Goal: Task Accomplishment & Management: Manage account settings

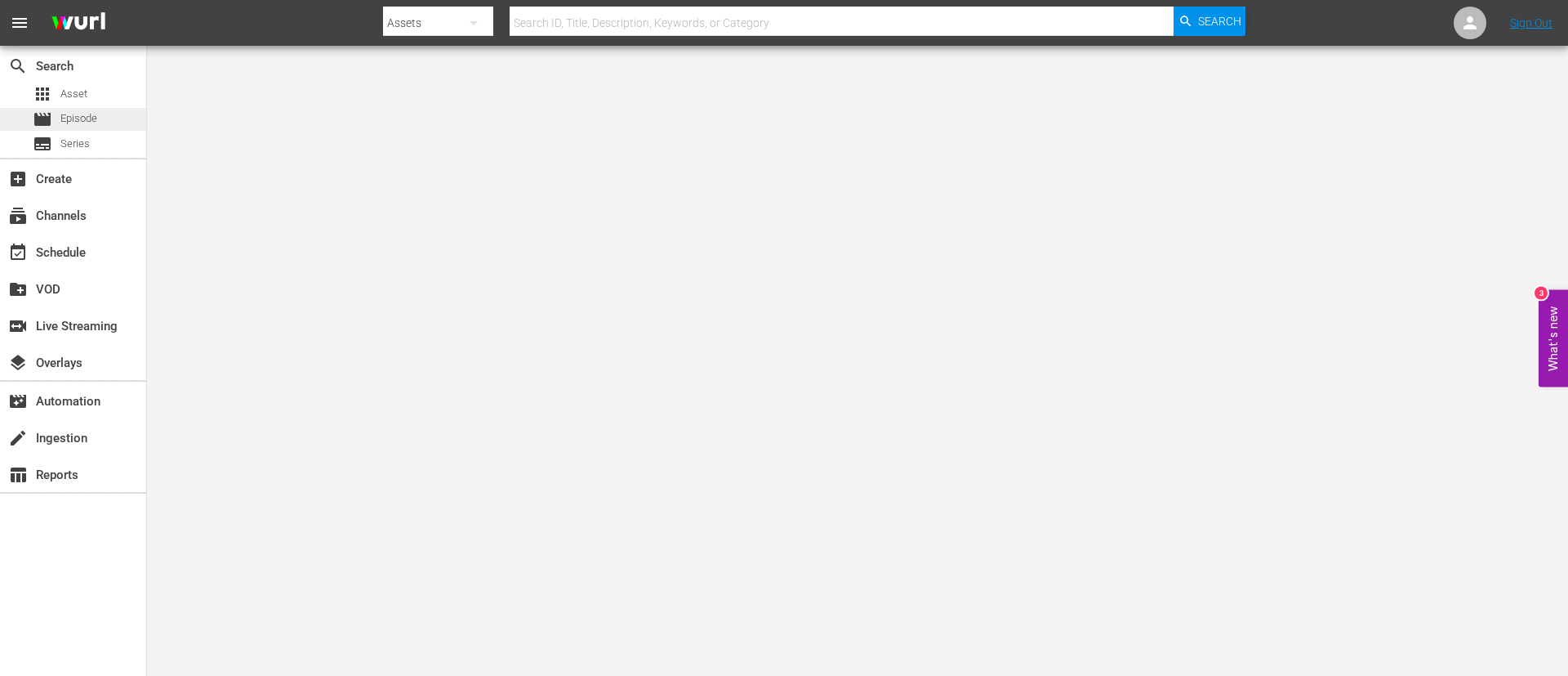
click at [82, 118] on span "Episode" at bounding box center [79, 119] width 37 height 17
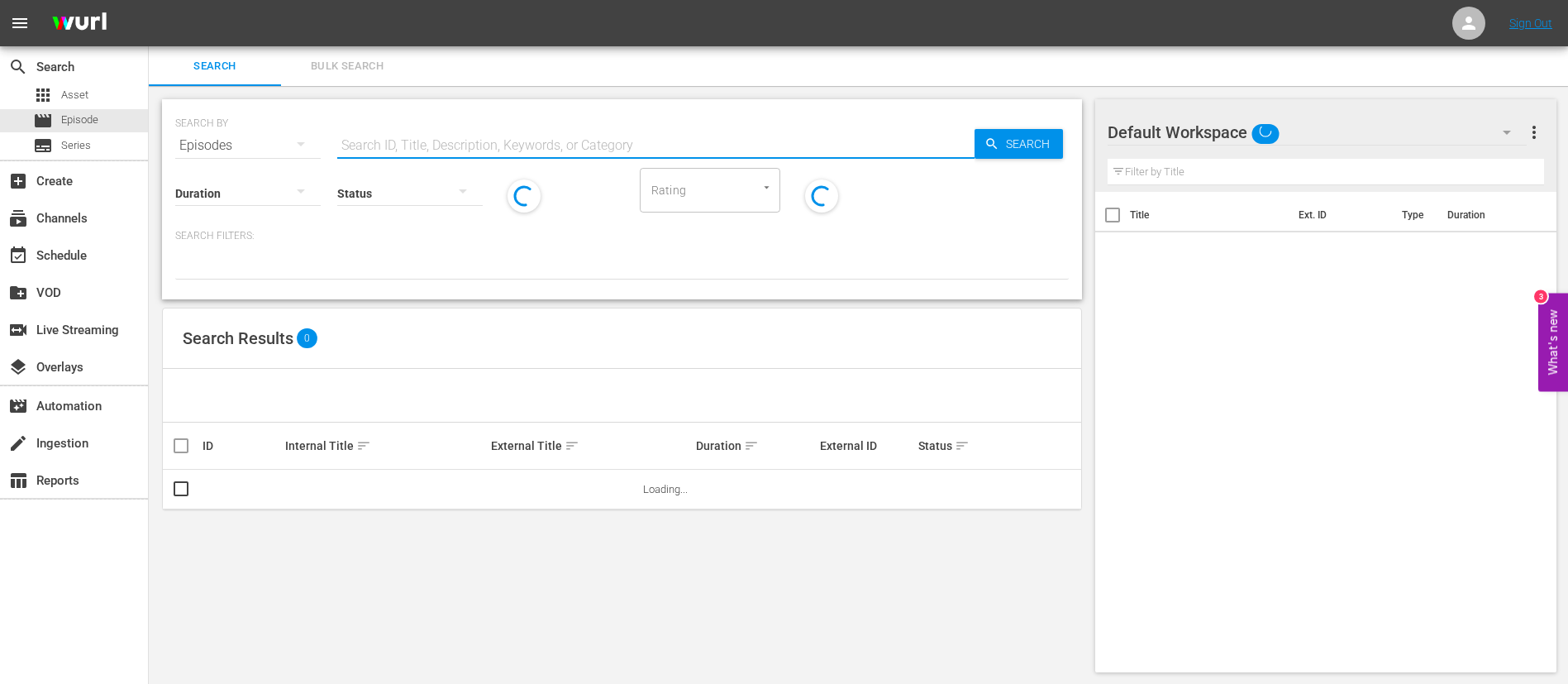
drag, startPoint x: 238, startPoint y: 148, endPoint x: 486, endPoint y: 151, distance: 248.0
click at [486, 151] on input "text" at bounding box center [656, 145] width 638 height 39
paste input "World Champions: [GEOGRAPHIC_DATA] 1998"
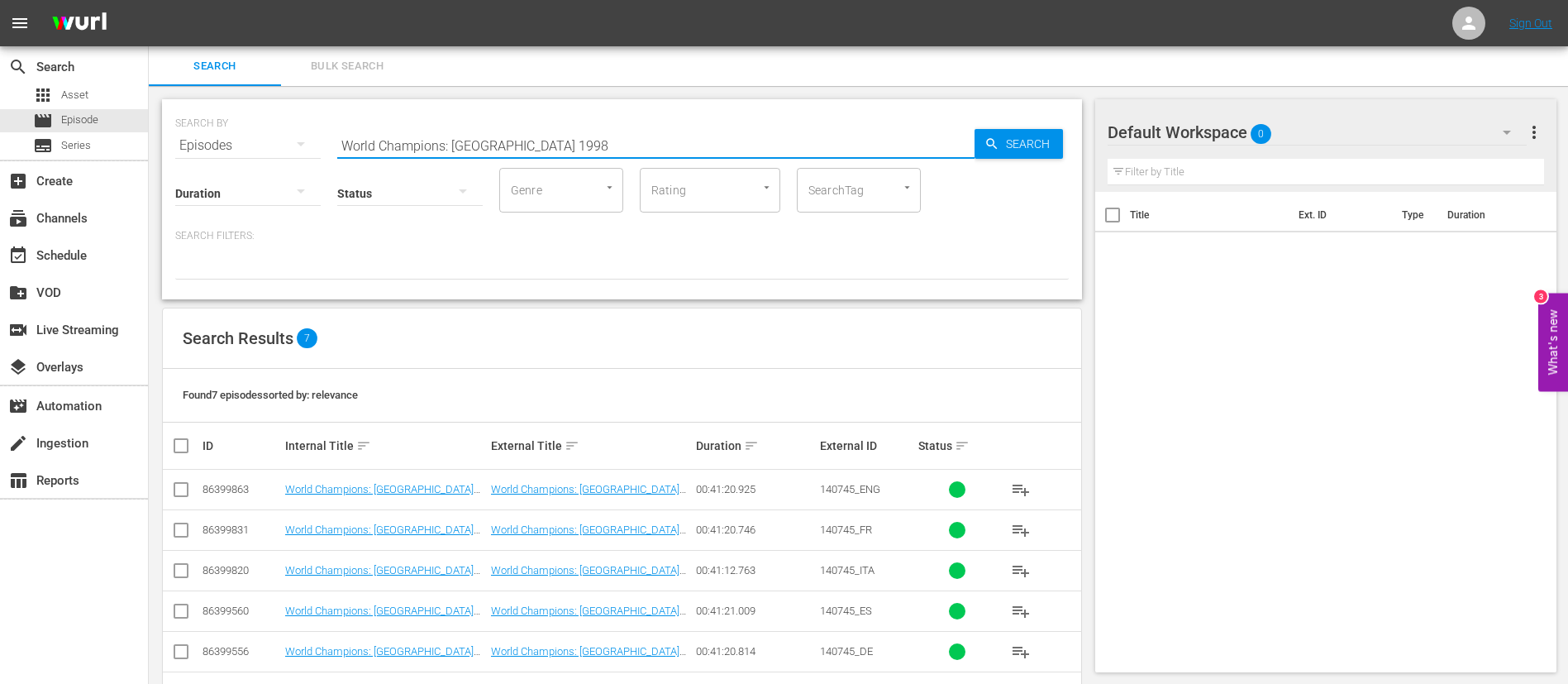
click at [867, 491] on span "140745_ENG" at bounding box center [850, 489] width 60 height 12
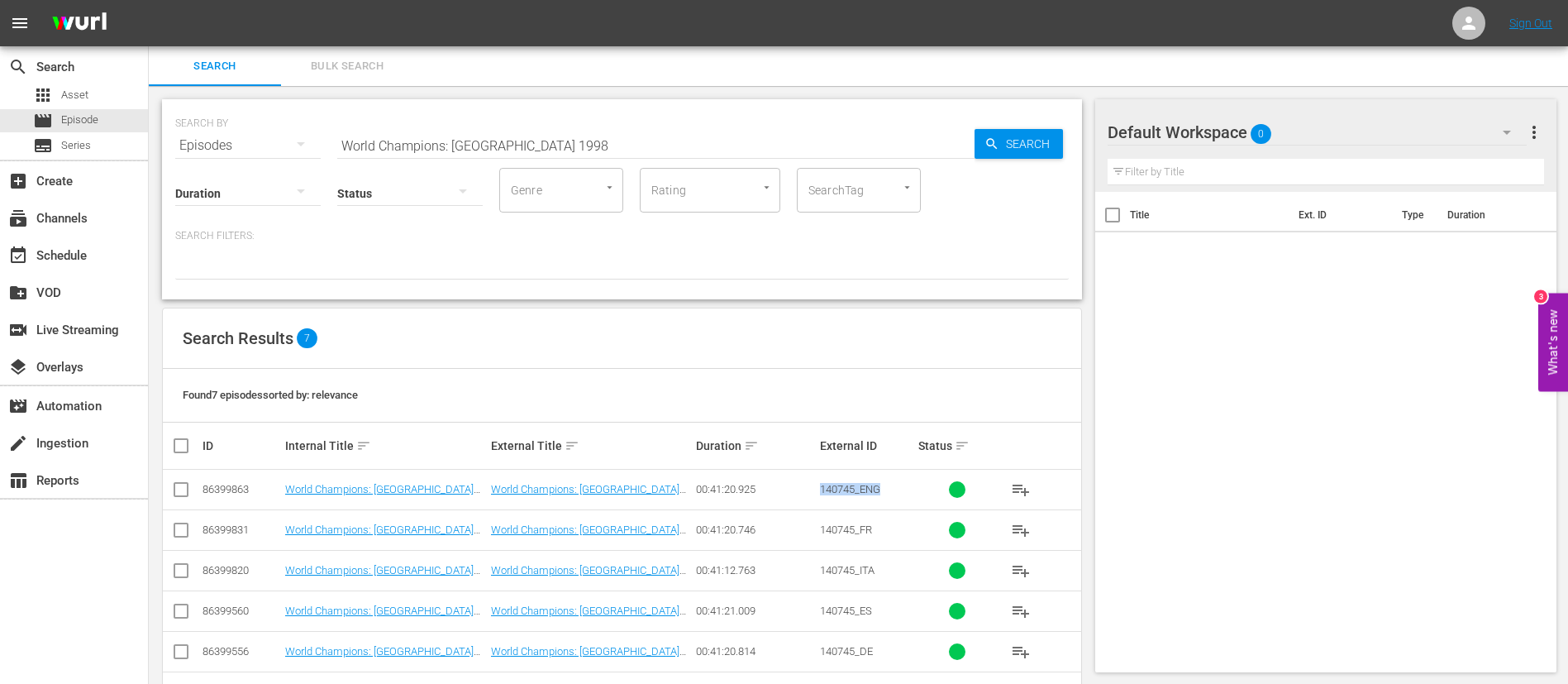
click at [867, 491] on span "140745_ENG" at bounding box center [850, 489] width 60 height 12
copy span "140745_ENG"
click at [411, 144] on input "World Champions: [GEOGRAPHIC_DATA] 1998" at bounding box center [656, 145] width 638 height 39
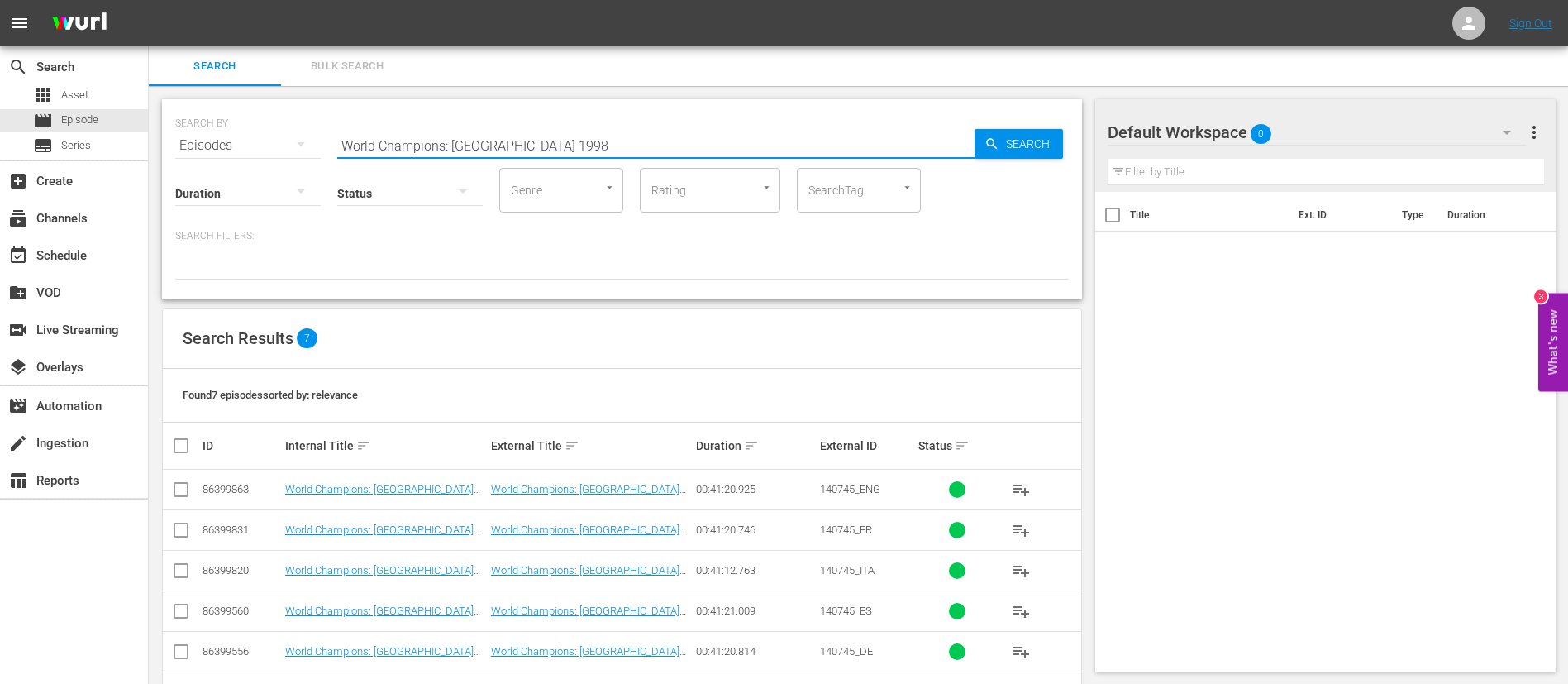
click at [411, 144] on input "World Champions: [GEOGRAPHIC_DATA] 1998" at bounding box center [656, 145] width 638 height 39
paste input "FWC 1986 Mexico v Bulgaria, Round of 16 - FMR"
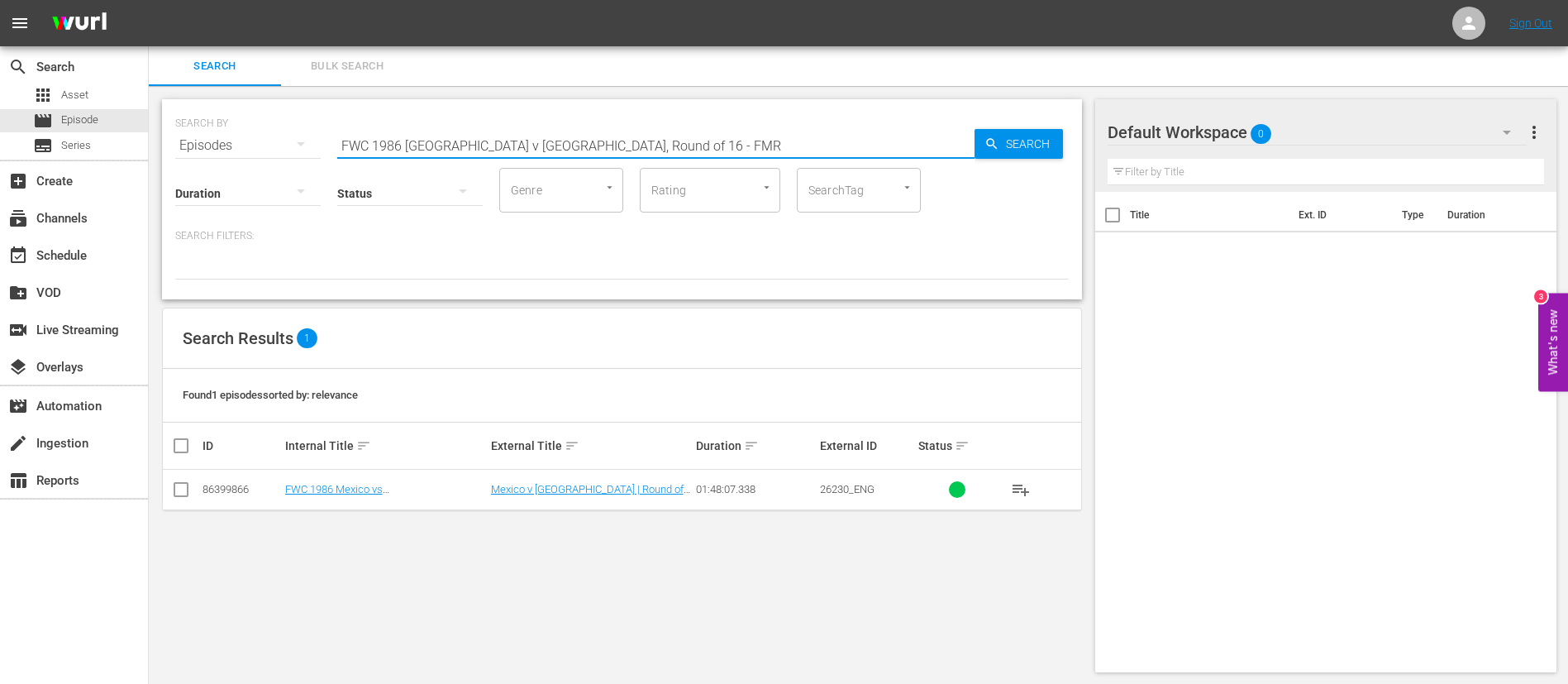
click at [855, 490] on span "26230_ENG" at bounding box center [847, 489] width 54 height 12
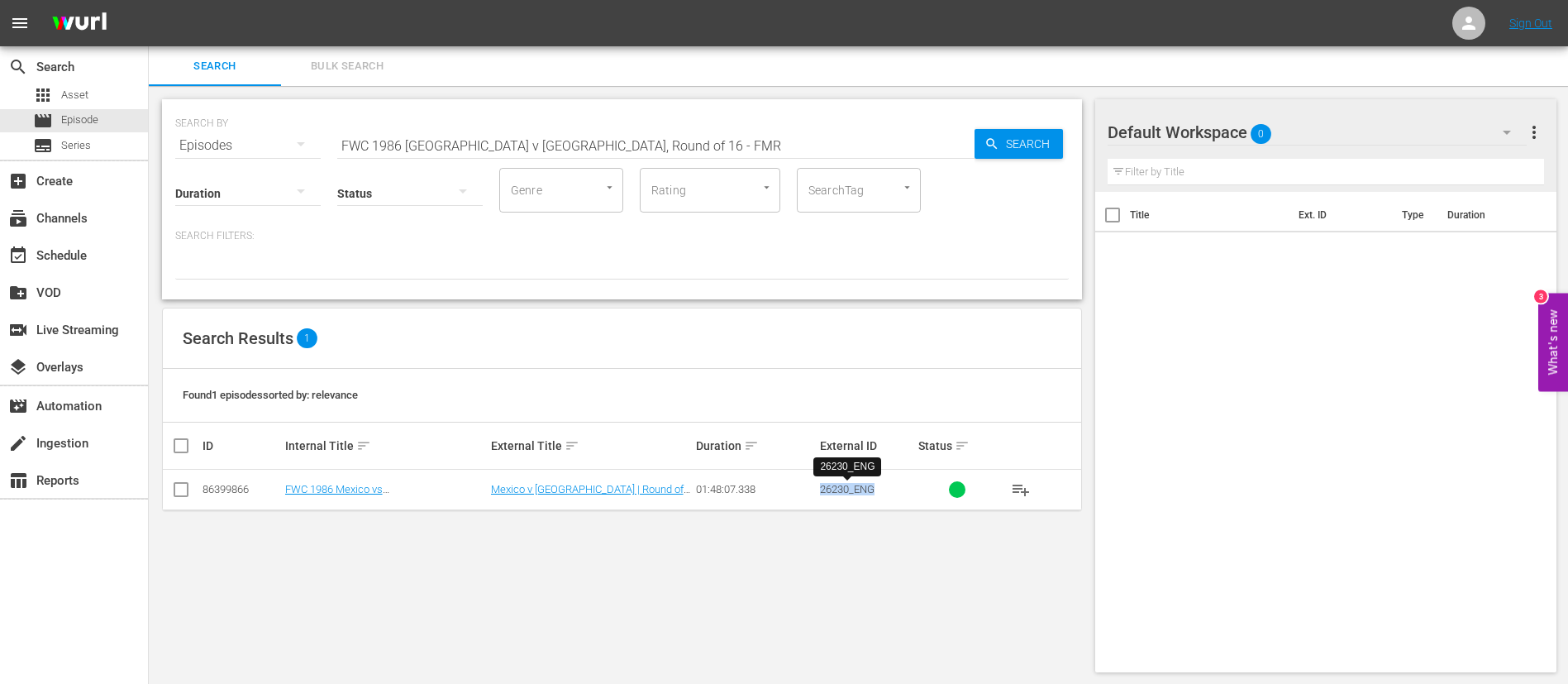
click at [855, 490] on span "26230_ENG" at bounding box center [847, 489] width 54 height 12
copy span "26230_ENG"
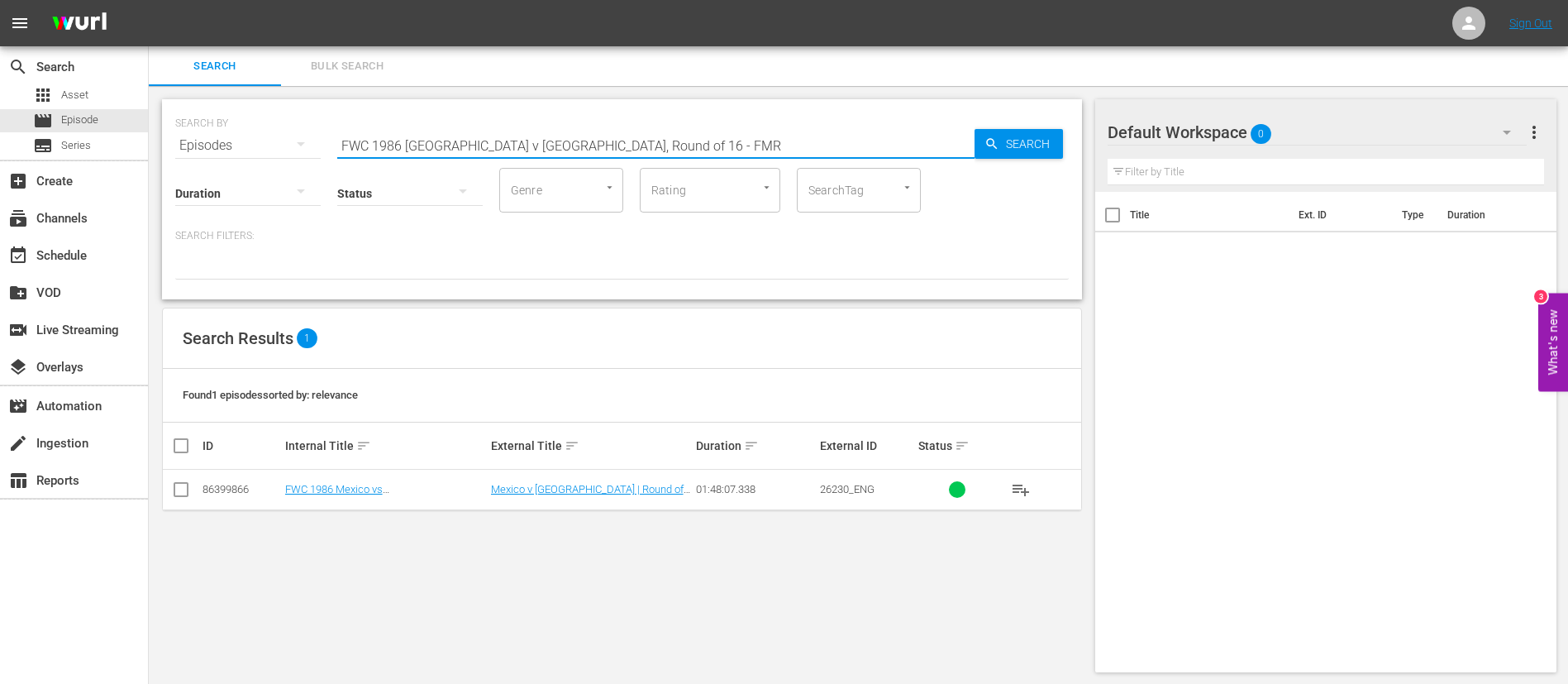
click at [430, 144] on input "FWC 1986 Mexico v Bulgaria, Round of 16 - FMR" at bounding box center [656, 145] width 638 height 39
paste input "YC 2003, Spain v Brazil, Final"
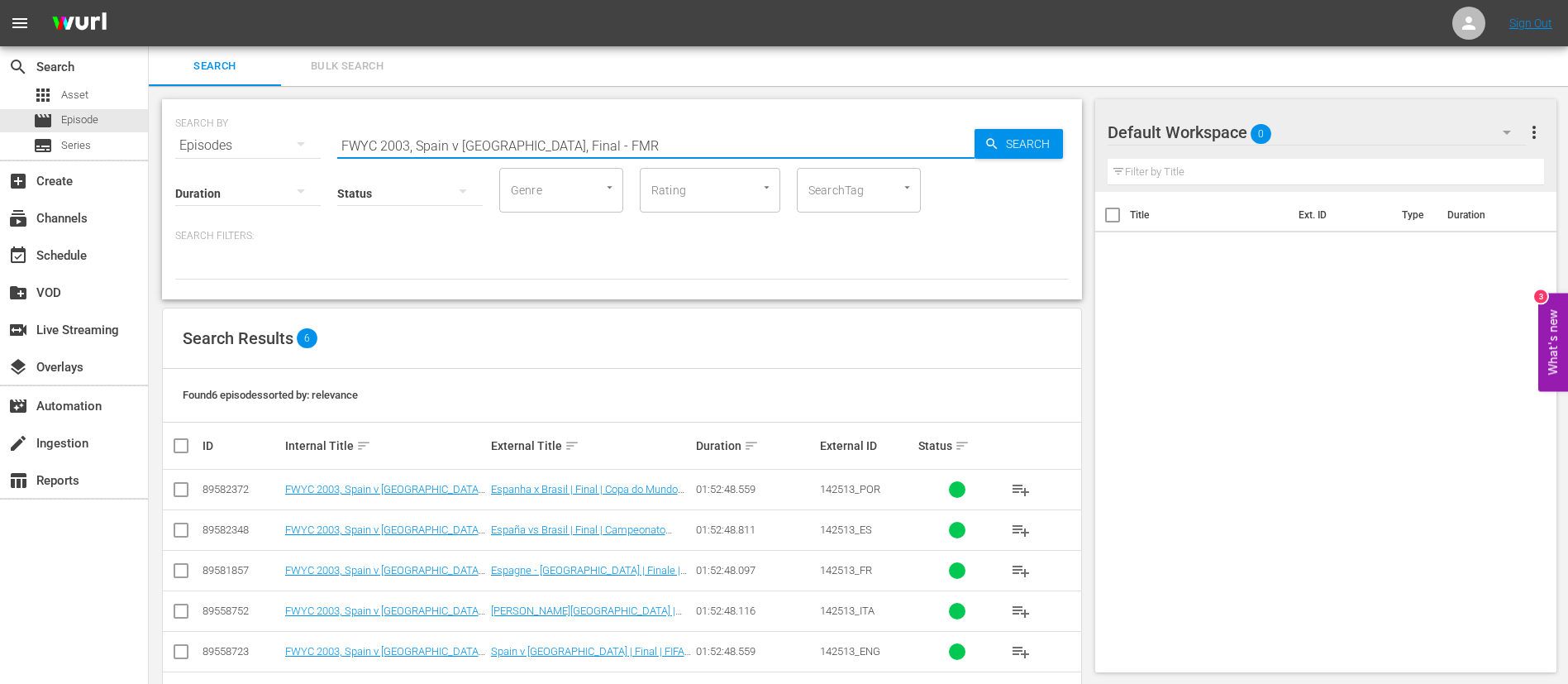
click at [866, 654] on span "142513_ENG" at bounding box center [850, 650] width 60 height 12
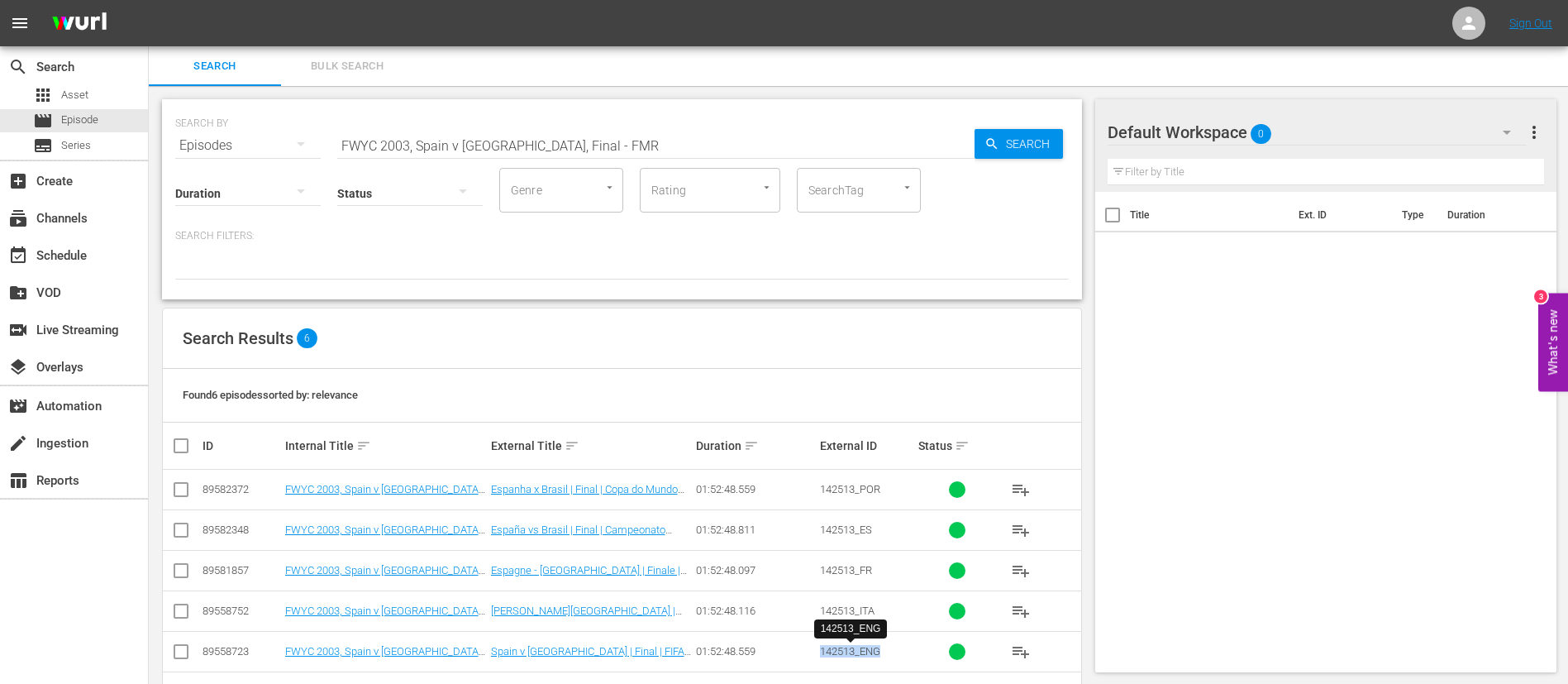
click at [866, 654] on span "142513_ENG" at bounding box center [850, 650] width 60 height 12
copy span "142513_ENG"
click at [566, 127] on input "FWYC 2003, Spain v Brazil, Final - FMR" at bounding box center [656, 145] width 638 height 39
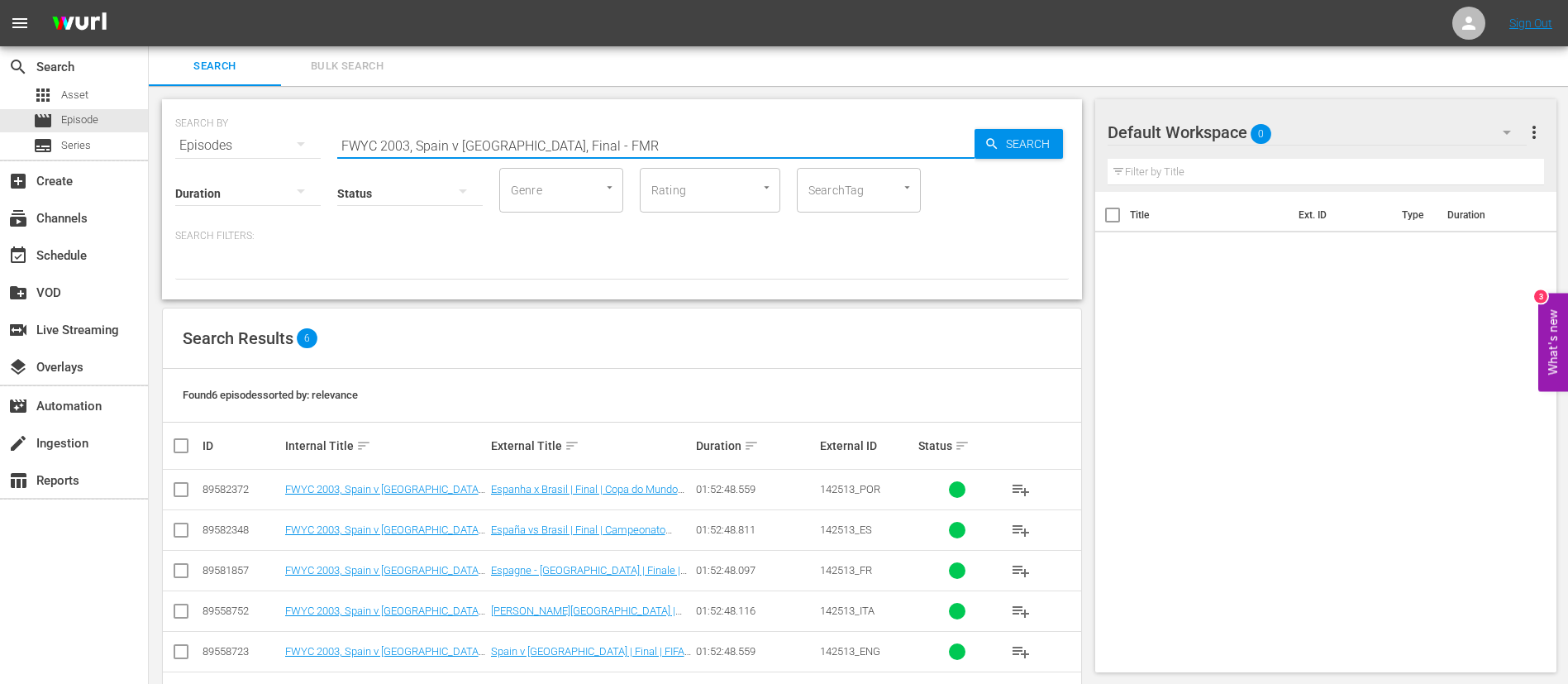
click at [566, 127] on input "FWYC 2003, Spain v Brazil, Final - FMR" at bounding box center [656, 145] width 638 height 39
paste input "C 1998 Netherlands vs Mexico, Group Stage"
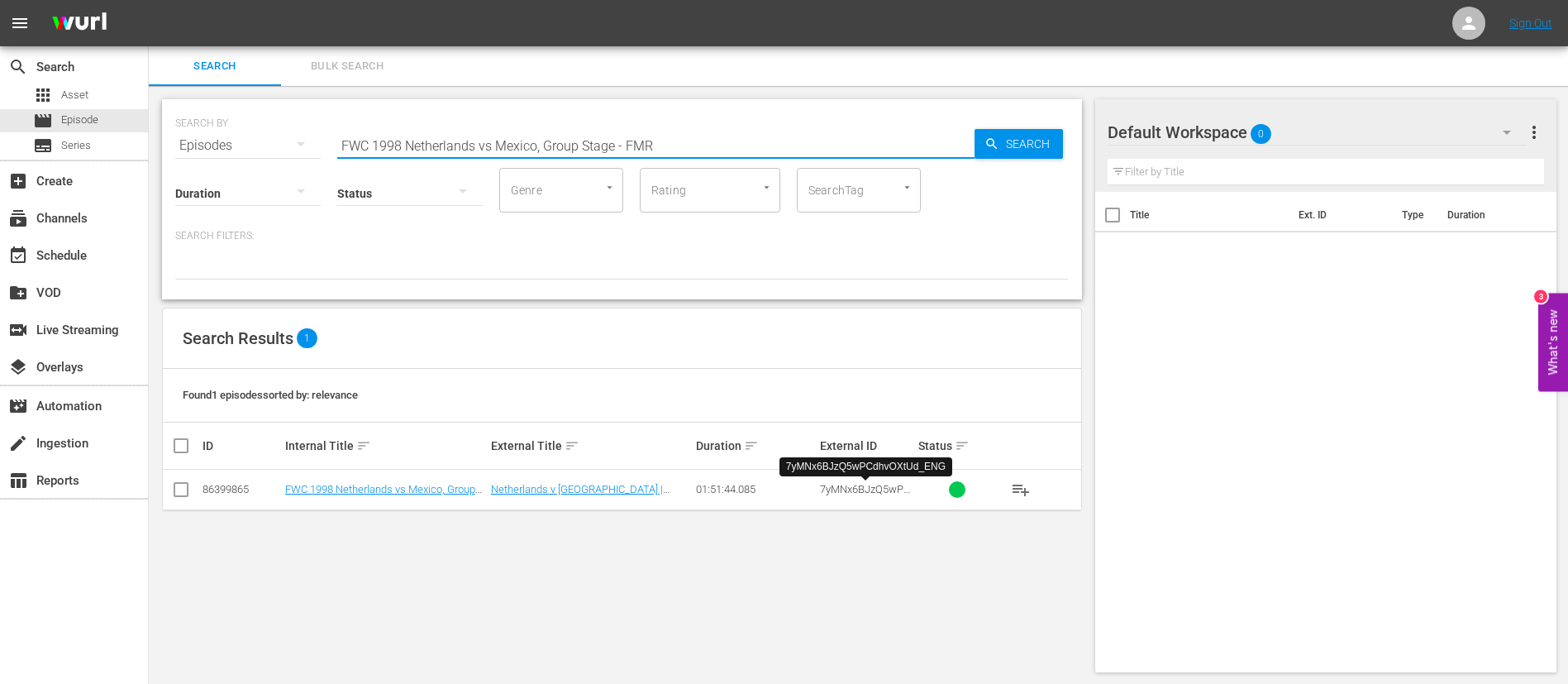
type input "FWC 1998 Netherlands vs Mexico, Group Stage - FMR"
click at [888, 484] on span "7yMNx6BJzQ5wPCdhvOXtUd_ENG" at bounding box center [865, 495] width 90 height 24
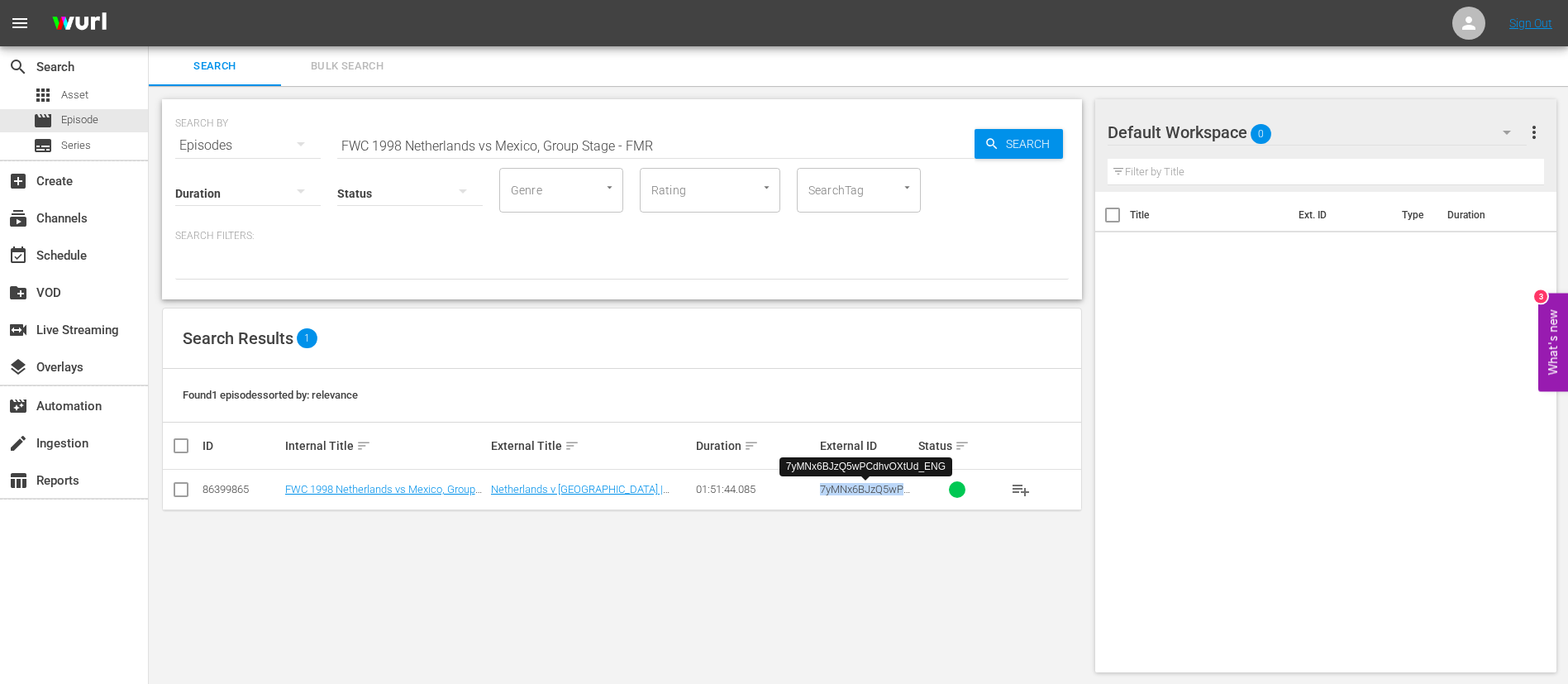
click at [888, 484] on span "7yMNx6BJzQ5wPCdhvOXtUd_ENG" at bounding box center [865, 495] width 90 height 24
copy span "7yMNx6BJzQ5wPCdhvOXtUd_ENG"
click at [346, 54] on button "Bulk Search" at bounding box center [347, 66] width 132 height 39
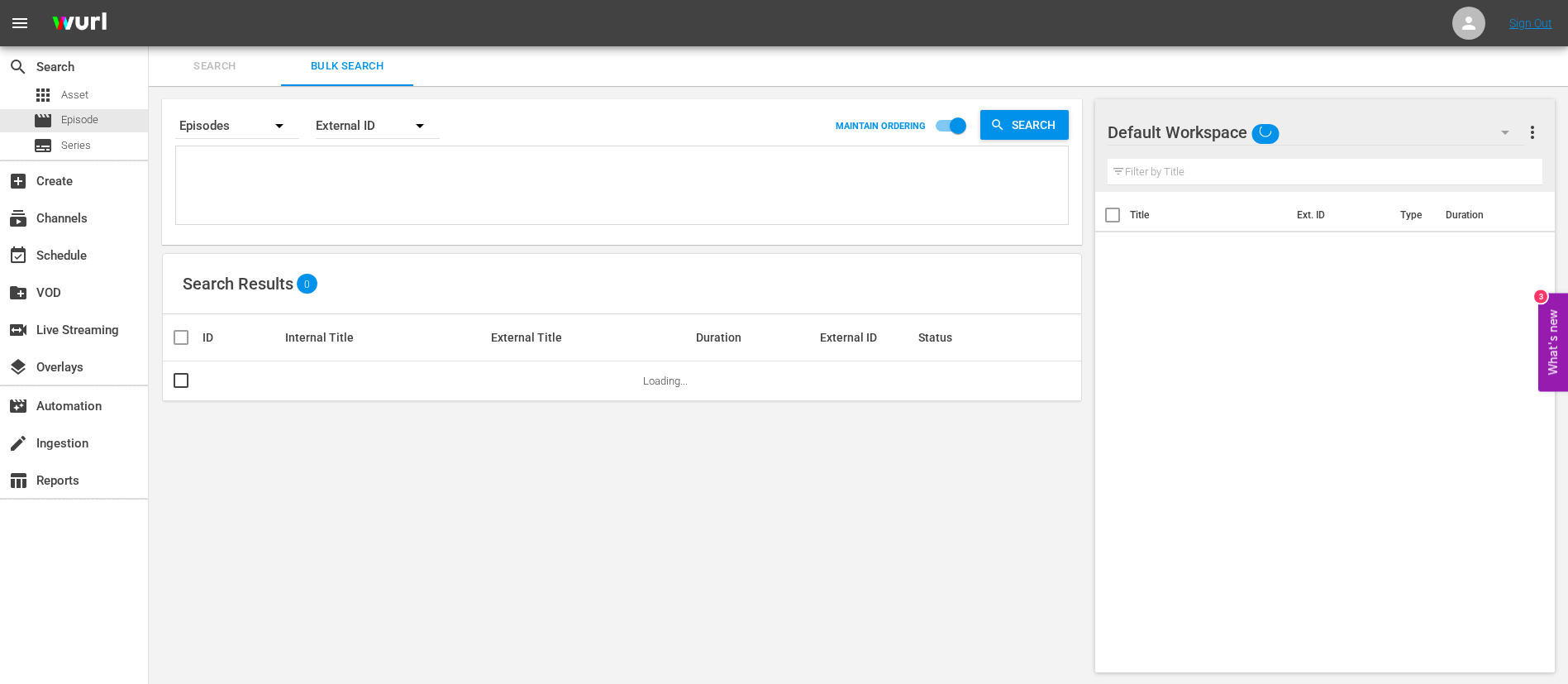
click at [340, 213] on textarea at bounding box center [624, 188] width 888 height 75
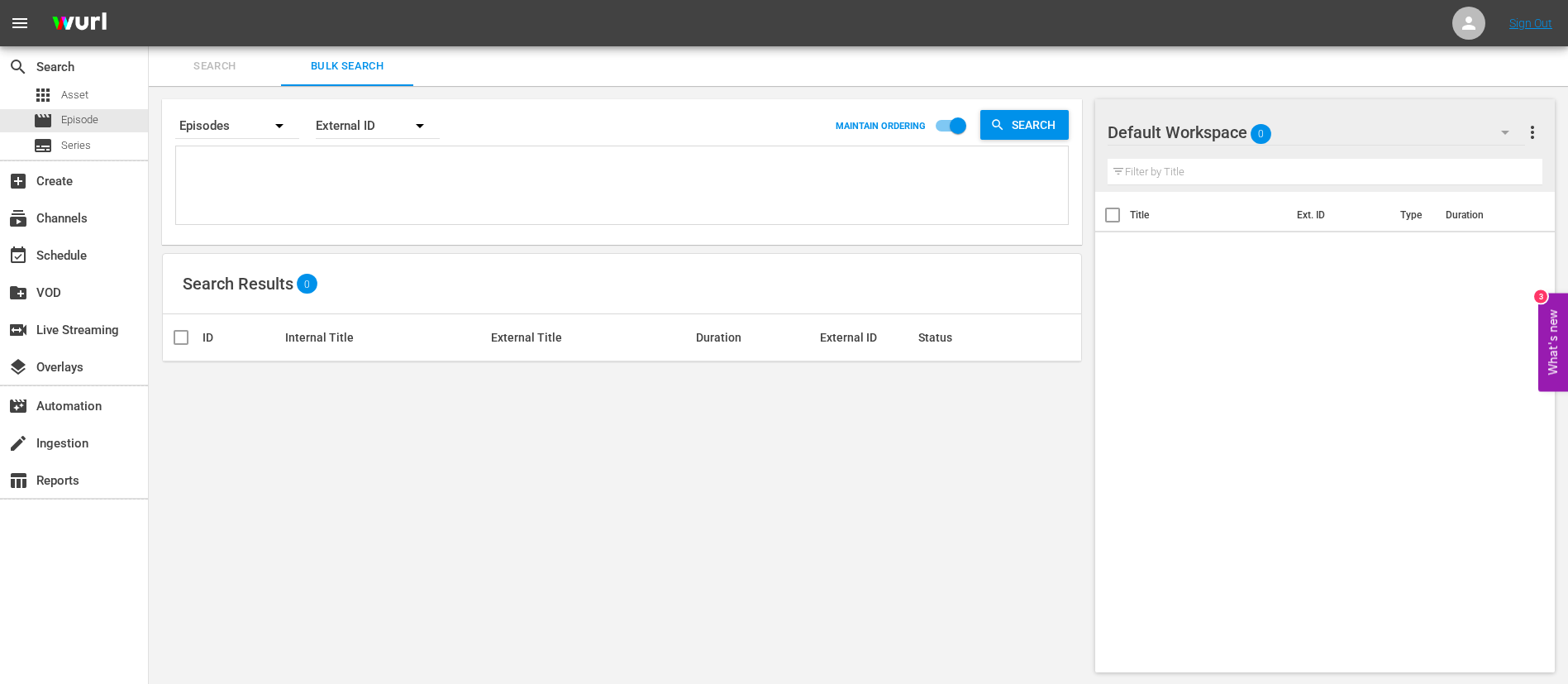
paste textarea "142513_ENG 46561_ENG 42615_ENG 26230_ENG 7yMNx6BJzQ5wPCdhvOXtUd_ENG 123072_ENG …"
type textarea "142513_ENG 46561_ENG 42615_ENG 26230_ENG 7yMNx6BJzQ5wPCdhvOXtUd_ENG 123072_ENG …"
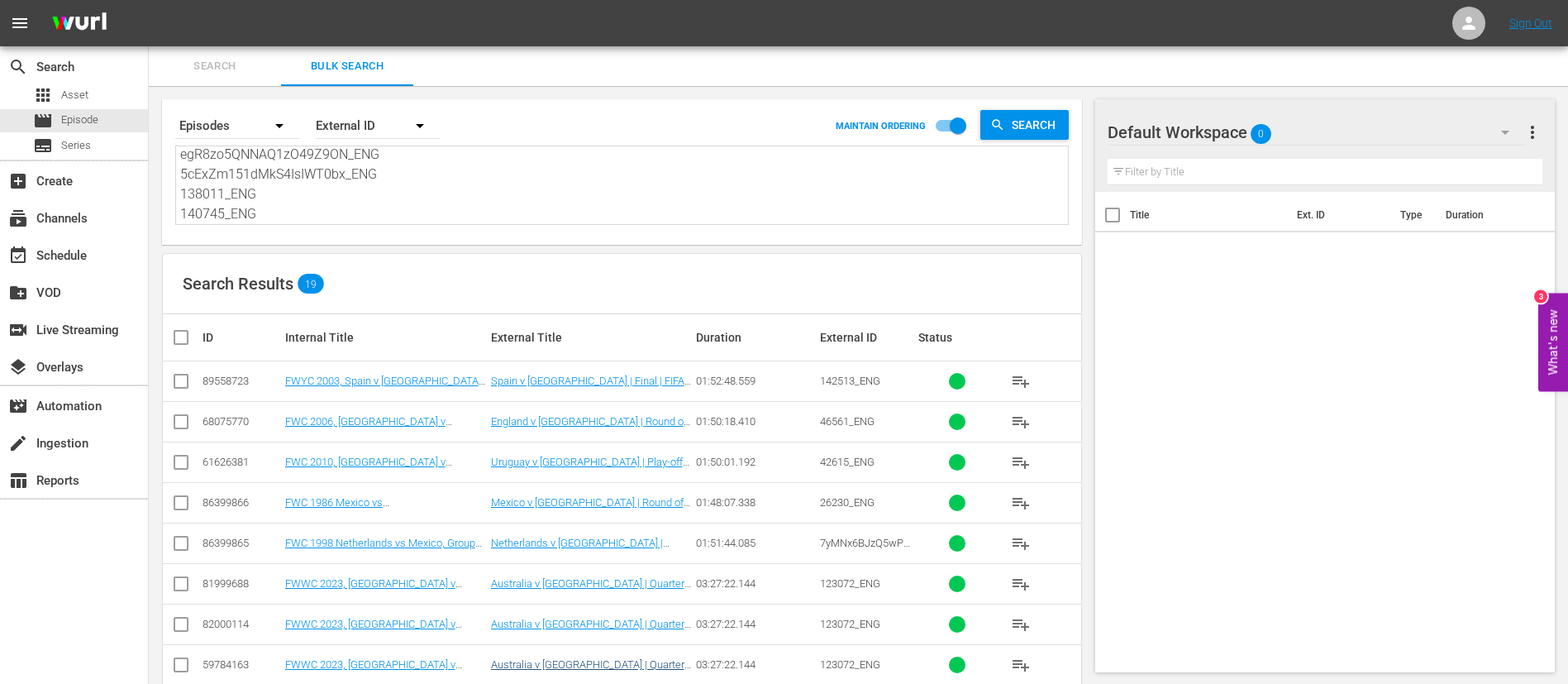
type textarea "142513_ENG 46561_ENG 42615_ENG 26230_ENG 7yMNx6BJzQ5wPCdhvOXtUd_ENG 123072_ENG …"
click at [181, 388] on input "checkbox" at bounding box center [180, 384] width 20 height 20
checkbox input "true"
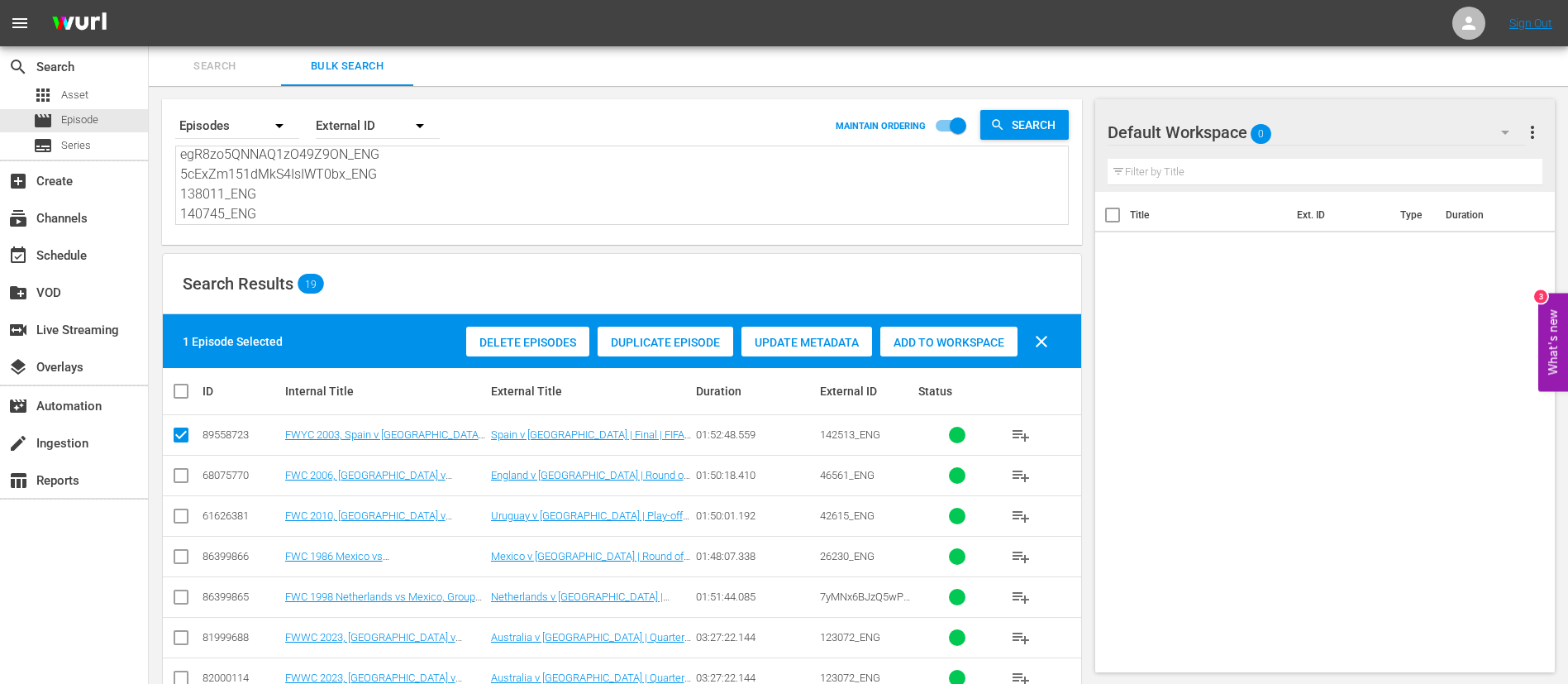
click at [187, 479] on input "checkbox" at bounding box center [180, 479] width 20 height 20
checkbox input "true"
click at [184, 517] on input "checkbox" at bounding box center [180, 519] width 20 height 20
checkbox input "true"
click at [180, 570] on td at bounding box center [182, 555] width 38 height 40
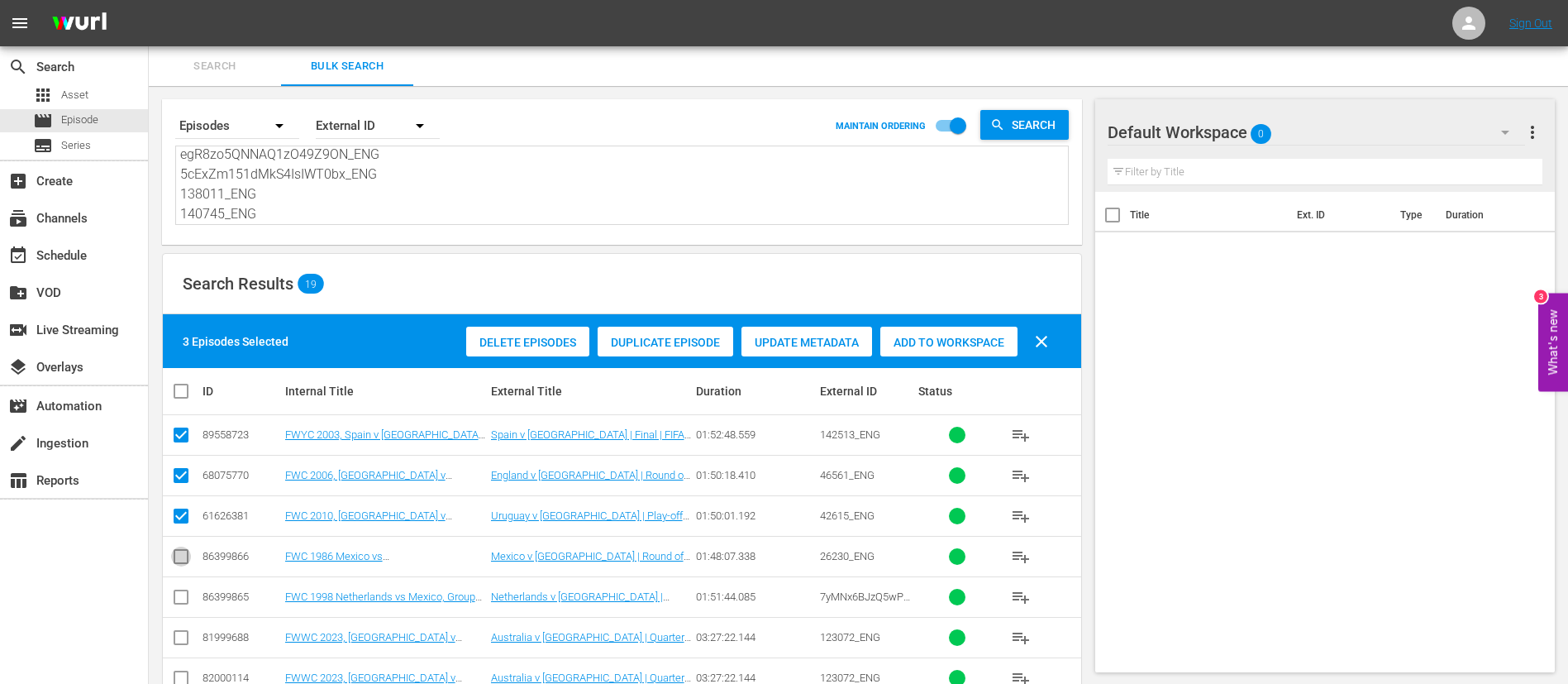
click at [172, 561] on input "checkbox" at bounding box center [180, 559] width 20 height 20
checkbox input "true"
click at [174, 603] on input "checkbox" at bounding box center [180, 600] width 20 height 20
checkbox input "true"
click at [180, 637] on input "checkbox" at bounding box center [180, 640] width 20 height 20
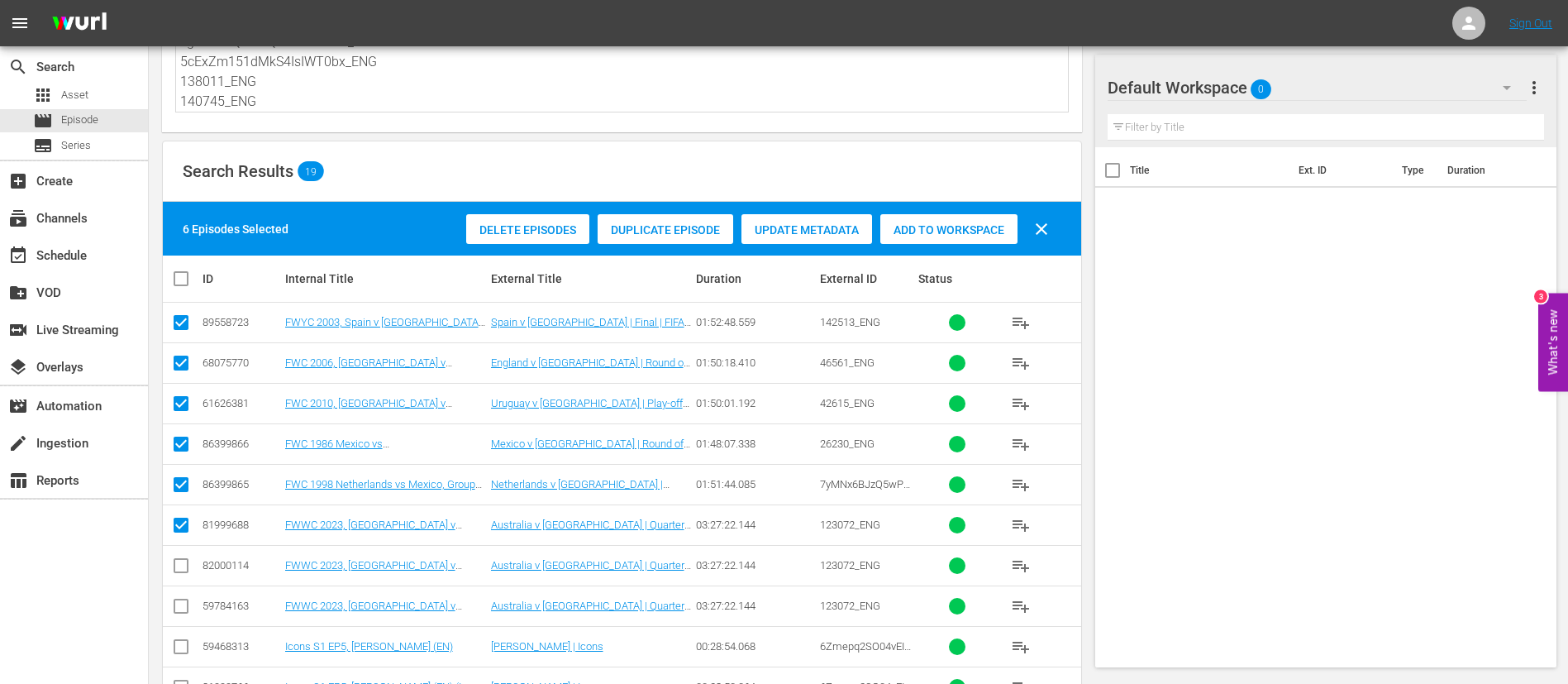
scroll to position [124, 0]
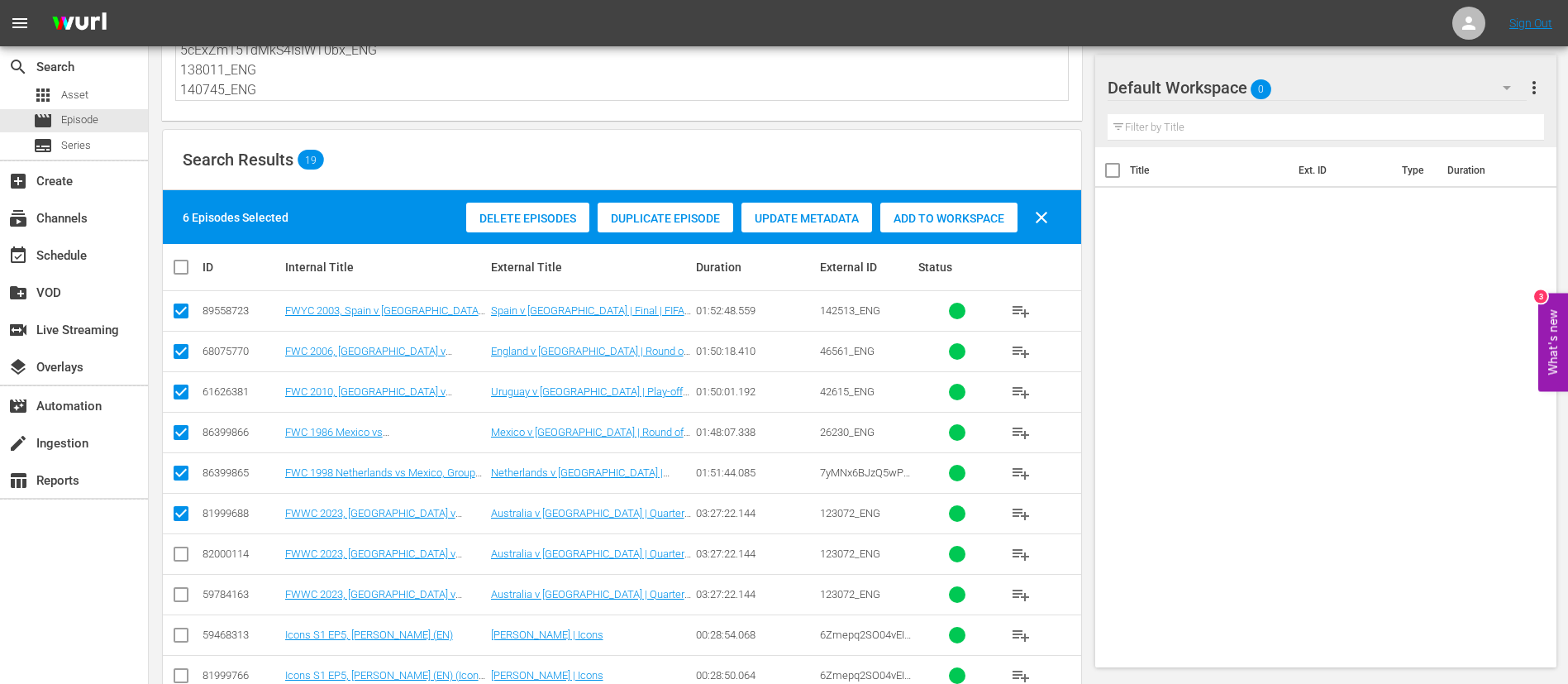
click at [176, 512] on input "checkbox" at bounding box center [180, 516] width 20 height 20
checkbox input "false"
click at [175, 596] on input "checkbox" at bounding box center [180, 598] width 20 height 20
checkbox input "true"
click at [177, 644] on input "checkbox" at bounding box center [180, 638] width 20 height 20
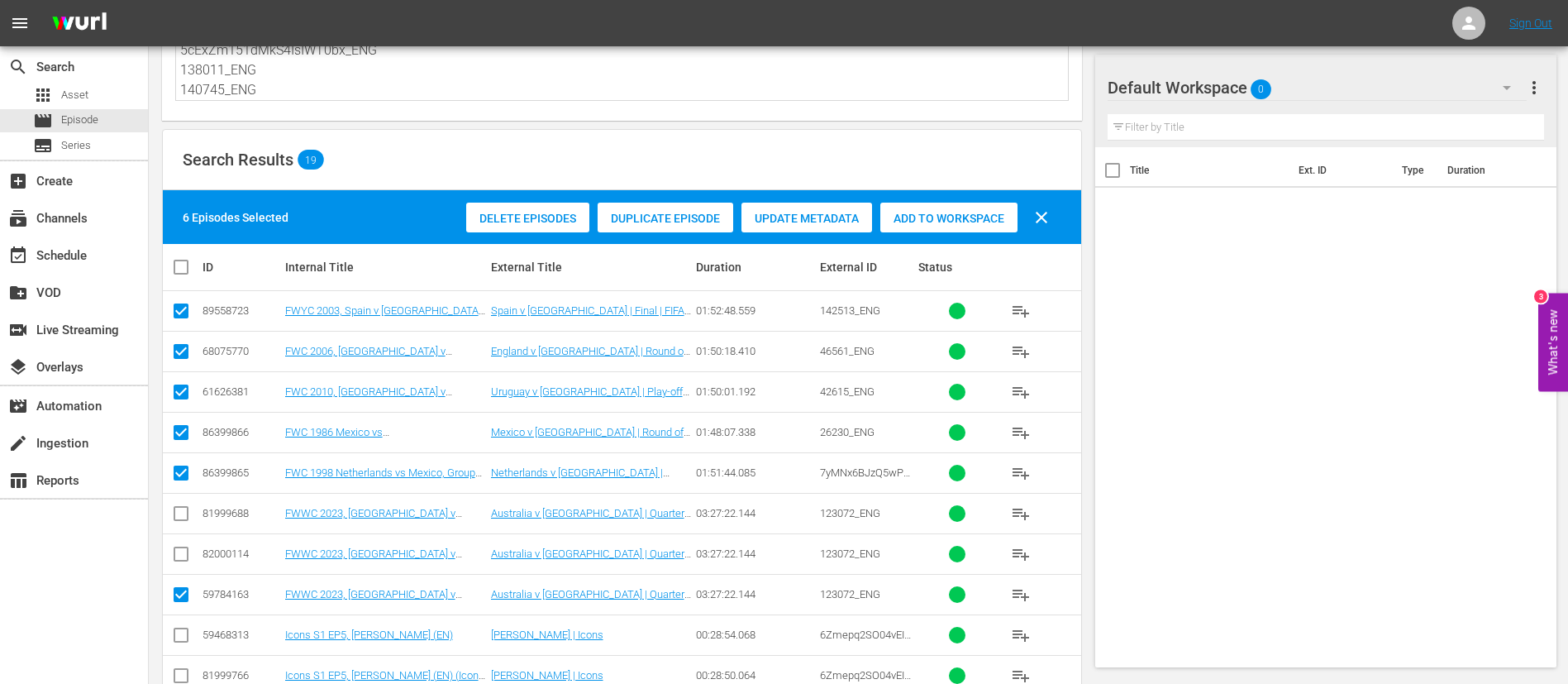
checkbox input "true"
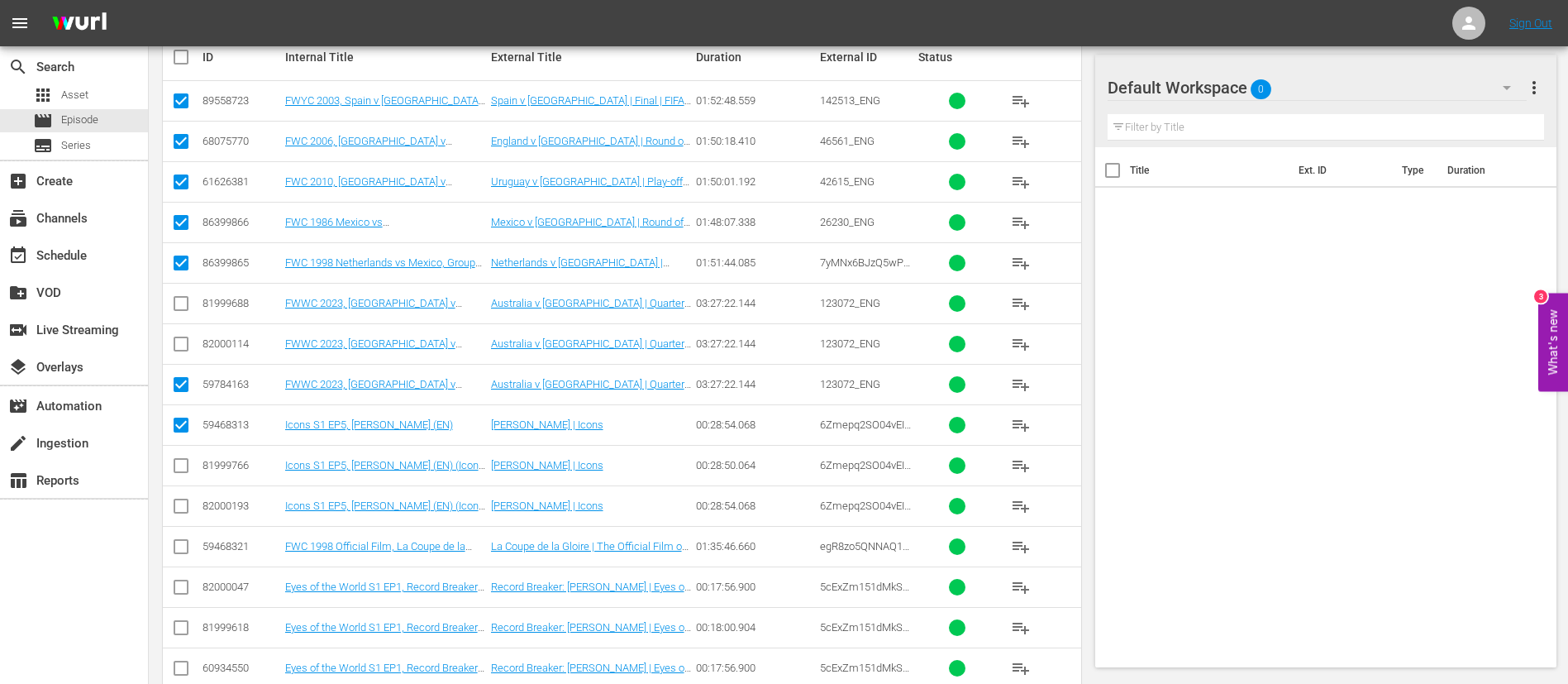
scroll to position [372, 0]
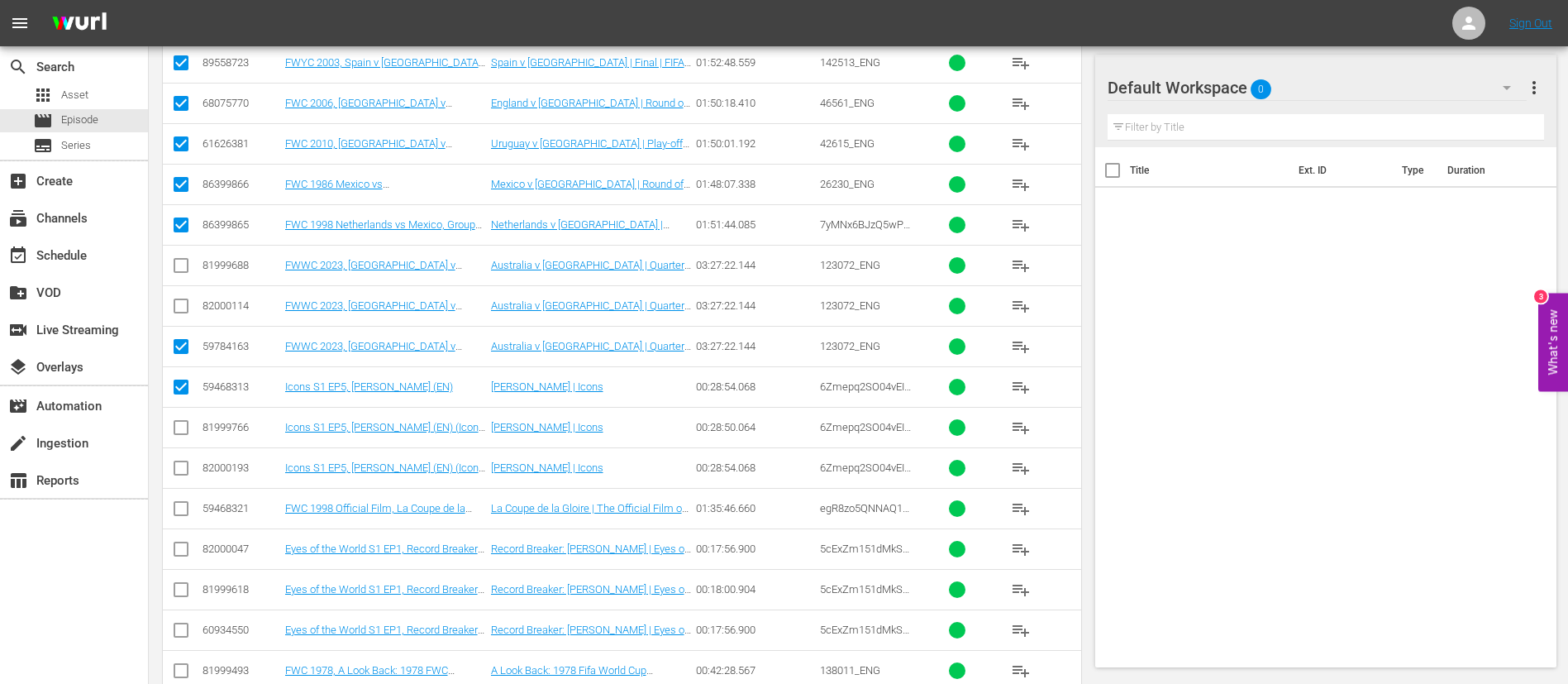
click at [177, 502] on input "checkbox" at bounding box center [180, 511] width 20 height 20
checkbox input "true"
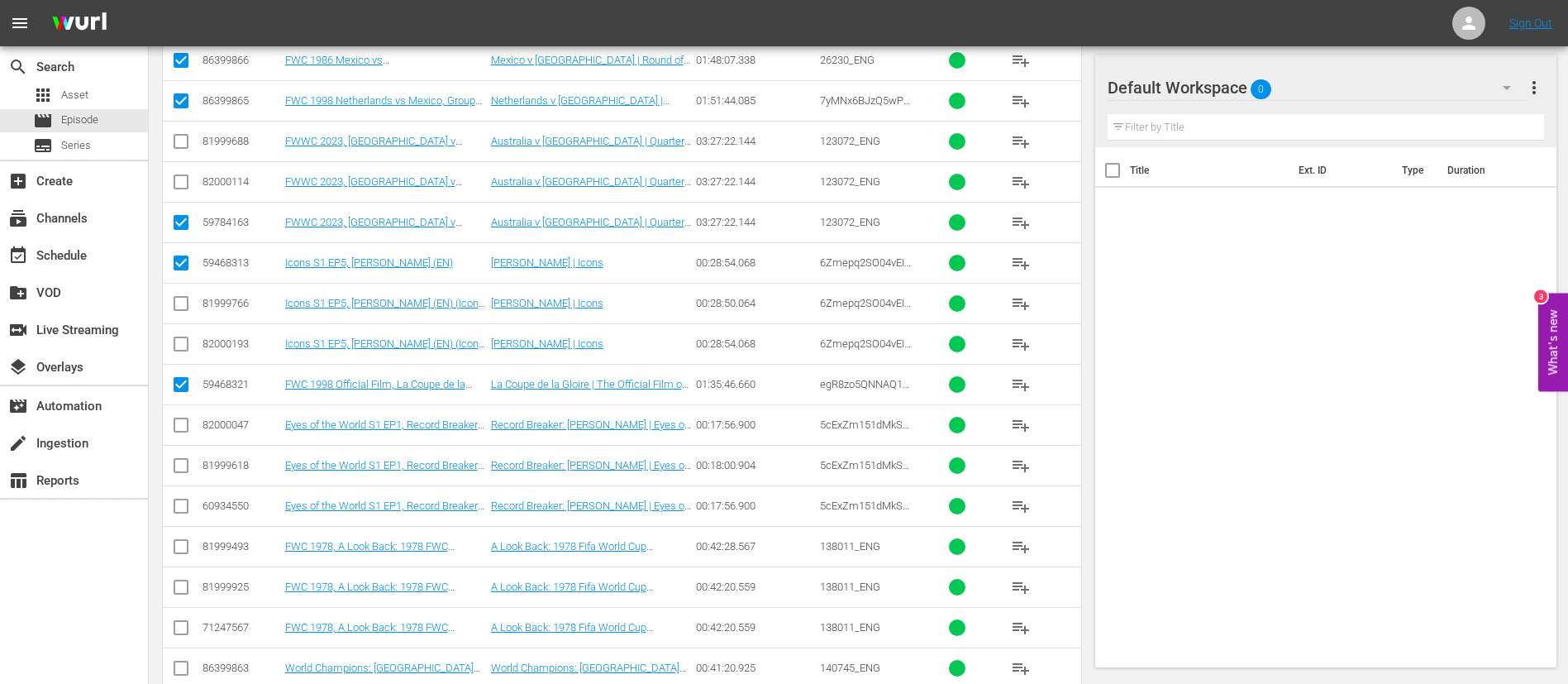
click at [187, 433] on input "checkbox" at bounding box center [180, 428] width 20 height 20
checkbox input "true"
click at [187, 547] on input "checkbox" at bounding box center [180, 550] width 20 height 20
checkbox input "true"
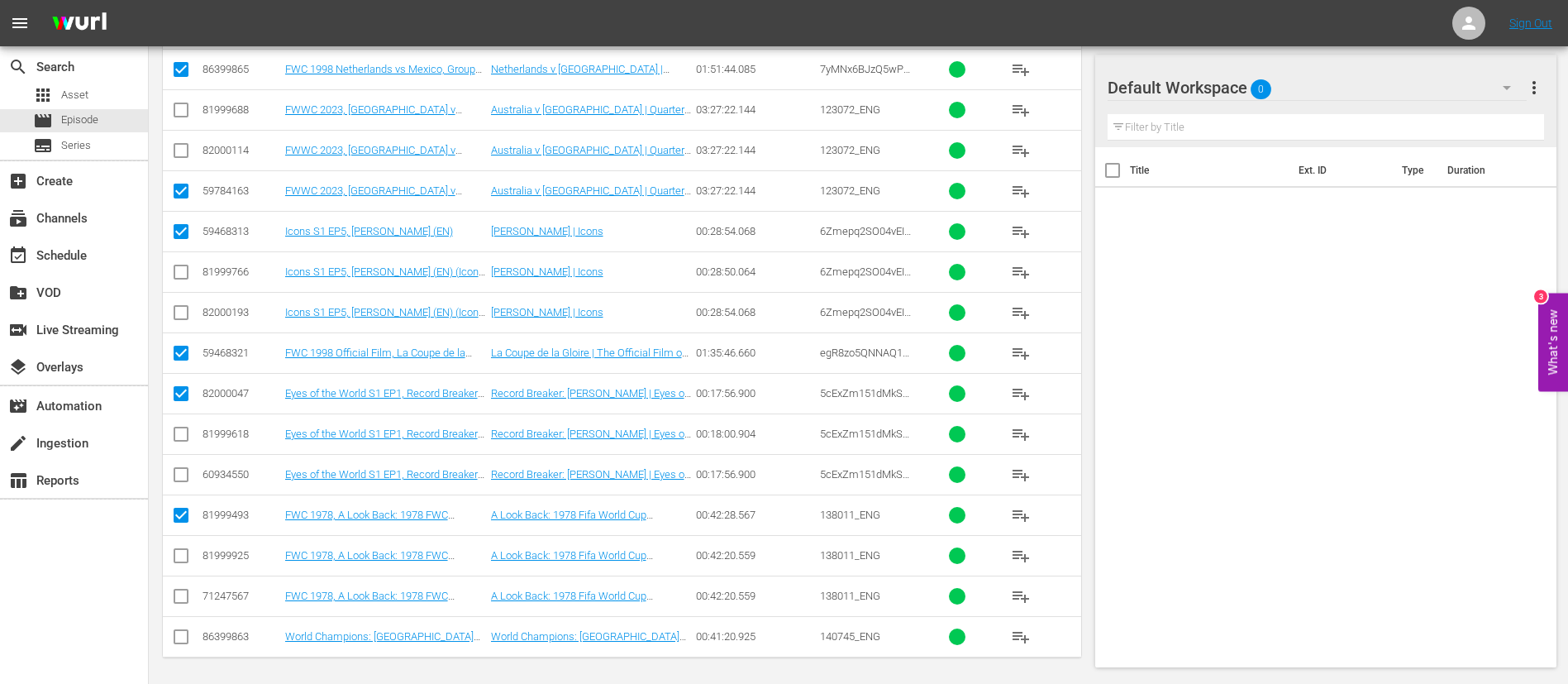
scroll to position [532, 0]
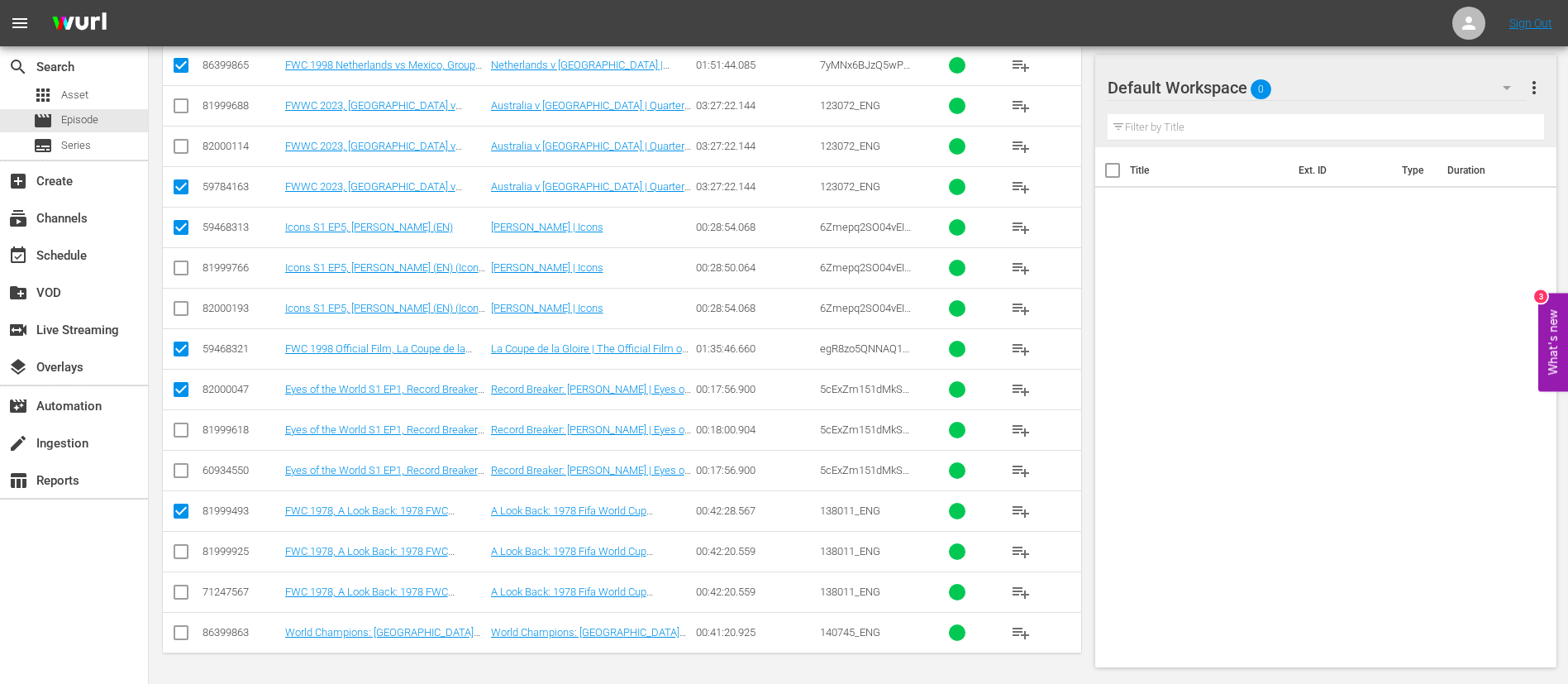
click at [181, 637] on input "checkbox" at bounding box center [180, 635] width 20 height 20
checkbox input "true"
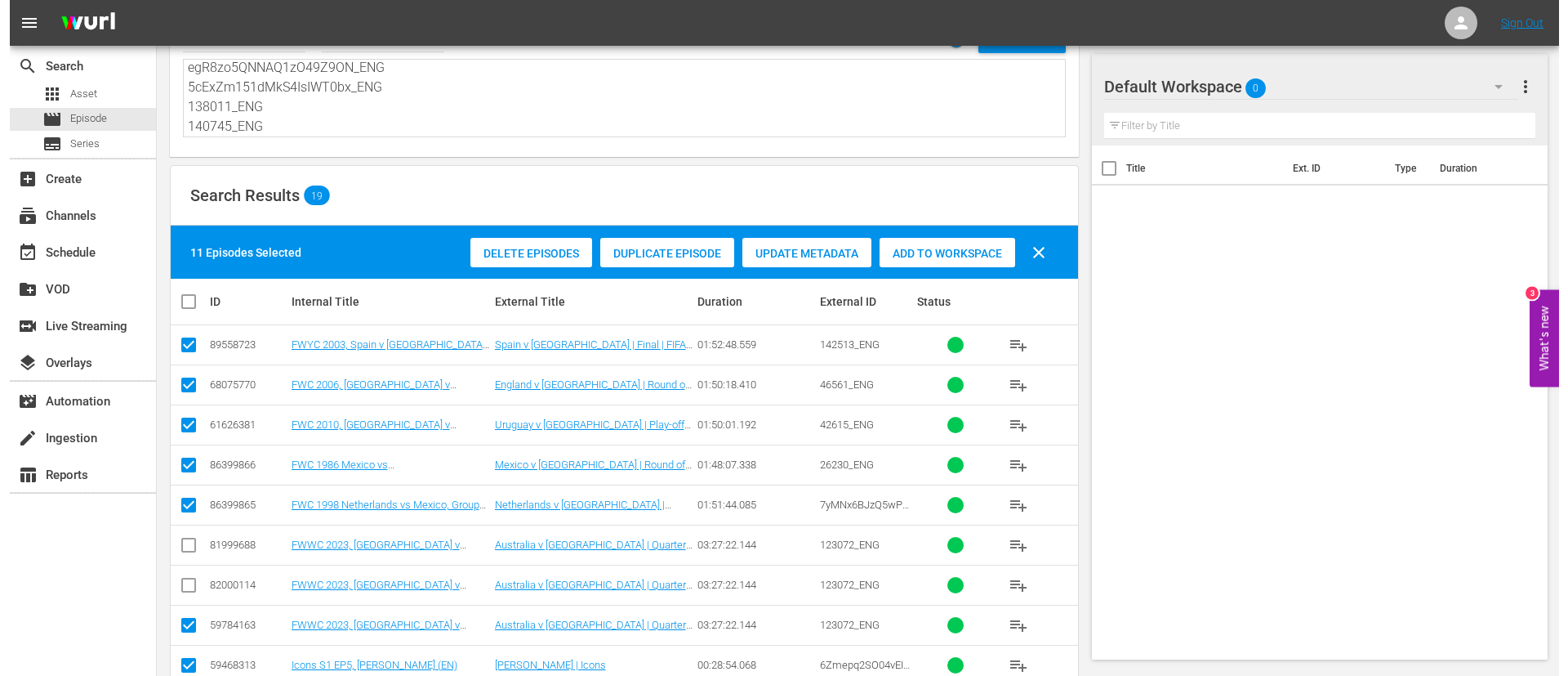
scroll to position [0, 0]
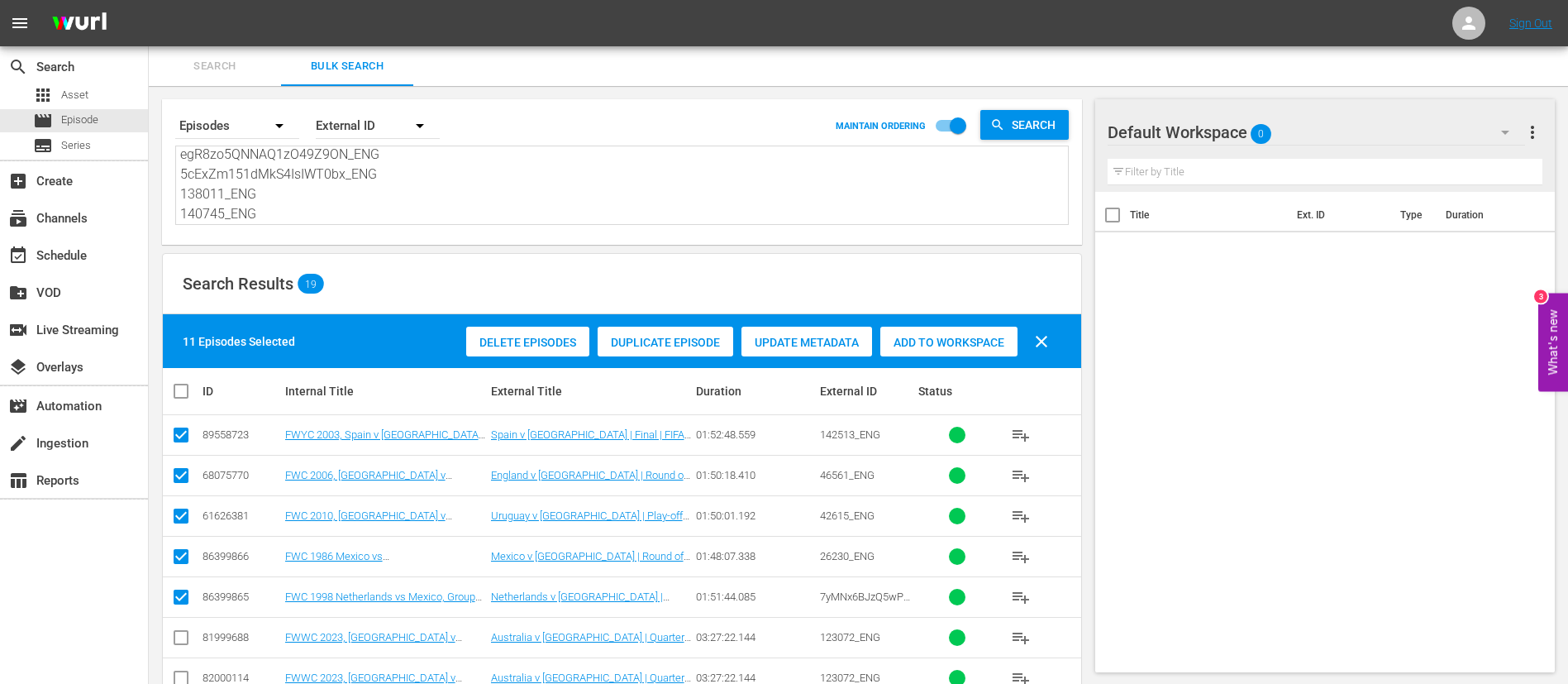
click at [908, 342] on span "Add to Workspace" at bounding box center [949, 342] width 137 height 13
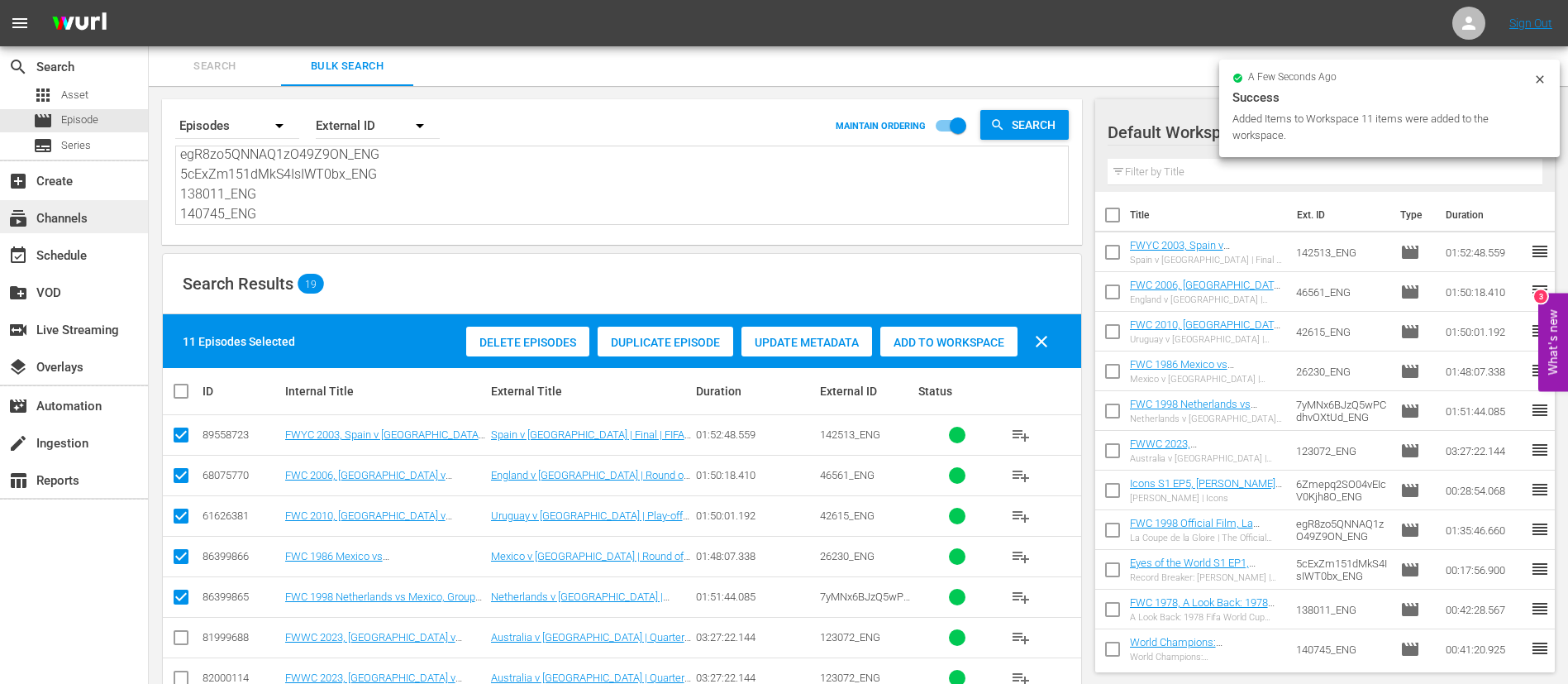
click at [126, 215] on div "subscriptions Channels" at bounding box center [74, 216] width 148 height 33
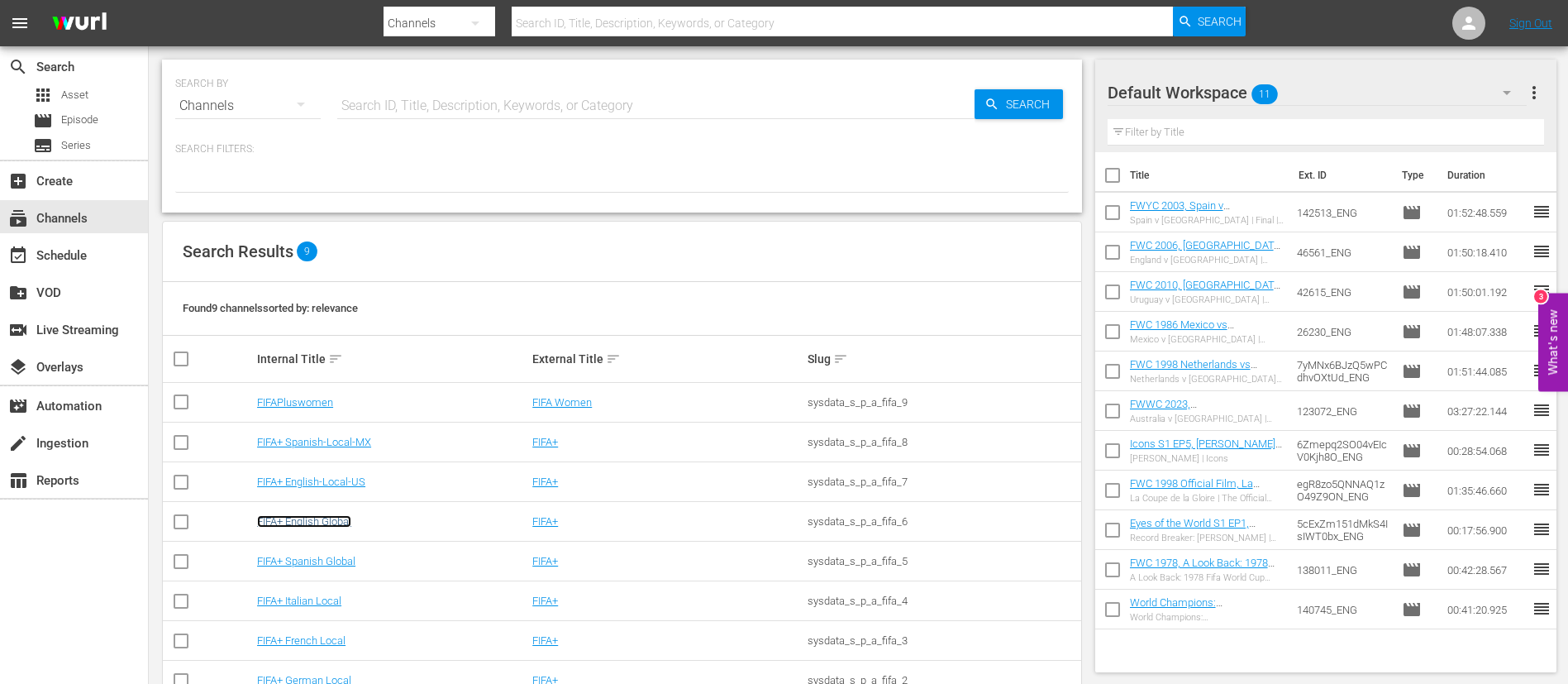
click at [306, 526] on link "FIFA+ English Global" at bounding box center [304, 521] width 94 height 12
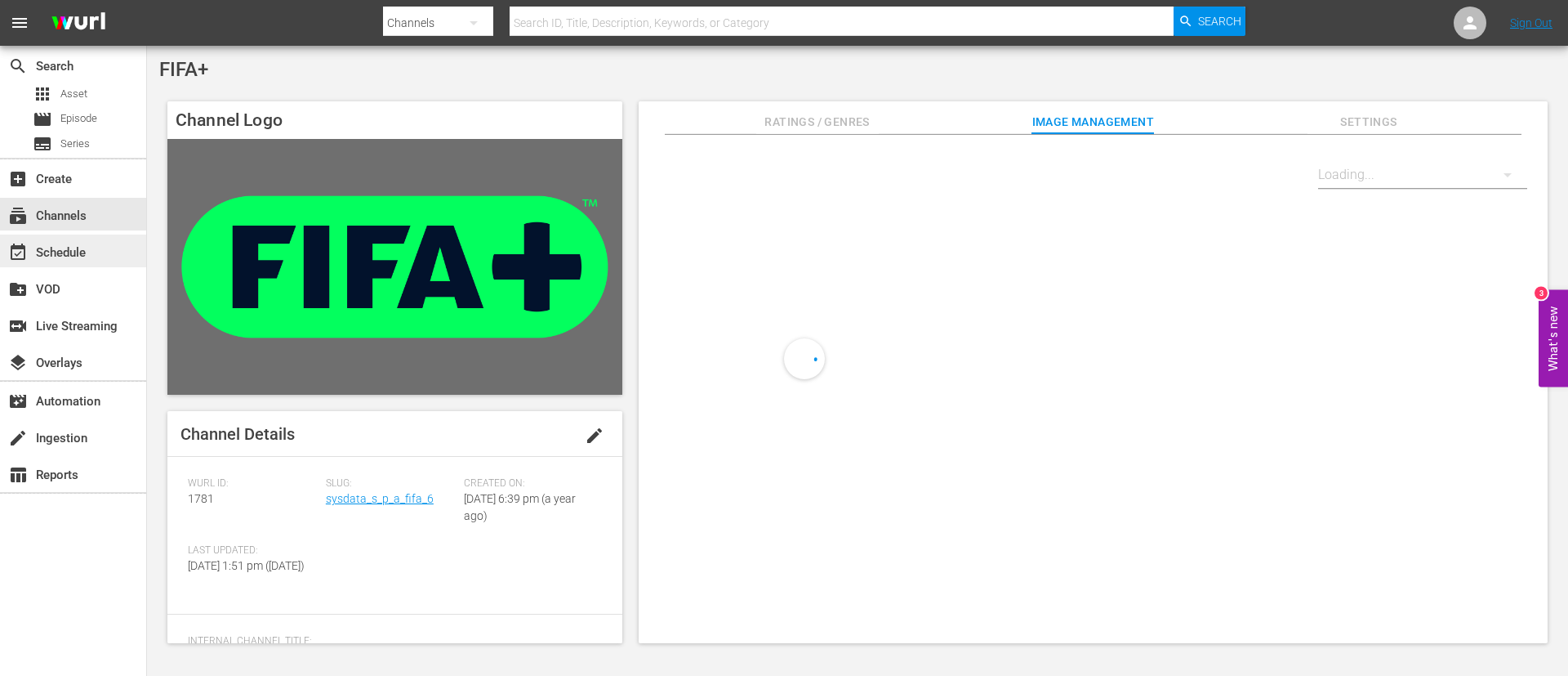
click at [105, 241] on div "event_available Schedule" at bounding box center [73, 250] width 146 height 32
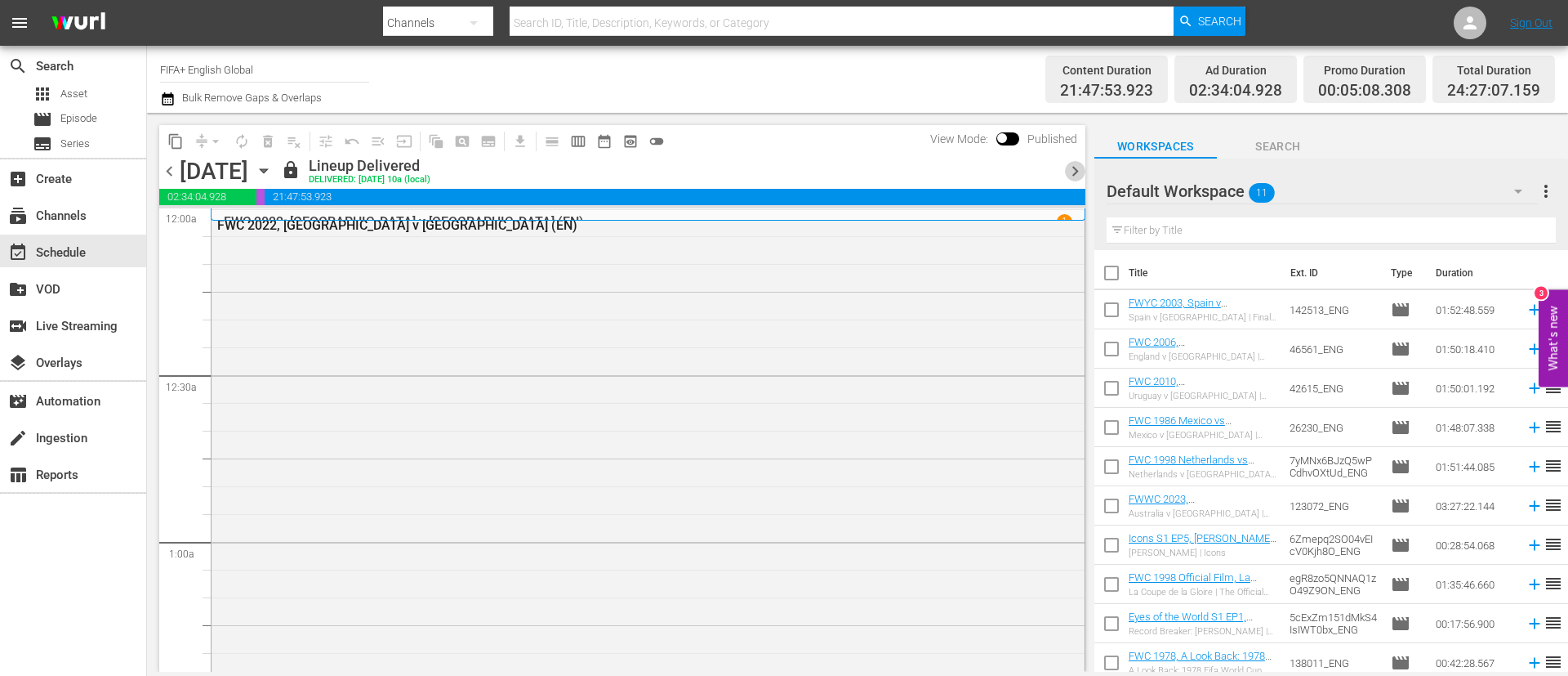
click at [1067, 172] on span "chevron_right" at bounding box center [1075, 172] width 20 height 20
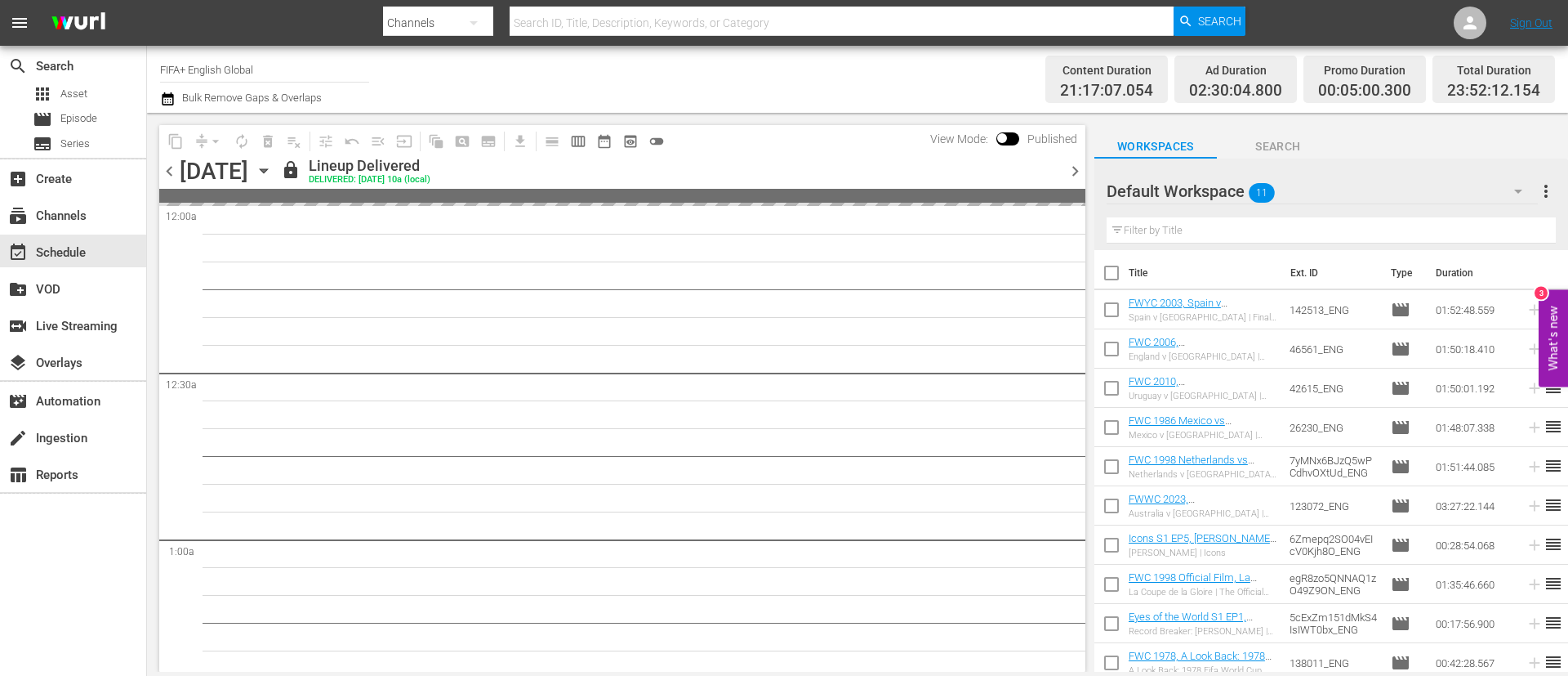
click at [1067, 172] on span "chevron_right" at bounding box center [1075, 172] width 20 height 20
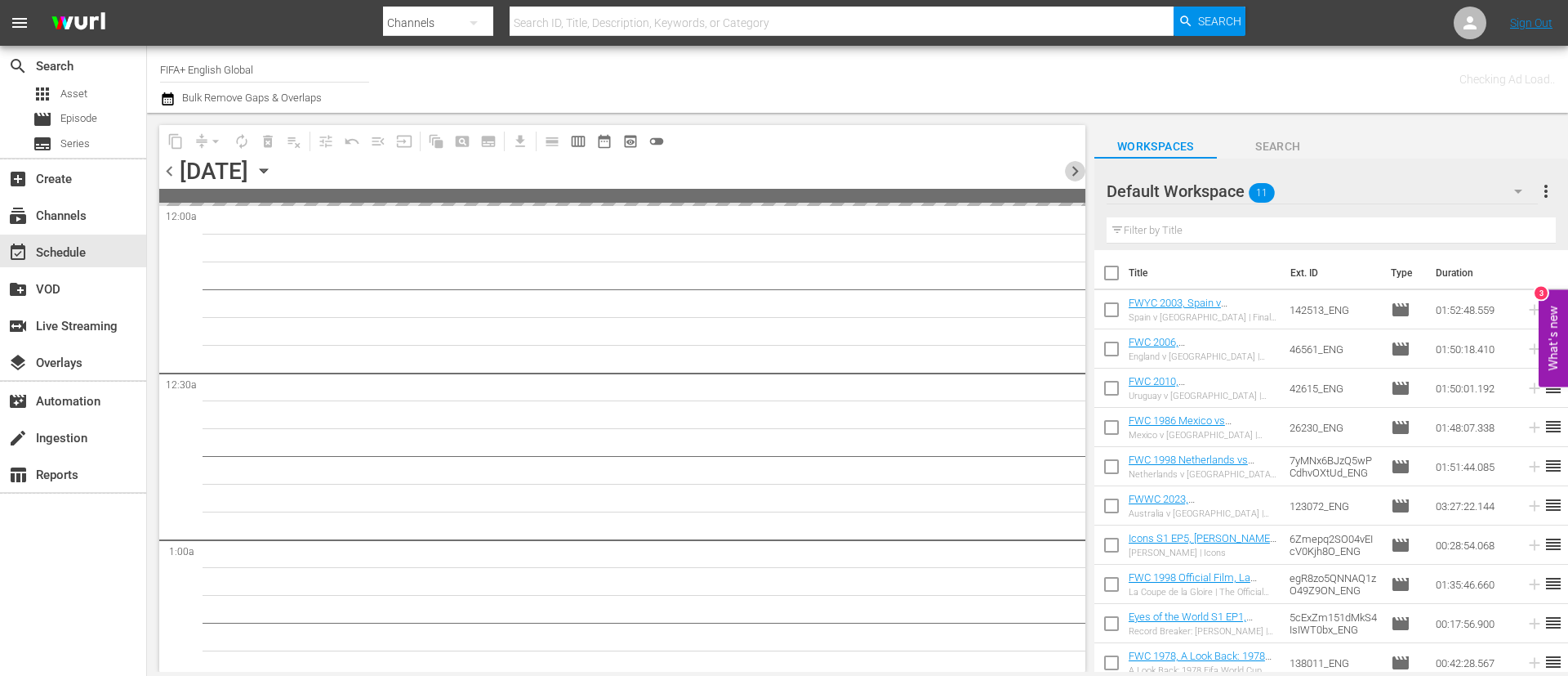
click at [1066, 172] on span "chevron_right" at bounding box center [1075, 172] width 20 height 20
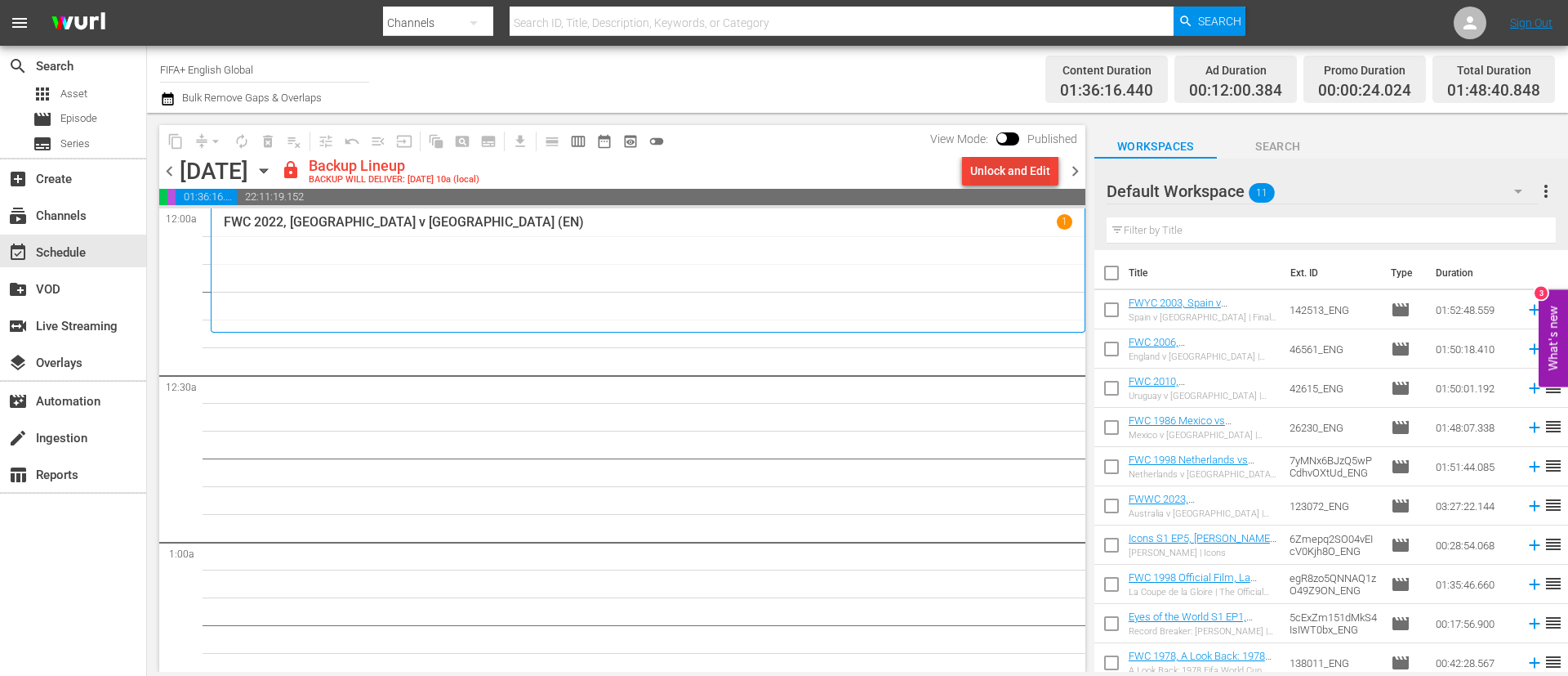
click at [977, 176] on div "Unlock and Edit" at bounding box center [1010, 171] width 80 height 30
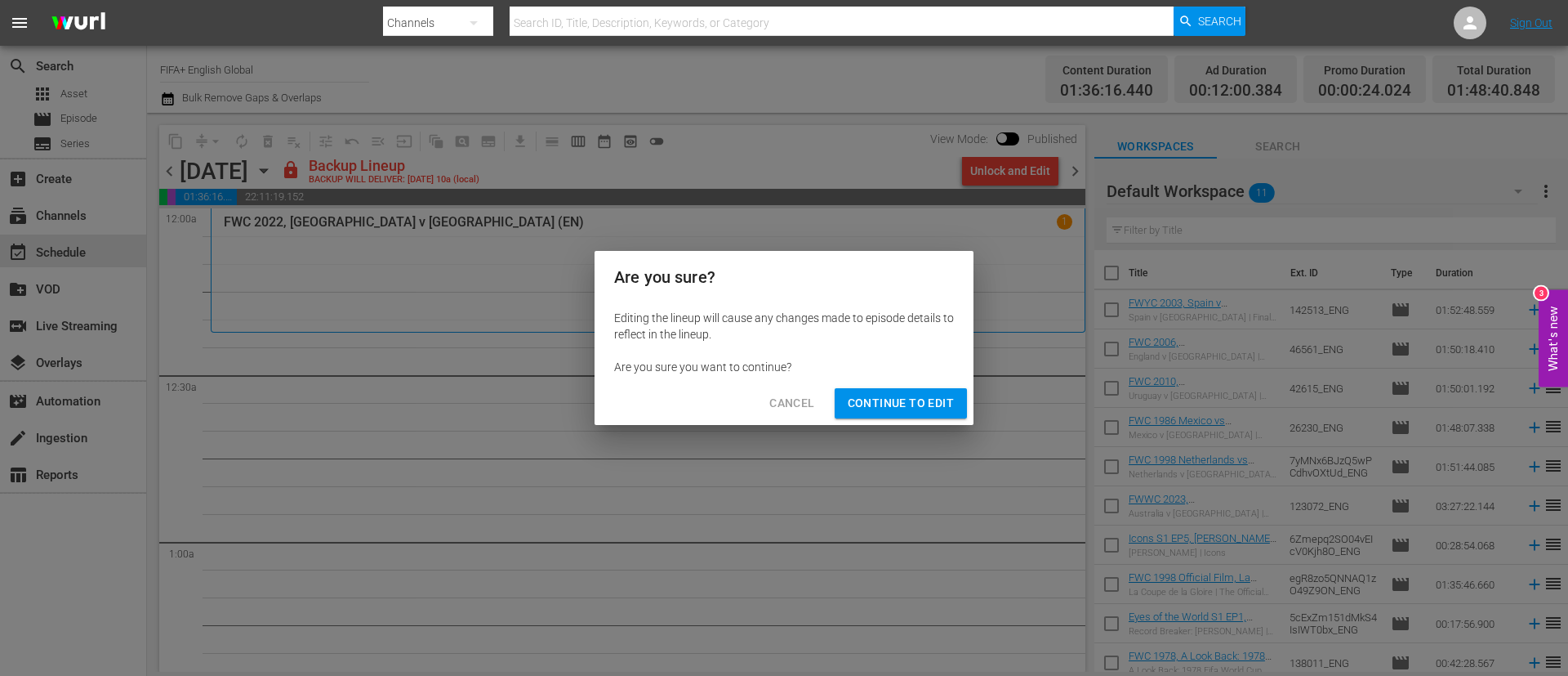
click at [926, 410] on span "Continue to Edit" at bounding box center [901, 403] width 107 height 20
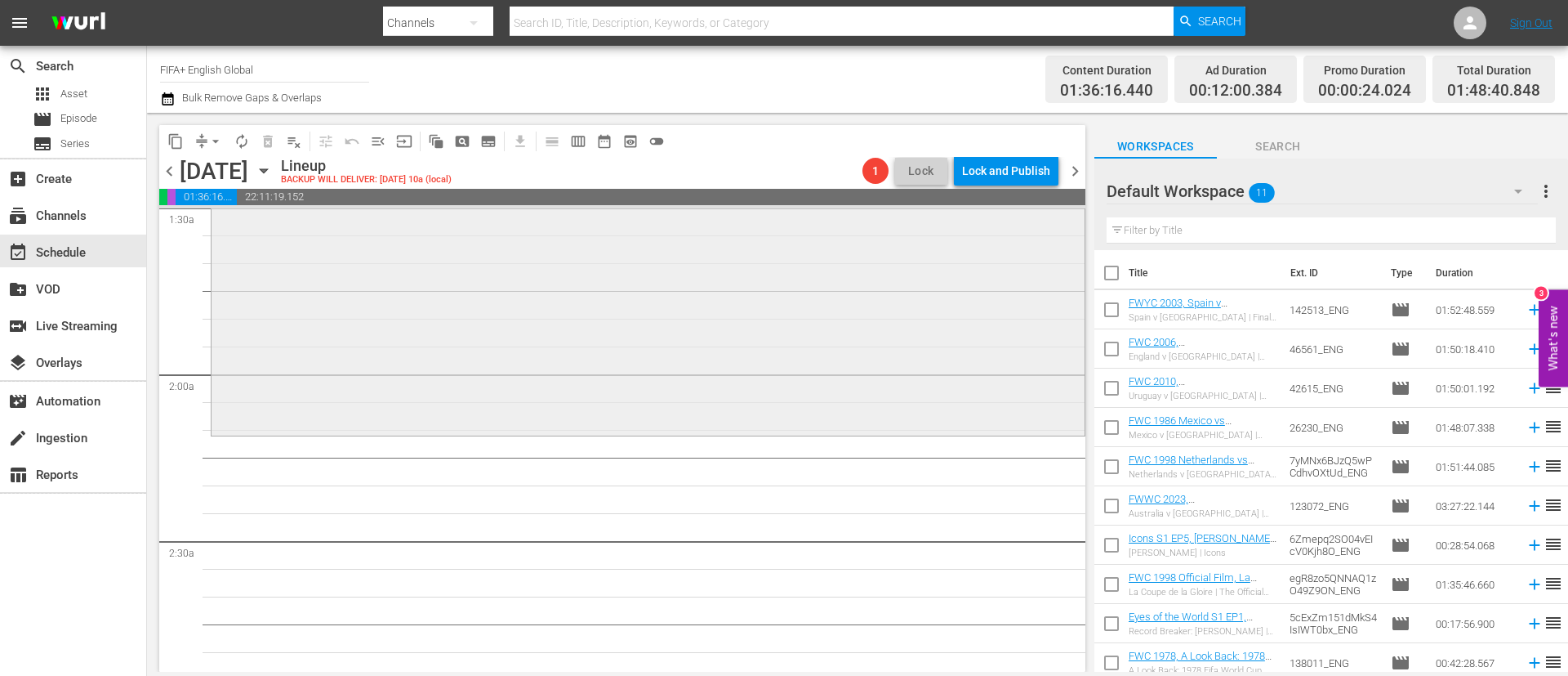
scroll to position [858, 0]
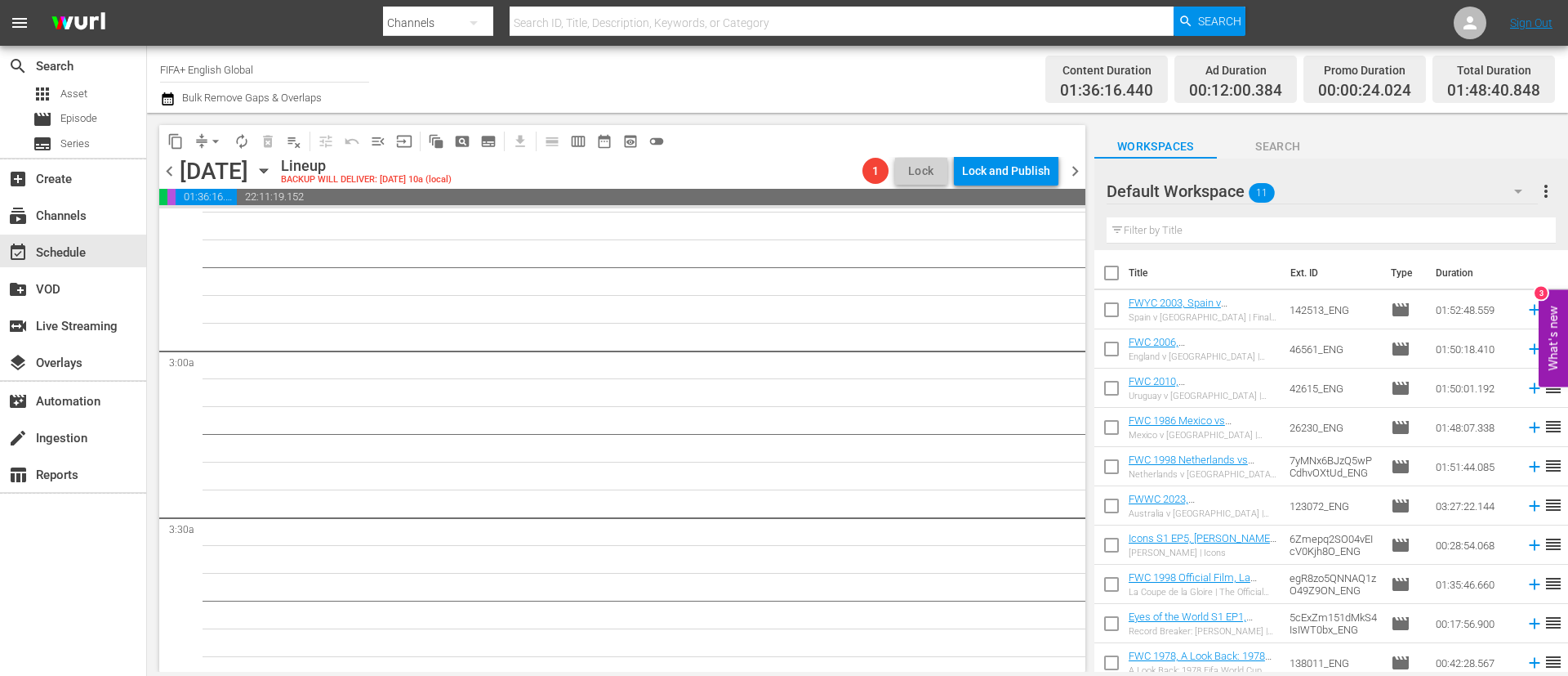
click at [1117, 265] on input "checkbox" at bounding box center [1111, 275] width 34 height 34
checkbox input "true"
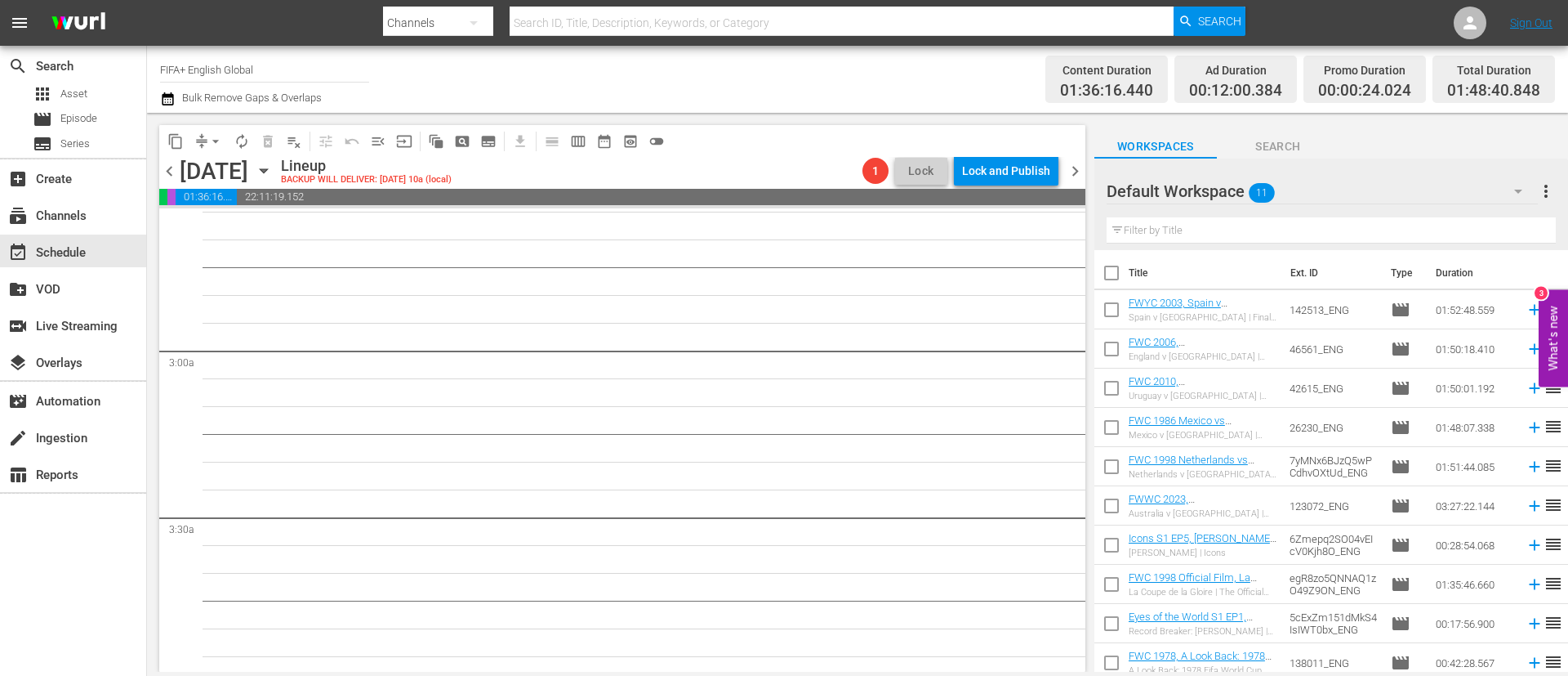
checkbox input "true"
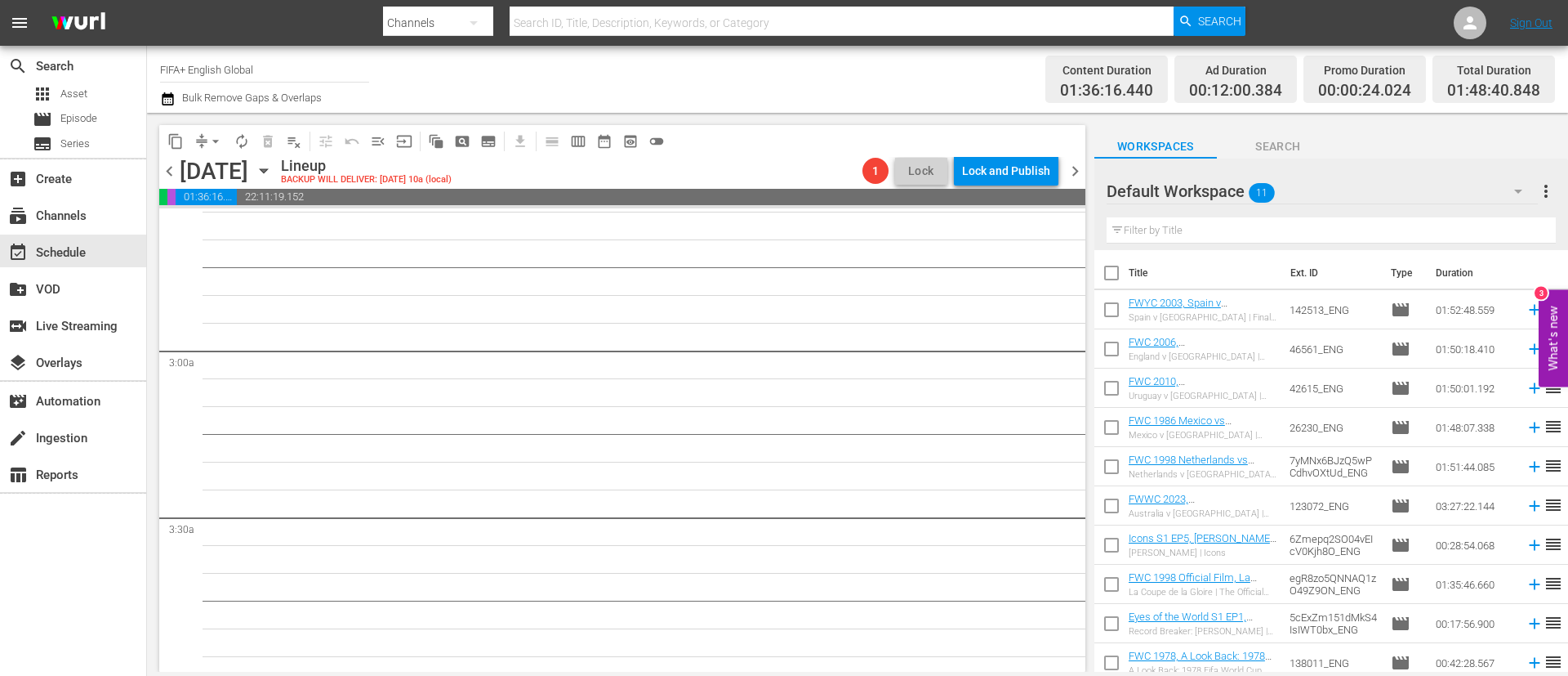
checkbox input "true"
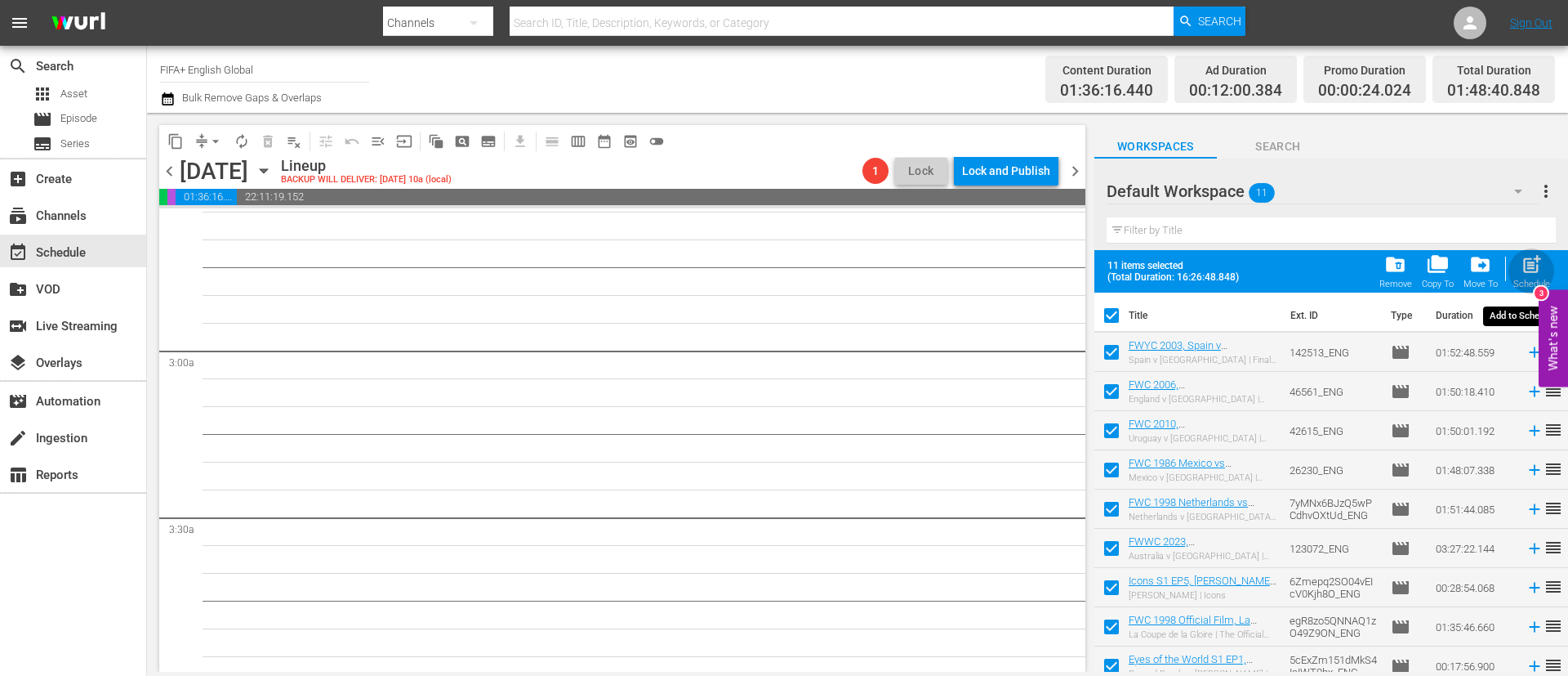
click at [1545, 273] on div "post_add Schedule" at bounding box center [1532, 271] width 37 height 36
checkbox input "false"
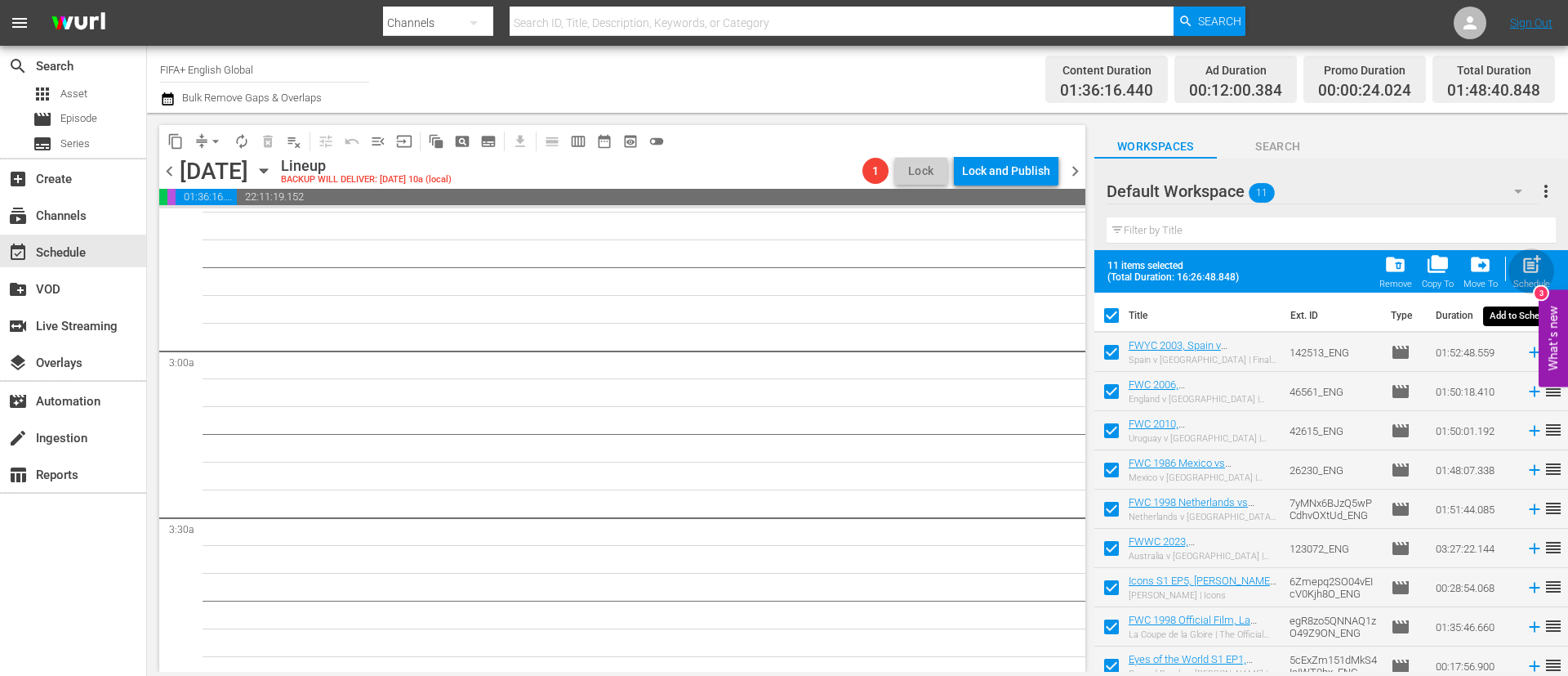
checkbox input "false"
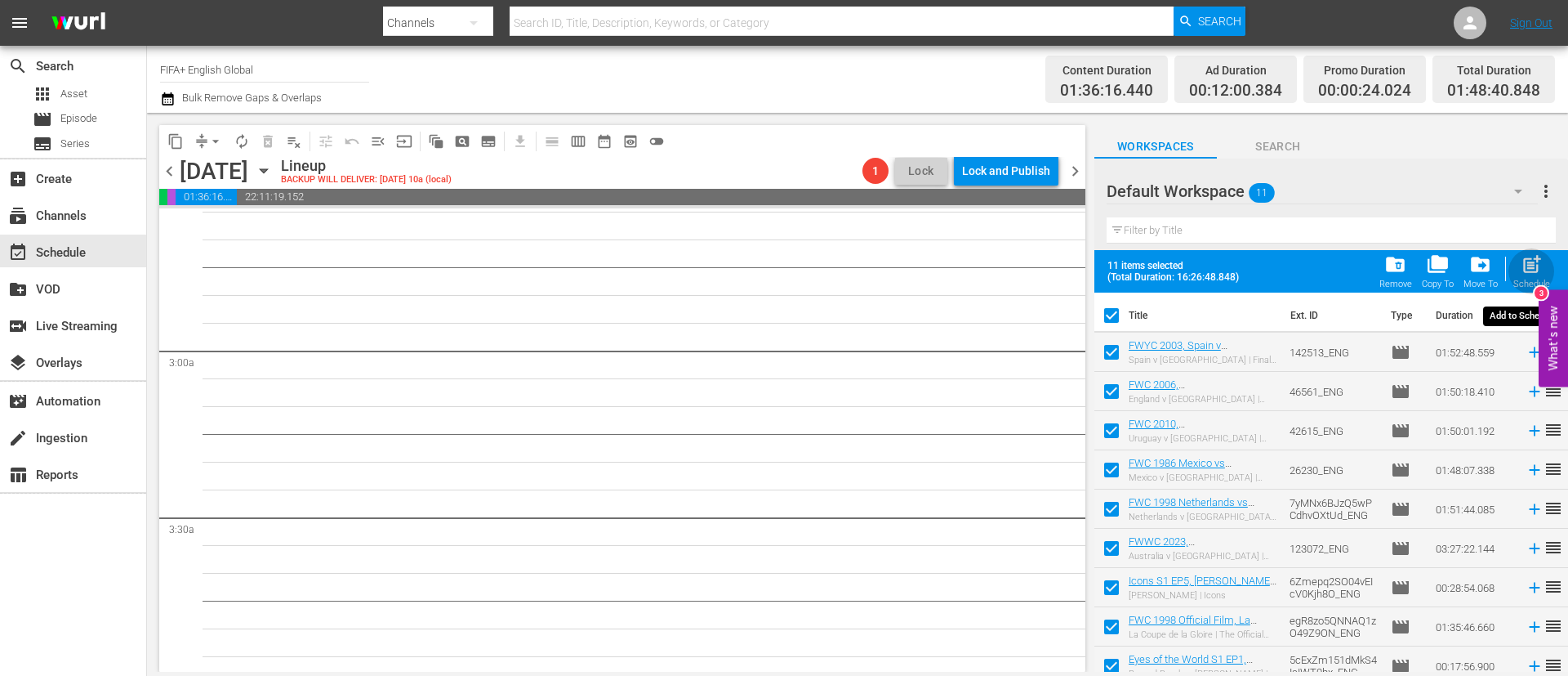
checkbox input "false"
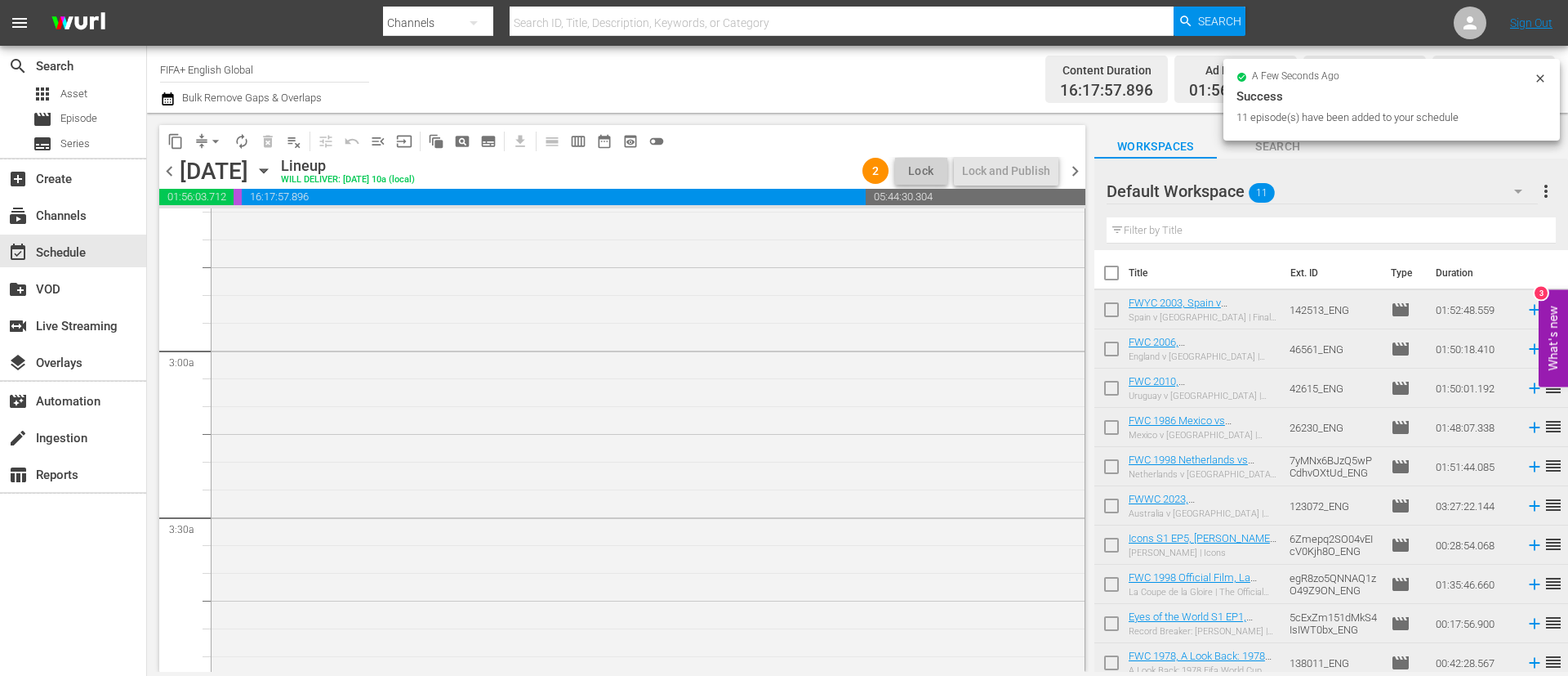
click at [1122, 277] on input "checkbox" at bounding box center [1111, 275] width 34 height 34
checkbox input "true"
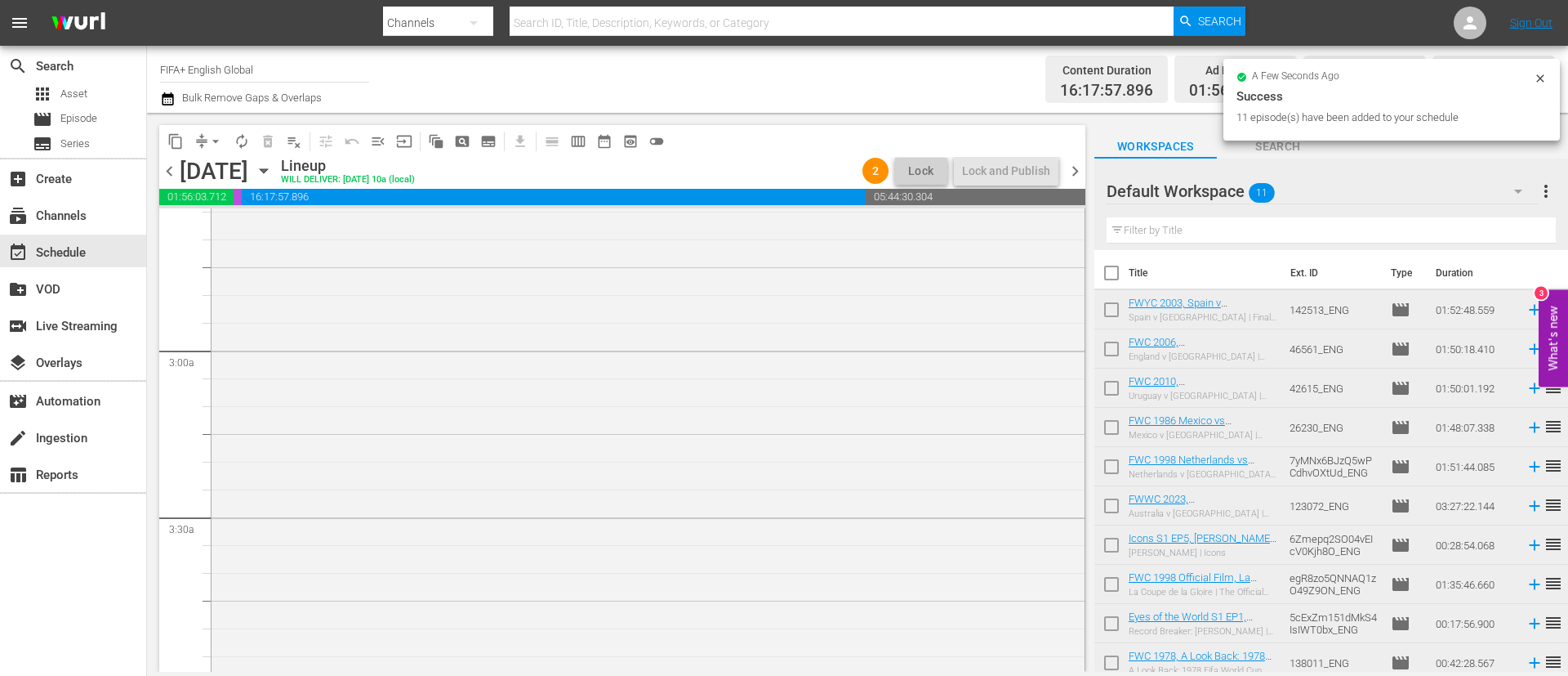
checkbox input "true"
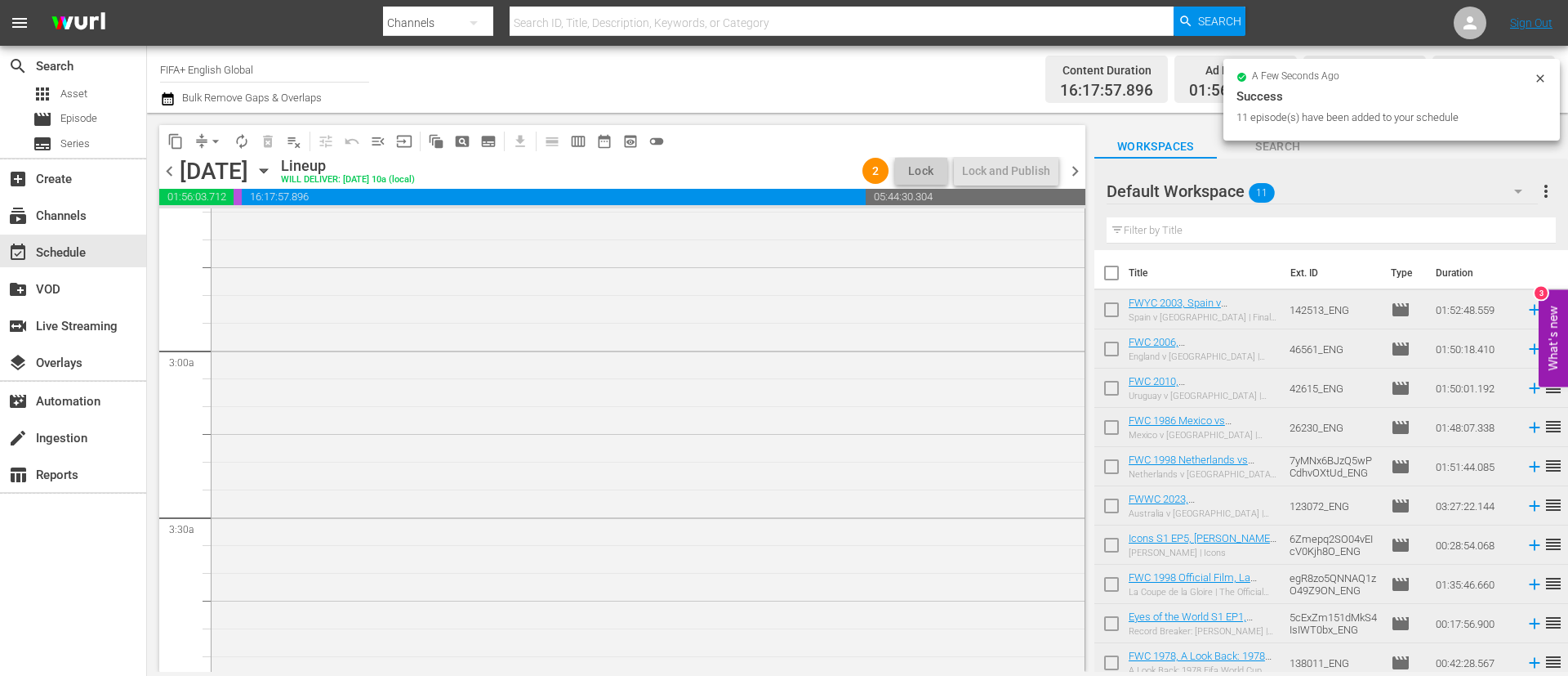
checkbox input "true"
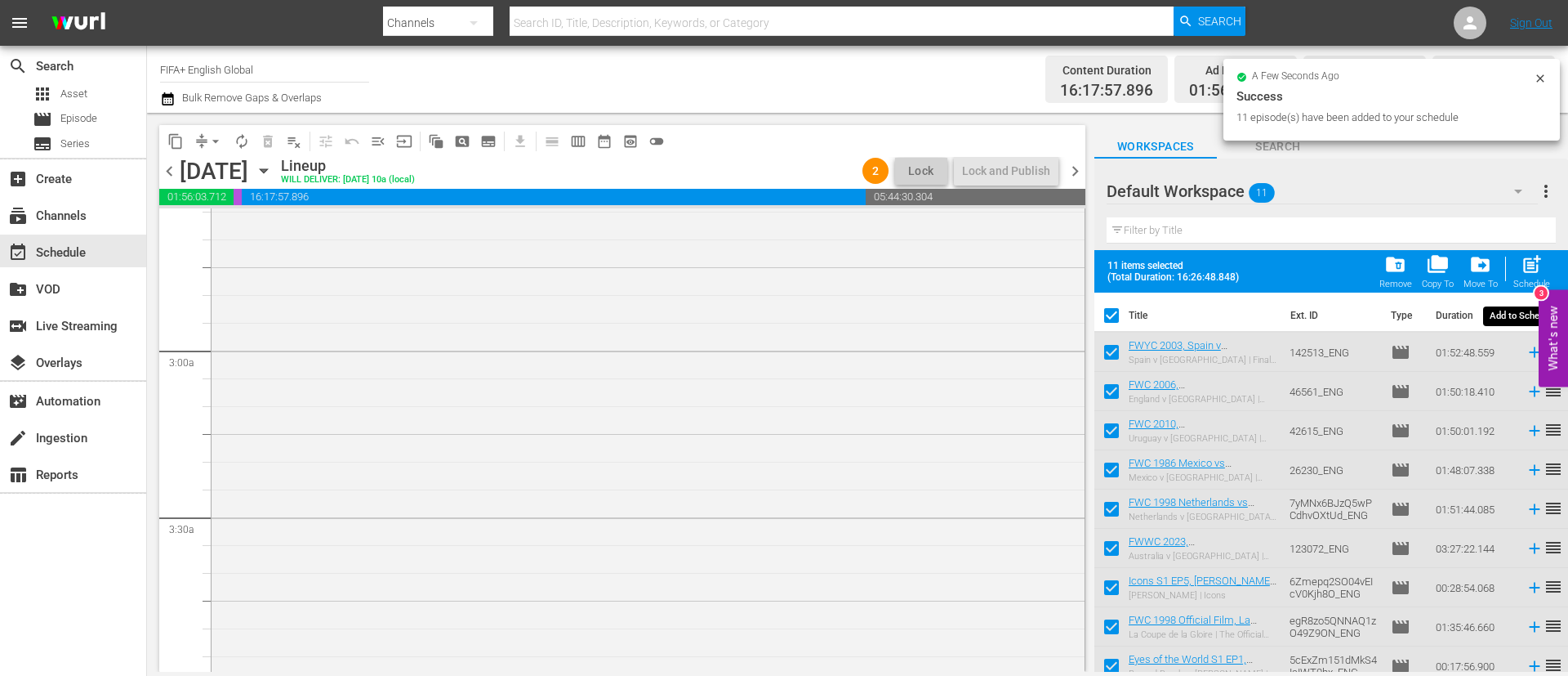
click at [1540, 259] on span "post_add" at bounding box center [1532, 264] width 22 height 22
checkbox input "false"
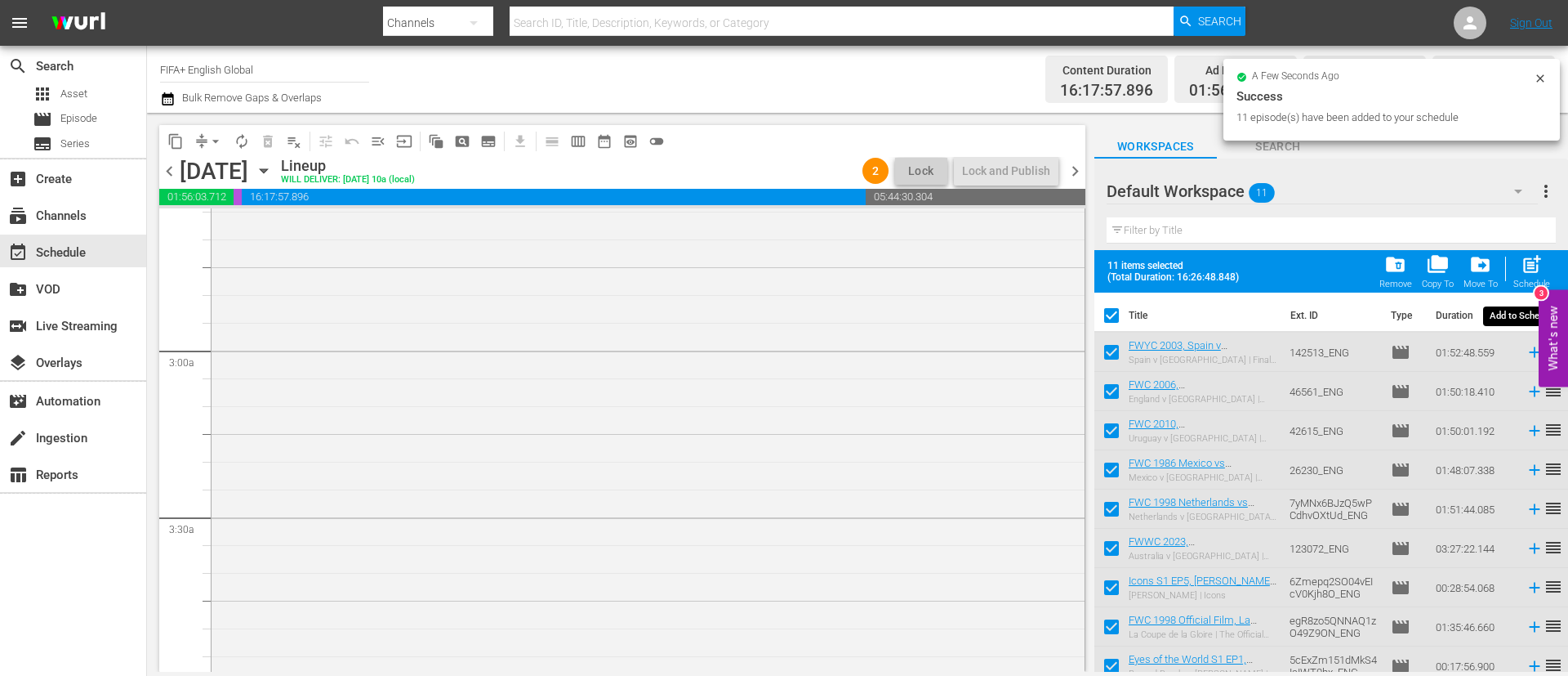
checkbox input "false"
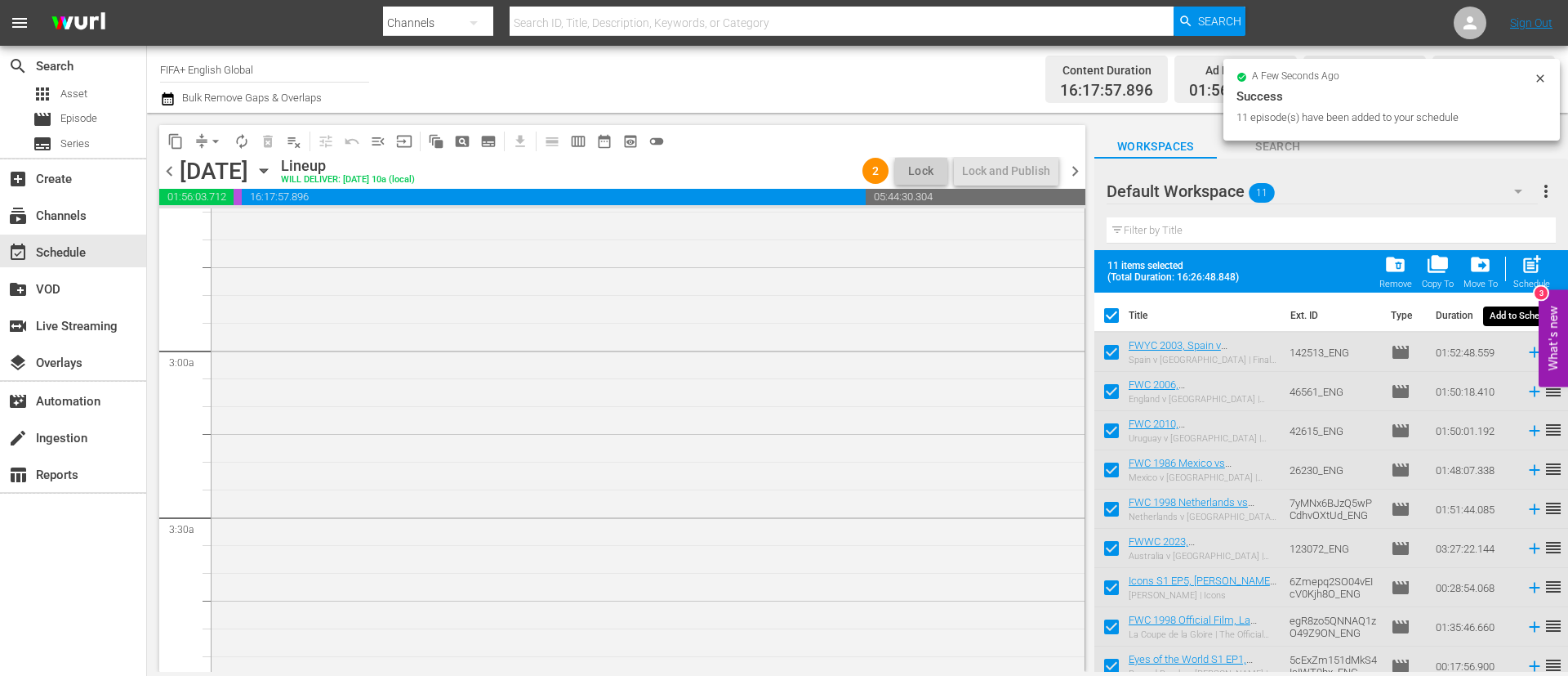
checkbox input "false"
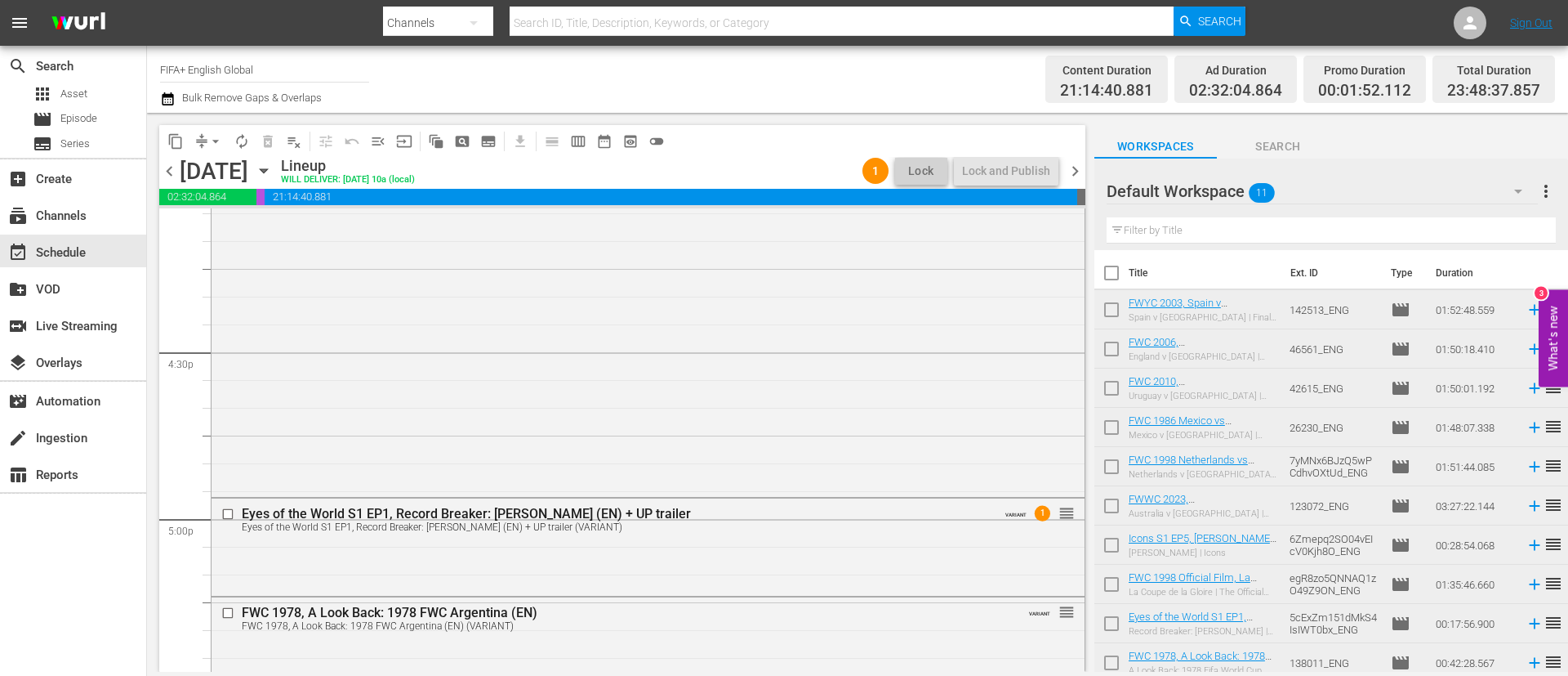
scroll to position [5394, 0]
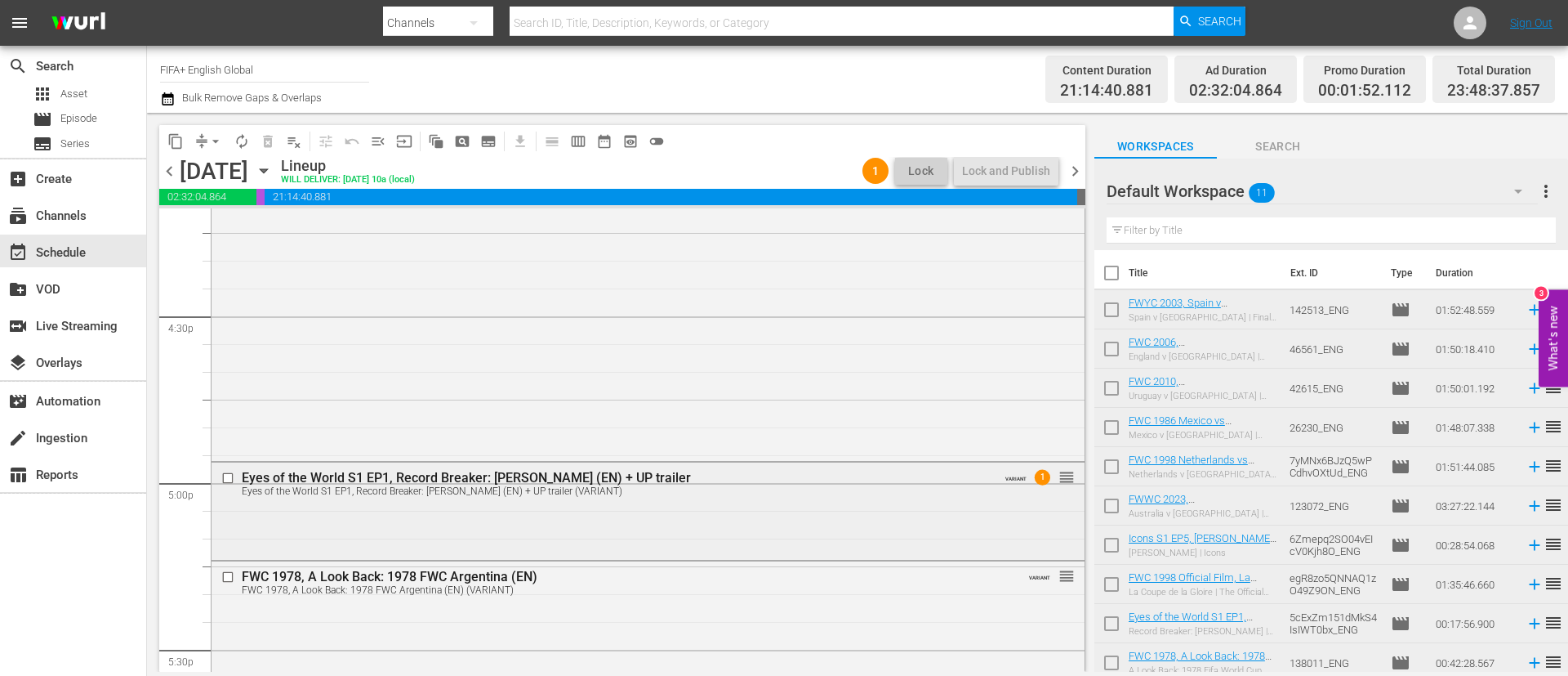
click at [231, 480] on input "checkbox" at bounding box center [230, 478] width 18 height 14
click at [222, 579] on input "checkbox" at bounding box center [230, 577] width 18 height 14
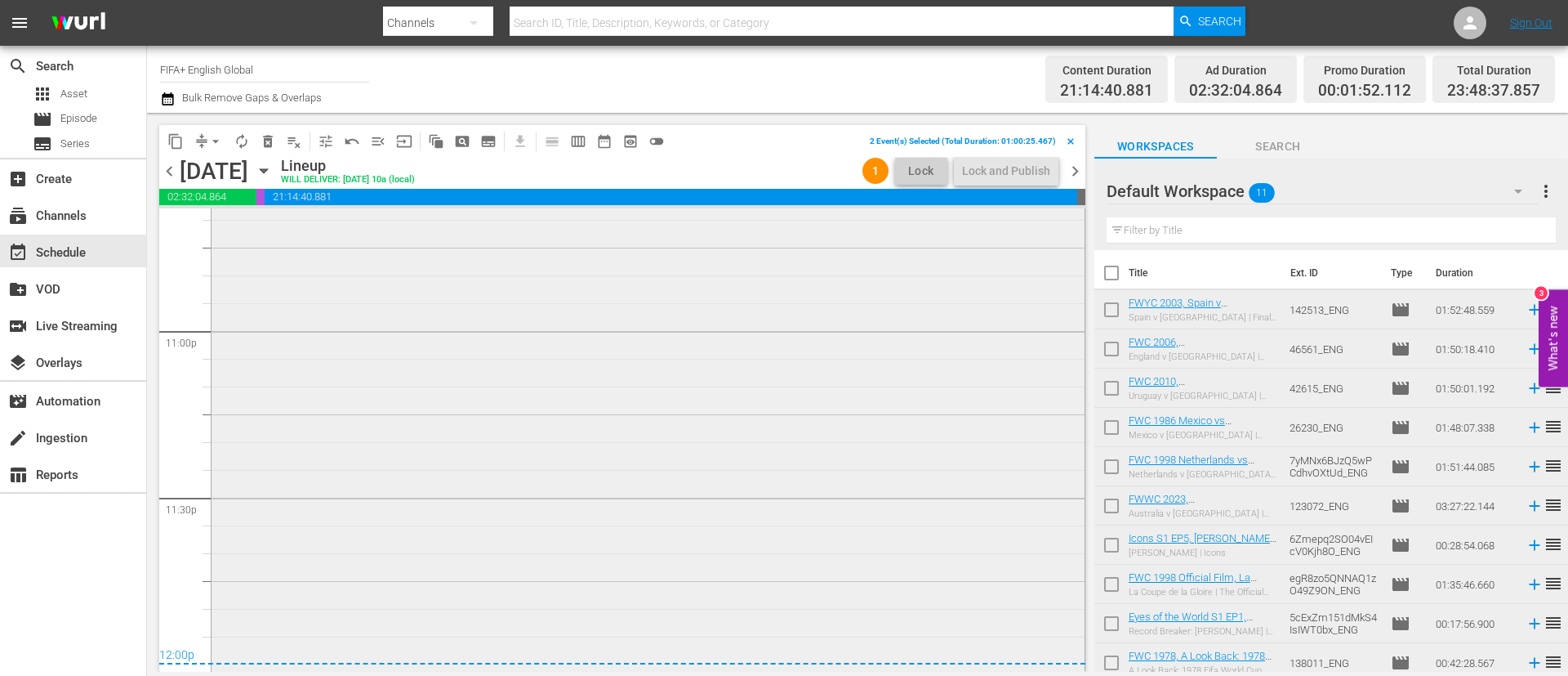
scroll to position [7601, 0]
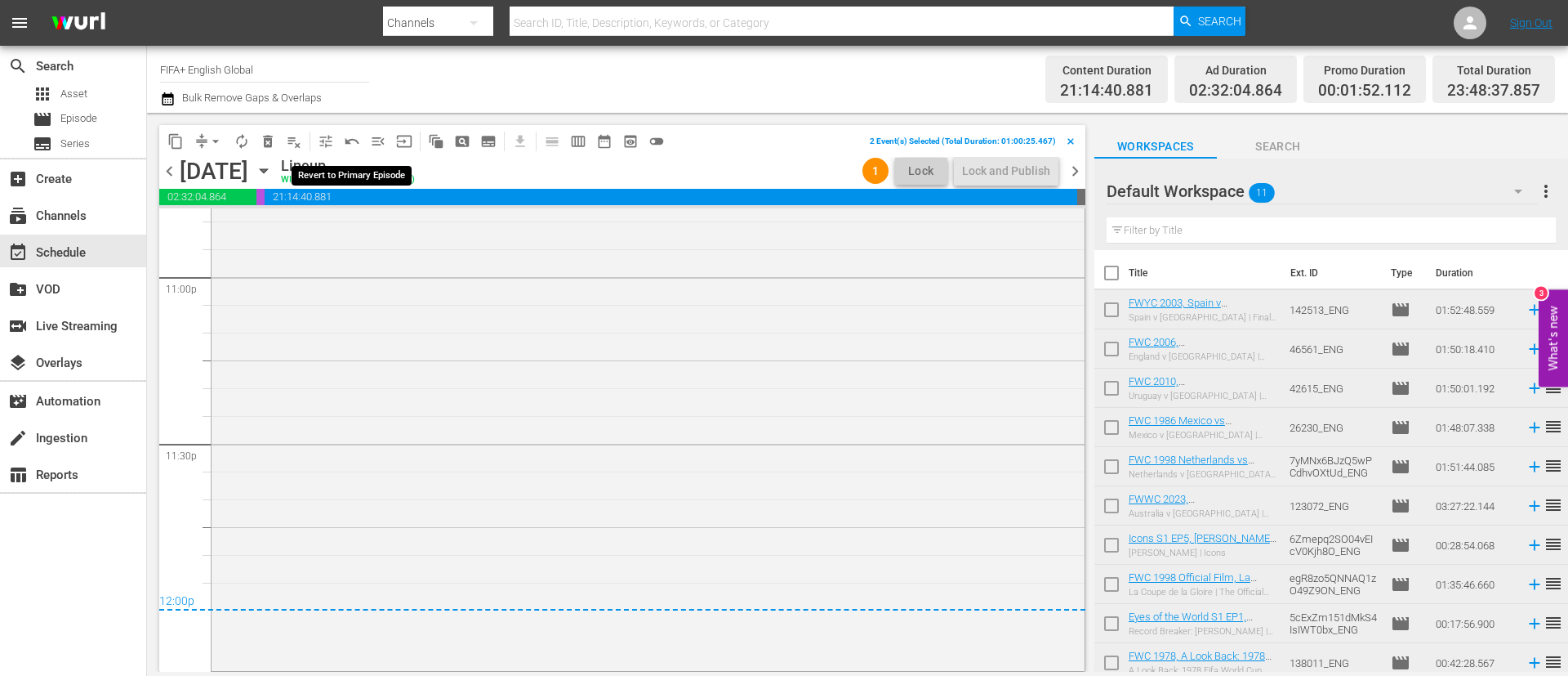
click at [352, 151] on button "undo_outined" at bounding box center [352, 141] width 26 height 26
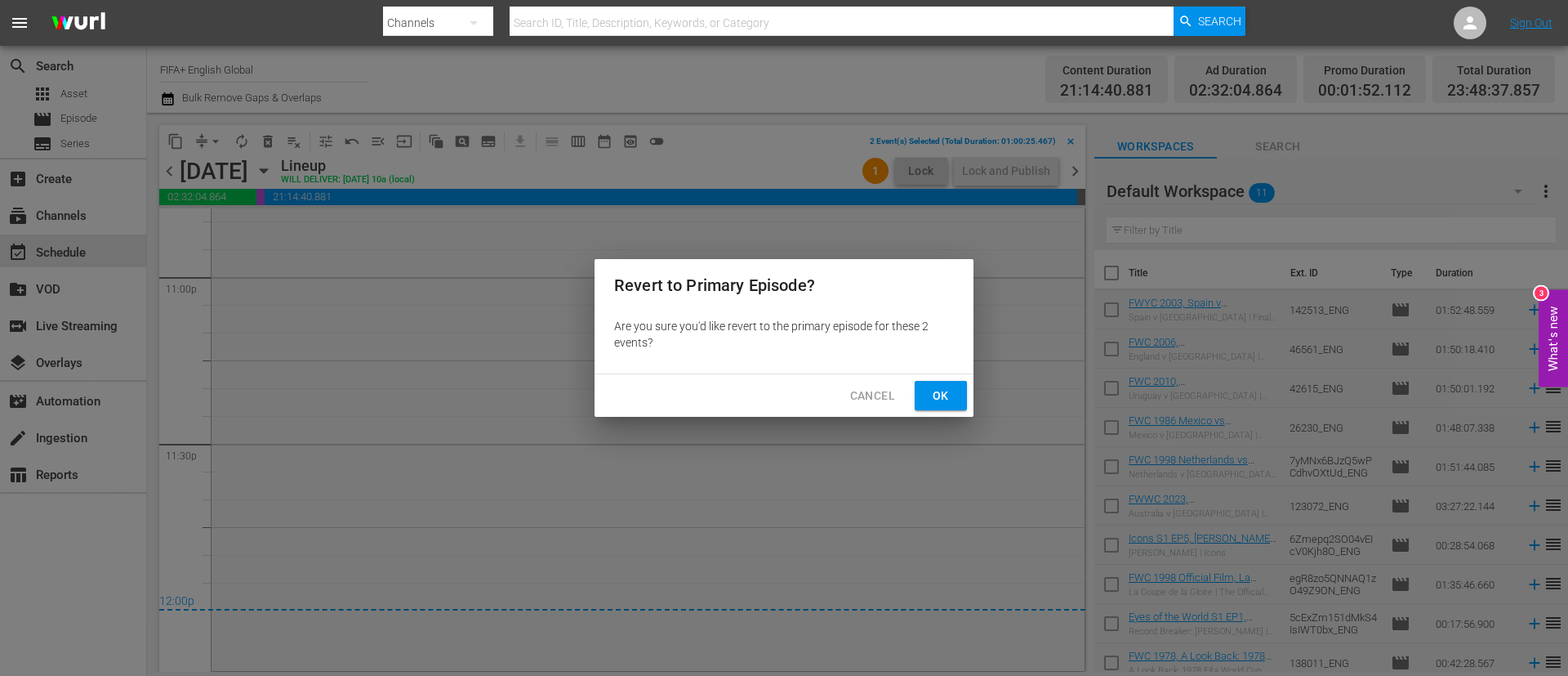
click at [931, 389] on span "Ok" at bounding box center [941, 396] width 26 height 20
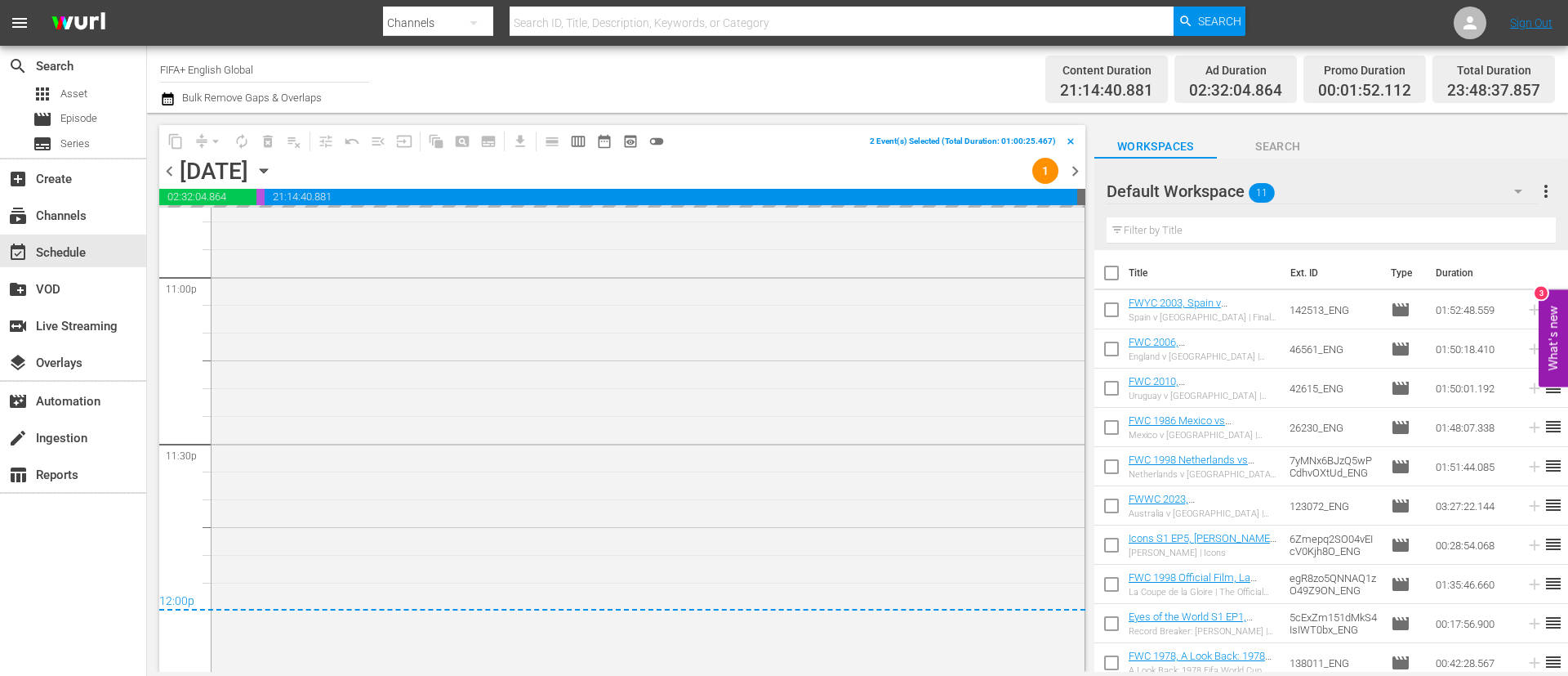
click at [1549, 189] on span "more_vert" at bounding box center [1546, 191] width 19 height 19
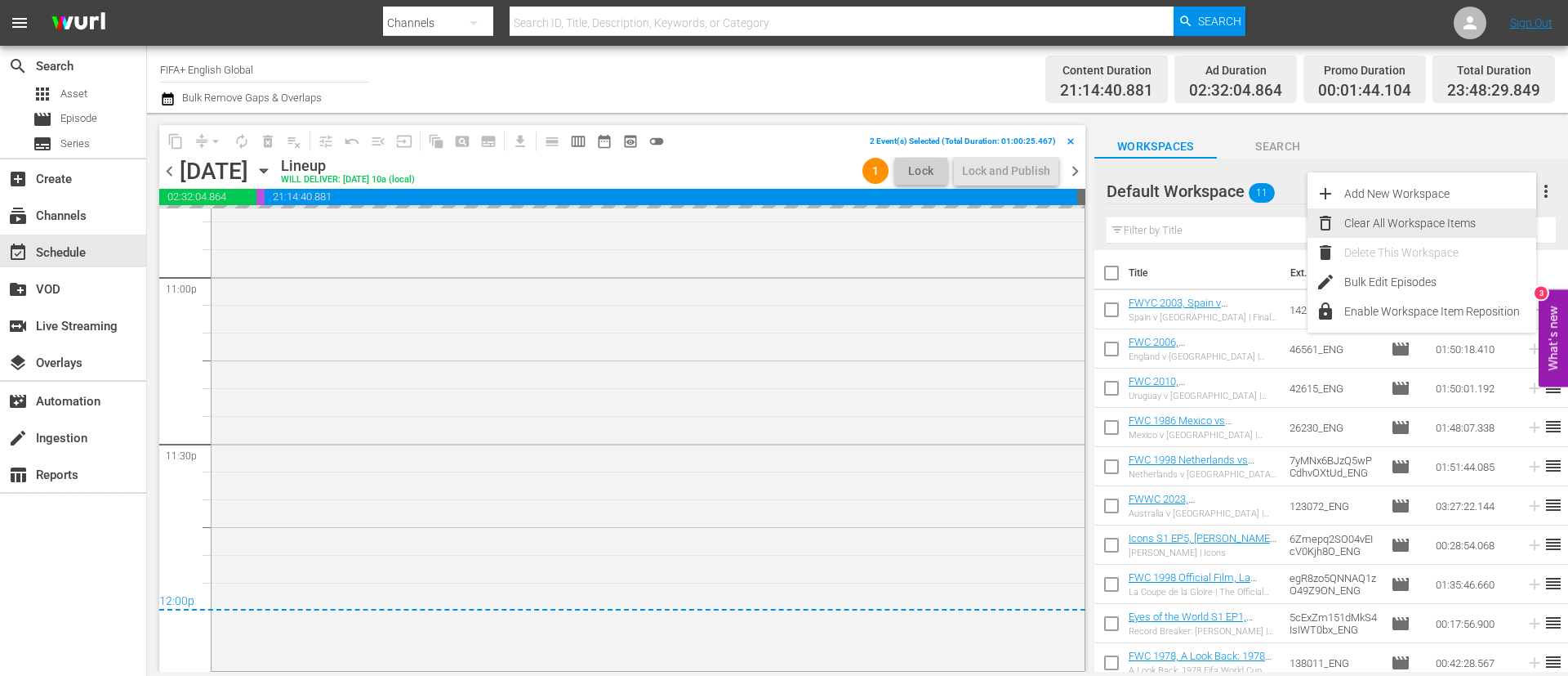
click at [1473, 223] on div "Clear All Workspace Items" at bounding box center [1440, 223] width 192 height 30
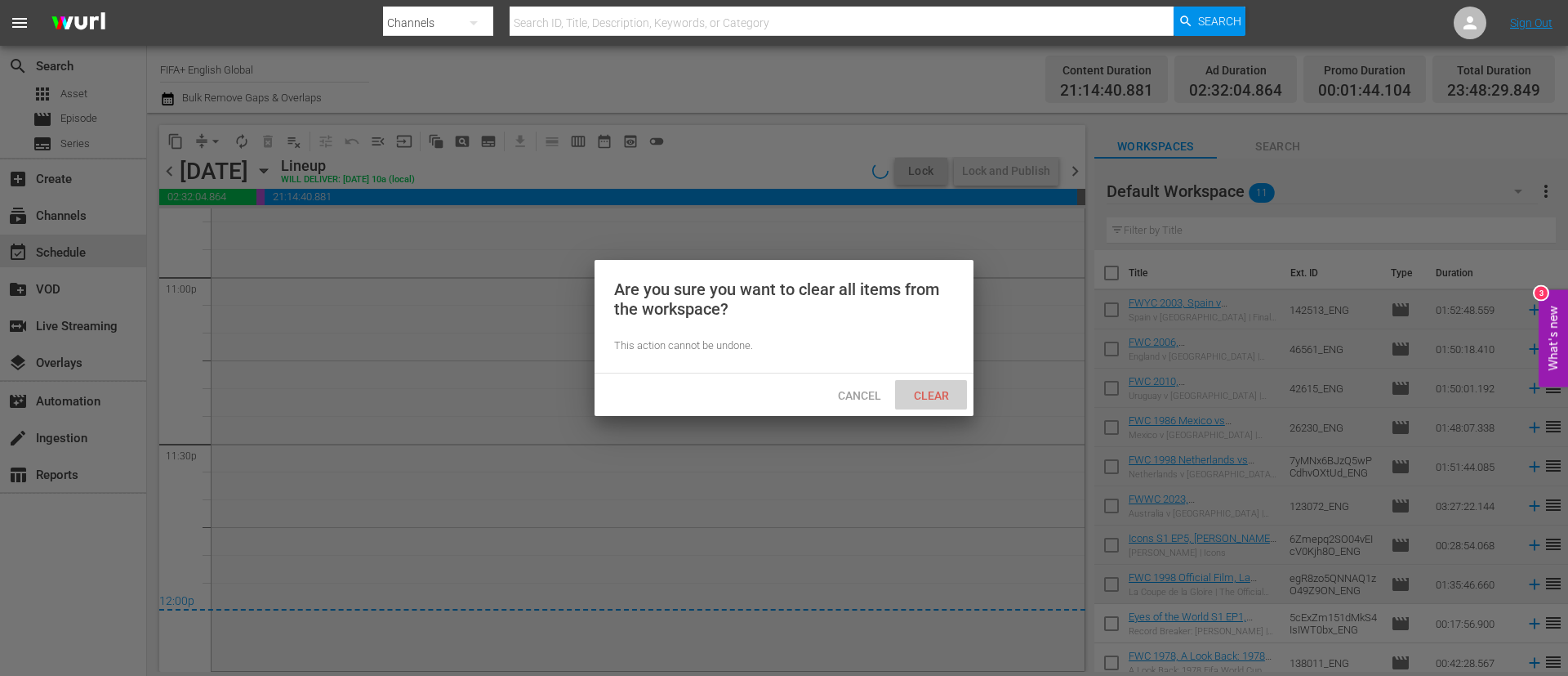
click at [916, 406] on div "Clear" at bounding box center [931, 395] width 72 height 31
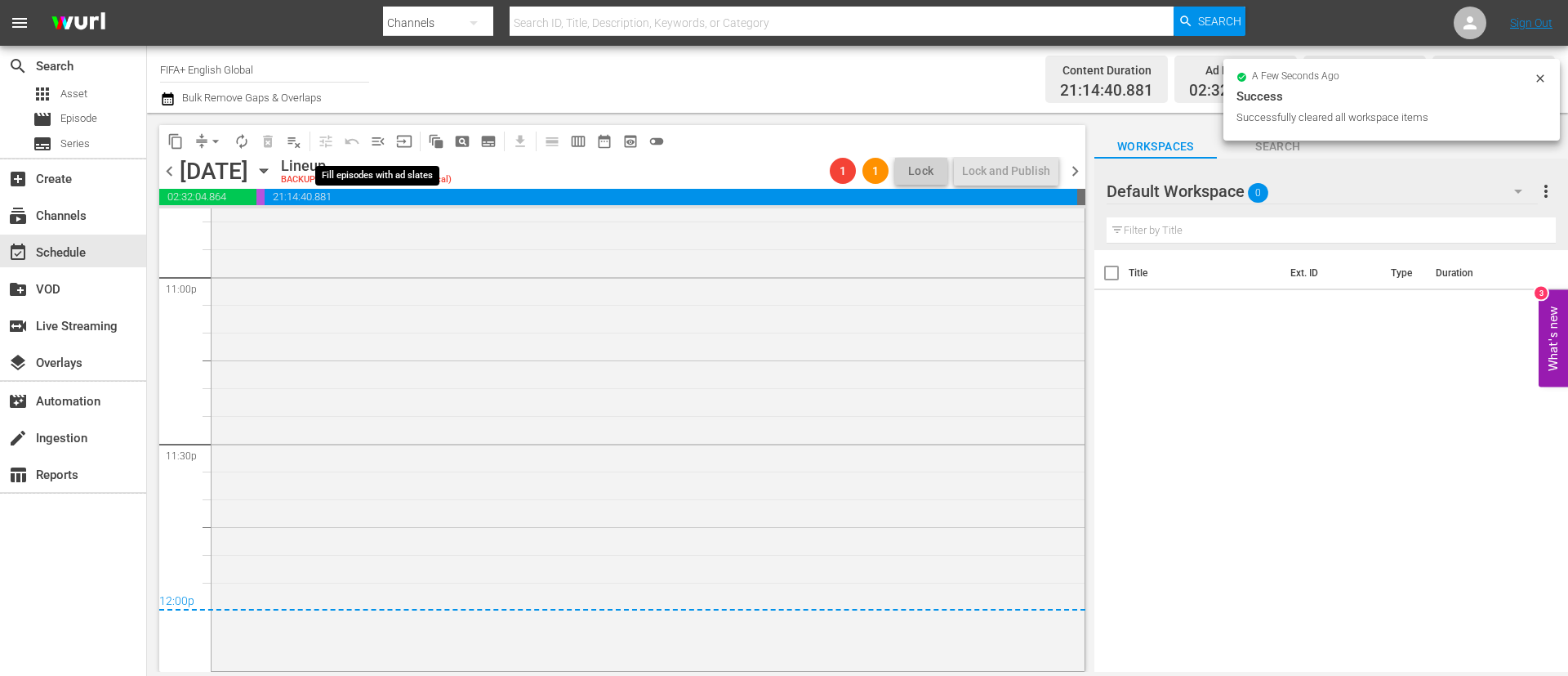
click at [373, 142] on span "menu_open" at bounding box center [378, 142] width 17 height 17
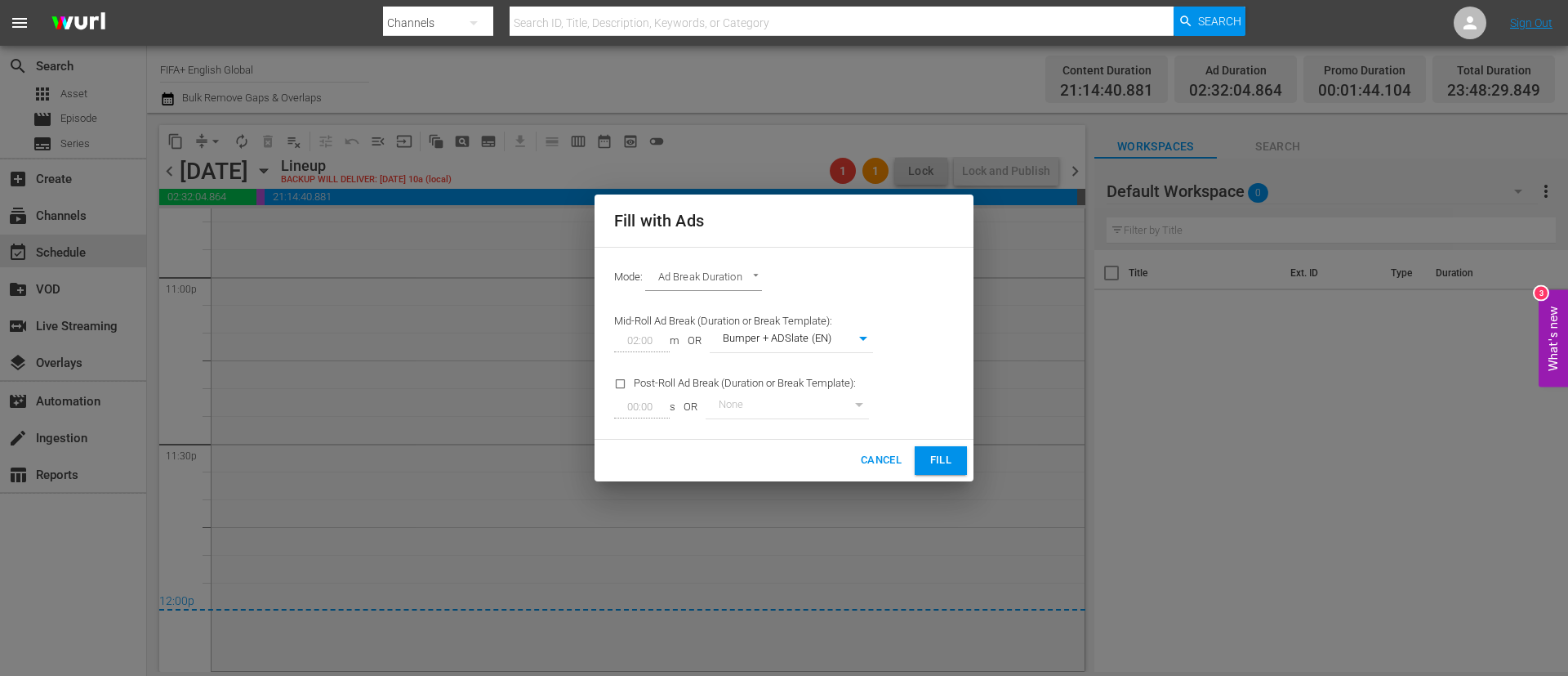
click at [957, 452] on button "Fill" at bounding box center [941, 460] width 52 height 29
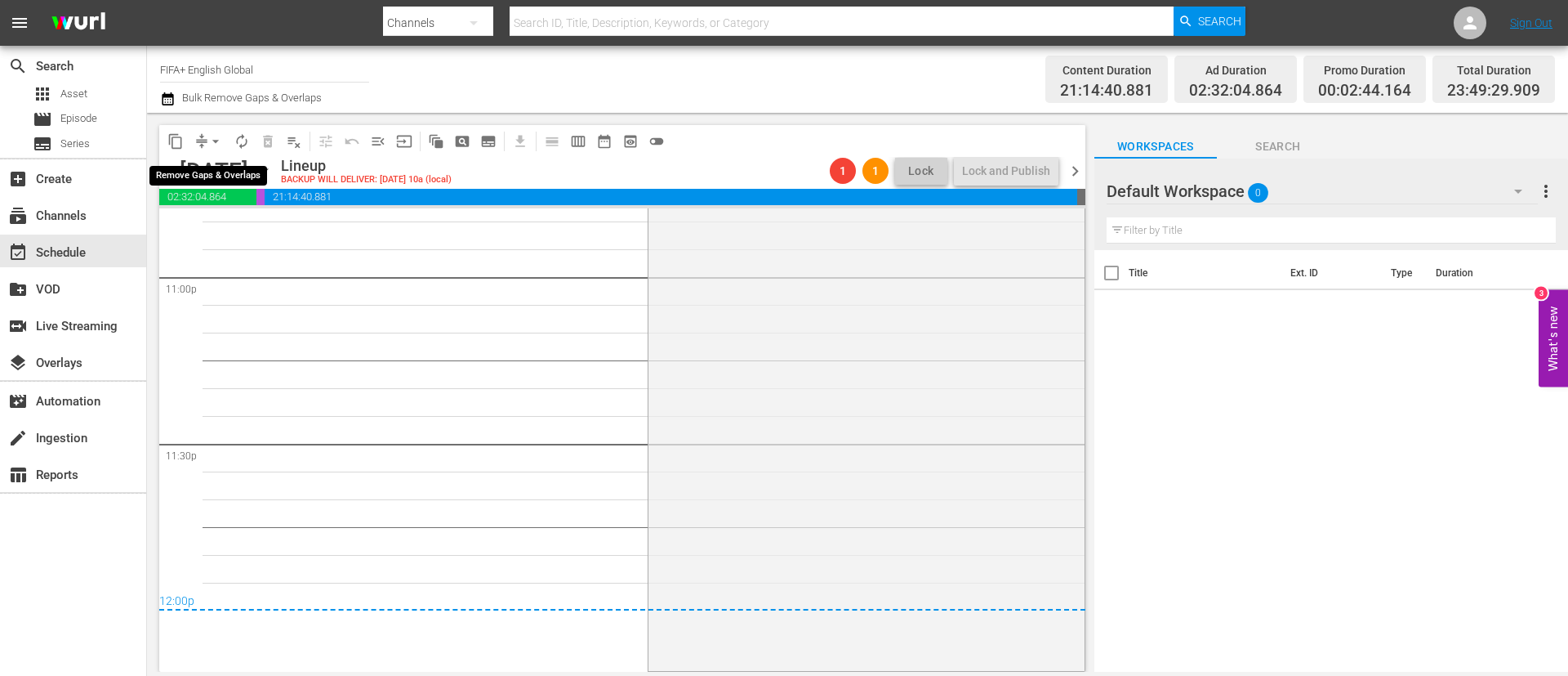
click at [212, 139] on span "arrow_drop_down" at bounding box center [216, 142] width 17 height 17
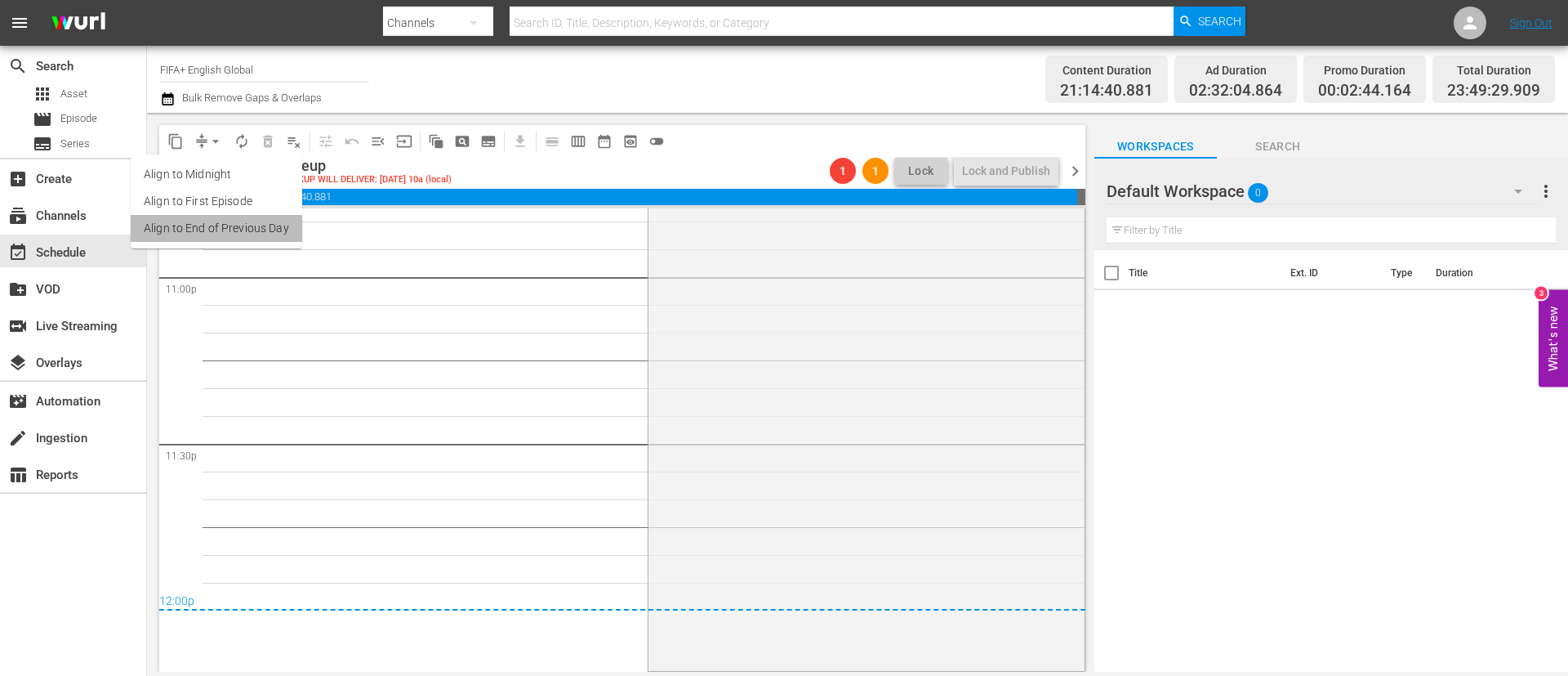
click at [245, 237] on li "Align to End of Previous Day" at bounding box center [216, 228] width 171 height 27
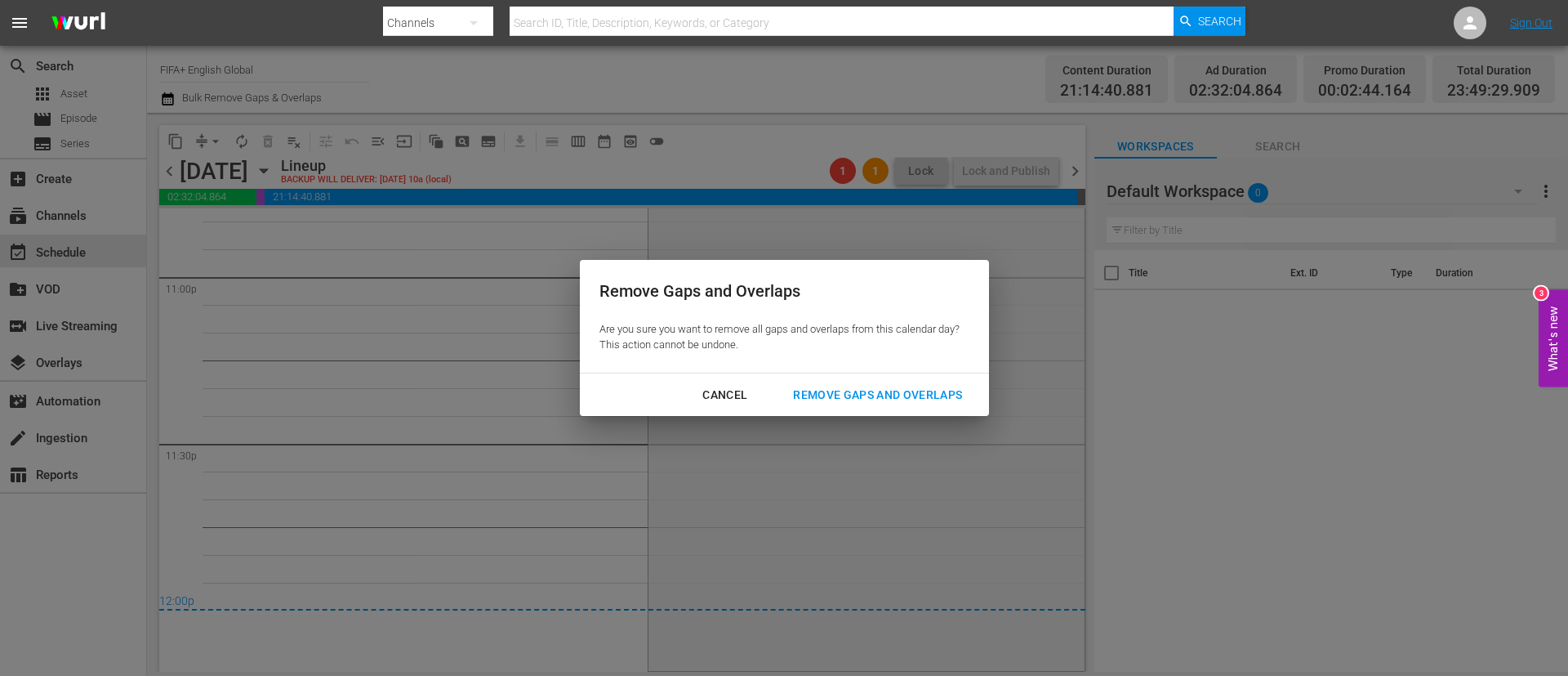
click at [988, 388] on div "Cancel Remove Gaps and Overlaps" at bounding box center [785, 395] width 410 height 44
click at [974, 385] on div "Remove Gaps and Overlaps" at bounding box center [878, 395] width 196 height 20
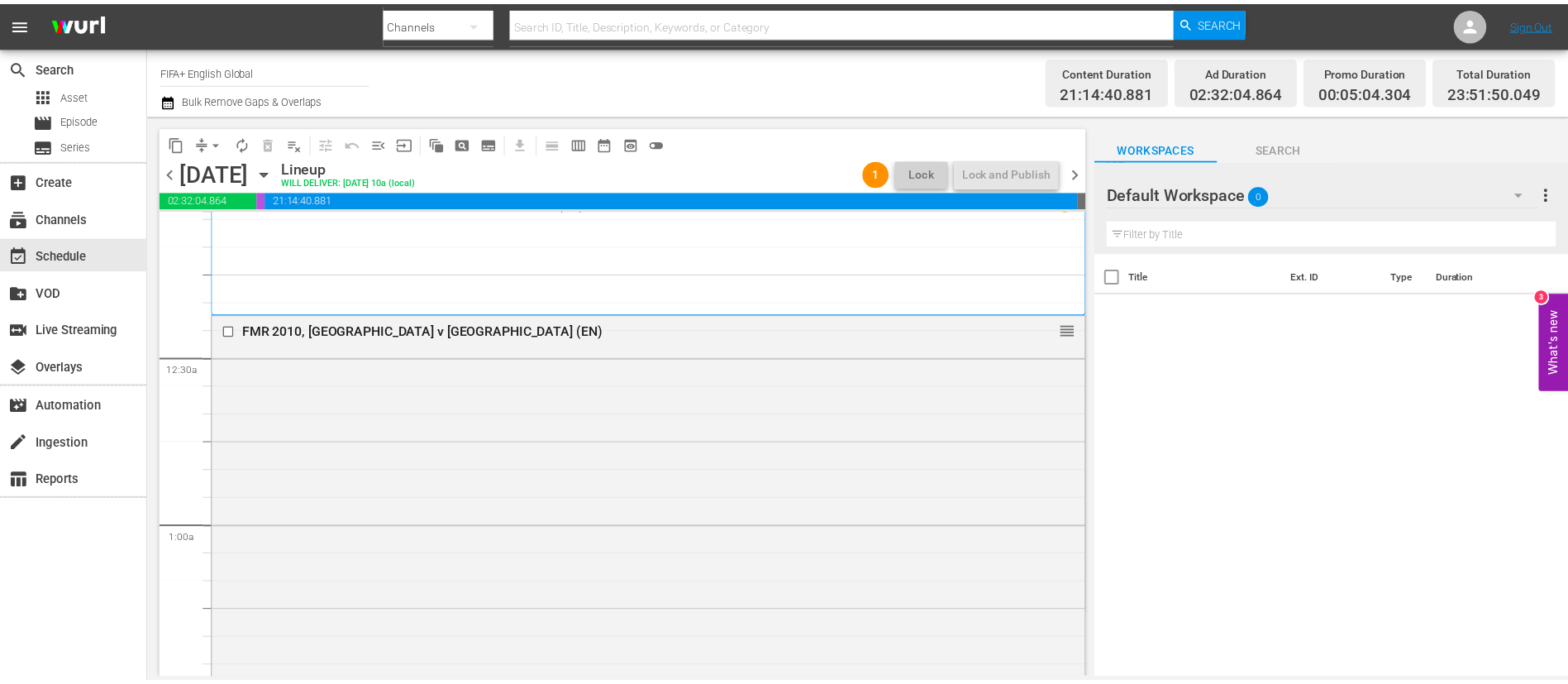
scroll to position [0, 0]
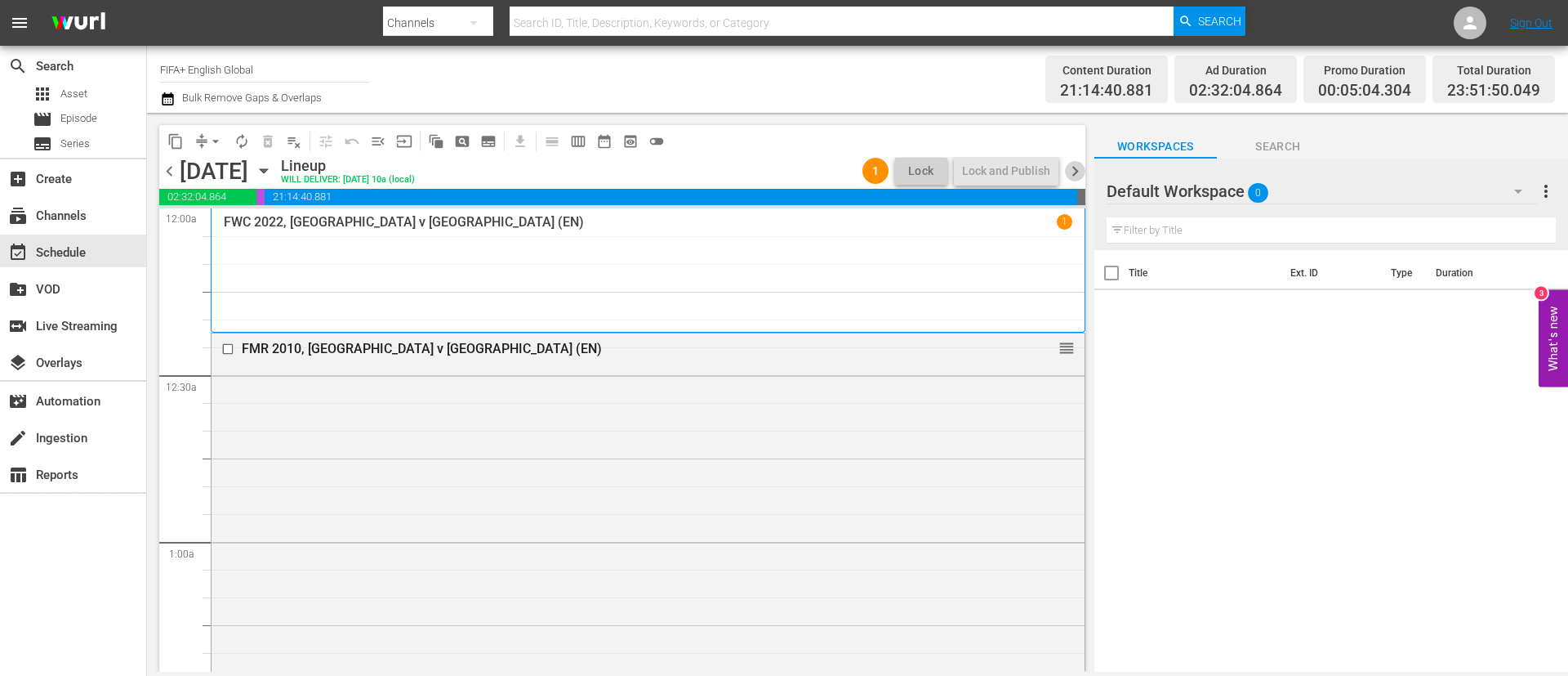
click at [1076, 174] on span "chevron_right" at bounding box center [1075, 172] width 20 height 20
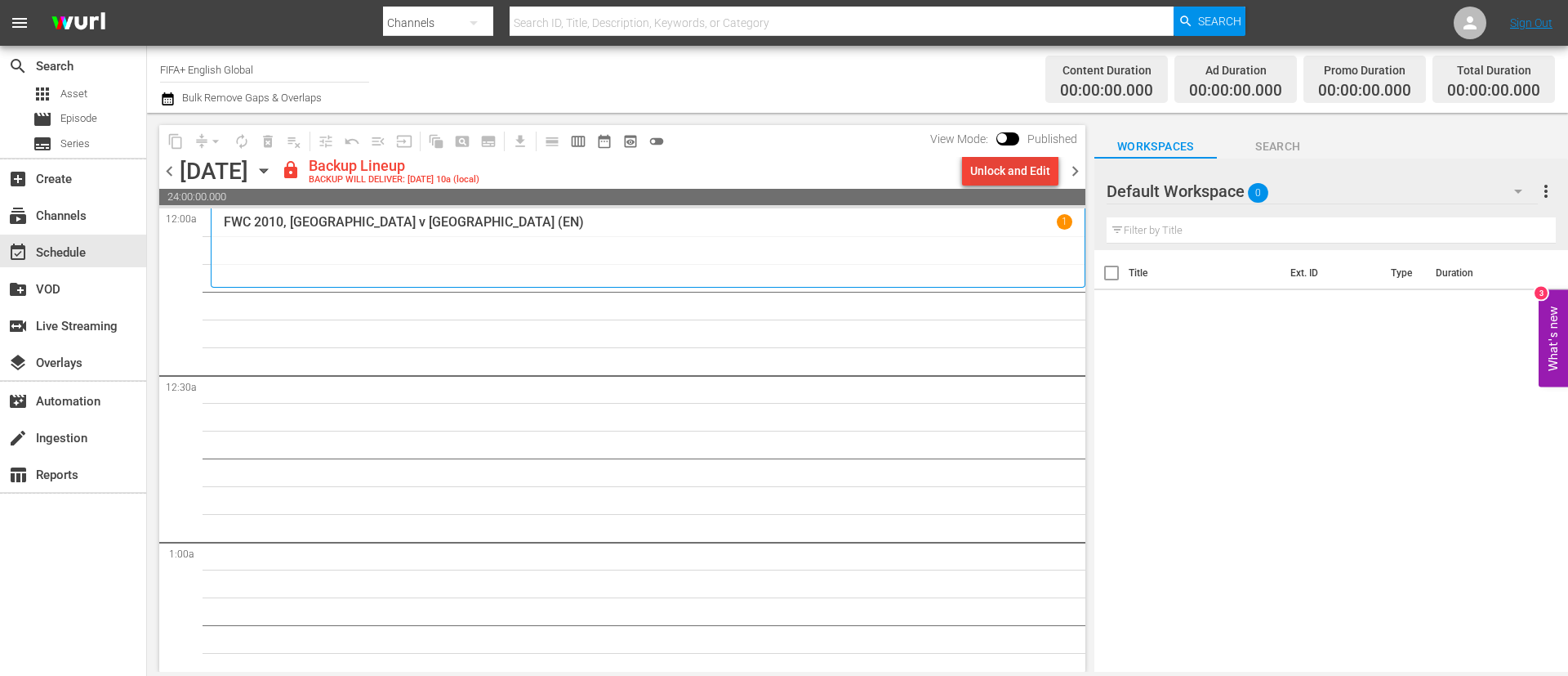
click at [1026, 173] on div "Unlock and Edit" at bounding box center [1010, 171] width 80 height 30
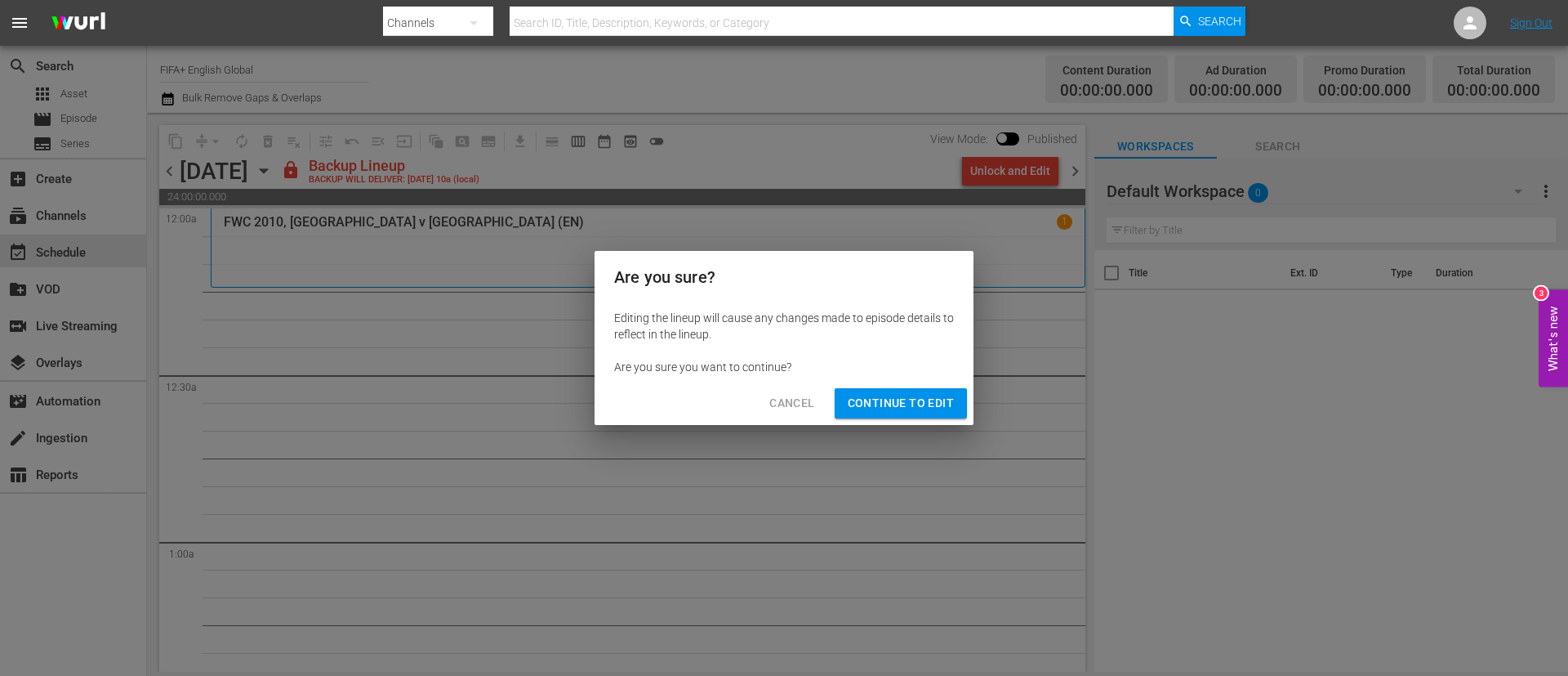
click at [930, 404] on span "Continue to Edit" at bounding box center [901, 403] width 107 height 20
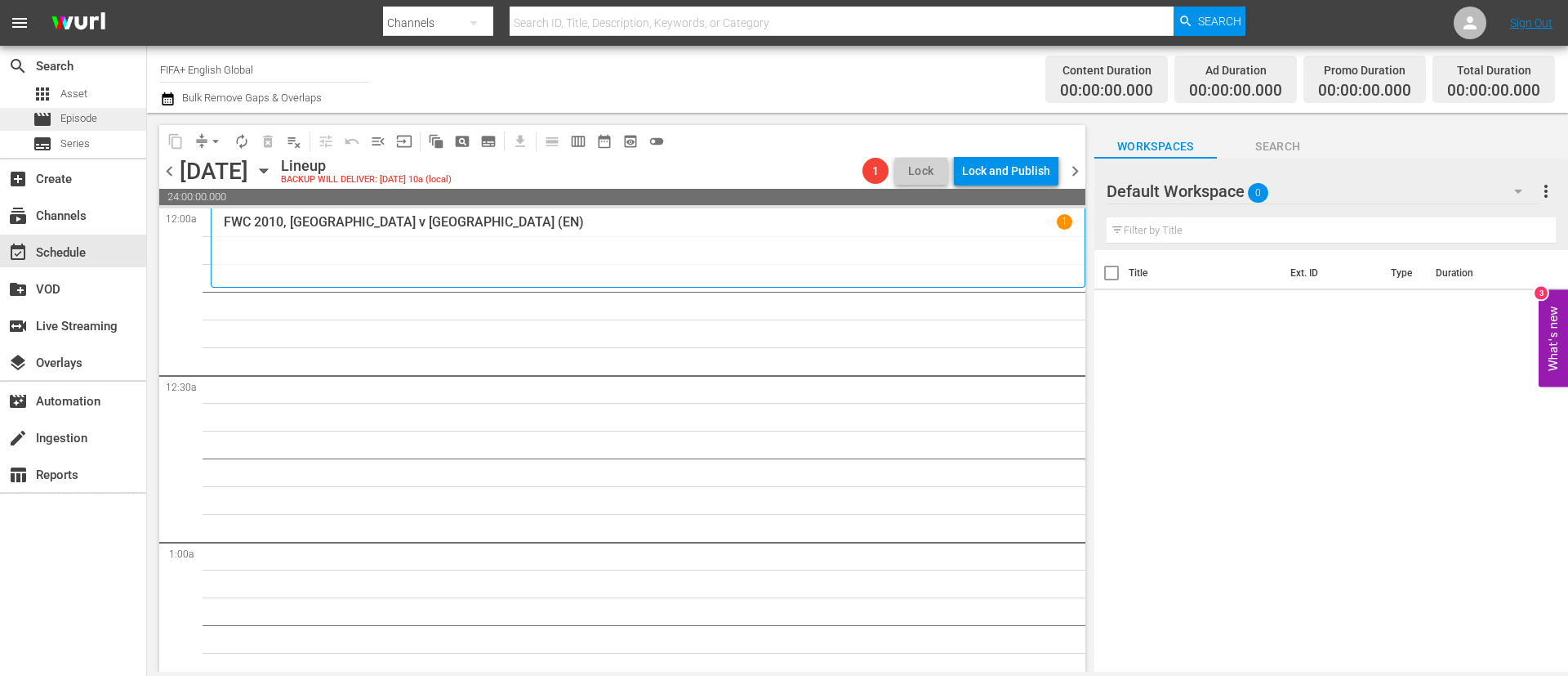
click at [101, 125] on div "movie Episode" at bounding box center [73, 119] width 146 height 23
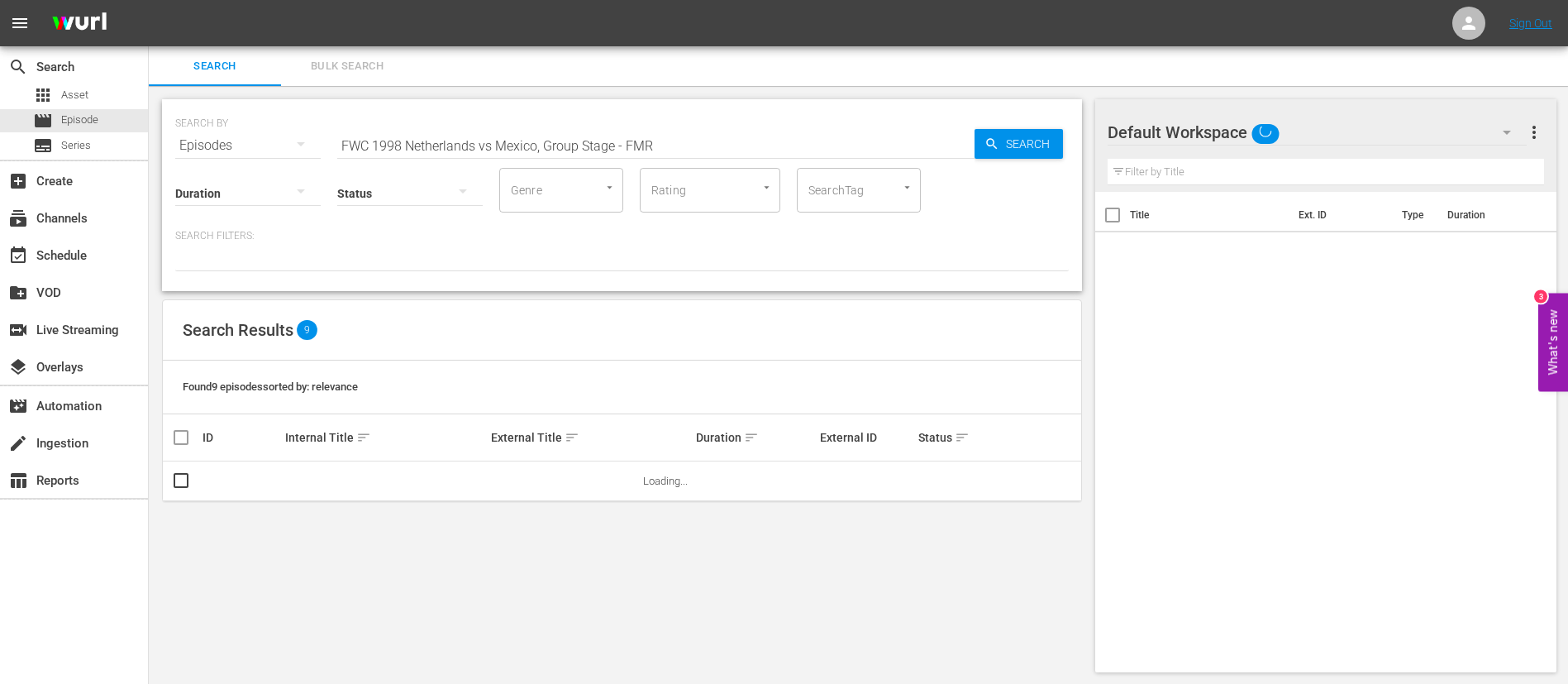
click at [640, 150] on input "FWC 1998 Netherlands vs Mexico, Group Stage - FMR" at bounding box center [656, 145] width 638 height 39
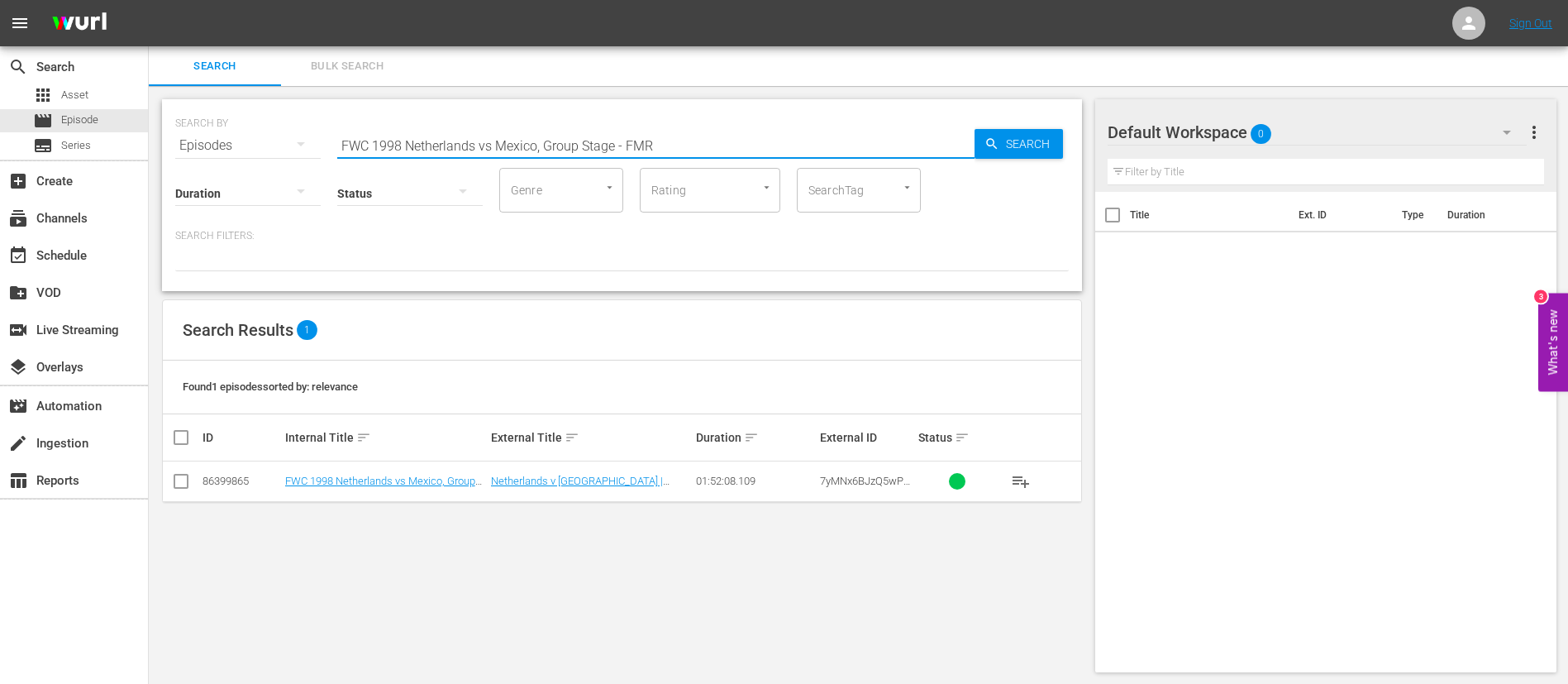
click at [640, 150] on input "FWC 1998 Netherlands vs Mexico, Group Stage - FMR" at bounding box center [656, 145] width 638 height 39
paste input "YC 2005, Argentina v Nigeria, Final"
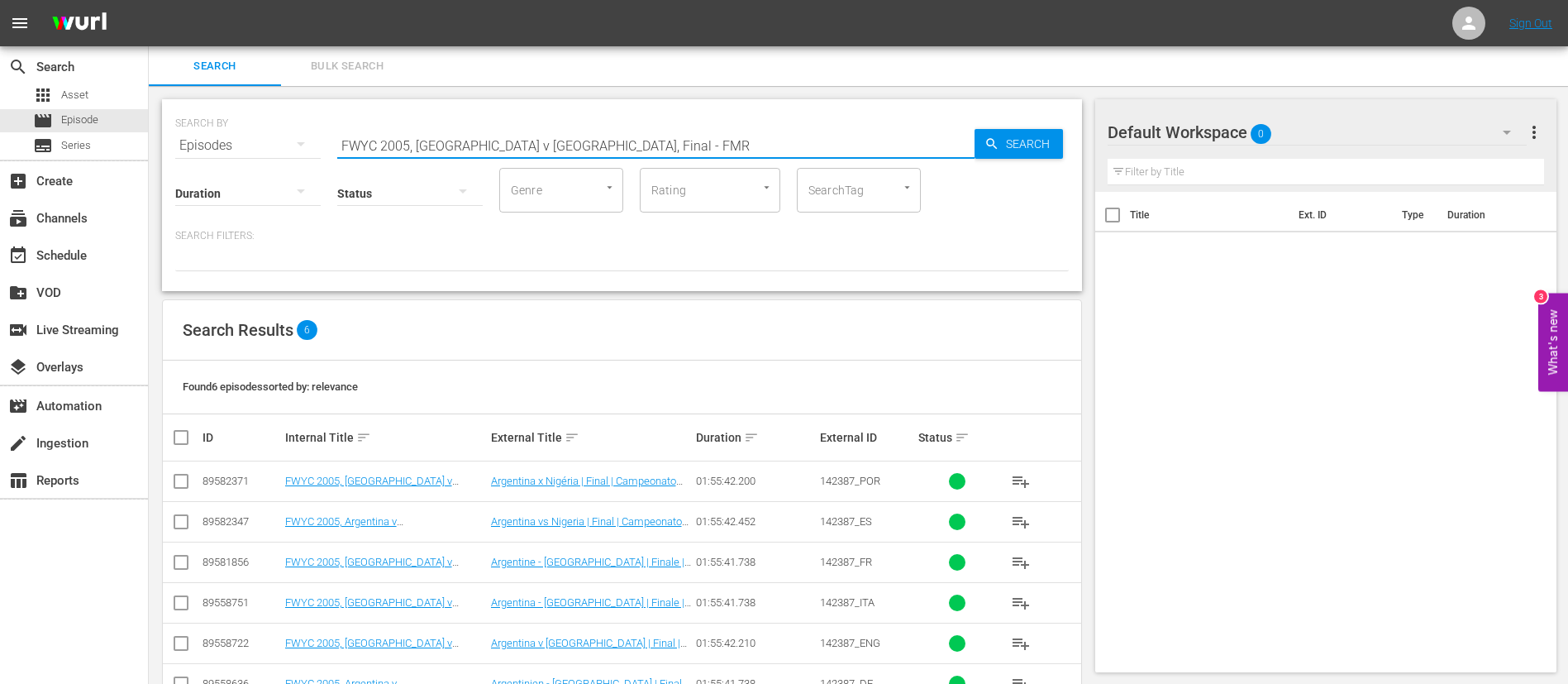
click at [871, 646] on span "142387_ENG" at bounding box center [850, 643] width 60 height 12
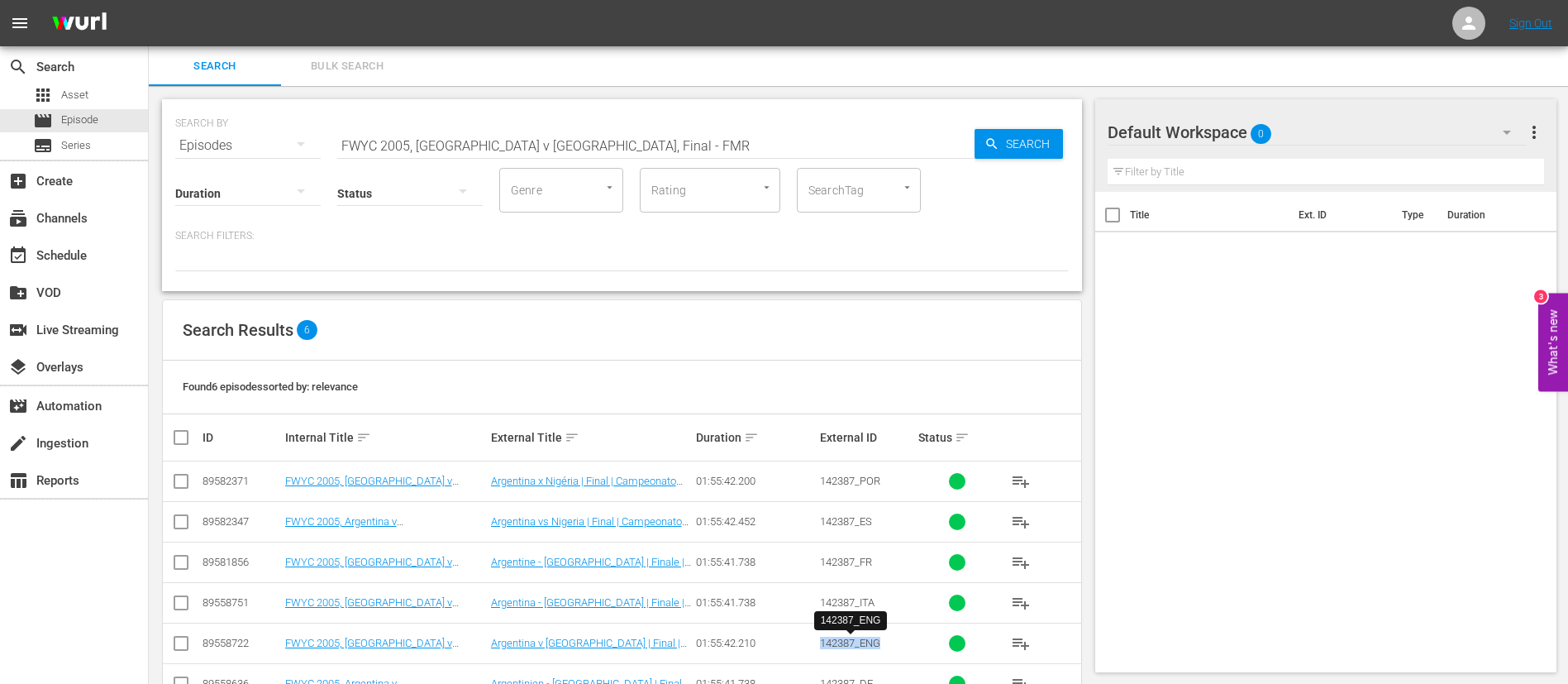
click at [871, 646] on span "142387_ENG" at bounding box center [850, 643] width 60 height 12
copy span "142387_ENG"
click at [607, 140] on input "FWYC 2005, Argentina v Nigeria, Final - FMR" at bounding box center [656, 145] width 638 height 39
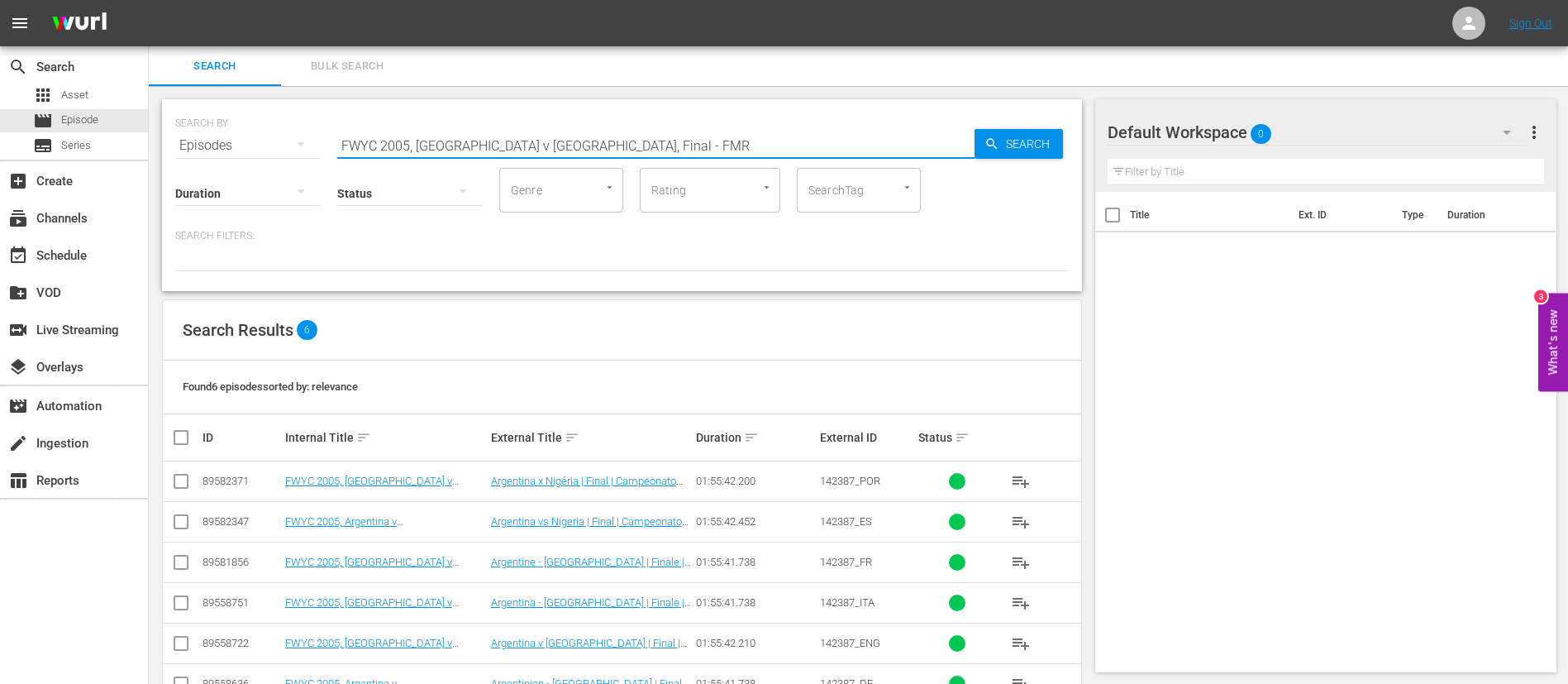
click at [607, 140] on input "FWYC 2005, Argentina v Nigeria, Final - FMR" at bounding box center [656, 145] width 638 height 39
paste input "World Champions: [GEOGRAPHIC_DATA] 2018"
click at [607, 140] on input "FWYC 2005, Argentina v Nigeria, Final - FMR" at bounding box center [656, 145] width 638 height 39
type input "World Champions: [GEOGRAPHIC_DATA] 2018"
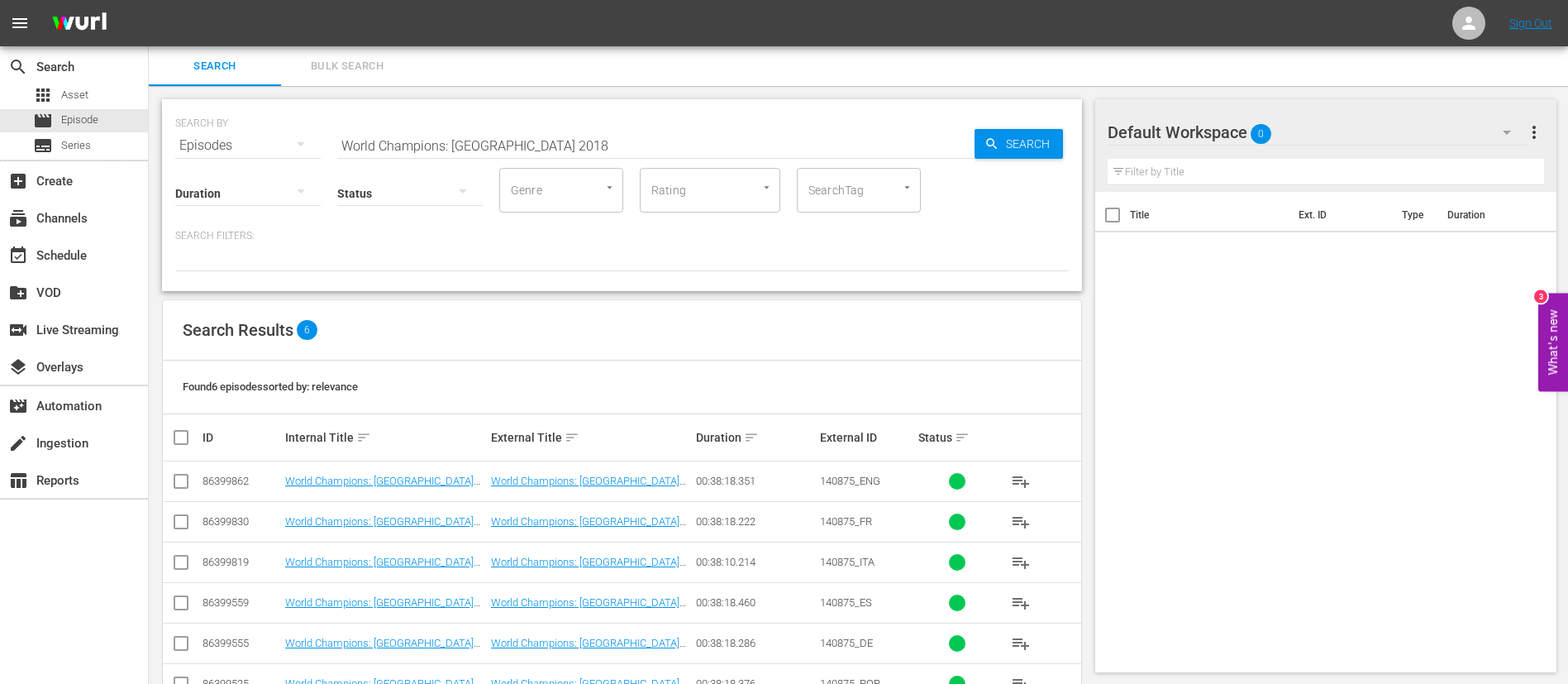
click at [855, 484] on span "140875_ENG" at bounding box center [850, 480] width 60 height 12
copy span "140875_ENG"
click at [329, 59] on span "Bulk Search" at bounding box center [347, 67] width 113 height 19
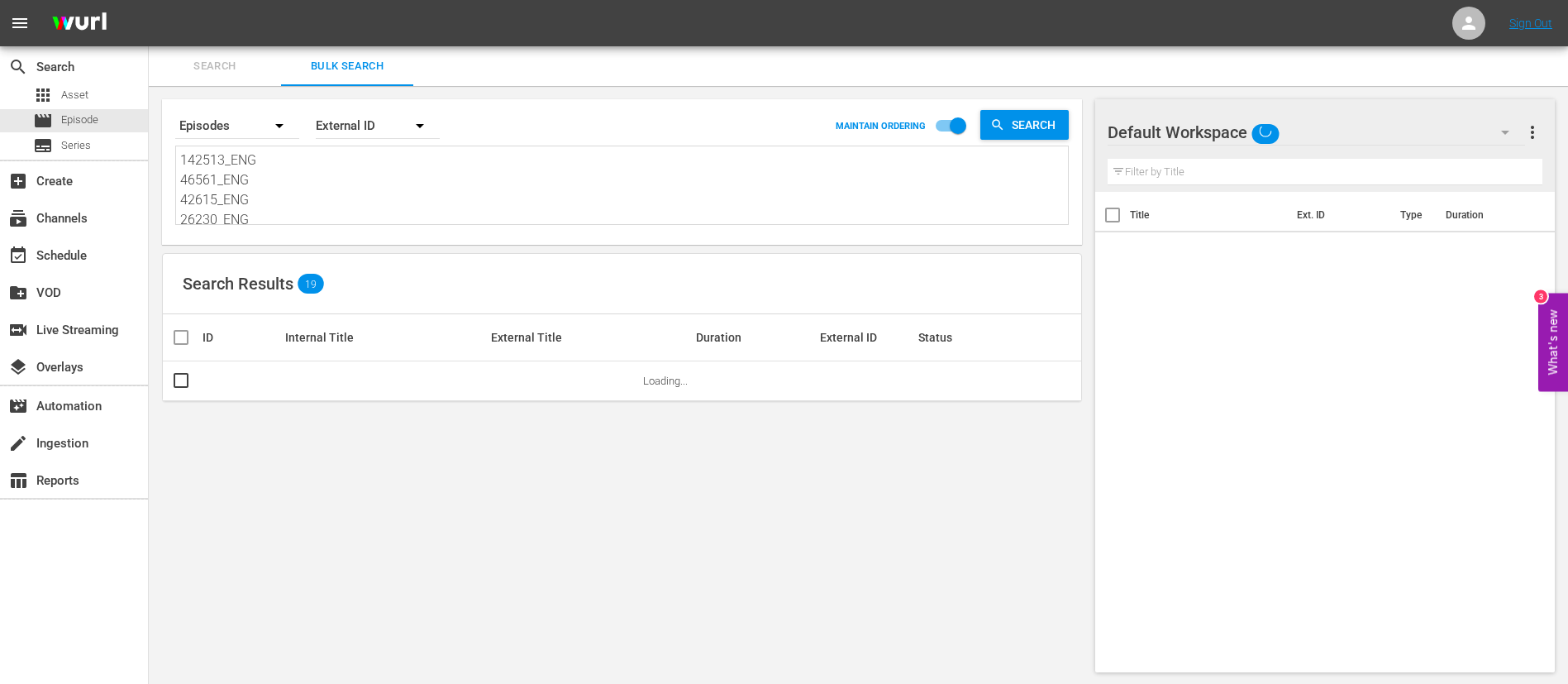
click at [346, 190] on textarea "142513_ENG 46561_ENG 42615_ENG 26230_ENG 7yMNx6BJzQ5wPCdhvOXtUd_ENG 123072_ENG …" at bounding box center [624, 188] width 888 height 75
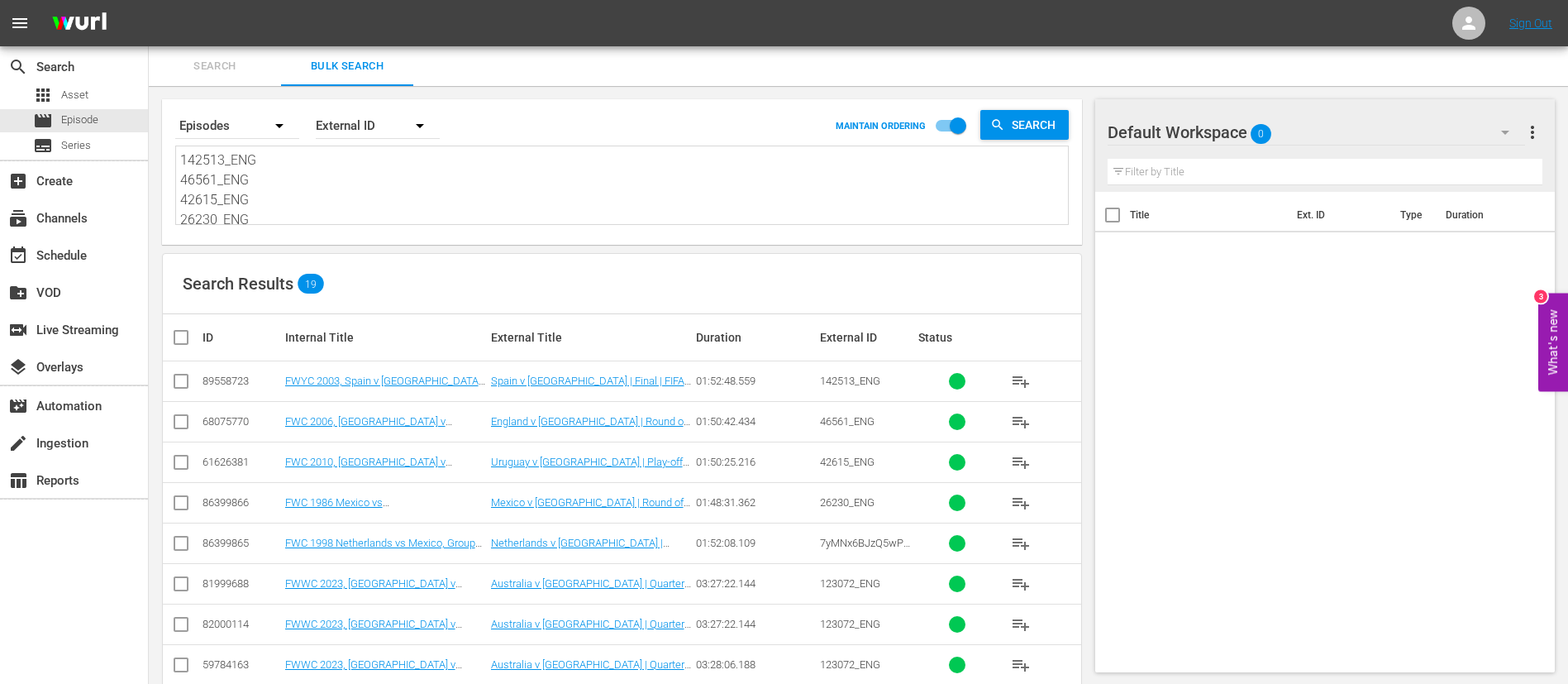
click at [346, 190] on textarea "142513_ENG 46561_ENG 42615_ENG 26230_ENG 7yMNx6BJzQ5wPCdhvOXtUd_ENG 123072_ENG …" at bounding box center [624, 188] width 888 height 75
paste textarea "142387_ENG 131984_ENG 135174_ENG 17033_ENG 14643_ENG 123065_ENG 136755_ENG 1380…"
type textarea "142387_ENG 131984_ENG 135174_ENG 17033_ENG 14643_ENG 123065_ENG 136755_ENG 1380…"
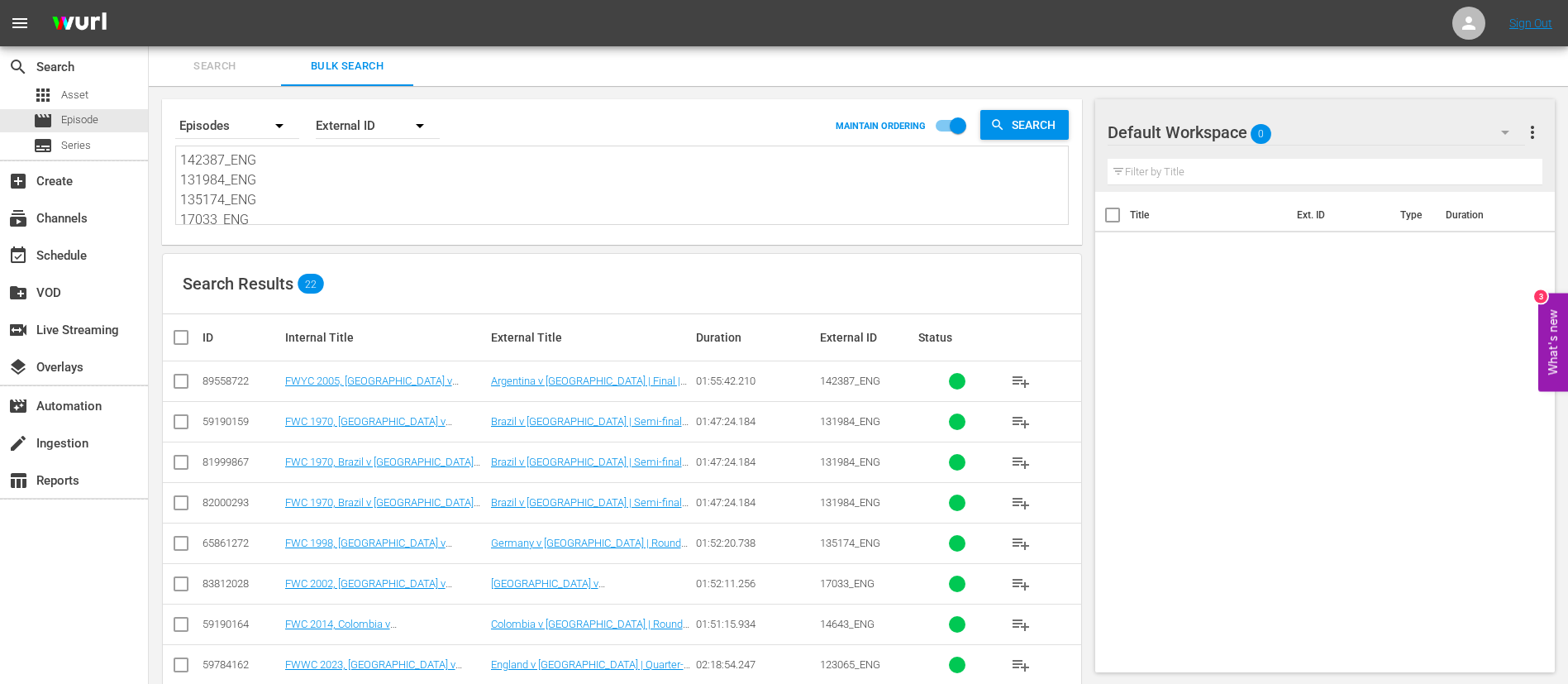
click at [185, 385] on input "checkbox" at bounding box center [180, 384] width 20 height 20
checkbox input "true"
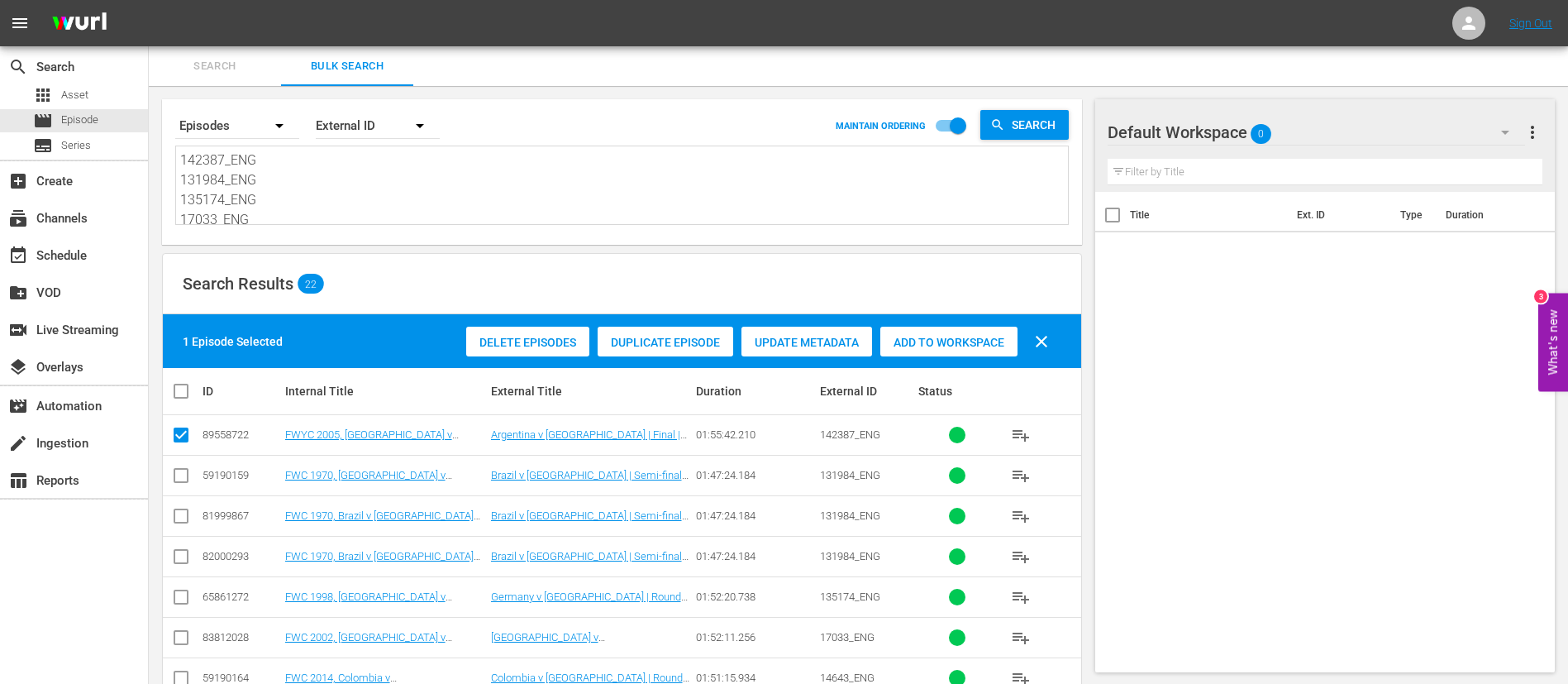
click at [177, 484] on input "checkbox" at bounding box center [180, 479] width 20 height 20
checkbox input "true"
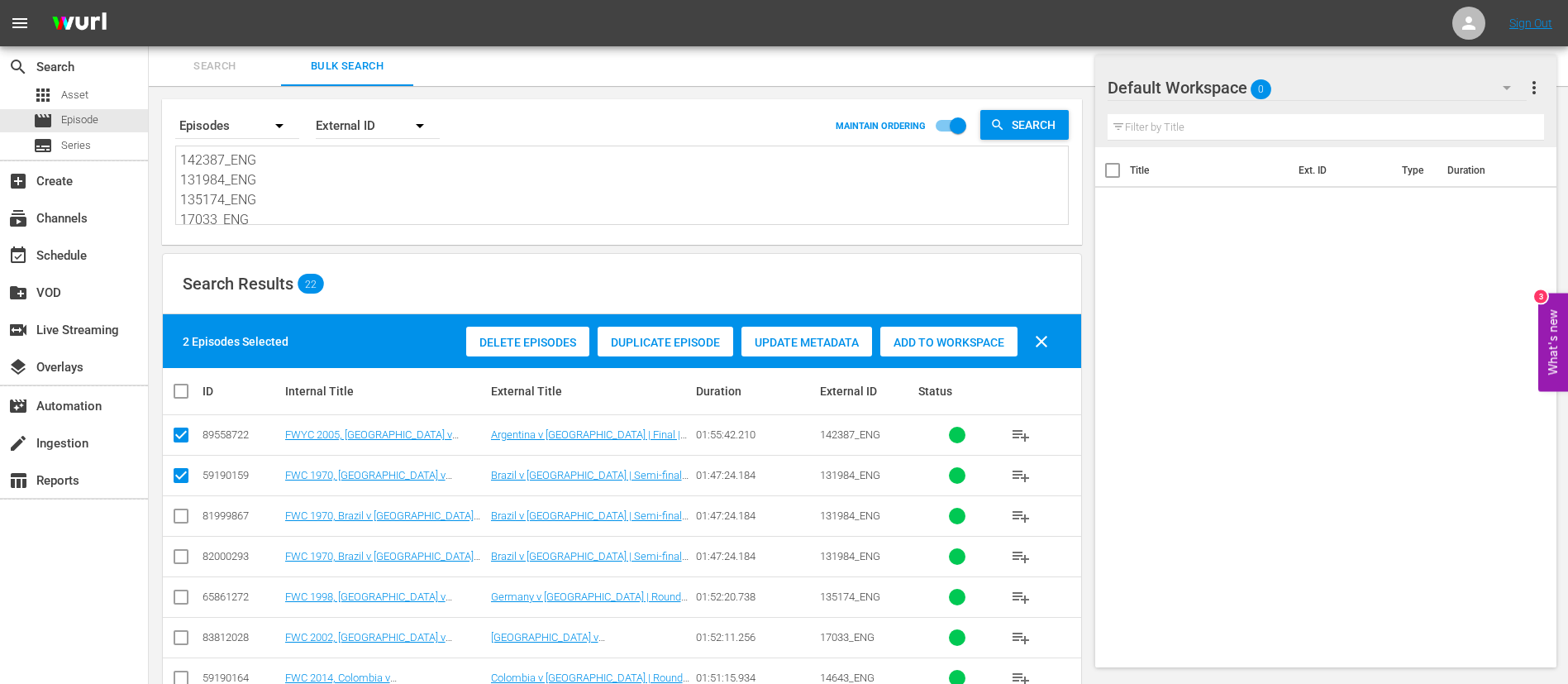
scroll to position [124, 0]
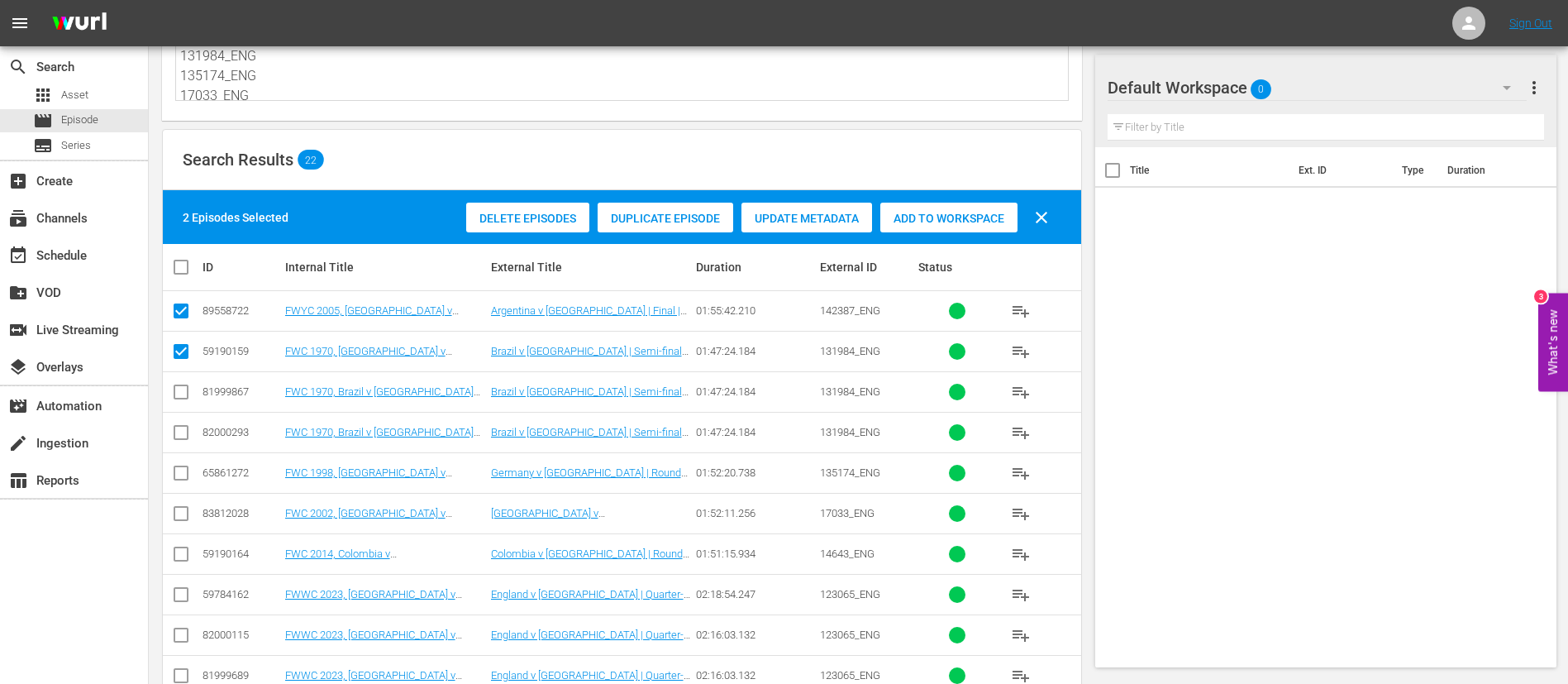
click at [177, 484] on input "checkbox" at bounding box center [180, 476] width 20 height 20
checkbox input "true"
click at [178, 523] on input "checkbox" at bounding box center [180, 516] width 20 height 20
checkbox input "true"
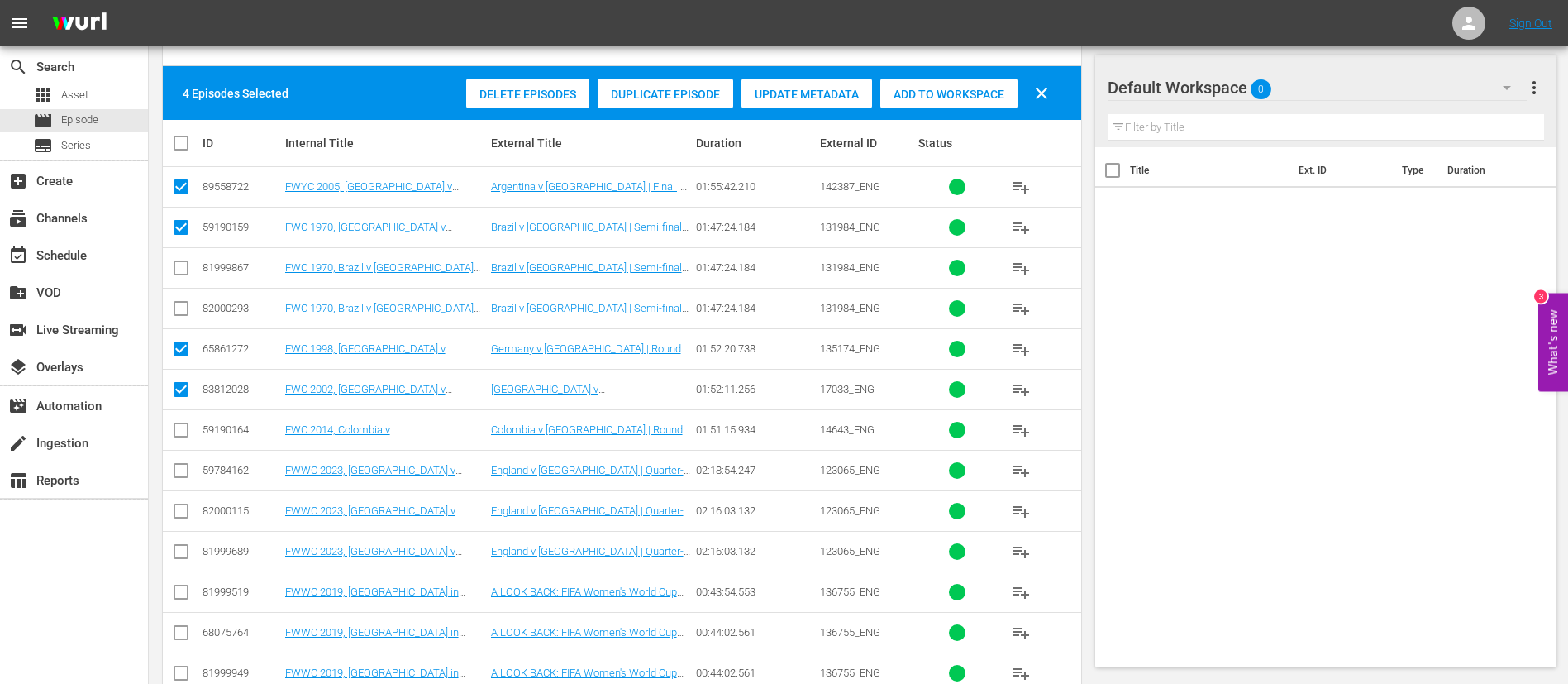
click at [180, 430] on input "checkbox" at bounding box center [180, 433] width 20 height 20
checkbox input "true"
click at [174, 469] on input "checkbox" at bounding box center [180, 473] width 20 height 20
checkbox input "true"
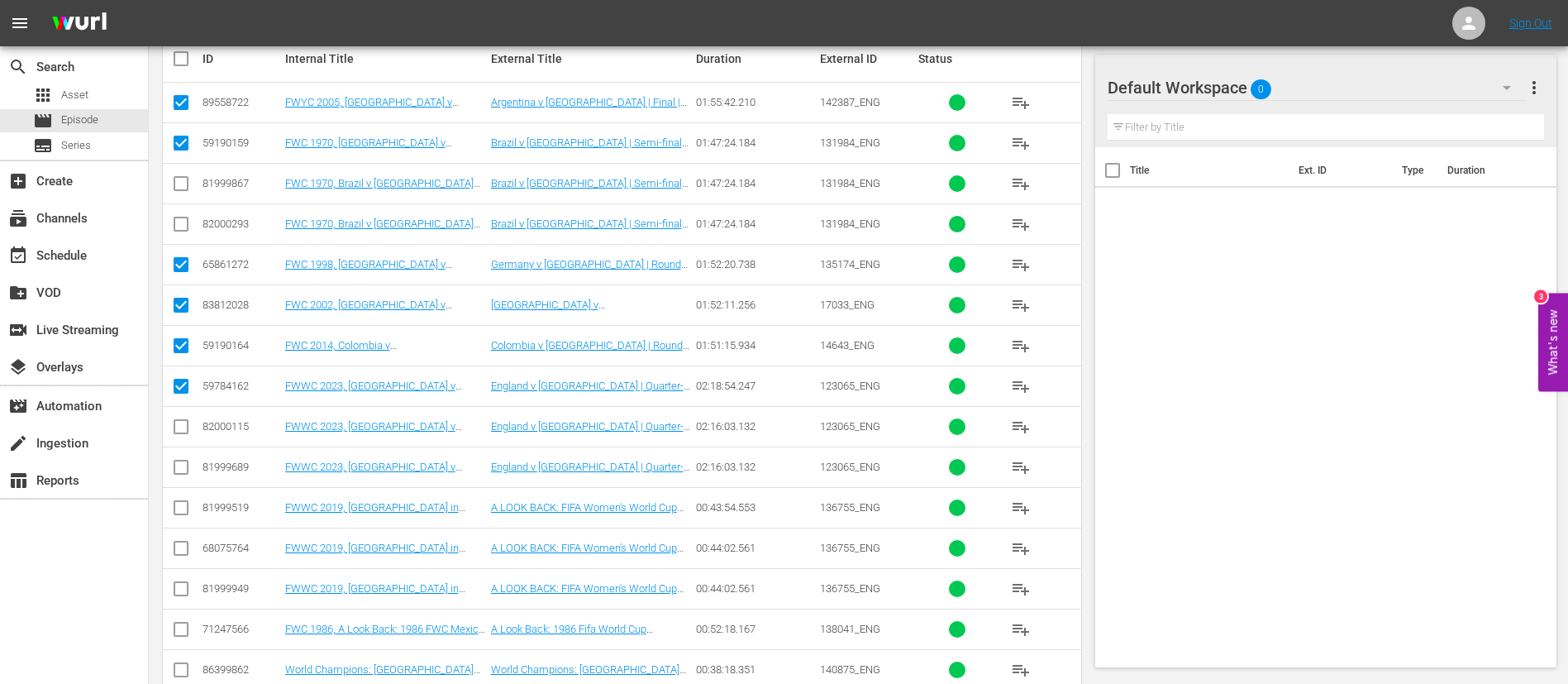
scroll to position [372, 0]
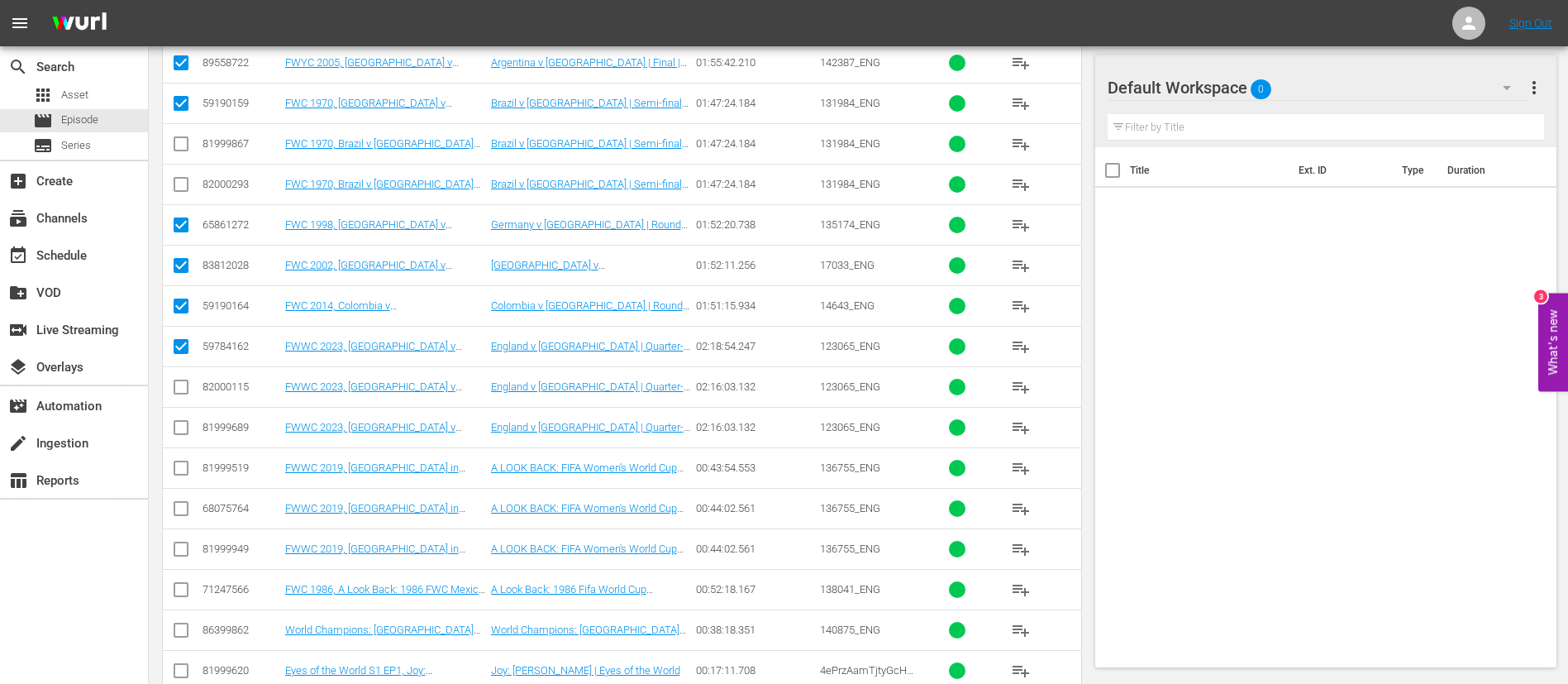
click at [182, 516] on input "checkbox" at bounding box center [180, 511] width 20 height 20
checkbox input "true"
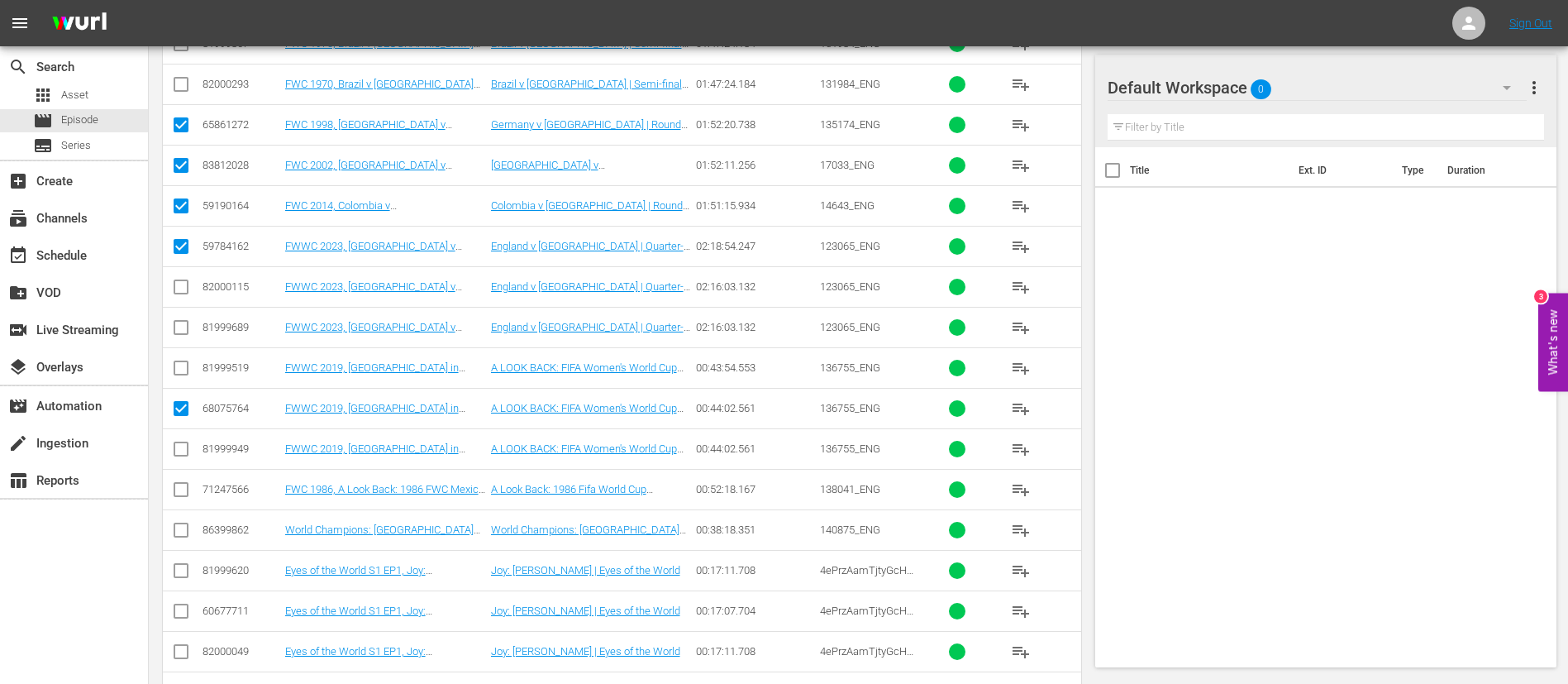
scroll to position [496, 0]
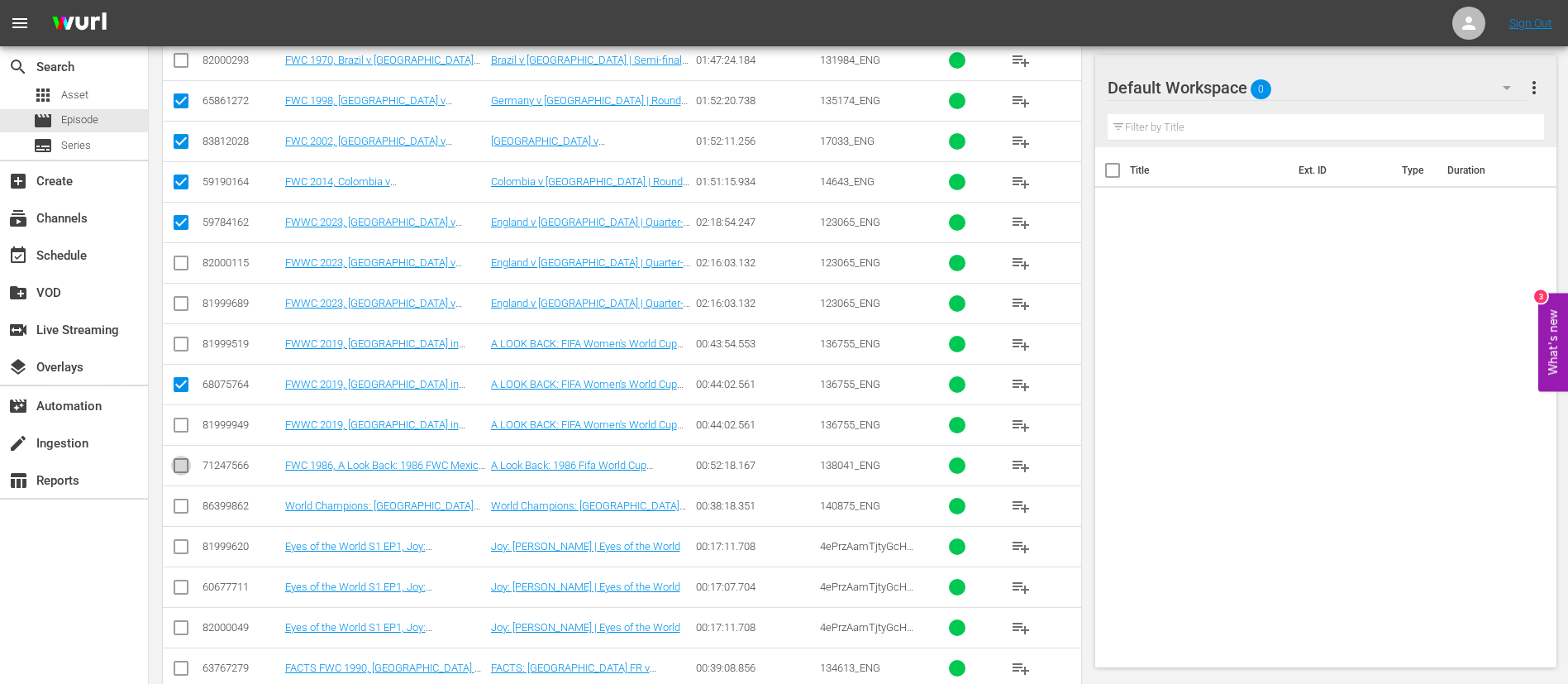
click at [187, 464] on input "checkbox" at bounding box center [180, 468] width 20 height 20
checkbox input "true"
click at [185, 509] on input "checkbox" at bounding box center [180, 509] width 20 height 20
checkbox input "true"
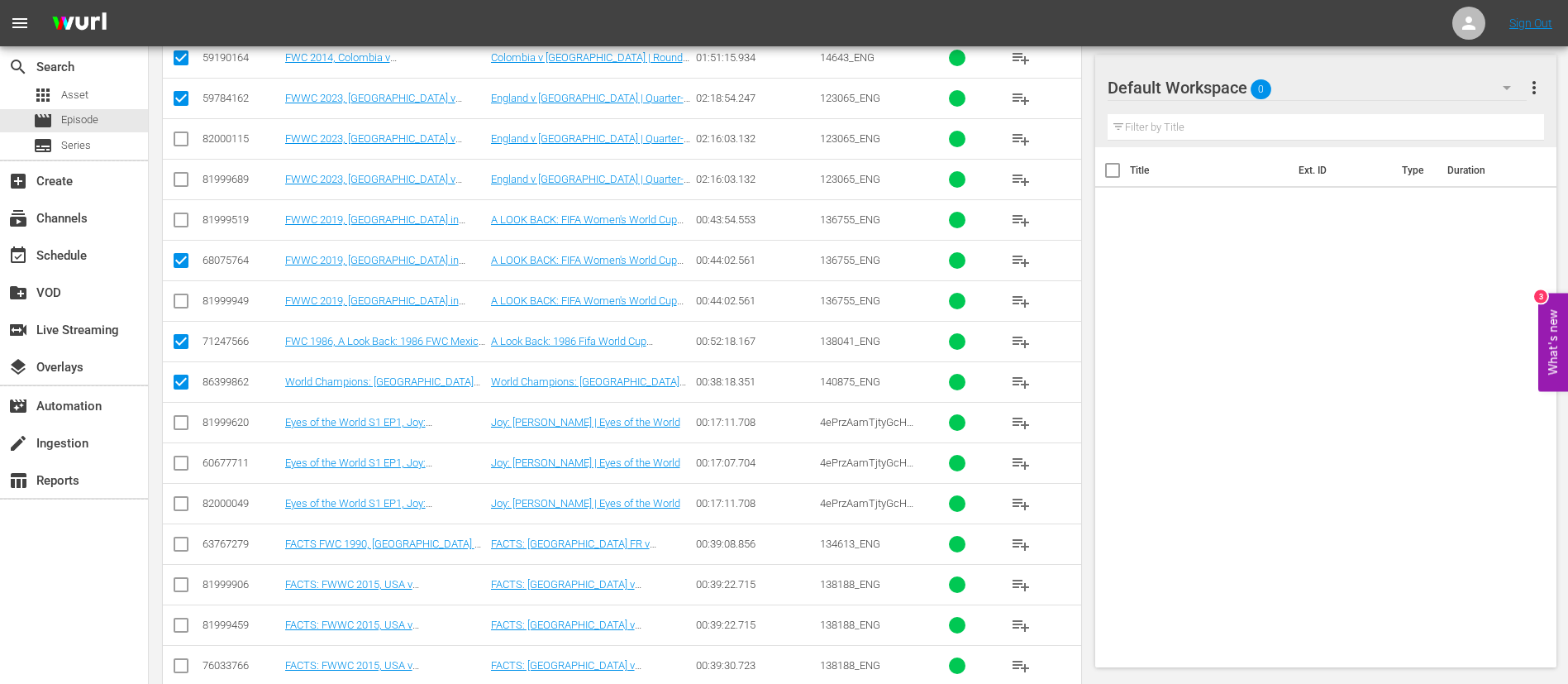
click at [189, 424] on input "checkbox" at bounding box center [180, 425] width 20 height 20
checkbox input "true"
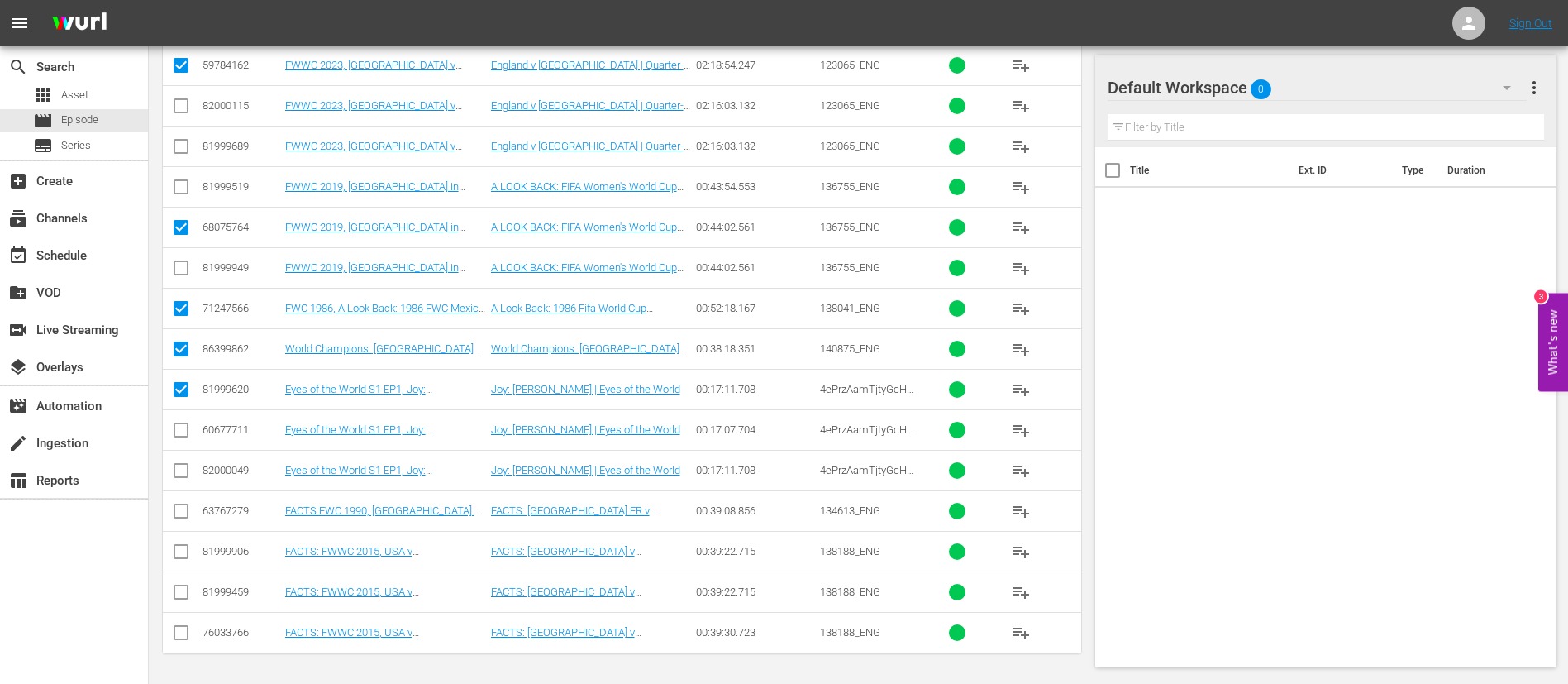
click at [182, 508] on input "checkbox" at bounding box center [180, 514] width 20 height 20
checkbox input "true"
click at [175, 638] on input "checkbox" at bounding box center [180, 635] width 20 height 20
checkbox input "true"
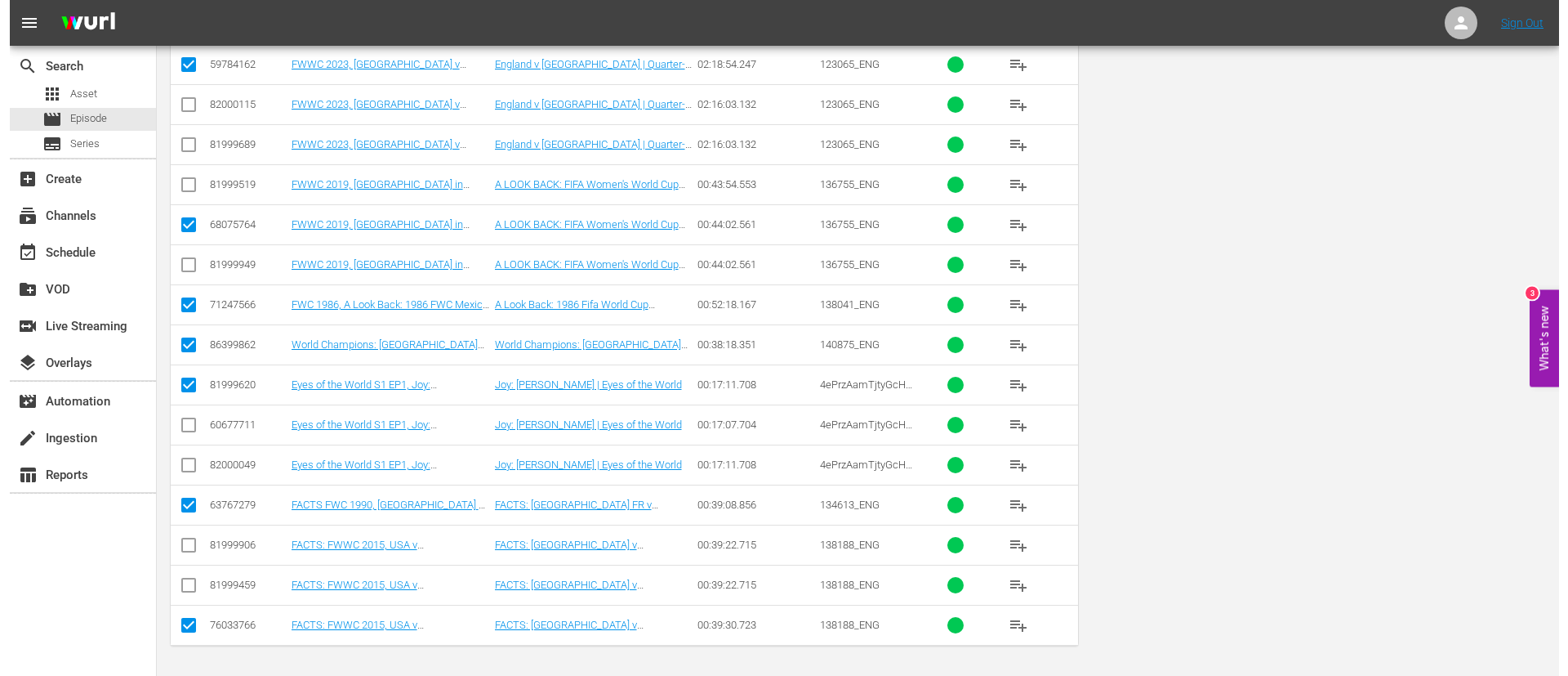
scroll to position [0, 0]
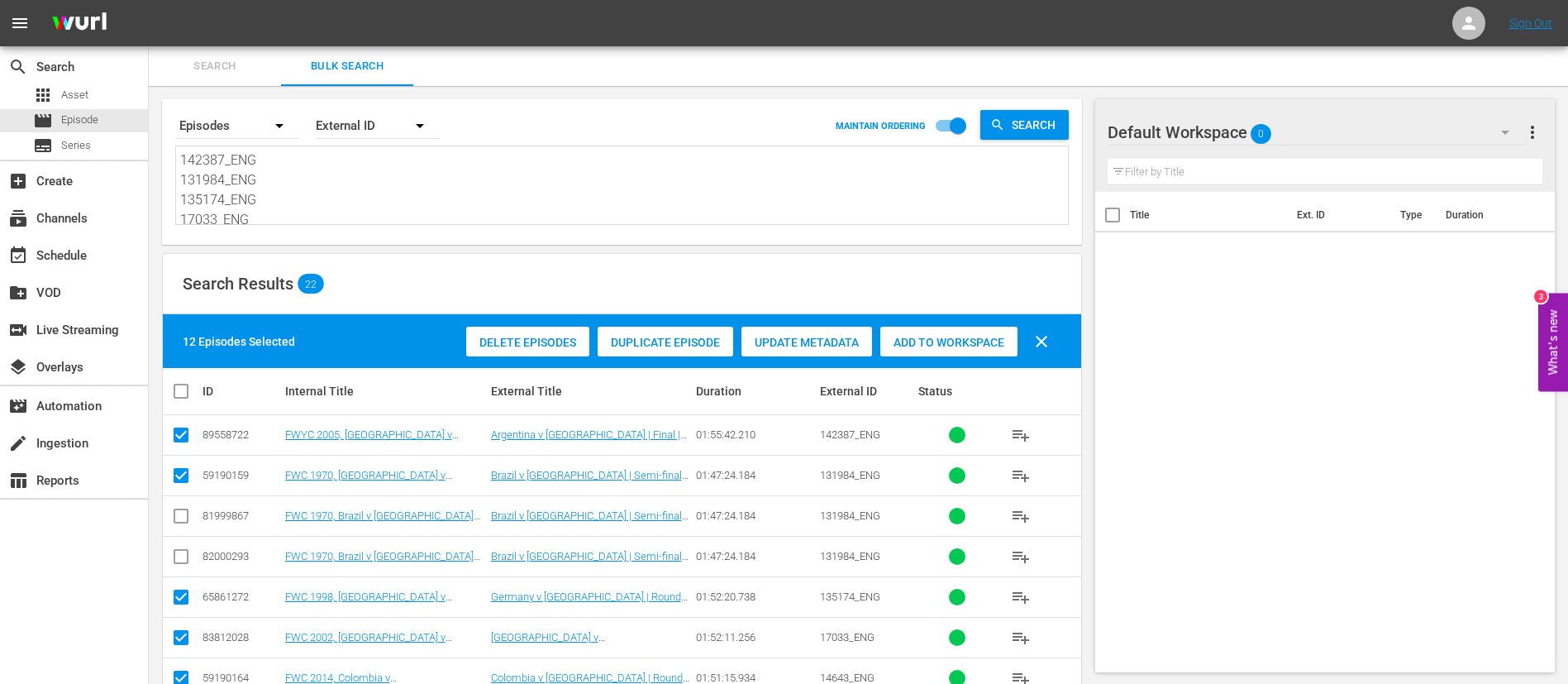
click at [942, 345] on span "Add to Workspace" at bounding box center [949, 342] width 137 height 13
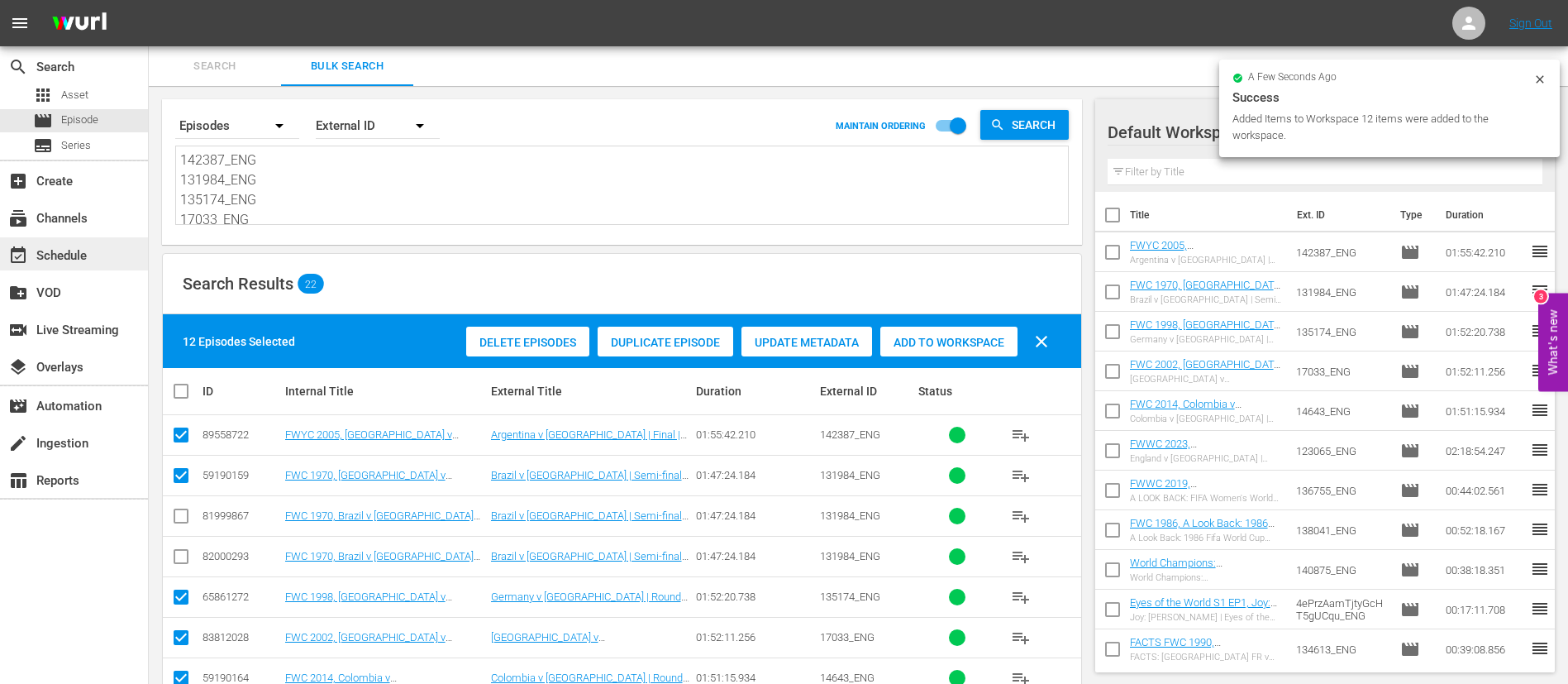
click at [100, 244] on div "event_available Schedule" at bounding box center [74, 253] width 148 height 33
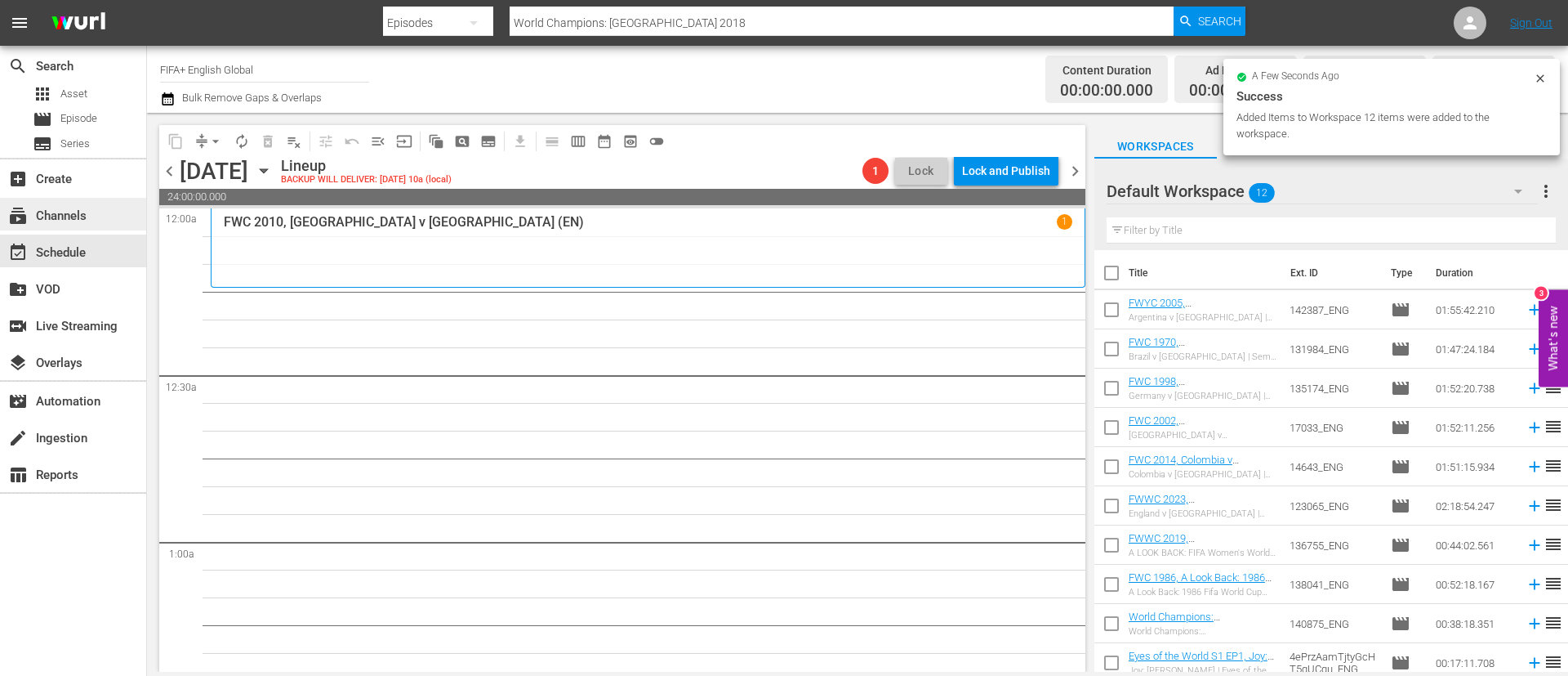
click at [62, 220] on div "subscriptions Channels" at bounding box center [45, 213] width 92 height 15
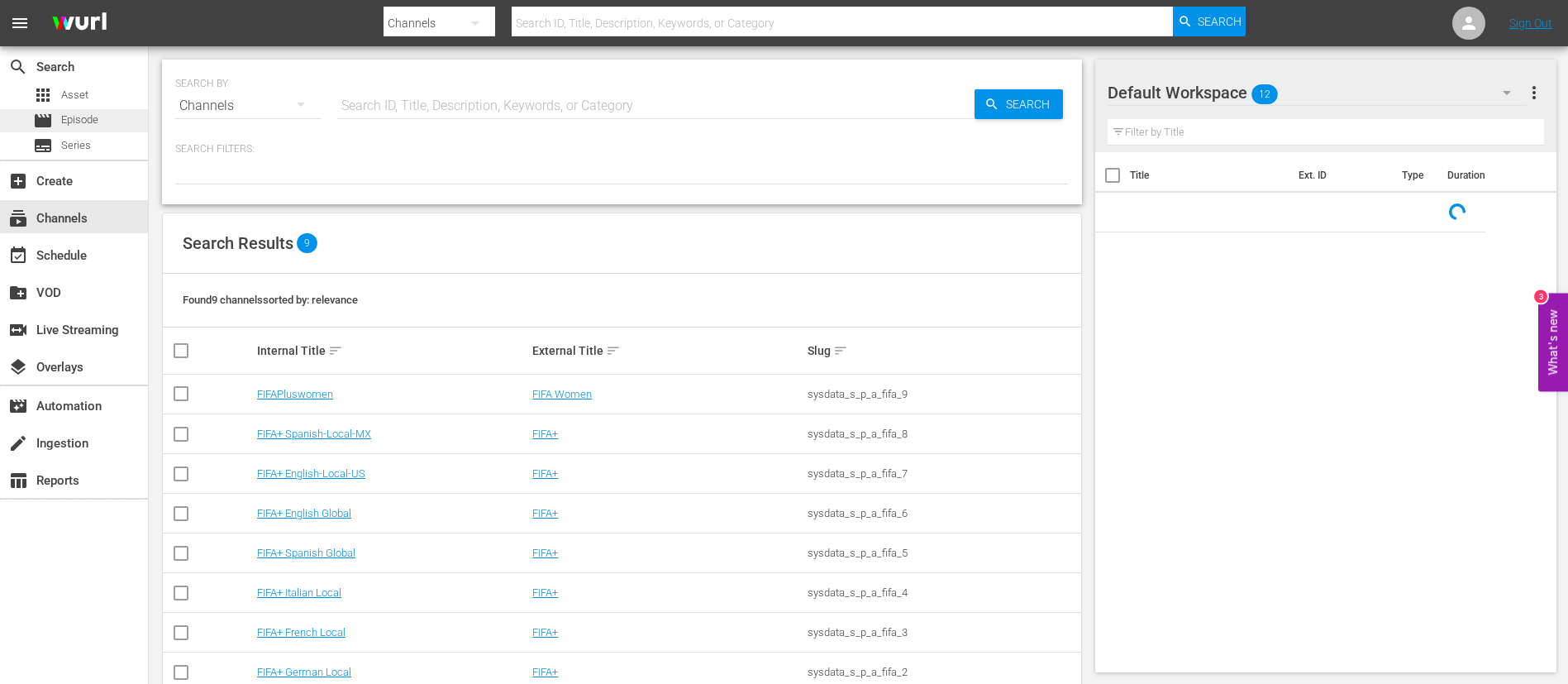
click at [88, 112] on span "Episode" at bounding box center [80, 120] width 38 height 17
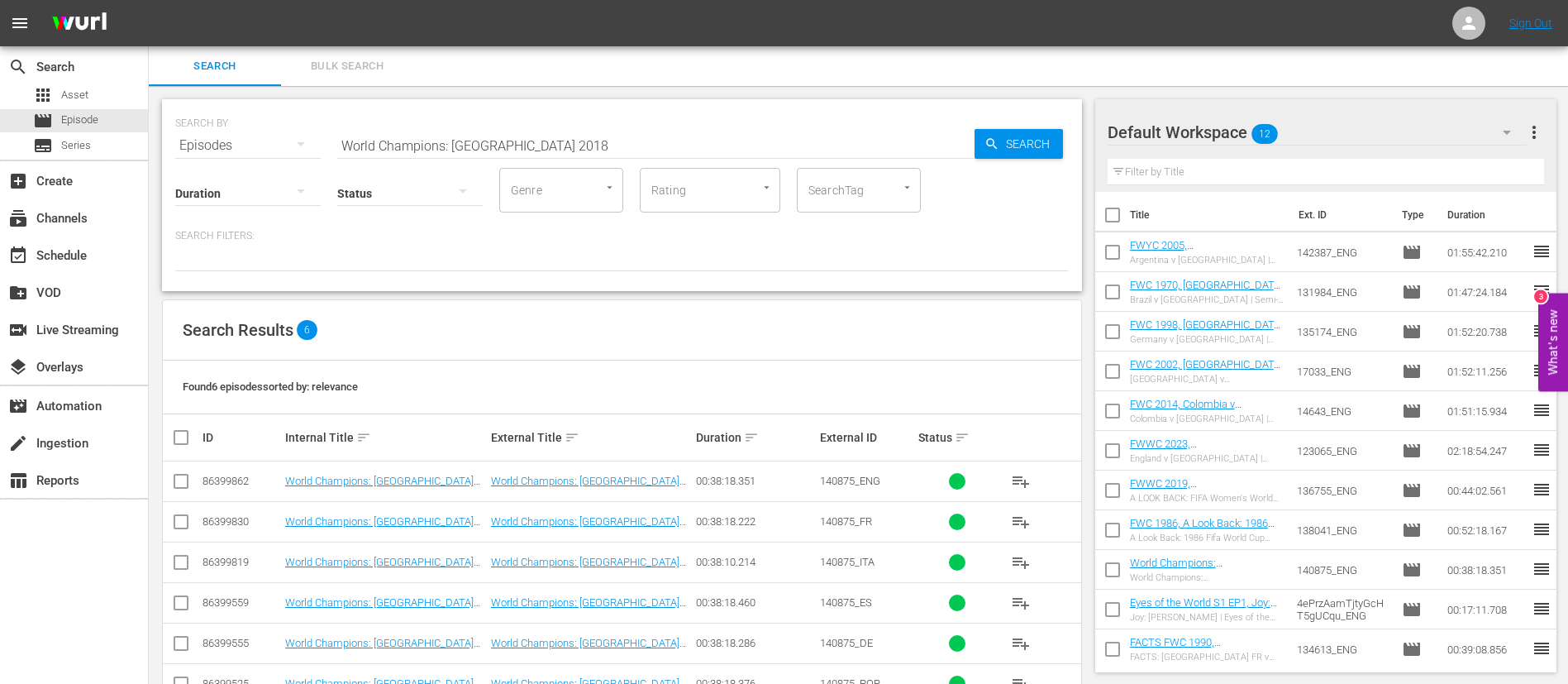
click at [440, 143] on input "World Champions: [GEOGRAPHIC_DATA] 2018" at bounding box center [656, 145] width 638 height 39
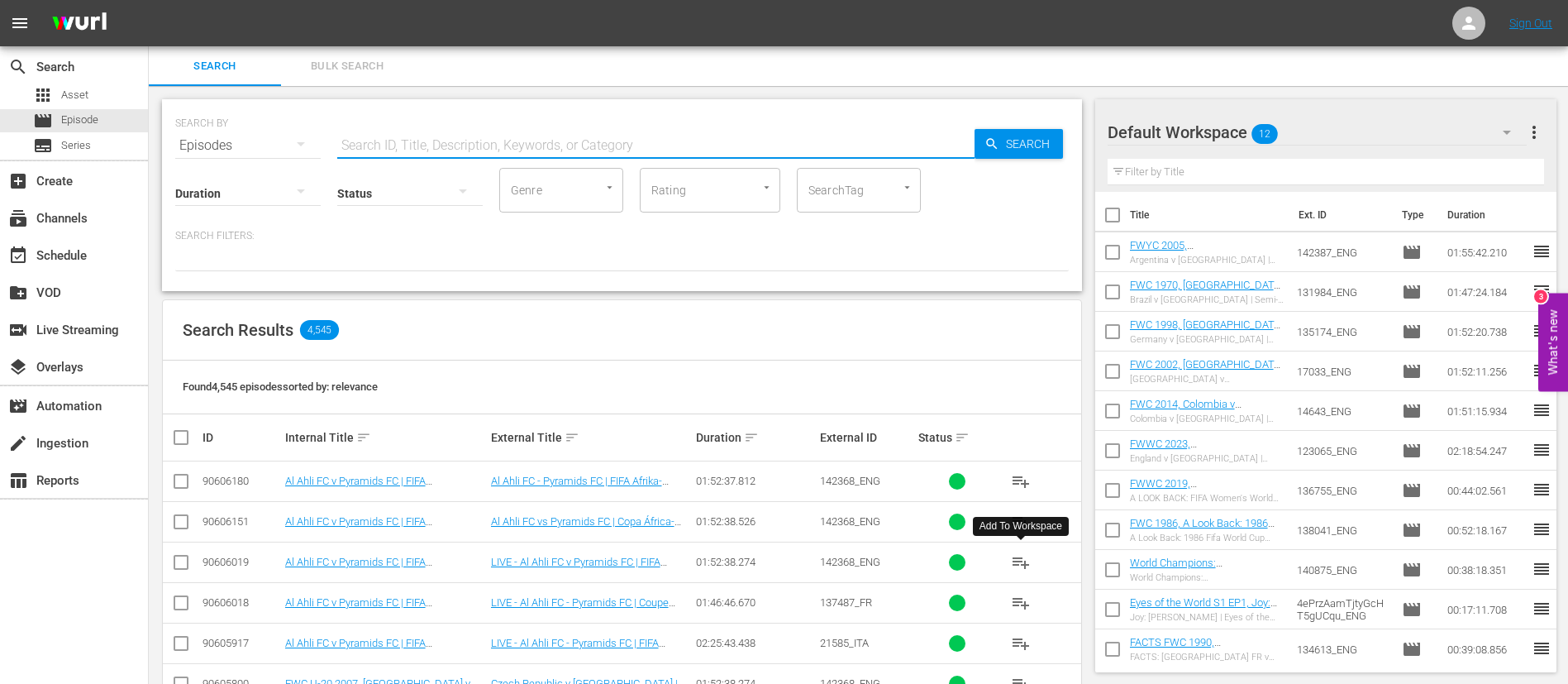
click at [1021, 565] on span "playlist_add" at bounding box center [1020, 562] width 20 height 20
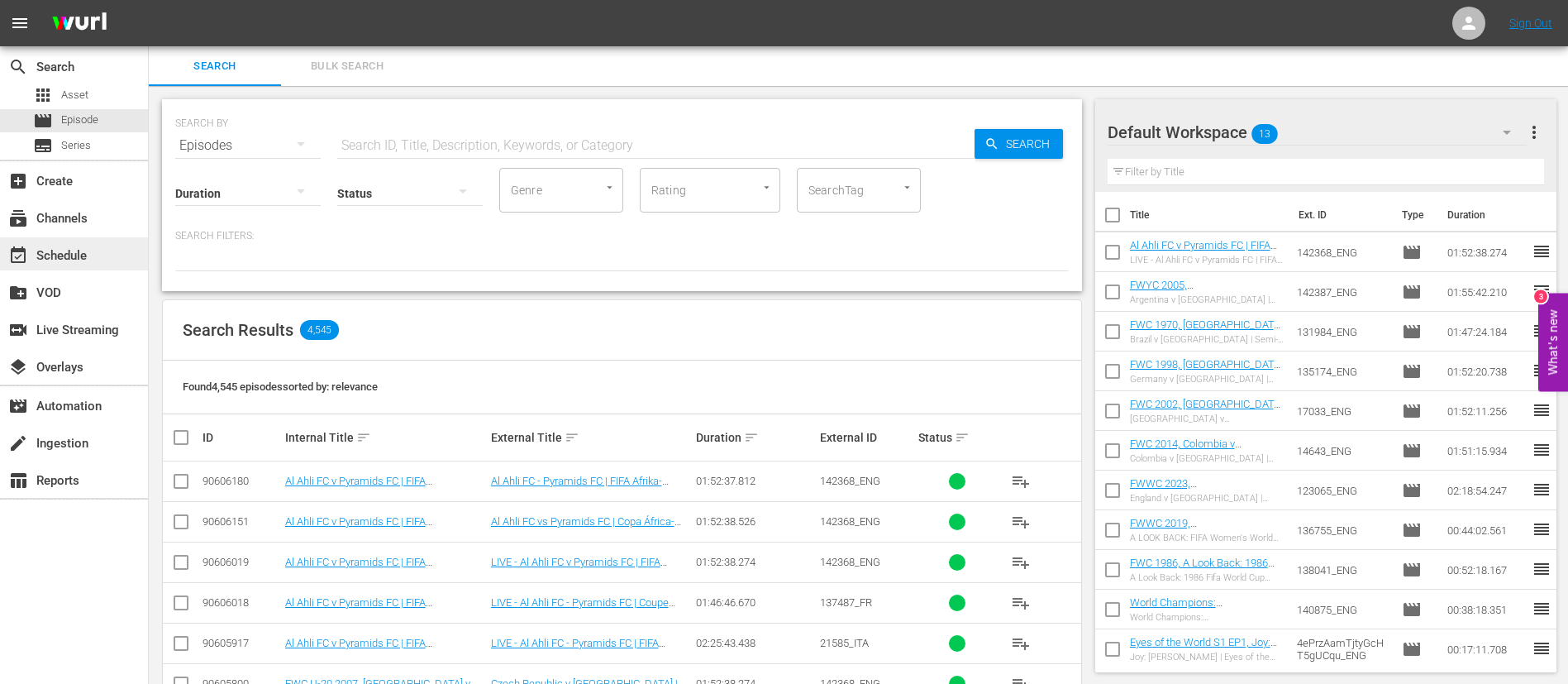
click at [115, 260] on div "event_available Schedule" at bounding box center [74, 253] width 148 height 33
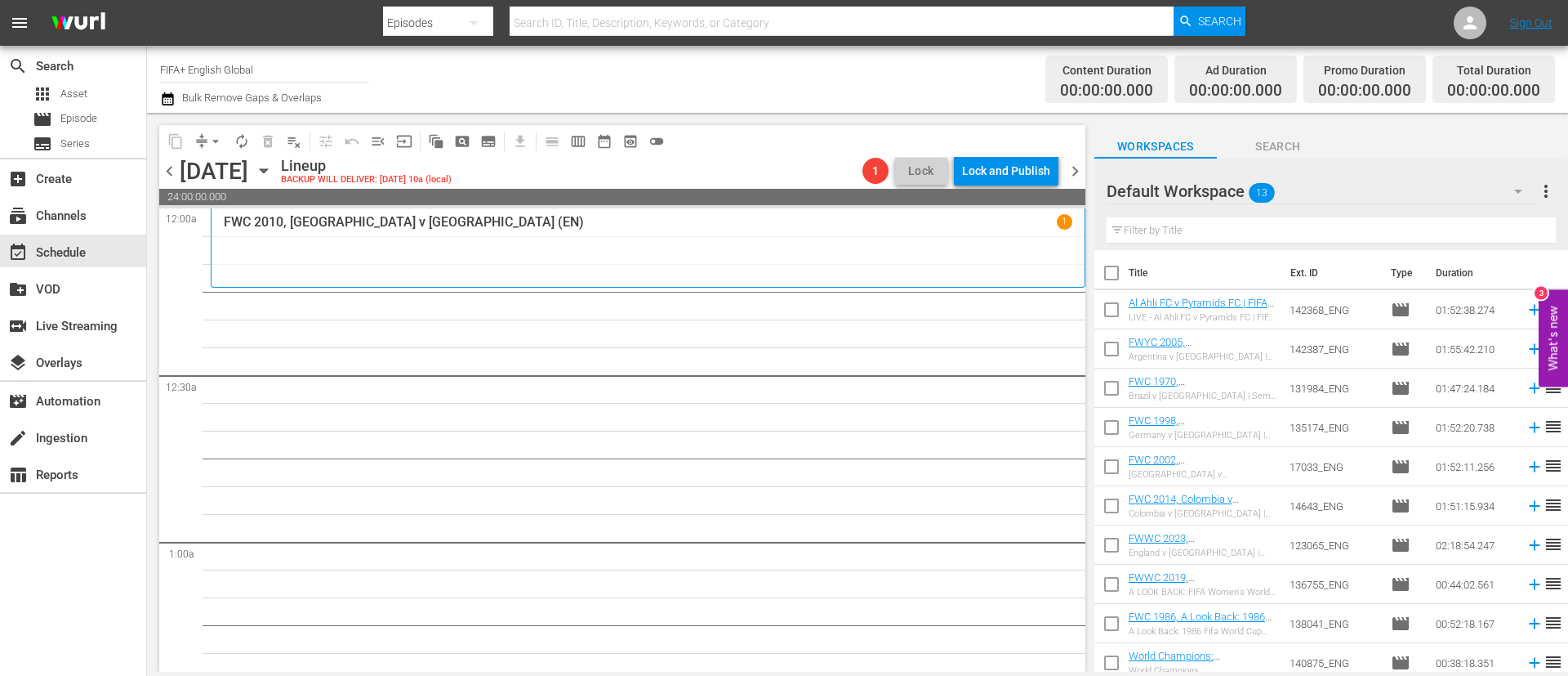
click at [1119, 271] on input "checkbox" at bounding box center [1111, 275] width 34 height 34
checkbox input "true"
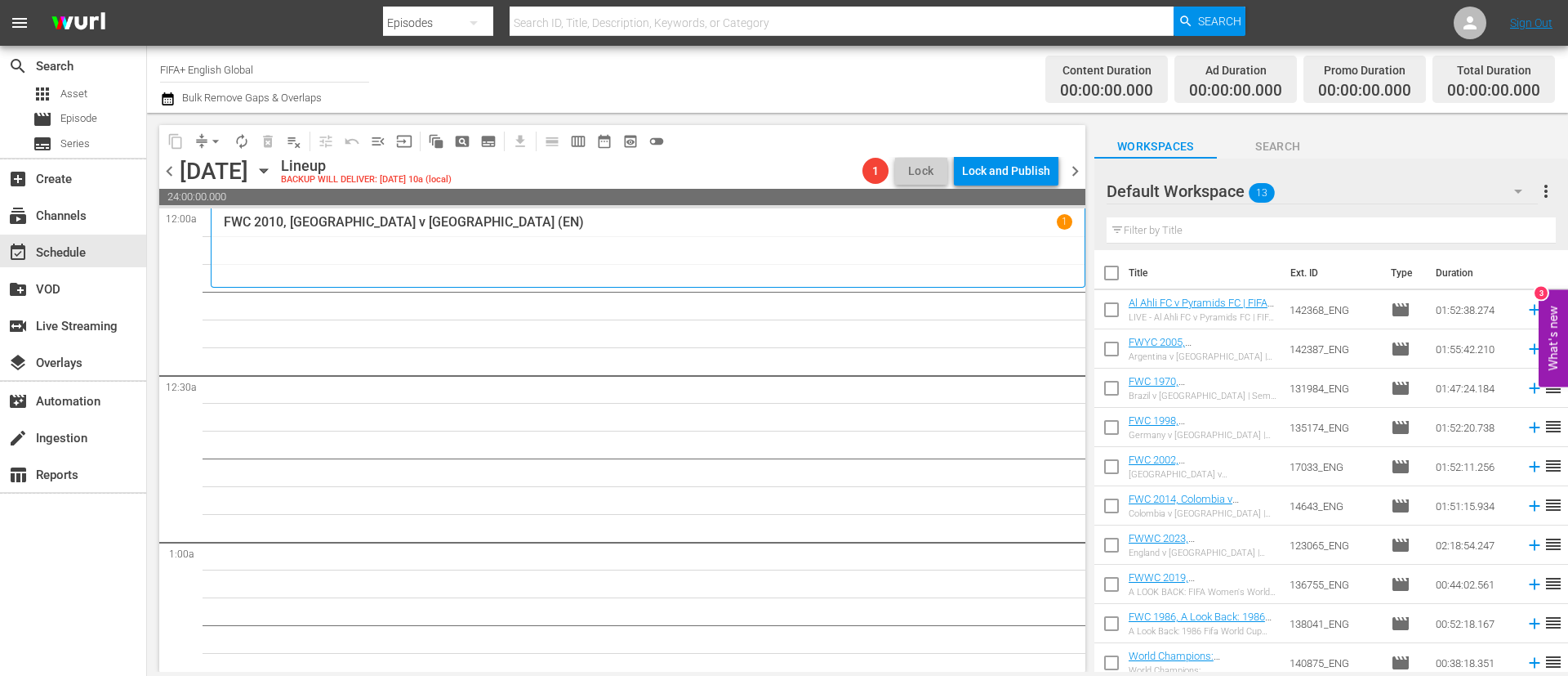
checkbox input "true"
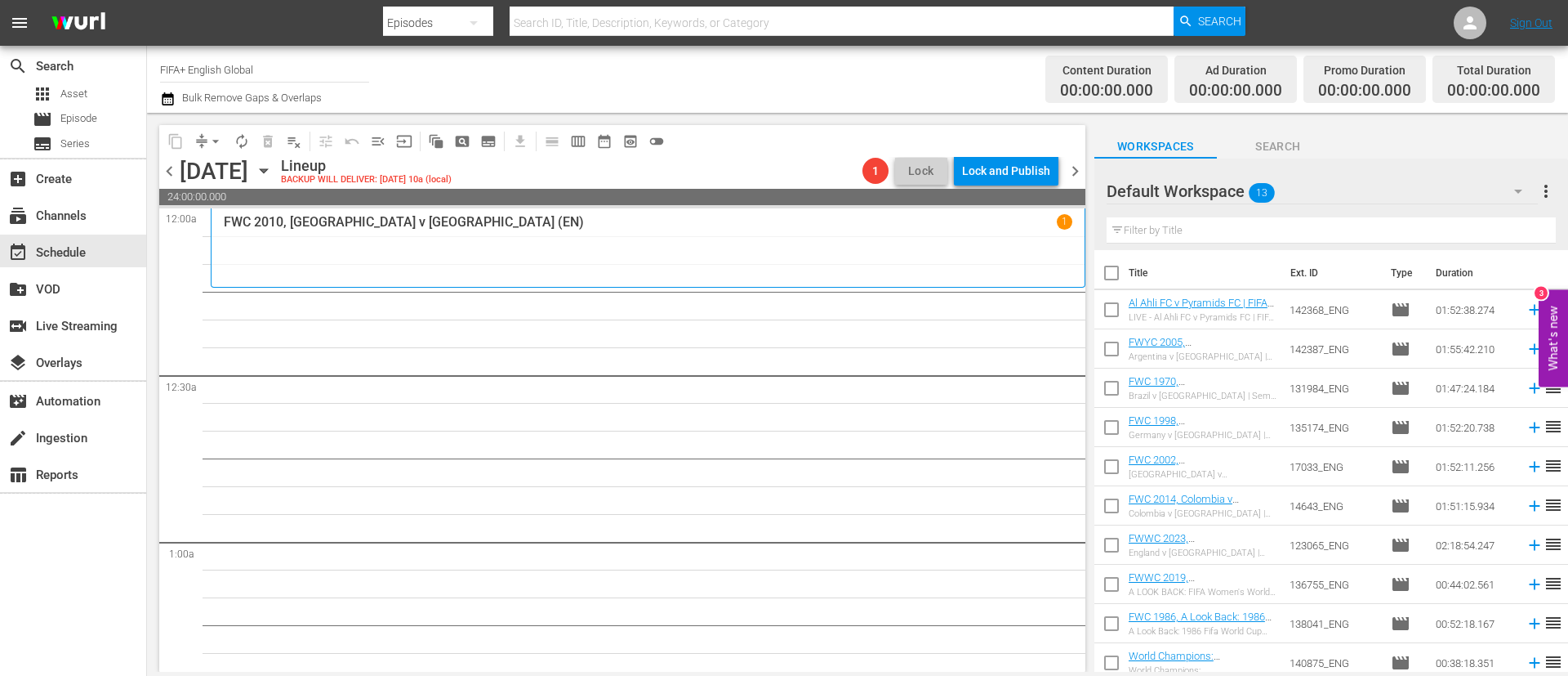
checkbox input "true"
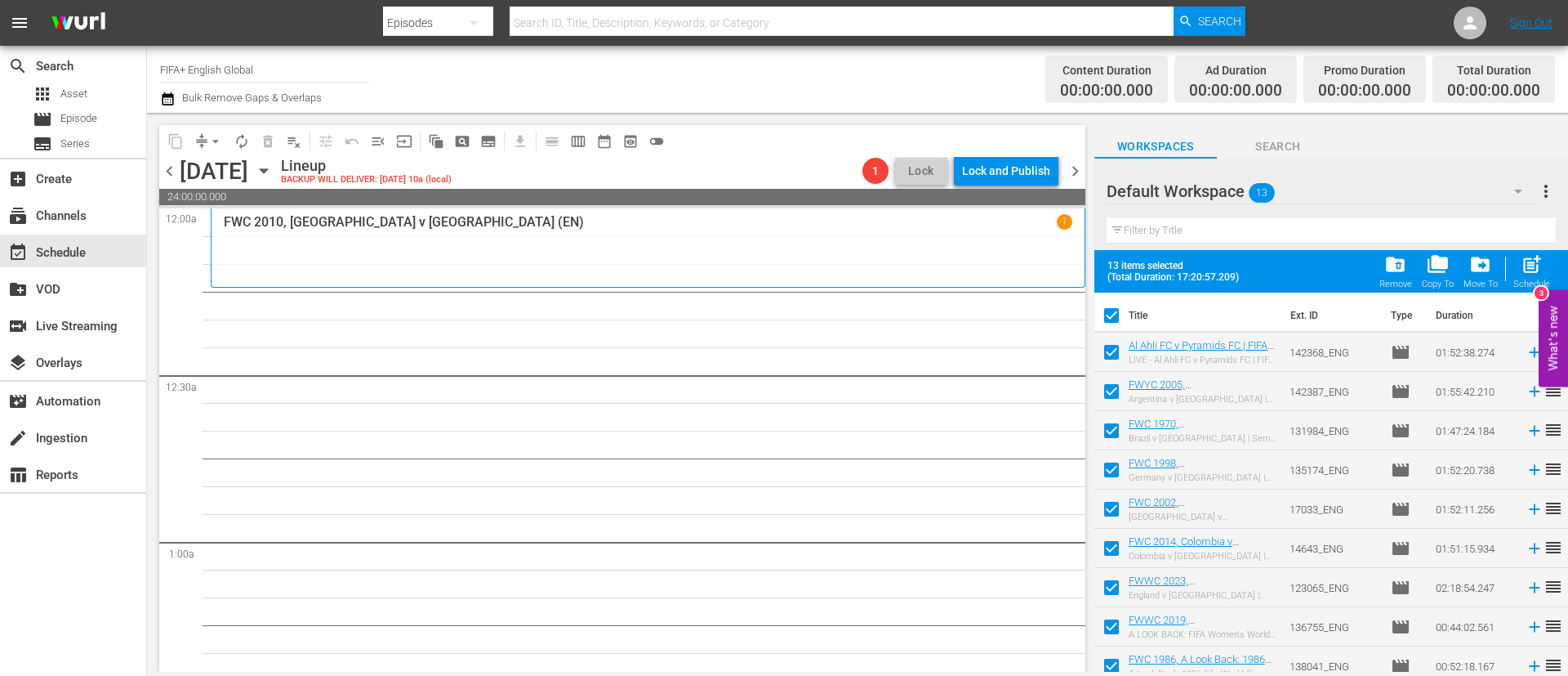
click at [1112, 362] on input "checkbox" at bounding box center [1111, 355] width 34 height 34
checkbox input "false"
click at [1533, 259] on span "post_add" at bounding box center [1532, 264] width 22 height 22
checkbox input "false"
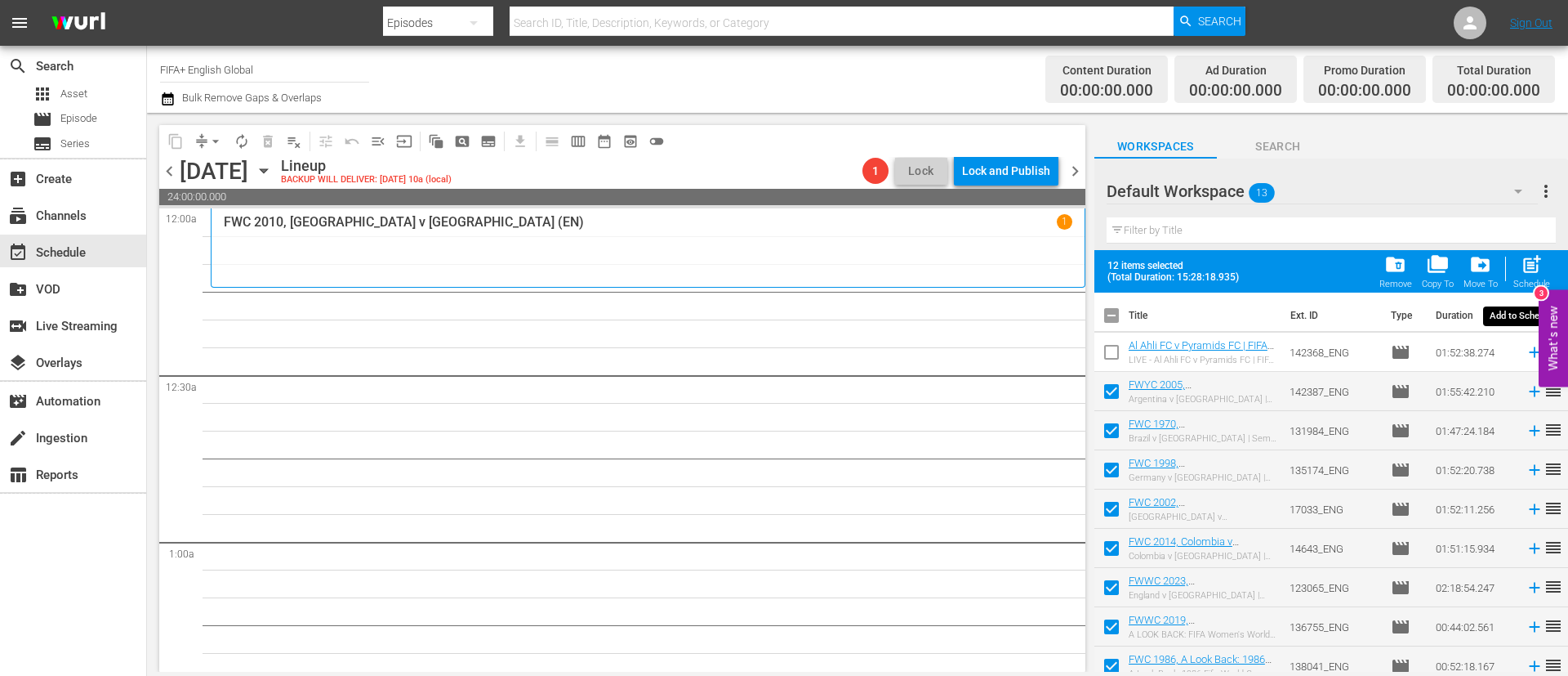
checkbox input "false"
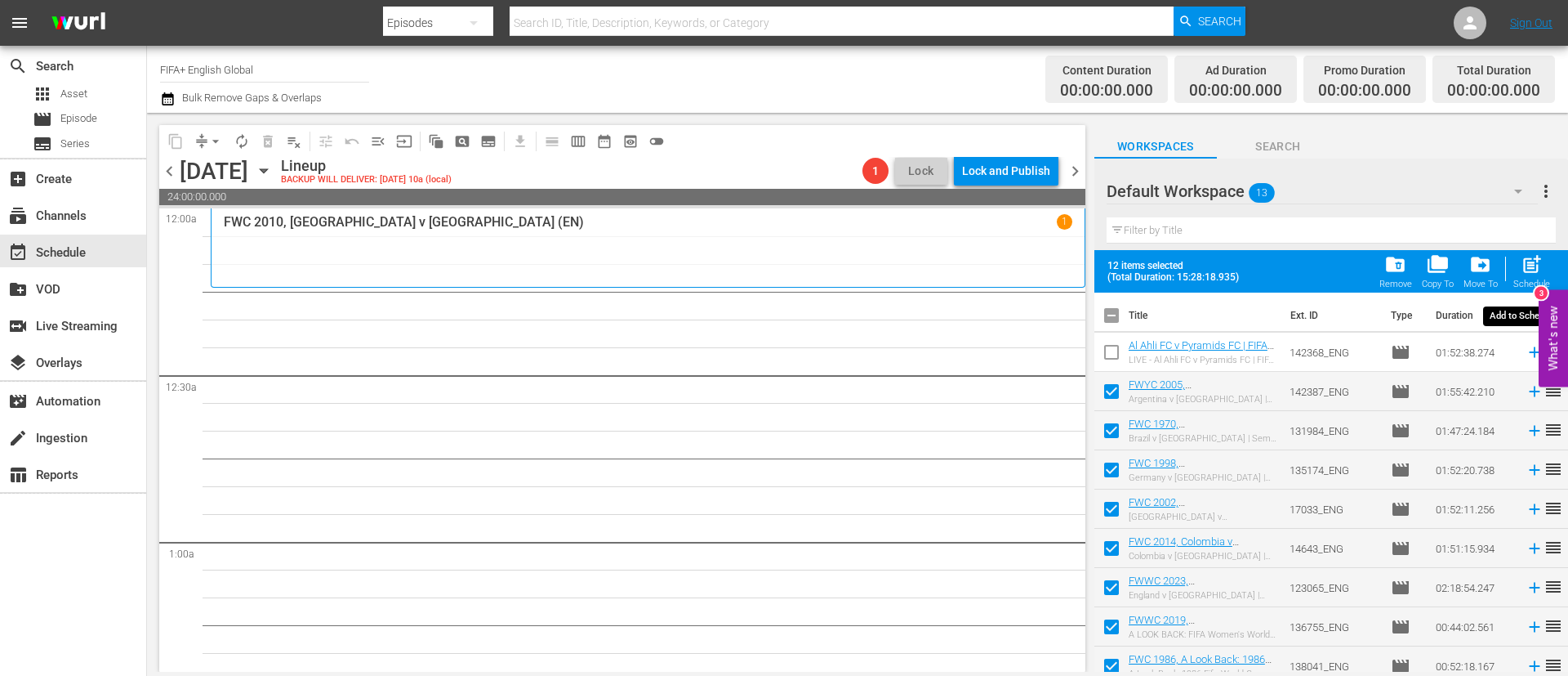
checkbox input "false"
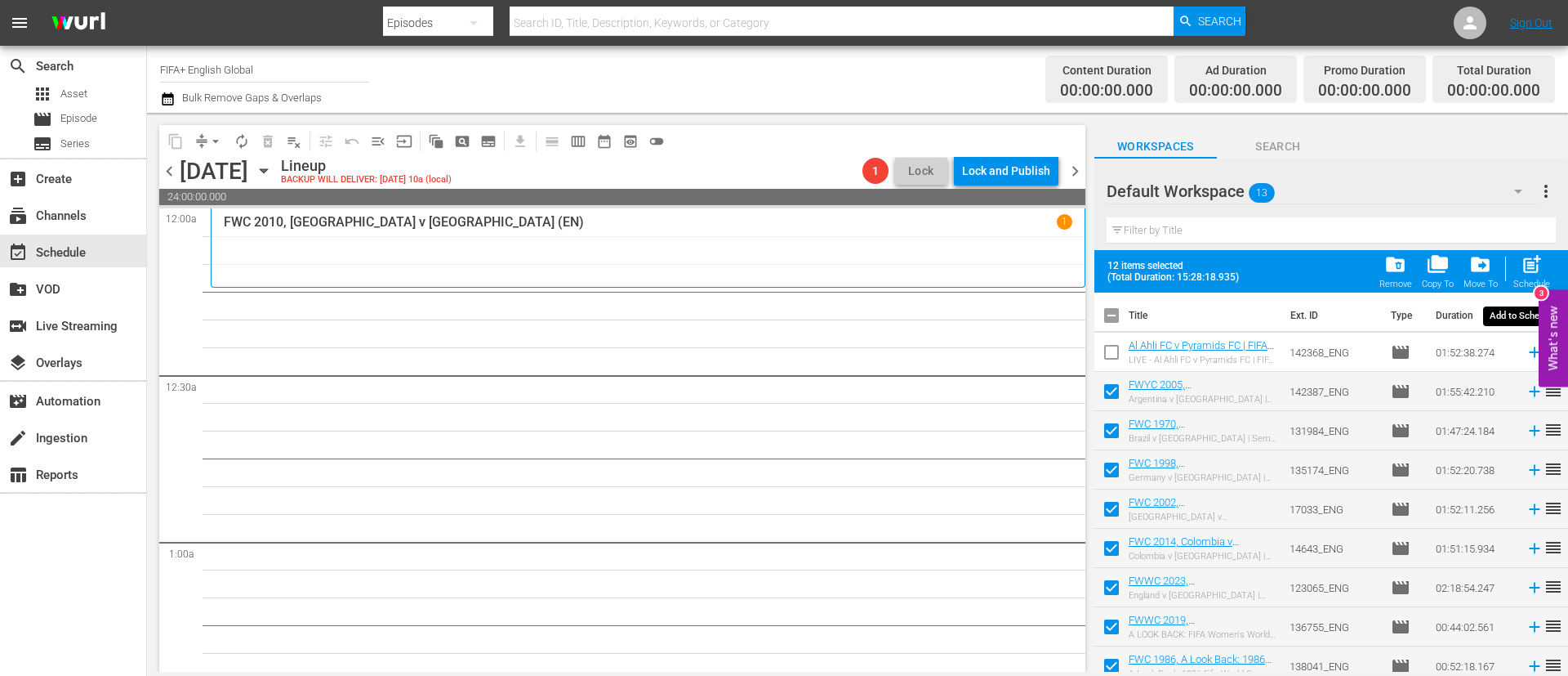
checkbox input "false"
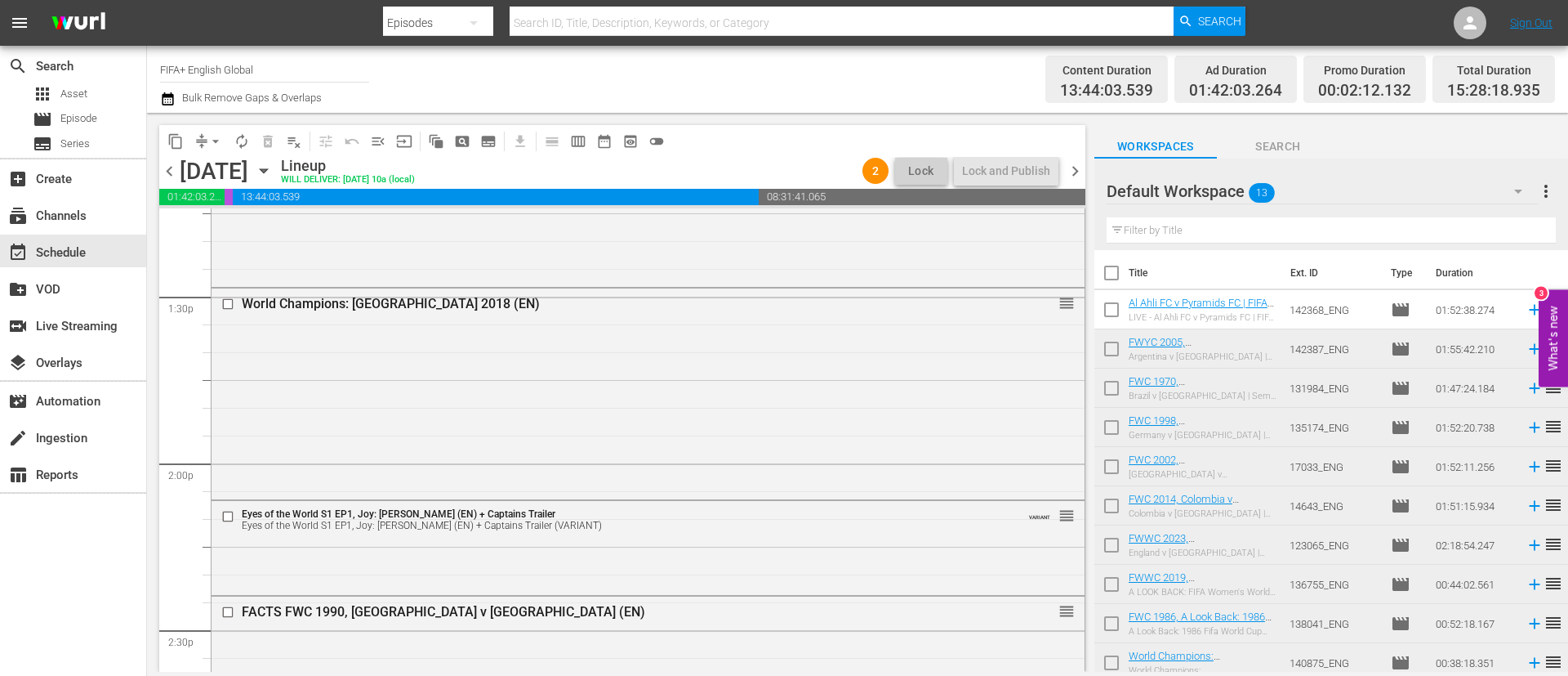
scroll to position [4536, 0]
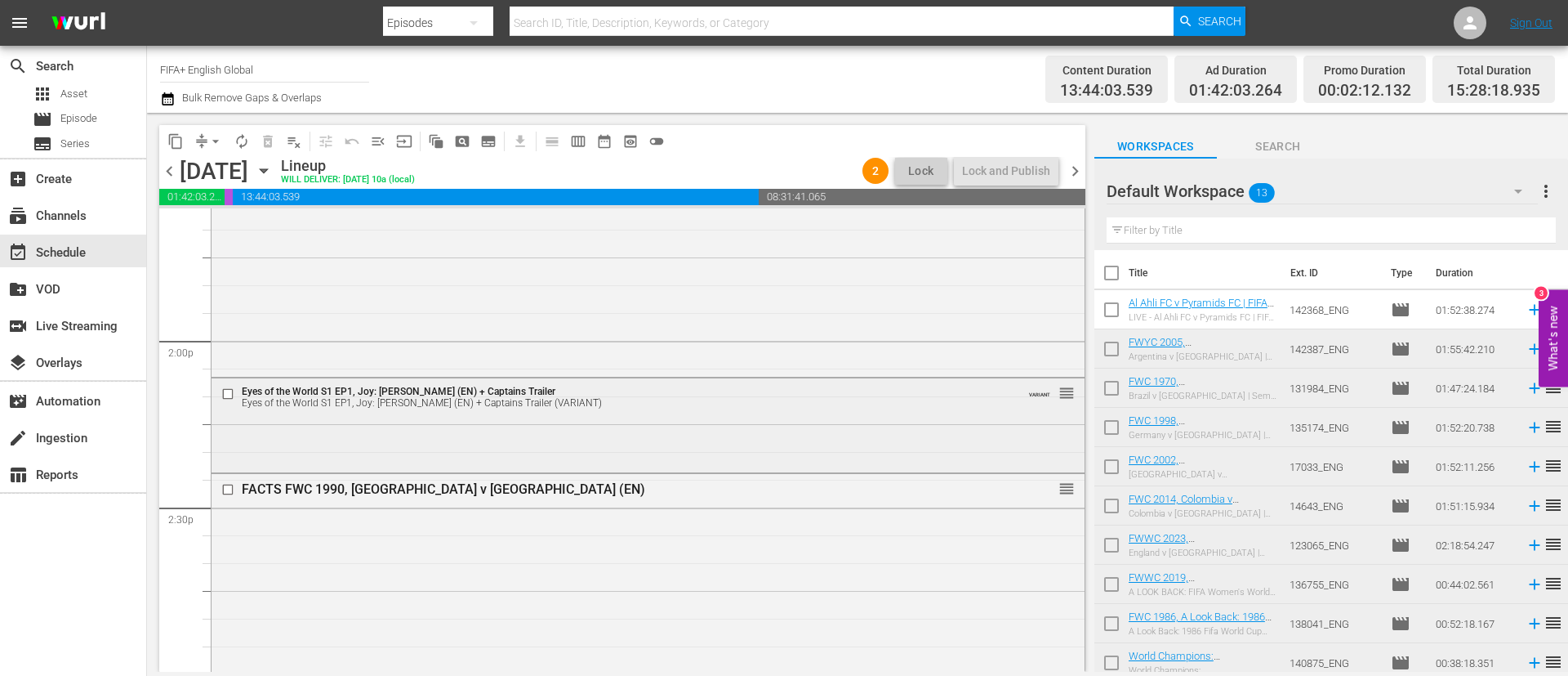
click at [227, 391] on input "checkbox" at bounding box center [230, 394] width 18 height 14
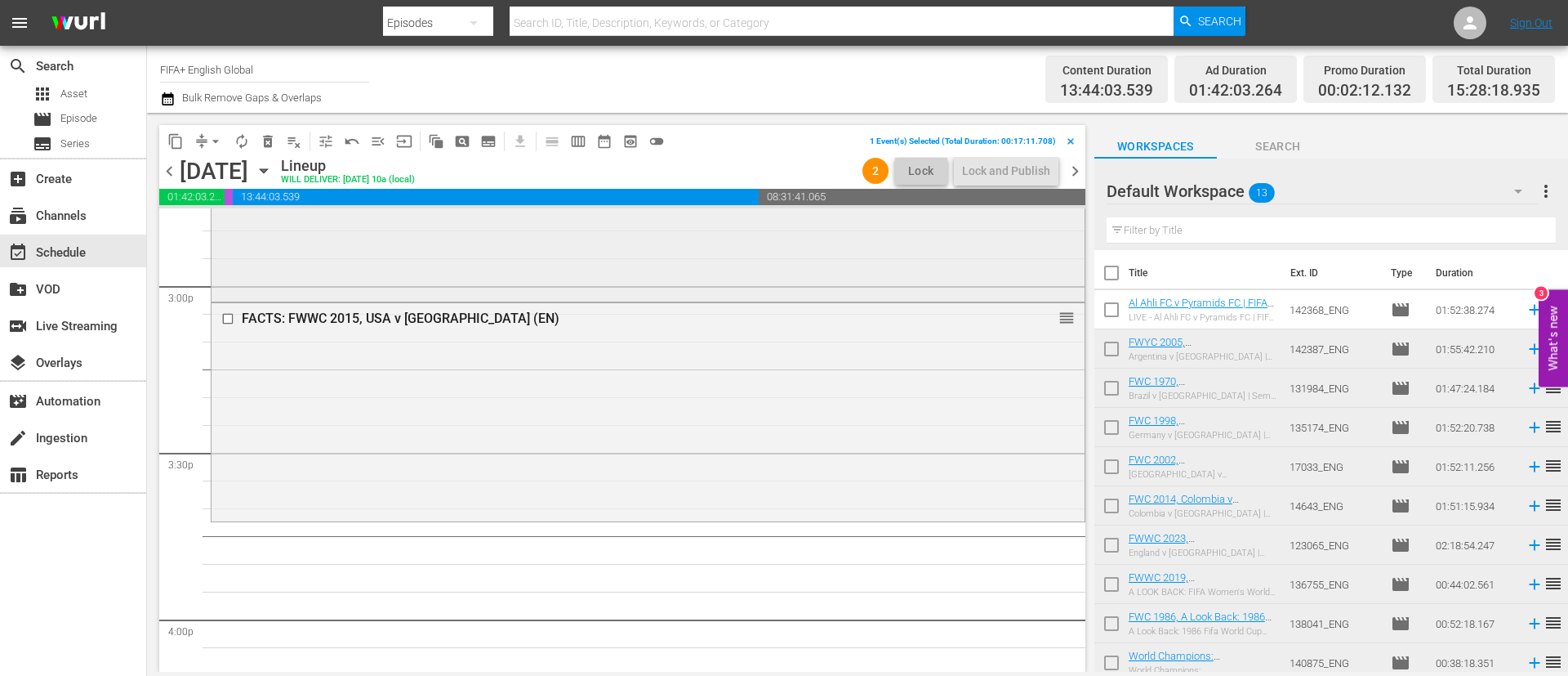
scroll to position [5149, 0]
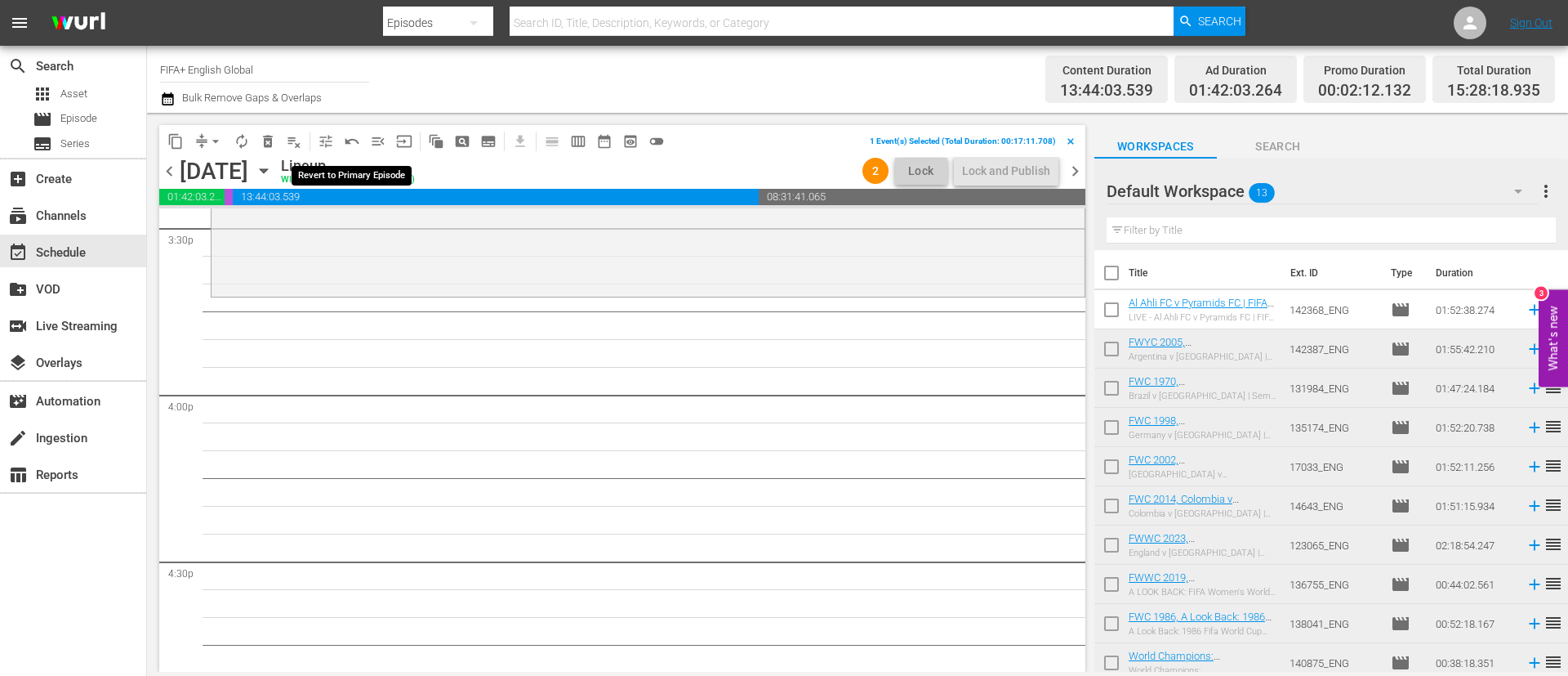
click at [348, 143] on span "undo_outined" at bounding box center [352, 142] width 17 height 17
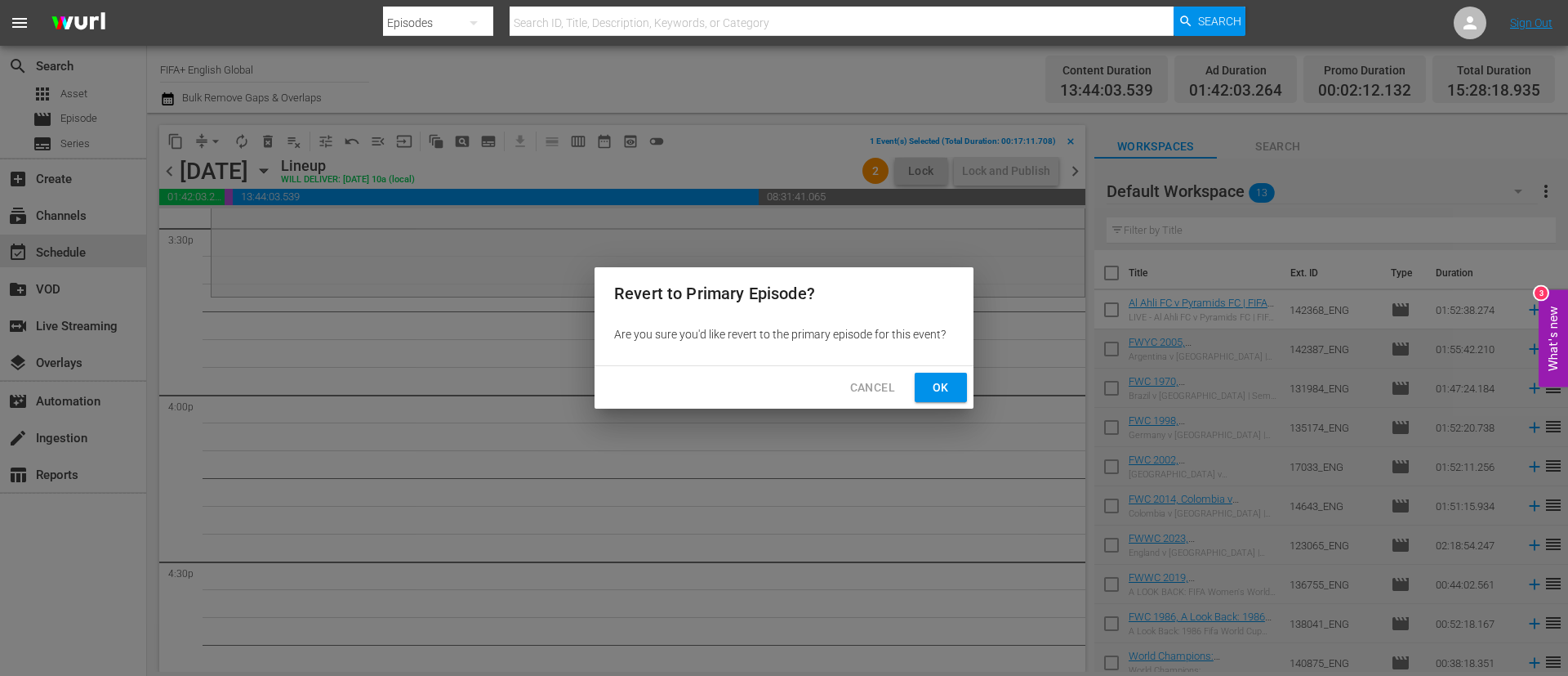
click at [938, 378] on span "Ok" at bounding box center [941, 388] width 26 height 20
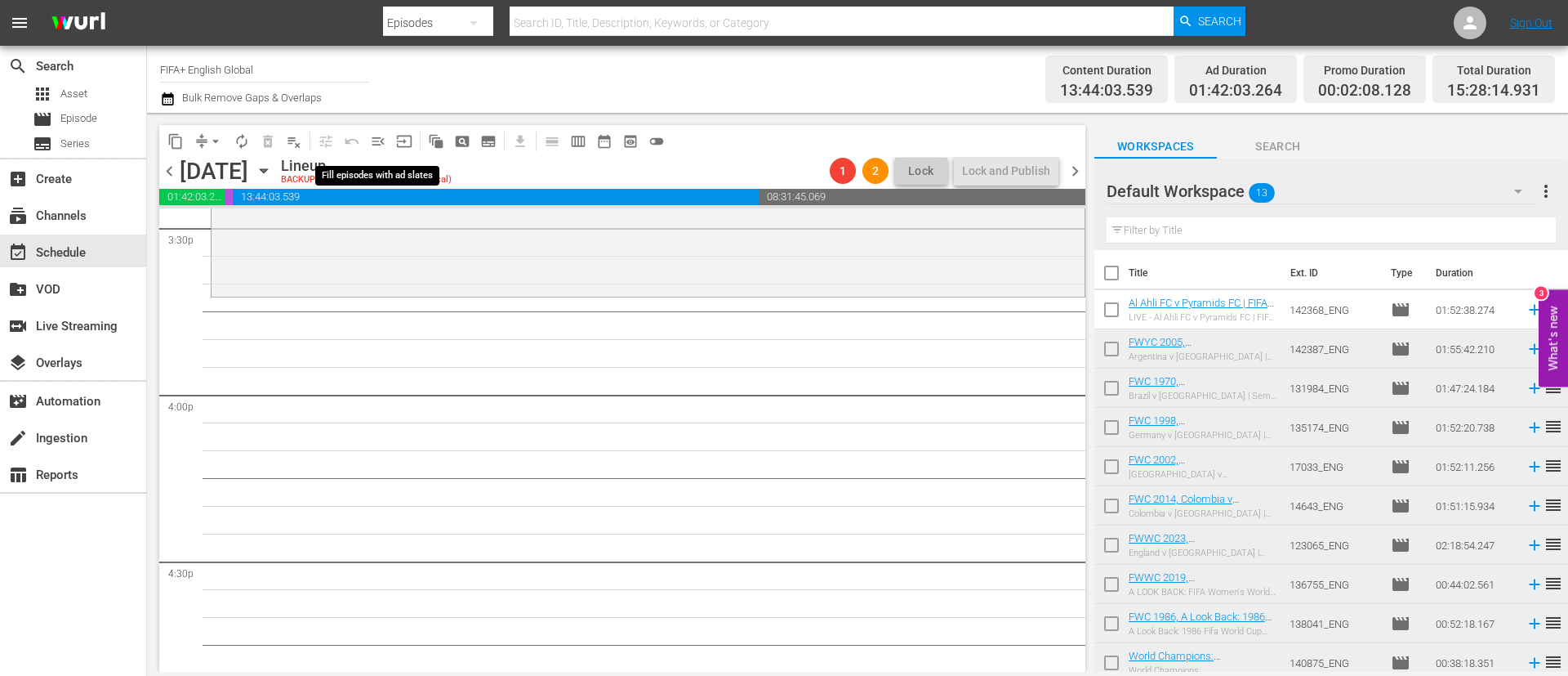
click at [367, 138] on button "menu_open" at bounding box center [378, 141] width 26 height 26
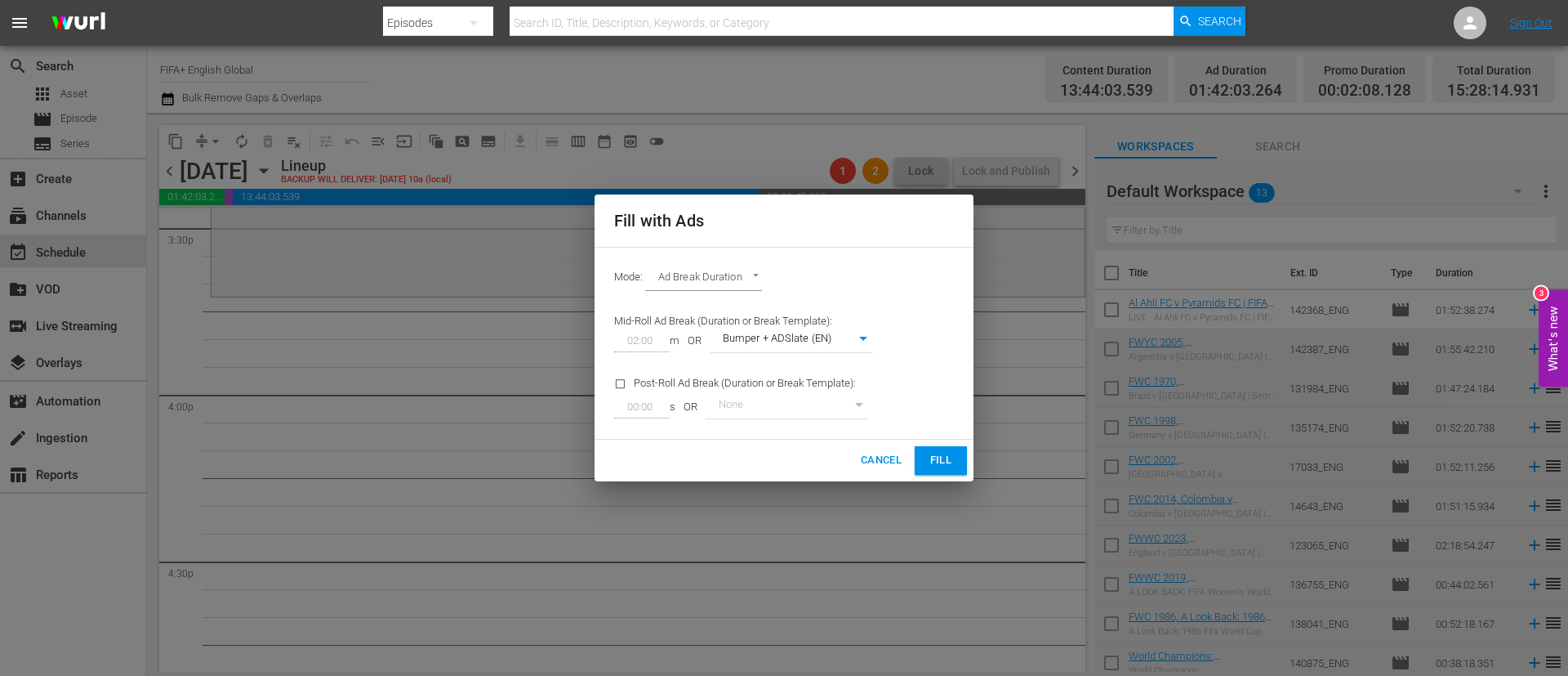
click at [930, 461] on span "Fill" at bounding box center [941, 461] width 26 height 19
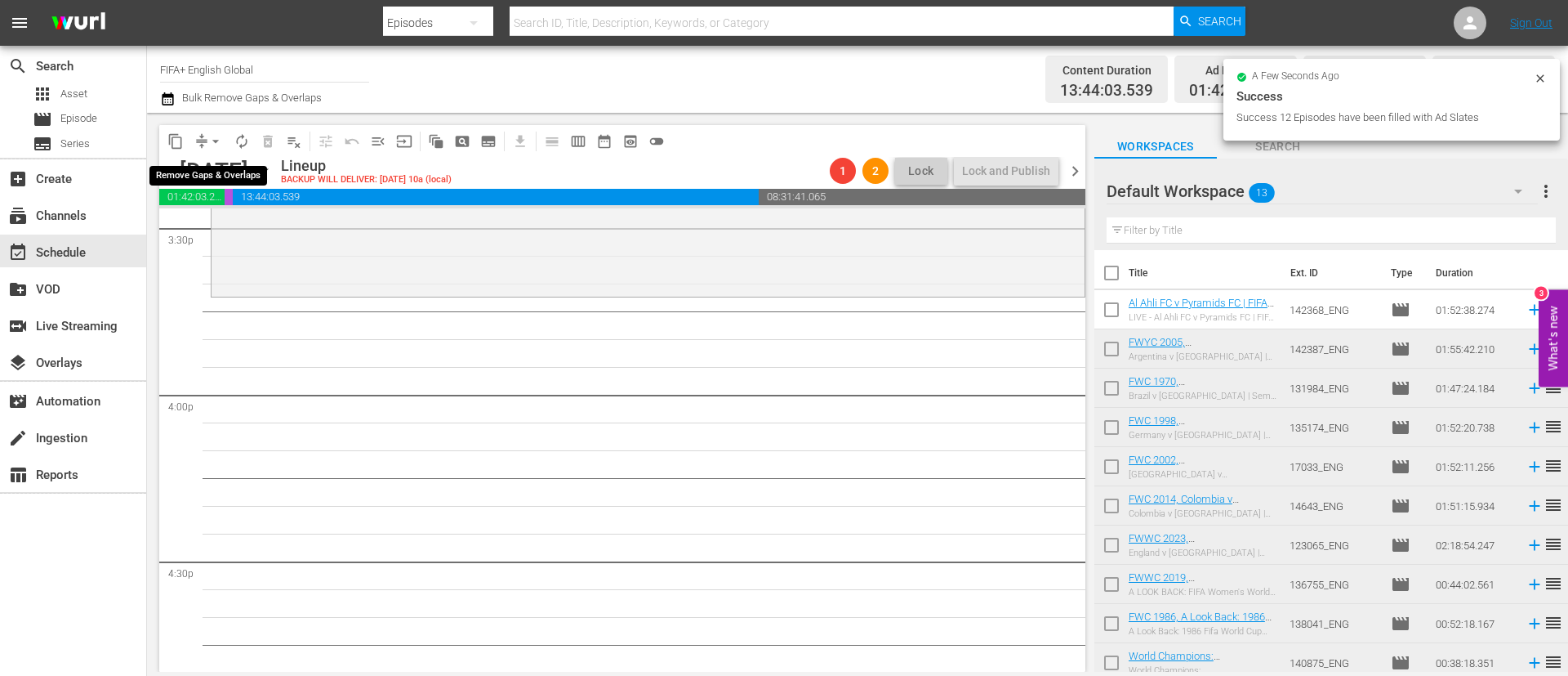
click at [207, 147] on button "arrow_drop_down" at bounding box center [216, 141] width 26 height 26
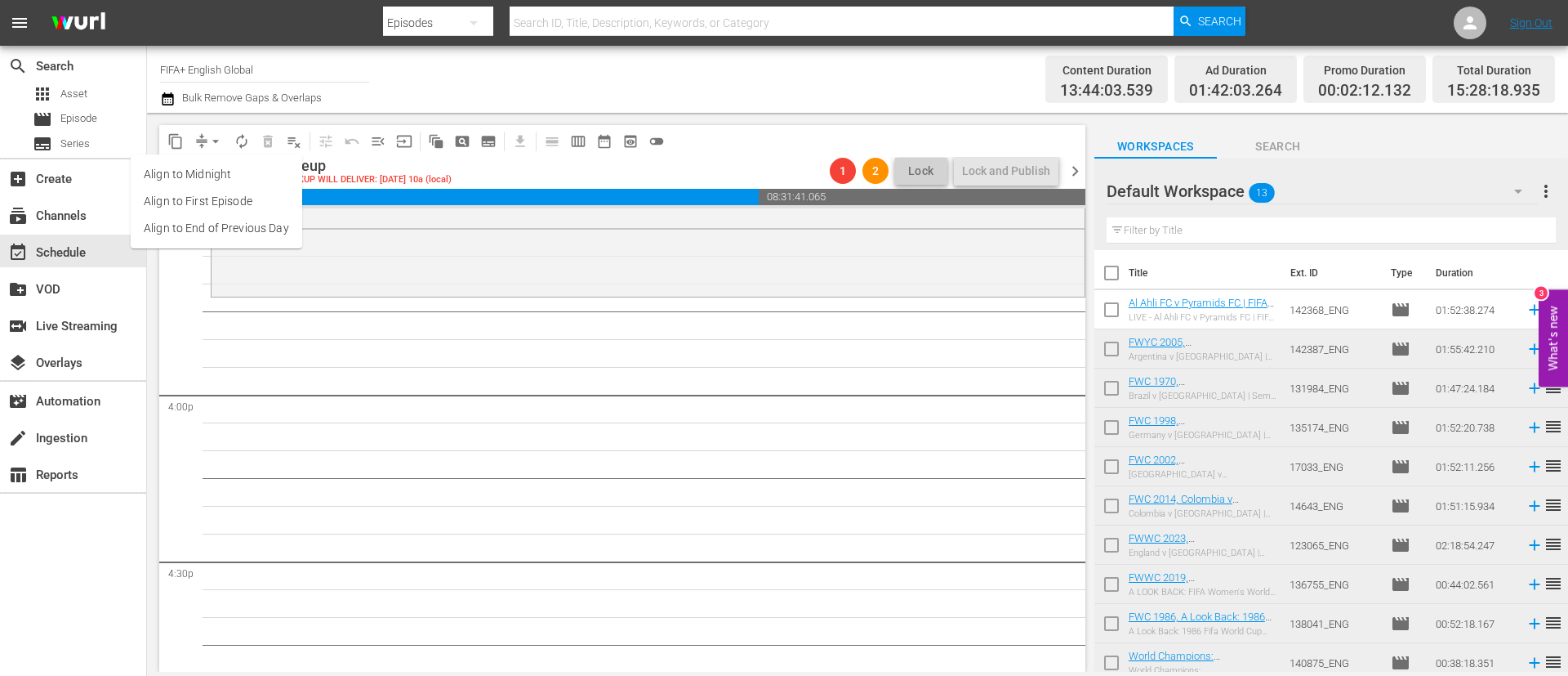
click at [234, 231] on li "Align to End of Previous Day" at bounding box center [216, 228] width 171 height 27
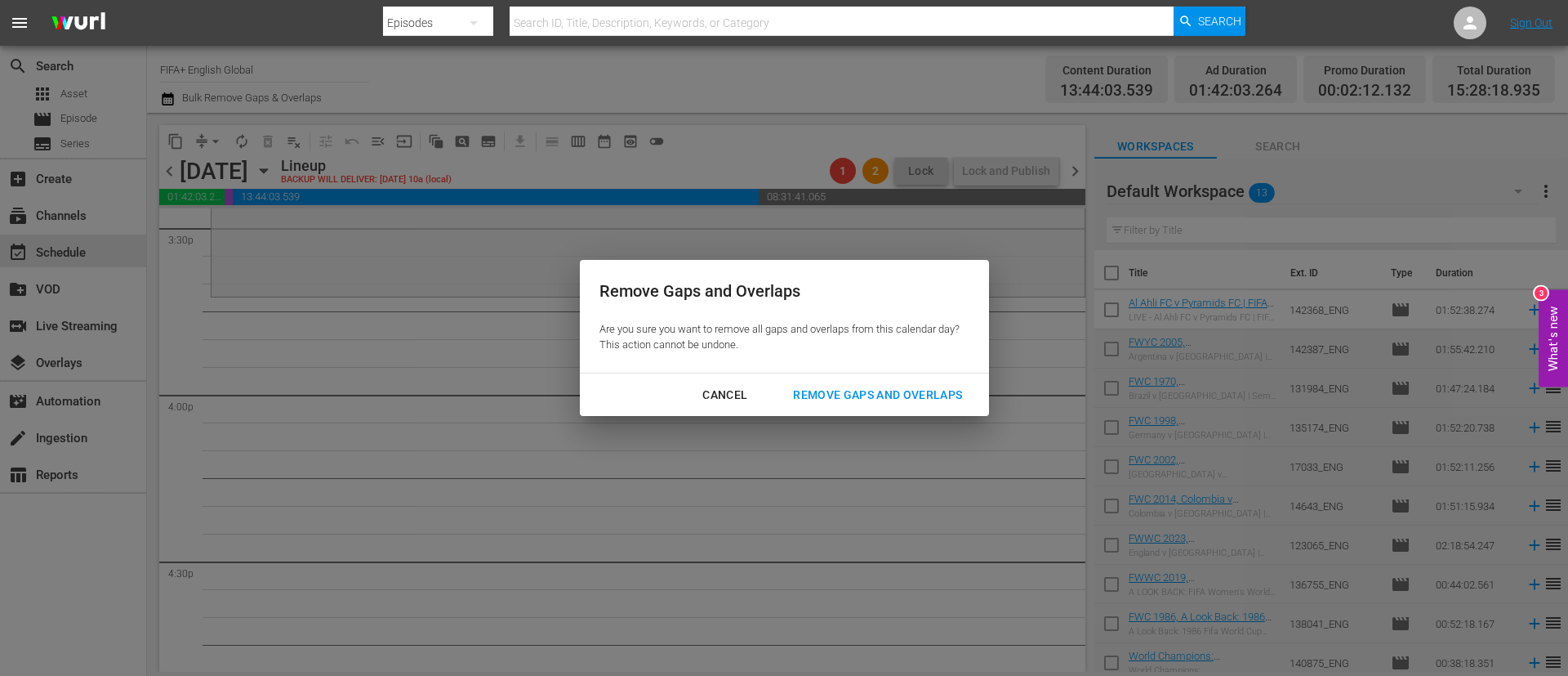
click at [923, 382] on button "Remove Gaps and Overlaps" at bounding box center [878, 395] width 209 height 31
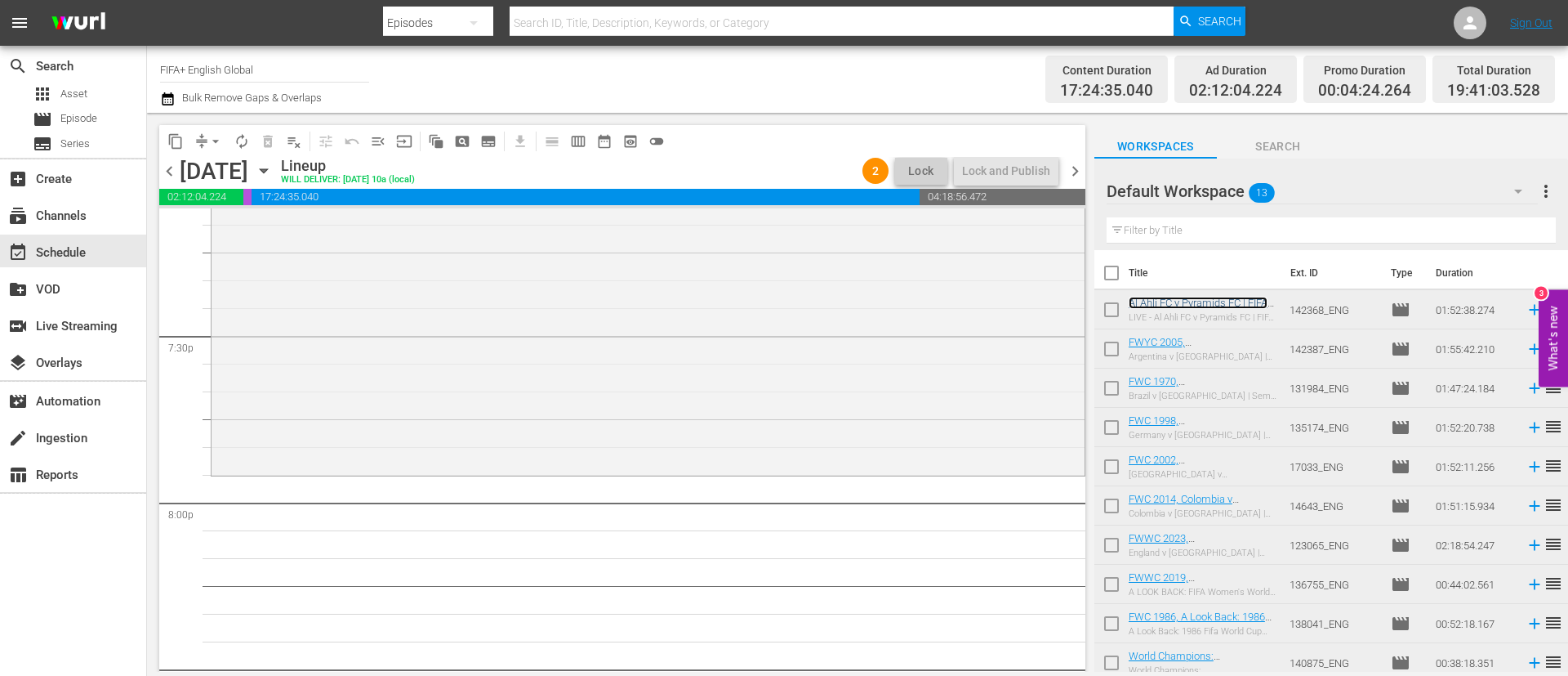
scroll to position [126, 0]
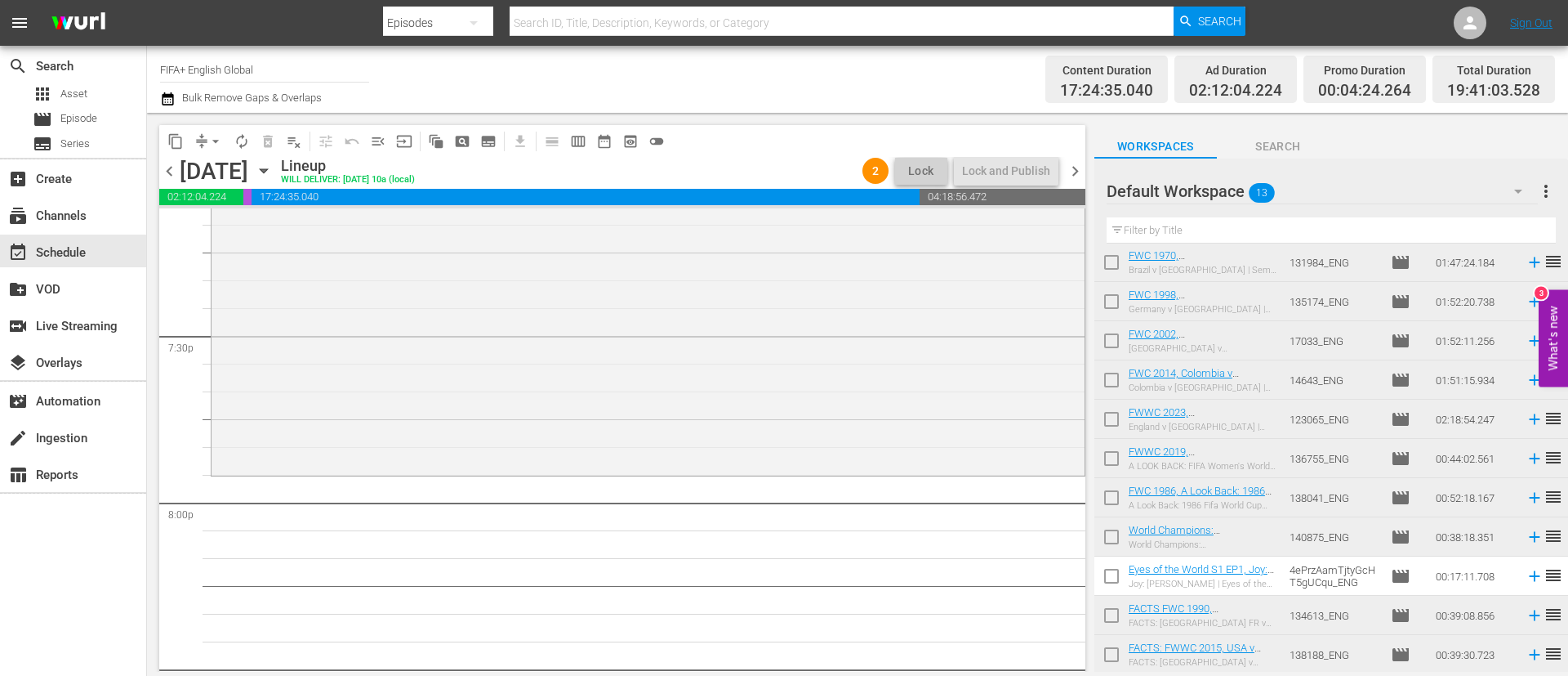
click at [1112, 493] on input "checkbox" at bounding box center [1111, 501] width 34 height 34
checkbox input "true"
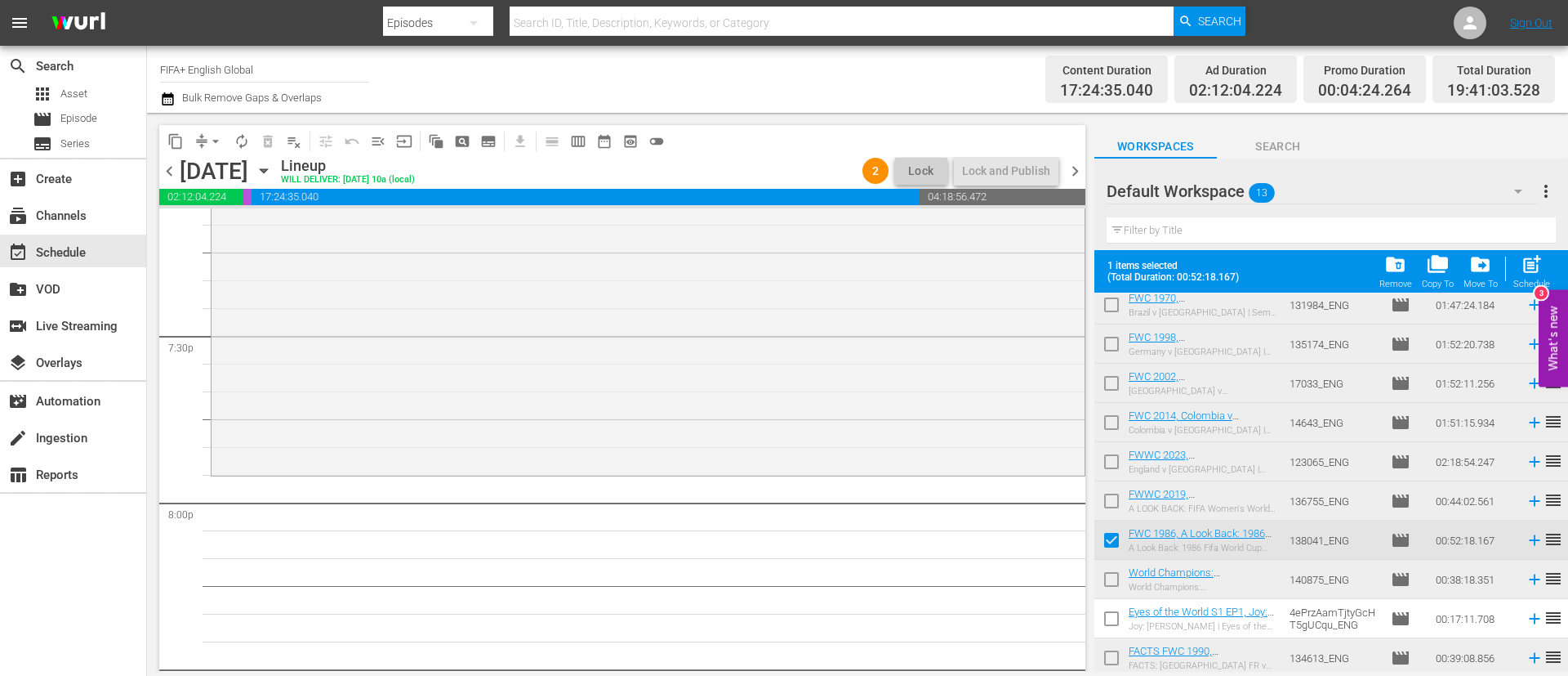
click at [1115, 575] on input "checkbox" at bounding box center [1111, 582] width 34 height 34
checkbox input "true"
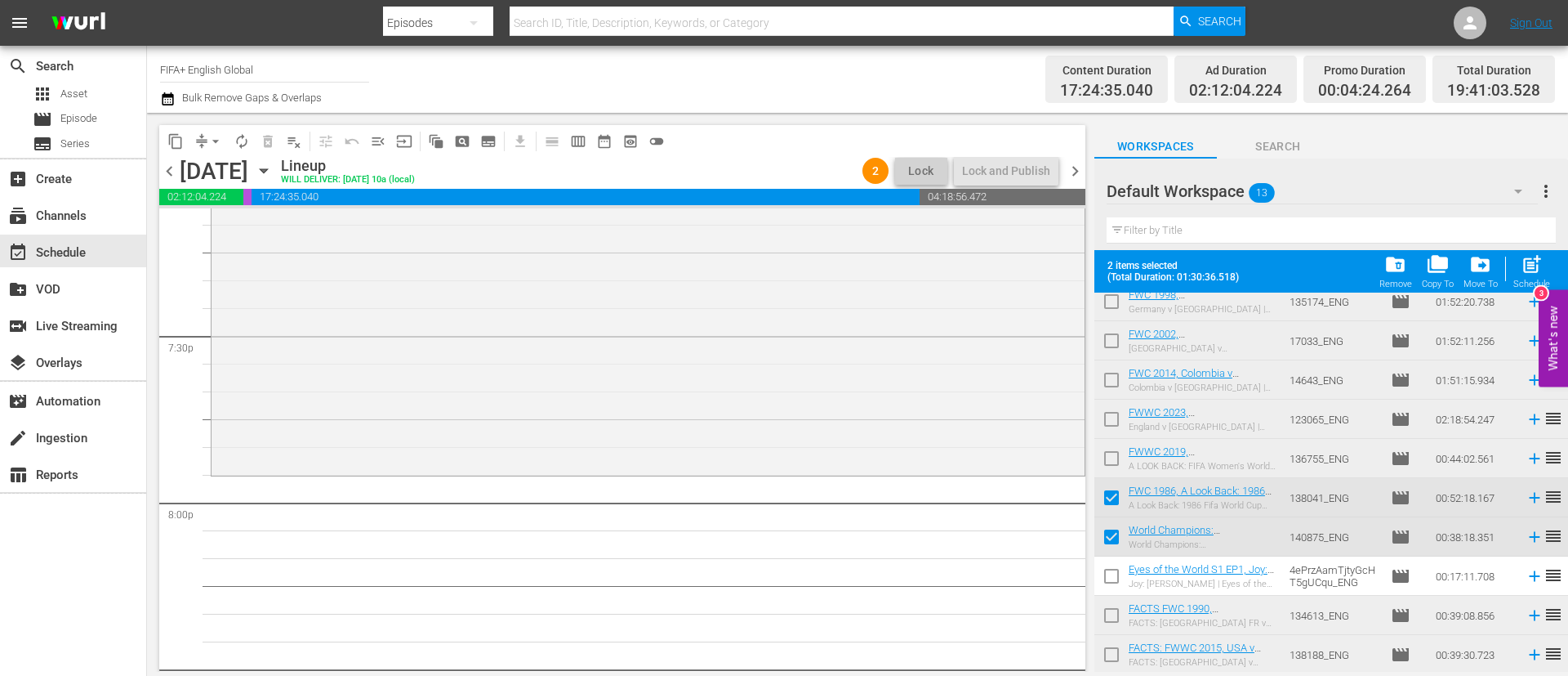
click at [1124, 621] on input "checkbox" at bounding box center [1111, 619] width 34 height 34
checkbox input "true"
click at [1119, 655] on input "checkbox" at bounding box center [1111, 657] width 34 height 34
checkbox input "true"
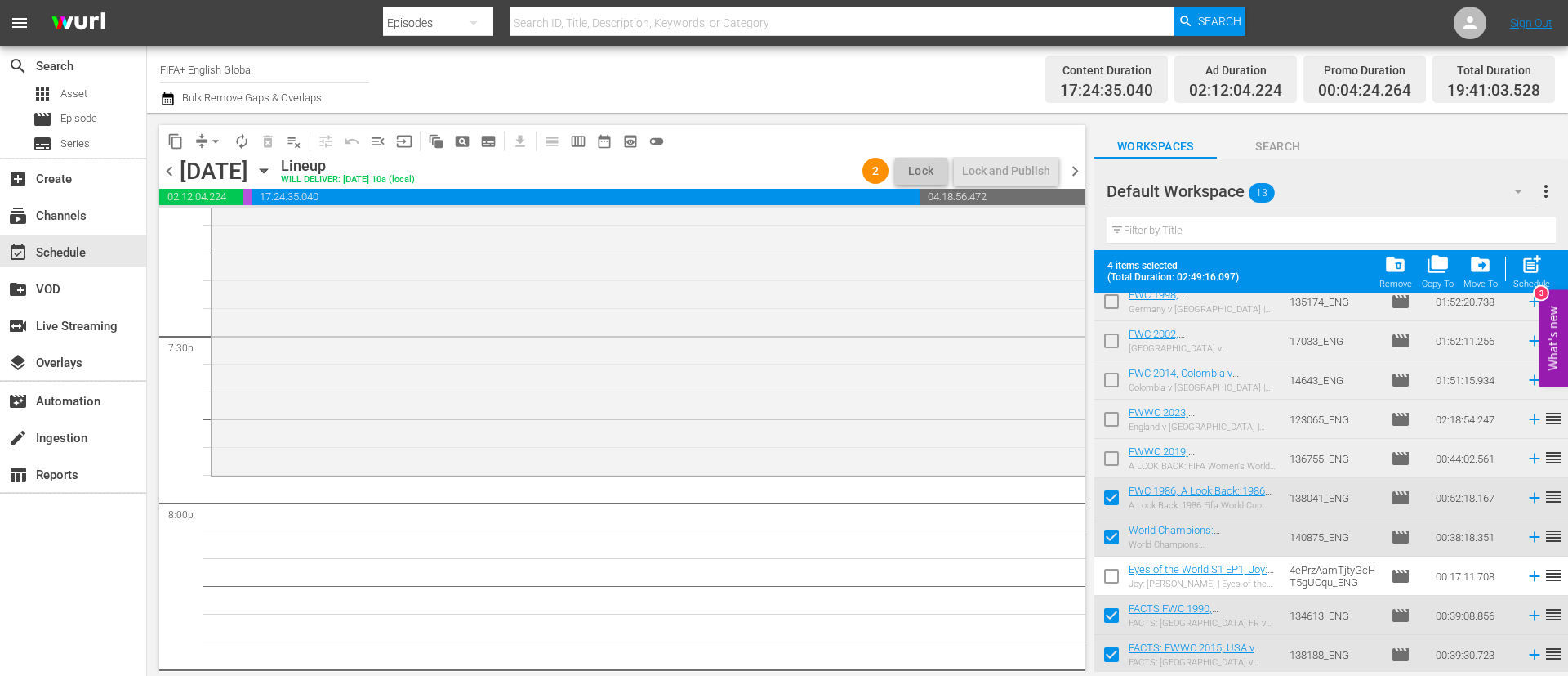
click at [1111, 464] on input "checkbox" at bounding box center [1111, 461] width 34 height 34
checkbox input "true"
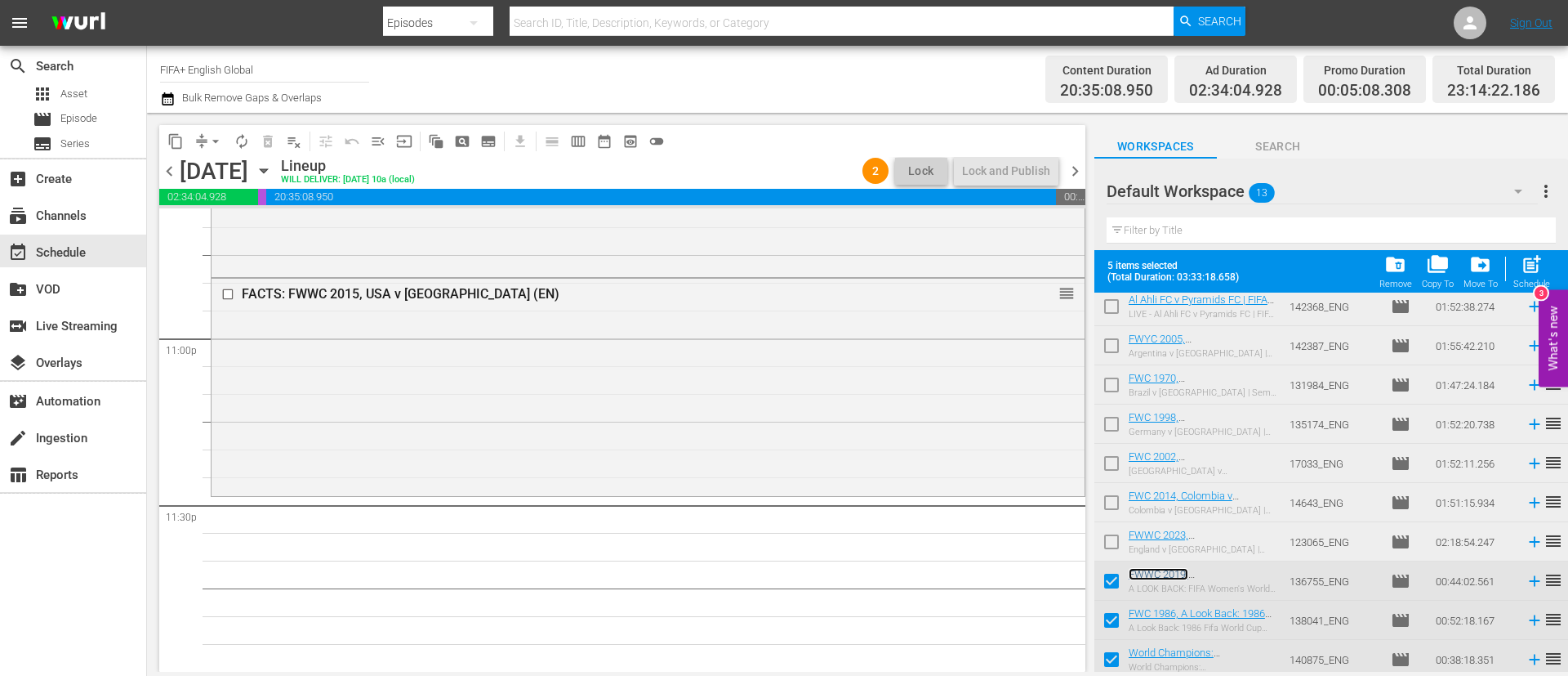
scroll to position [0, 0]
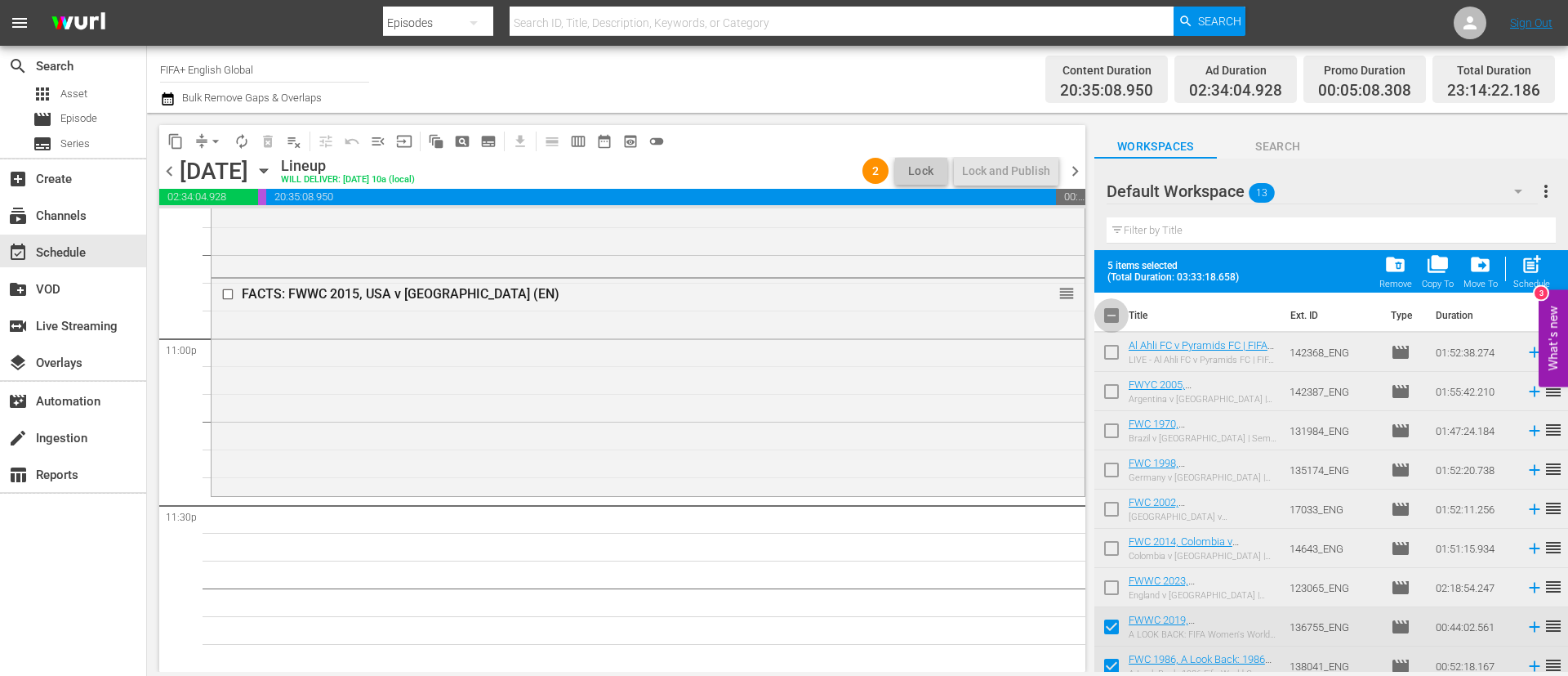
click at [1113, 315] on input "checkbox" at bounding box center [1111, 318] width 34 height 34
checkbox input "true"
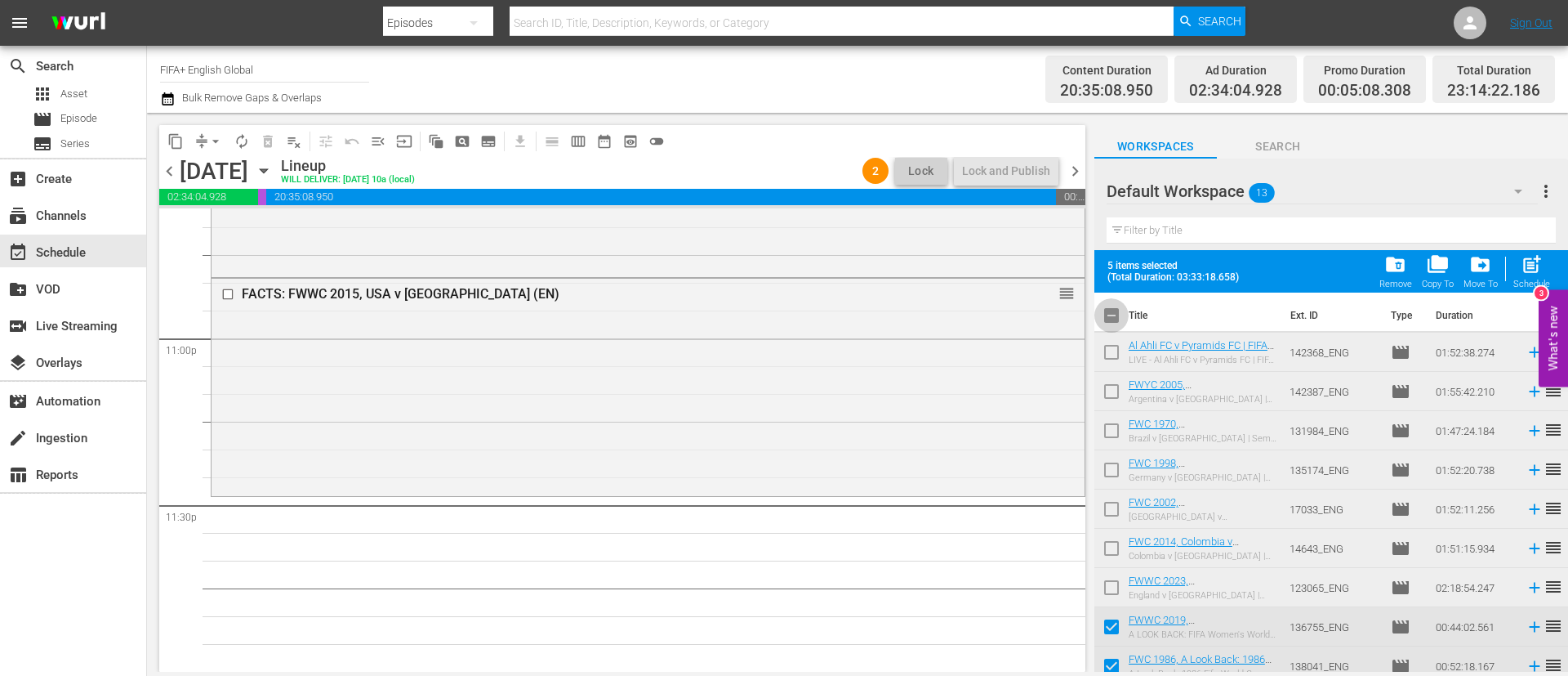
checkbox input "true"
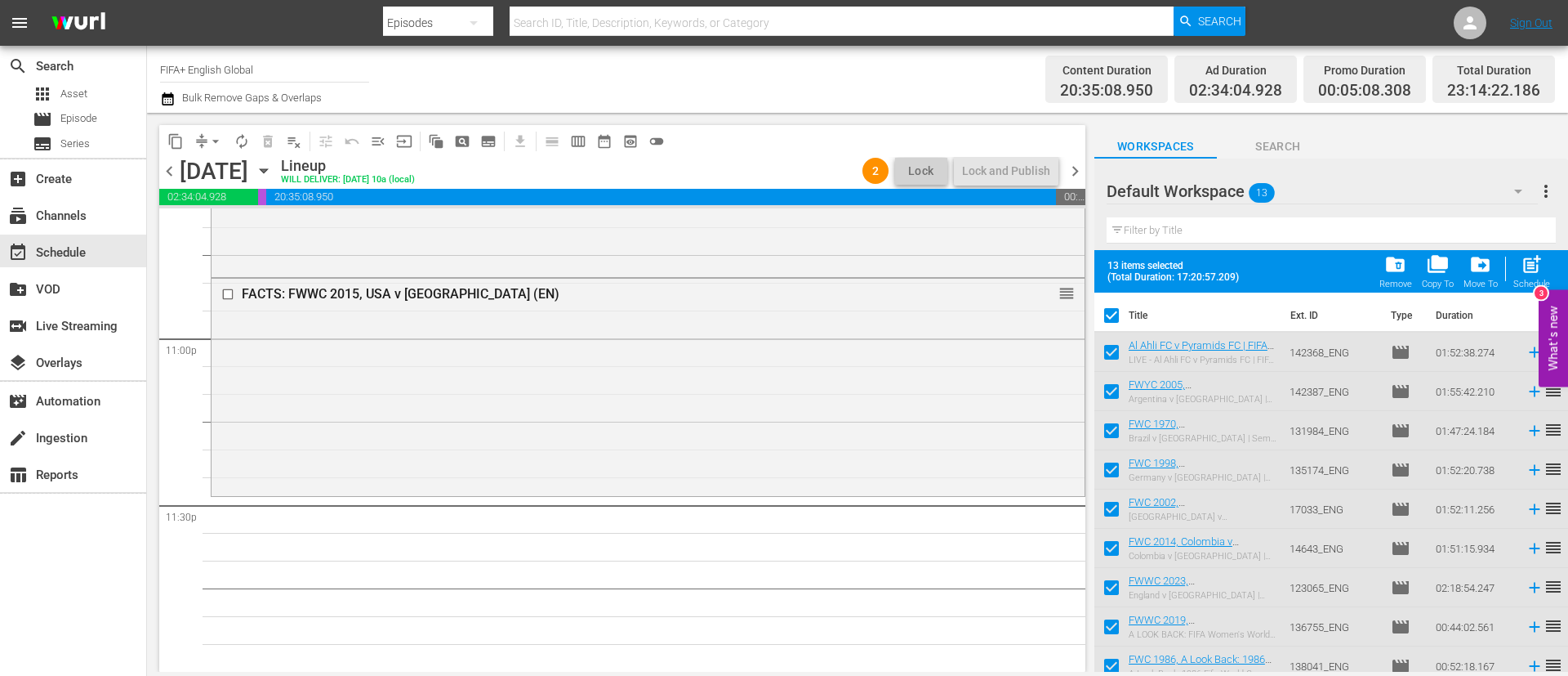
click at [1113, 315] on input "checkbox" at bounding box center [1111, 318] width 34 height 34
checkbox input "false"
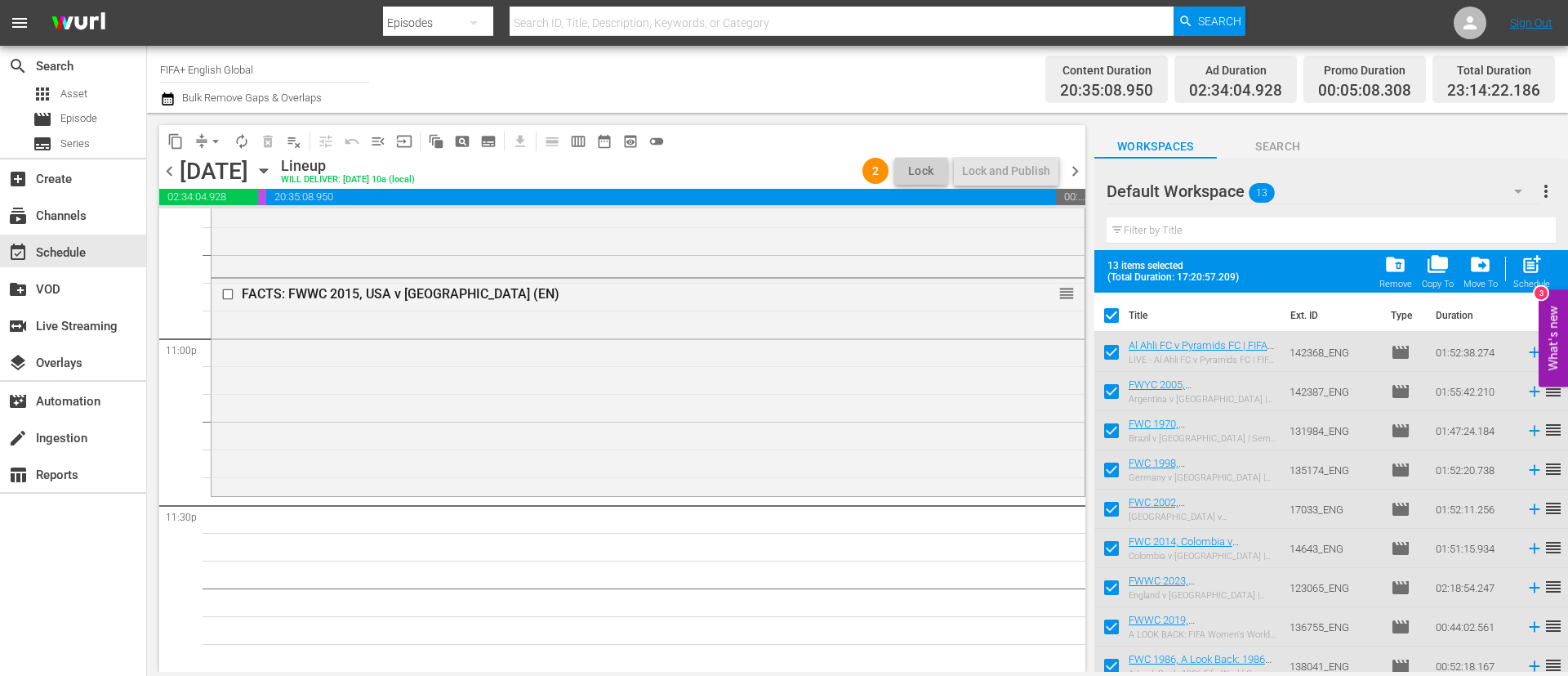
checkbox input "false"
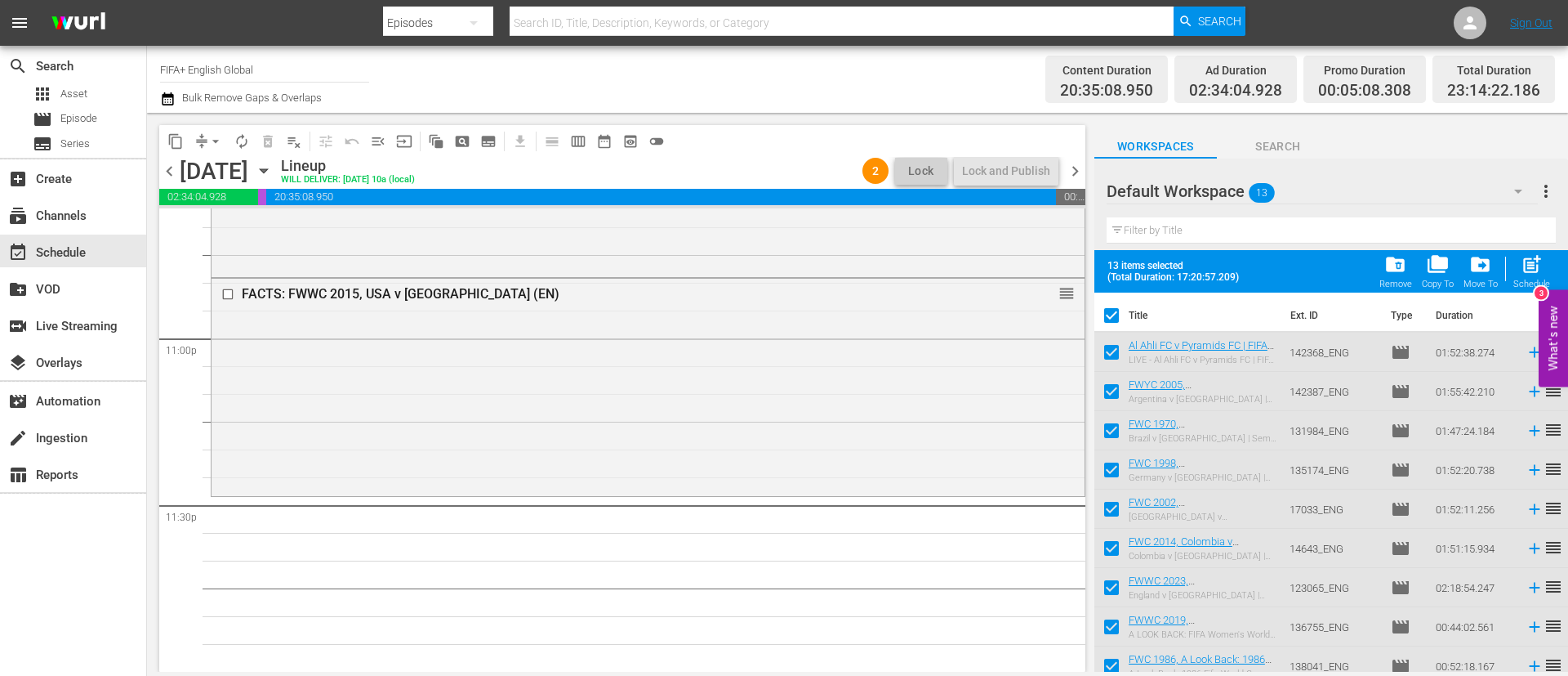
checkbox input "false"
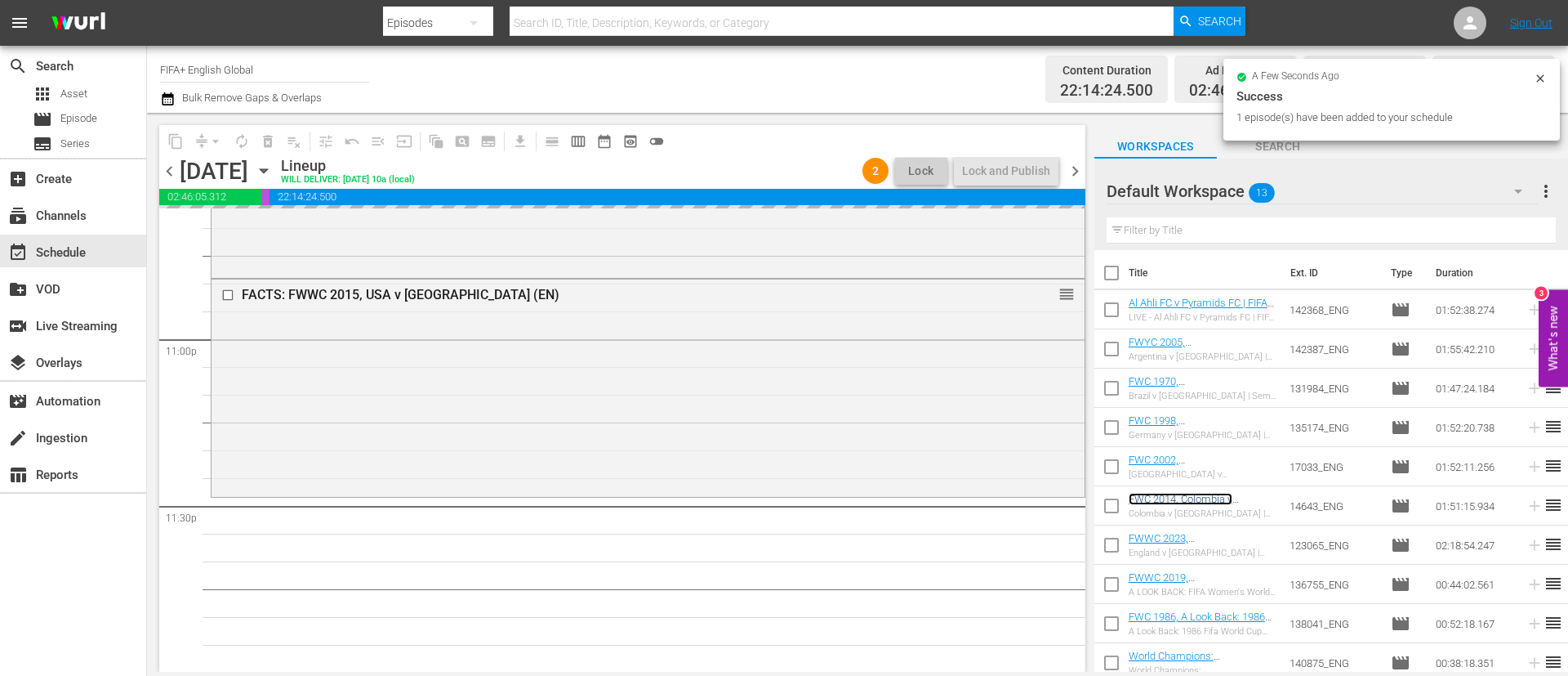
scroll to position [7539, 0]
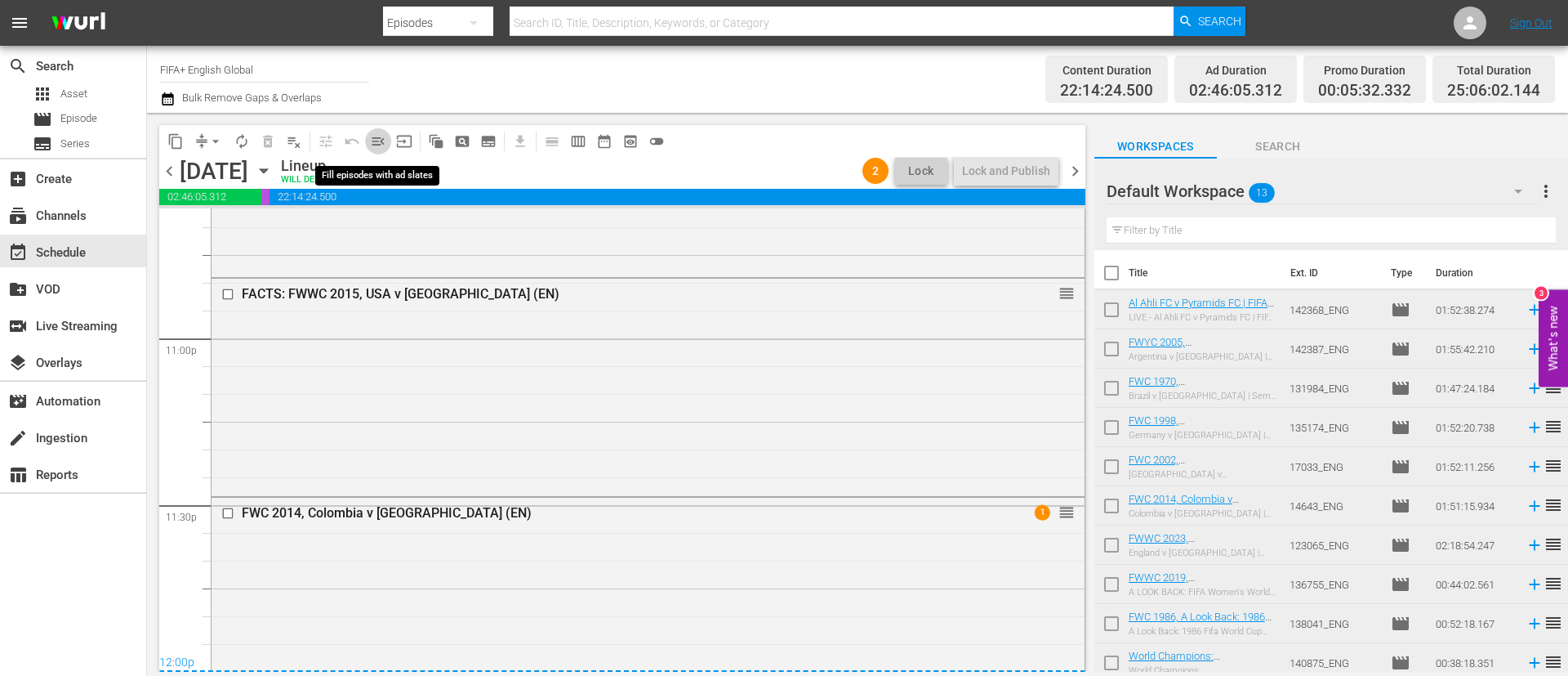
click at [382, 141] on span "menu_open" at bounding box center [378, 142] width 17 height 17
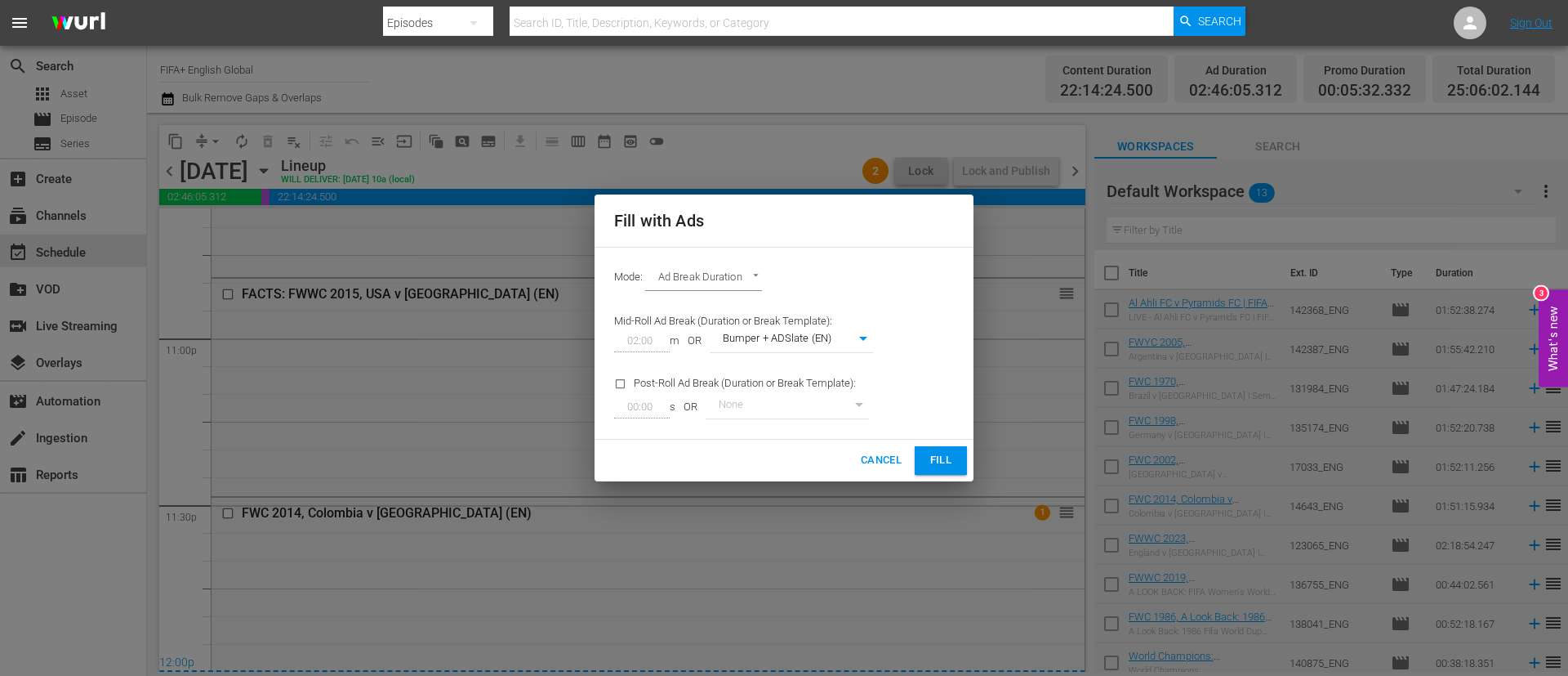
click at [944, 458] on span "Fill" at bounding box center [941, 461] width 26 height 19
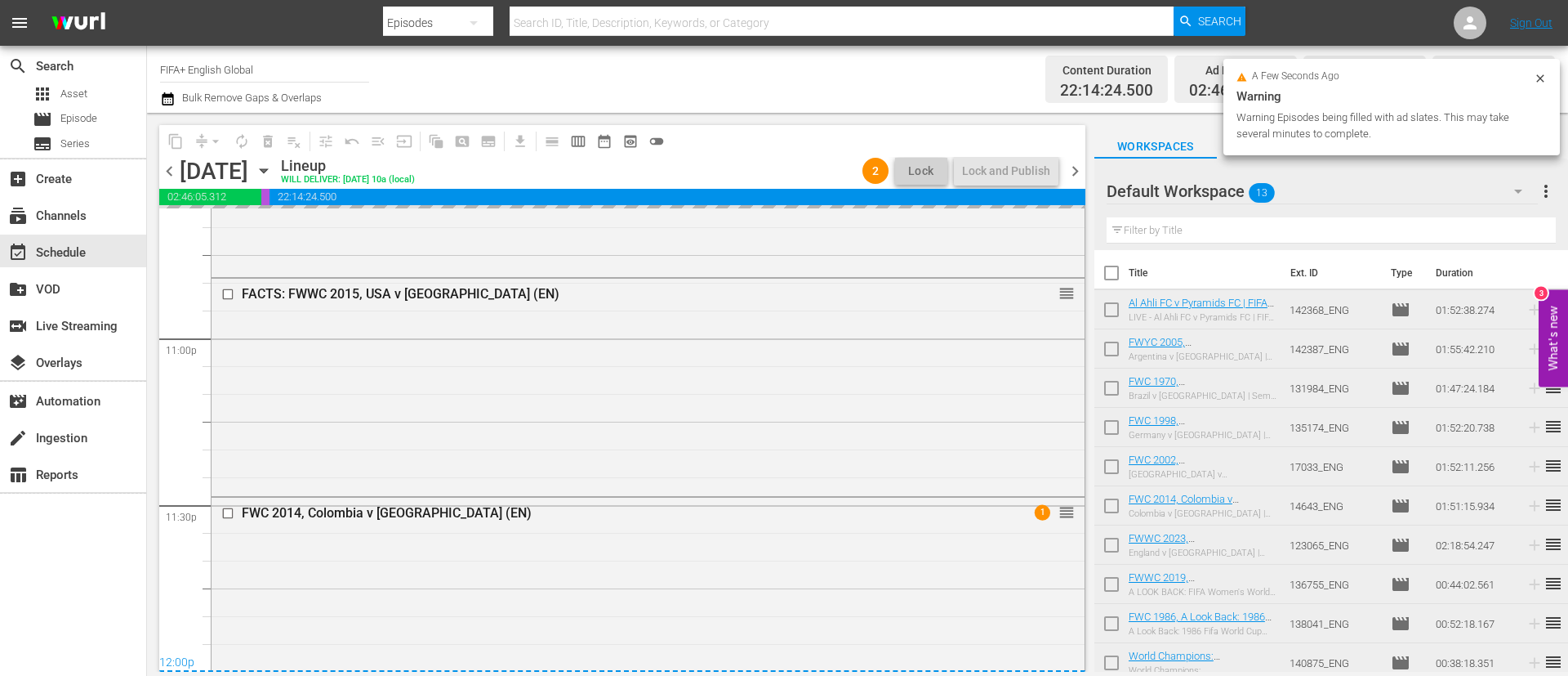
click at [1547, 0] on div "search Search apps Asset movie Episode subtitles Series add_box Create subscrip…" at bounding box center [858, 0] width 1422 height 0
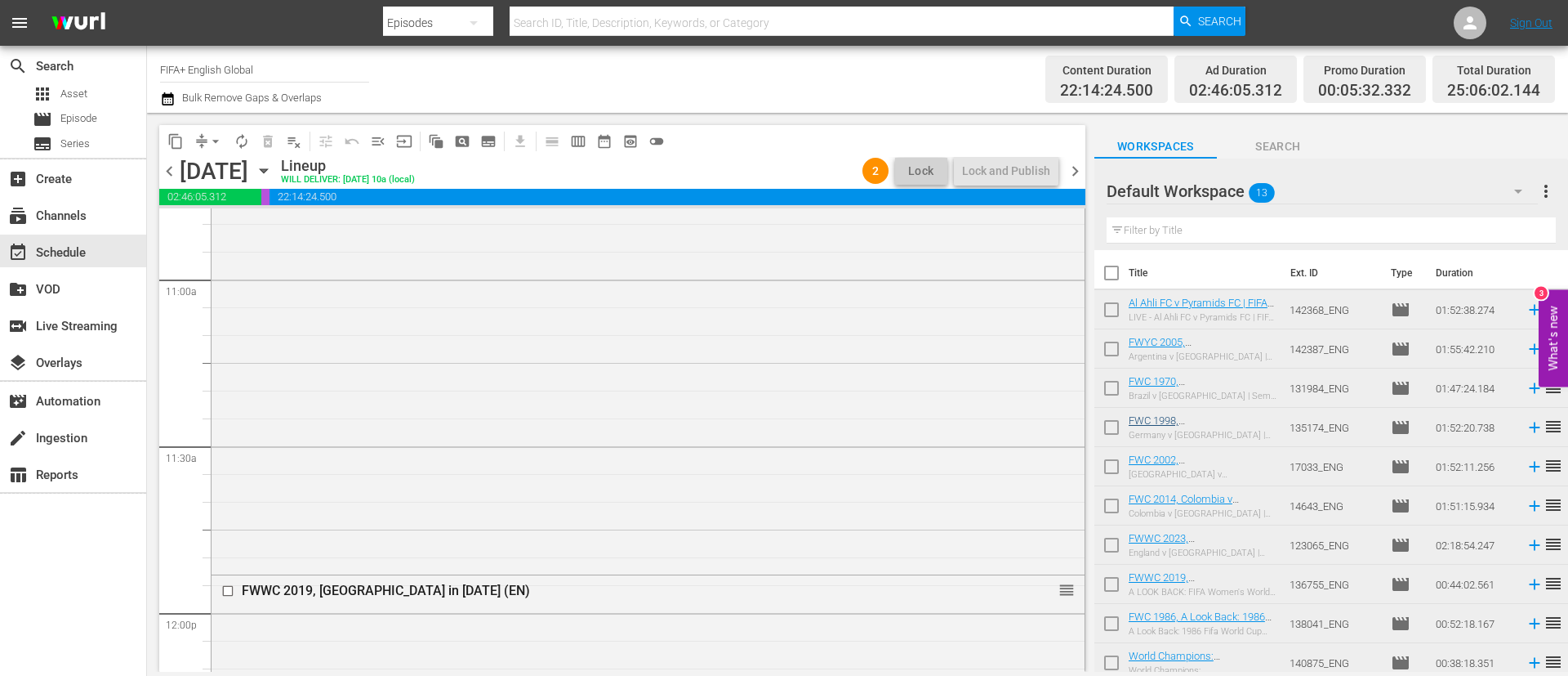
scroll to position [3327, 0]
click at [1551, 187] on span "more_vert" at bounding box center [1546, 191] width 19 height 19
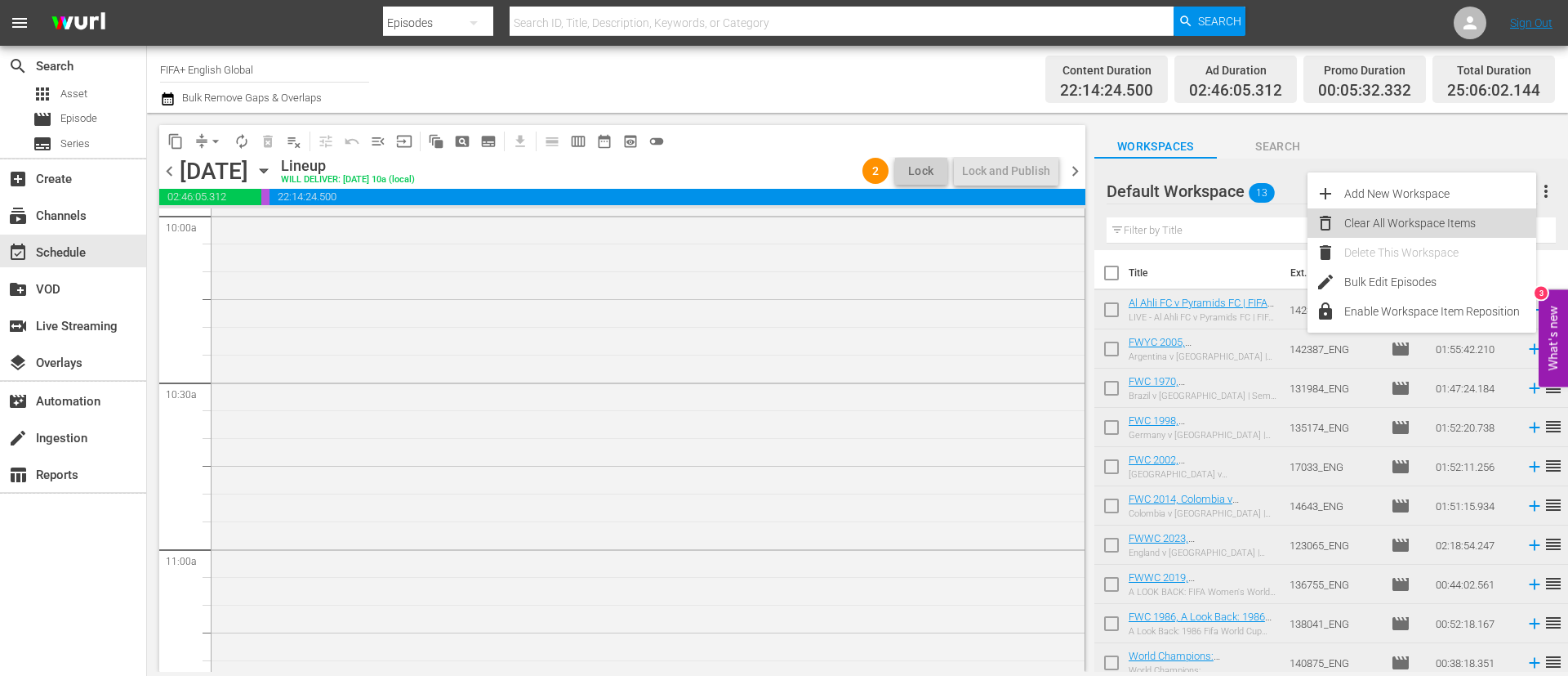
click at [1500, 209] on div "Clear All Workspace Items" at bounding box center [1440, 223] width 192 height 30
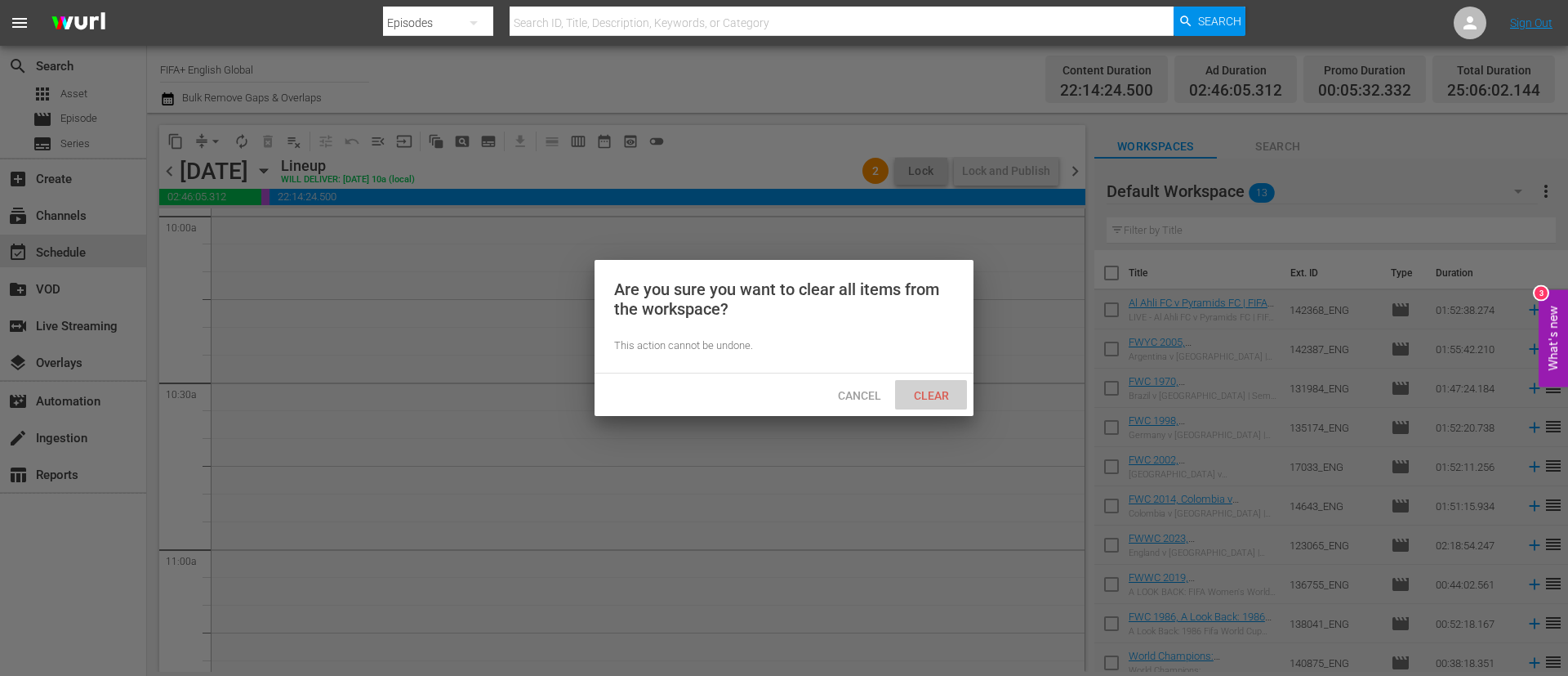
click at [946, 390] on span "Clear" at bounding box center [931, 396] width 61 height 13
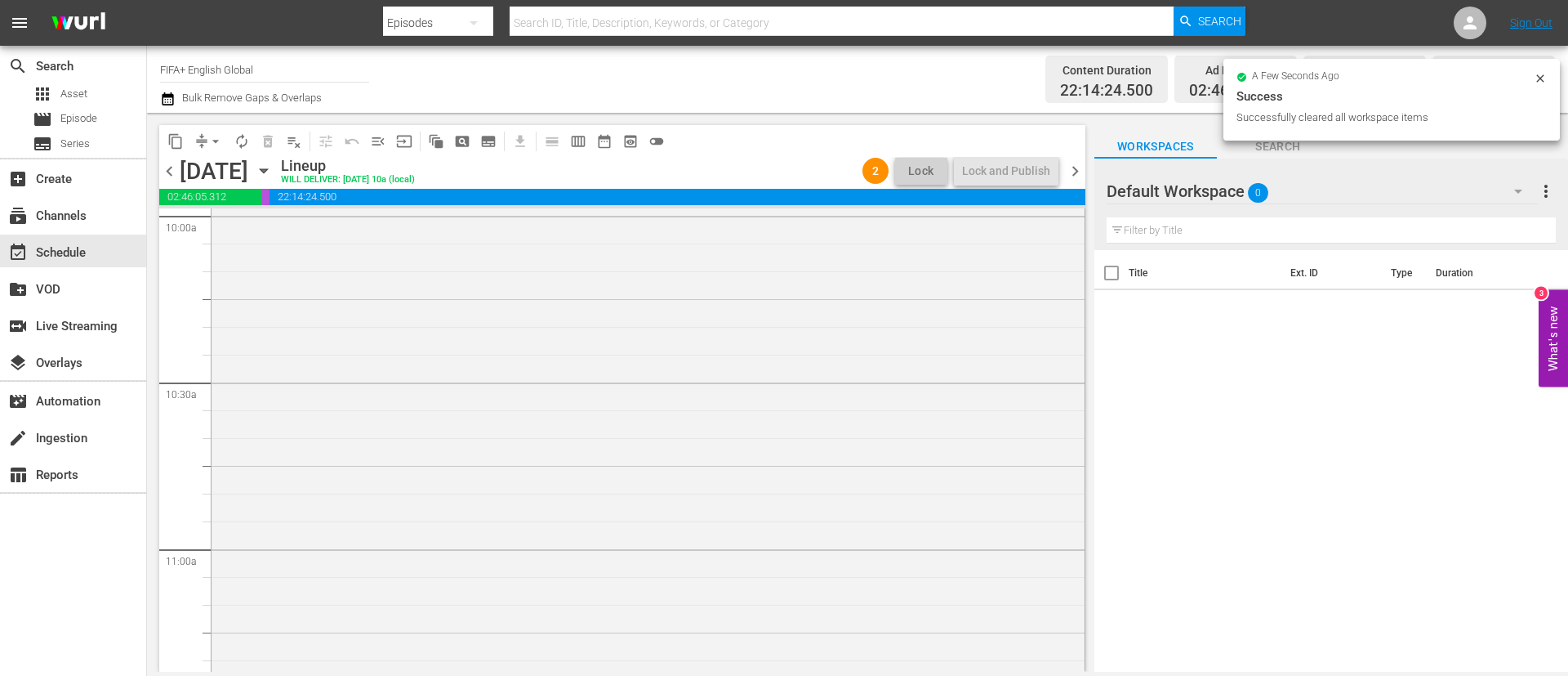
click at [1084, 175] on span "chevron_right" at bounding box center [1075, 172] width 20 height 20
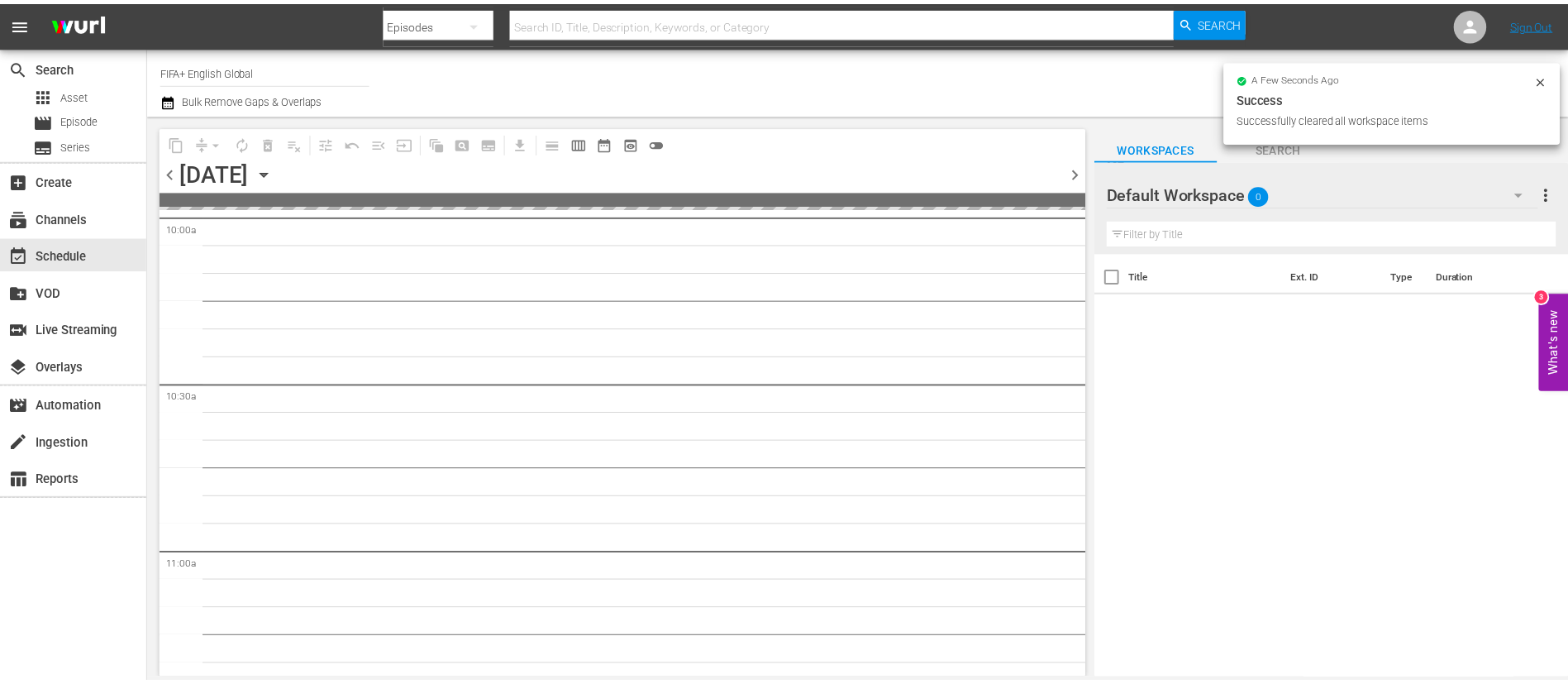
scroll to position [3423, 0]
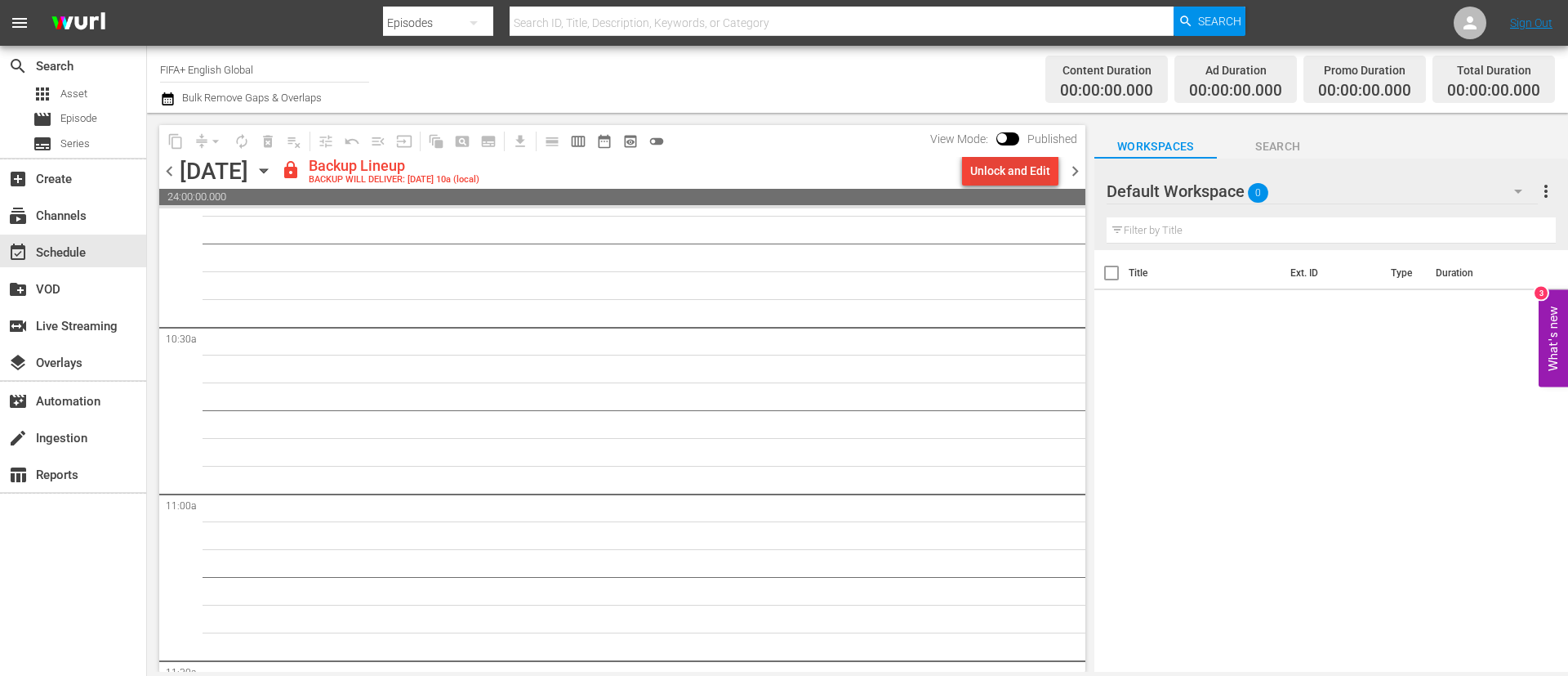
click at [1031, 162] on div "Unlock and Edit" at bounding box center [1010, 171] width 80 height 30
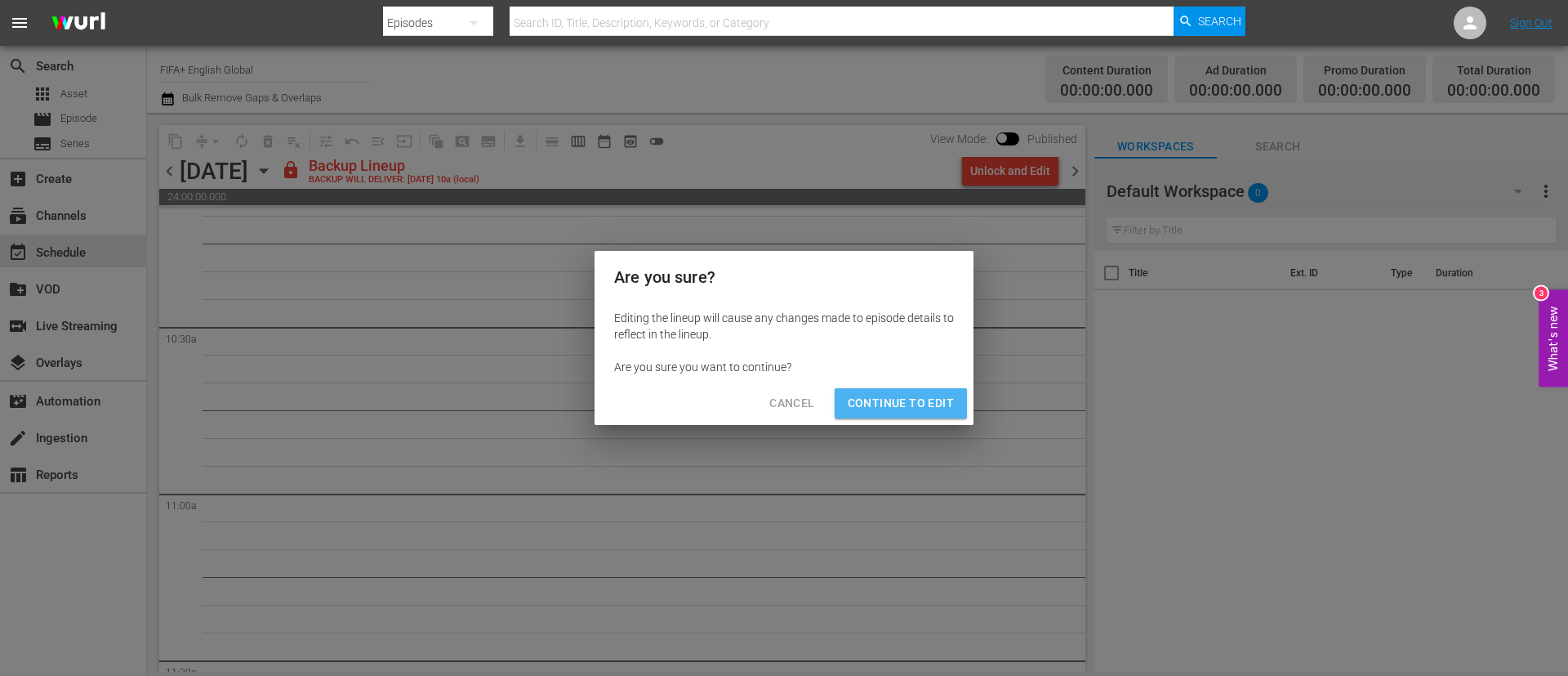
click at [916, 398] on span "Continue to Edit" at bounding box center [901, 403] width 107 height 20
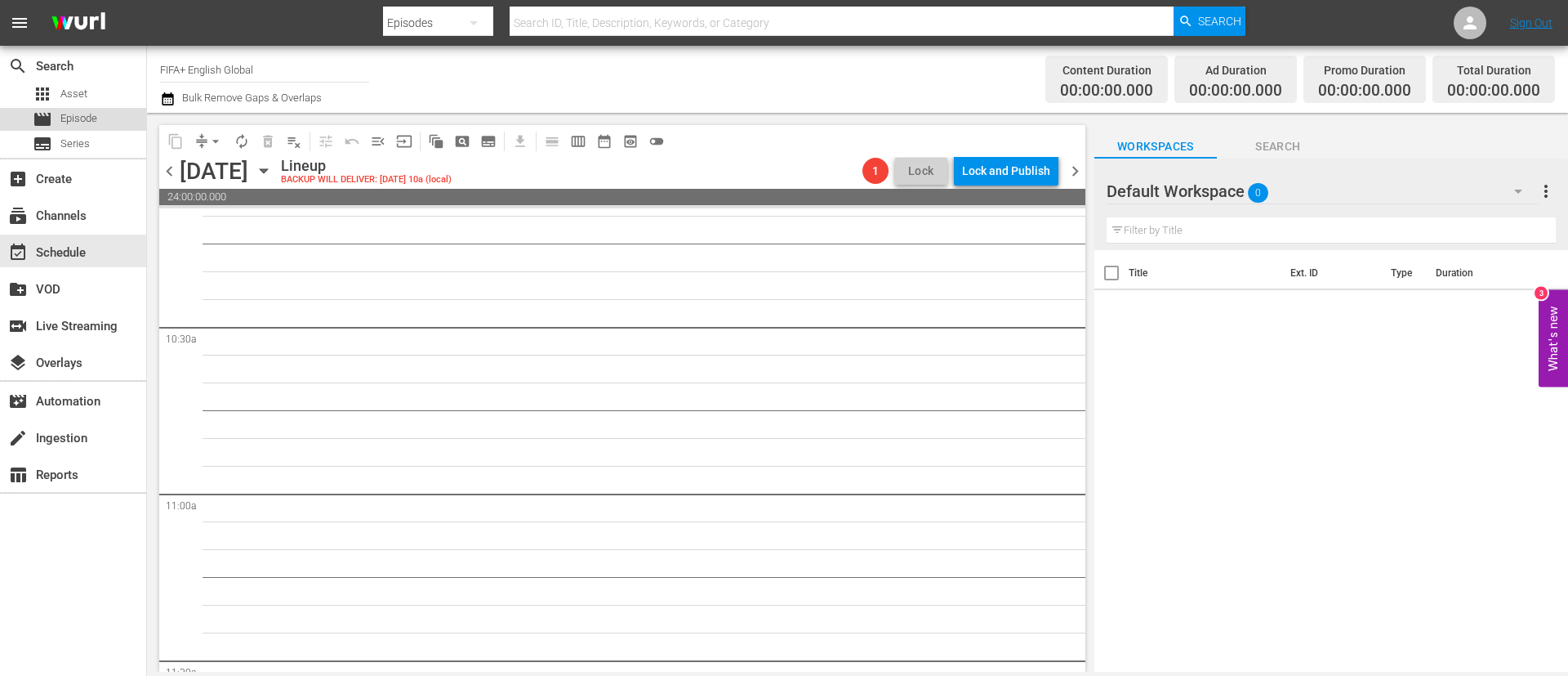
click at [70, 121] on span "Episode" at bounding box center [79, 119] width 37 height 17
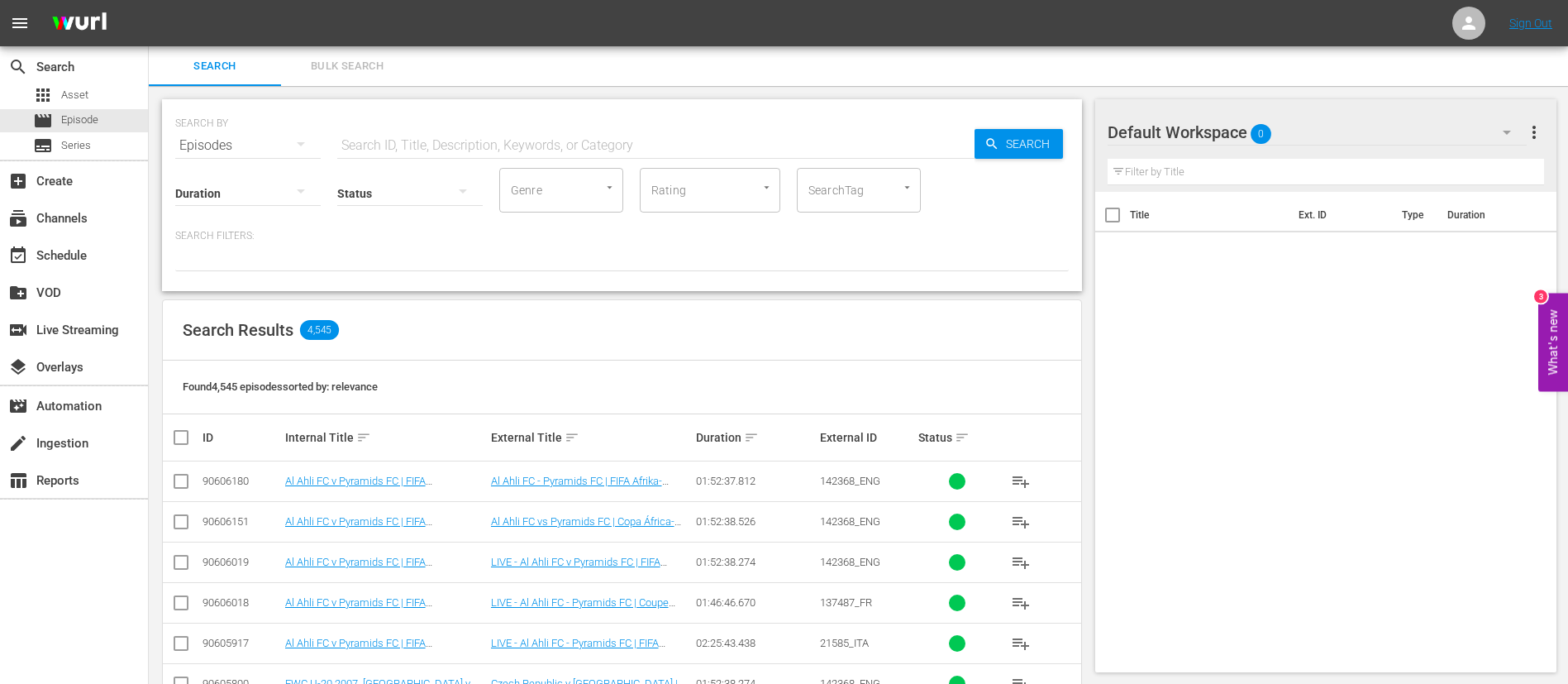
click at [400, 131] on input "text" at bounding box center [656, 145] width 638 height 39
paste input "FWC U-20 2007, Czech Republic v Argentina, Final - FMR"
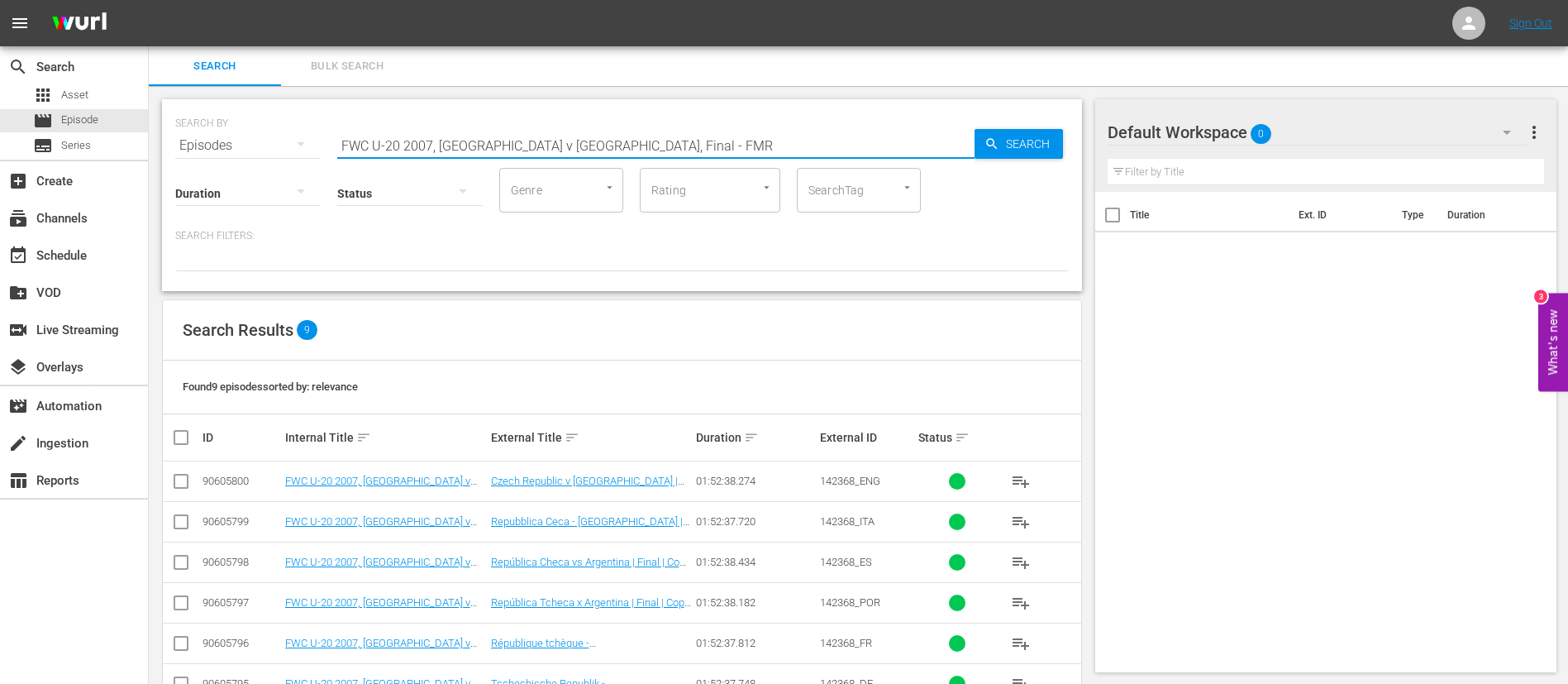
click at [882, 475] on div "142368_ENG" at bounding box center [867, 480] width 94 height 12
click at [871, 475] on span "142368_ENG" at bounding box center [850, 480] width 60 height 12
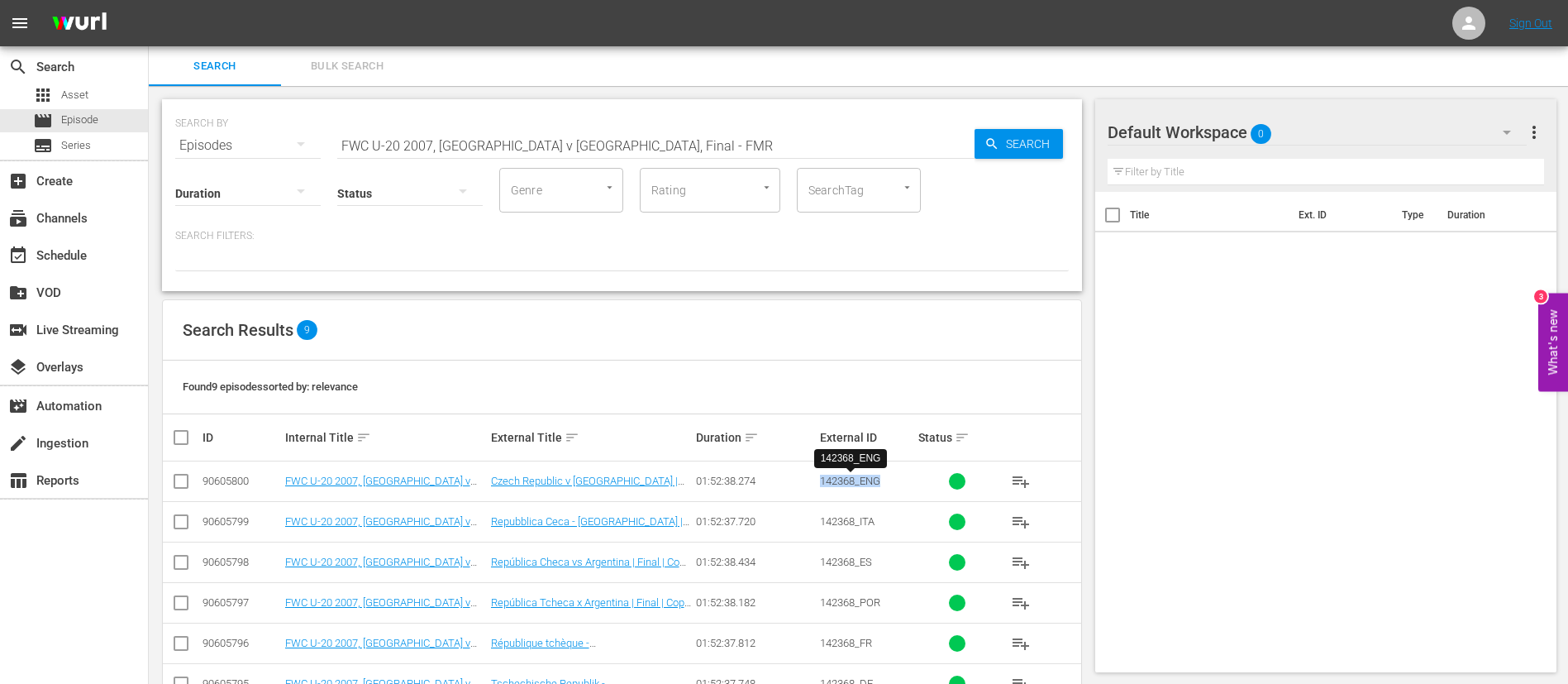
click at [871, 475] on span "142368_ENG" at bounding box center [850, 480] width 60 height 12
copy span "142368_ENG"
click at [604, 141] on input "FWC U-20 2007, Czech Republic v Argentina, Final - FMR" at bounding box center [656, 145] width 638 height 39
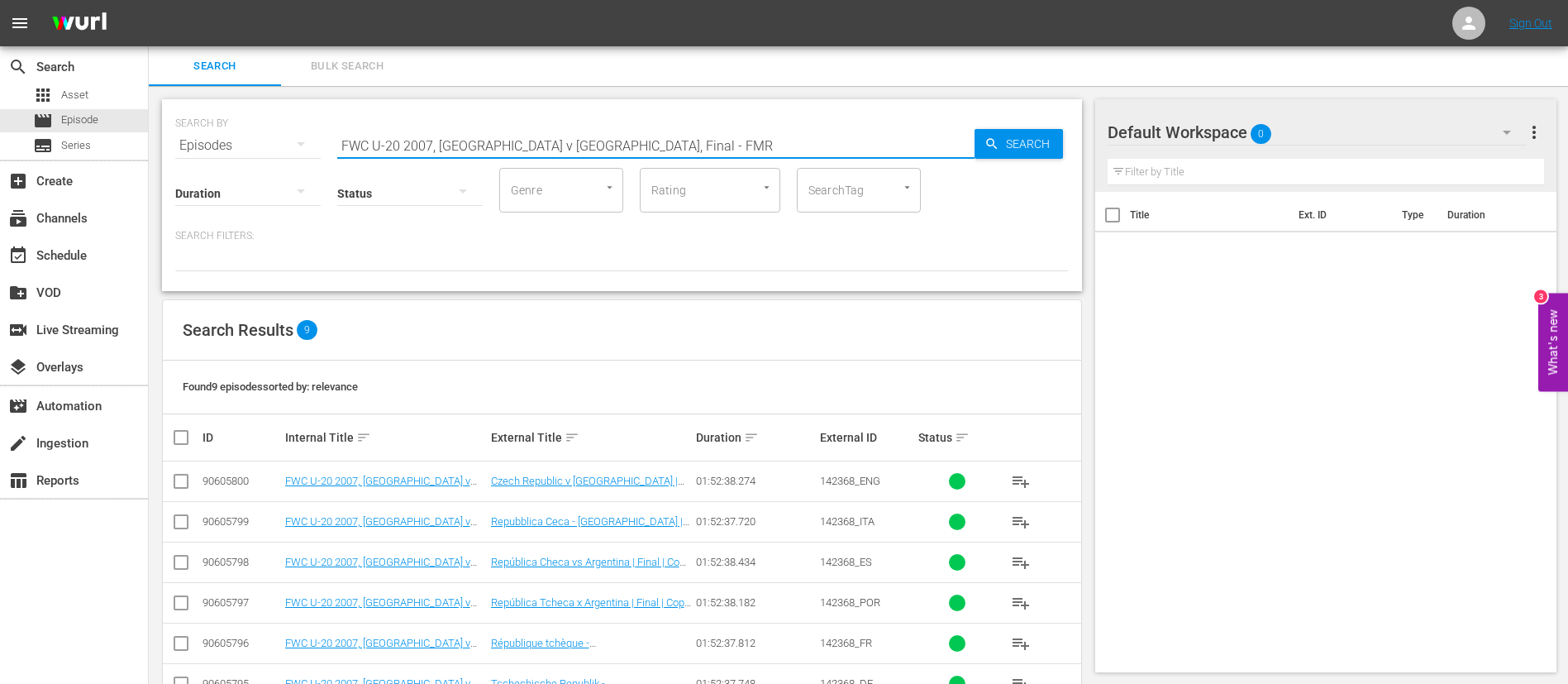
click at [604, 141] on input "FWC U-20 2007, Czech Republic v Argentina, Final - FMR" at bounding box center [656, 145] width 638 height 39
paste input "World Champions: Italy 2006"
type input "World Champions: Italy 2006"
click at [836, 473] on td "141269_ENG" at bounding box center [867, 481] width 99 height 40
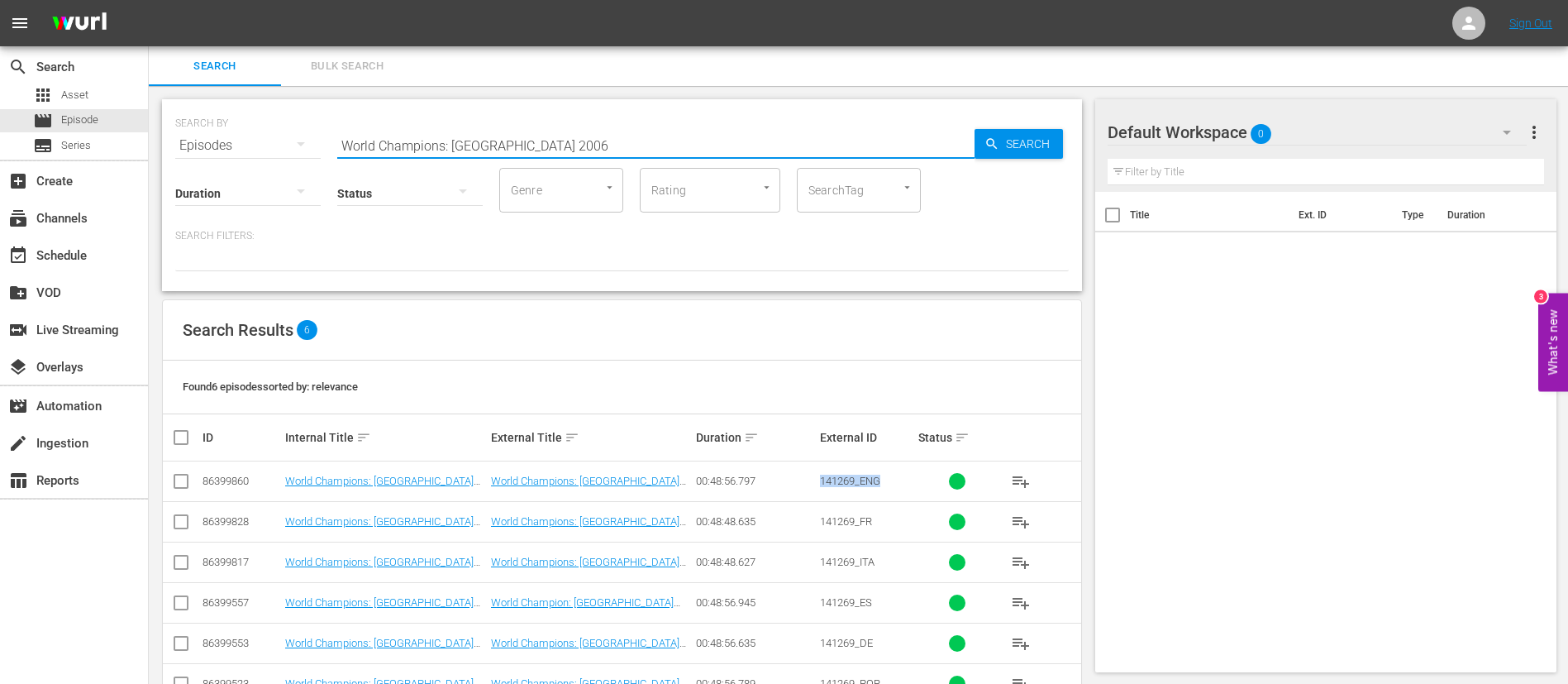
click at [836, 473] on td "141269_ENG" at bounding box center [867, 481] width 99 height 40
copy span "141269_ENG"
click at [385, 64] on span "Bulk Search" at bounding box center [347, 67] width 113 height 19
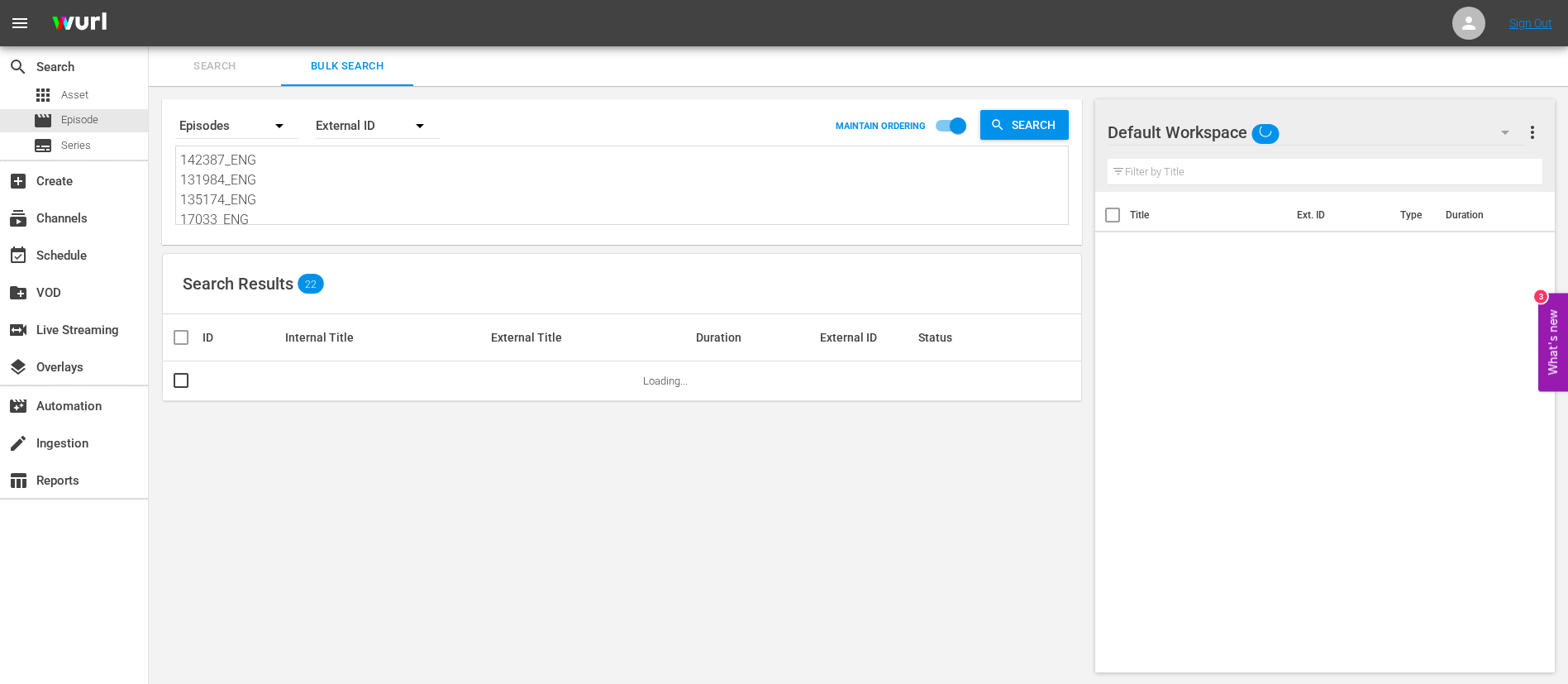
click at [370, 190] on textarea "142387_ENG 131984_ENG 135174_ENG 17033_ENG 14643_ENG 123065_ENG 136755_ENG 1380…" at bounding box center [624, 188] width 888 height 75
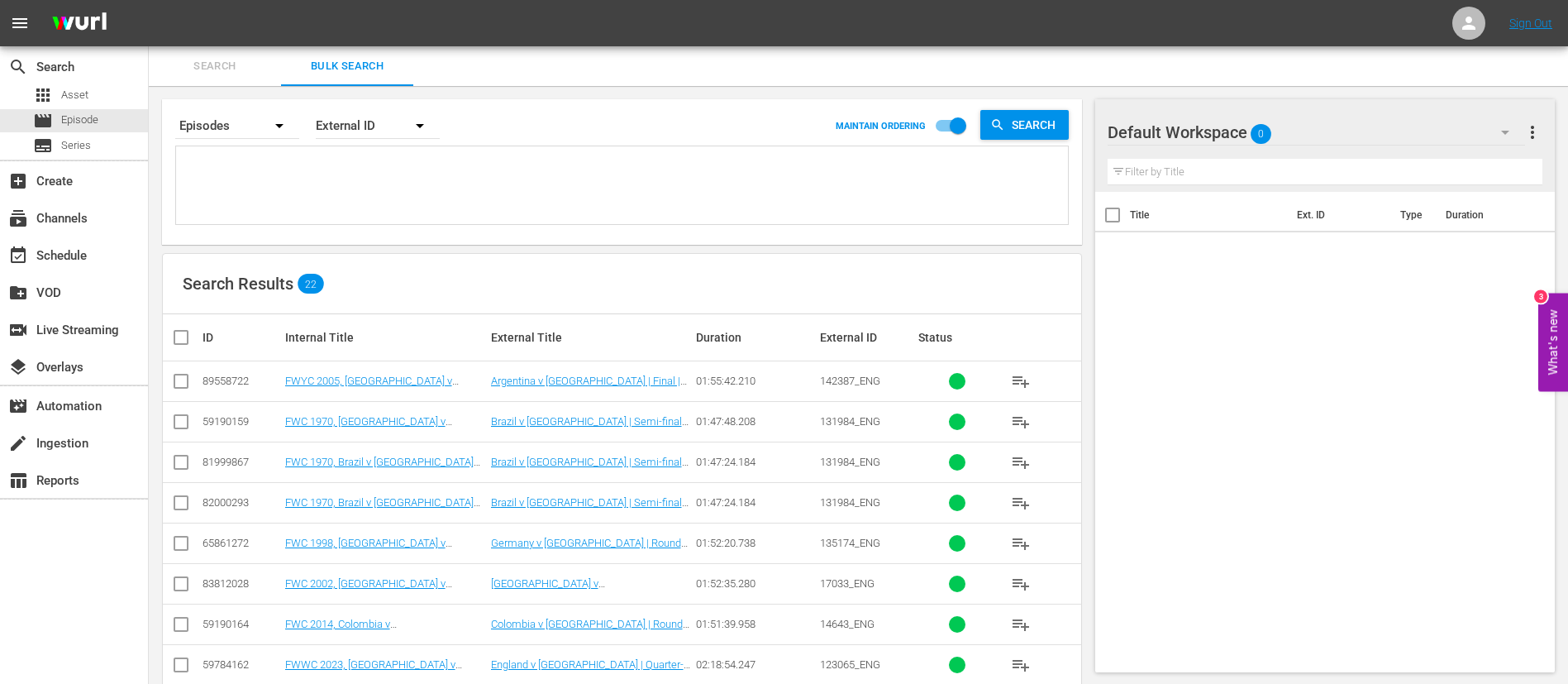
paste textarea "142368_ENG 131883_ENG yHj28zJU9USUSO-8mmMIVQ_ENG 3N9LVM36tFG1iF7iEScIwB_ENG 3vS…"
type textarea "142368_ENG 131883_ENG yHj28zJU9USUSO-8mmMIVQ_ENG 3N9LVM36tFG1iF7iEScIwB_ENG 3vS…"
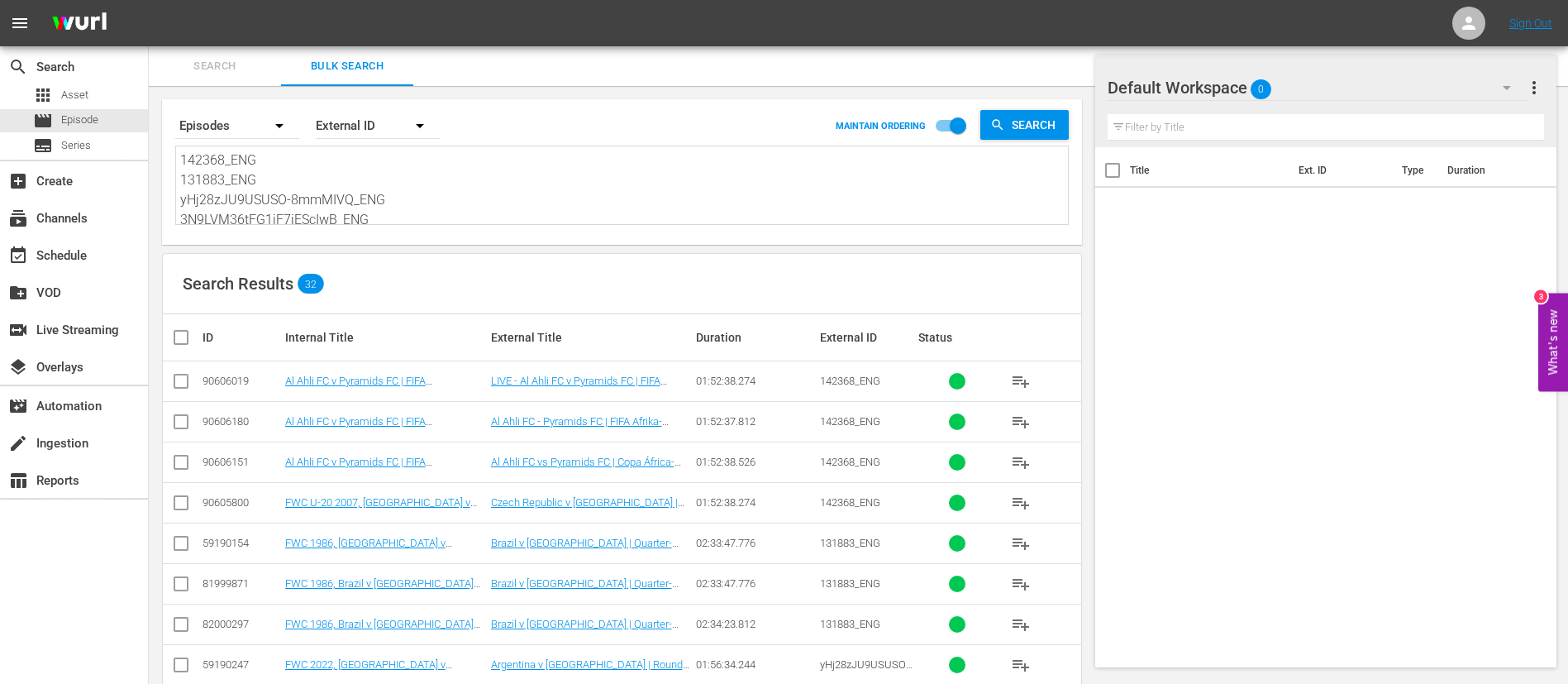
scroll to position [124, 0]
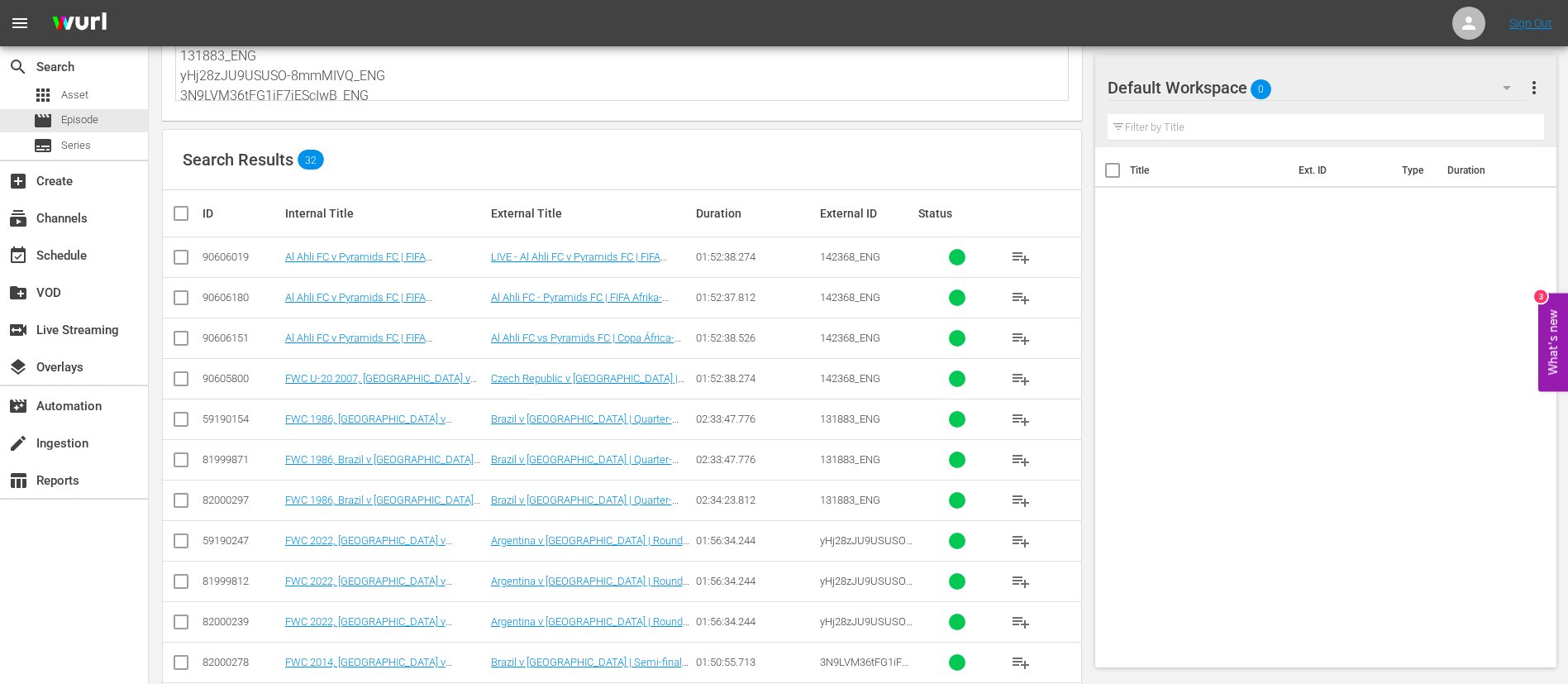
type textarea "142368_ENG 131883_ENG yHj28zJU9USUSO-8mmMIVQ_ENG 3N9LVM36tFG1iF7iEScIwB_ENG 3vS…"
click at [185, 375] on input "checkbox" at bounding box center [180, 382] width 20 height 20
checkbox input "true"
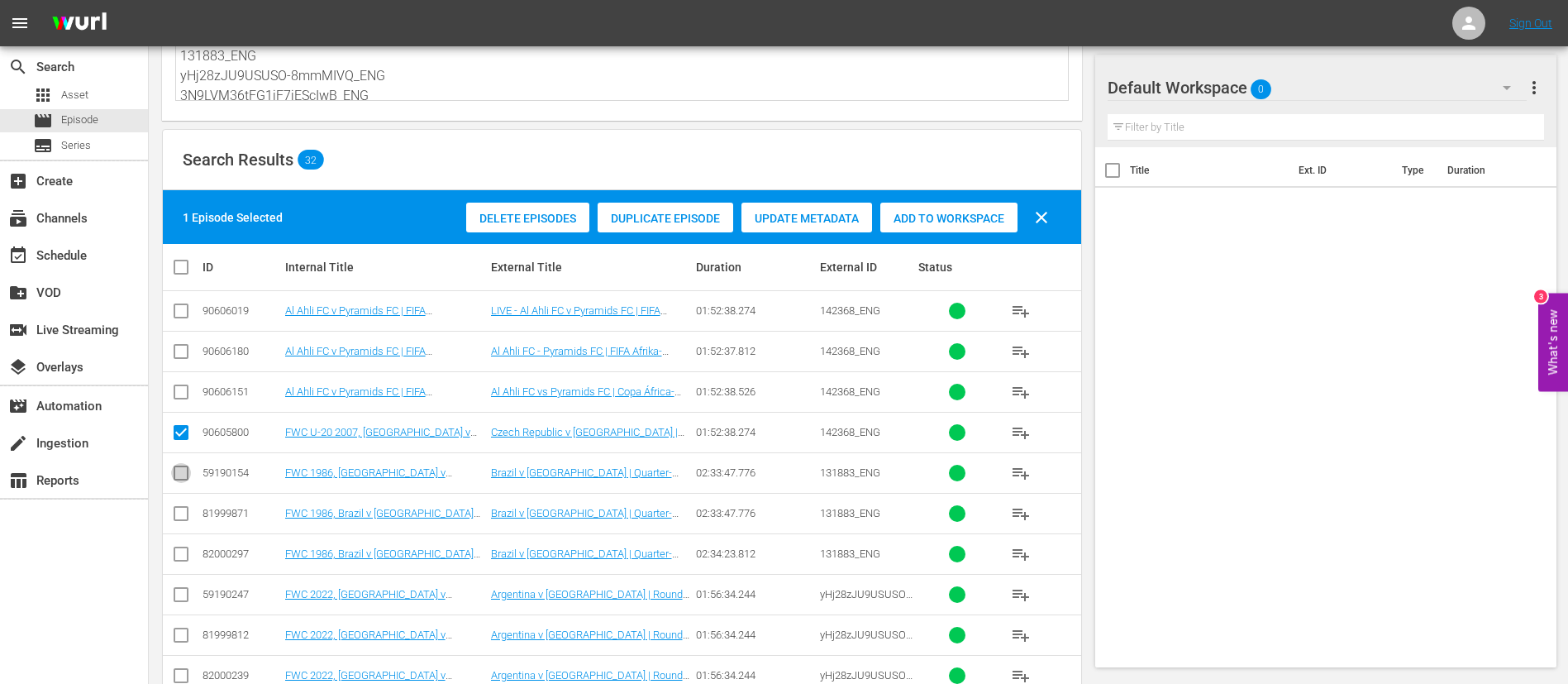
click at [184, 476] on input "checkbox" at bounding box center [180, 476] width 20 height 20
checkbox input "true"
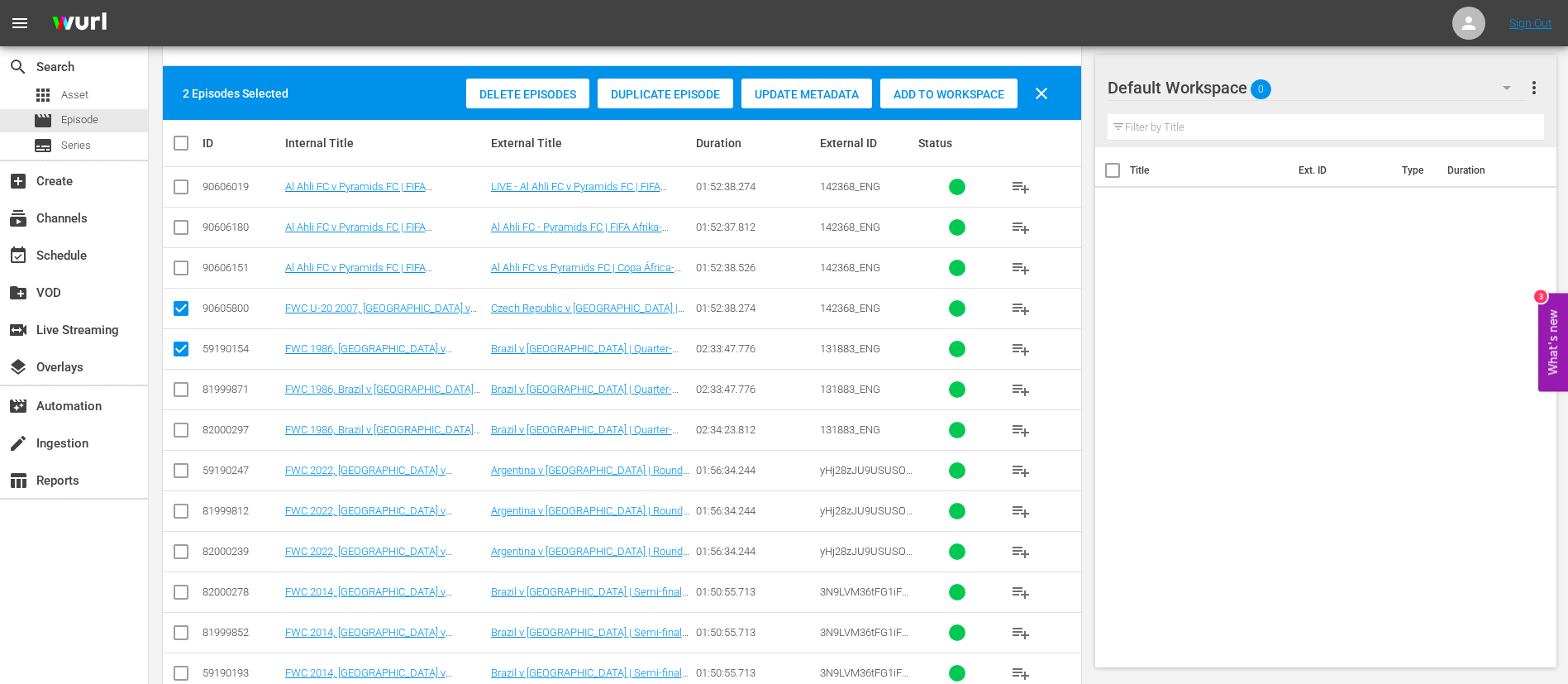
click at [184, 476] on input "checkbox" at bounding box center [180, 473] width 20 height 20
checkbox input "true"
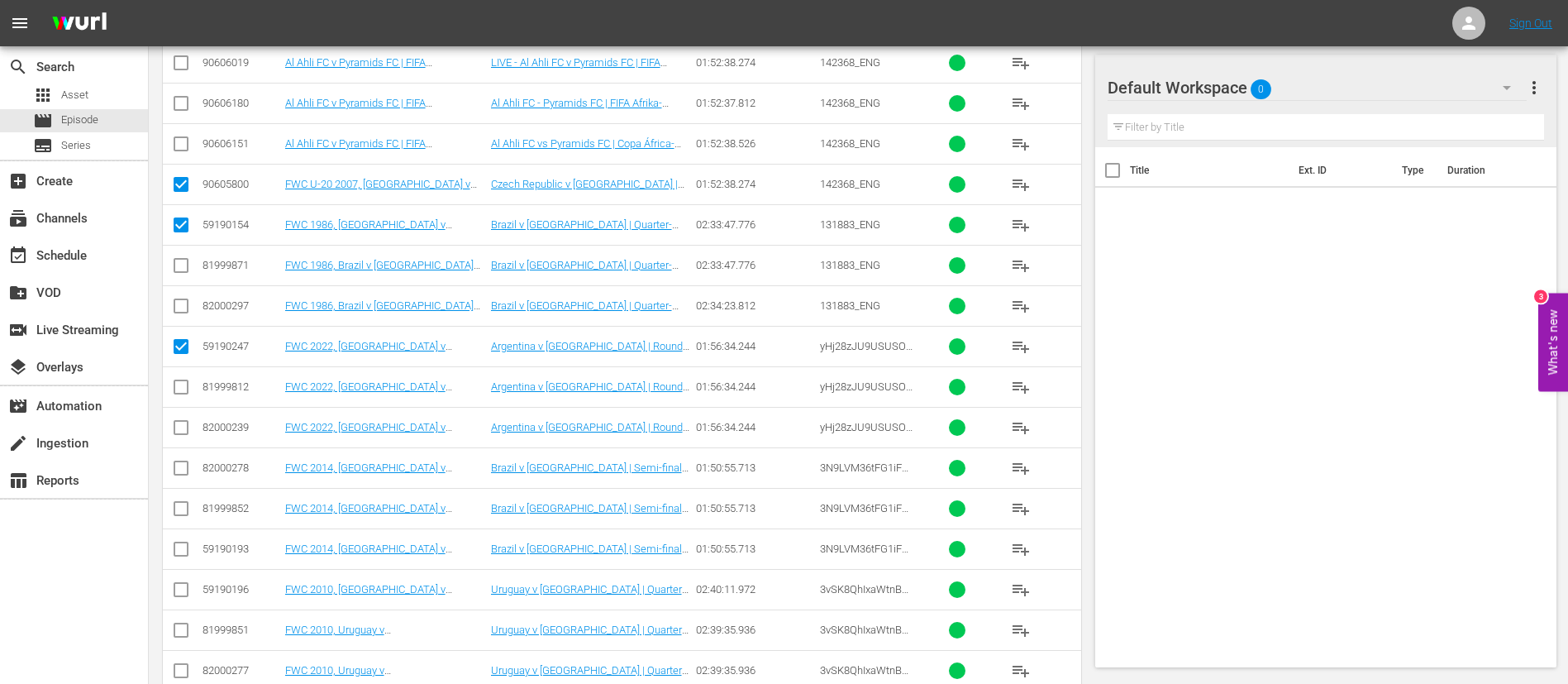
click at [185, 542] on input "checkbox" at bounding box center [180, 552] width 20 height 20
checkbox input "true"
click at [177, 600] on input "checkbox" at bounding box center [180, 592] width 20 height 20
checkbox input "true"
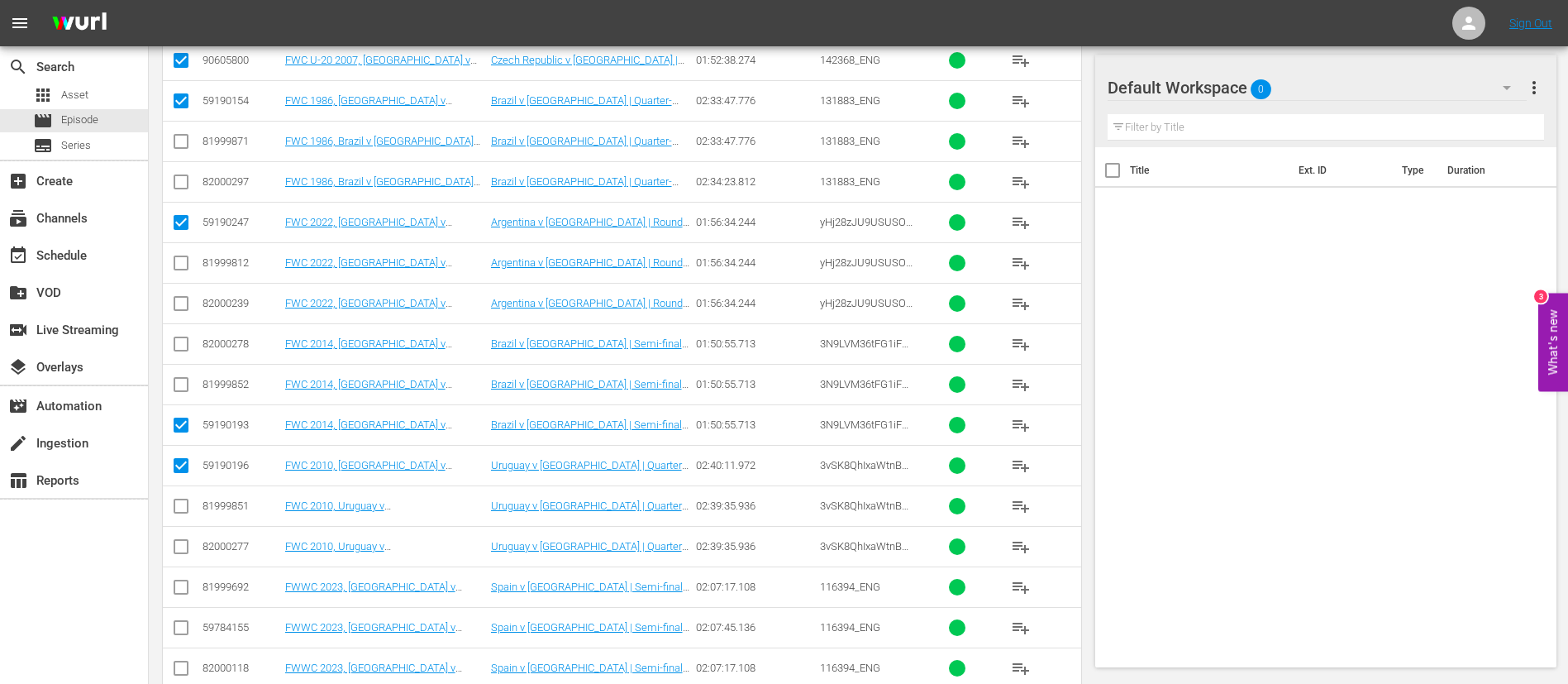
scroll to position [620, 0]
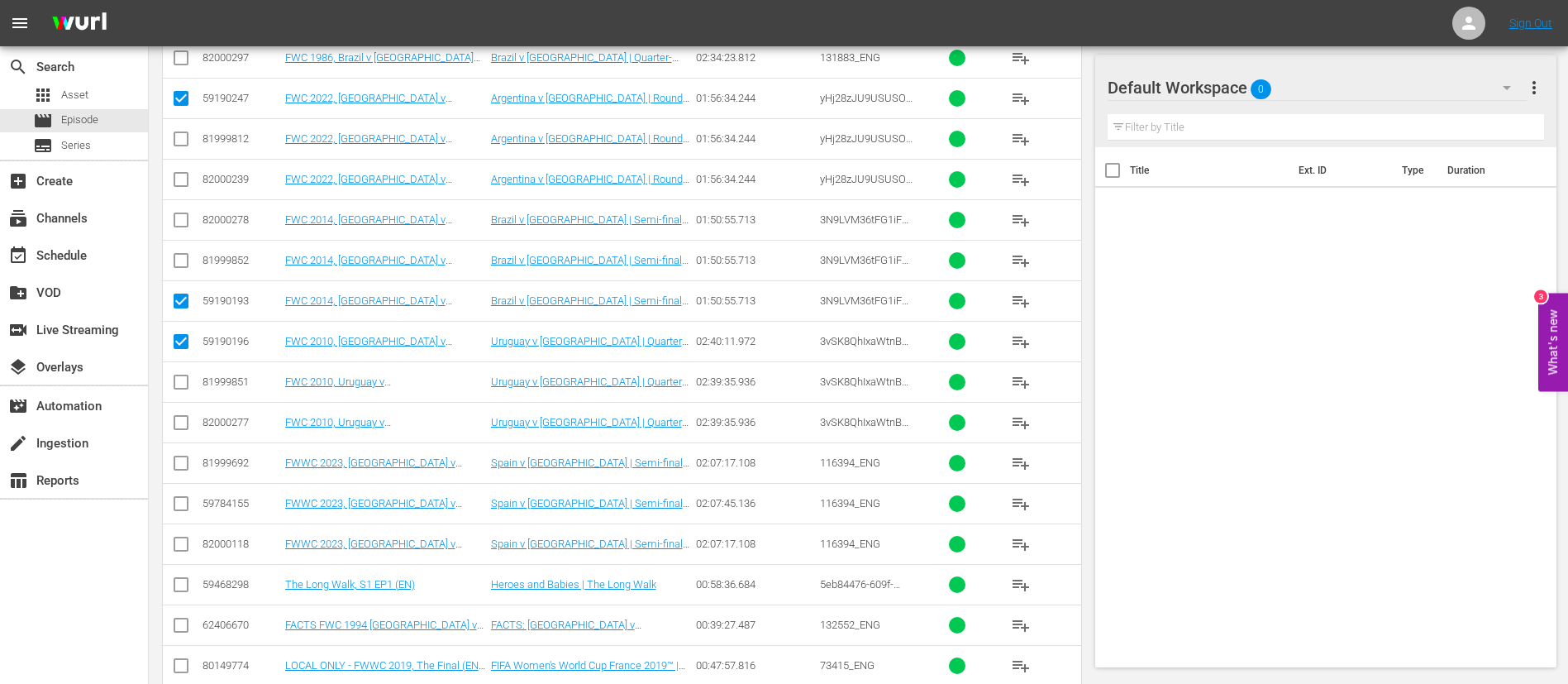
click at [185, 498] on input "checkbox" at bounding box center [180, 507] width 20 height 20
checkbox input "true"
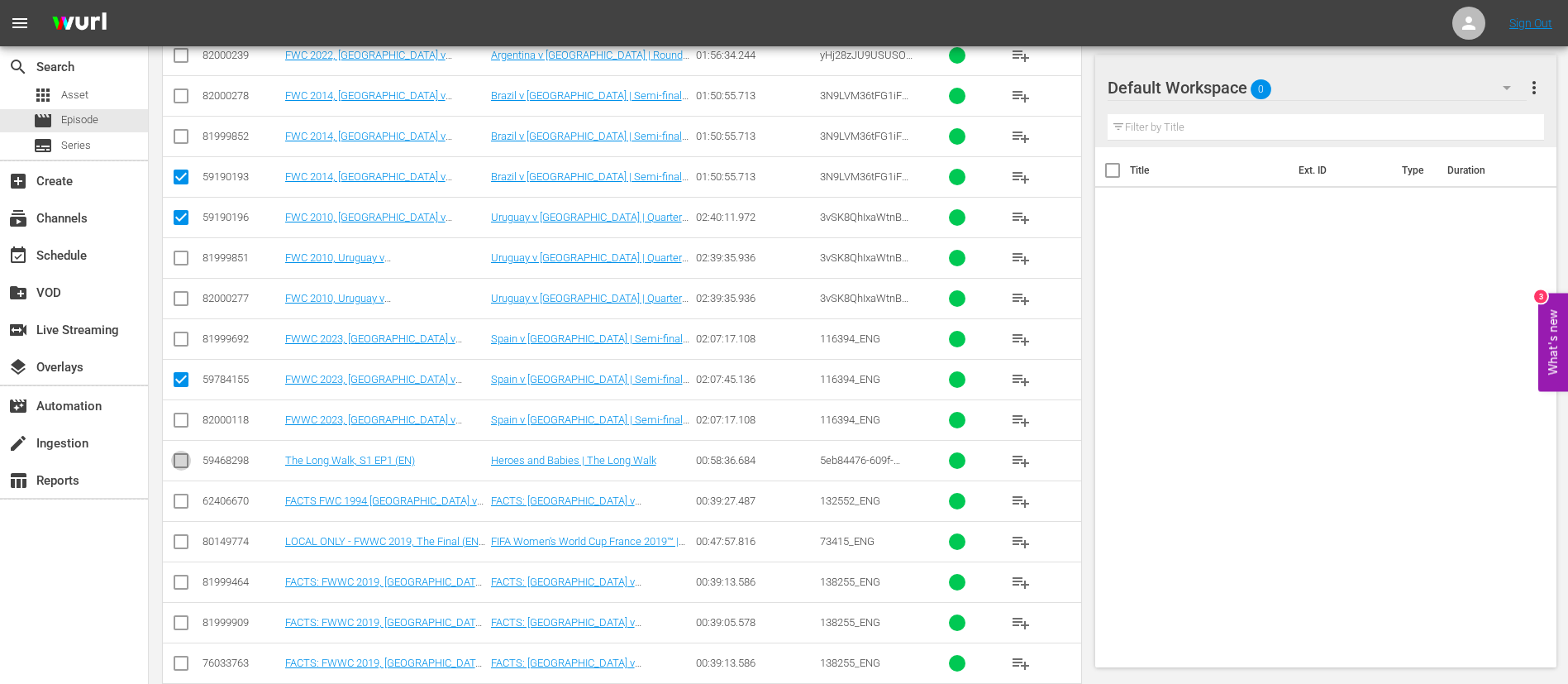
click at [181, 459] on input "checkbox" at bounding box center [180, 464] width 20 height 20
checkbox input "true"
click at [182, 499] on input "checkbox" at bounding box center [180, 504] width 20 height 20
checkbox input "true"
click at [182, 541] on input "checkbox" at bounding box center [180, 544] width 20 height 20
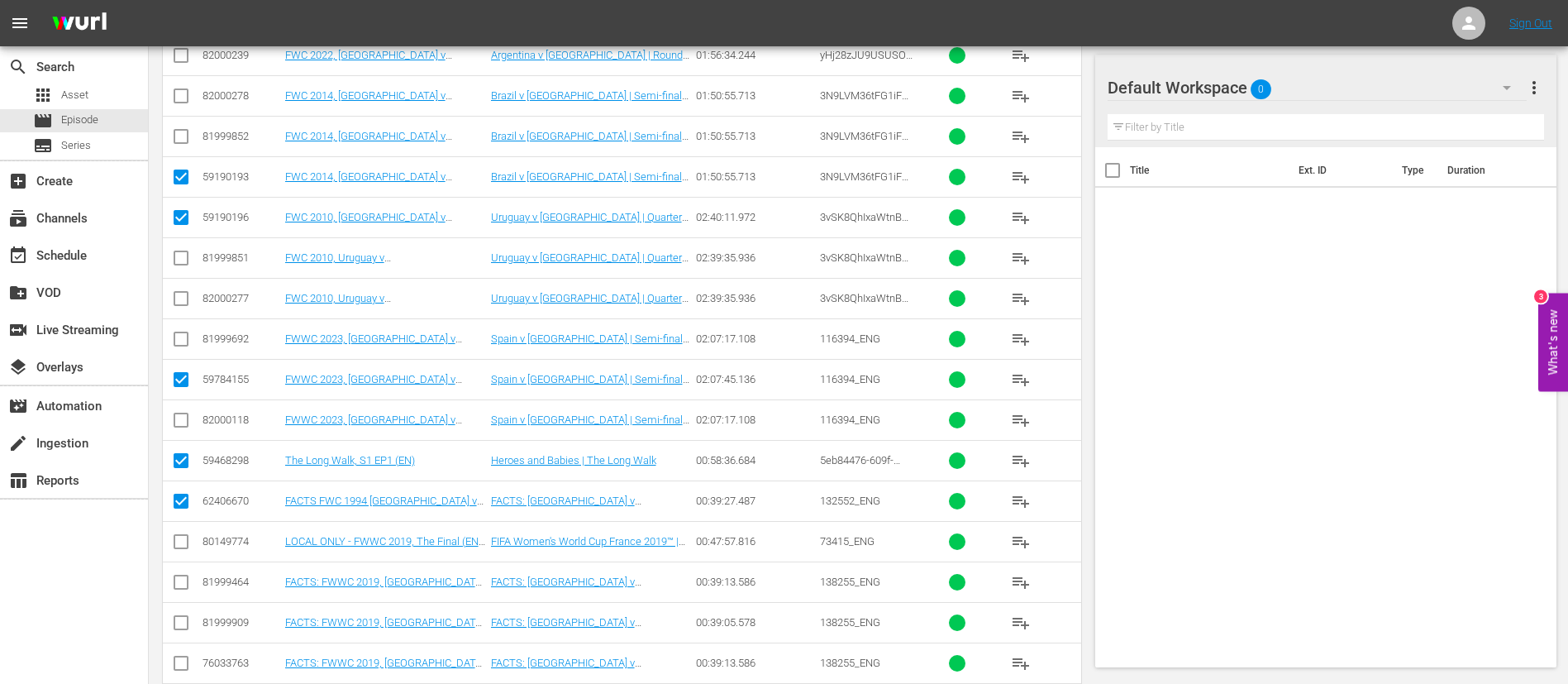
checkbox input "true"
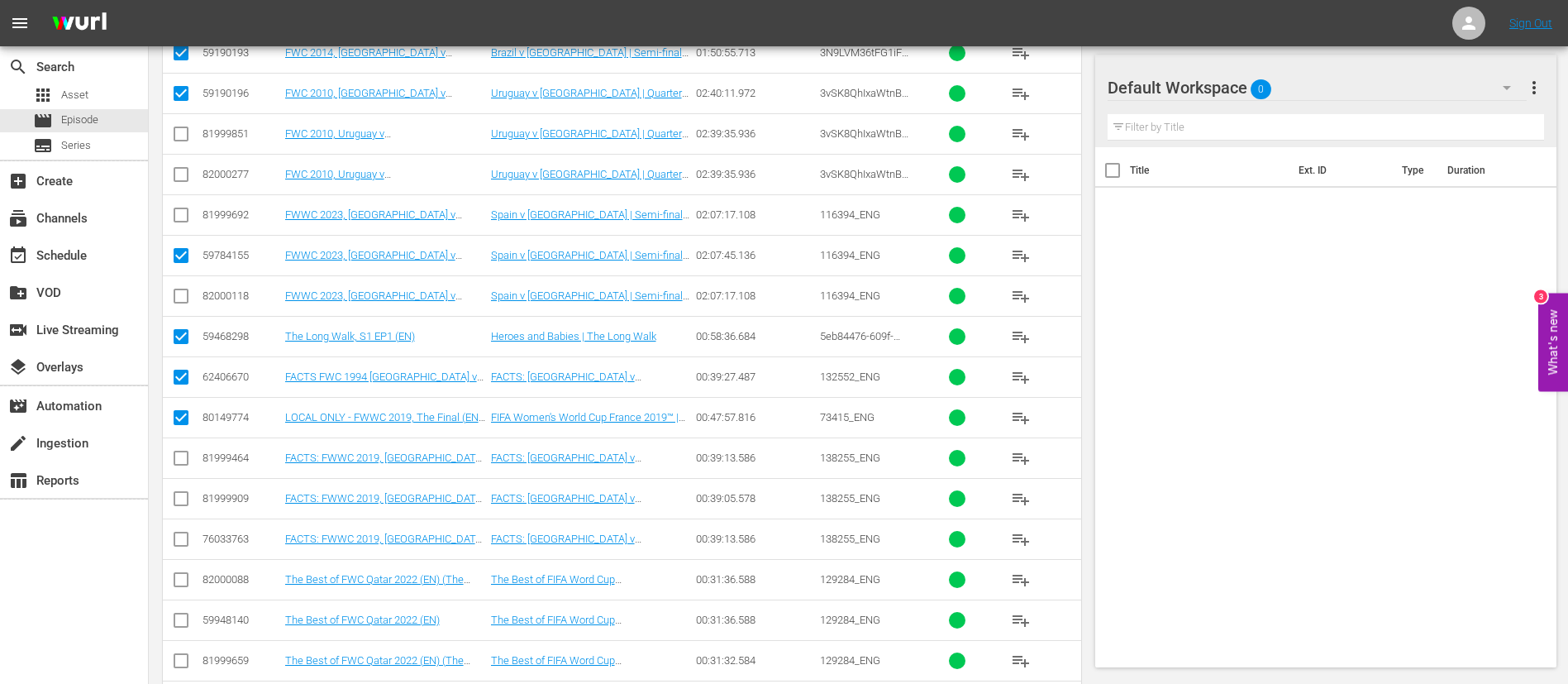
click at [182, 453] on input "checkbox" at bounding box center [180, 461] width 20 height 20
checkbox input "true"
click at [188, 622] on input "checkbox" at bounding box center [180, 623] width 20 height 20
checkbox input "true"
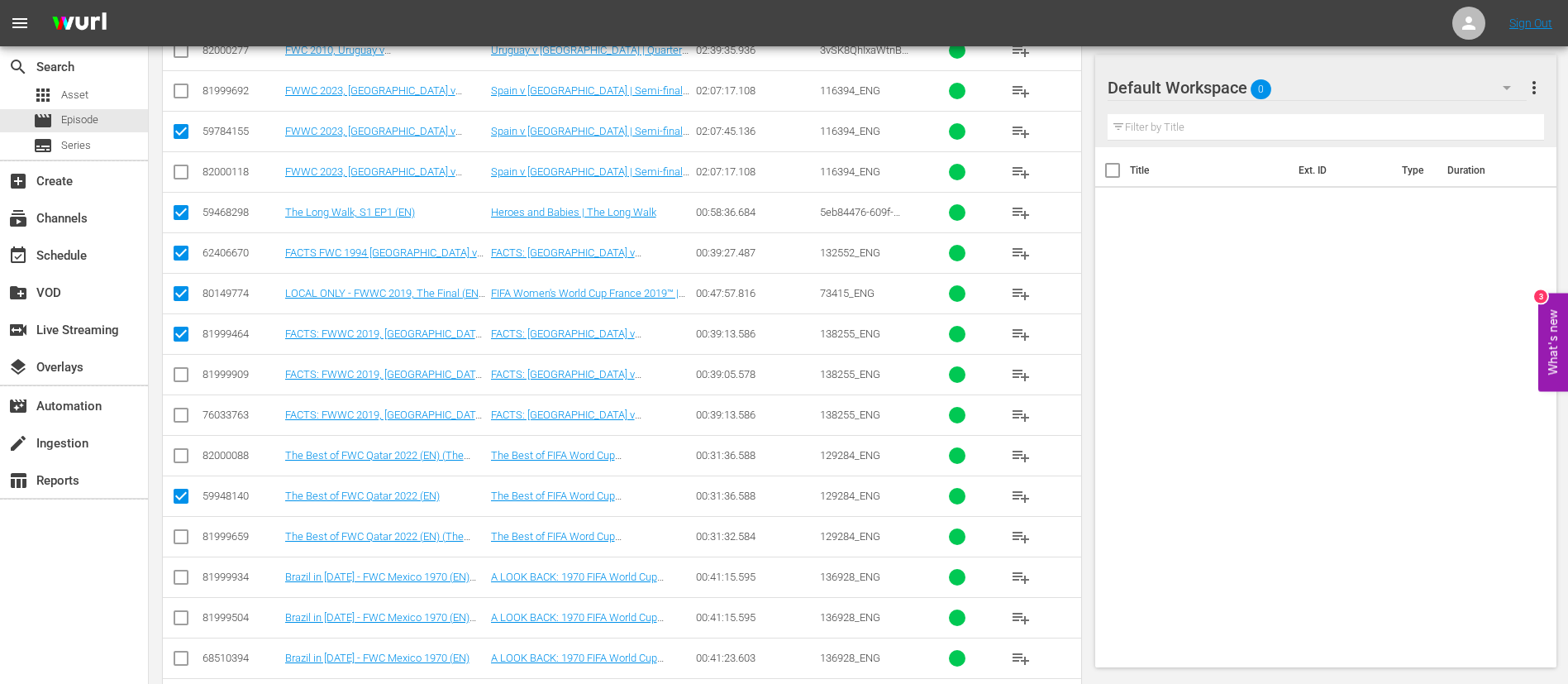
scroll to position [1058, 0]
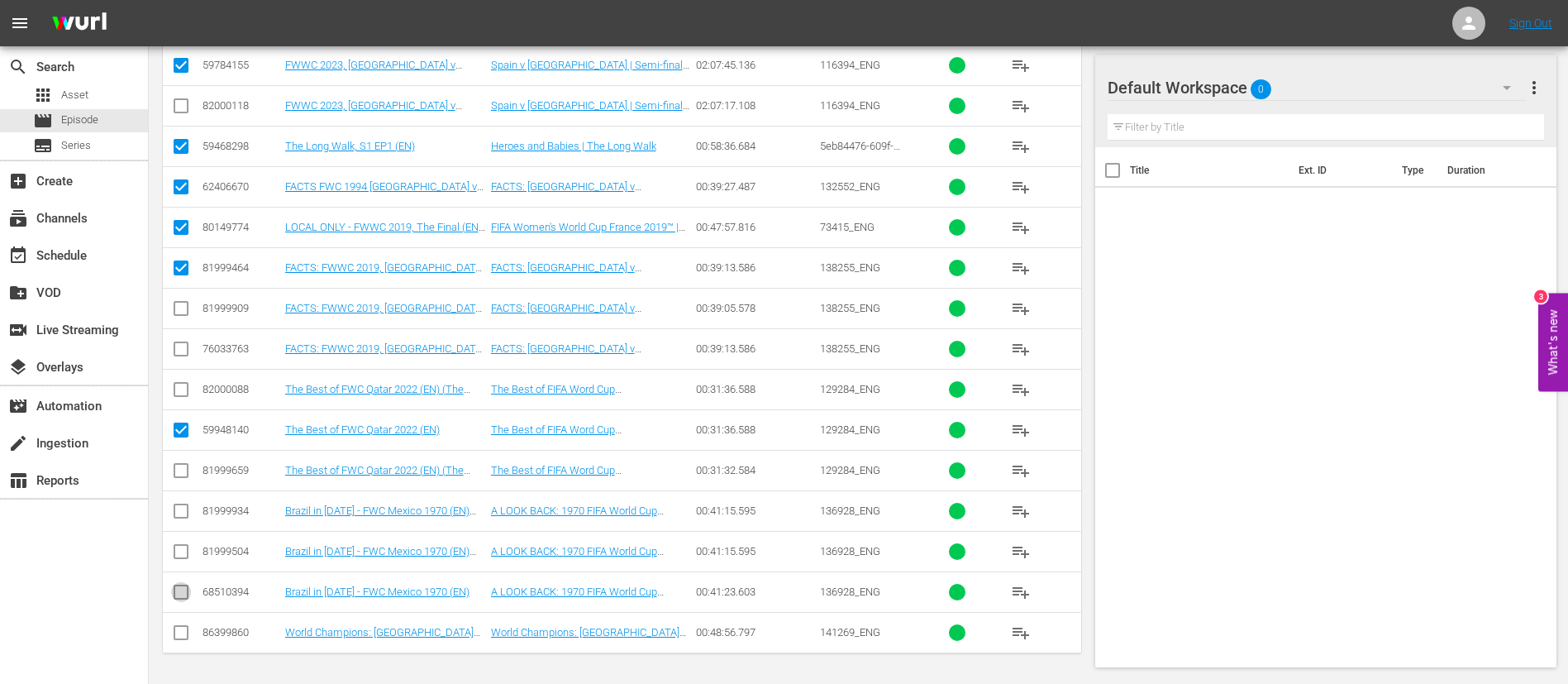
click at [185, 598] on input "checkbox" at bounding box center [180, 595] width 20 height 20
checkbox input "true"
click at [185, 634] on input "checkbox" at bounding box center [180, 635] width 20 height 20
checkbox input "true"
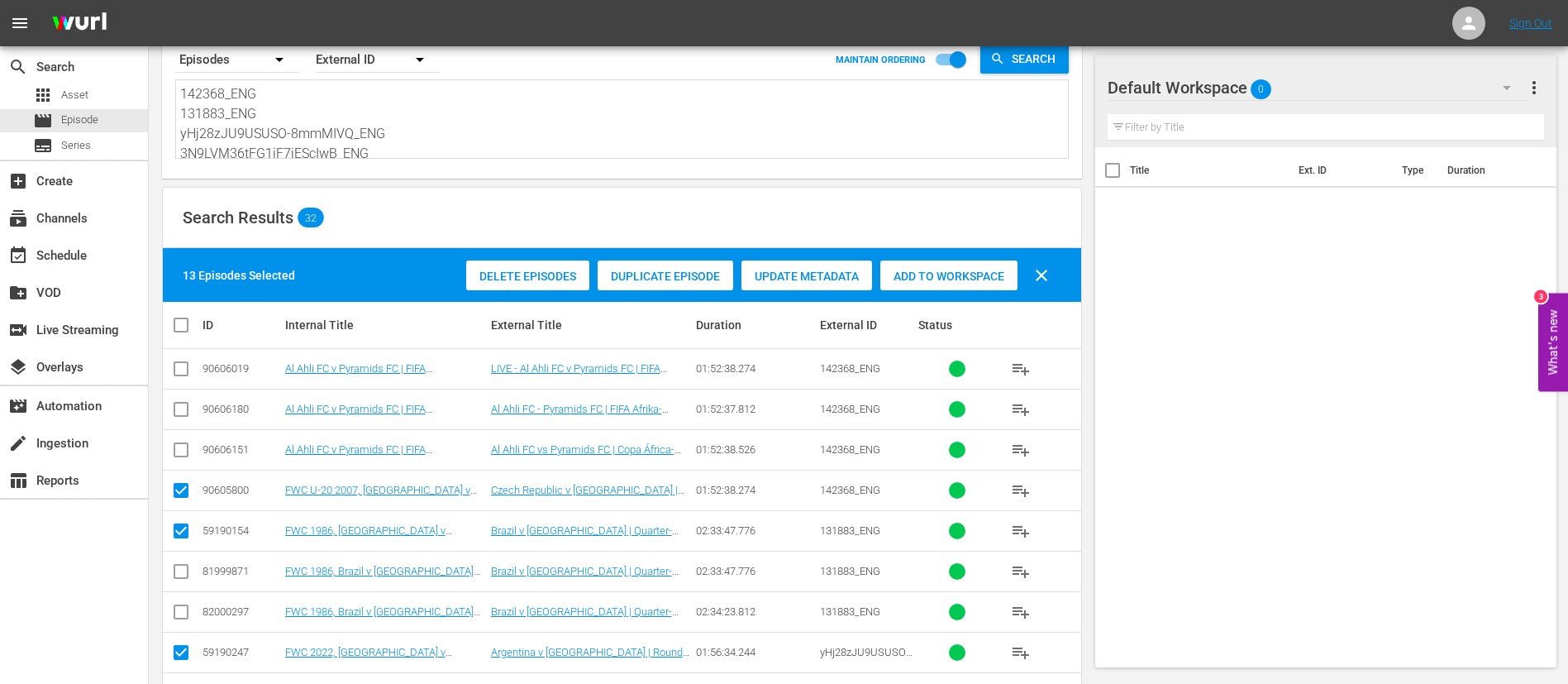
click at [977, 264] on div "Add to Workspace" at bounding box center [949, 276] width 137 height 31
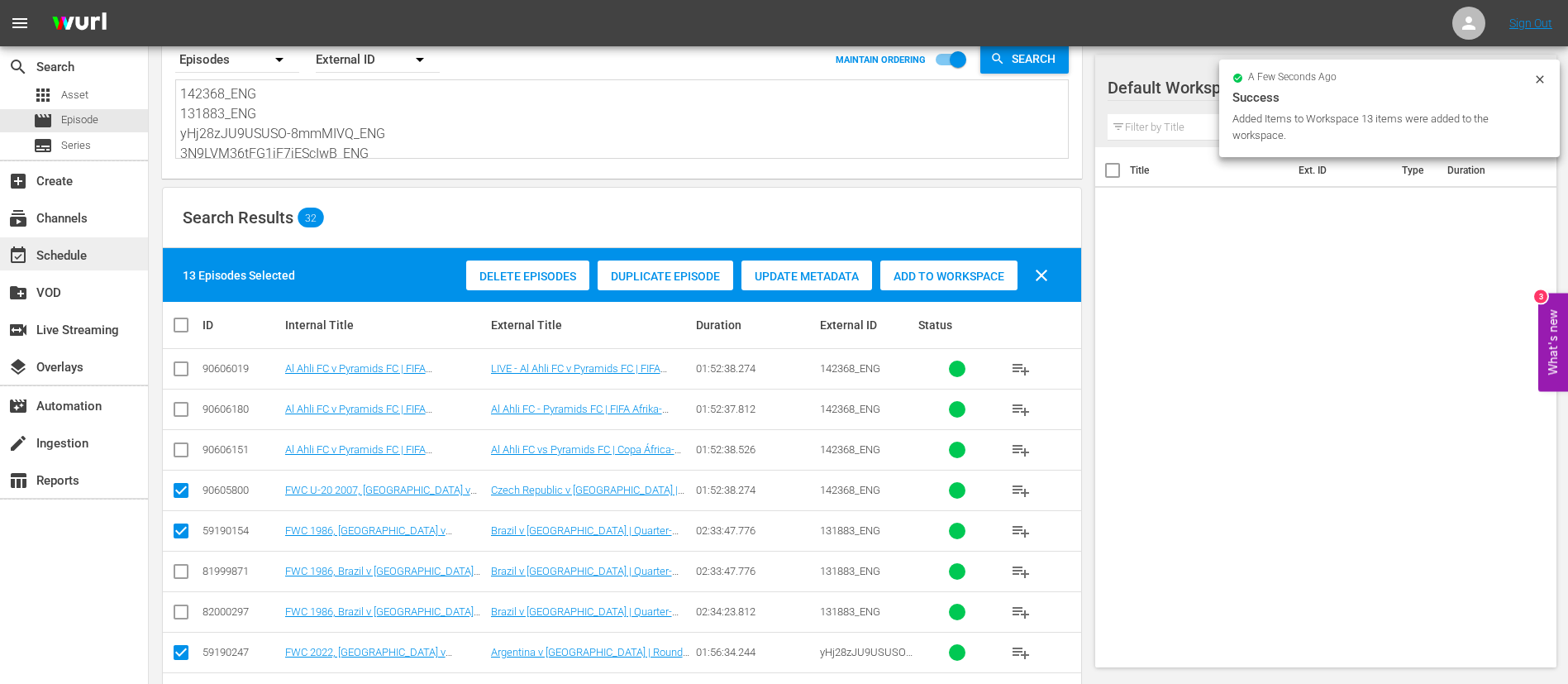
click at [38, 244] on div "event_available Schedule" at bounding box center [74, 253] width 148 height 33
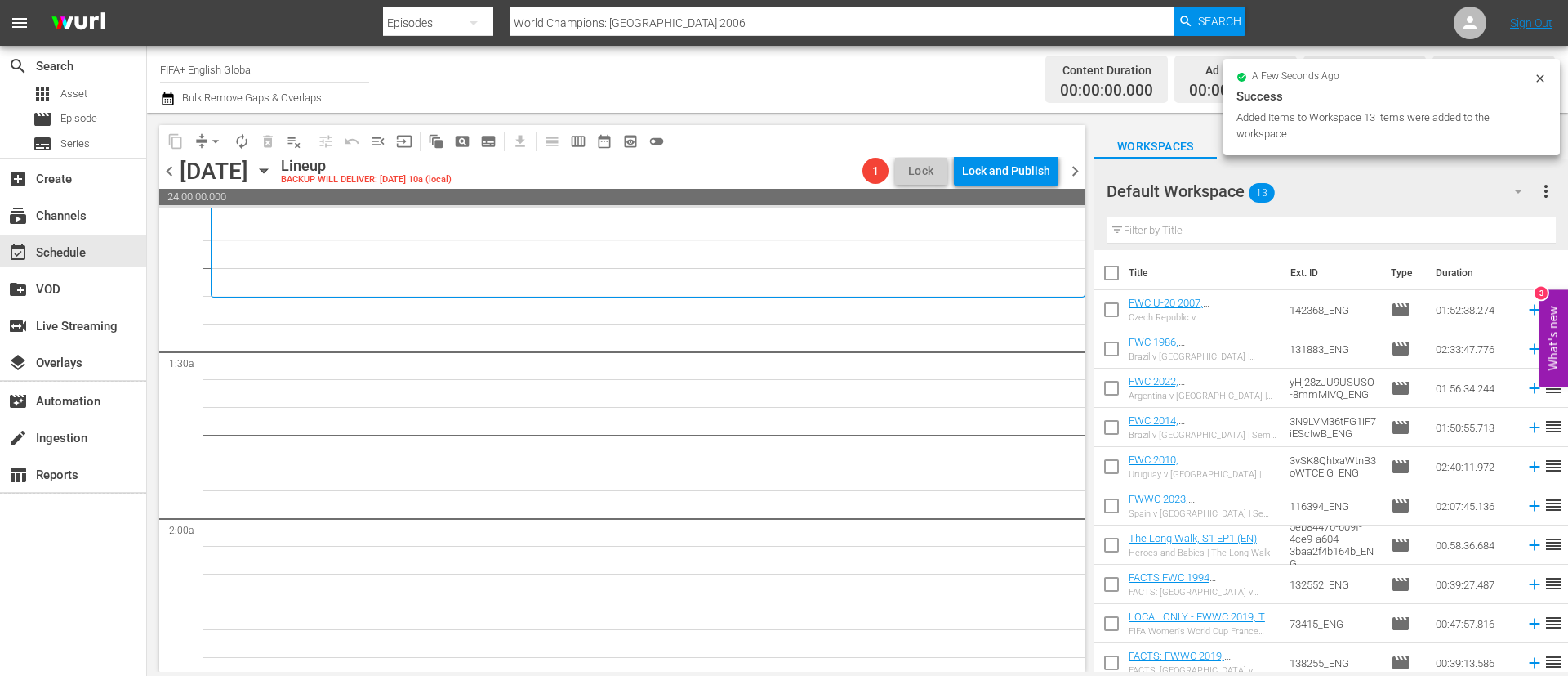
scroll to position [368, 0]
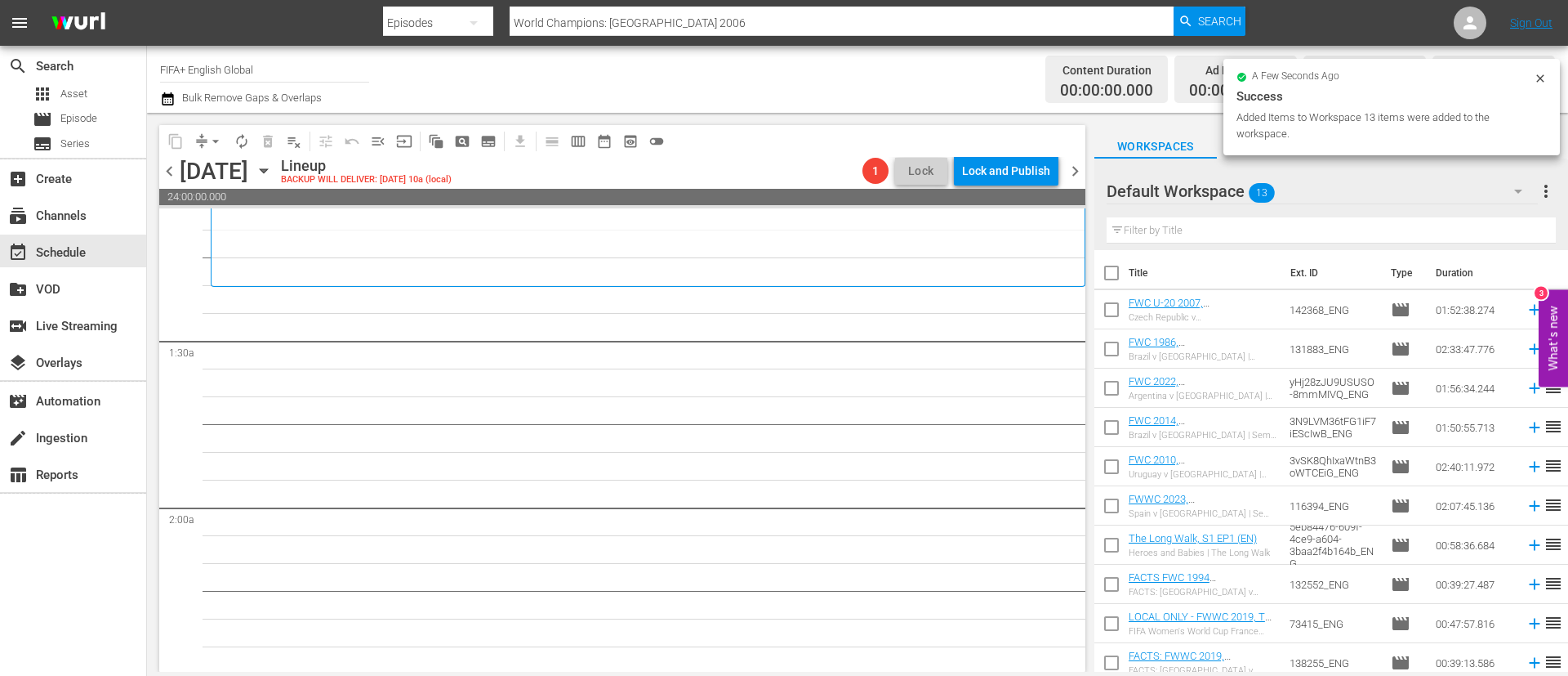
click at [1107, 276] on input "checkbox" at bounding box center [1111, 275] width 34 height 34
checkbox input "true"
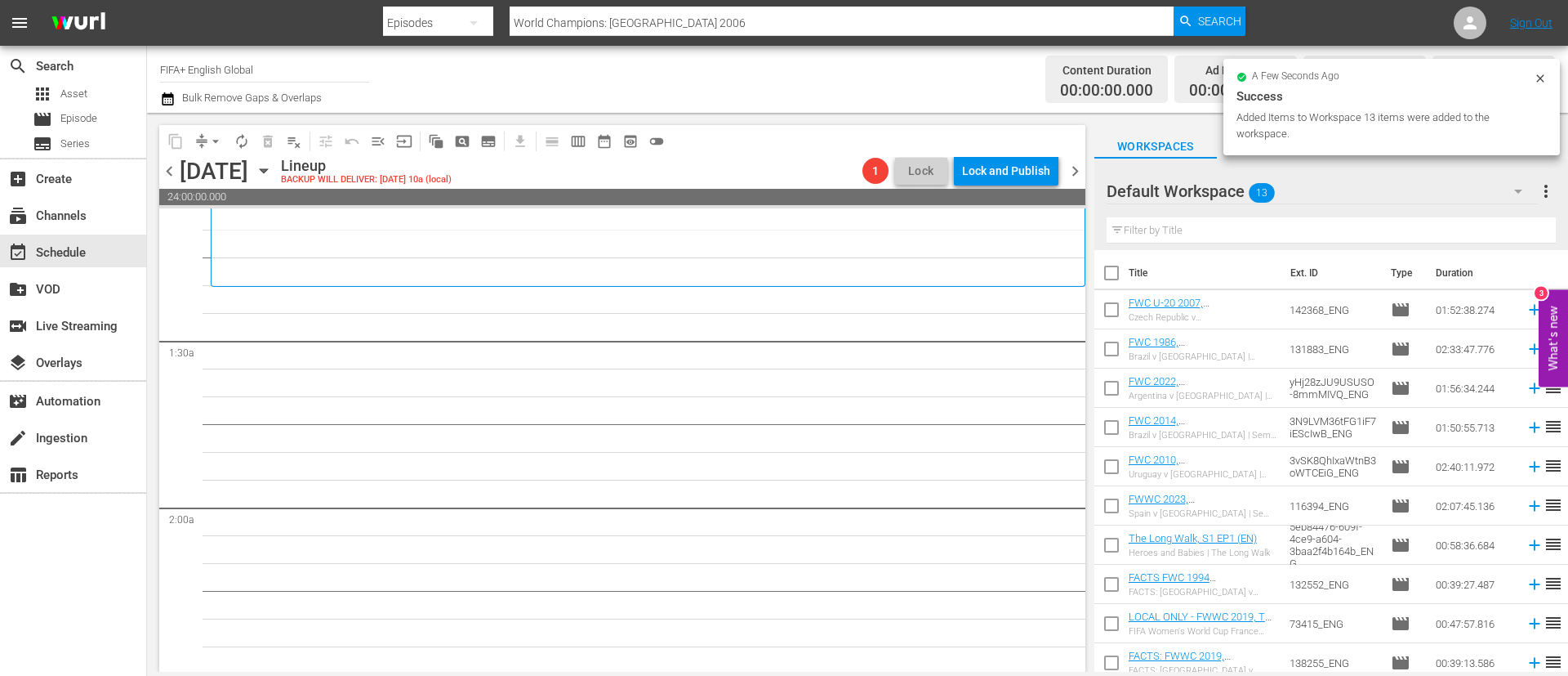
checkbox input "true"
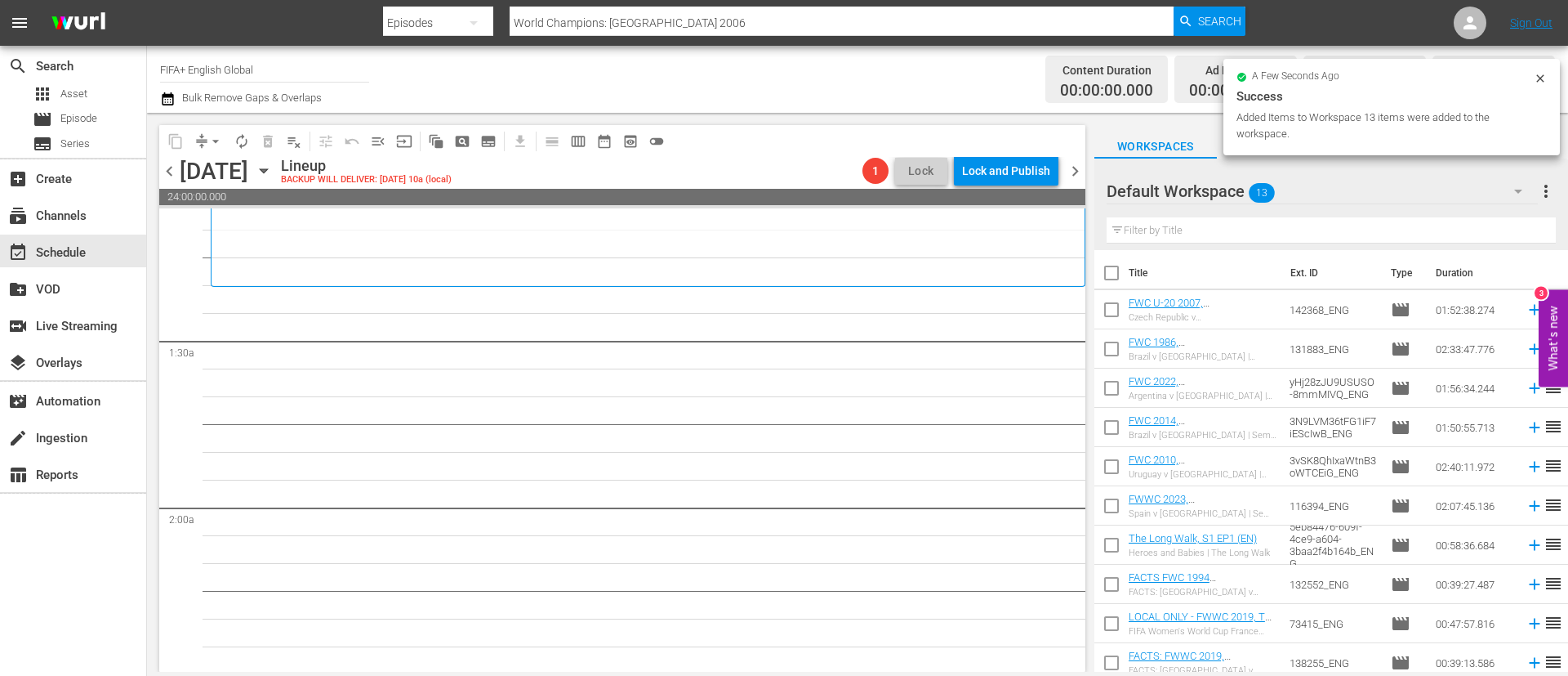
checkbox input "true"
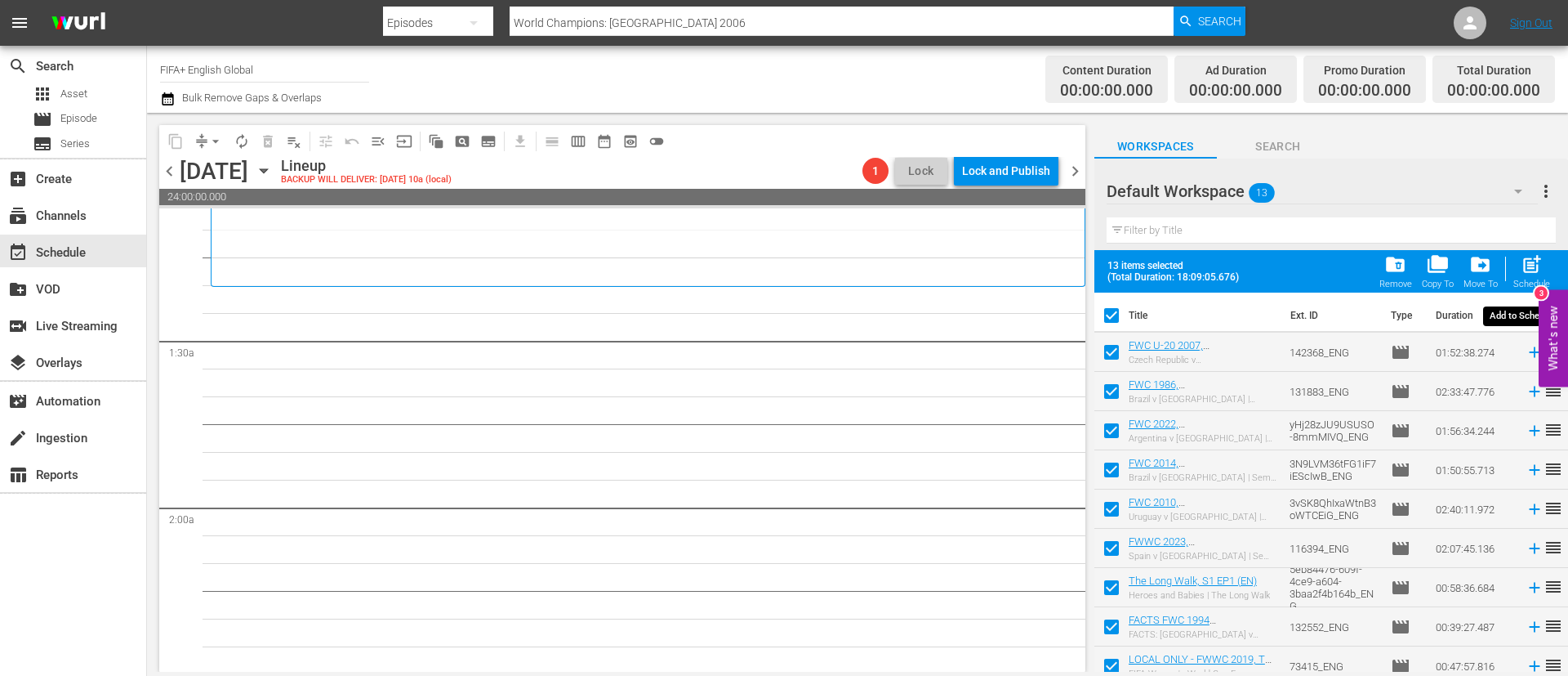
click at [1545, 264] on div "post_add Schedule" at bounding box center [1532, 271] width 37 height 36
checkbox input "false"
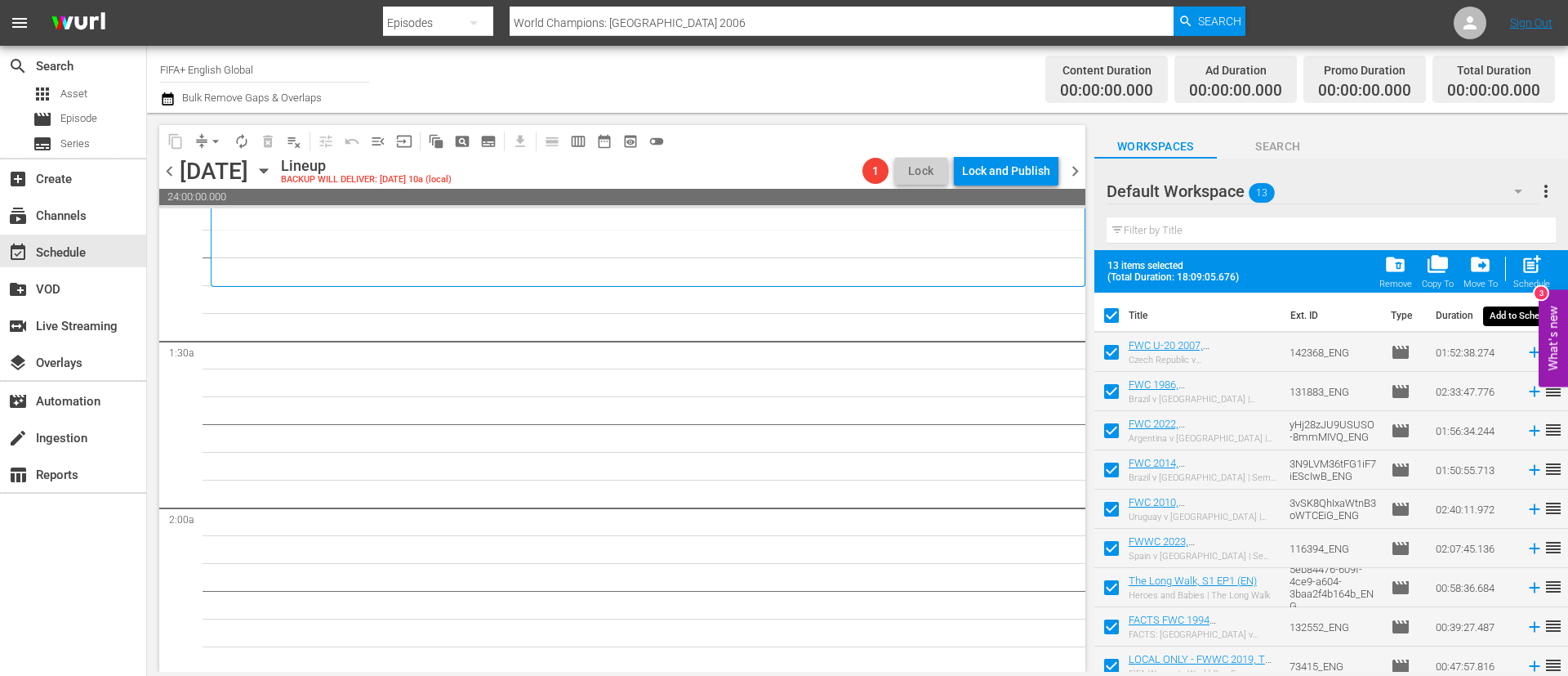
checkbox input "false"
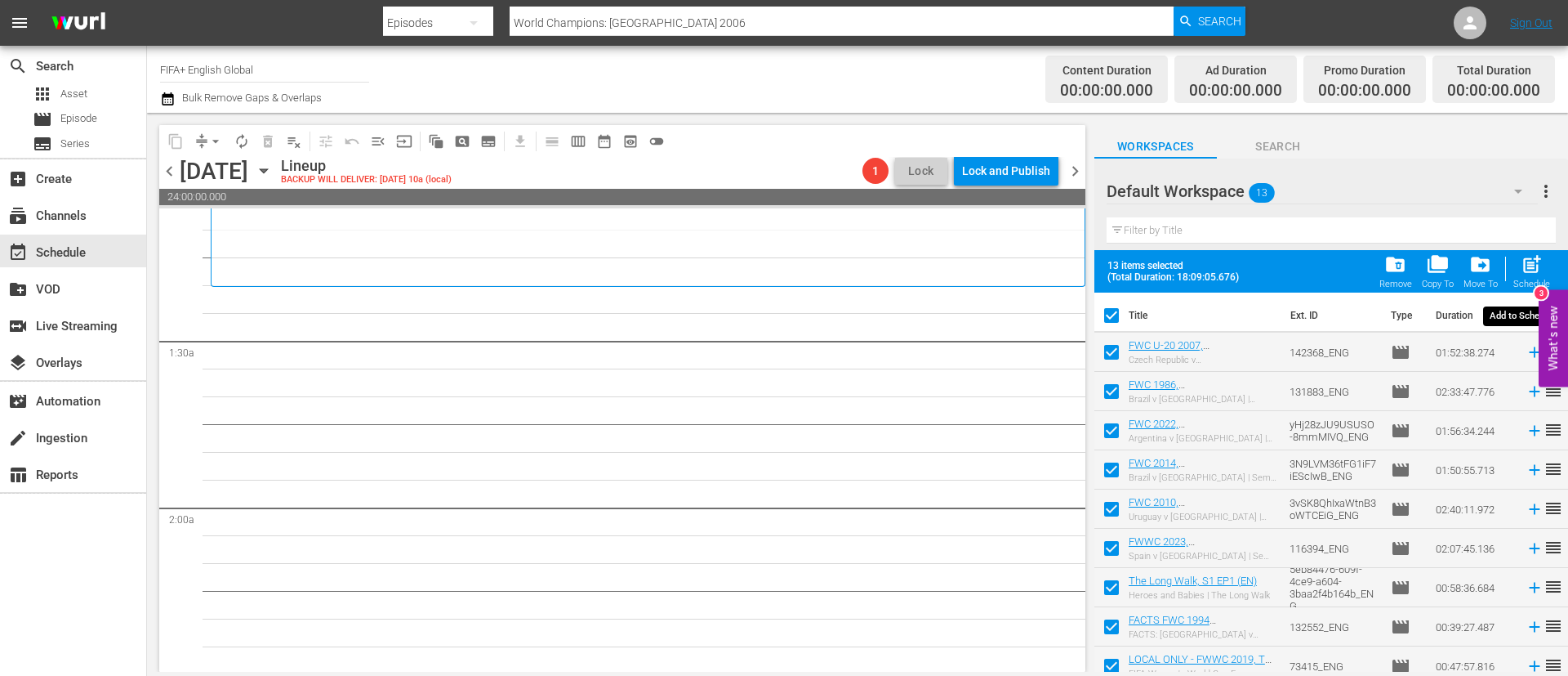
checkbox input "false"
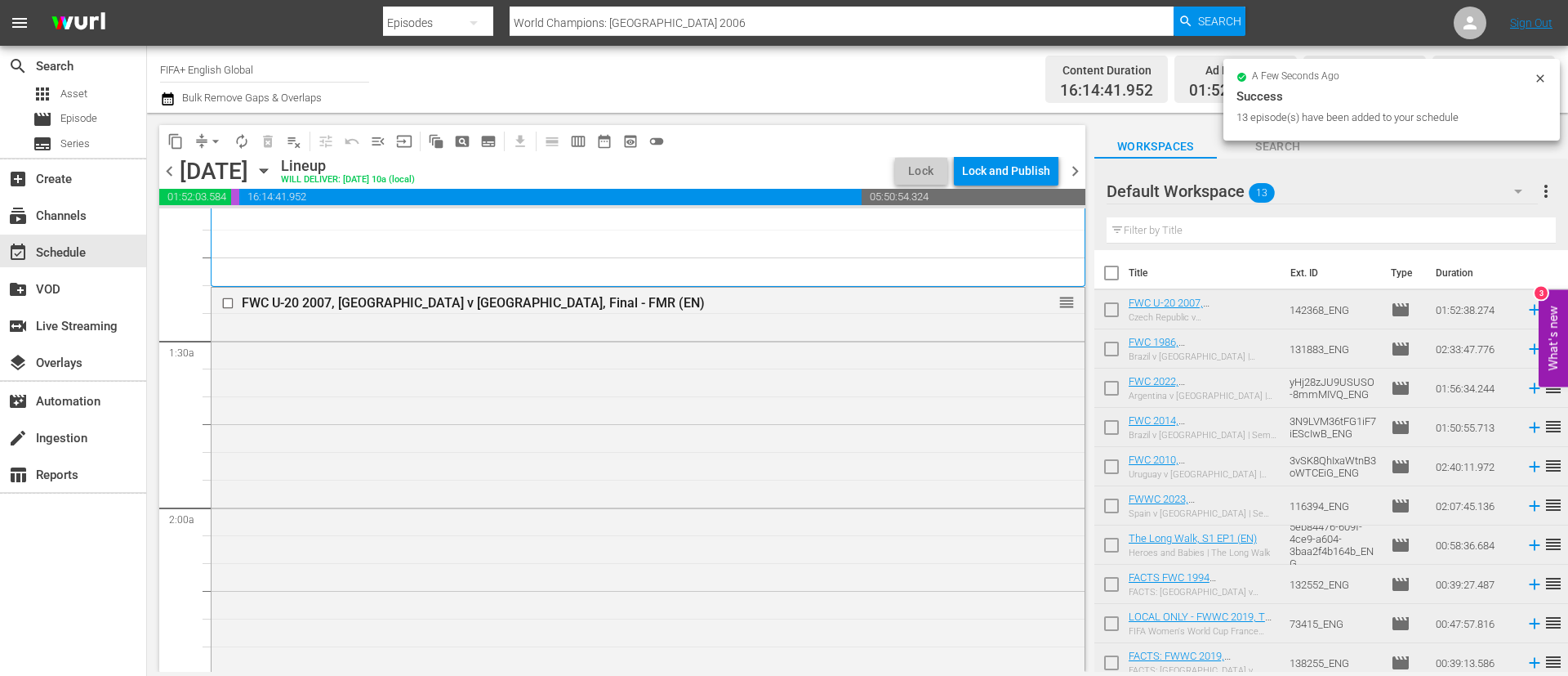
click at [1119, 276] on input "checkbox" at bounding box center [1111, 275] width 34 height 34
checkbox input "true"
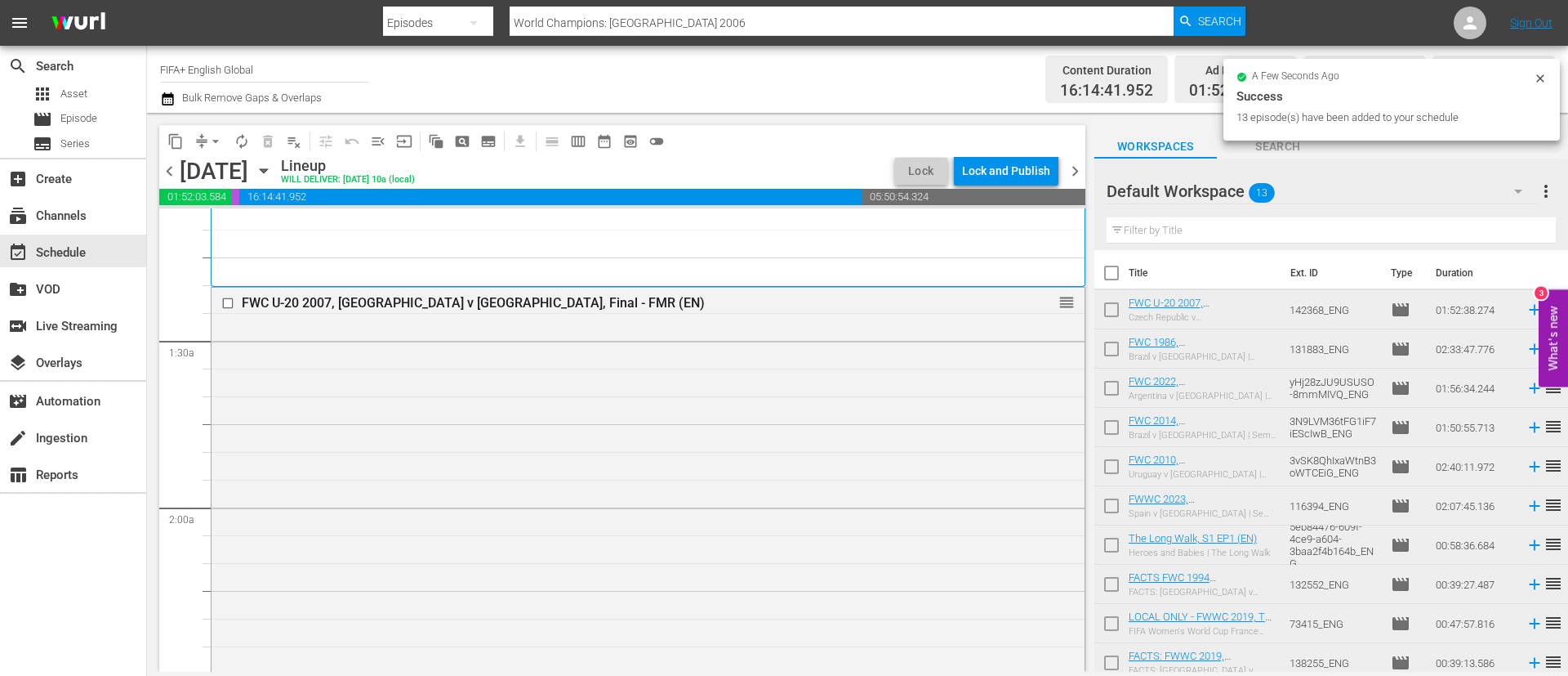
checkbox input "true"
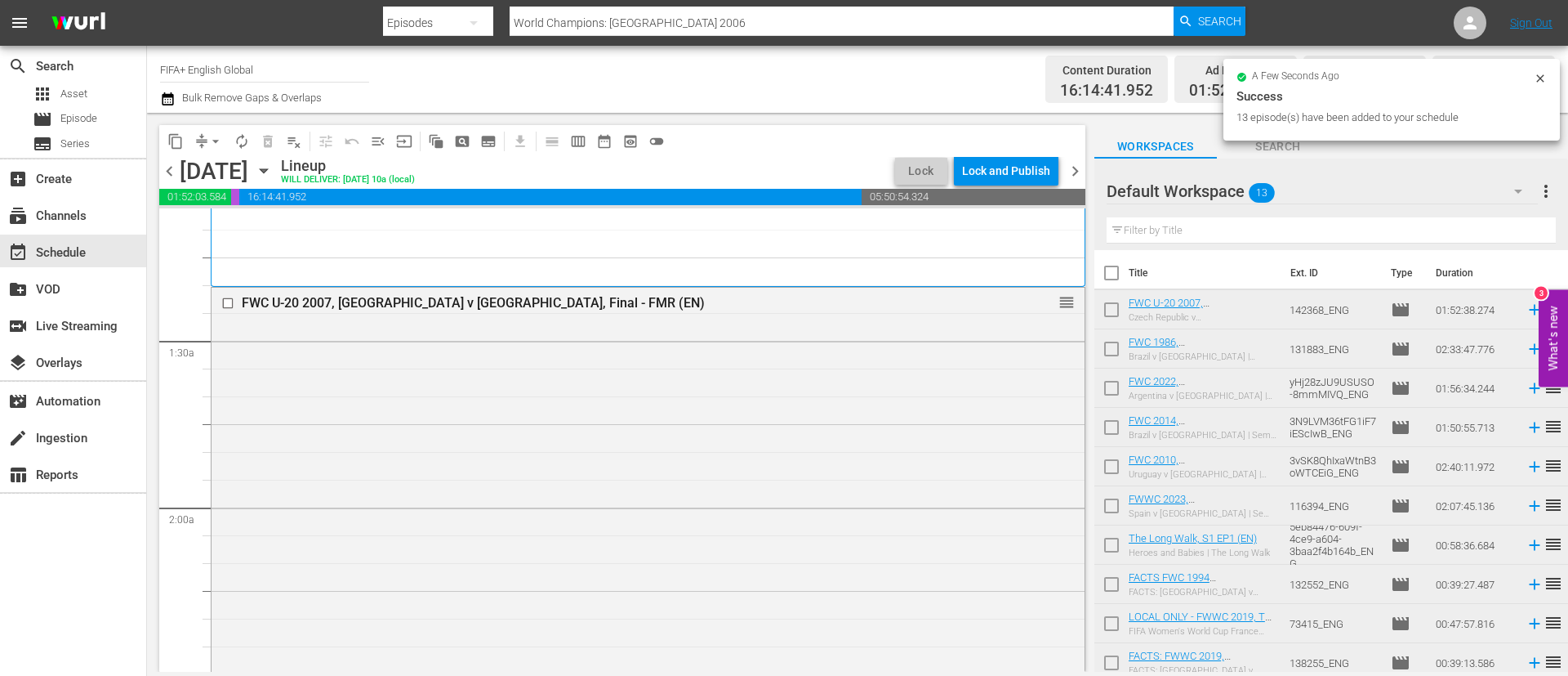
checkbox input "true"
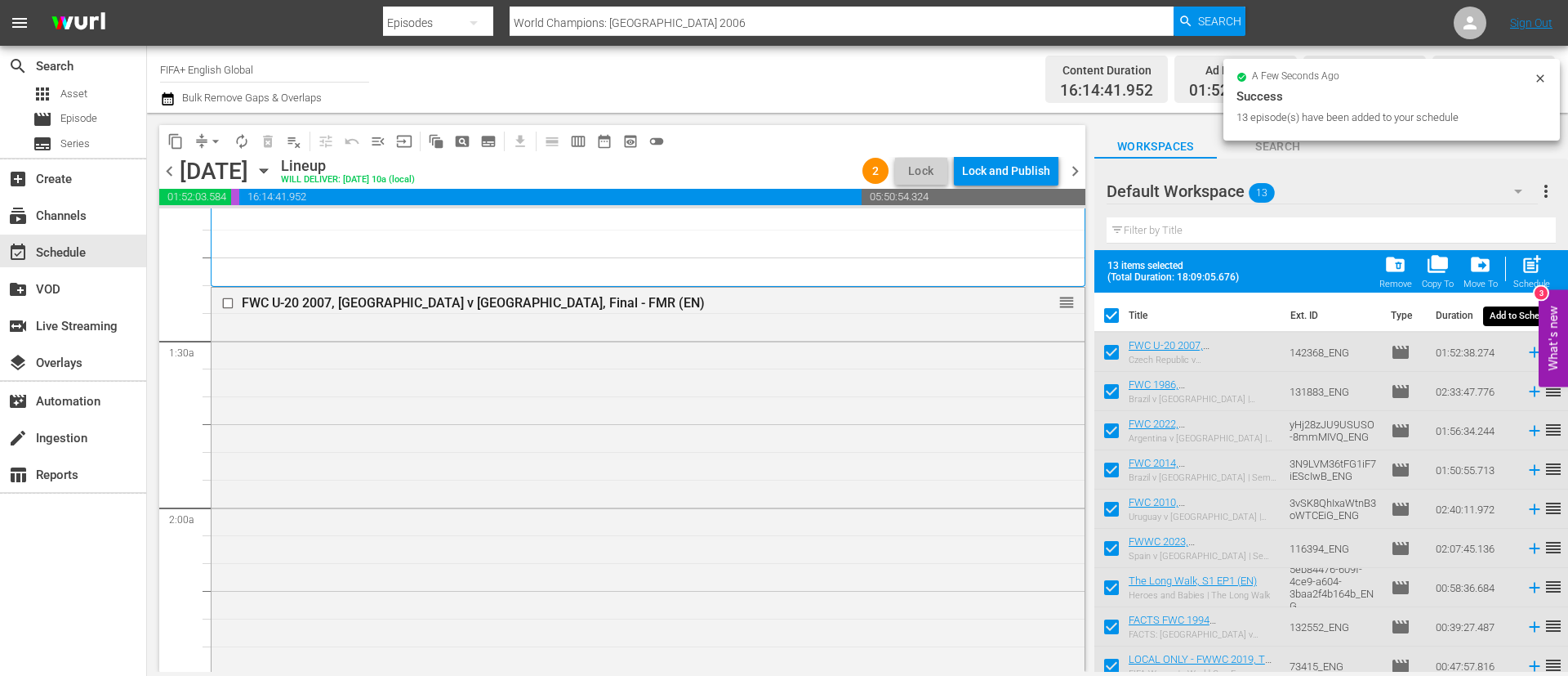
click at [1524, 281] on div "Schedule" at bounding box center [1532, 284] width 37 height 10
checkbox input "false"
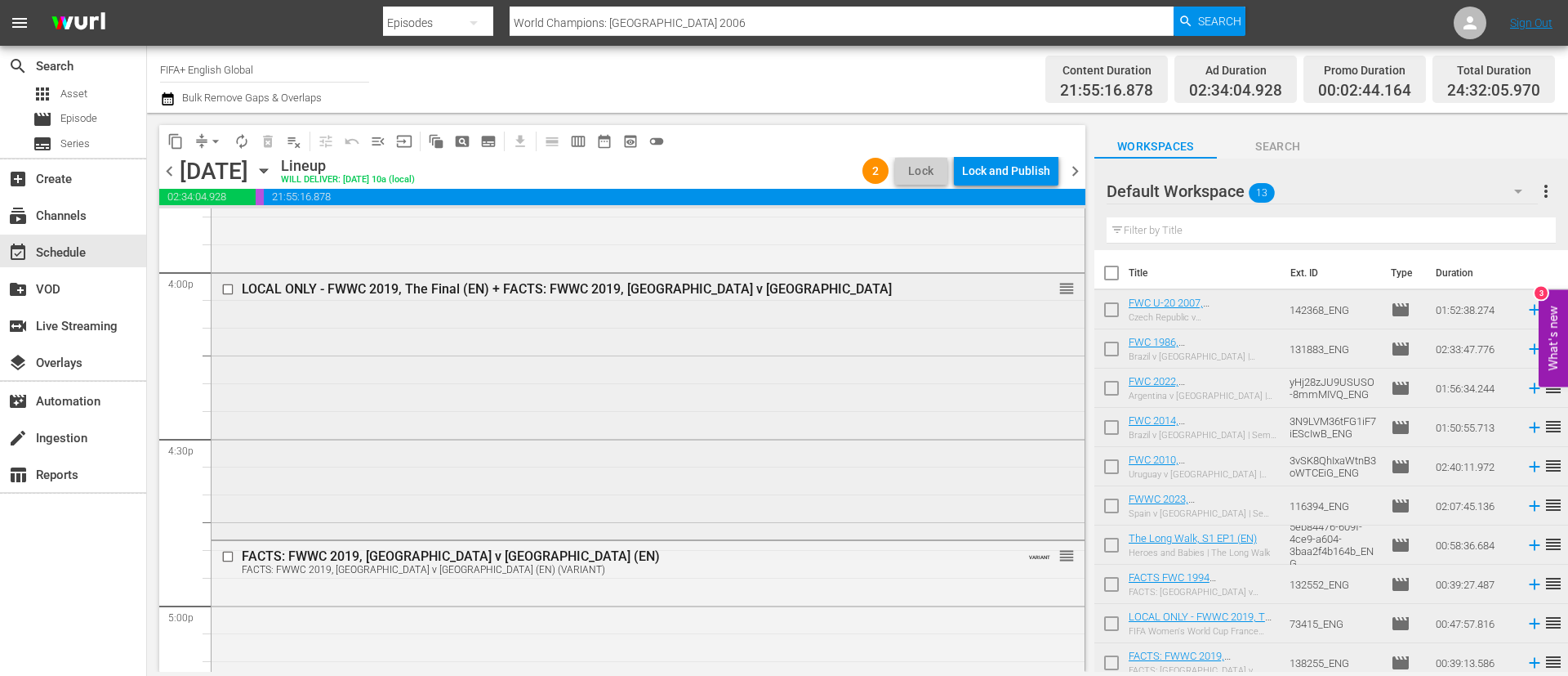
scroll to position [5394, 0]
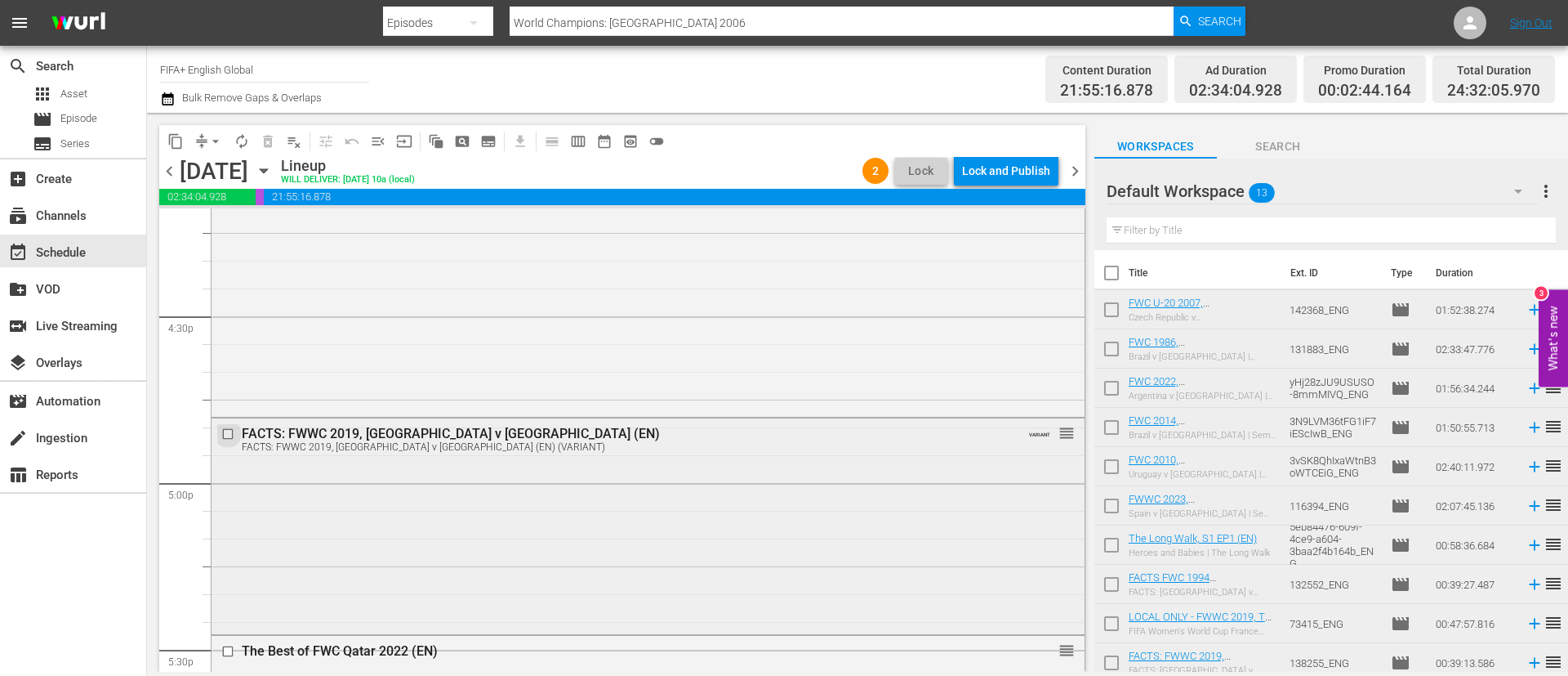
click at [231, 431] on input "checkbox" at bounding box center [230, 433] width 18 height 14
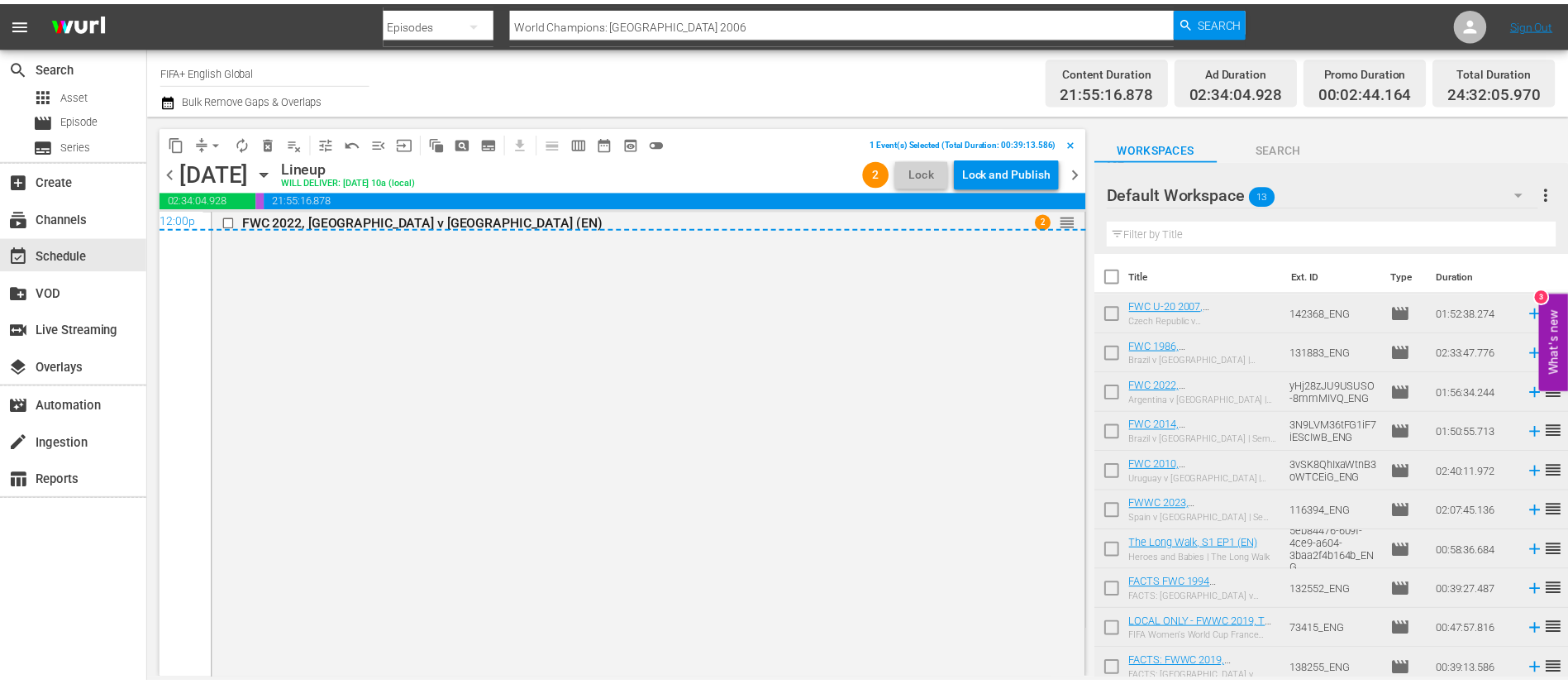
scroll to position [8261, 0]
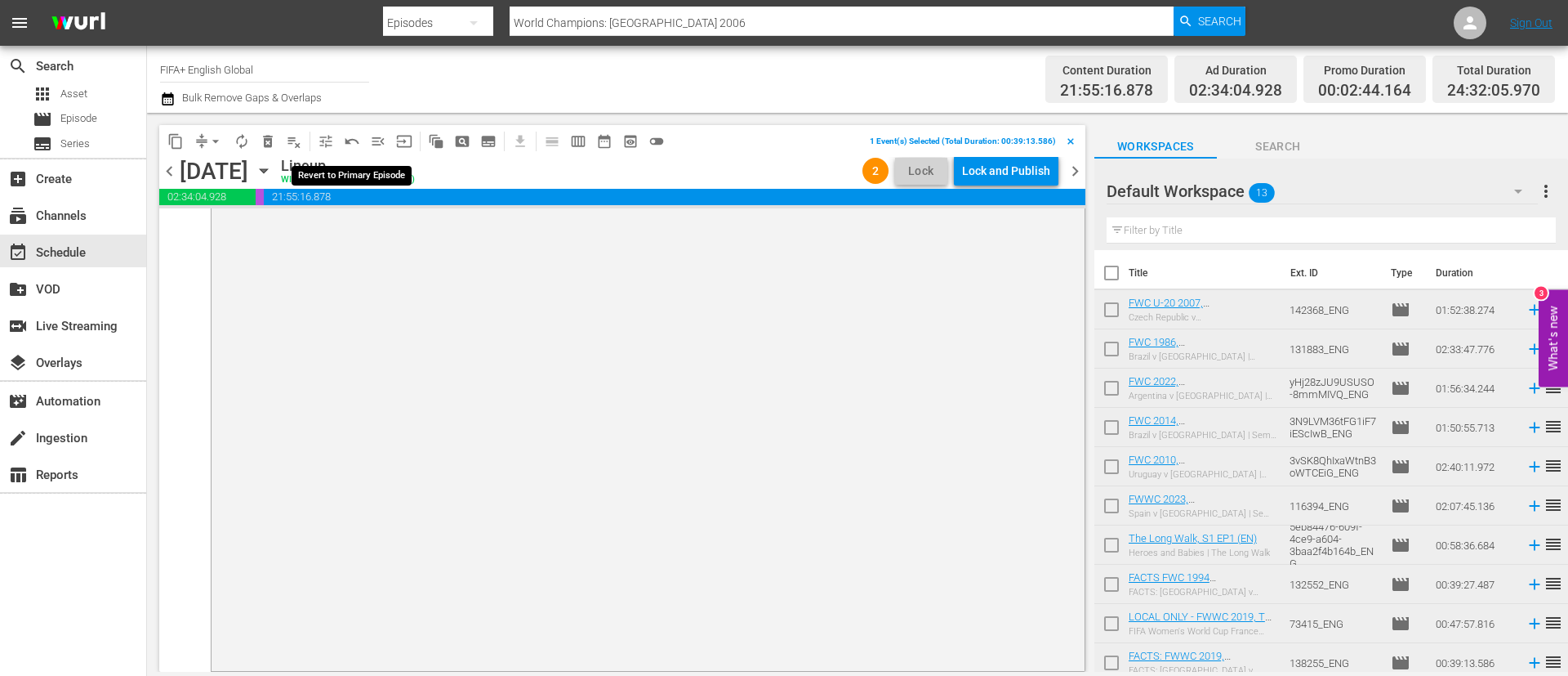
click at [348, 144] on span "undo_outined" at bounding box center [352, 142] width 17 height 17
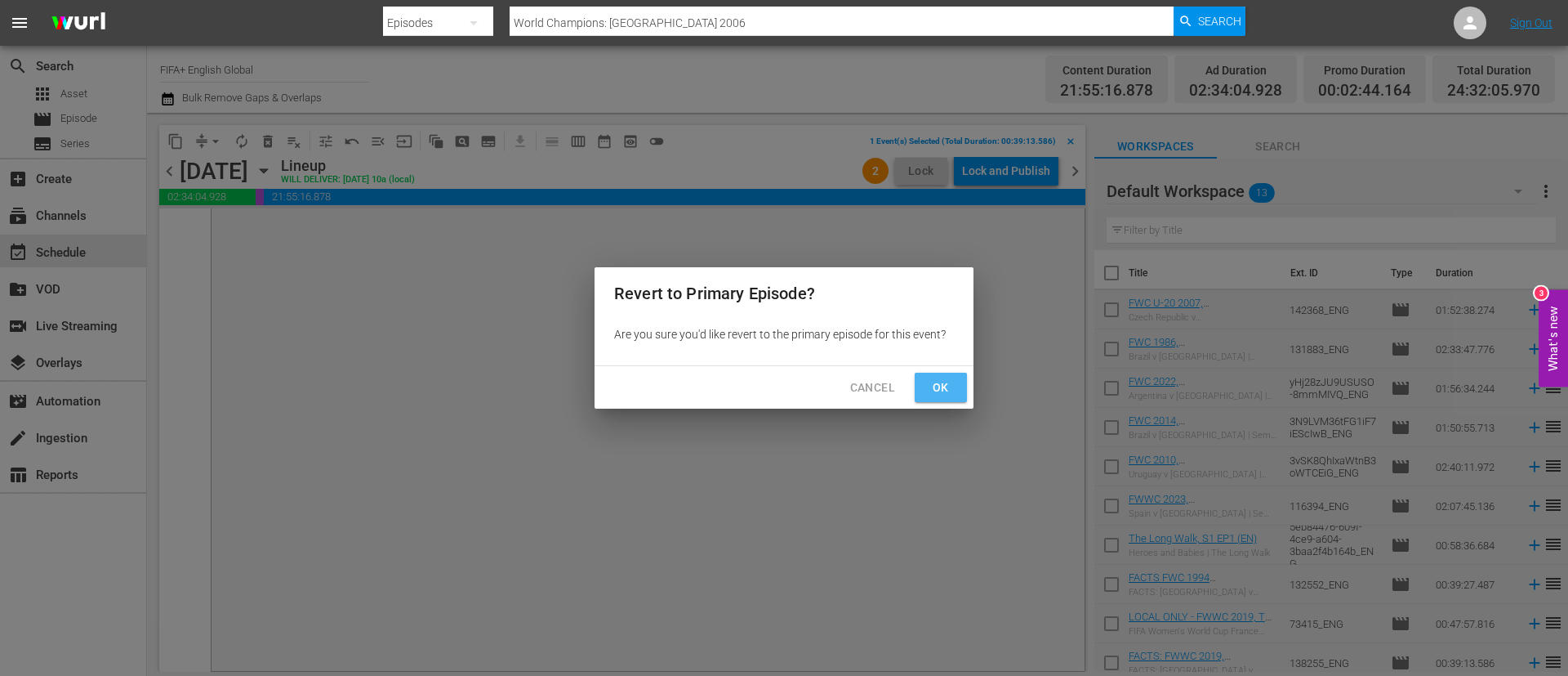
click at [941, 398] on button "Ok" at bounding box center [941, 388] width 52 height 31
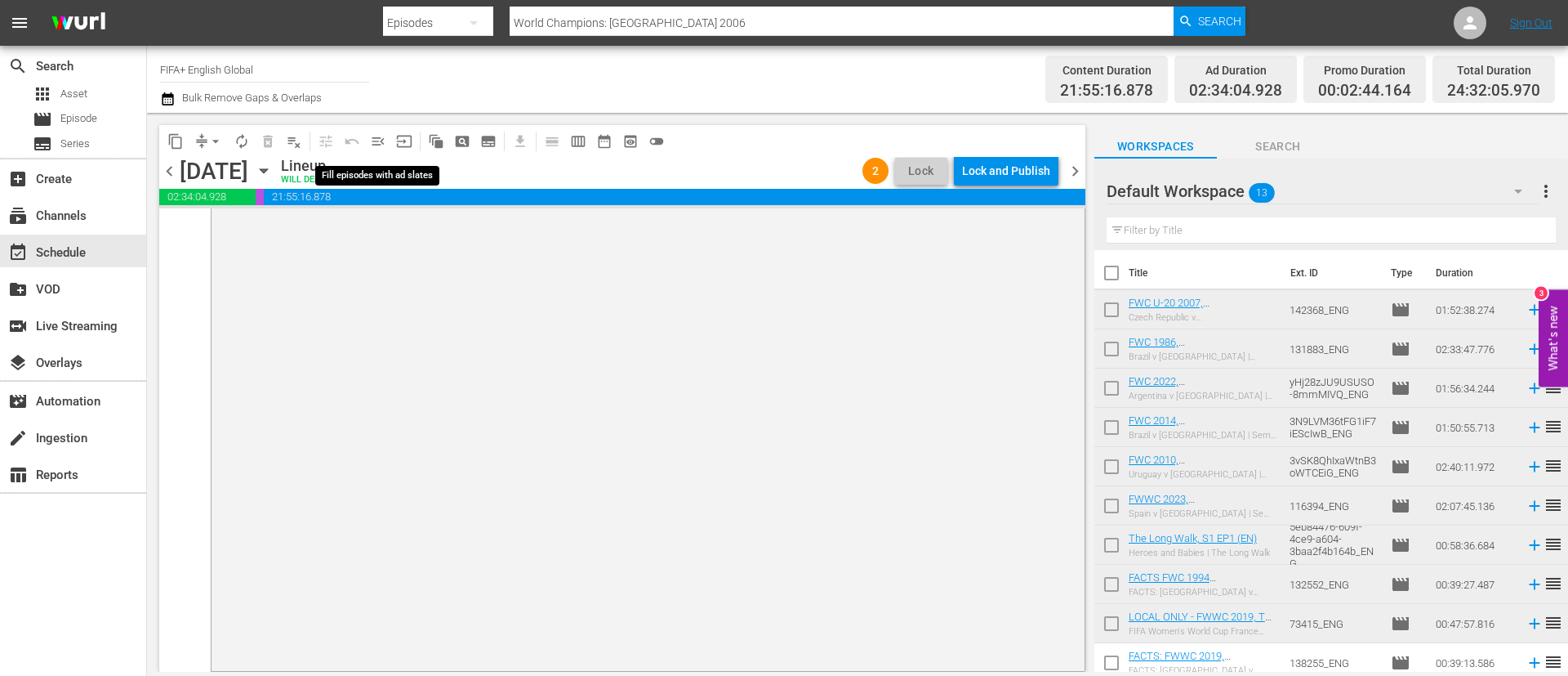
click at [373, 138] on span "menu_open" at bounding box center [378, 142] width 17 height 17
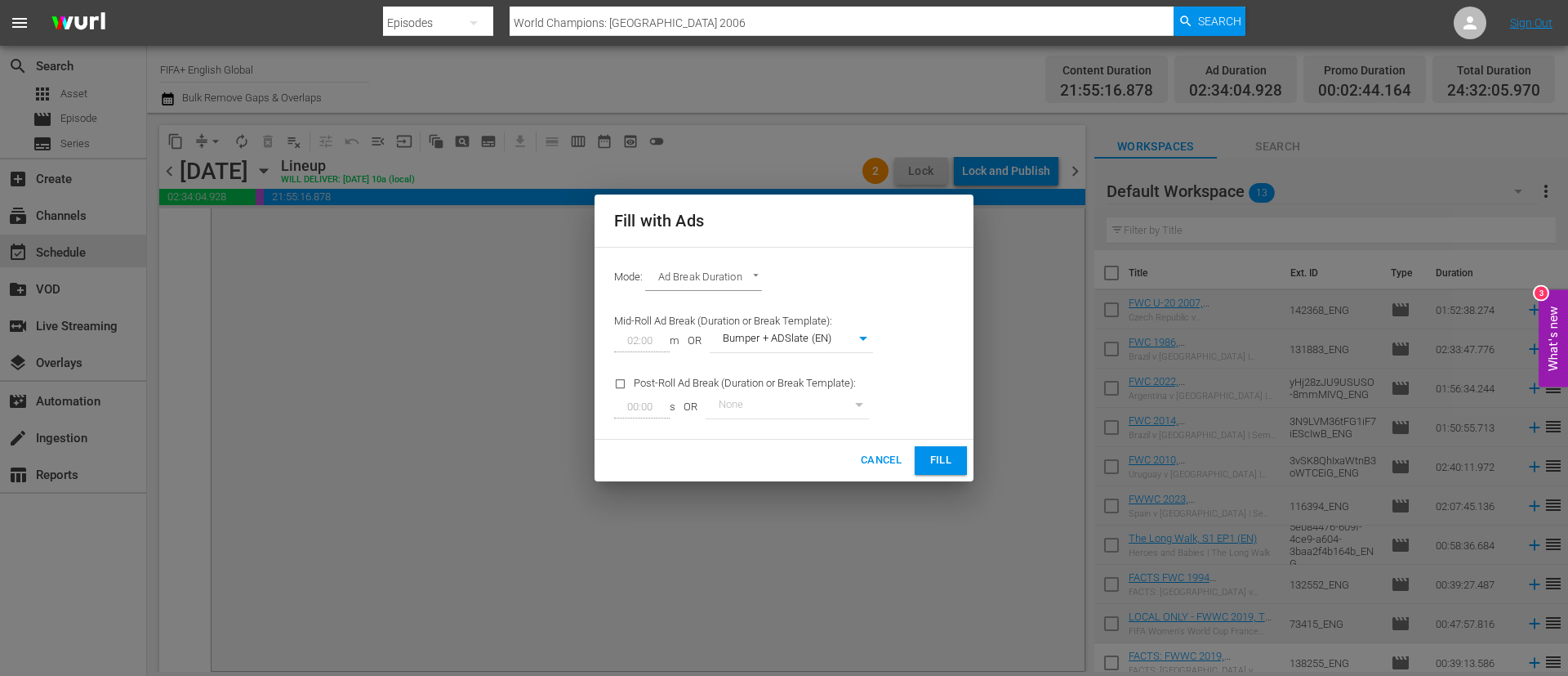
click at [949, 467] on span "Fill" at bounding box center [941, 461] width 26 height 19
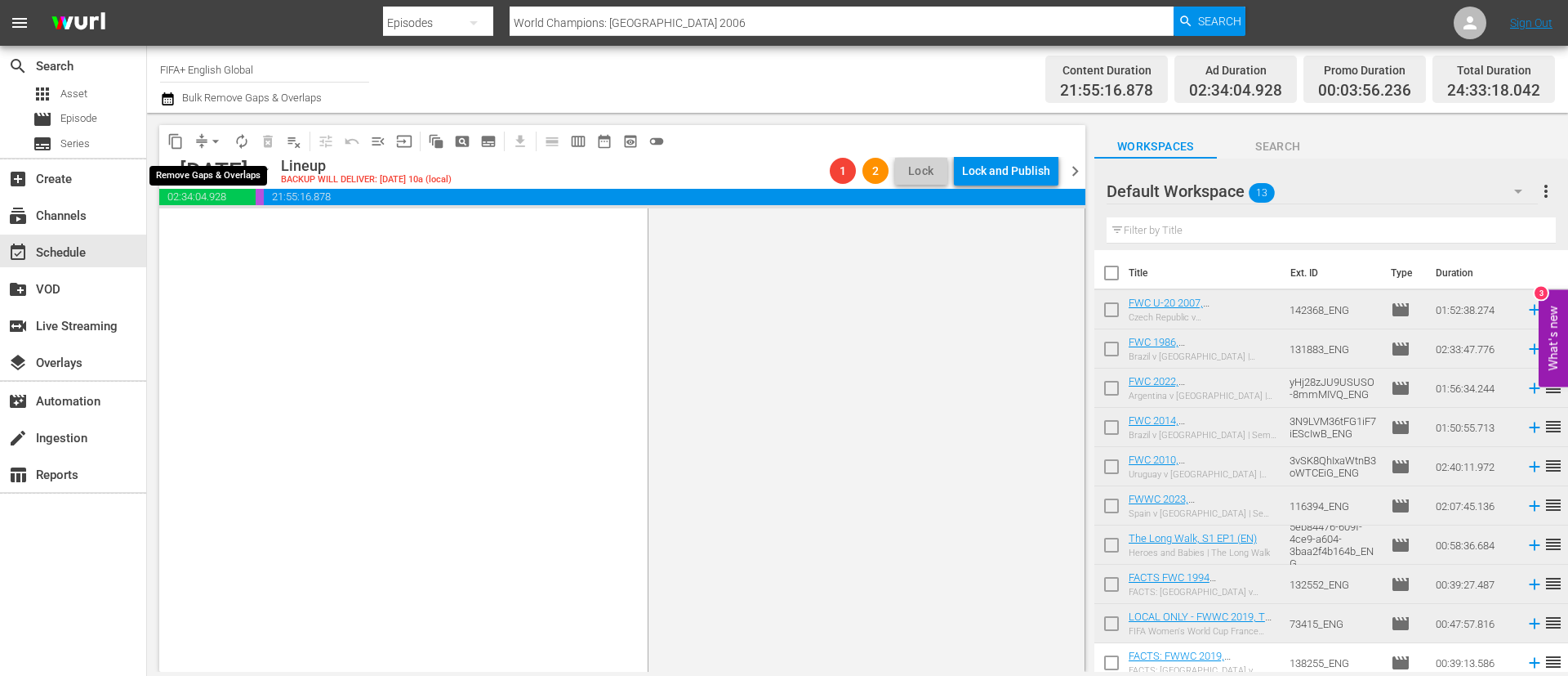
click at [221, 140] on span "arrow_drop_down" at bounding box center [216, 142] width 17 height 17
click at [232, 223] on li "Align to End of Previous Day" at bounding box center [216, 228] width 171 height 27
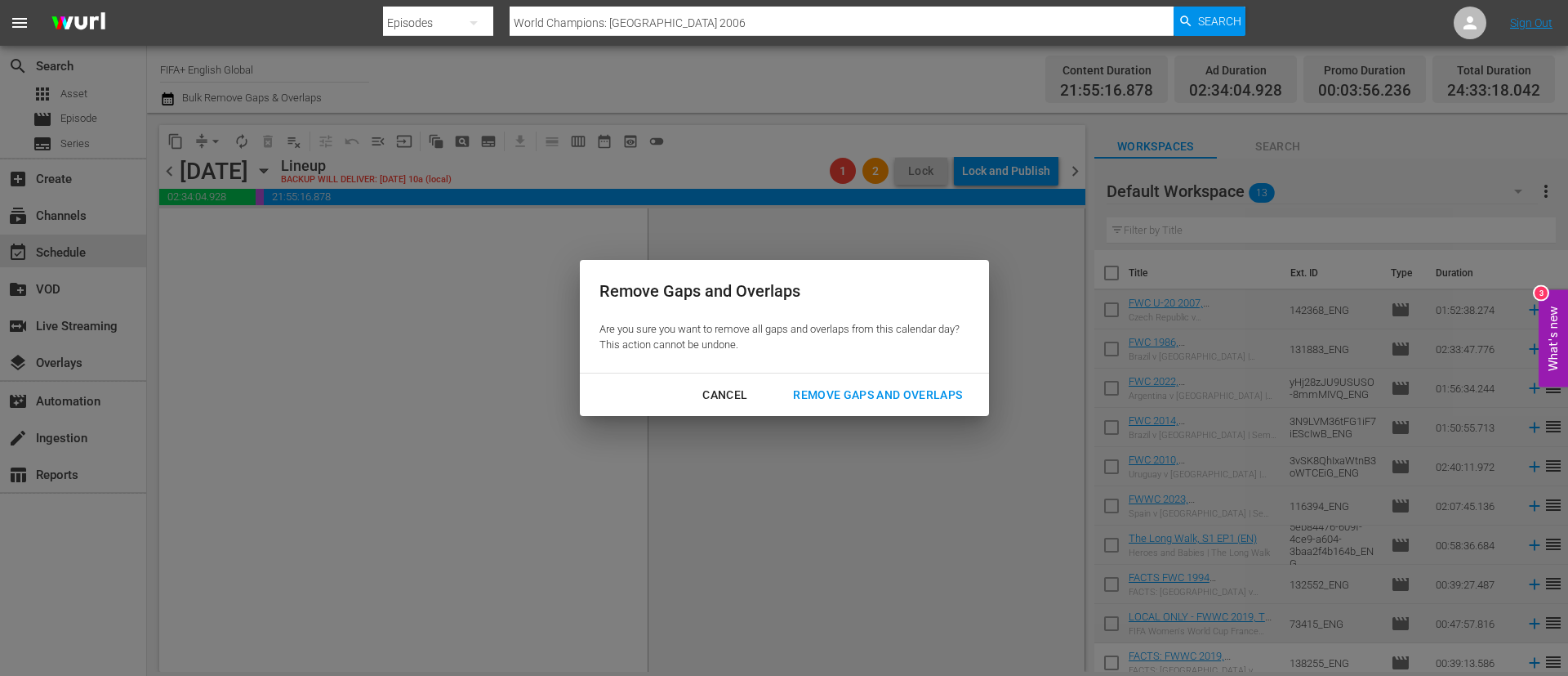
click at [913, 387] on div "Remove Gaps and Overlaps" at bounding box center [878, 395] width 196 height 20
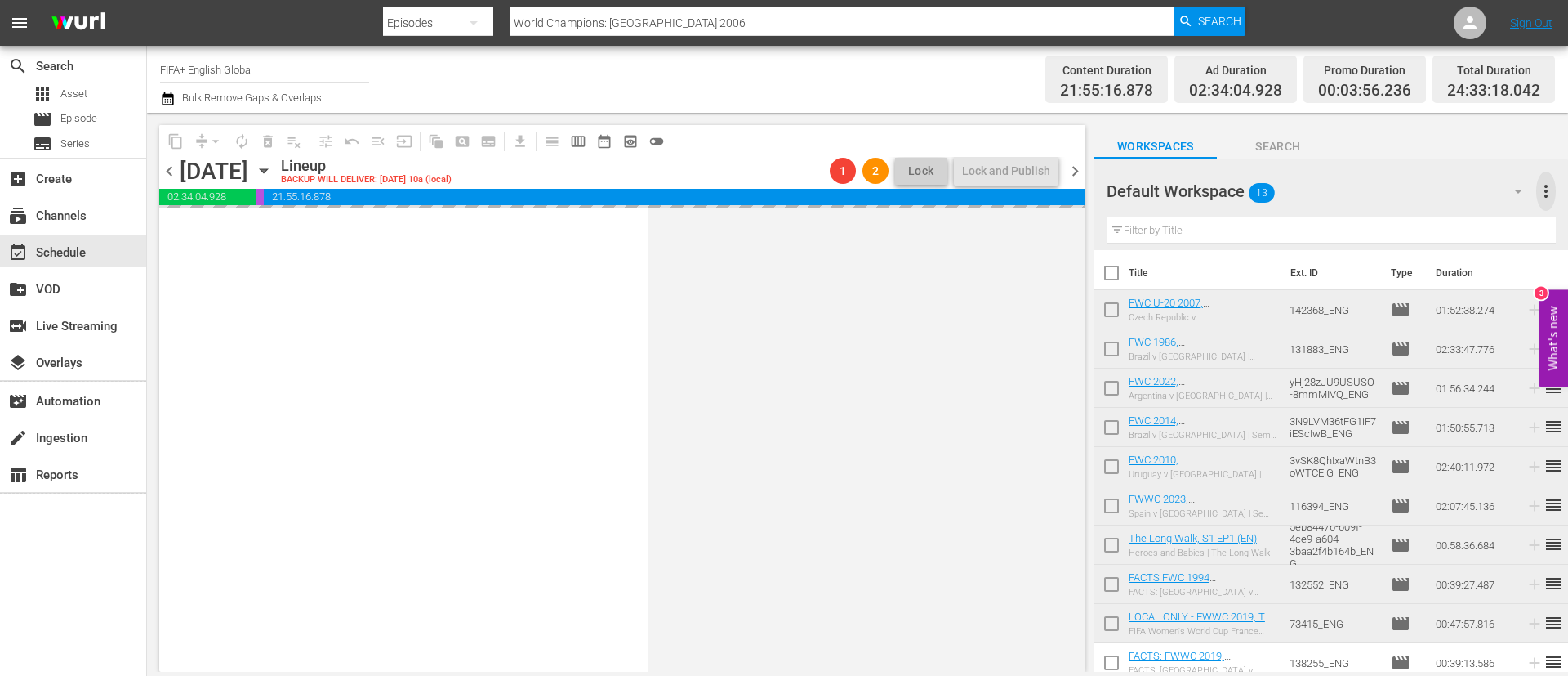
click at [1550, 183] on span "more_vert" at bounding box center [1546, 191] width 19 height 19
click at [1485, 209] on div "Clear All Workspace Items" at bounding box center [1440, 223] width 192 height 30
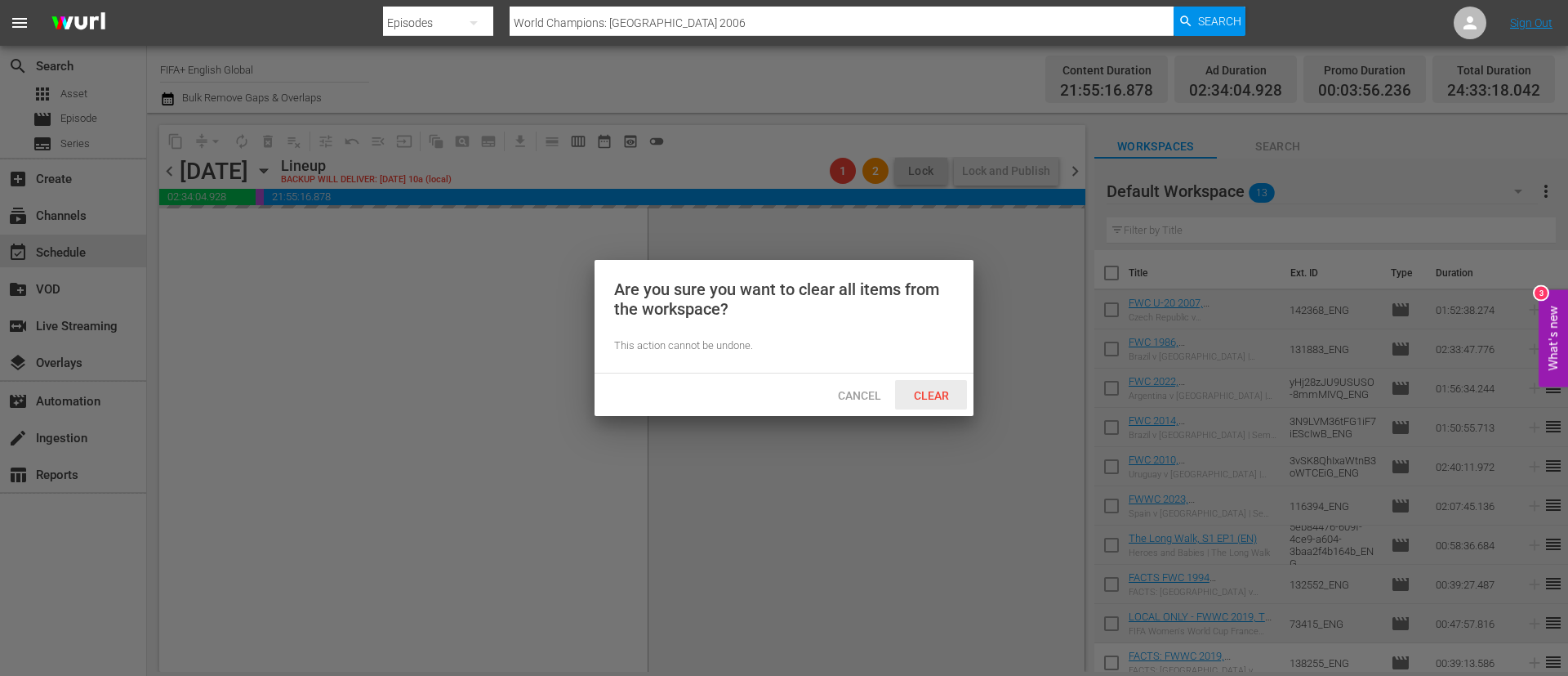
click at [909, 400] on span "Clear" at bounding box center [931, 396] width 61 height 13
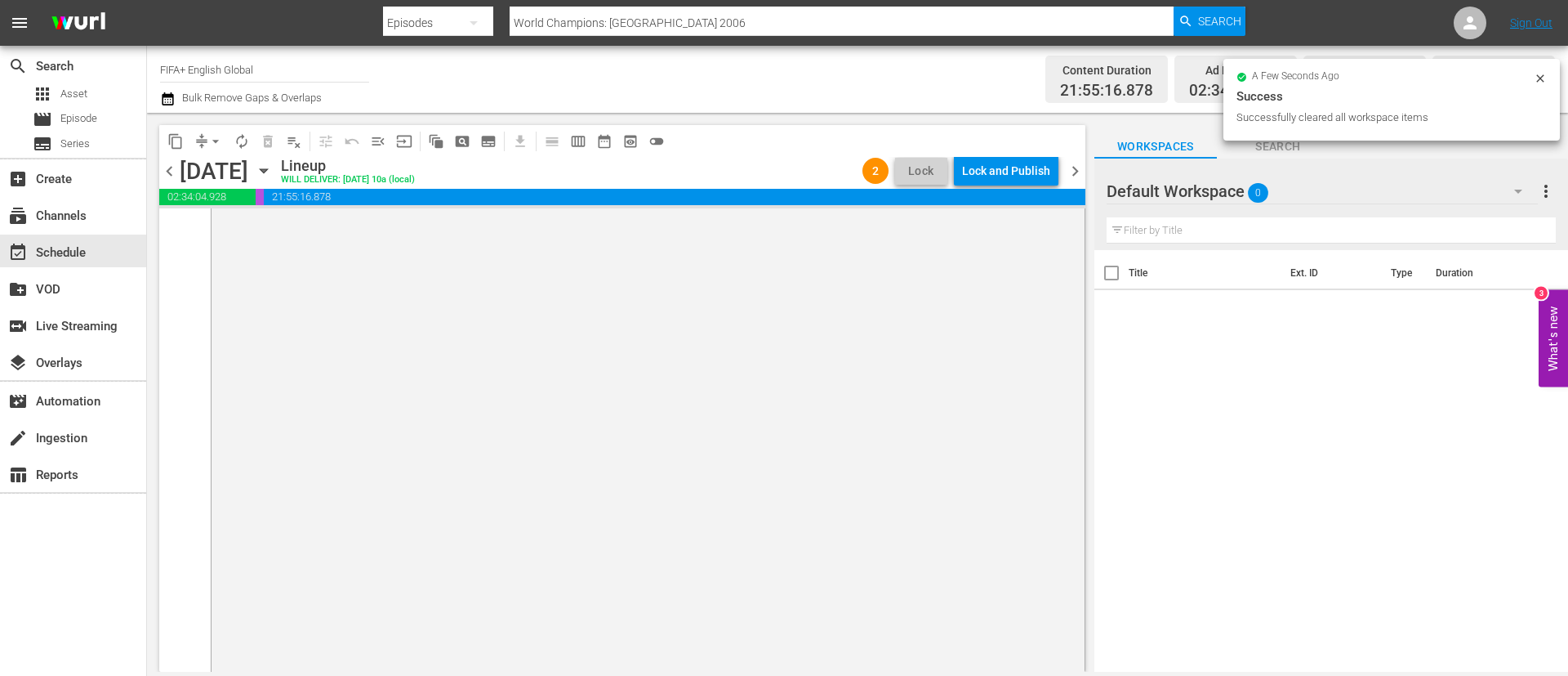
click at [1002, 169] on div "Lock and Publish" at bounding box center [1005, 171] width 88 height 30
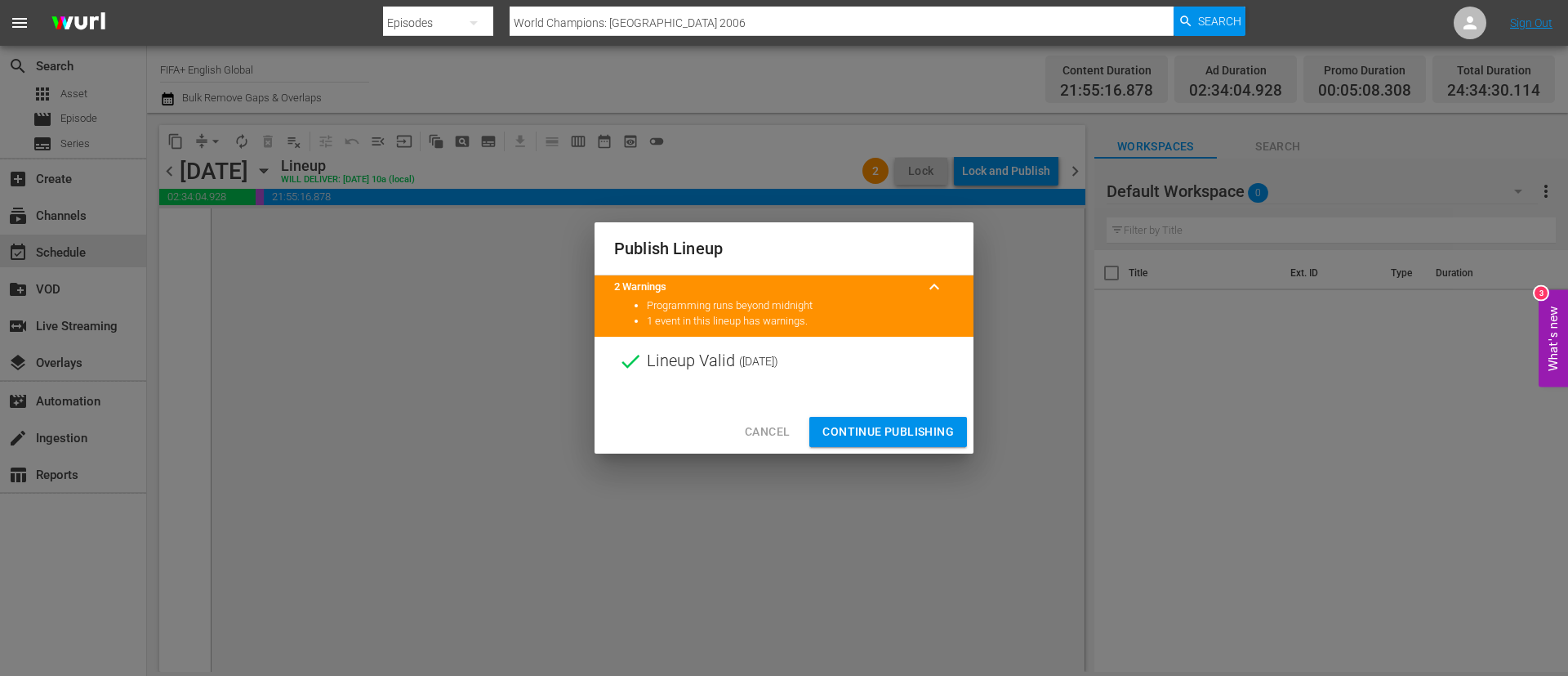
click at [922, 430] on span "Continue Publishing" at bounding box center [889, 432] width 132 height 20
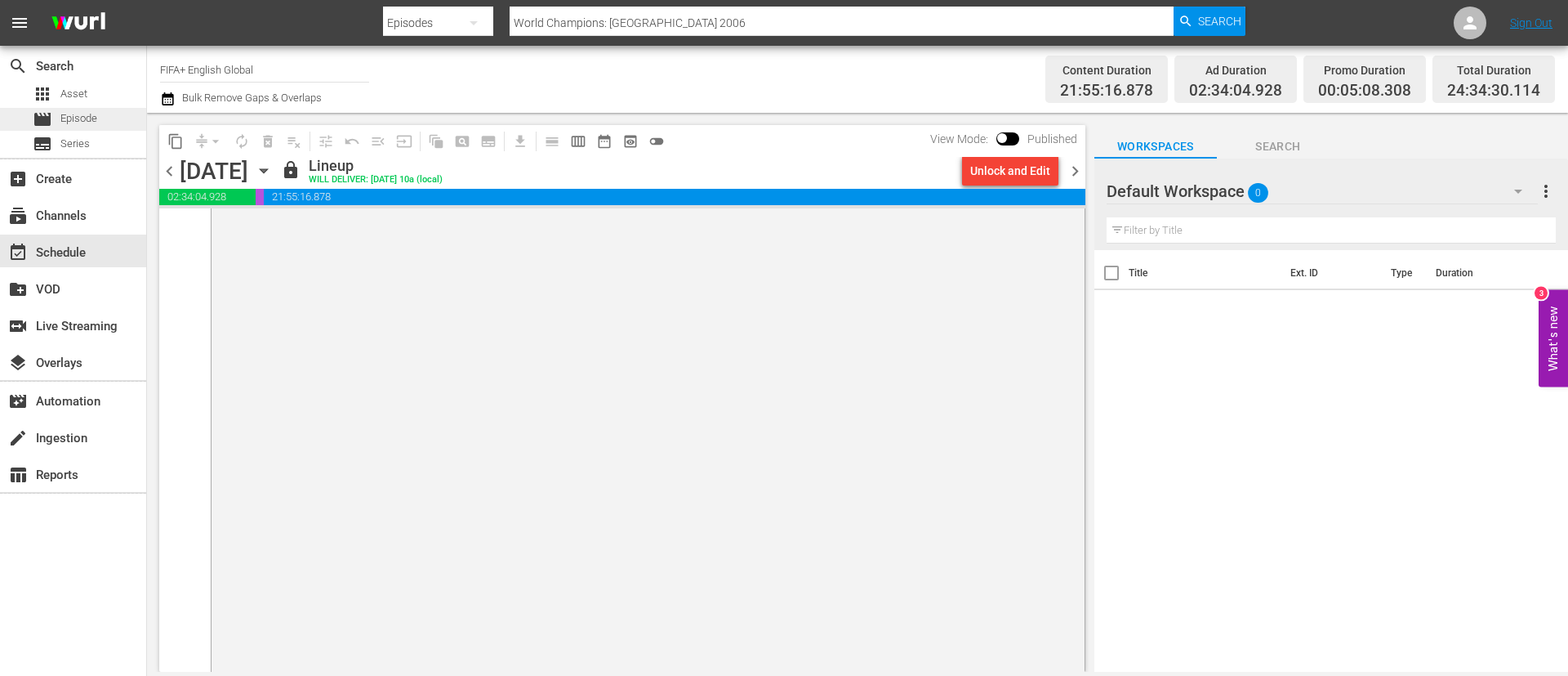
click at [81, 127] on div "movie Episode" at bounding box center [65, 119] width 65 height 23
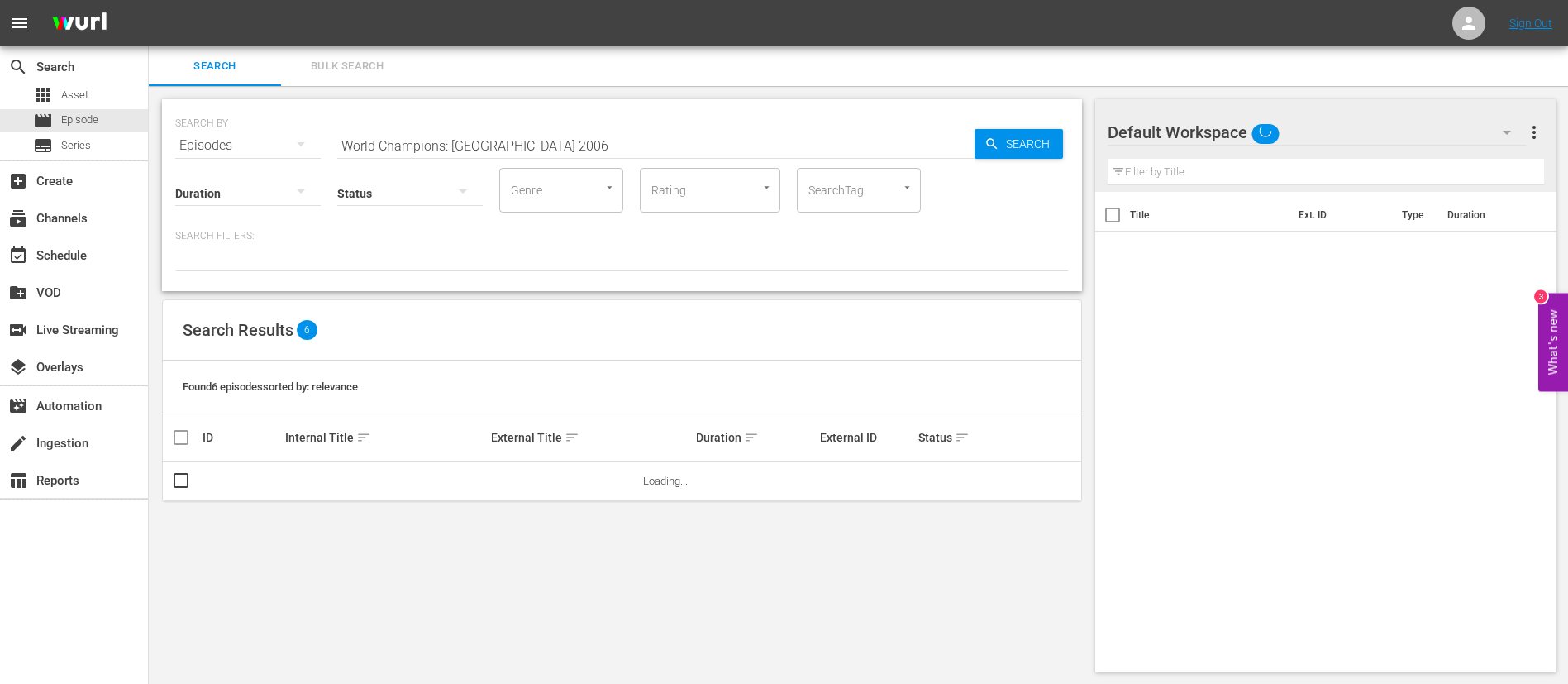
click at [554, 118] on div "SEARCH BY Search By Episodes Search ID, Title, Description, Keywords, or Catego…" at bounding box center [622, 135] width 894 height 59
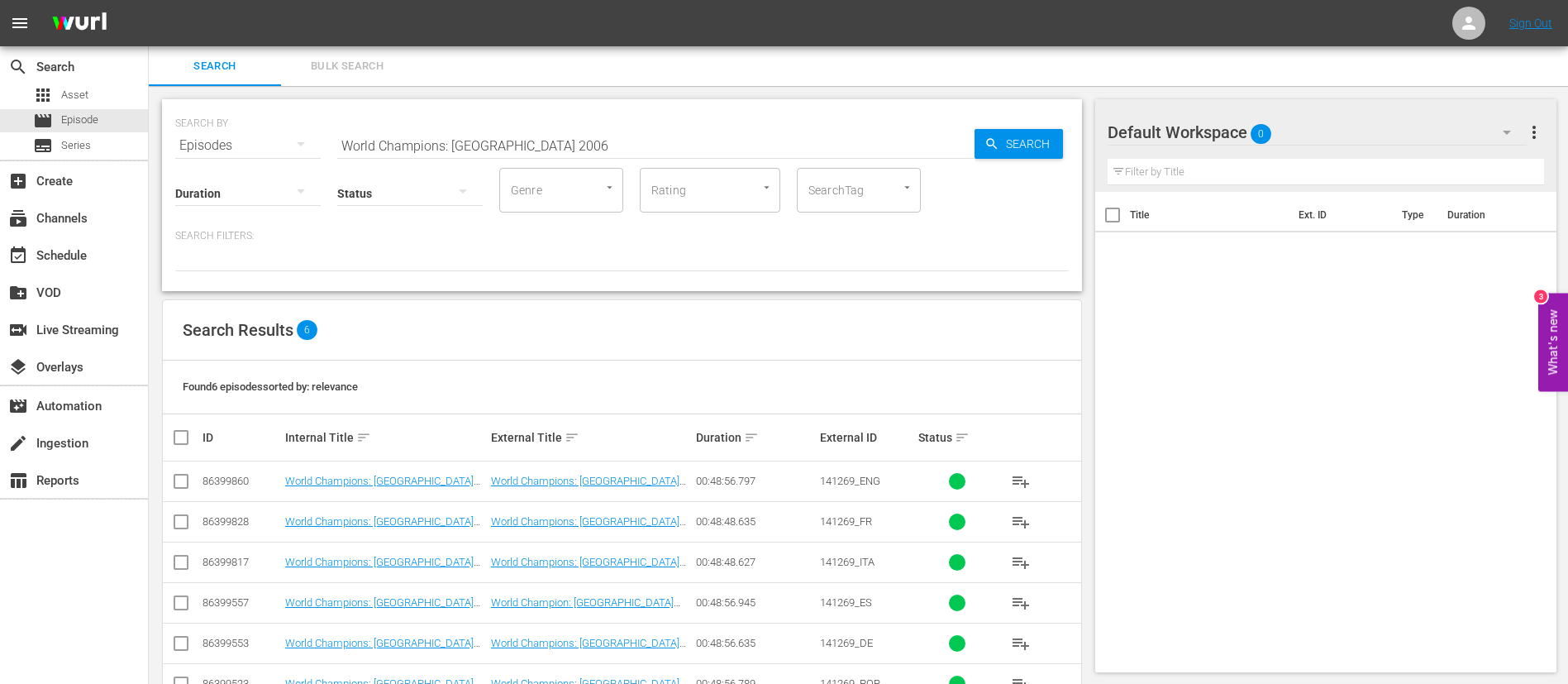
click at [562, 143] on input "World Champions: Italy 2006" at bounding box center [656, 145] width 638 height 39
paste input "FWC U-20 2009, [GEOGRAPHIC_DATA] v [GEOGRAPHIC_DATA], Final - FMR"
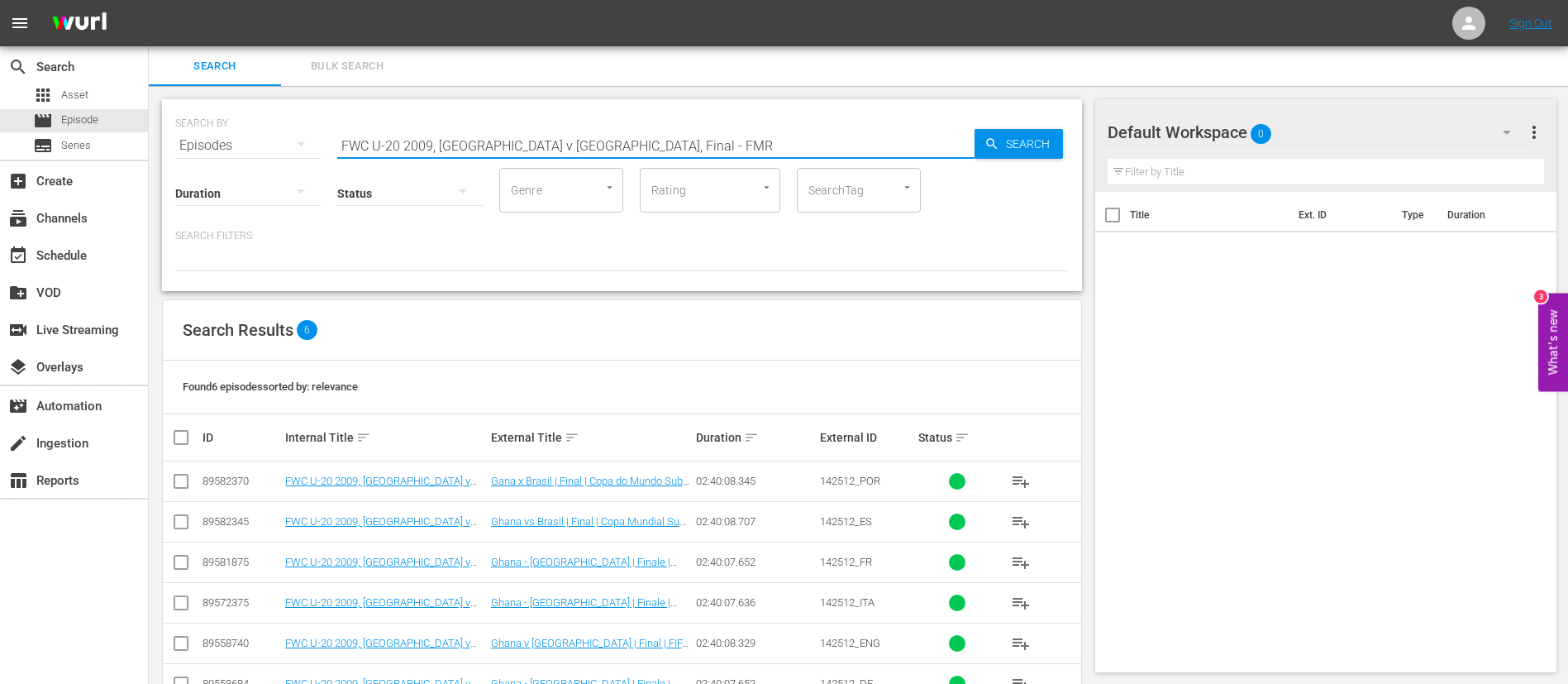
click at [860, 644] on span "142512_ENG" at bounding box center [850, 643] width 60 height 12
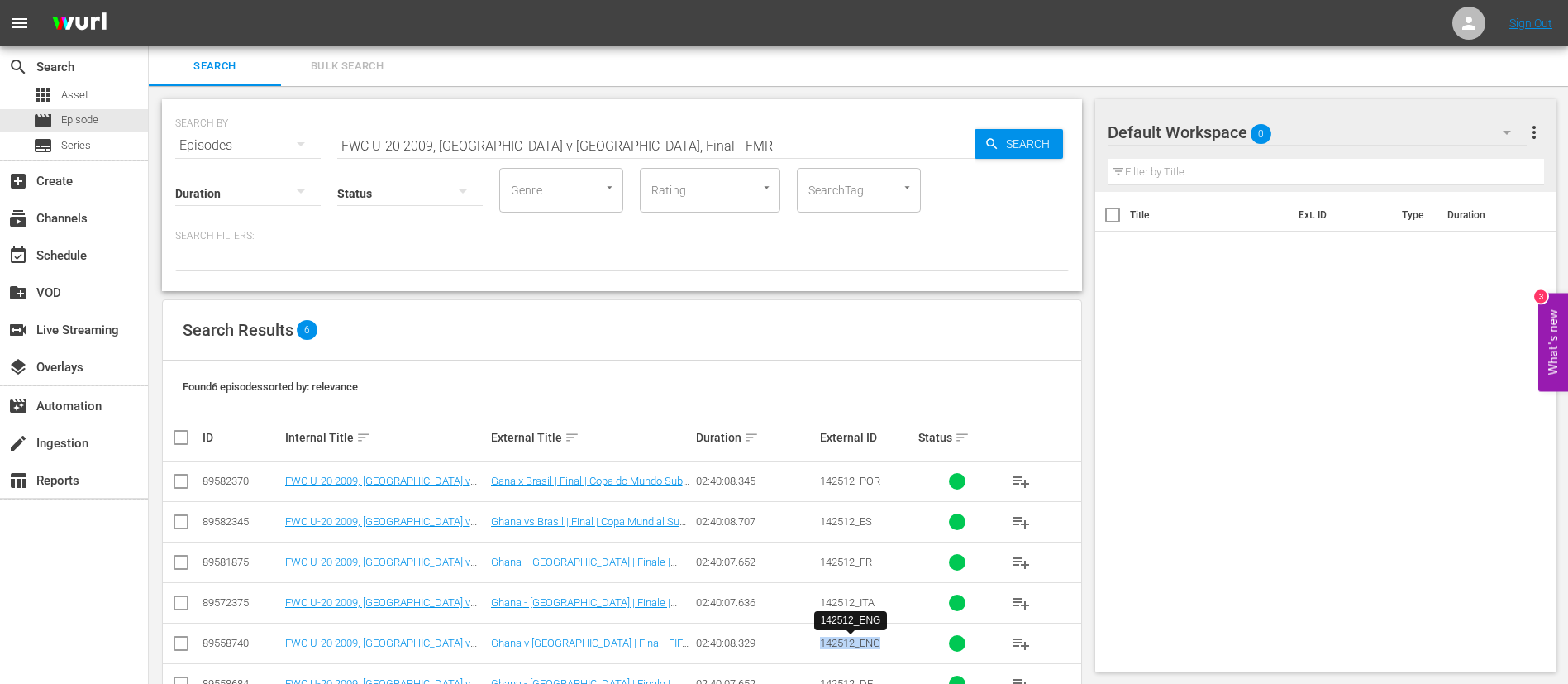
click at [860, 644] on span "142512_ENG" at bounding box center [850, 643] width 60 height 12
copy span "142512_ENG"
click at [303, 53] on button "Bulk Search" at bounding box center [347, 66] width 132 height 39
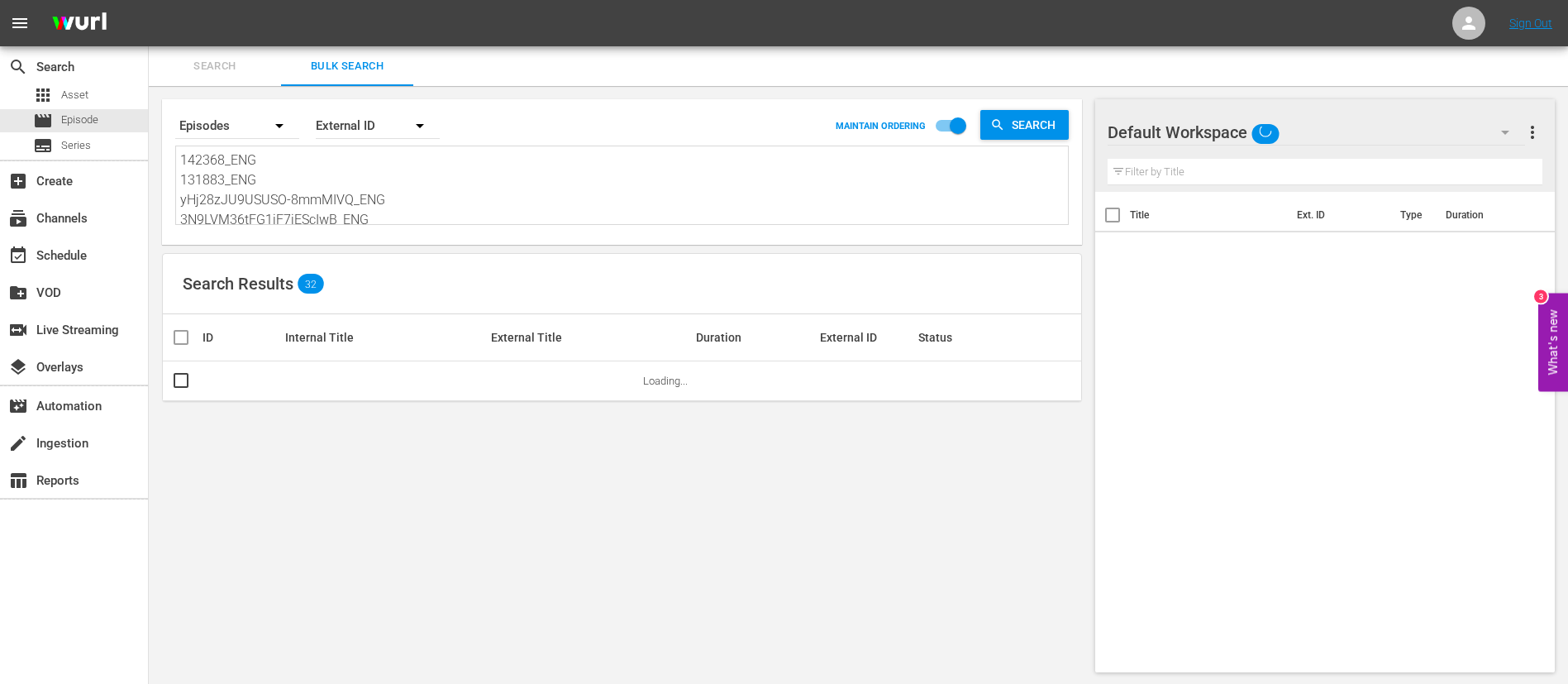
click at [360, 207] on textarea "142368_ENG 131883_ENG yHj28zJU9USUSO-8mmMIVQ_ENG 3N9LVM36tFG1iF7iEScIwB_ENG 3vS…" at bounding box center [624, 188] width 888 height 75
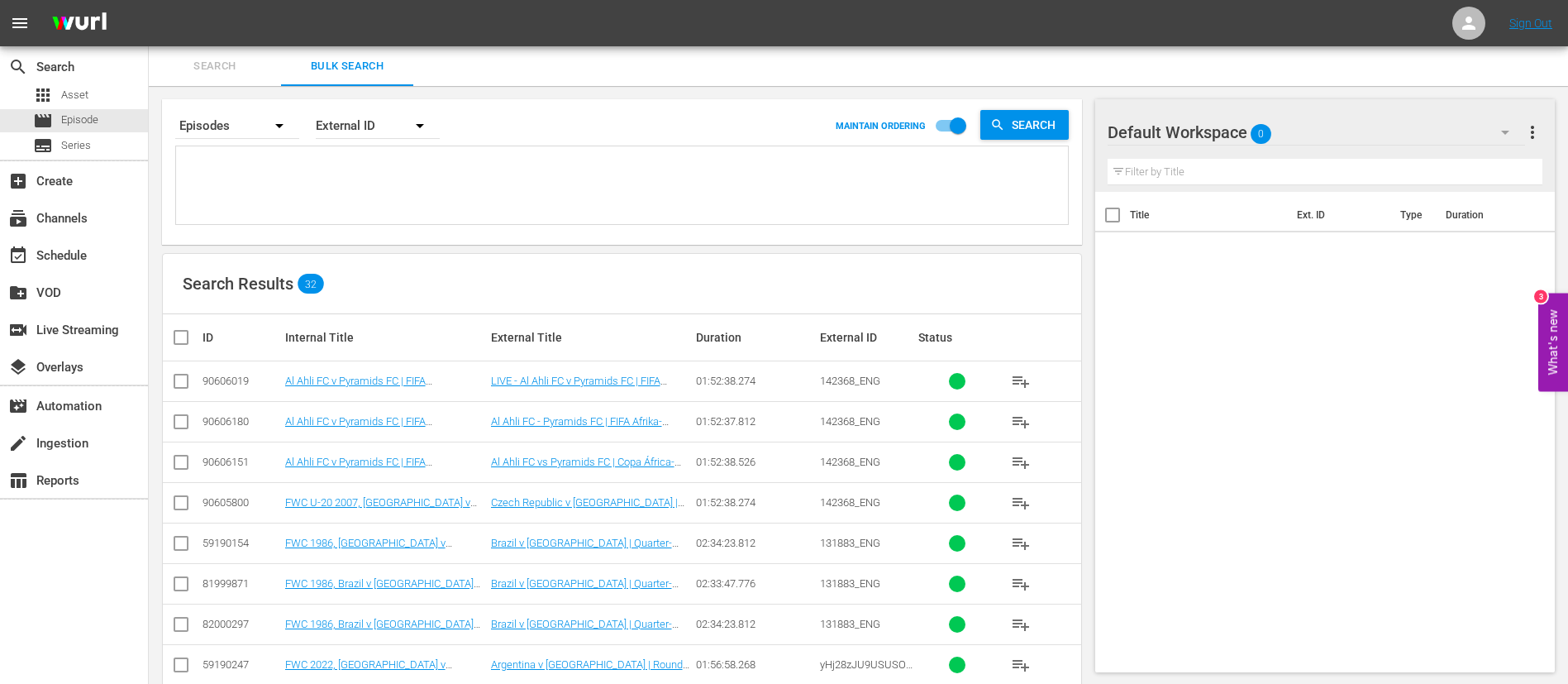
paste textarea "142512_ENG 133691_ENG 46603_ENG PAOoqgytZ02NZRgiHUA0gg_ENG 39702_ENG 116369_ENG…"
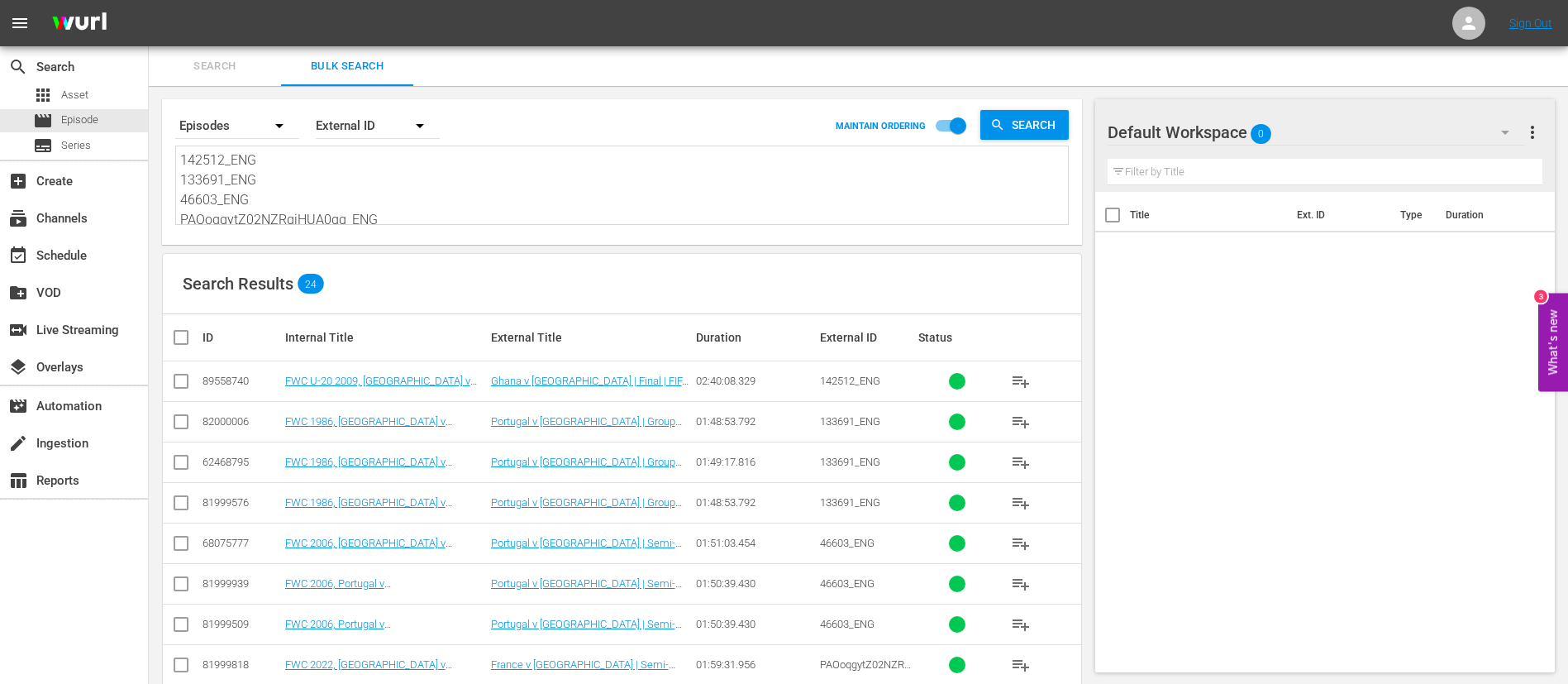
click at [180, 382] on input "checkbox" at bounding box center [180, 384] width 20 height 20
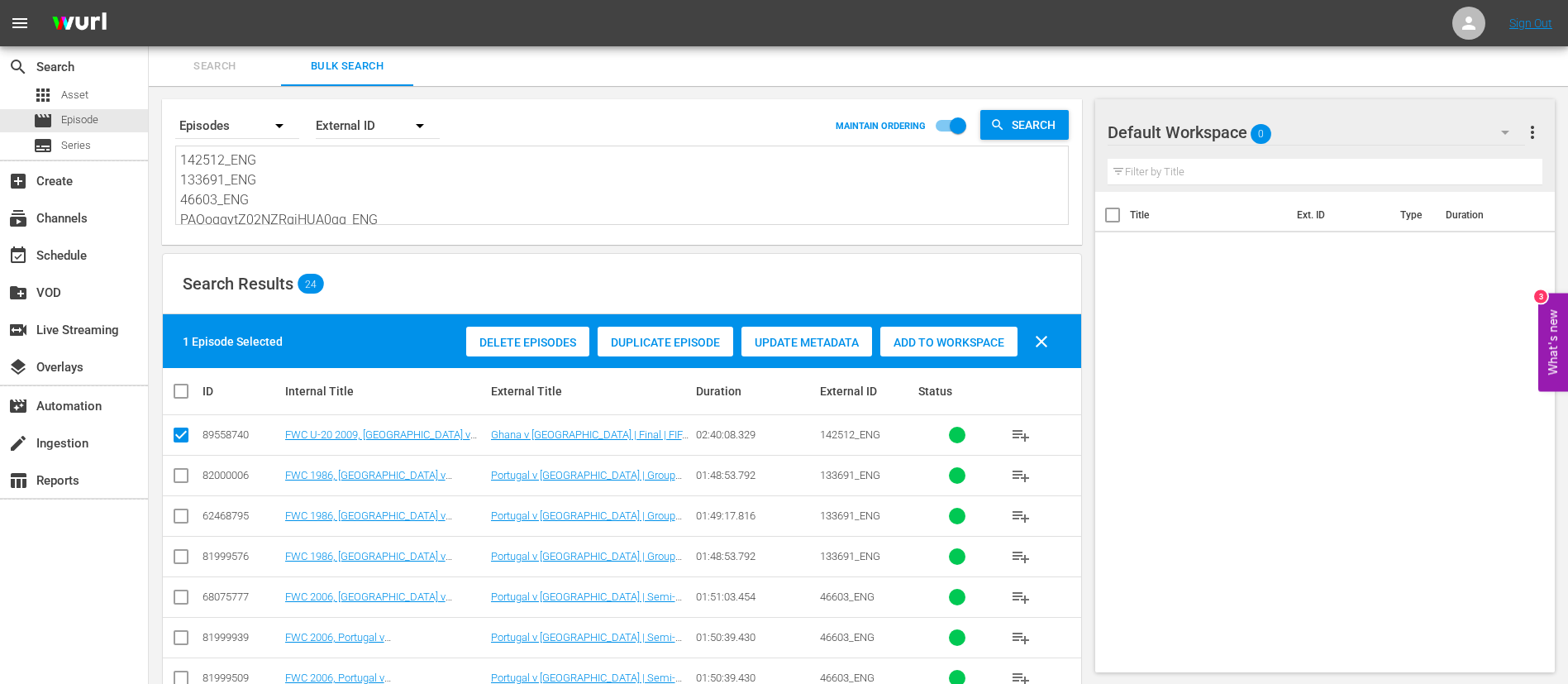
click at [179, 509] on input "checkbox" at bounding box center [180, 519] width 20 height 20
click at [181, 598] on input "checkbox" at bounding box center [180, 600] width 20 height 20
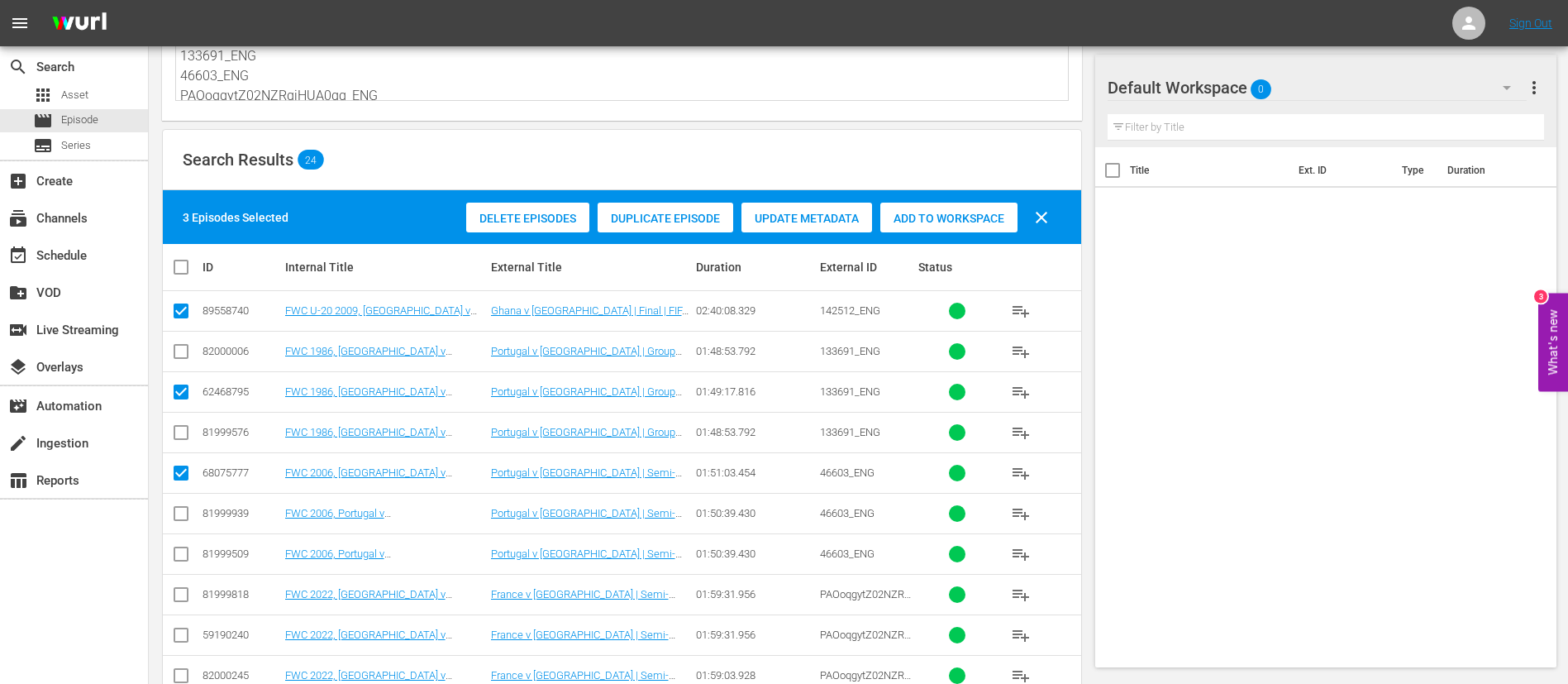
click at [181, 640] on input "checkbox" at bounding box center [180, 638] width 20 height 20
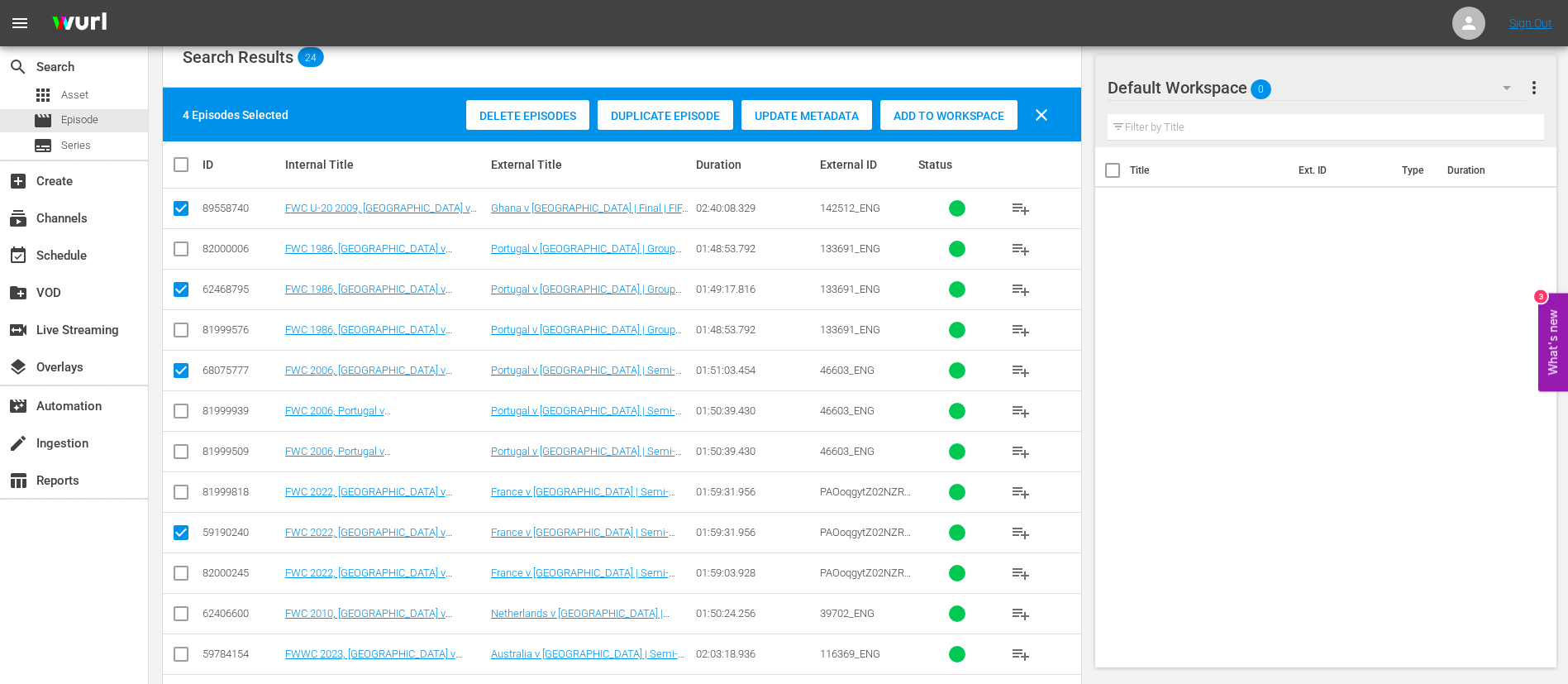
scroll to position [248, 0]
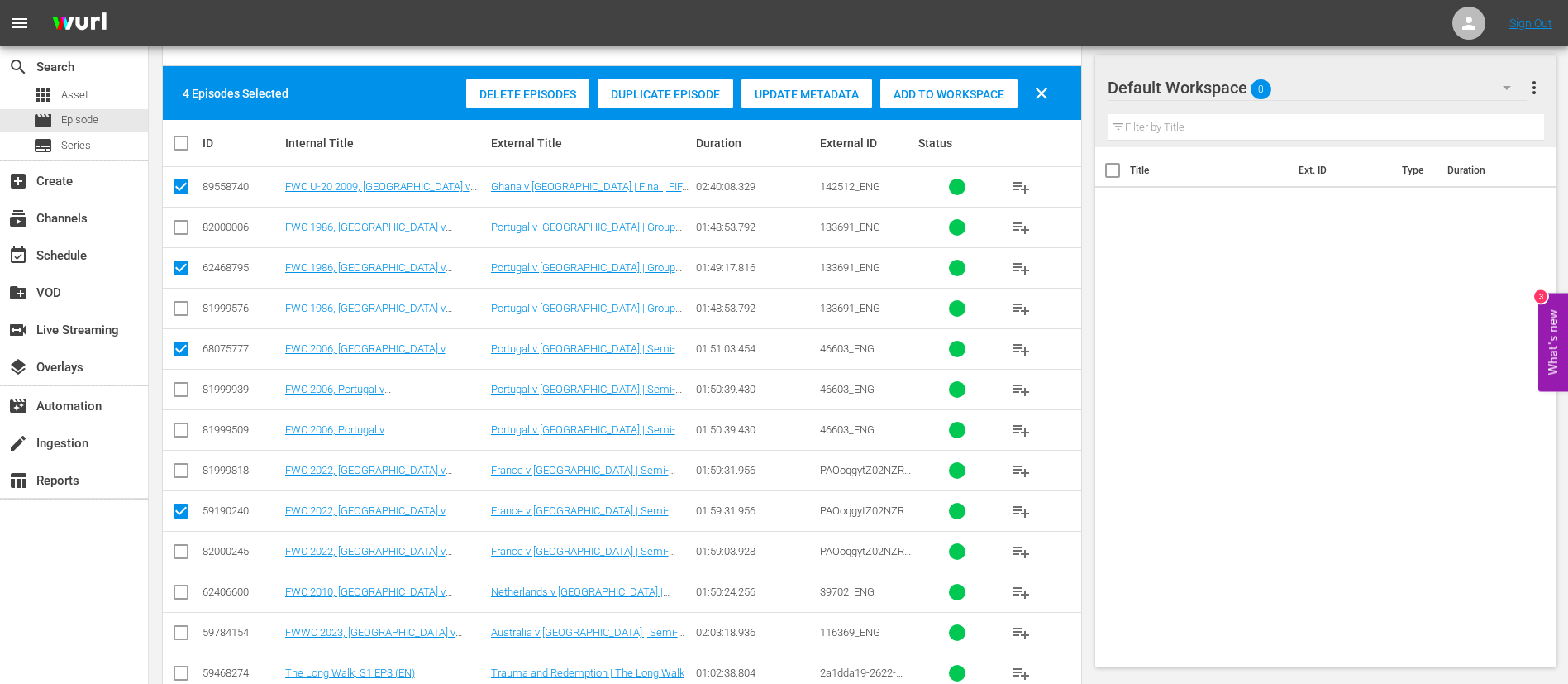
click at [185, 593] on input "checkbox" at bounding box center [180, 595] width 20 height 20
click at [173, 636] on input "checkbox" at bounding box center [180, 635] width 20 height 20
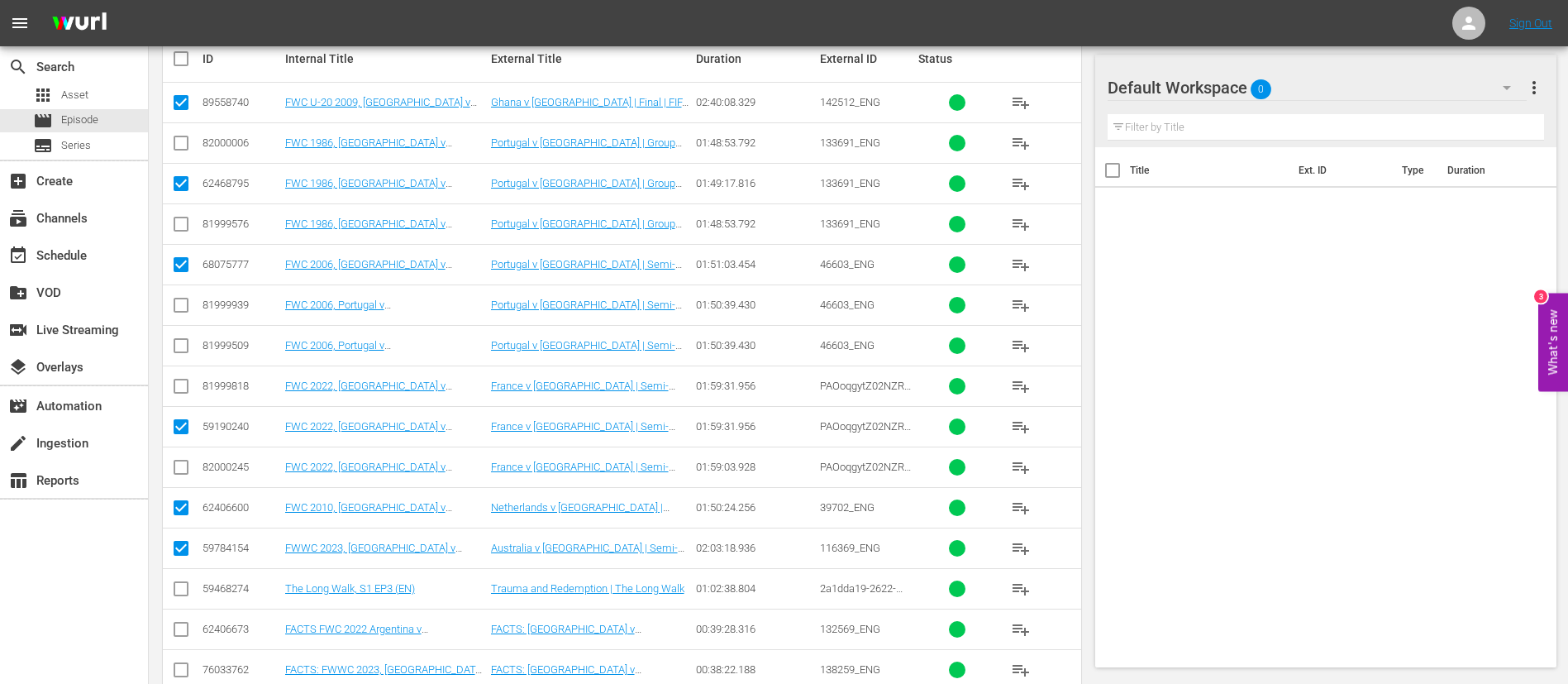
scroll to position [372, 0]
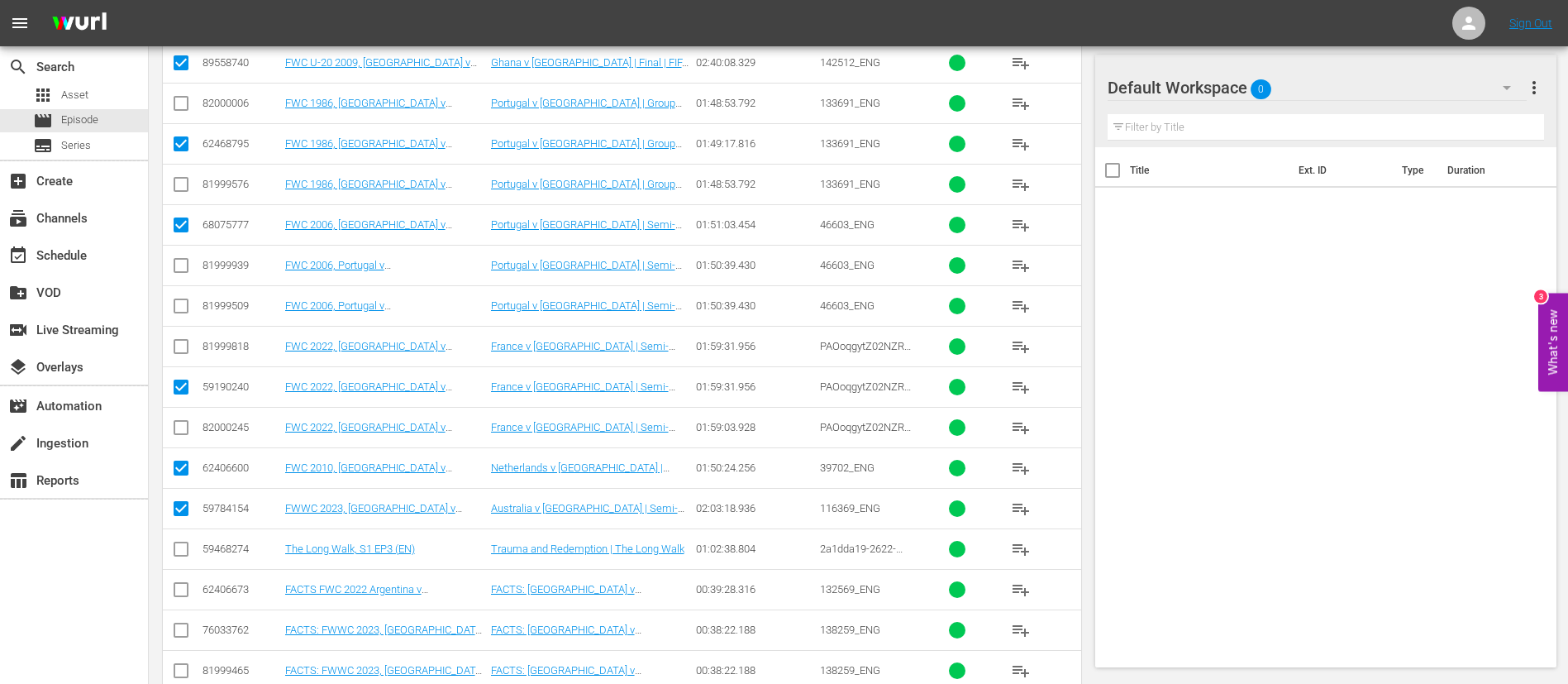
click at [188, 558] on input "checkbox" at bounding box center [180, 552] width 20 height 20
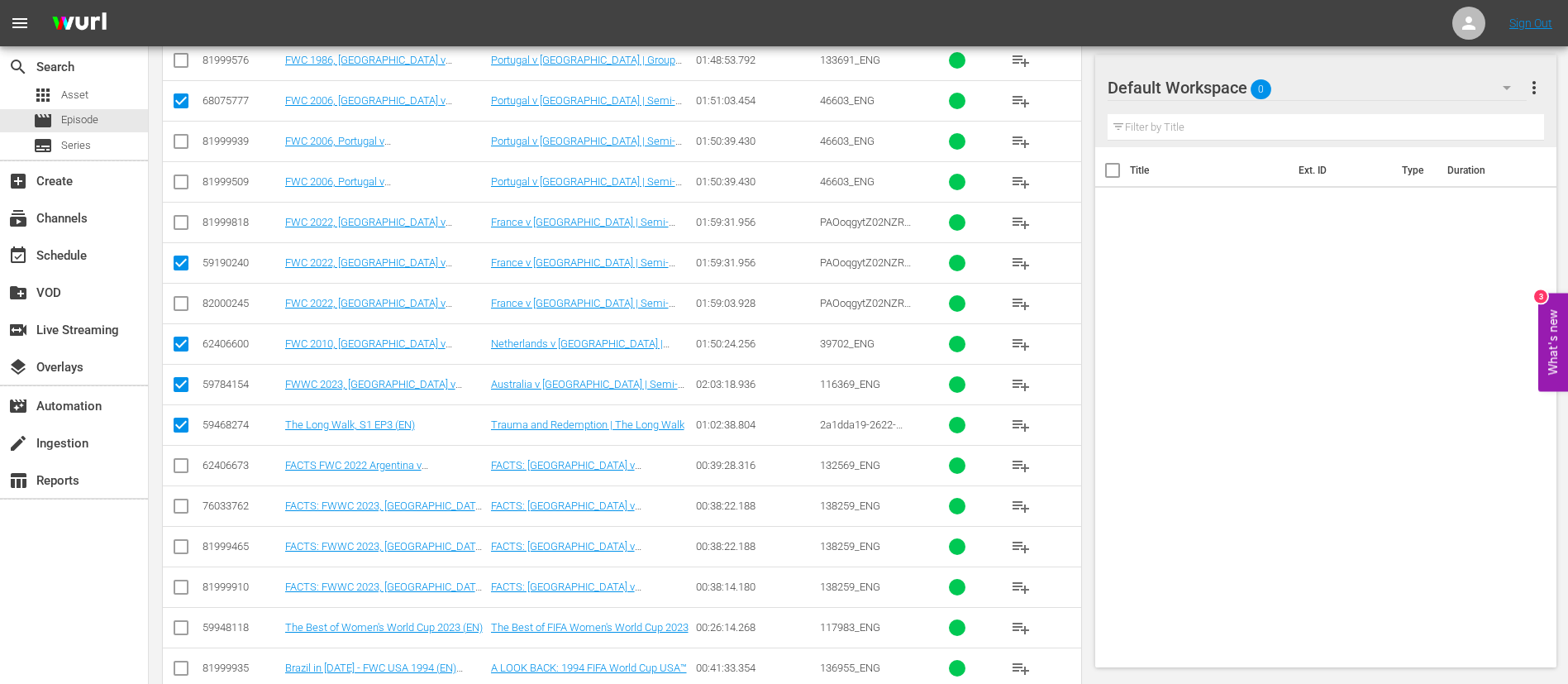
click at [177, 470] on input "checkbox" at bounding box center [180, 468] width 20 height 20
click at [185, 506] on input "checkbox" at bounding box center [180, 509] width 20 height 20
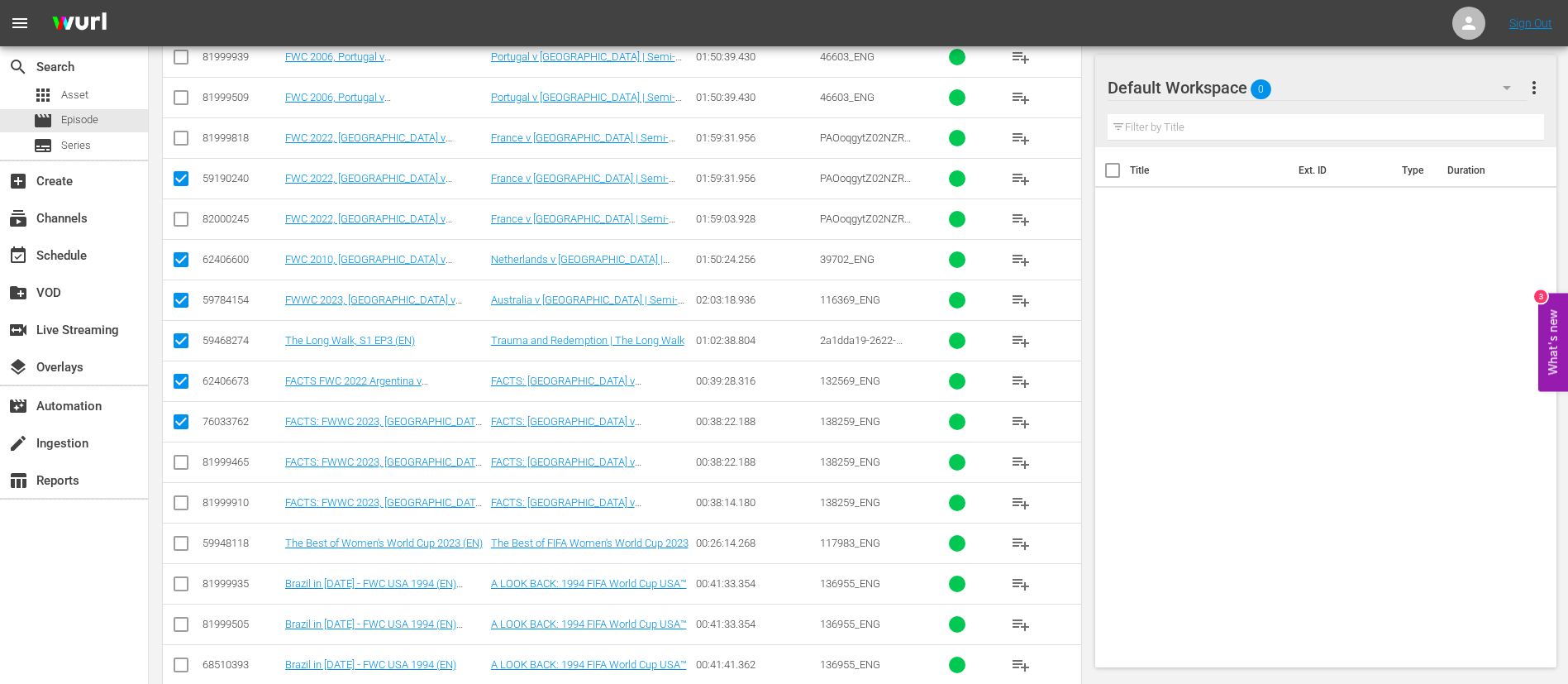
scroll to position [620, 0]
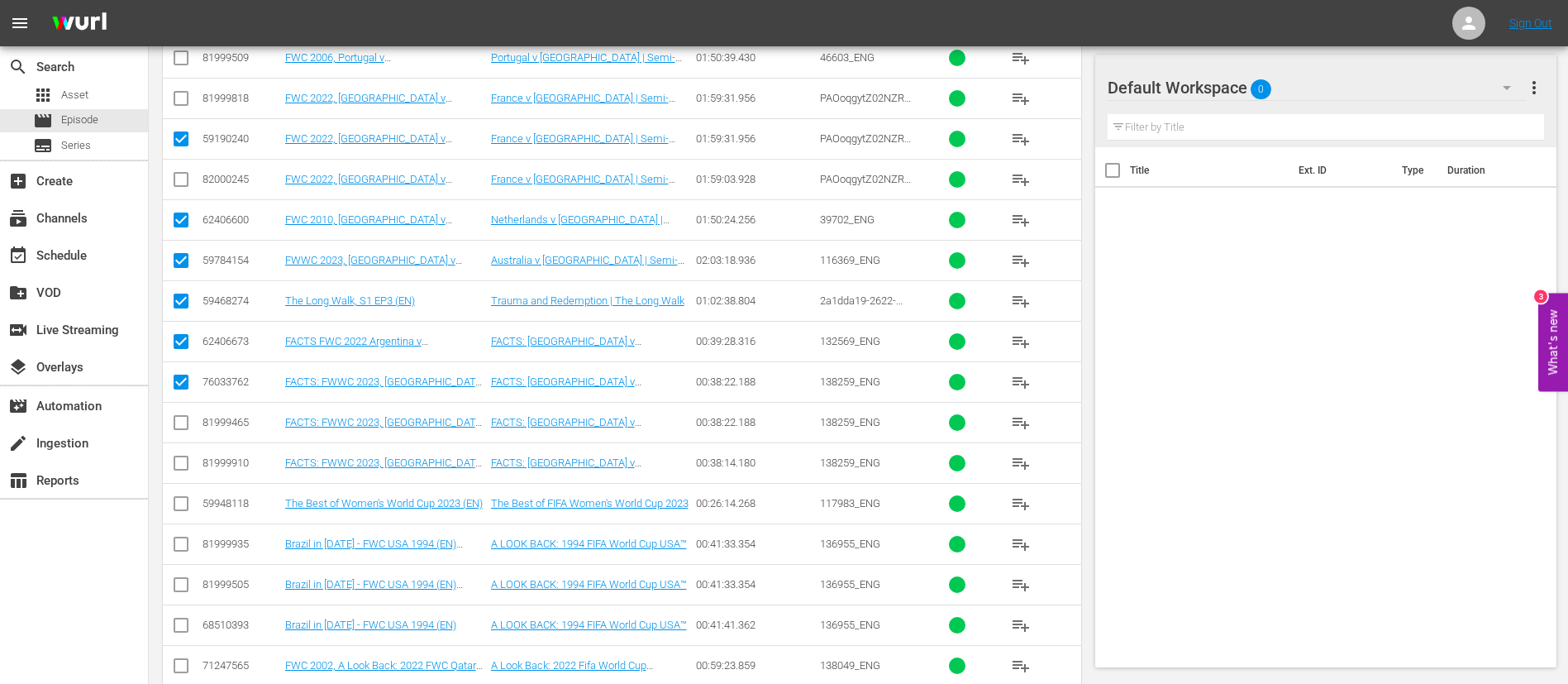
click at [189, 506] on input "checkbox" at bounding box center [180, 507] width 20 height 20
click at [188, 626] on input "checkbox" at bounding box center [180, 628] width 20 height 20
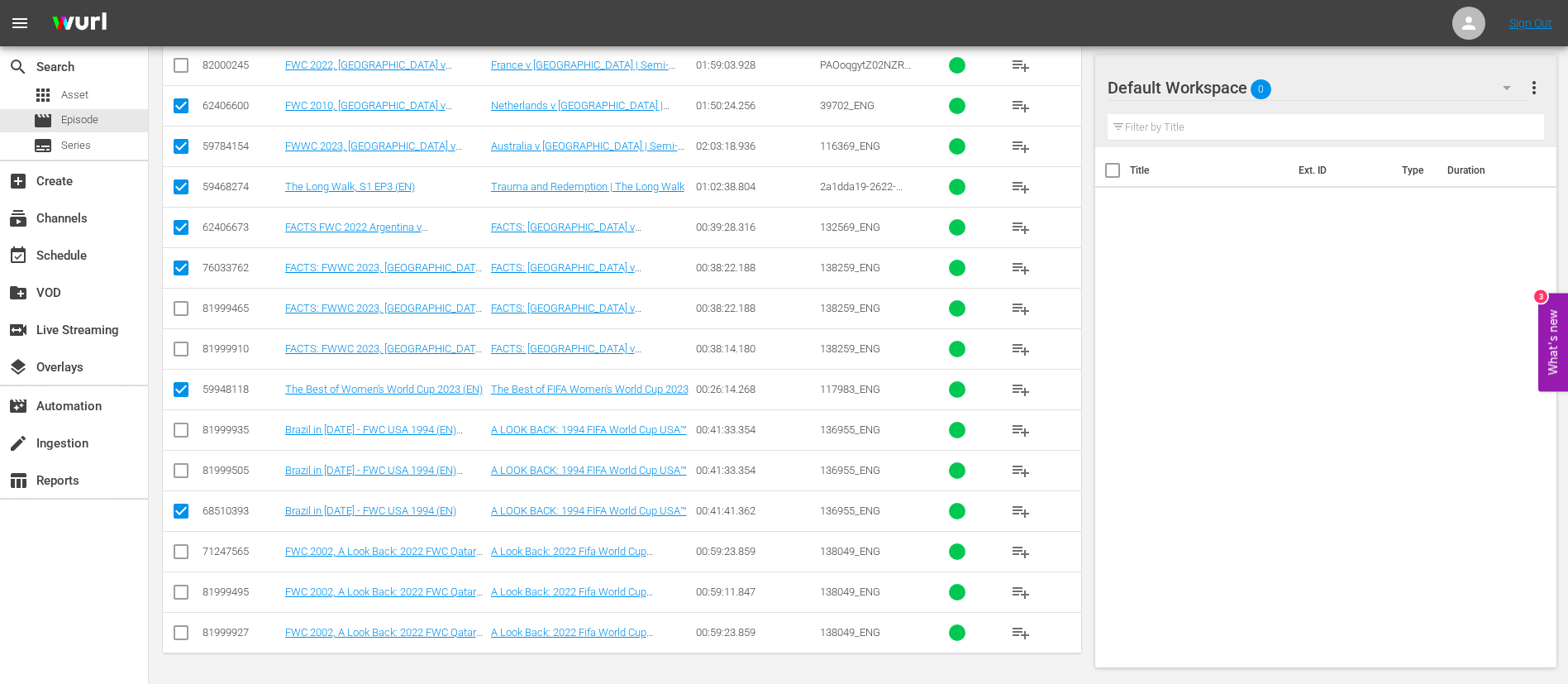
click at [183, 553] on input "checkbox" at bounding box center [180, 555] width 20 height 20
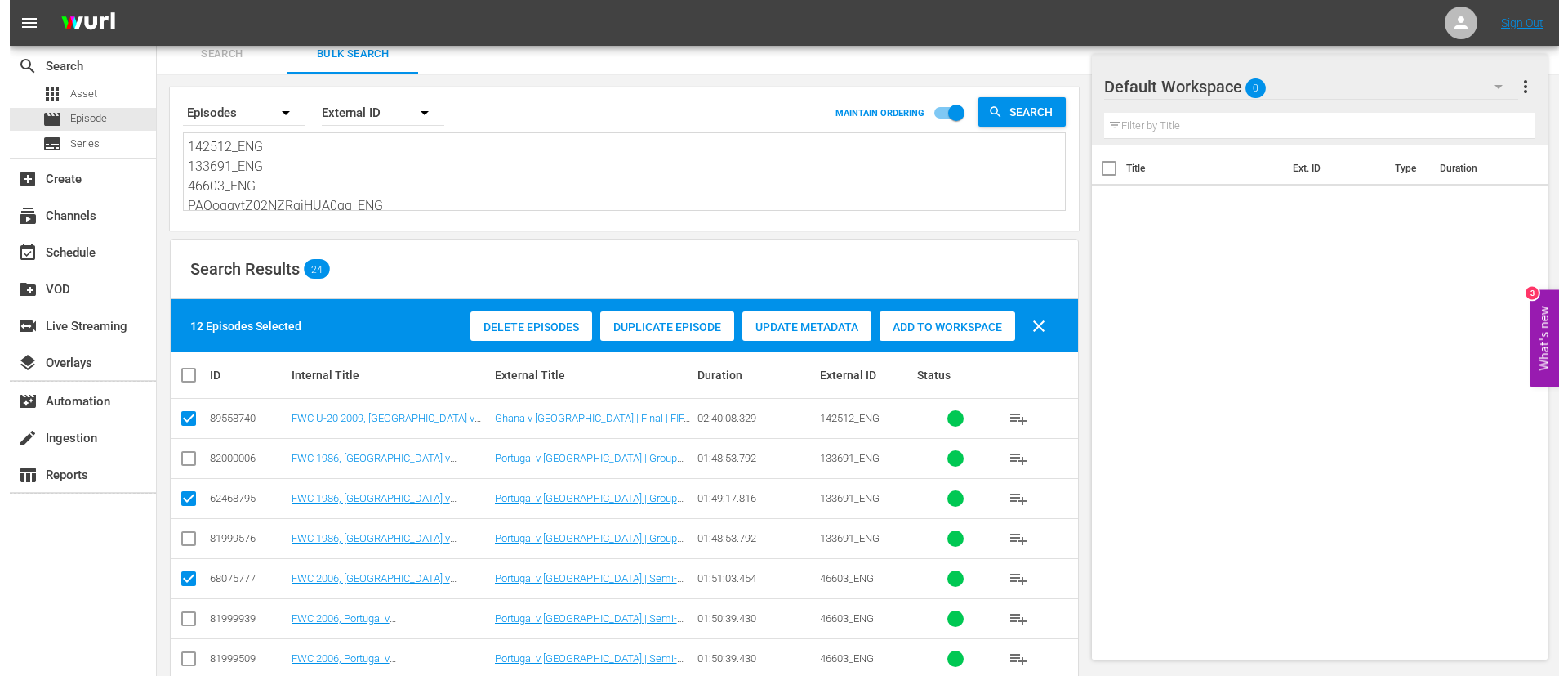
scroll to position [0, 0]
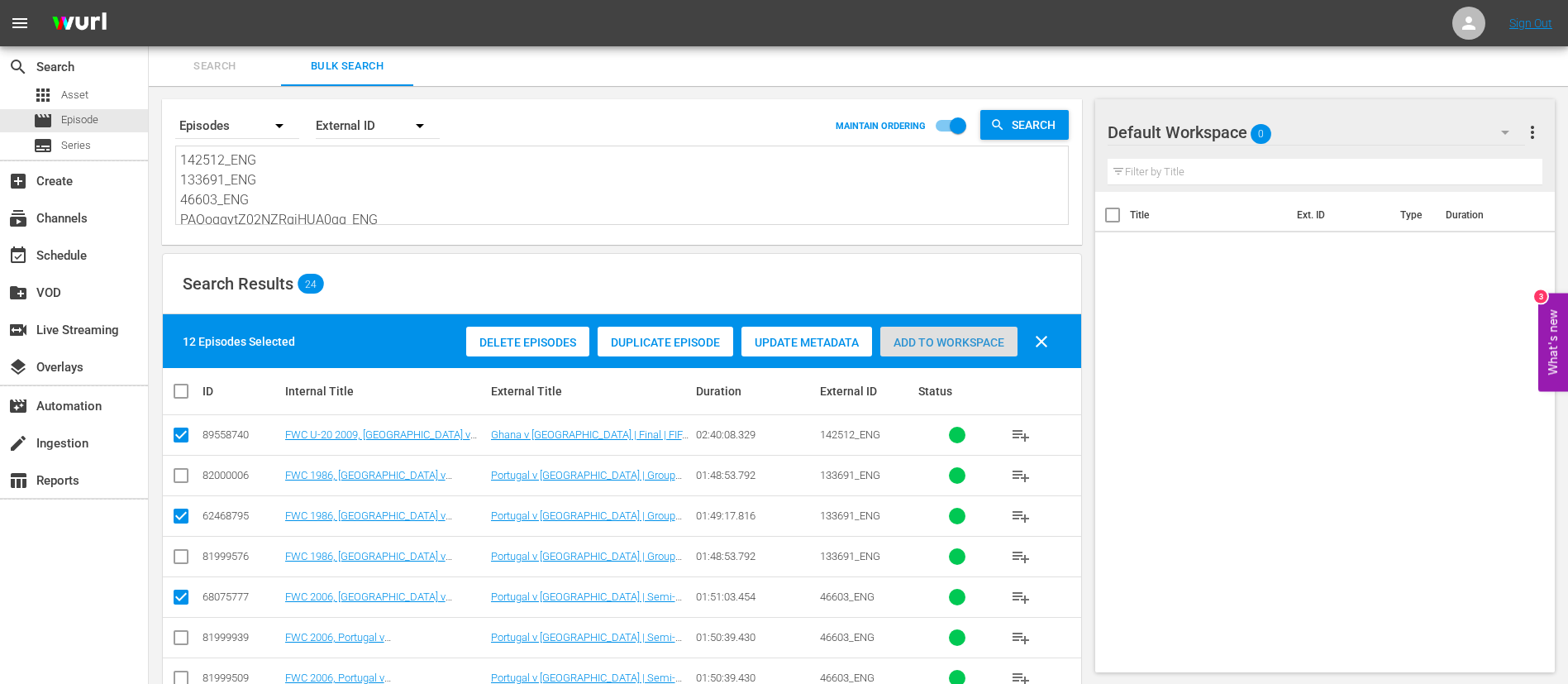
click at [975, 344] on span "Add to Workspace" at bounding box center [949, 342] width 137 height 13
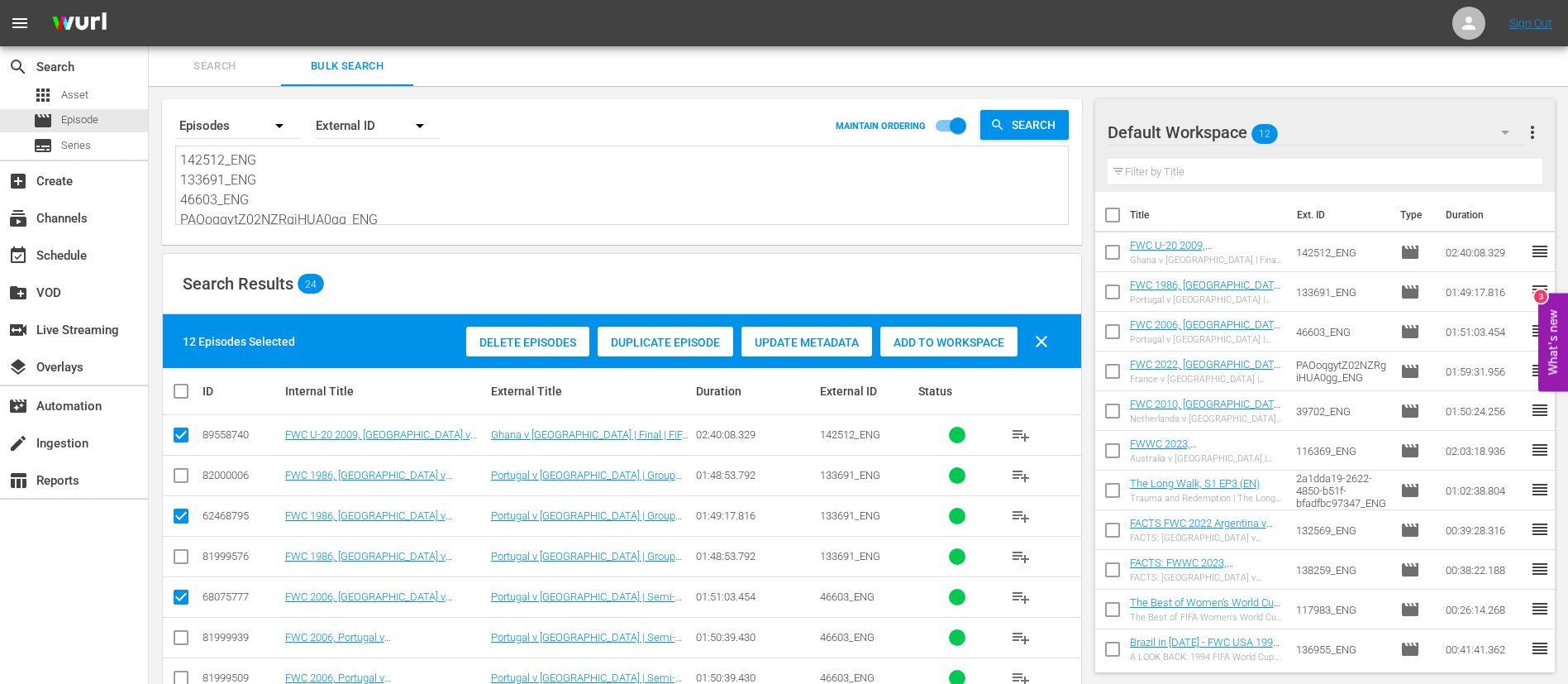
click at [1048, 342] on span "clear" at bounding box center [1041, 341] width 20 height 20
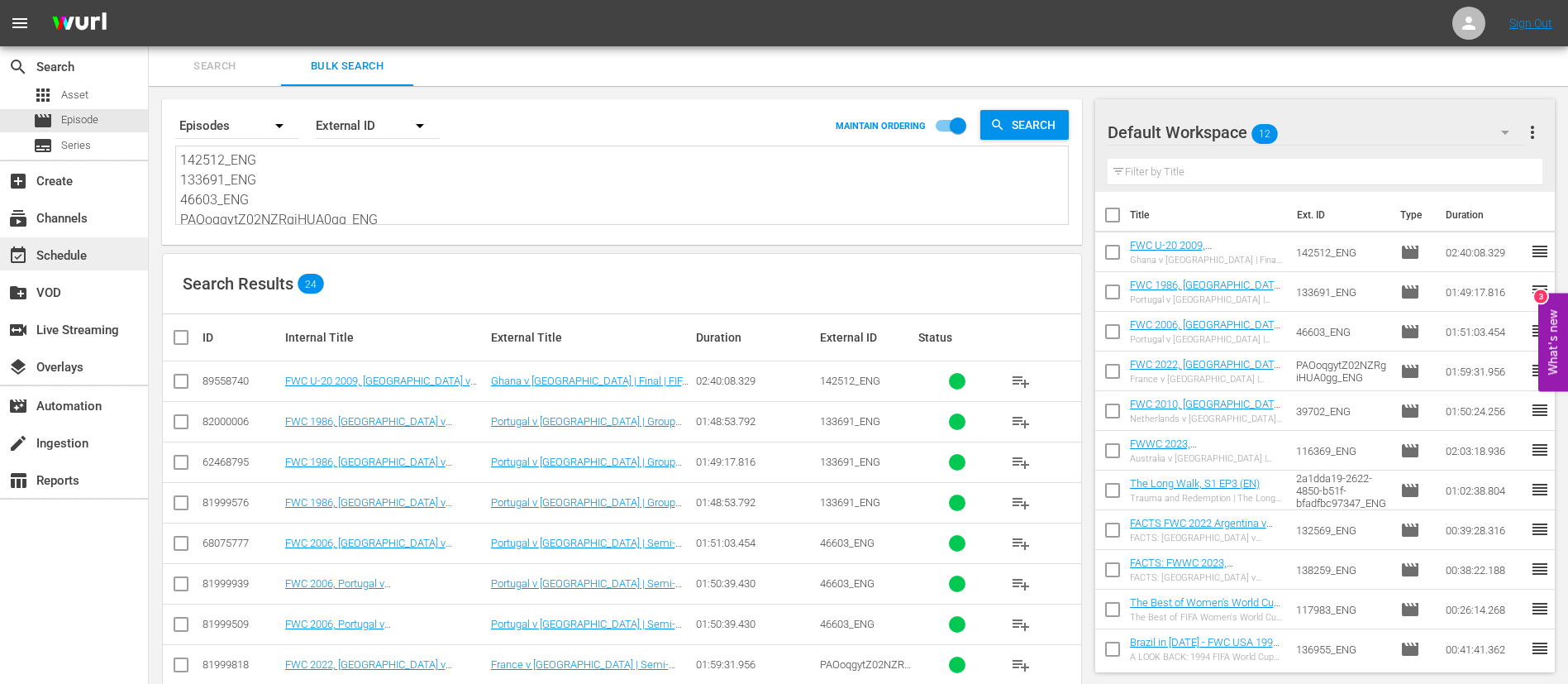
click at [31, 239] on div "event_available Schedule" at bounding box center [74, 253] width 148 height 33
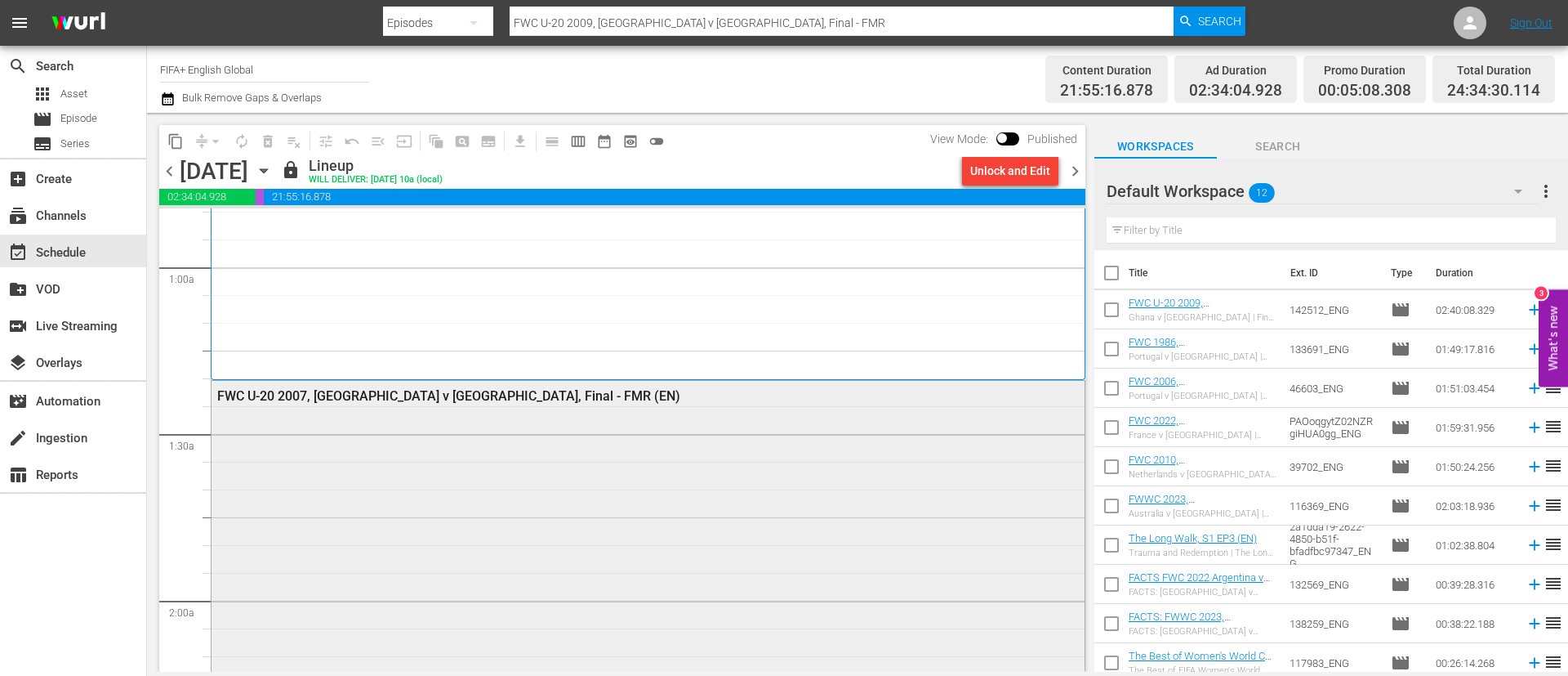
scroll to position [613, 0]
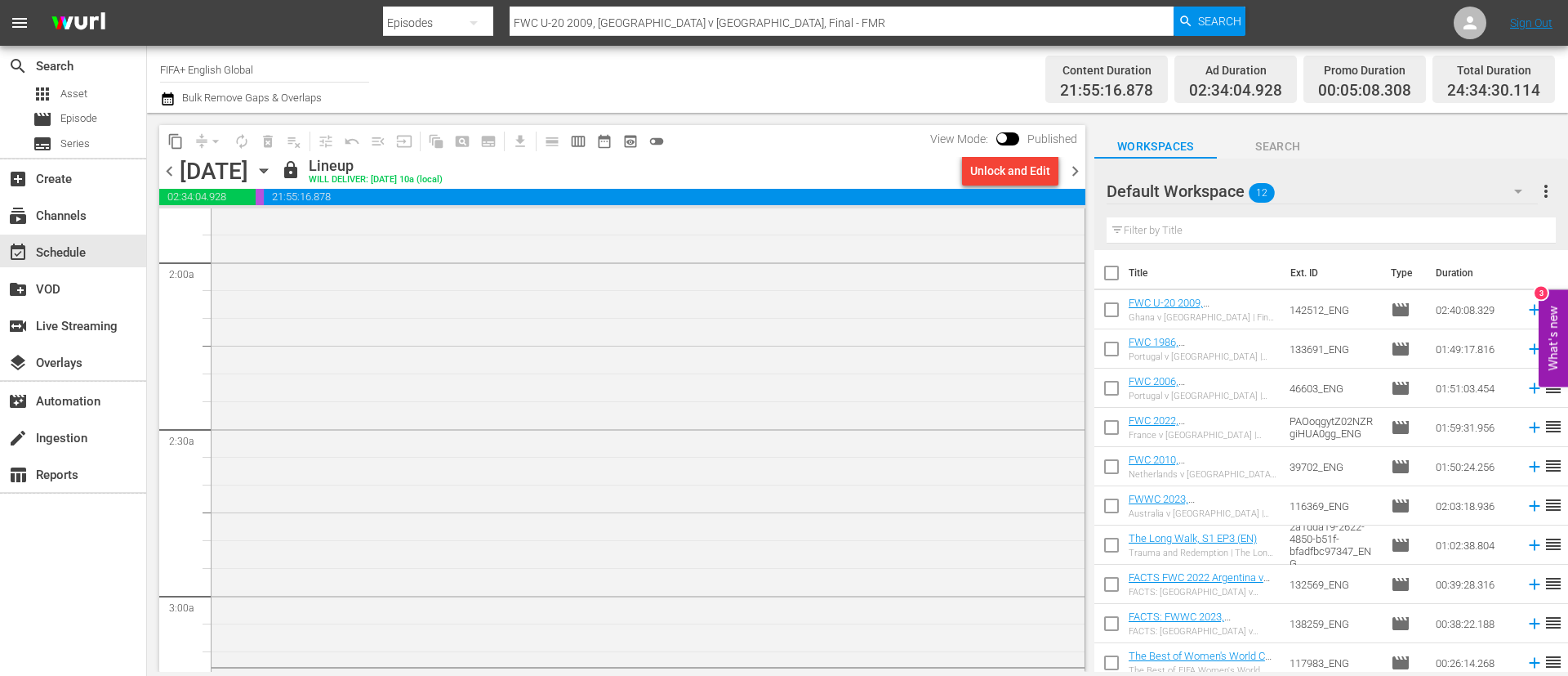
click at [1077, 170] on span "chevron_right" at bounding box center [1075, 172] width 20 height 20
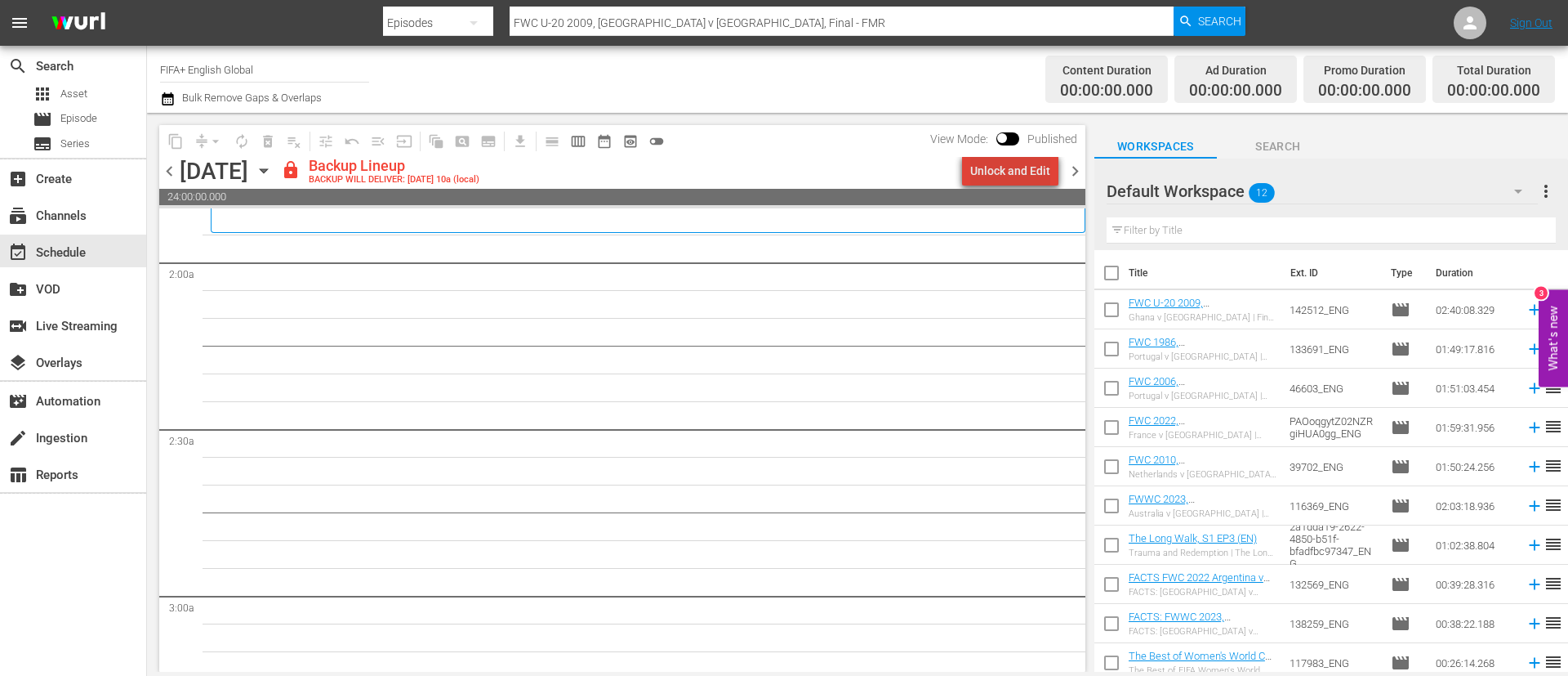
click at [1035, 171] on div "Unlock and Edit" at bounding box center [1010, 171] width 80 height 30
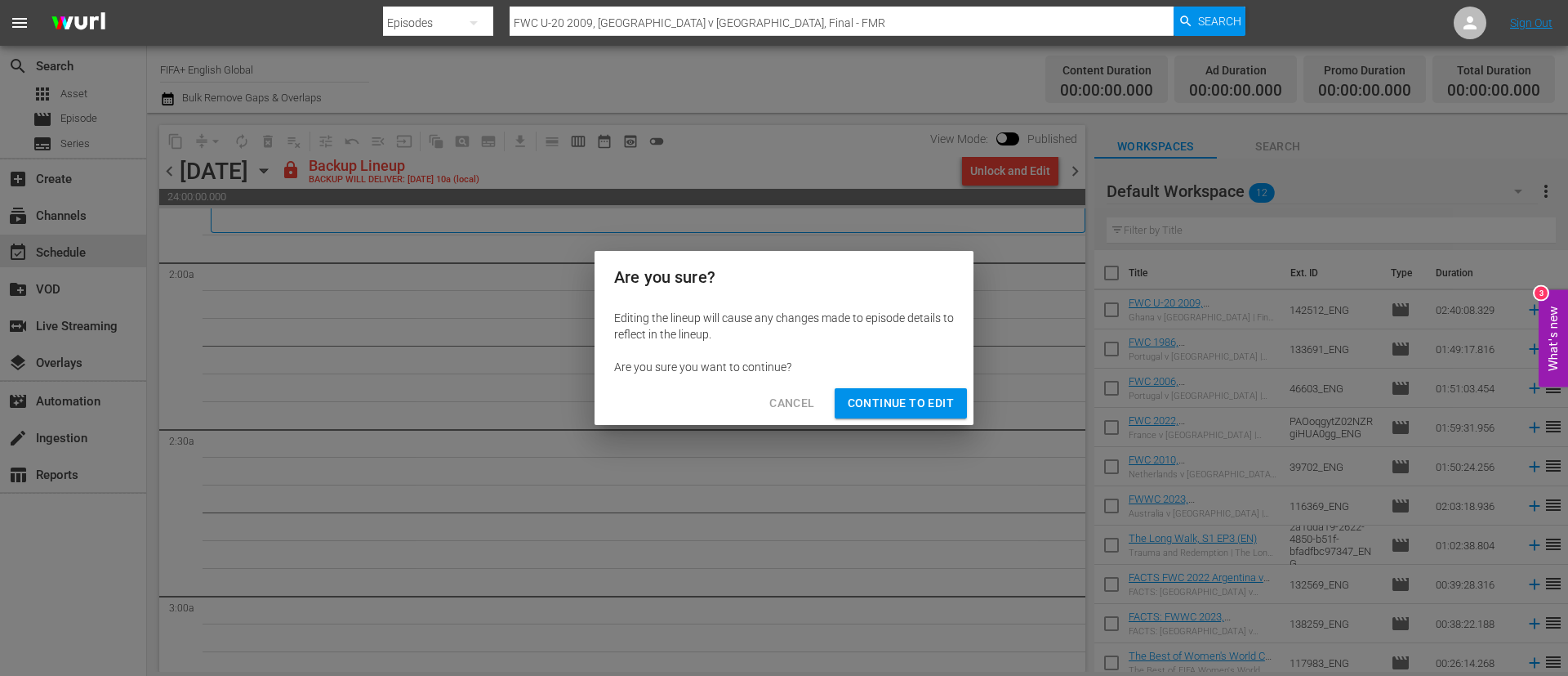
click at [917, 413] on span "Continue to Edit" at bounding box center [901, 403] width 107 height 20
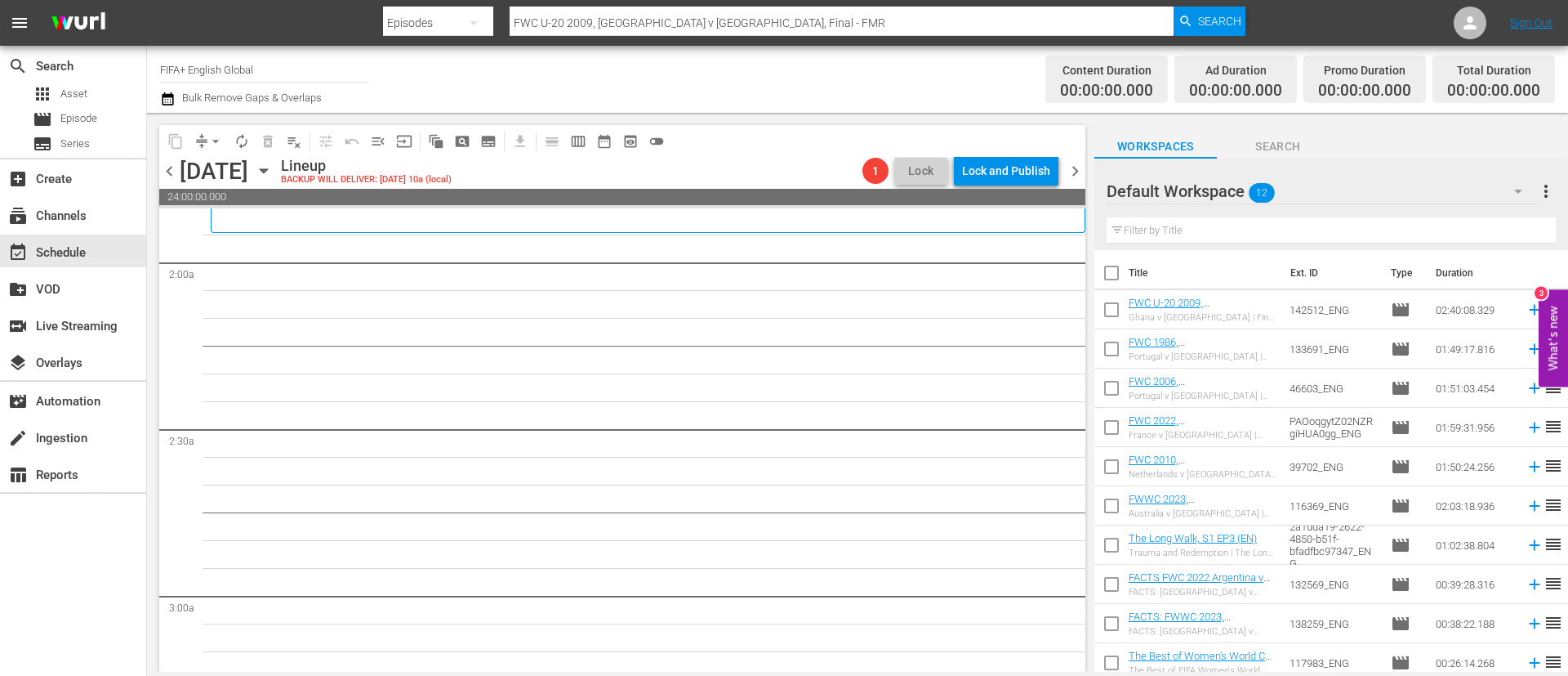
click at [1119, 278] on input "checkbox" at bounding box center [1111, 275] width 34 height 34
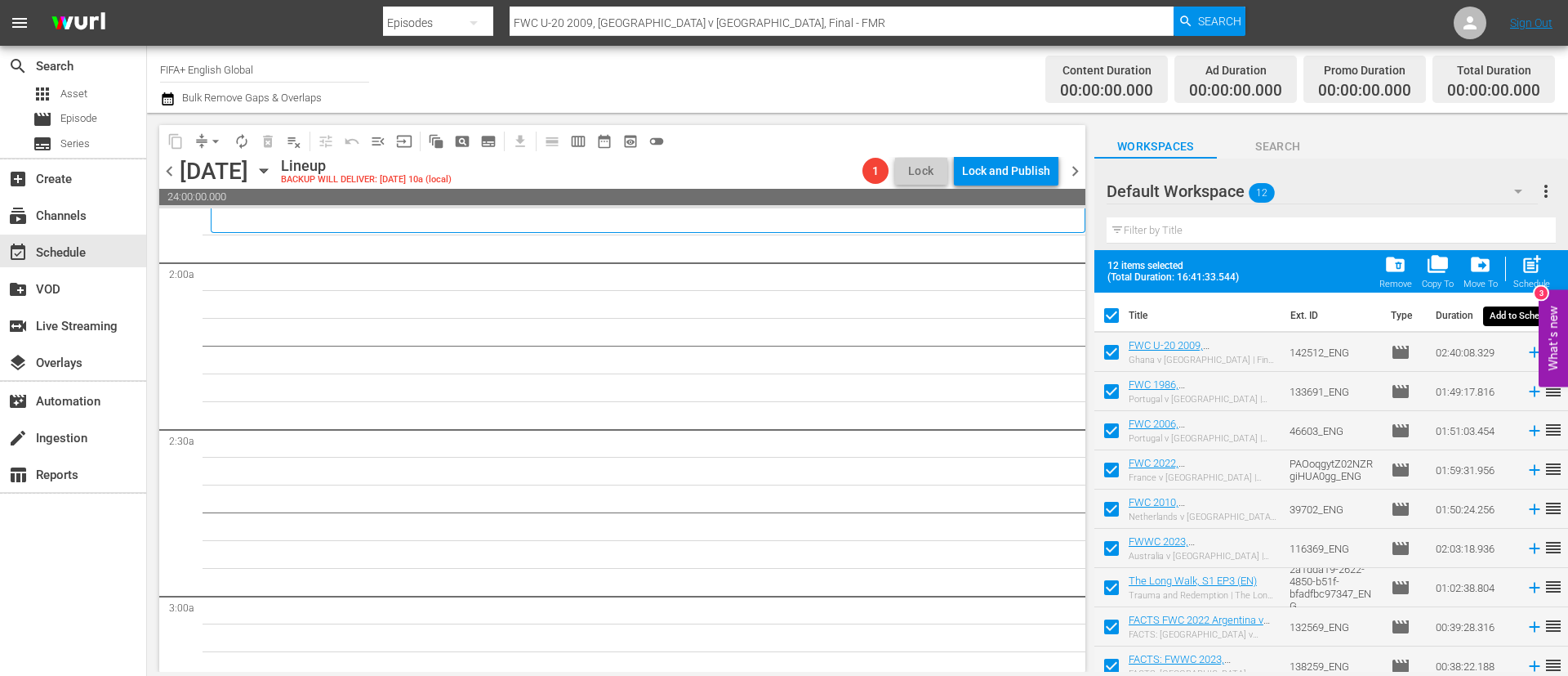
click at [1534, 270] on span "post_add" at bounding box center [1532, 264] width 22 height 22
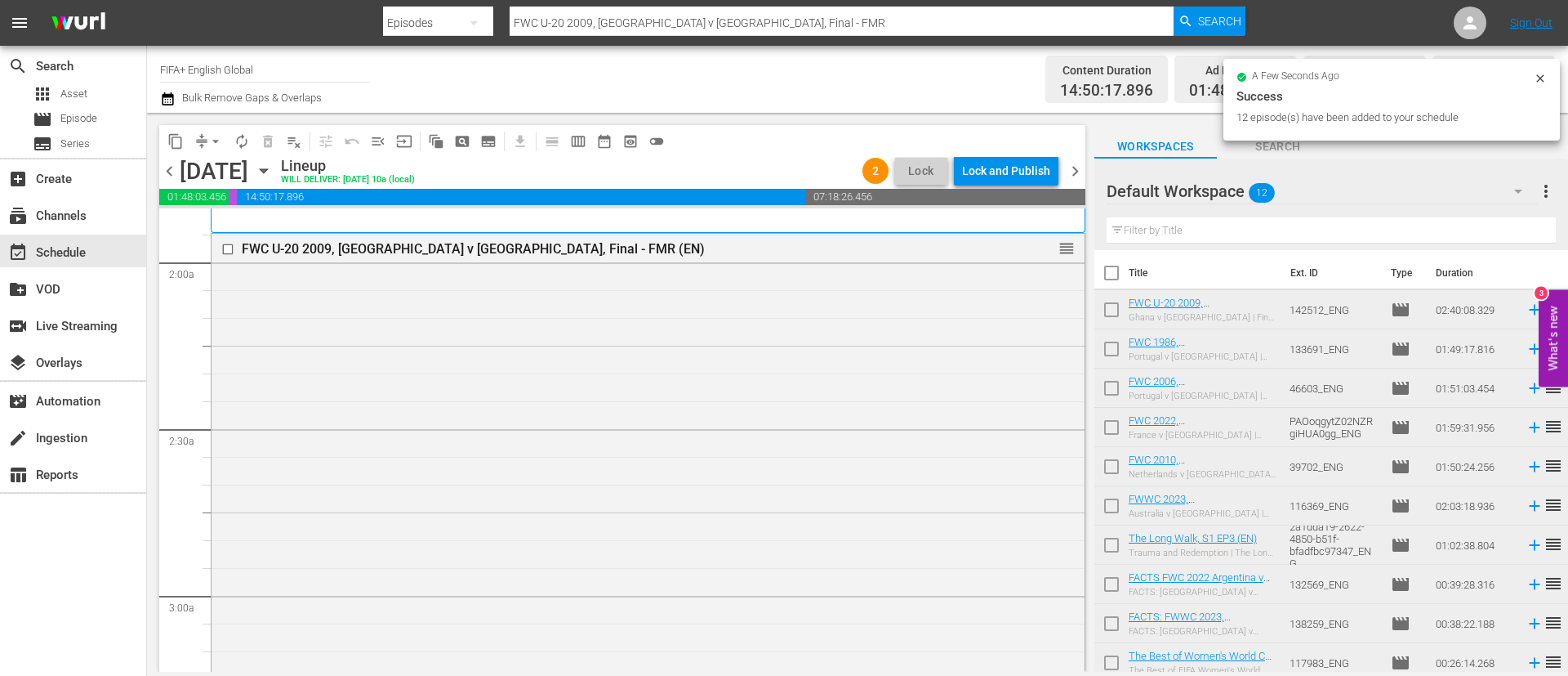
click at [1118, 272] on input "checkbox" at bounding box center [1111, 275] width 34 height 34
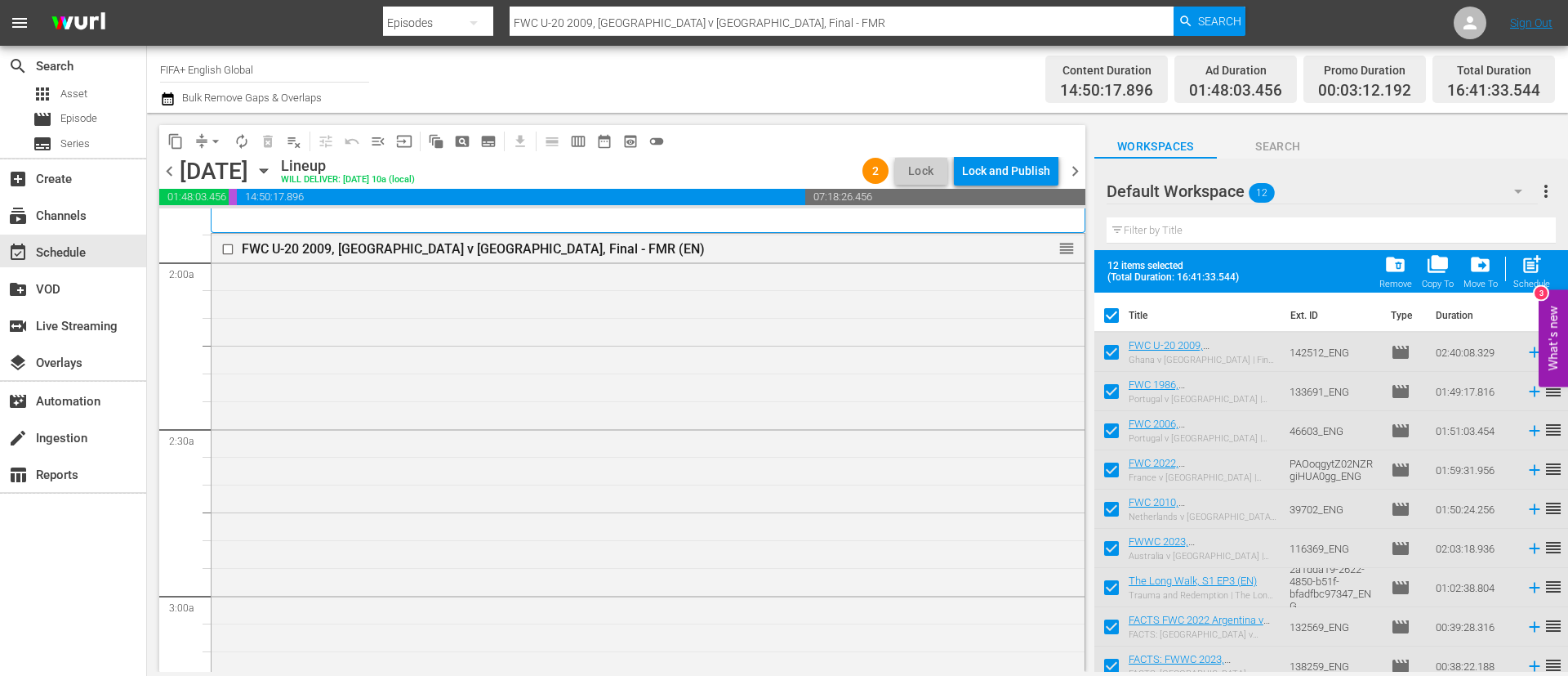
click at [1104, 273] on div "12 items selected (Total Duration: 16:41:33.544) folder_delete Remove folder_co…" at bounding box center [1331, 272] width 474 height 43
click at [1543, 263] on span "post_add" at bounding box center [1532, 264] width 22 height 22
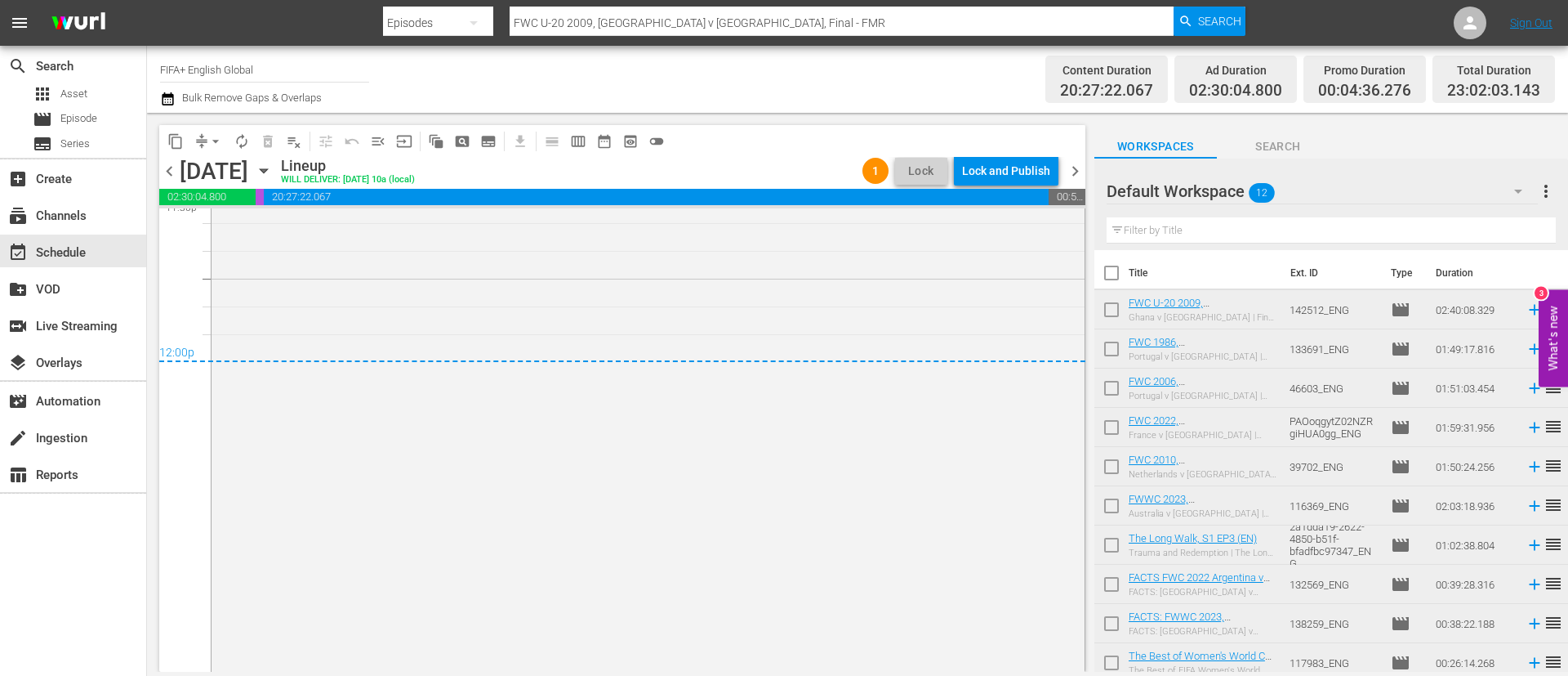
scroll to position [7855, 0]
click at [374, 145] on span "menu_open" at bounding box center [378, 142] width 17 height 17
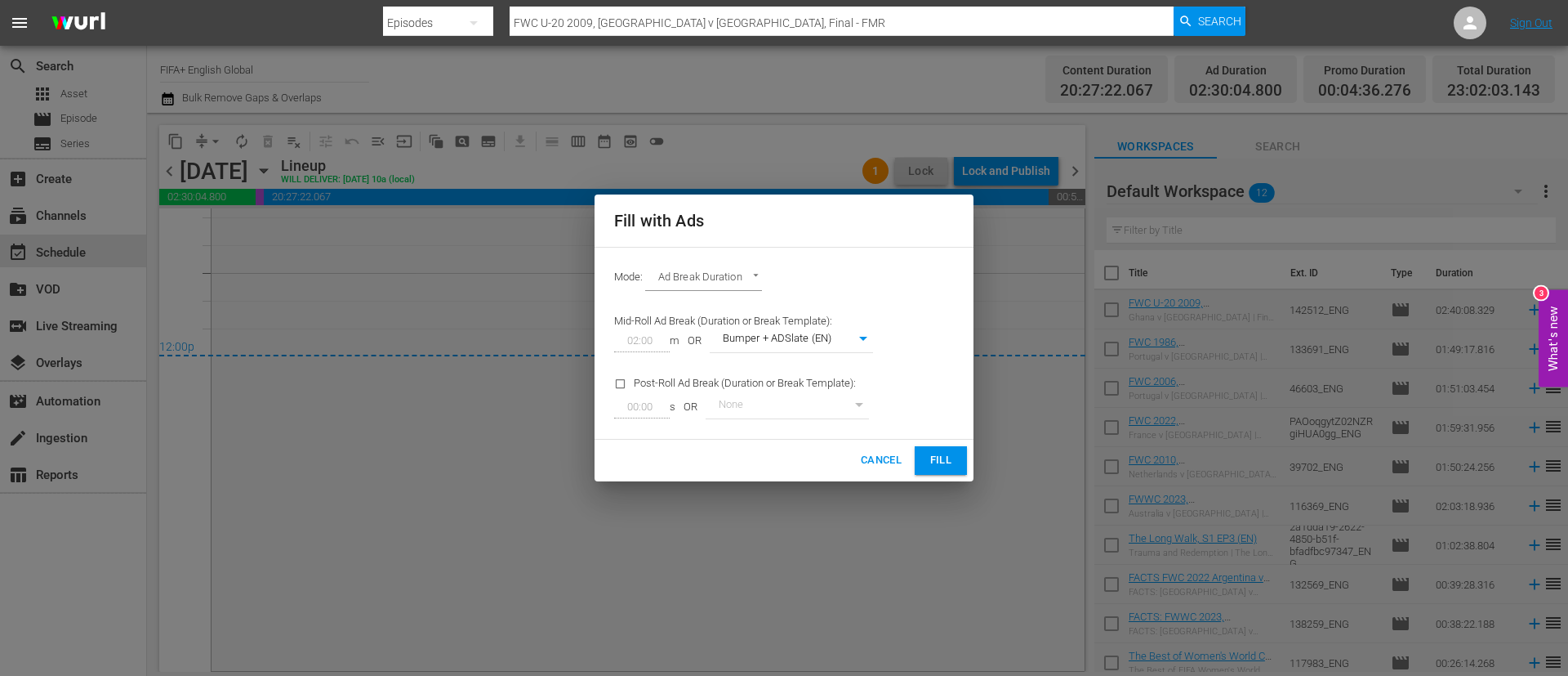
click at [930, 465] on span "Fill" at bounding box center [941, 461] width 26 height 19
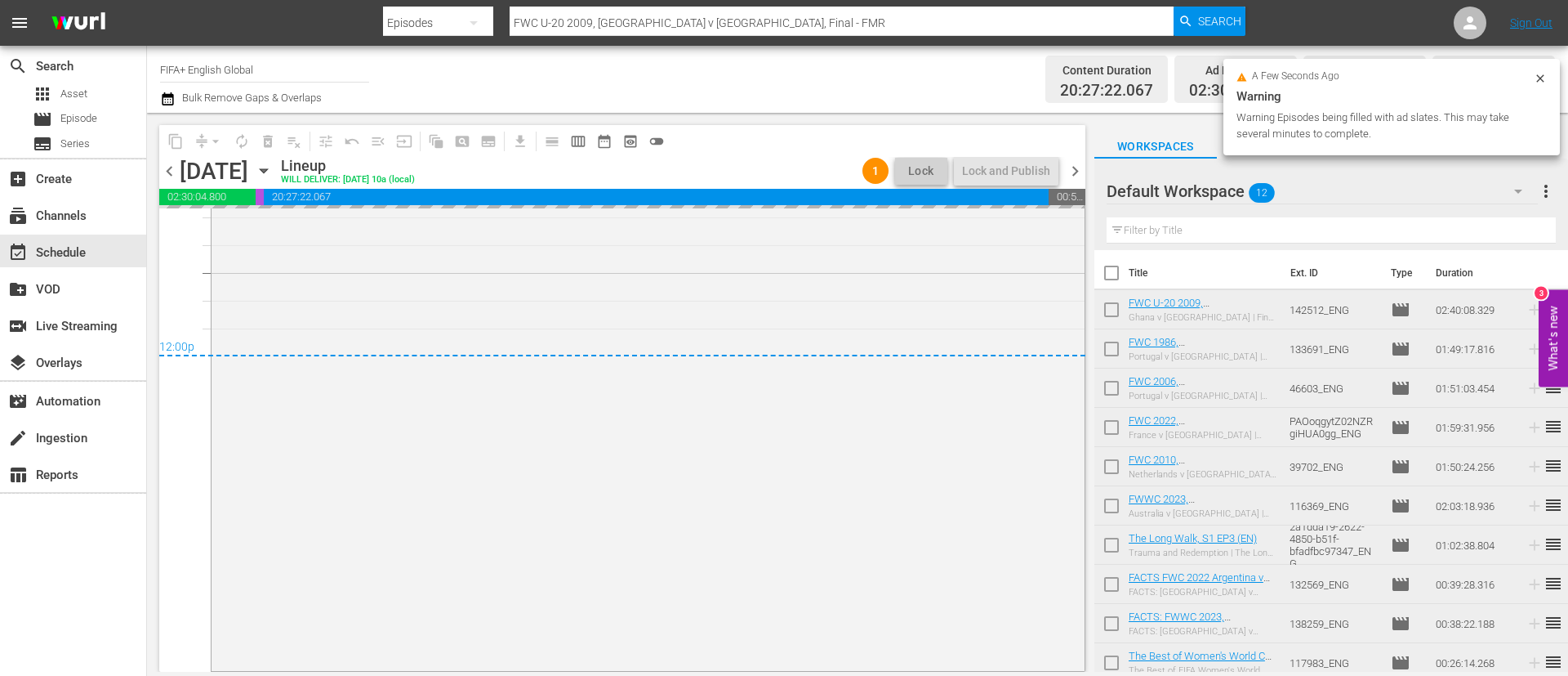
click at [1548, 189] on span "more_vert" at bounding box center [1546, 191] width 19 height 19
click at [1443, 223] on div "Clear All Workspace Items" at bounding box center [1440, 223] width 192 height 30
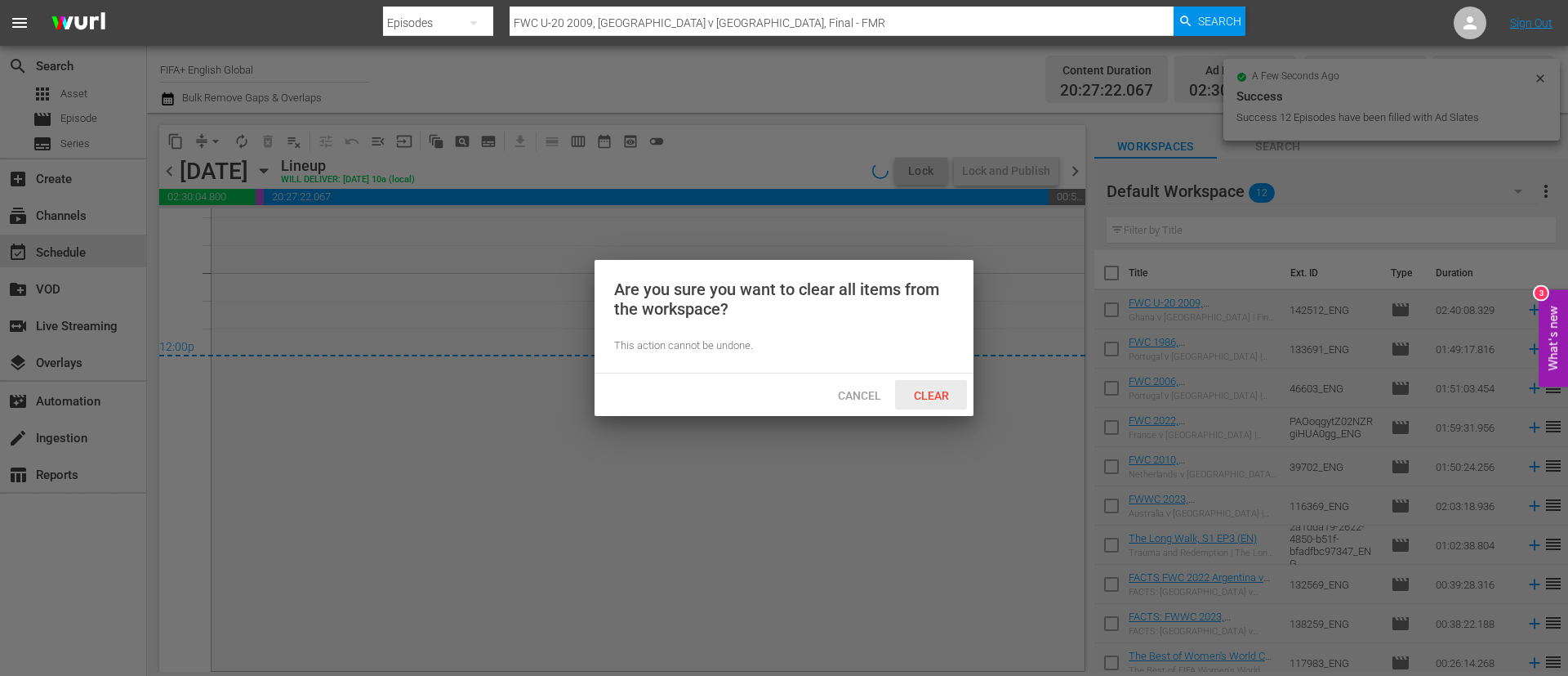
click at [940, 396] on span "Clear" at bounding box center [931, 396] width 61 height 13
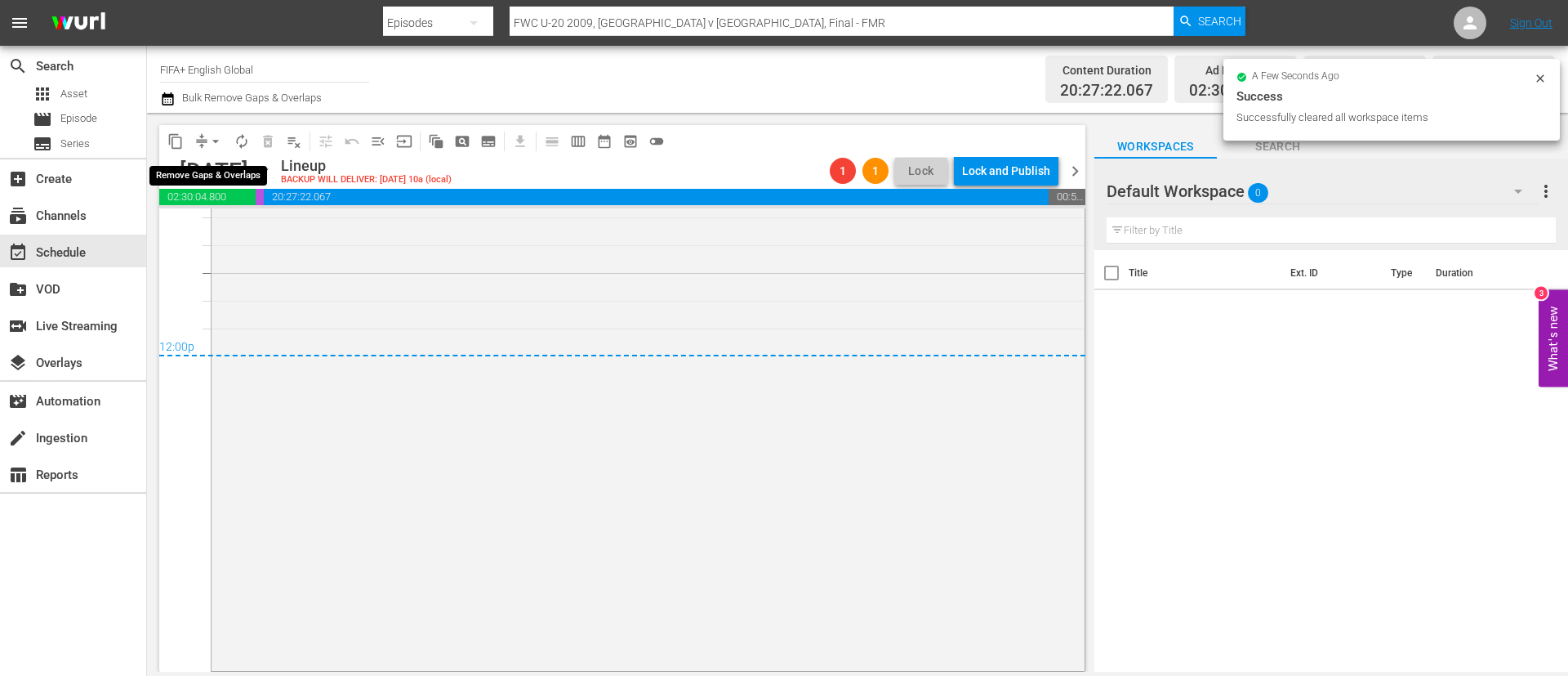
click at [214, 141] on span "arrow_drop_down" at bounding box center [216, 142] width 17 height 17
click at [237, 223] on li "Align to End of Previous Day" at bounding box center [216, 228] width 171 height 27
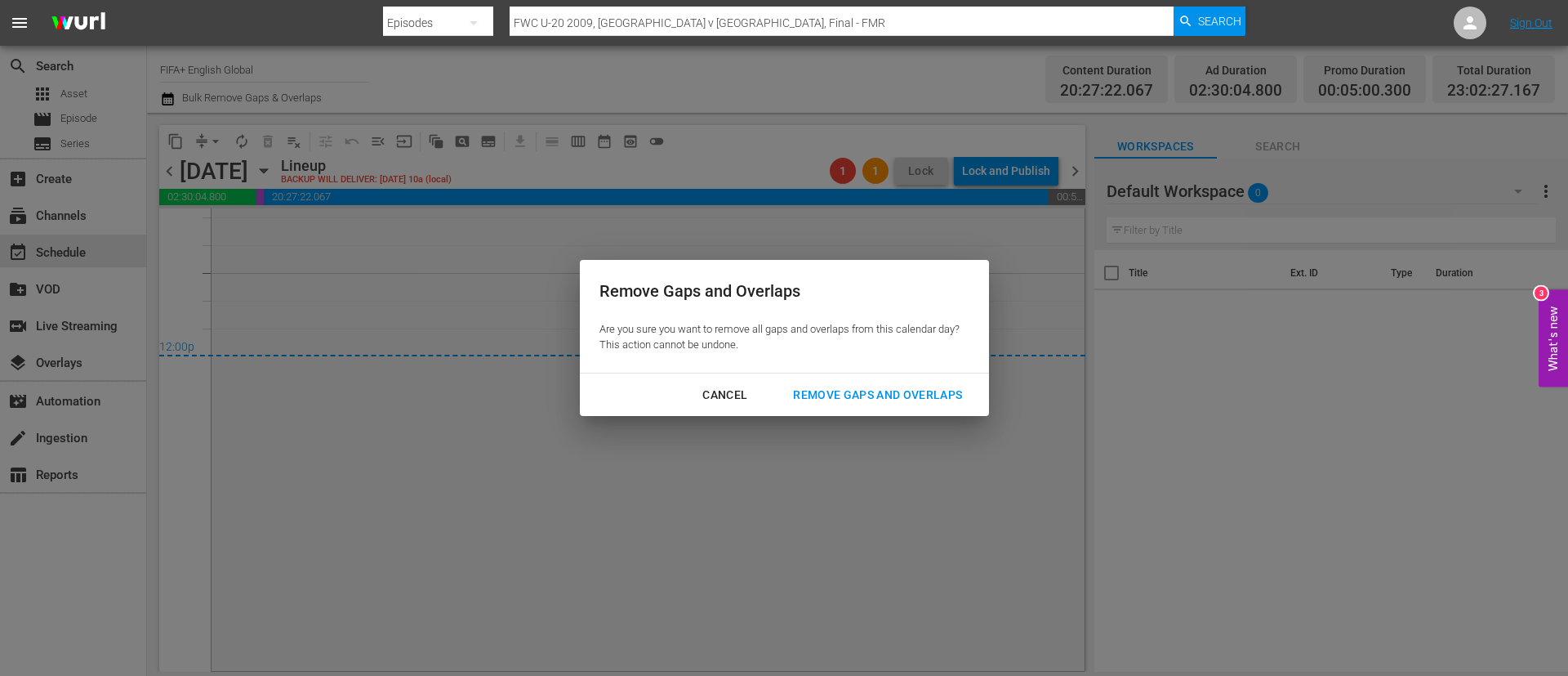
click at [846, 399] on div "Remove Gaps and Overlaps" at bounding box center [878, 395] width 196 height 20
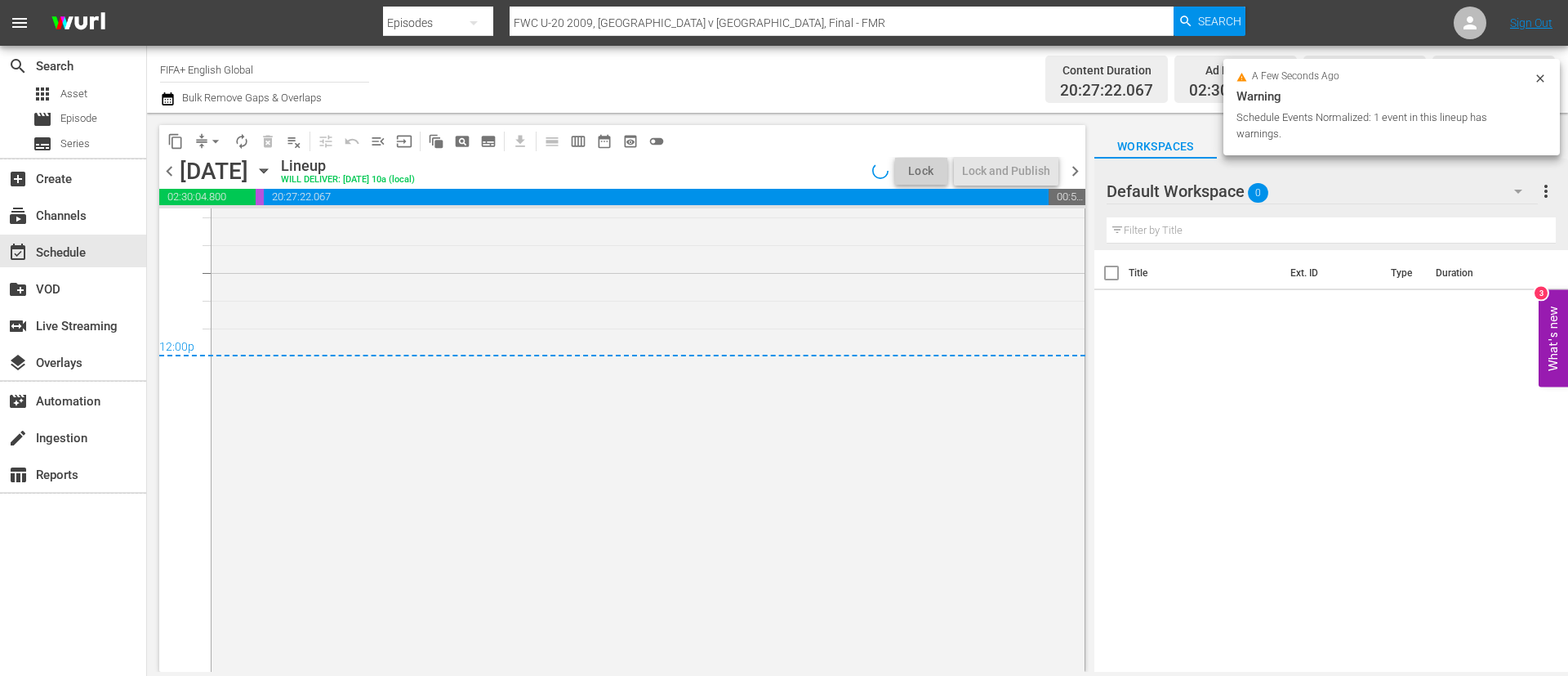
scroll to position [7800, 0]
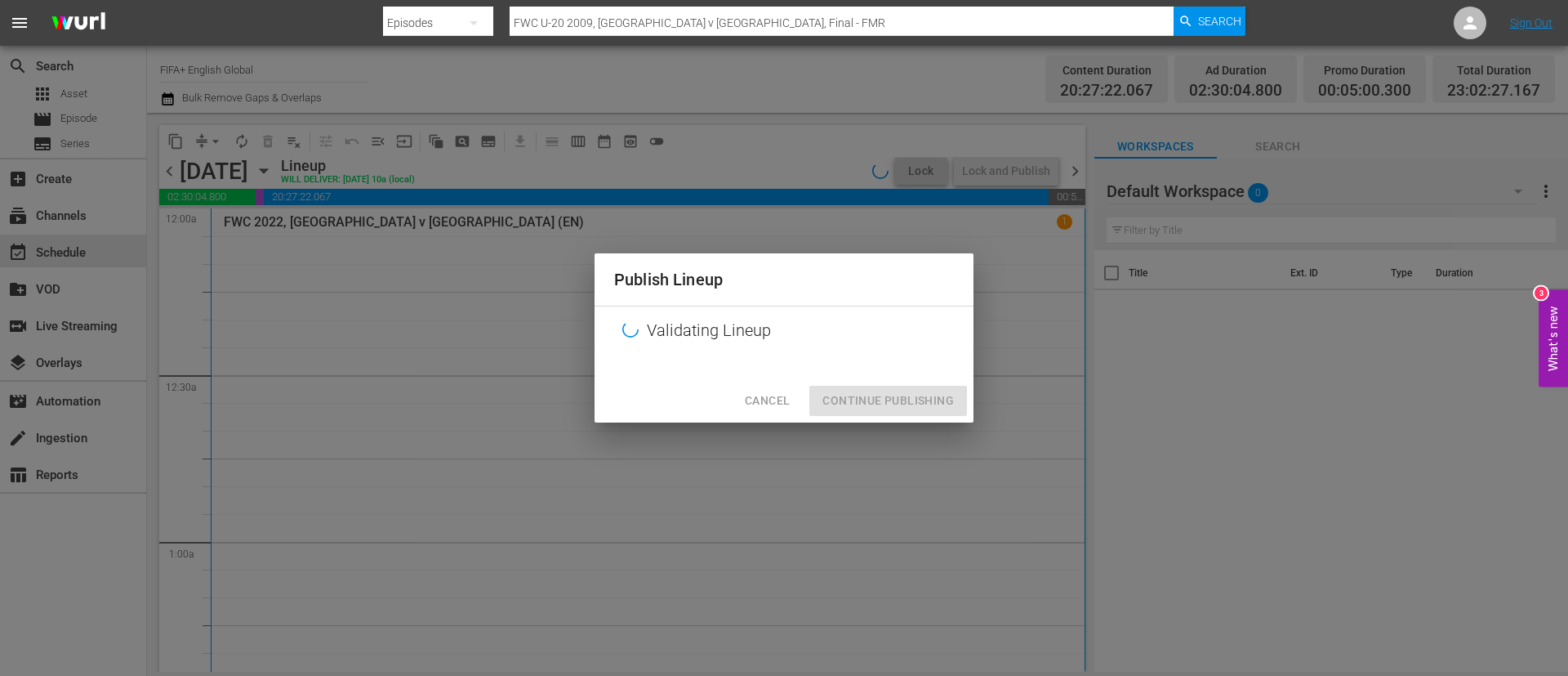
scroll to position [7800, 0]
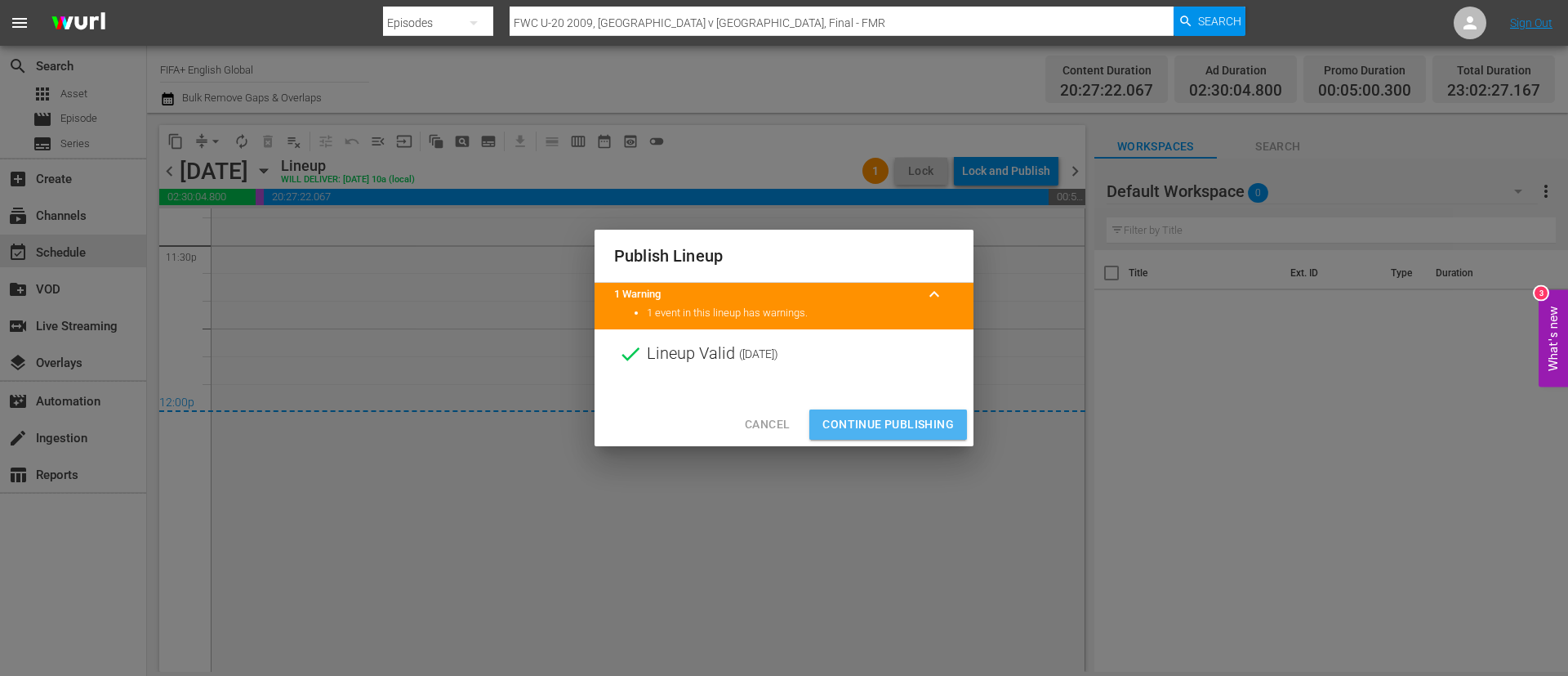
click at [913, 427] on span "Continue Publishing" at bounding box center [889, 425] width 132 height 20
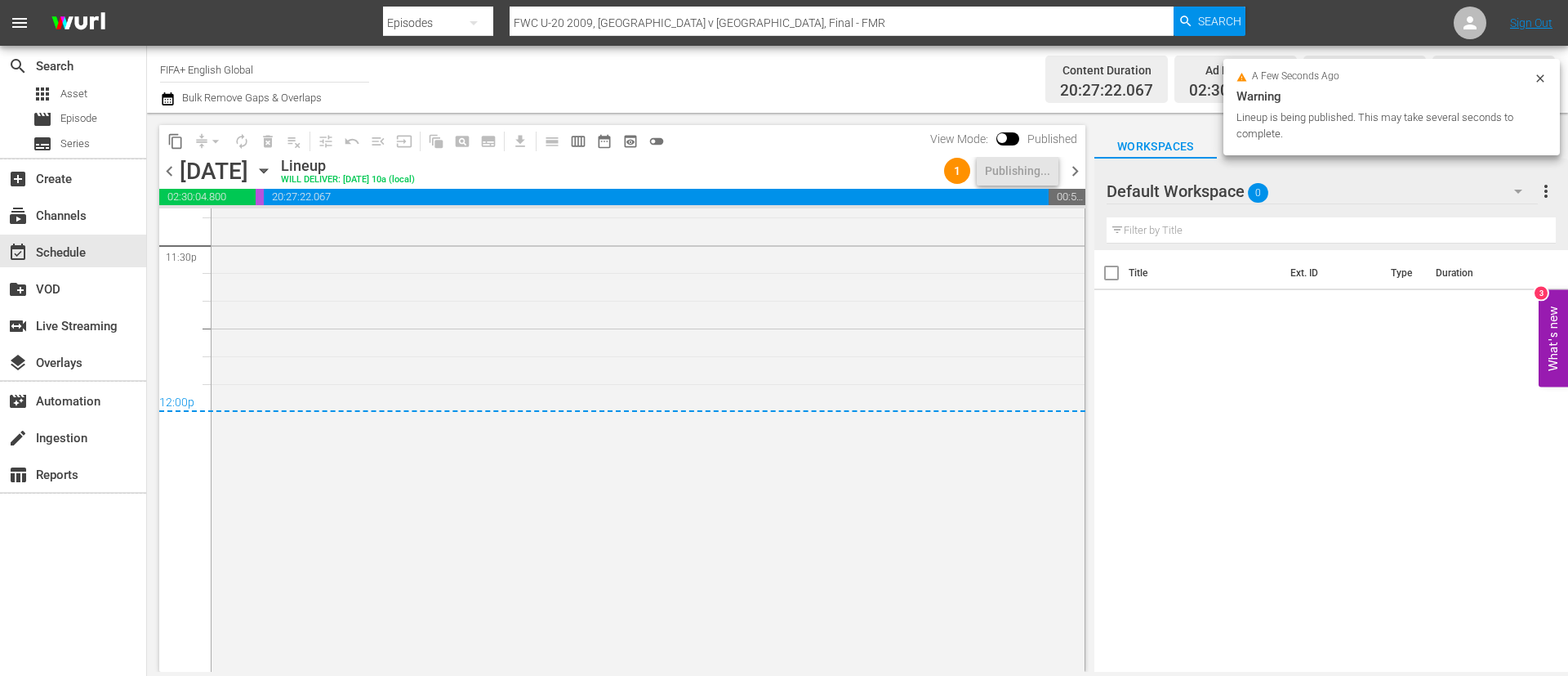
click at [1072, 165] on span "chevron_right" at bounding box center [1075, 172] width 20 height 20
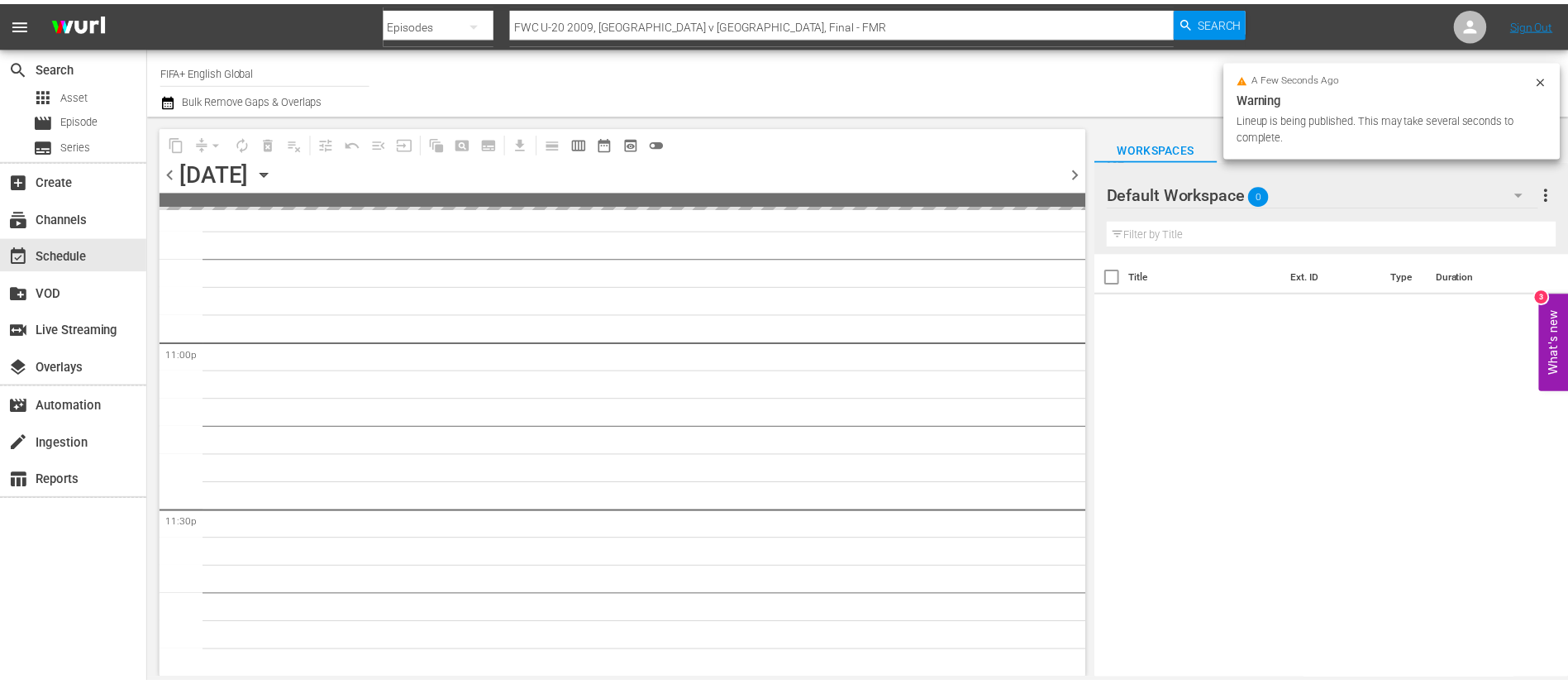
scroll to position [7626, 0]
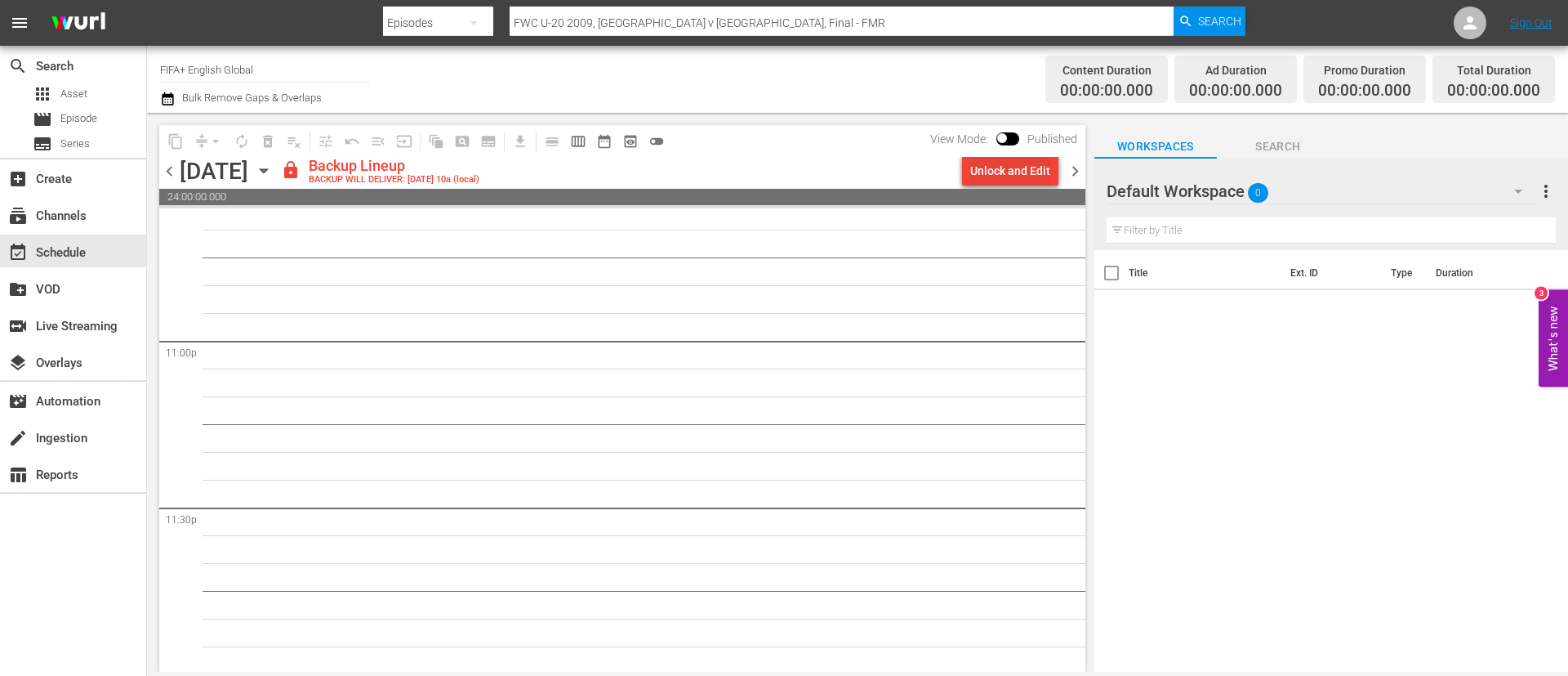
click at [980, 172] on div "Unlock and Edit" at bounding box center [1010, 171] width 80 height 30
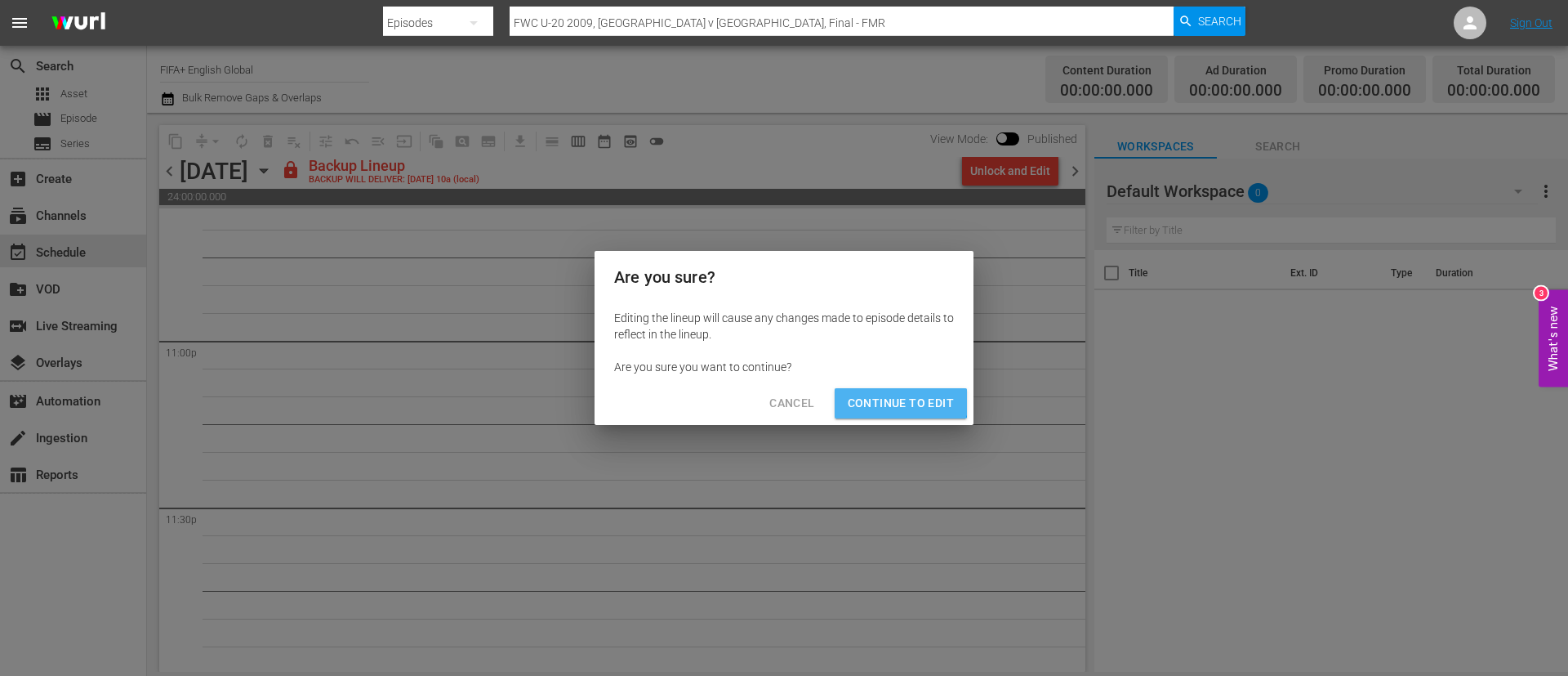
click at [898, 399] on span "Continue to Edit" at bounding box center [901, 403] width 107 height 20
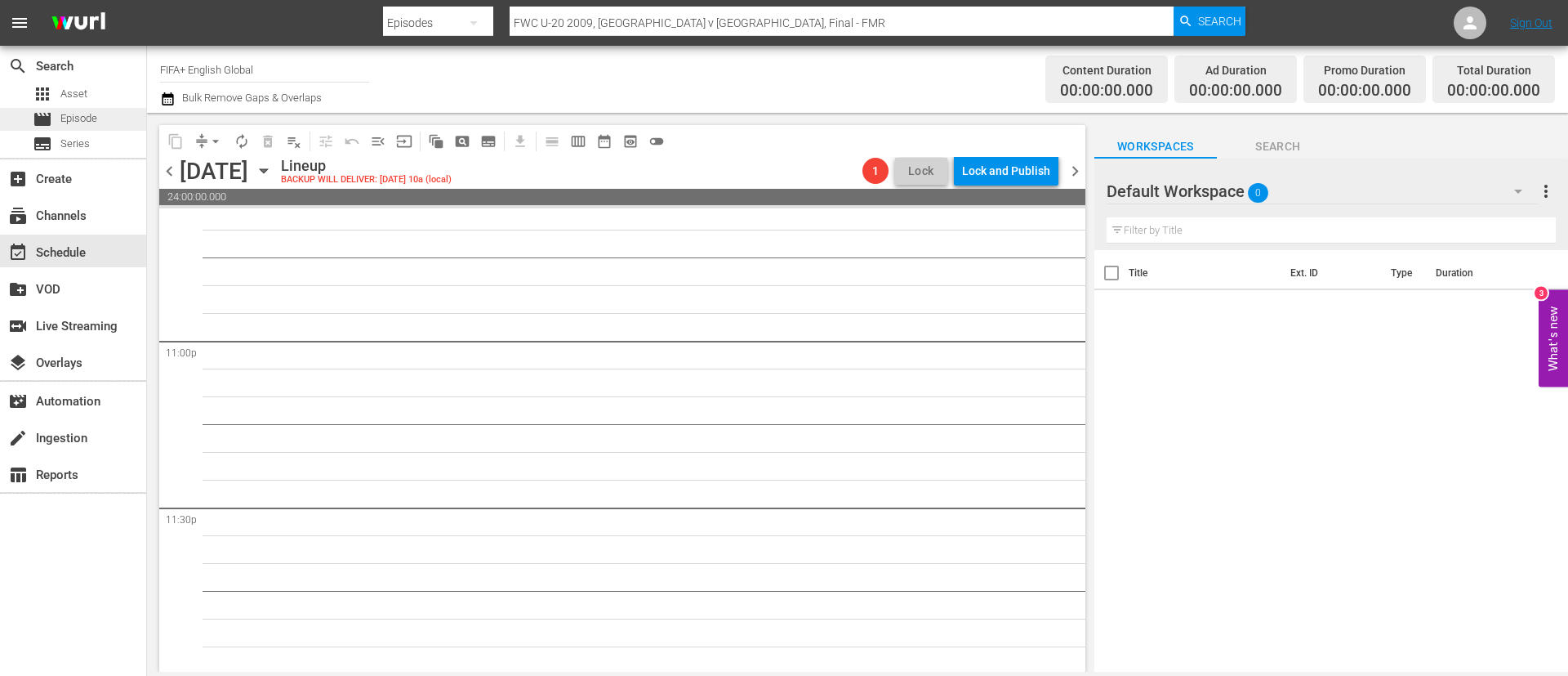
click at [102, 108] on div "movie Episode" at bounding box center [73, 119] width 146 height 23
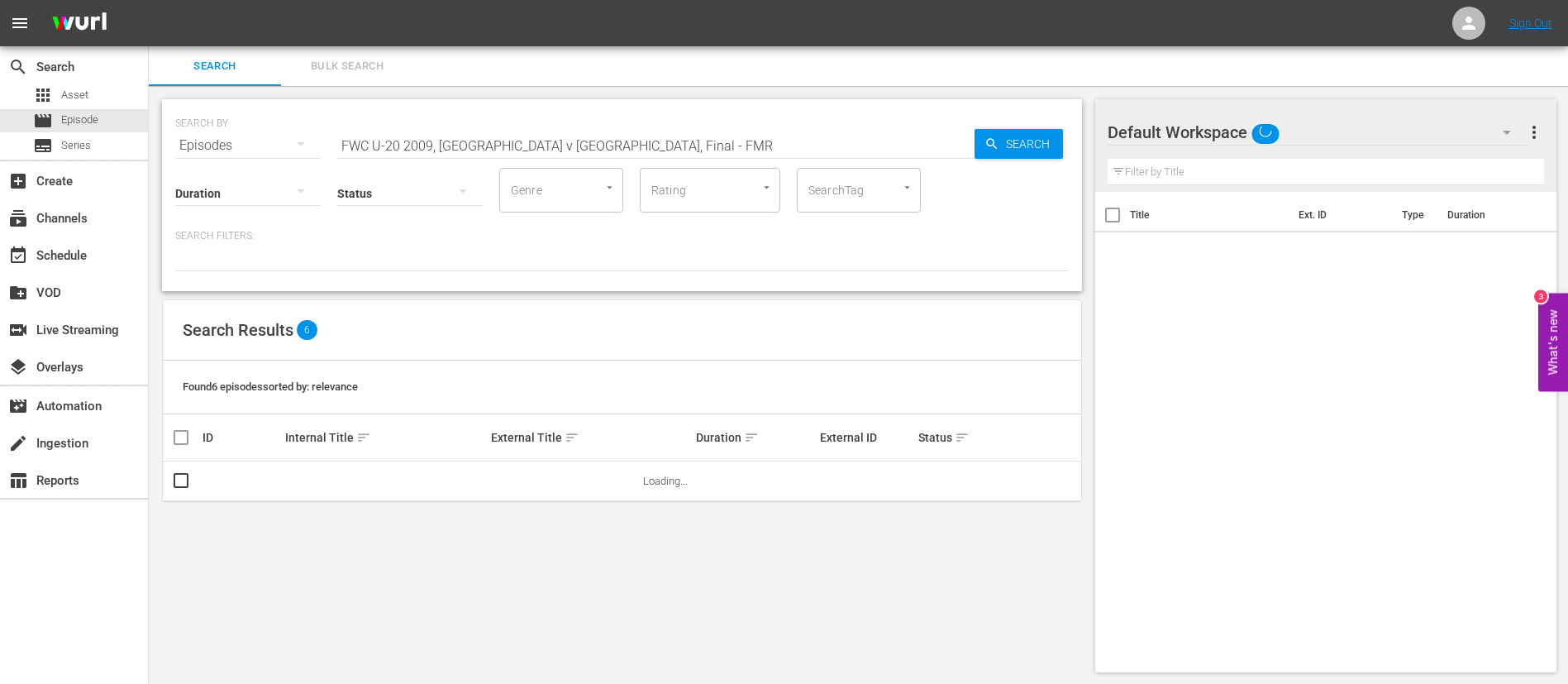
click at [540, 116] on div "SEARCH BY Search By Episodes Search ID, Title, Description, Keywords, or Catego…" at bounding box center [622, 135] width 894 height 59
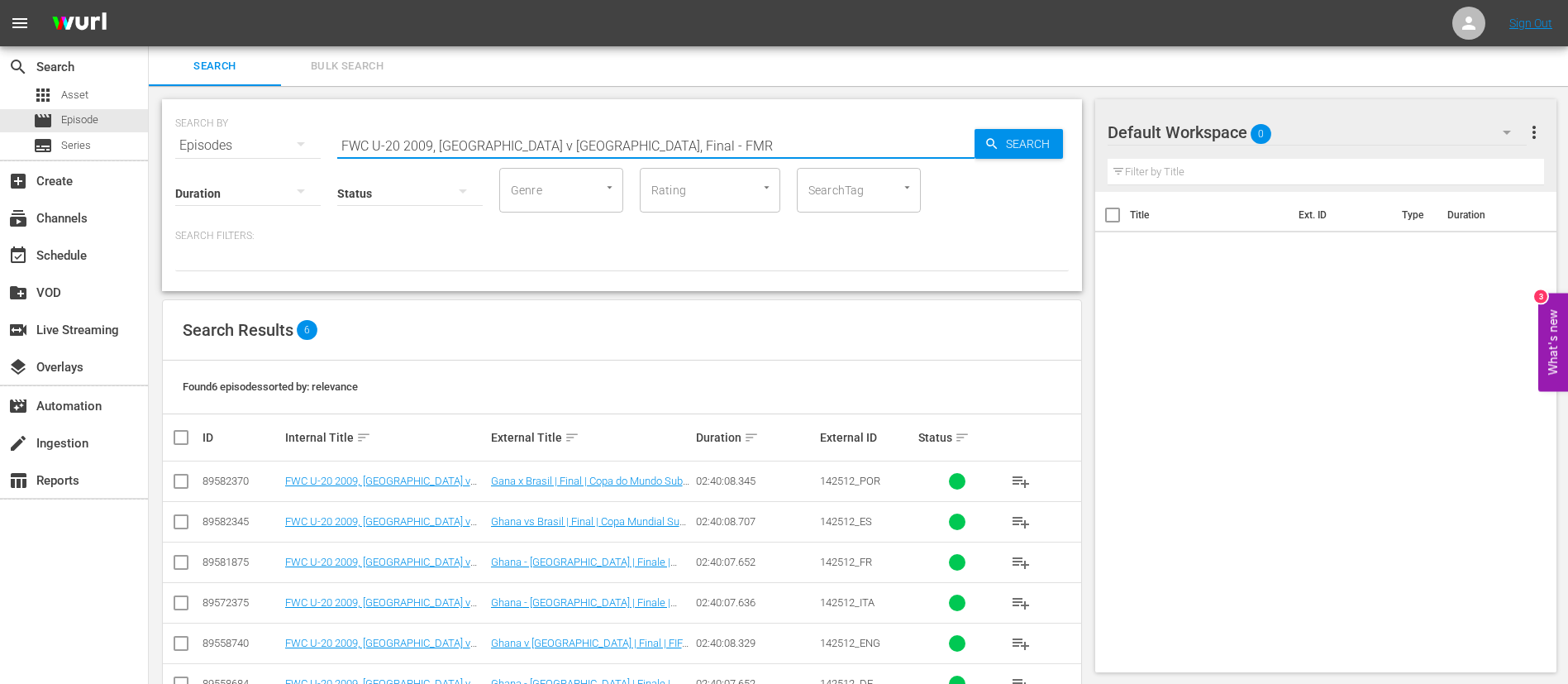
click at [554, 144] on input "FWC U-20 2009, [GEOGRAPHIC_DATA] v [GEOGRAPHIC_DATA], Final - FMR" at bounding box center [656, 145] width 638 height 39
paste input "11, [GEOGRAPHIC_DATA] v [GEOGRAPHIC_DATA]"
click at [863, 637] on span "142565_ENG" at bounding box center [850, 643] width 60 height 12
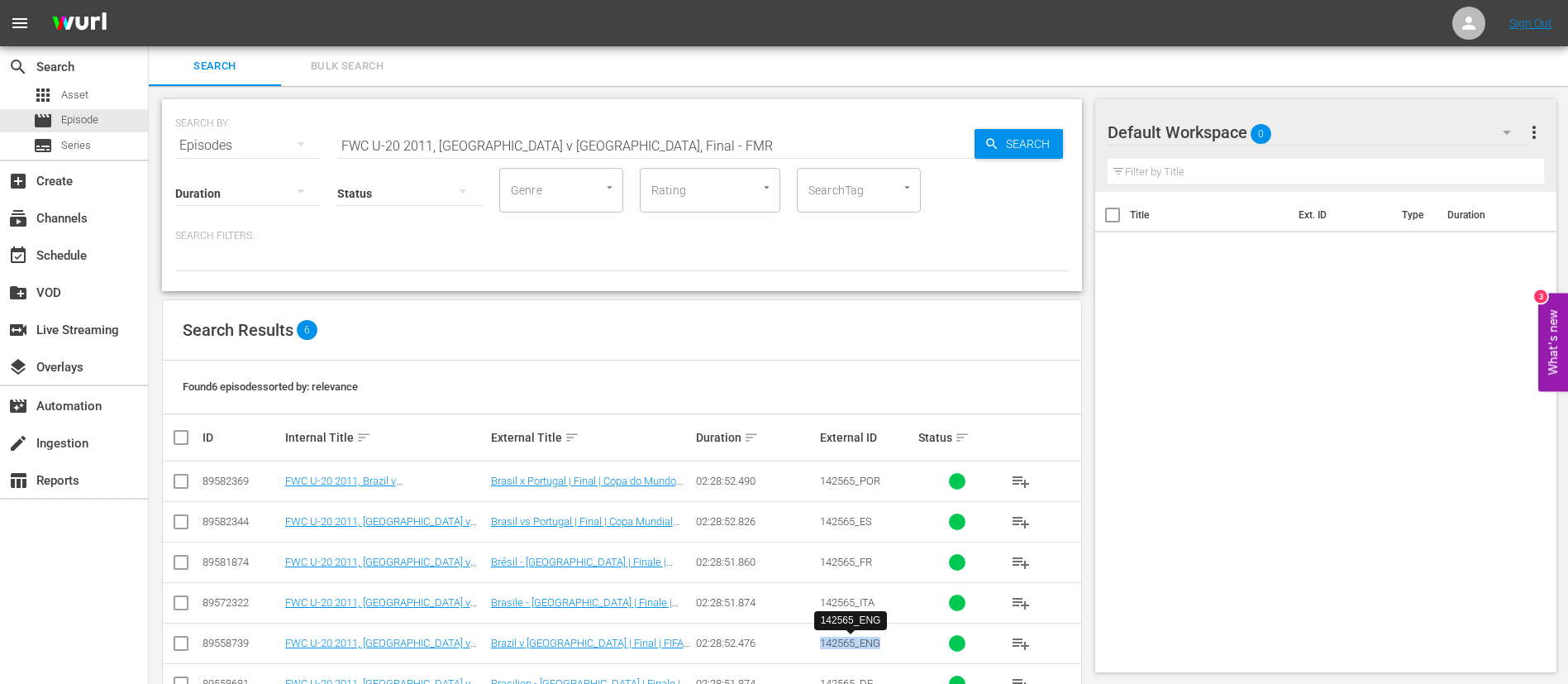
click at [863, 637] on span "142565_ENG" at bounding box center [850, 643] width 60 height 12
copy span "142565_ENG"
click at [546, 146] on input "FWC U-20 2011, [GEOGRAPHIC_DATA] v [GEOGRAPHIC_DATA], Final - FMR" at bounding box center [656, 145] width 638 height 39
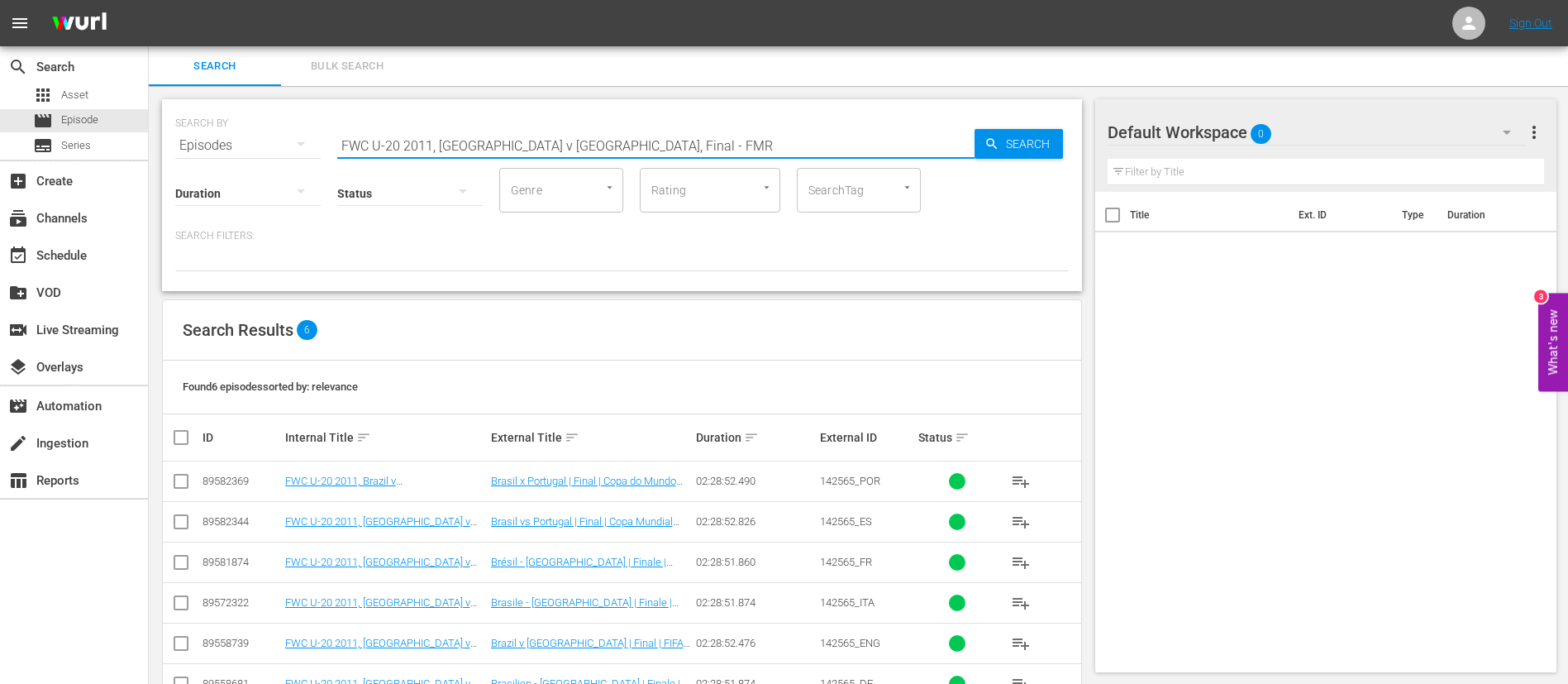
click at [546, 146] on input "FWC U-20 2011, [GEOGRAPHIC_DATA] v [GEOGRAPHIC_DATA], Final - FMR" at bounding box center [656, 145] width 638 height 39
paste input "3, [GEOGRAPHIC_DATA] v [GEOGRAPHIC_DATA]"
click at [859, 652] on td "142388_ENG" at bounding box center [867, 643] width 99 height 40
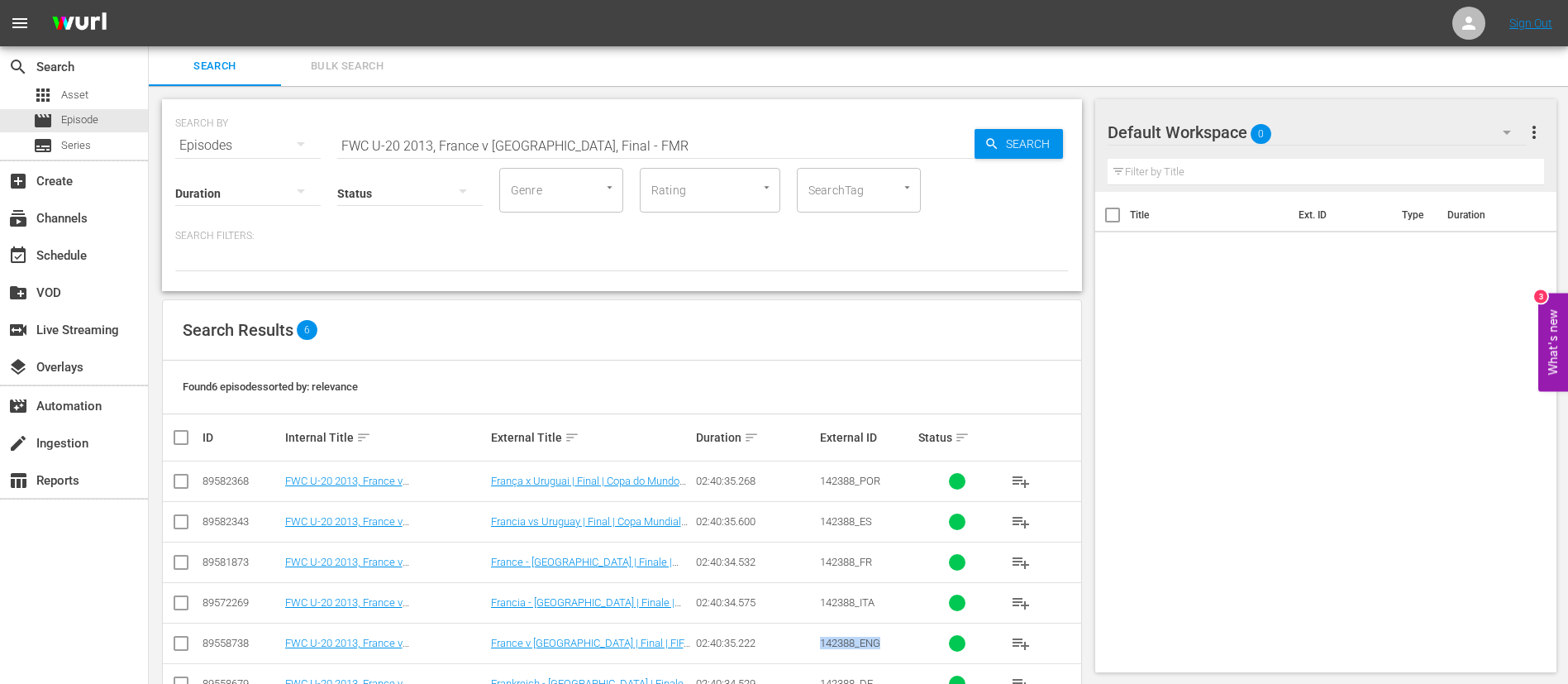
click at [860, 652] on td "142388_ENG" at bounding box center [867, 643] width 99 height 40
click at [860, 651] on td "142388_ENG" at bounding box center [867, 643] width 99 height 40
copy span "142388_ENG"
click at [539, 134] on input "FWC U-20 2013, France v [GEOGRAPHIC_DATA], Final - FMR" at bounding box center [656, 145] width 638 height 39
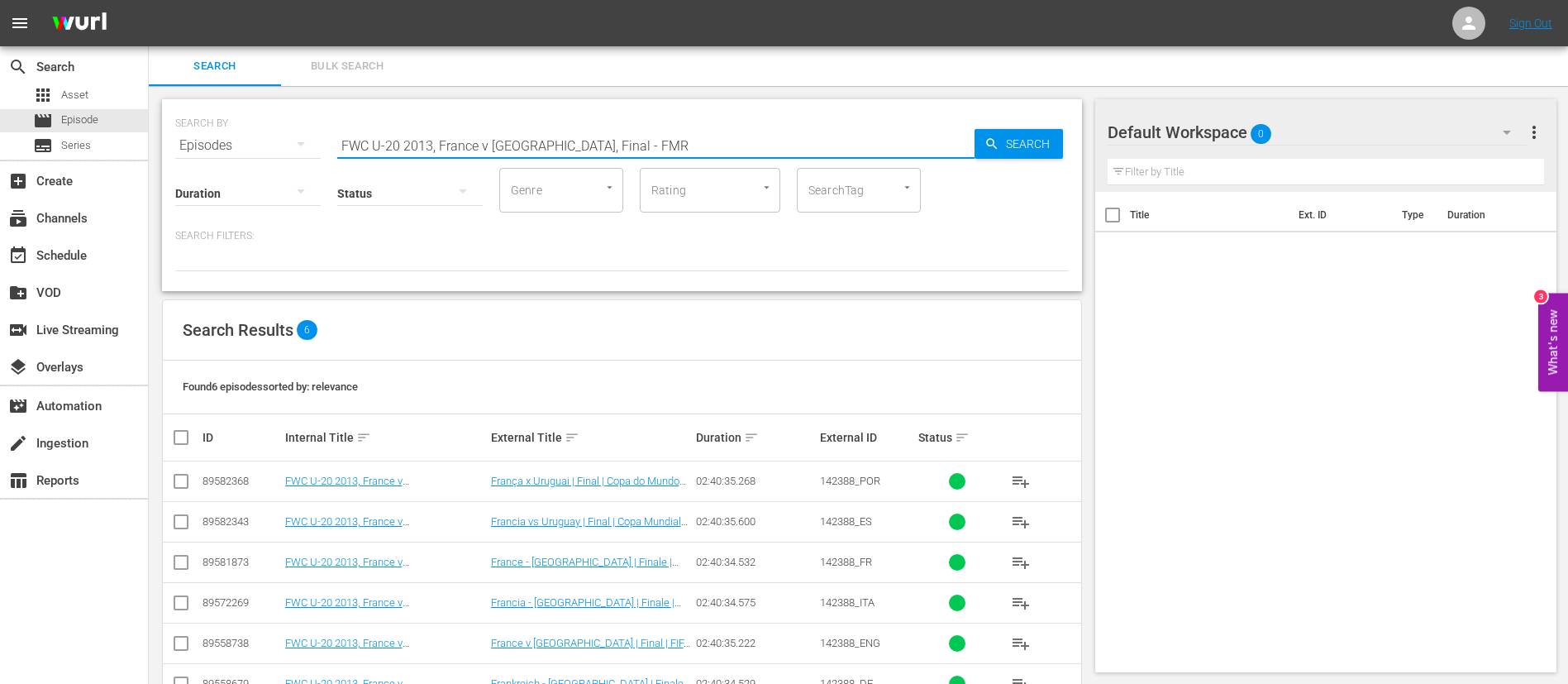
click at [539, 134] on input "FWC U-20 2013, France v [GEOGRAPHIC_DATA], Final - FMR" at bounding box center [656, 145] width 638 height 39
paste input "World Champions: [GEOGRAPHIC_DATA] 1982"
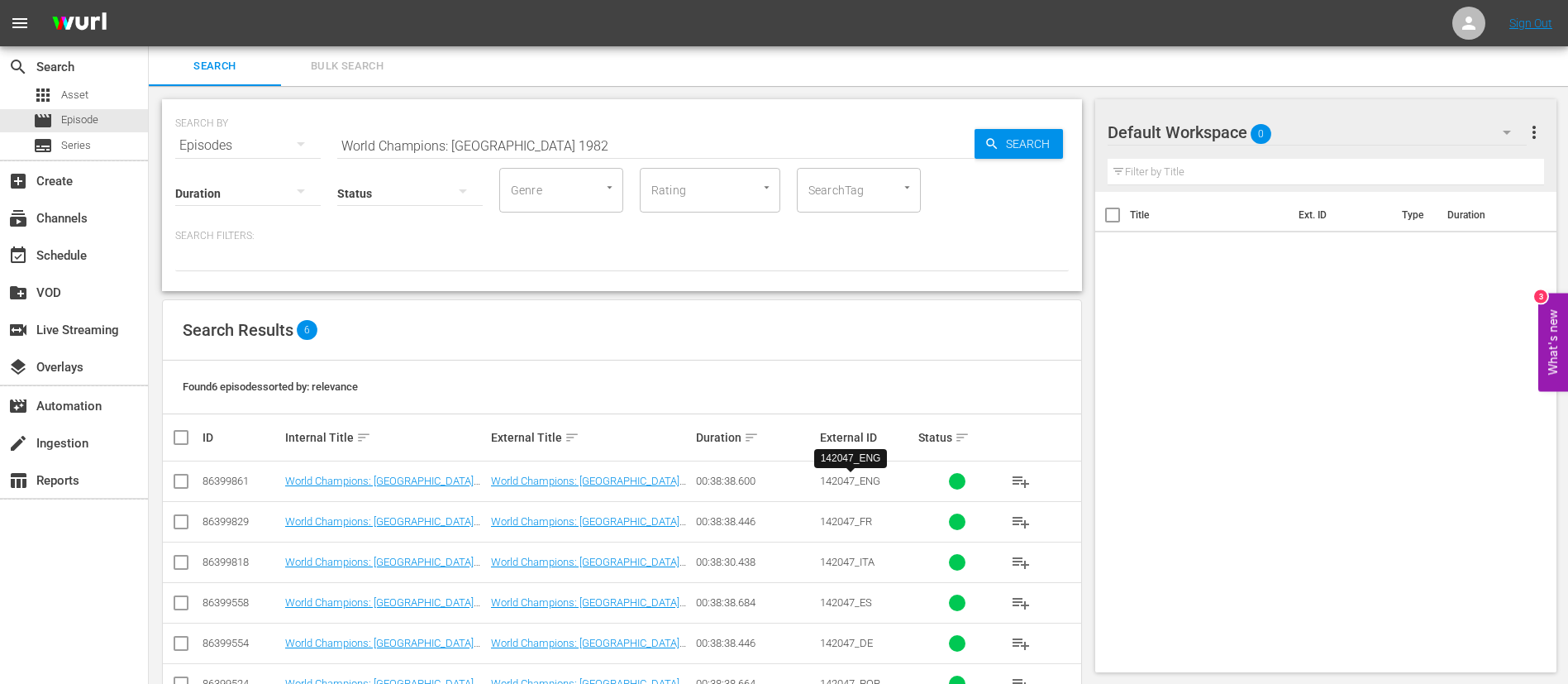
click at [853, 486] on span "142047_ENG" at bounding box center [850, 480] width 60 height 12
copy span "142047_ENG"
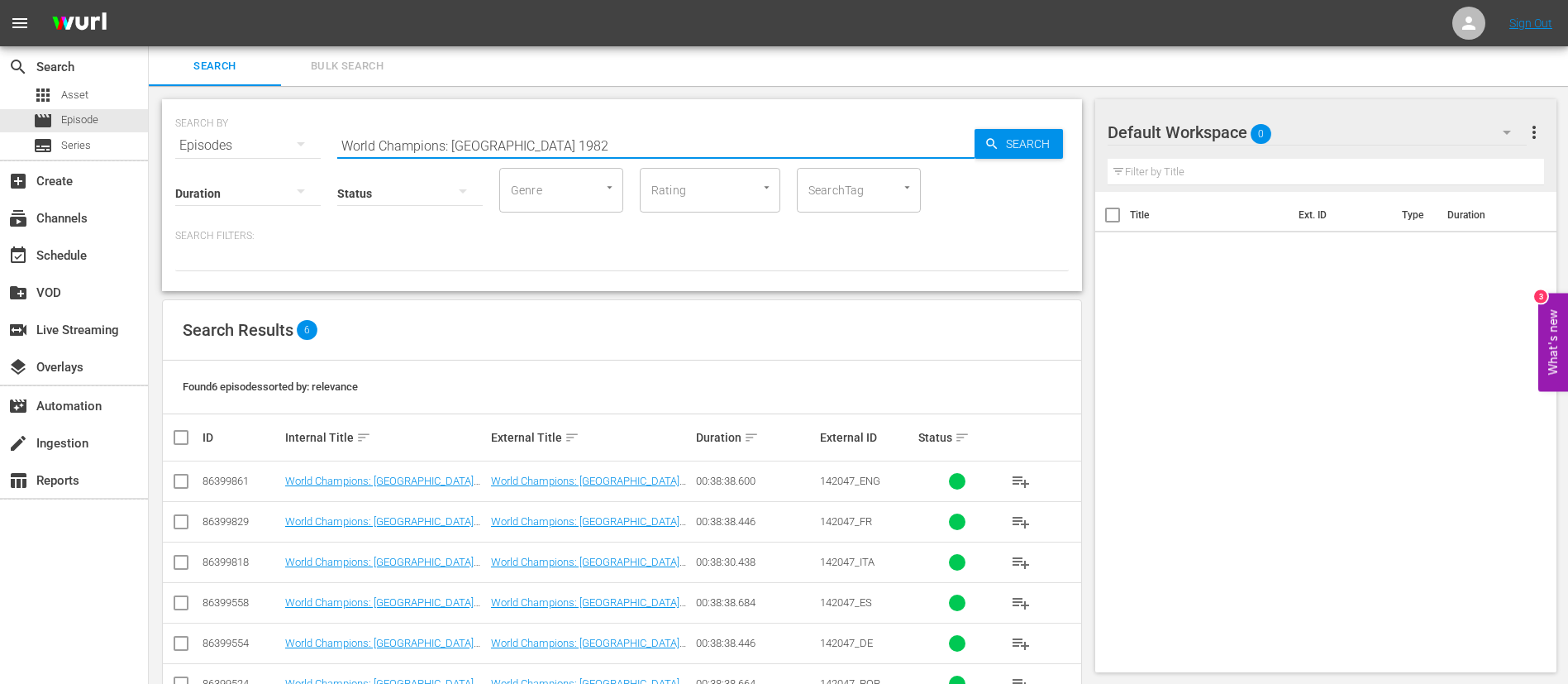
click at [676, 145] on input "World Champions: [GEOGRAPHIC_DATA] 1982" at bounding box center [656, 145] width 638 height 39
paste input "FIFA CWC 2025 Highlights Bundle, QF to Final"
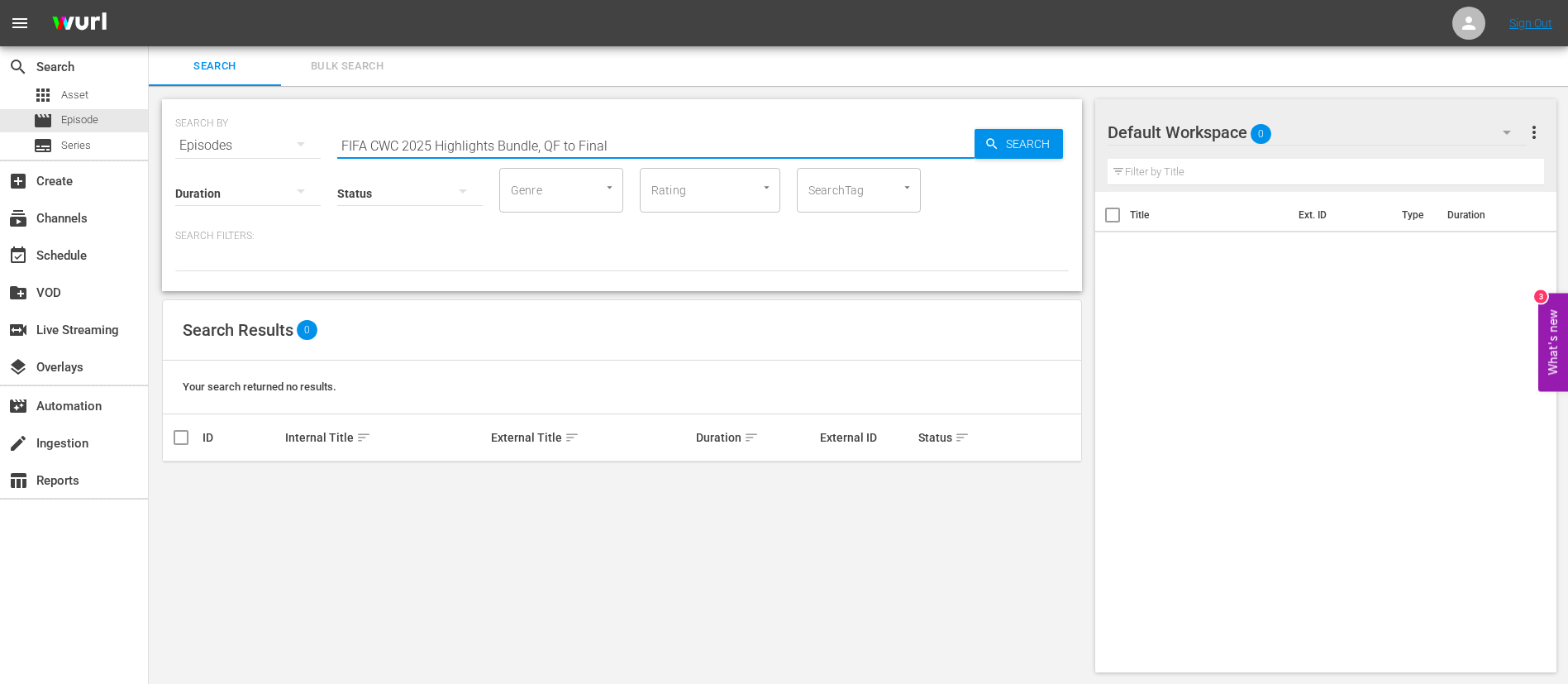
drag, startPoint x: 439, startPoint y: 150, endPoint x: 842, endPoint y: 258, distance: 417.2
click at [842, 258] on div "SEARCH BY Search By Episodes Search ID, Title, Description, Keywords, or Catego…" at bounding box center [622, 195] width 920 height 191
type input "FIFA CWC 2025"
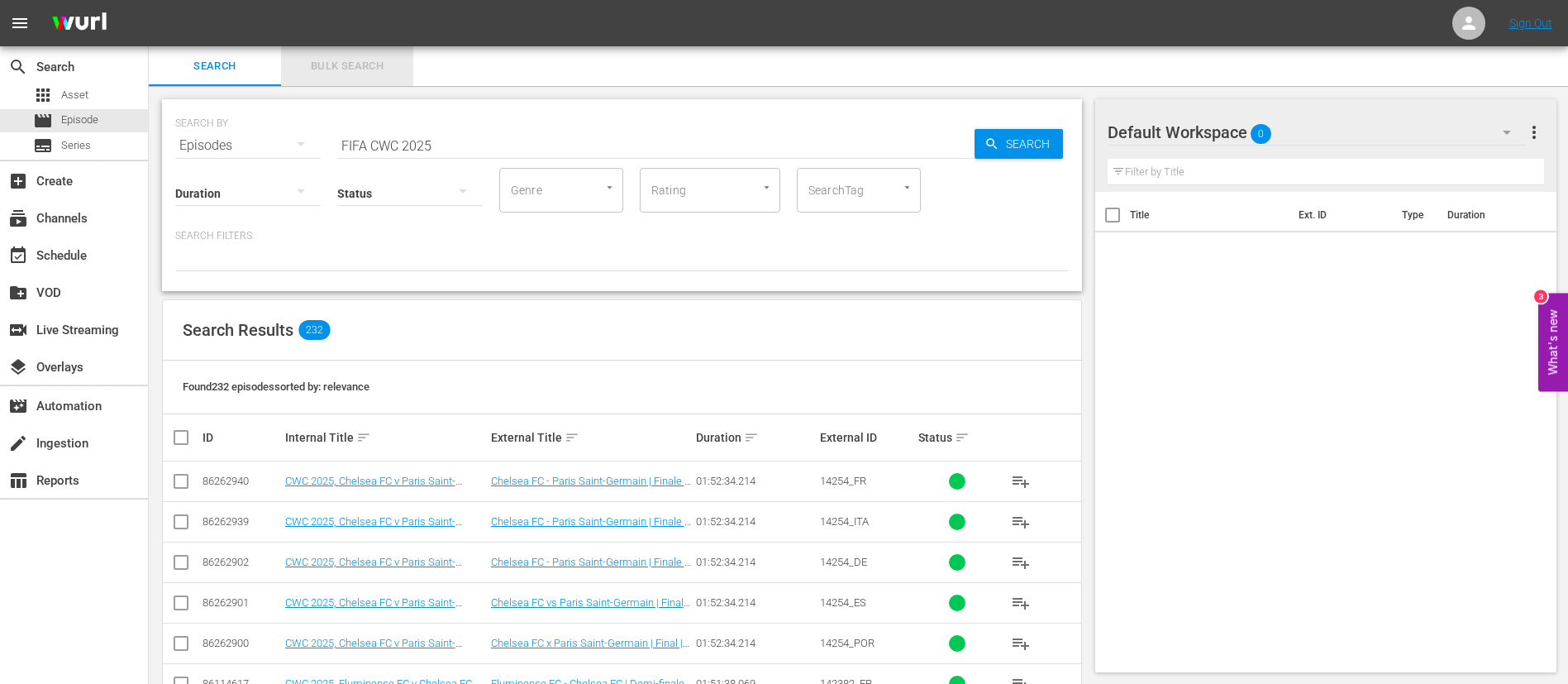
click at [324, 57] on span "Bulk Search" at bounding box center [347, 67] width 113 height 19
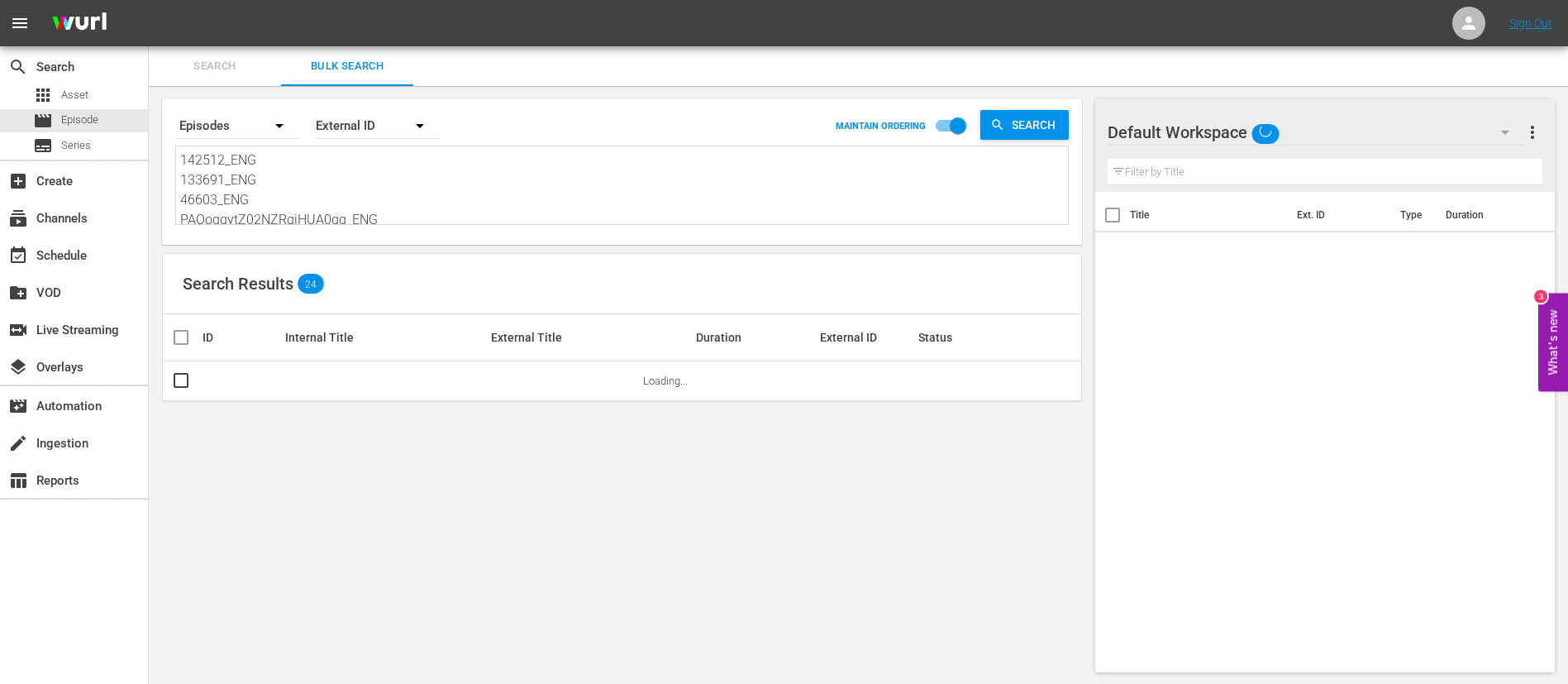
click at [390, 211] on textarea "142512_ENG 133691_ENG 46603_ENG PAOoqgytZ02NZRgiHUA0gg_ENG 39702_ENG 116369_ENG…" at bounding box center [624, 188] width 888 height 75
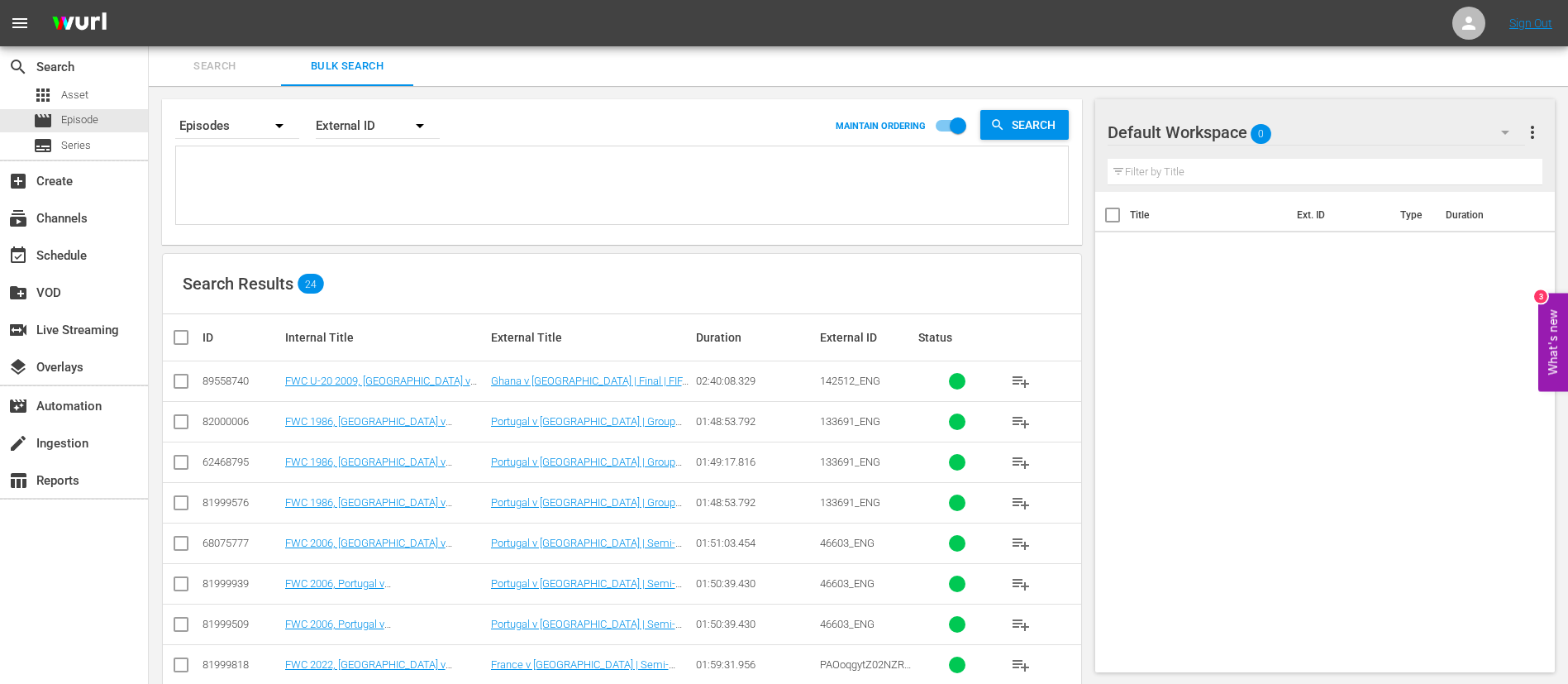
paste textarea "142565_ENG 142388_ENG 139223_ENG 131797_ENG 49911_ENG zcWiqCJoPkygP8tiZaZd9A_EN…"
type textarea "142565_ENG 142388_ENG 139223_ENG 131797_ENG 49911_ENG zcWiqCJoPkygP8tiZaZd9A_EN…"
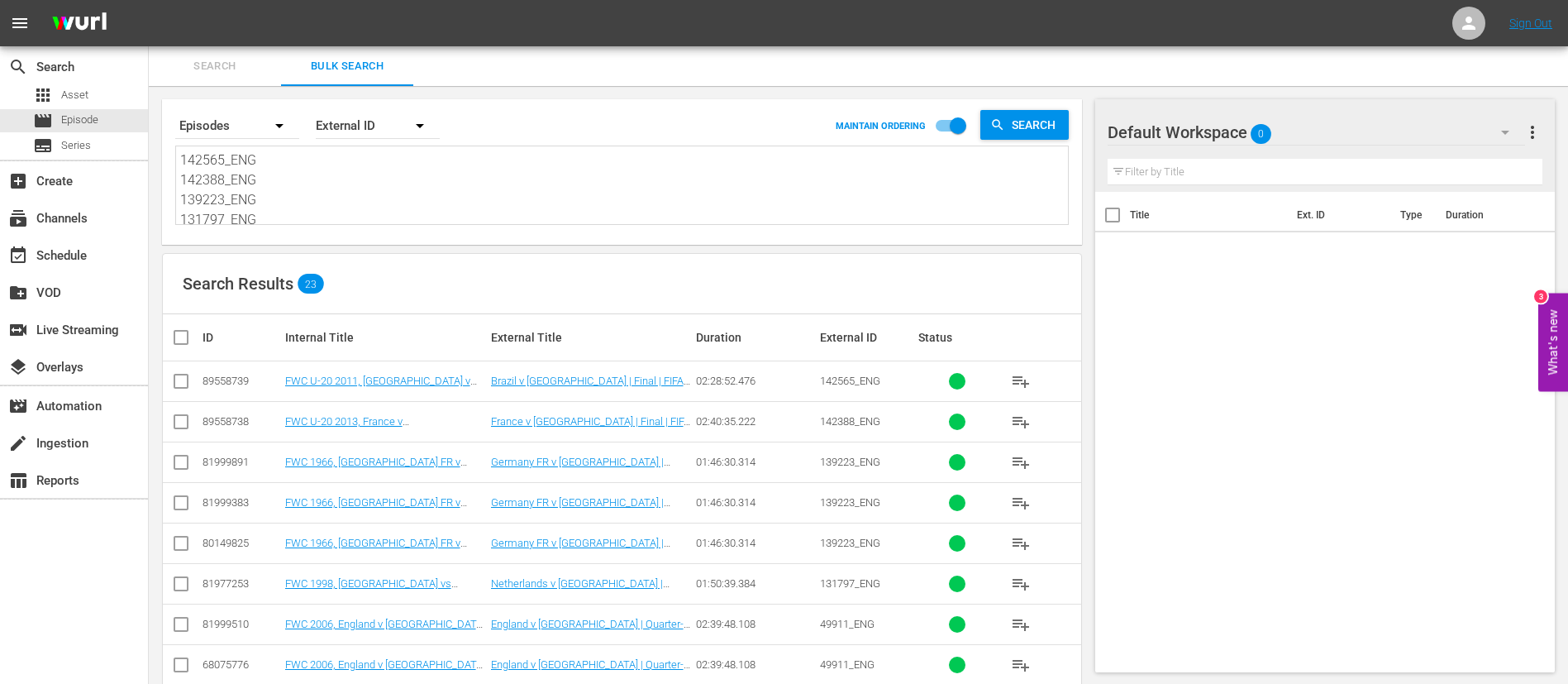
type textarea "142565_ENG 142388_ENG 139223_ENG 131797_ENG 49911_ENG zcWiqCJoPkygP8tiZaZd9A_EN…"
click at [173, 387] on input "checkbox" at bounding box center [180, 384] width 20 height 20
checkbox input "true"
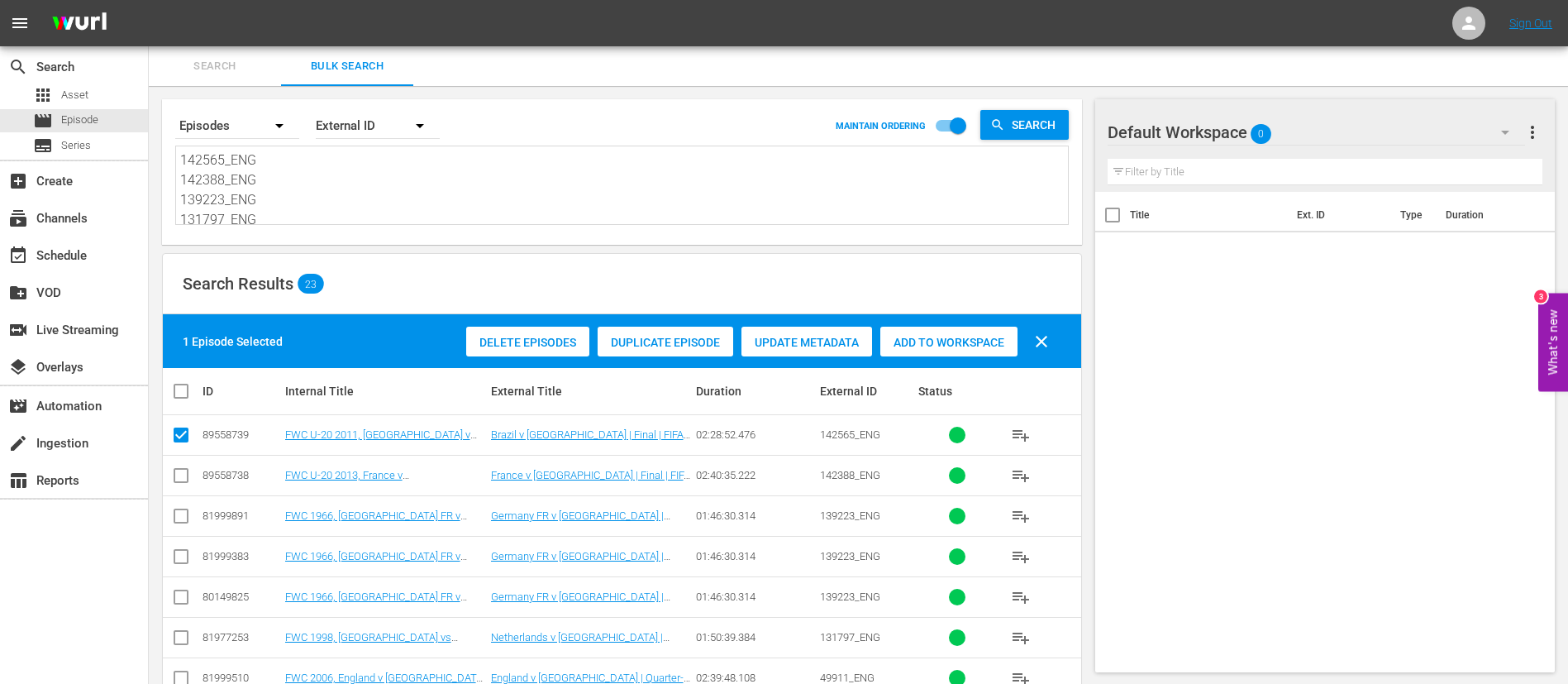
click at [177, 475] on input "checkbox" at bounding box center [180, 479] width 20 height 20
checkbox input "true"
click at [177, 515] on input "checkbox" at bounding box center [180, 519] width 20 height 20
checkbox input "true"
click at [181, 631] on input "checkbox" at bounding box center [180, 640] width 20 height 20
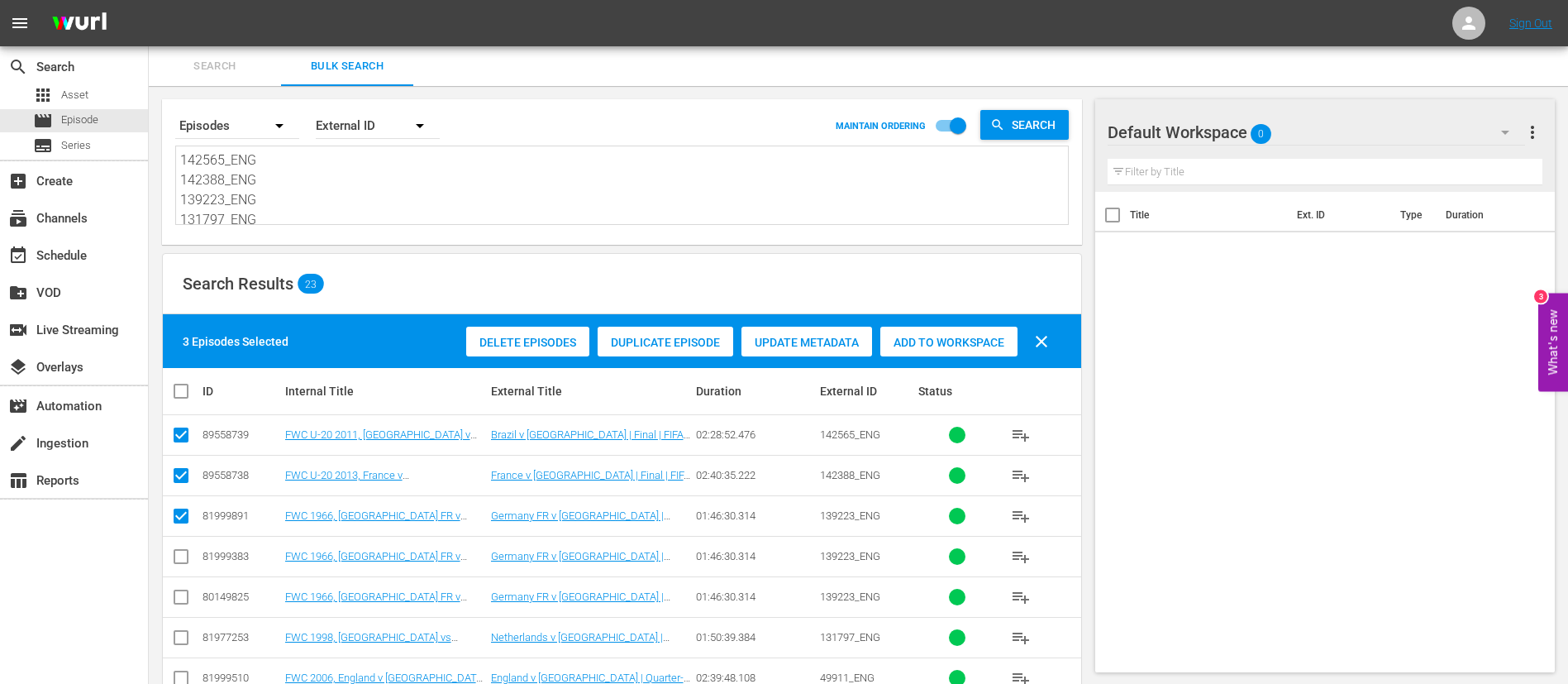
checkbox input "true"
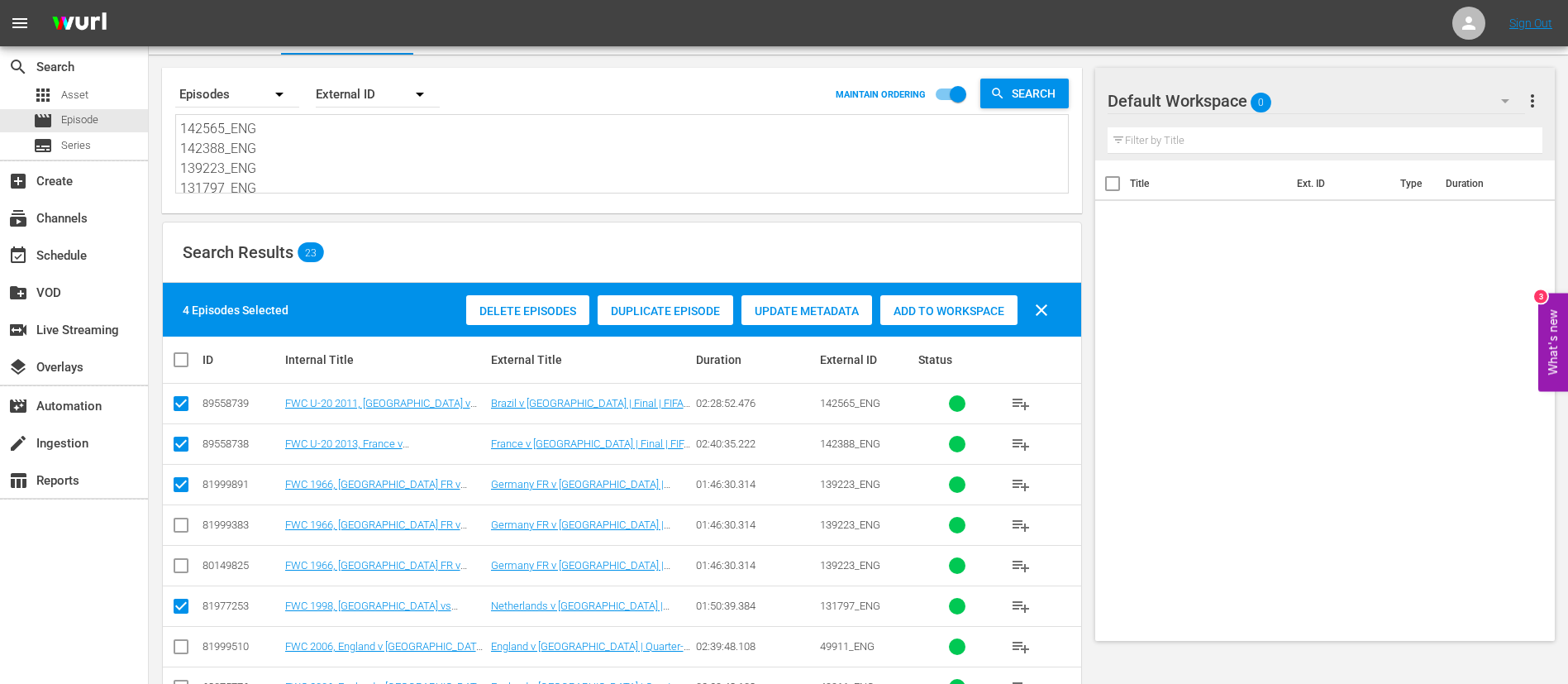
scroll to position [124, 0]
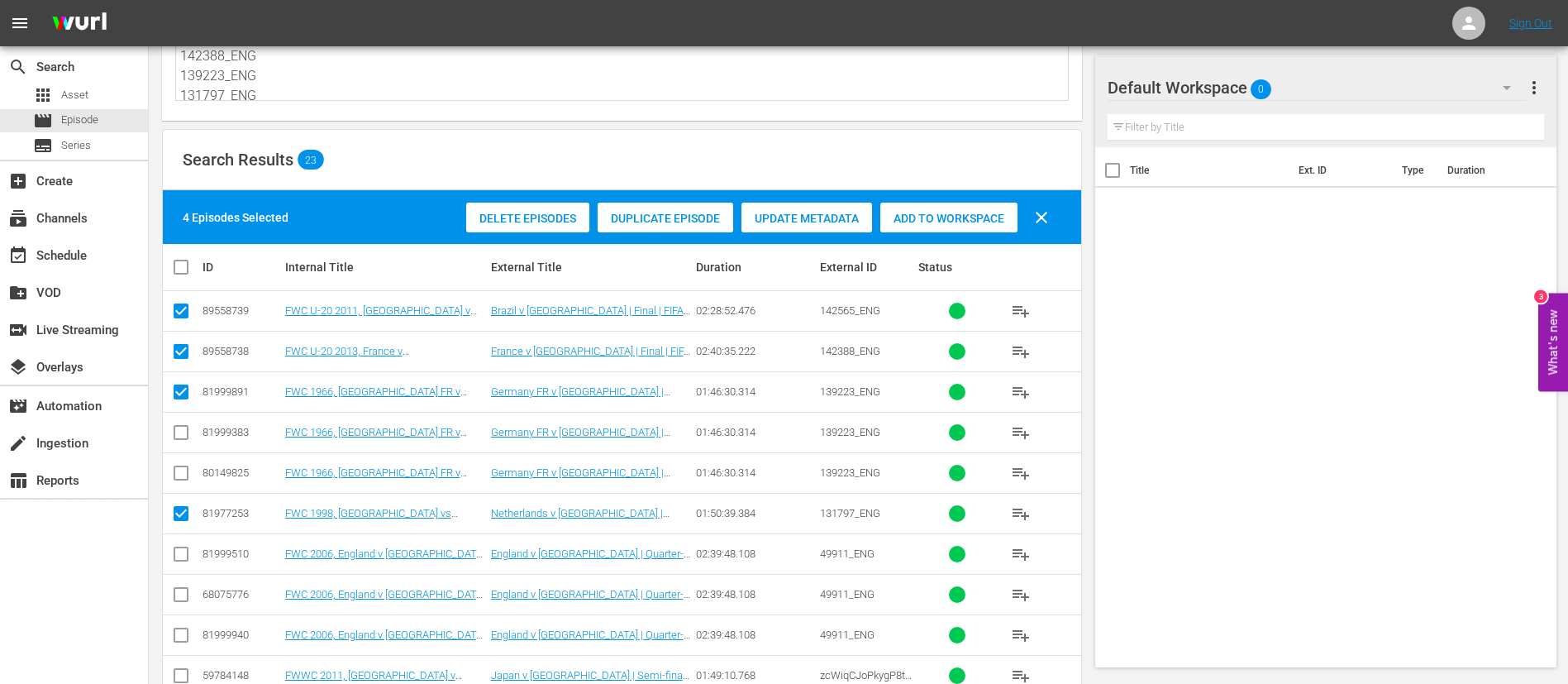
click at [188, 596] on input "checkbox" at bounding box center [180, 598] width 20 height 20
checkbox input "true"
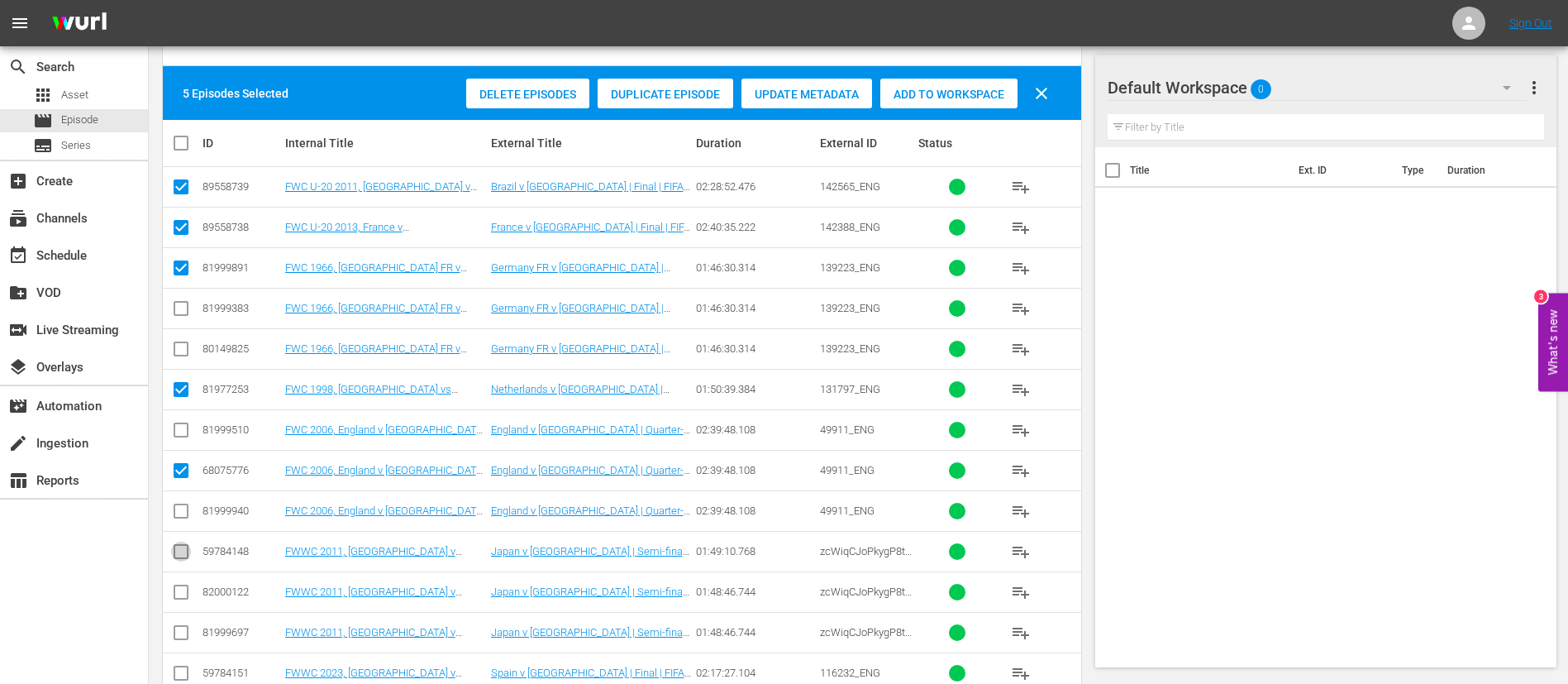
click at [181, 552] on input "checkbox" at bounding box center [180, 555] width 20 height 20
checkbox input "true"
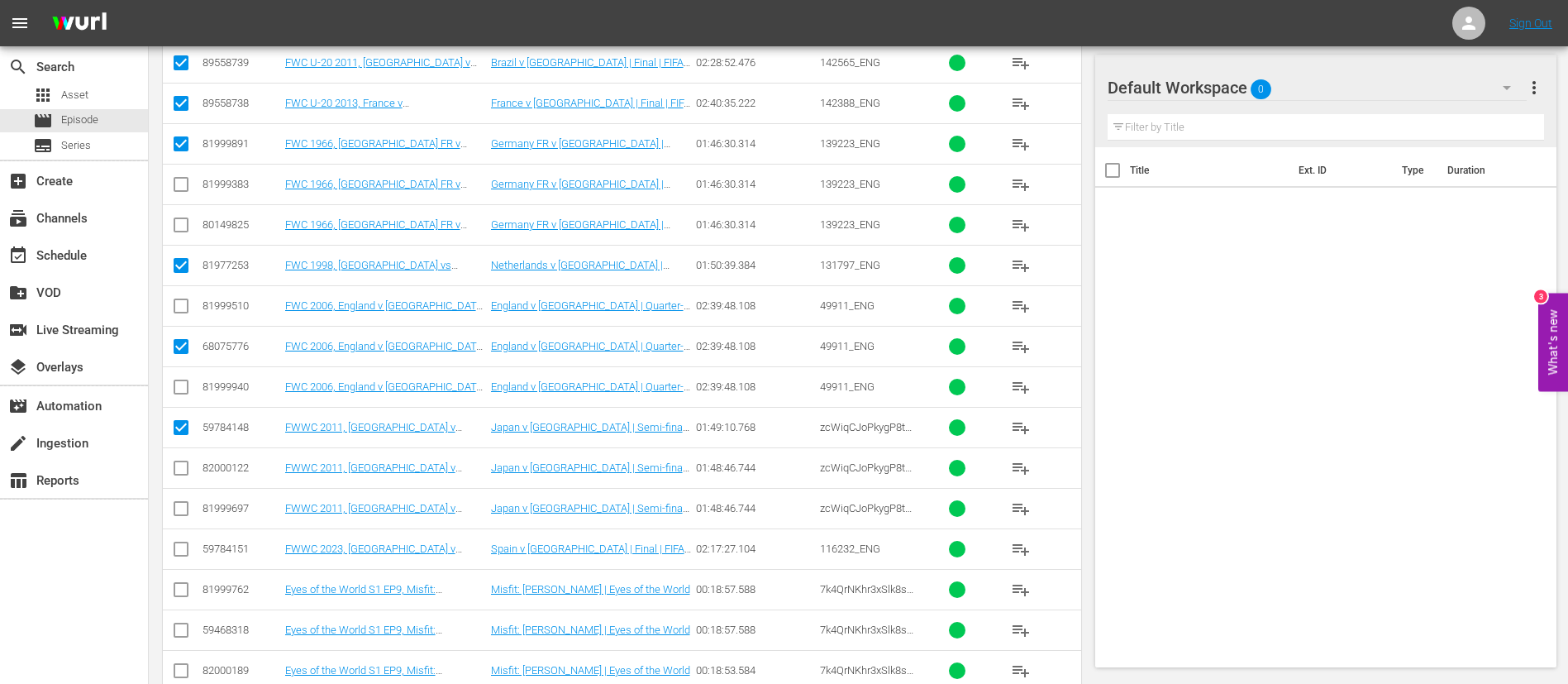
click at [185, 555] on input "checkbox" at bounding box center [180, 552] width 20 height 20
checkbox input "true"
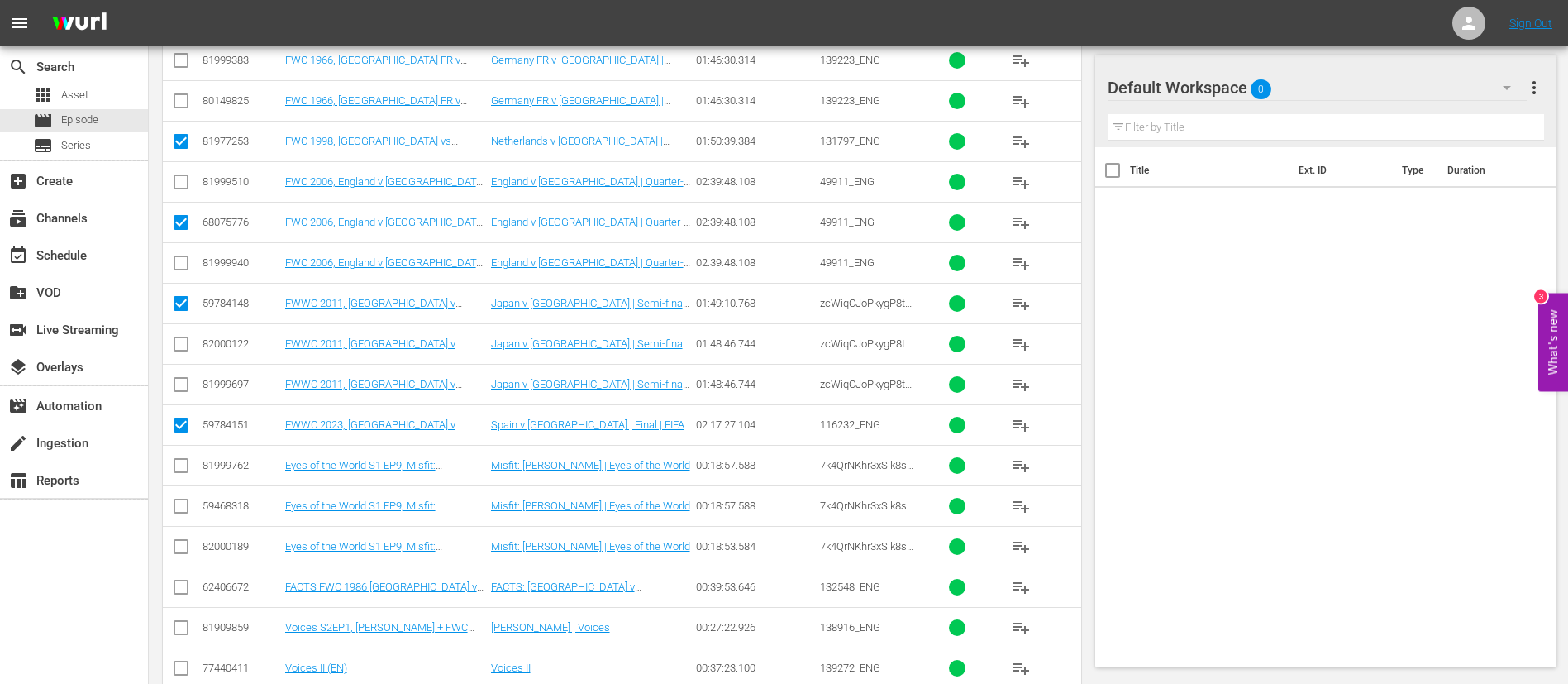
click at [185, 470] on input "checkbox" at bounding box center [180, 468] width 20 height 20
checkbox input "true"
click at [179, 583] on input "checkbox" at bounding box center [180, 590] width 20 height 20
checkbox input "true"
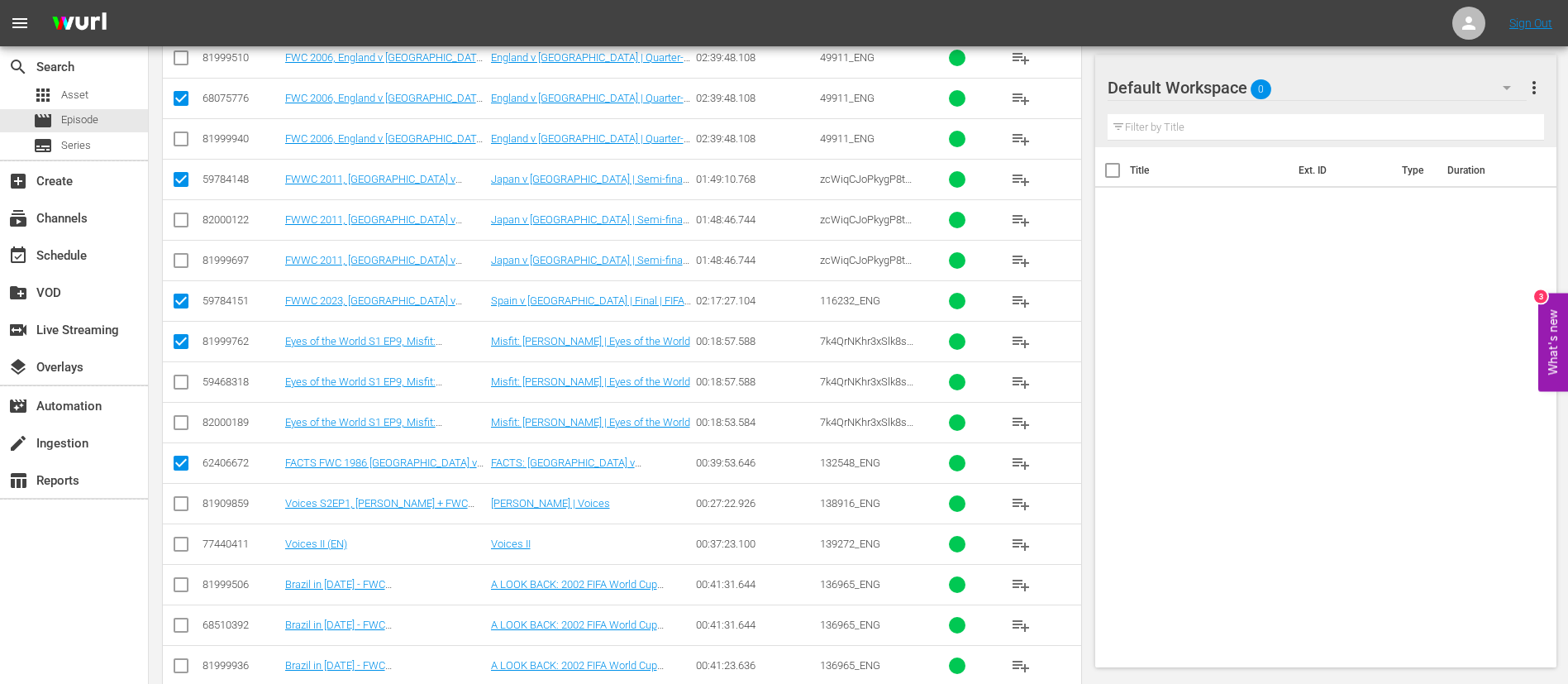
click at [178, 505] on input "checkbox" at bounding box center [180, 507] width 20 height 20
checkbox input "true"
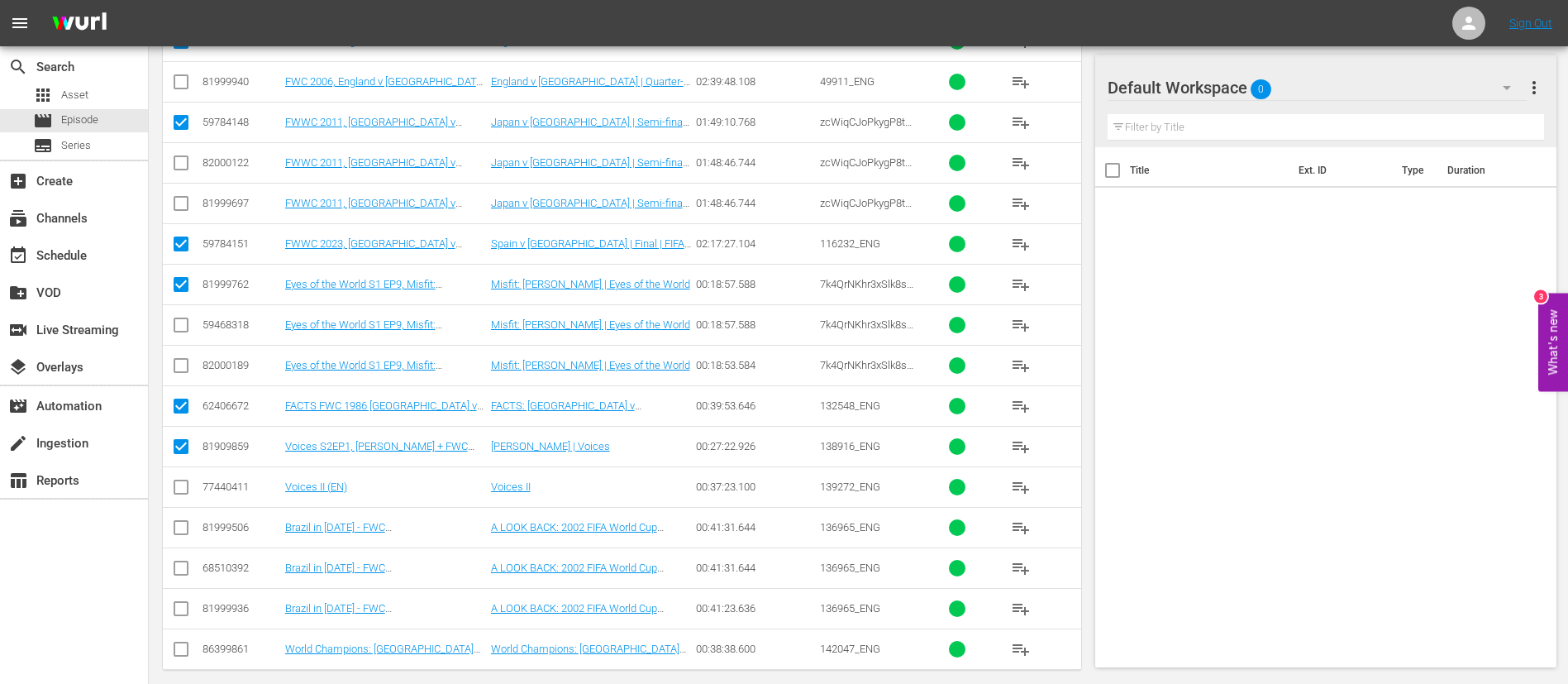
scroll to position [693, 0]
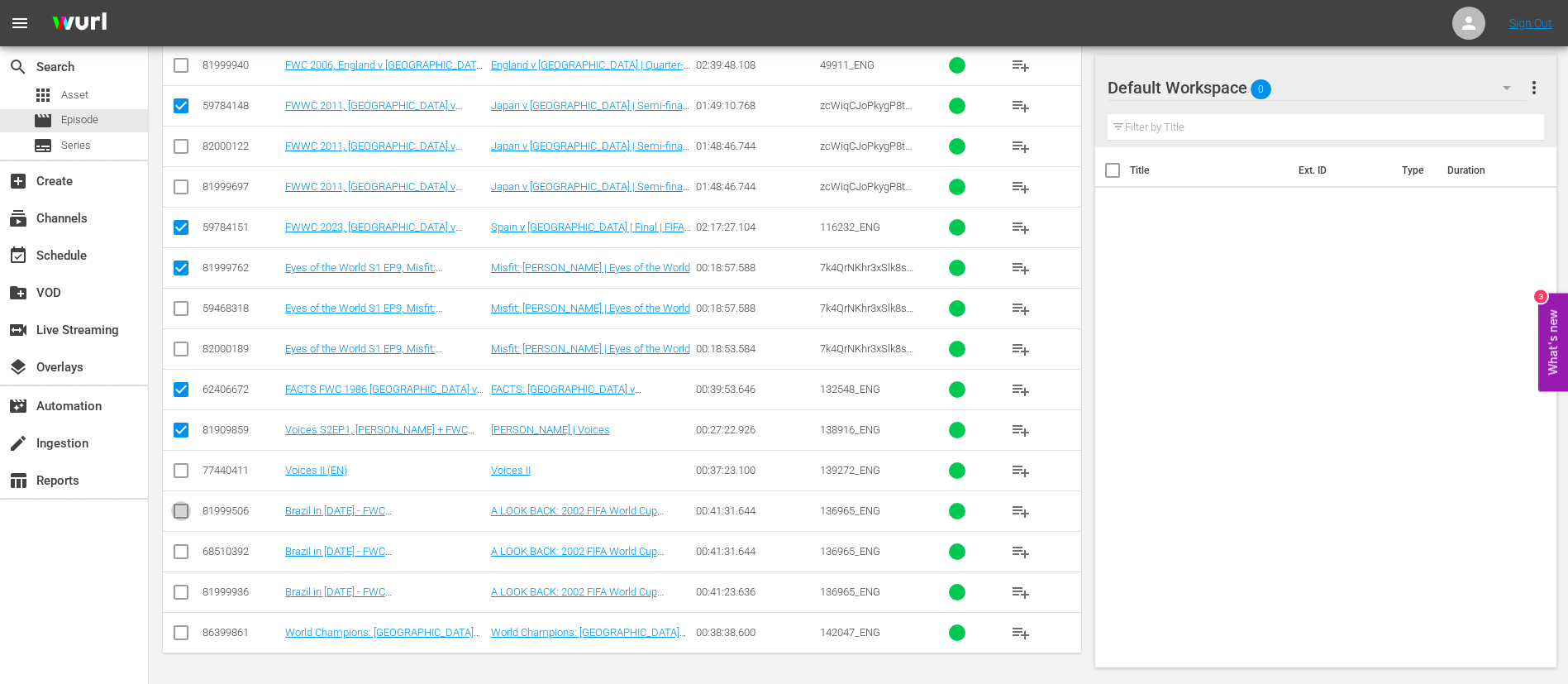
click at [176, 519] on input "checkbox" at bounding box center [180, 514] width 20 height 20
checkbox input "true"
click at [184, 631] on input "checkbox" at bounding box center [180, 635] width 20 height 20
checkbox input "true"
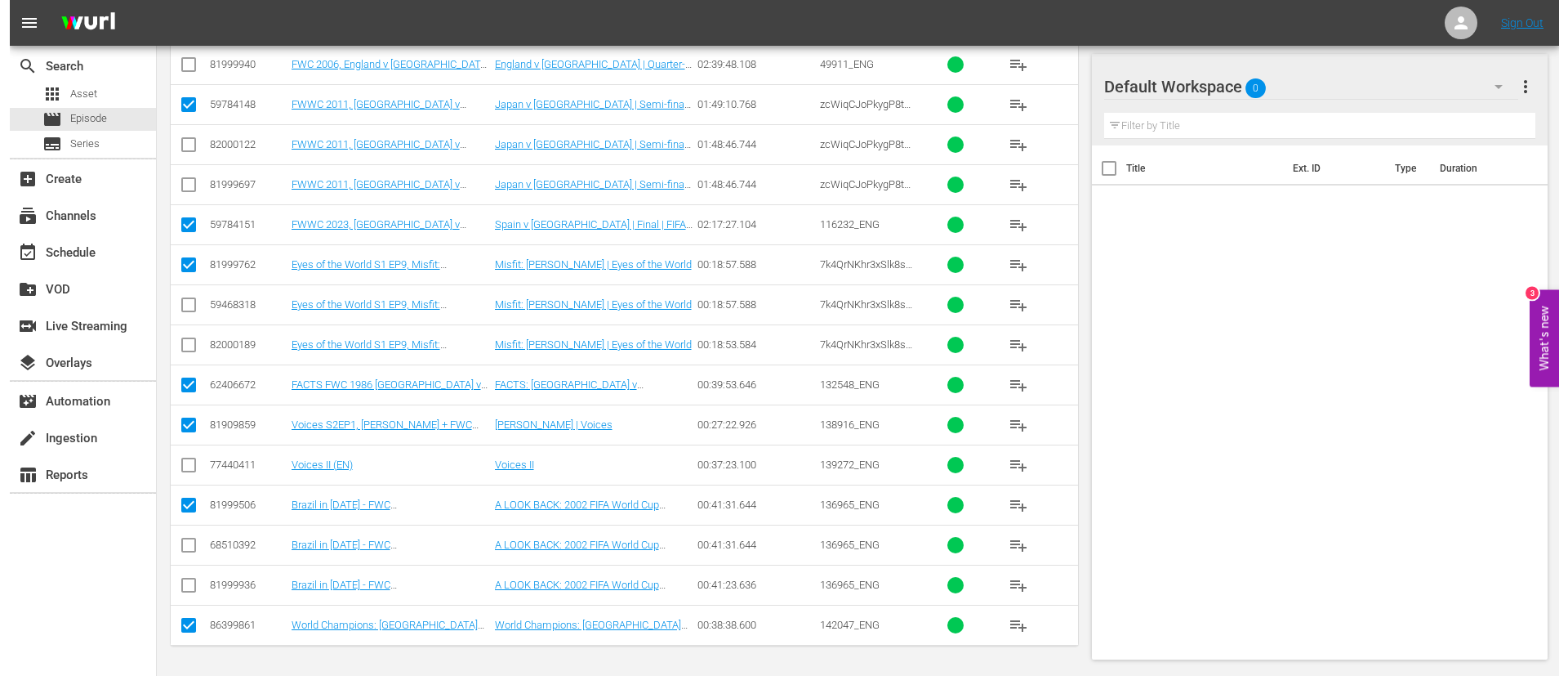
scroll to position [0, 0]
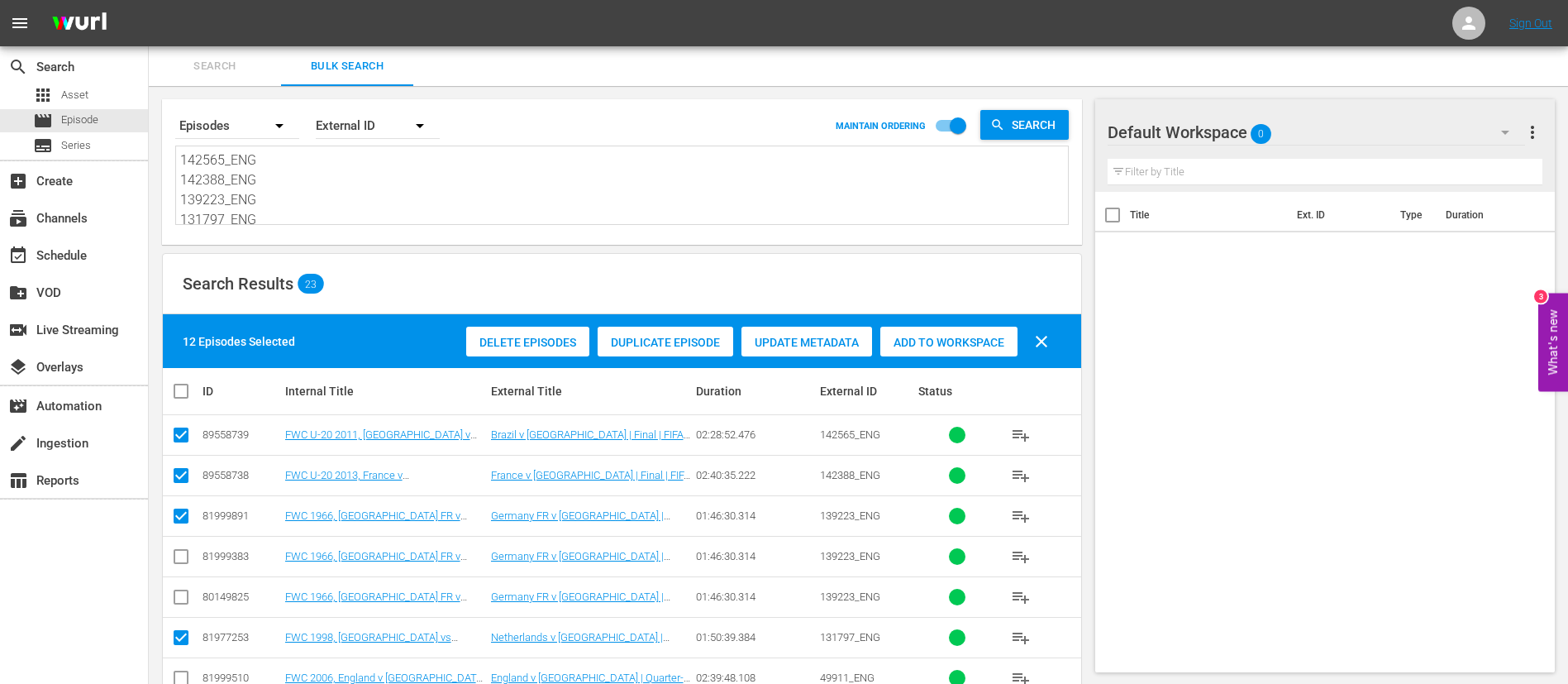
click at [935, 336] on span "Add to Workspace" at bounding box center [949, 342] width 137 height 13
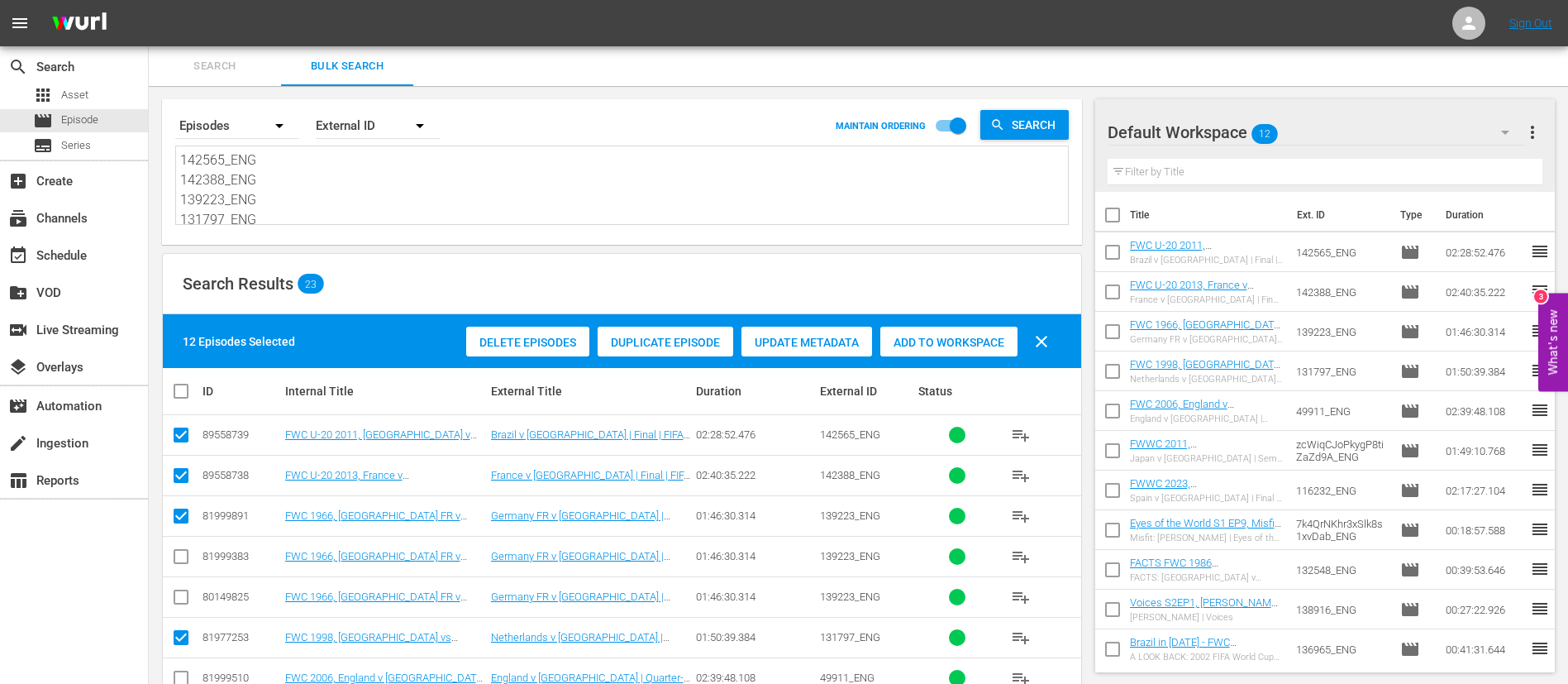
click at [108, 234] on div "subscriptions Channels" at bounding box center [74, 218] width 148 height 38
click at [103, 254] on div "event_available Schedule" at bounding box center [74, 253] width 148 height 33
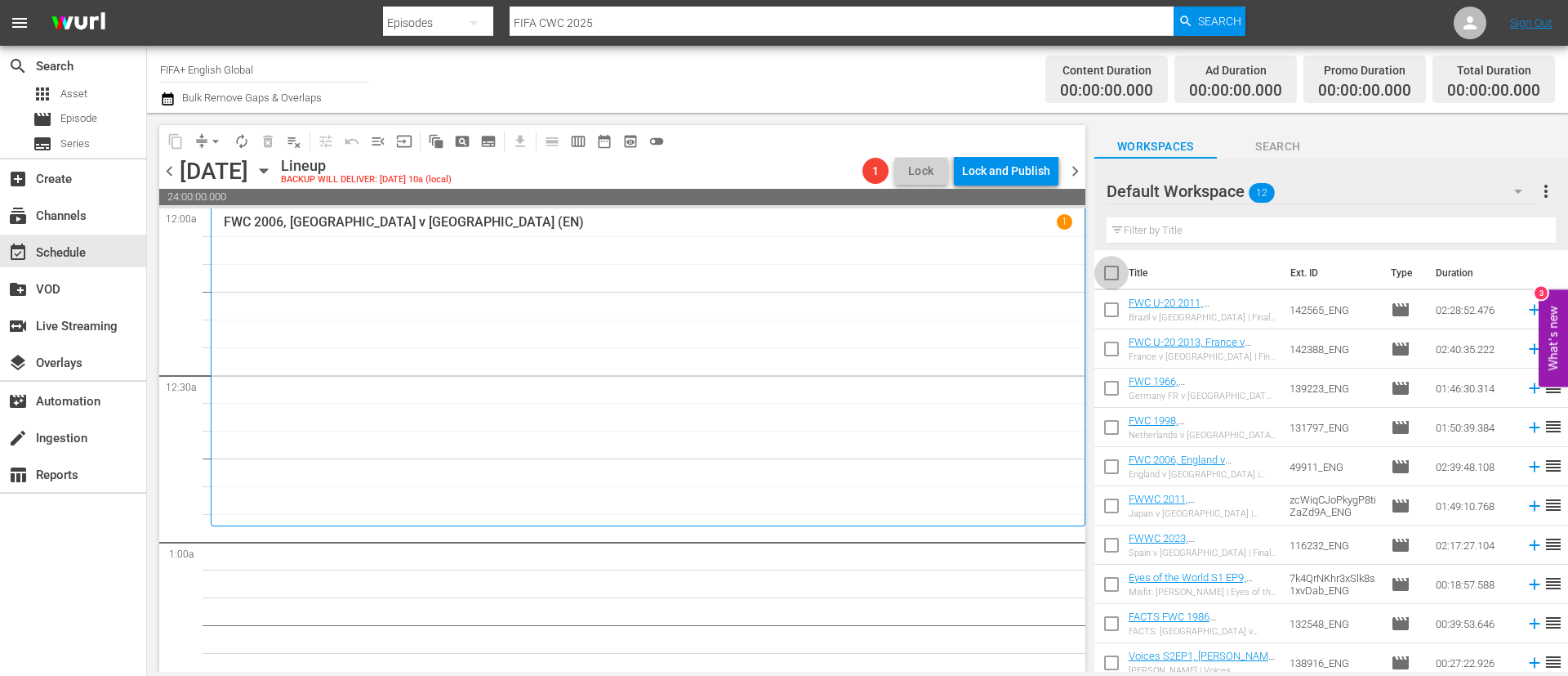
click at [1121, 275] on input "checkbox" at bounding box center [1111, 275] width 34 height 34
checkbox input "true"
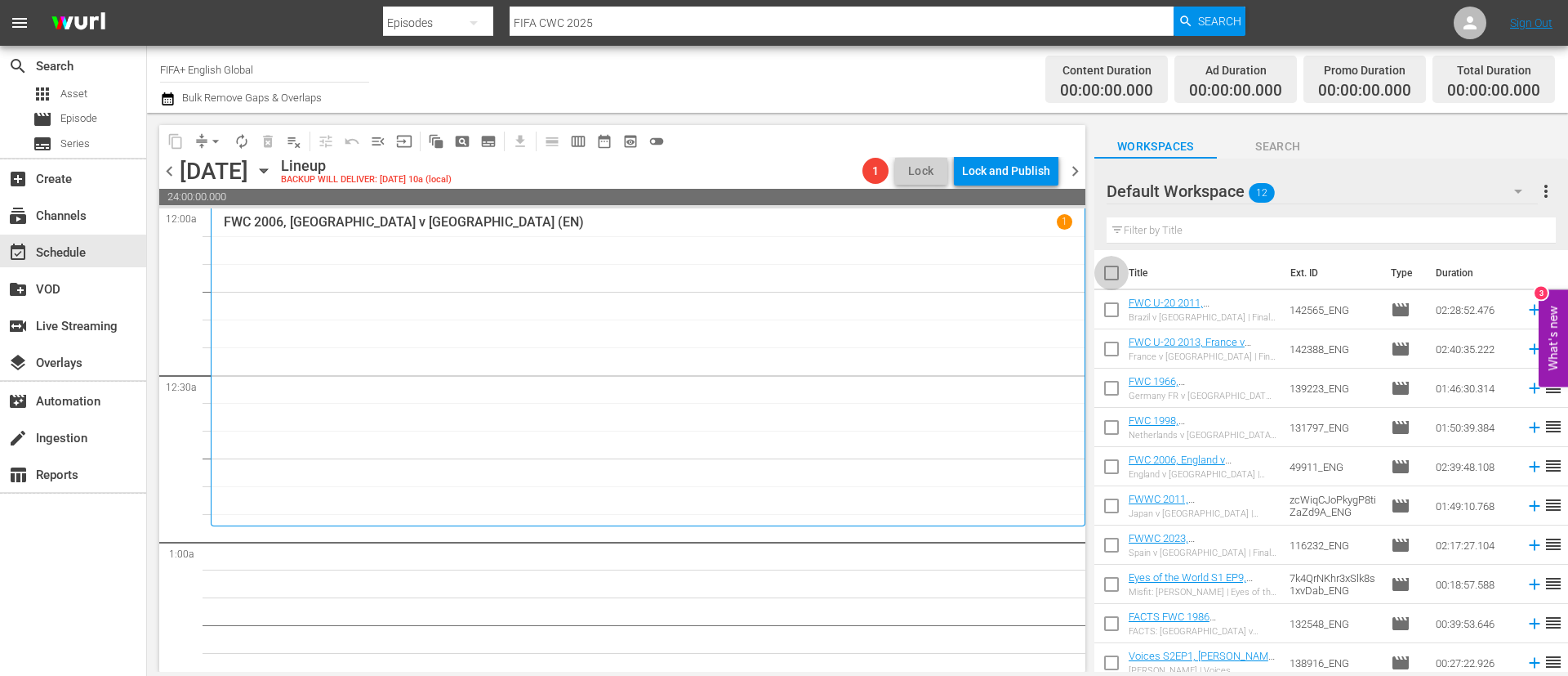
checkbox input "true"
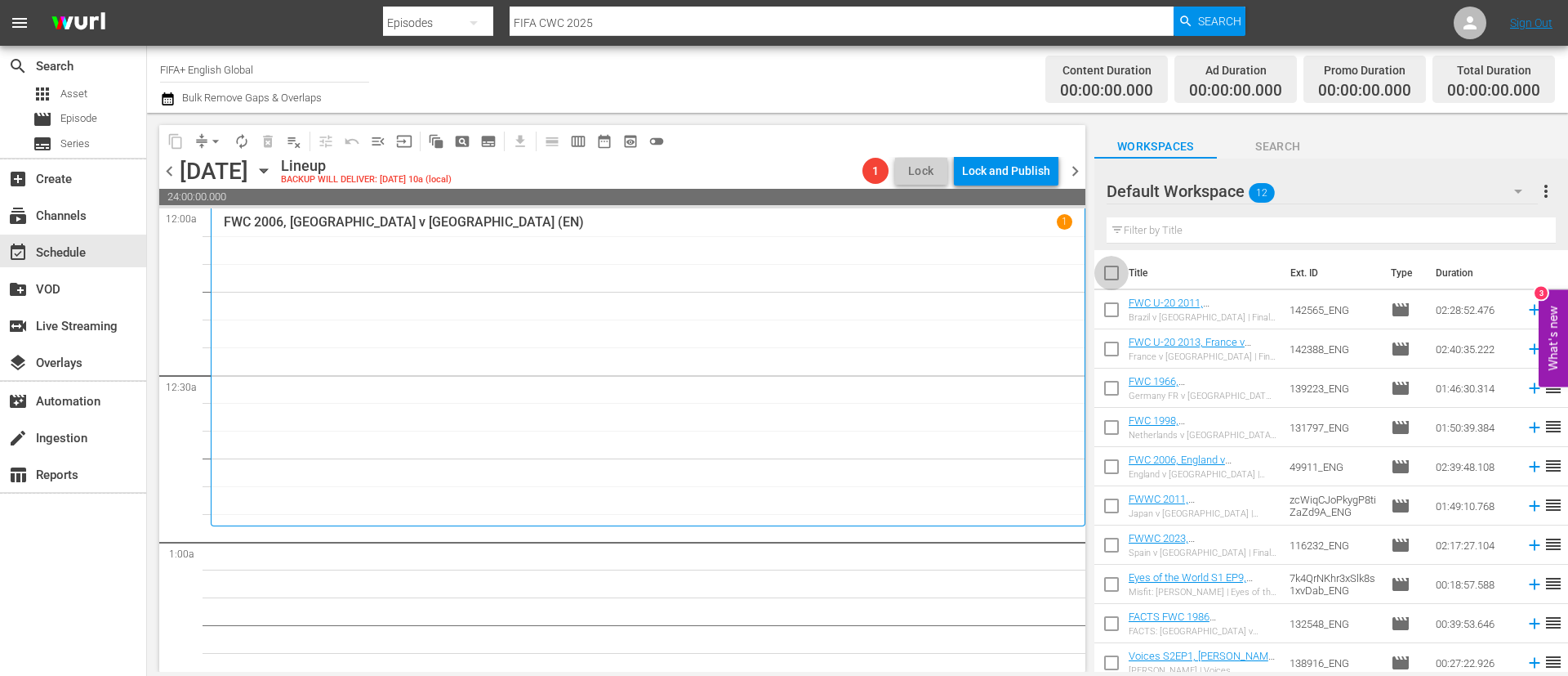
checkbox input "true"
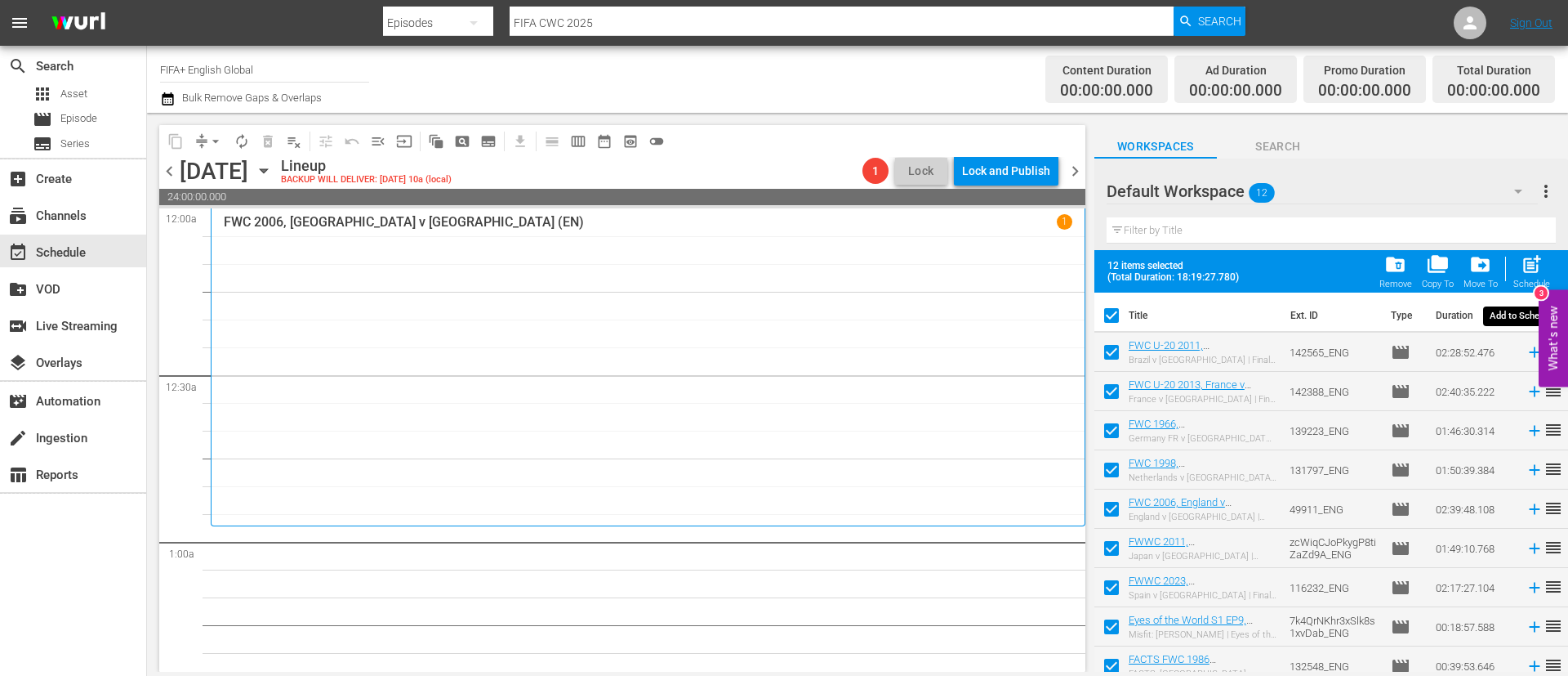
click at [1549, 272] on div "post_add Schedule" at bounding box center [1532, 271] width 37 height 36
checkbox input "false"
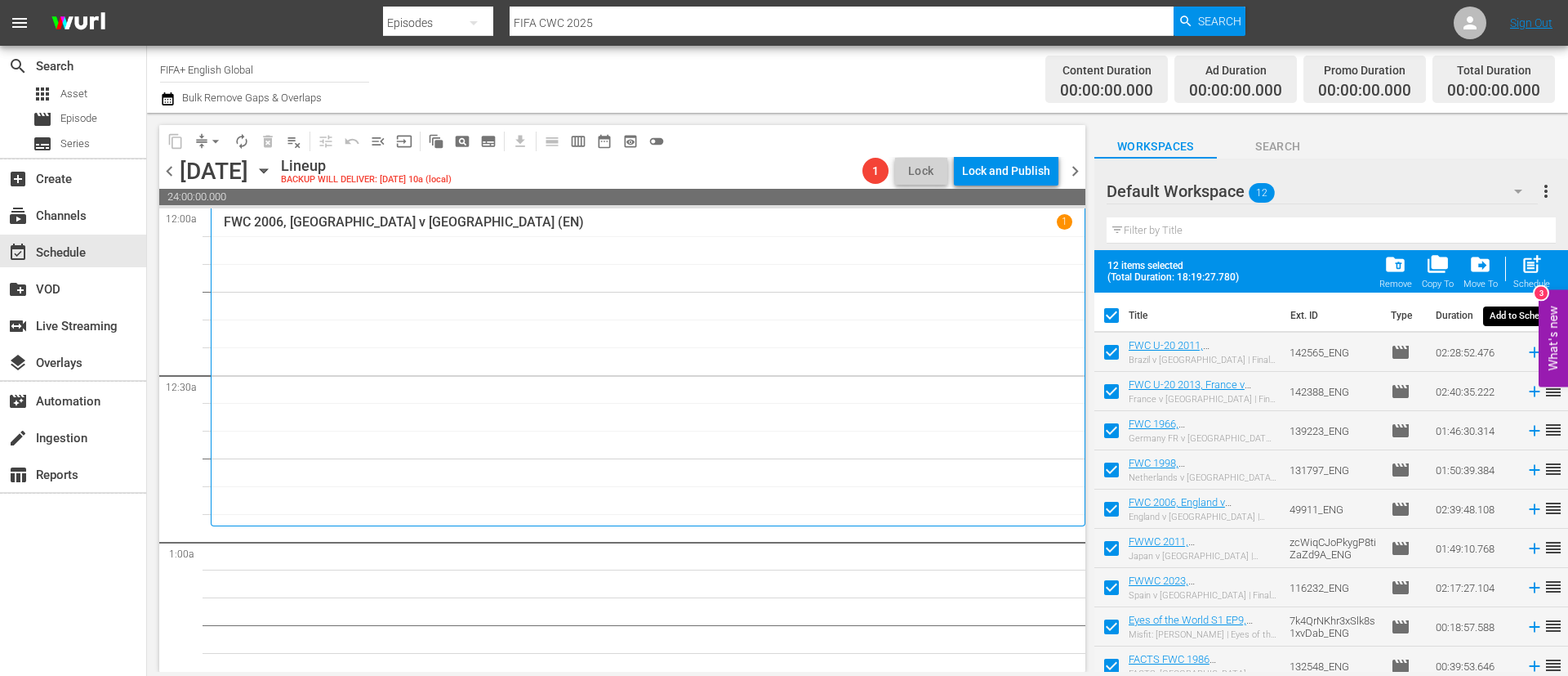
checkbox input "false"
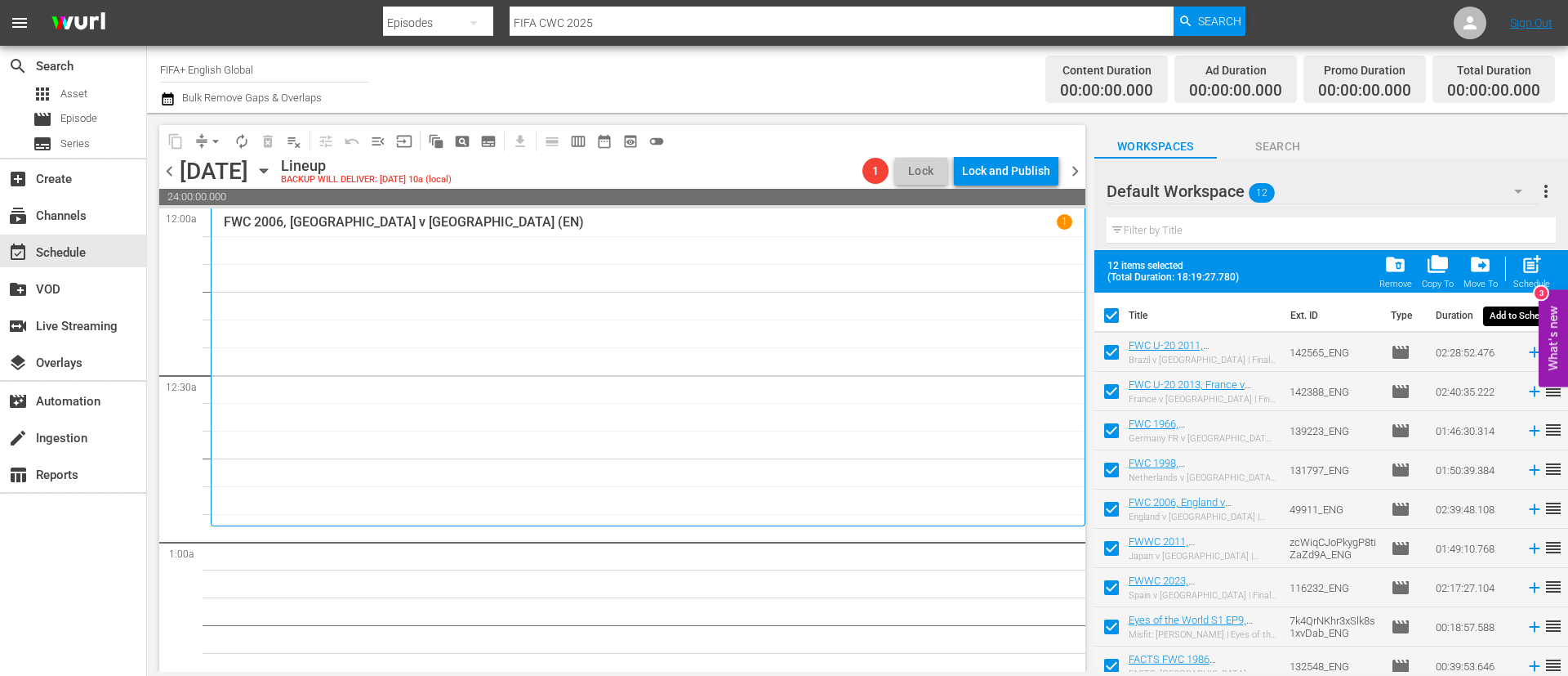
checkbox input "false"
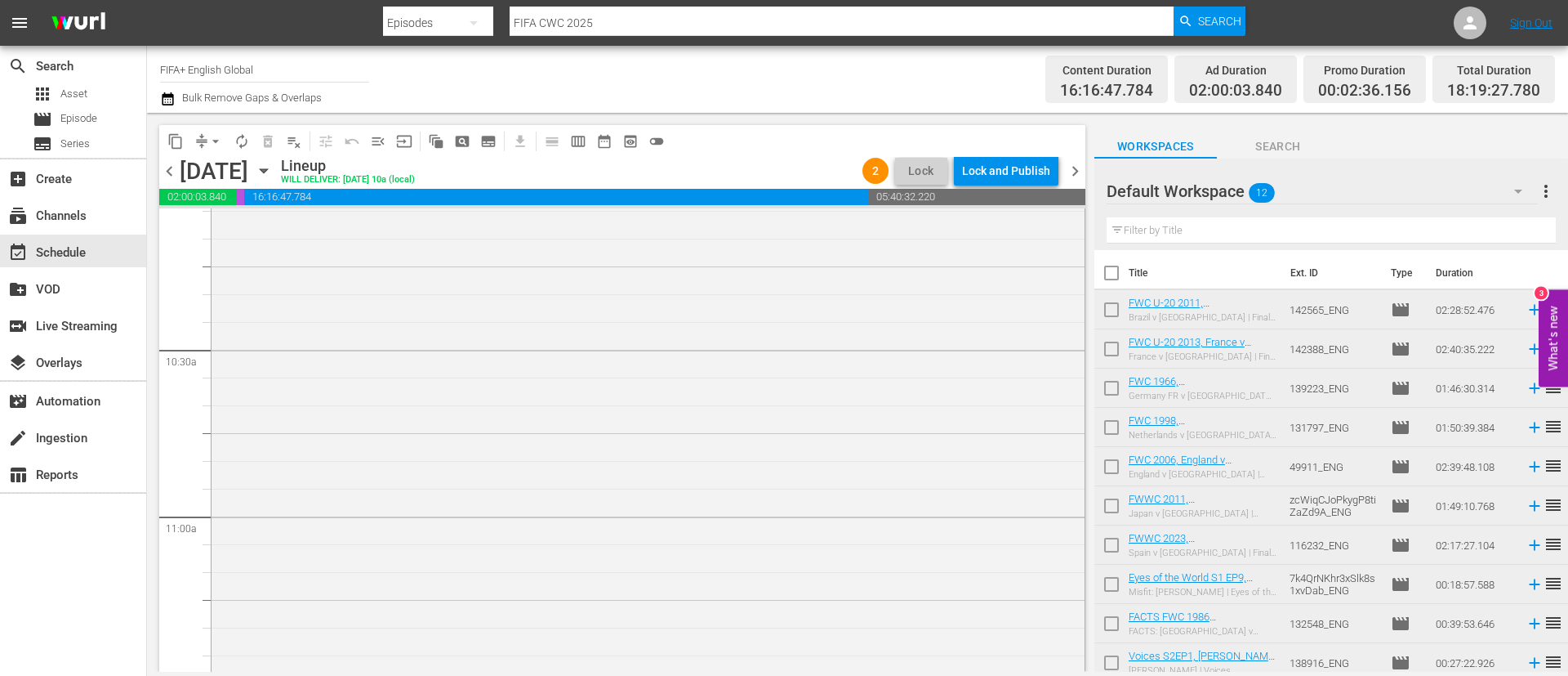
scroll to position [3433, 0]
click at [1115, 277] on input "checkbox" at bounding box center [1111, 275] width 34 height 34
checkbox input "true"
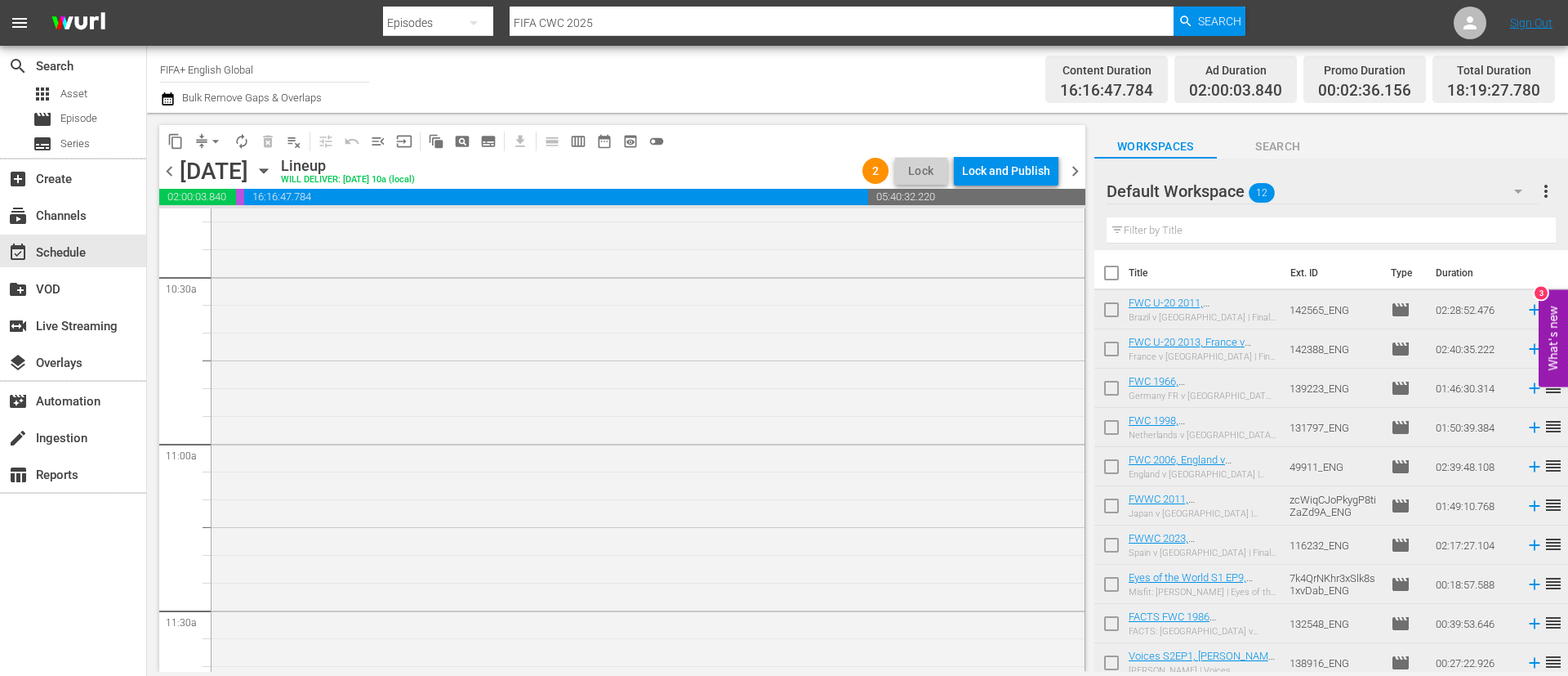
checkbox input "true"
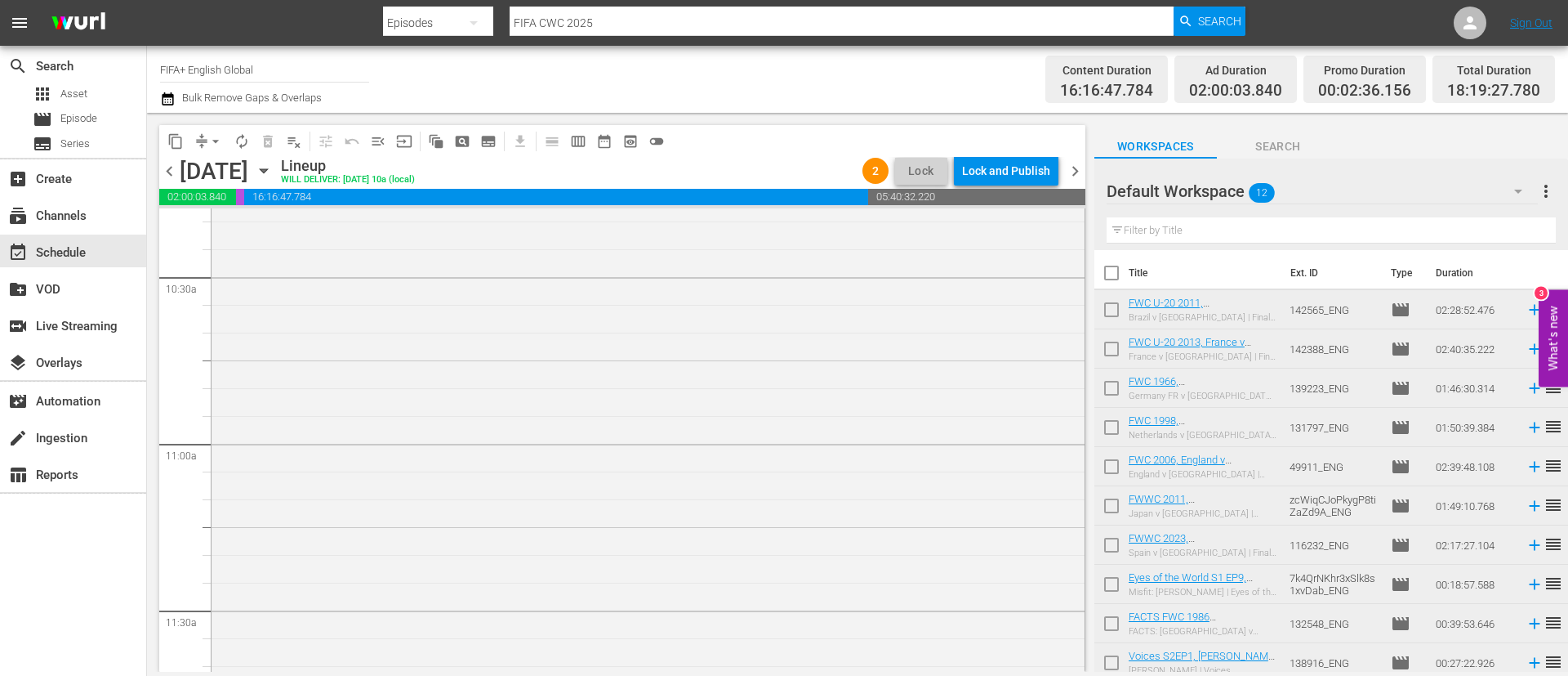
checkbox input "true"
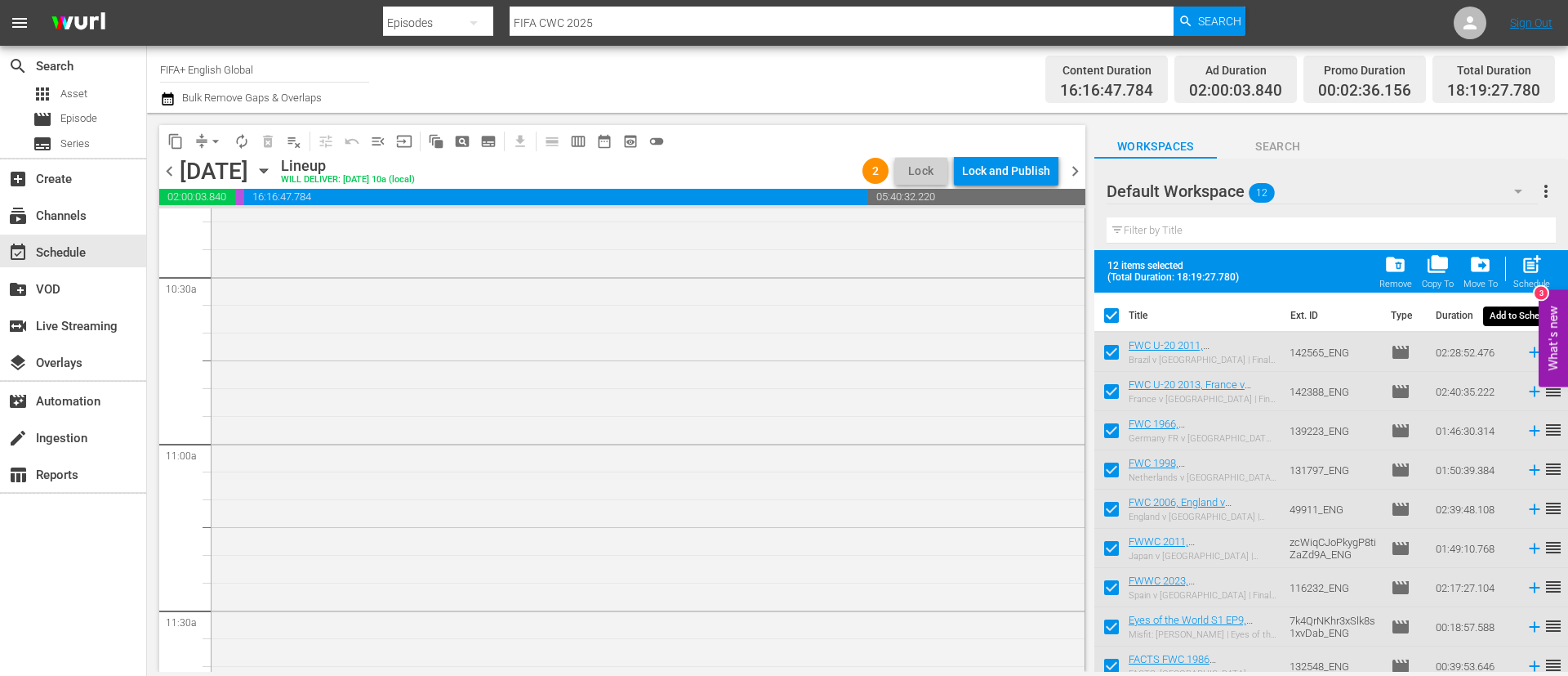
click at [1545, 274] on div "post_add Schedule" at bounding box center [1532, 271] width 37 height 36
checkbox input "false"
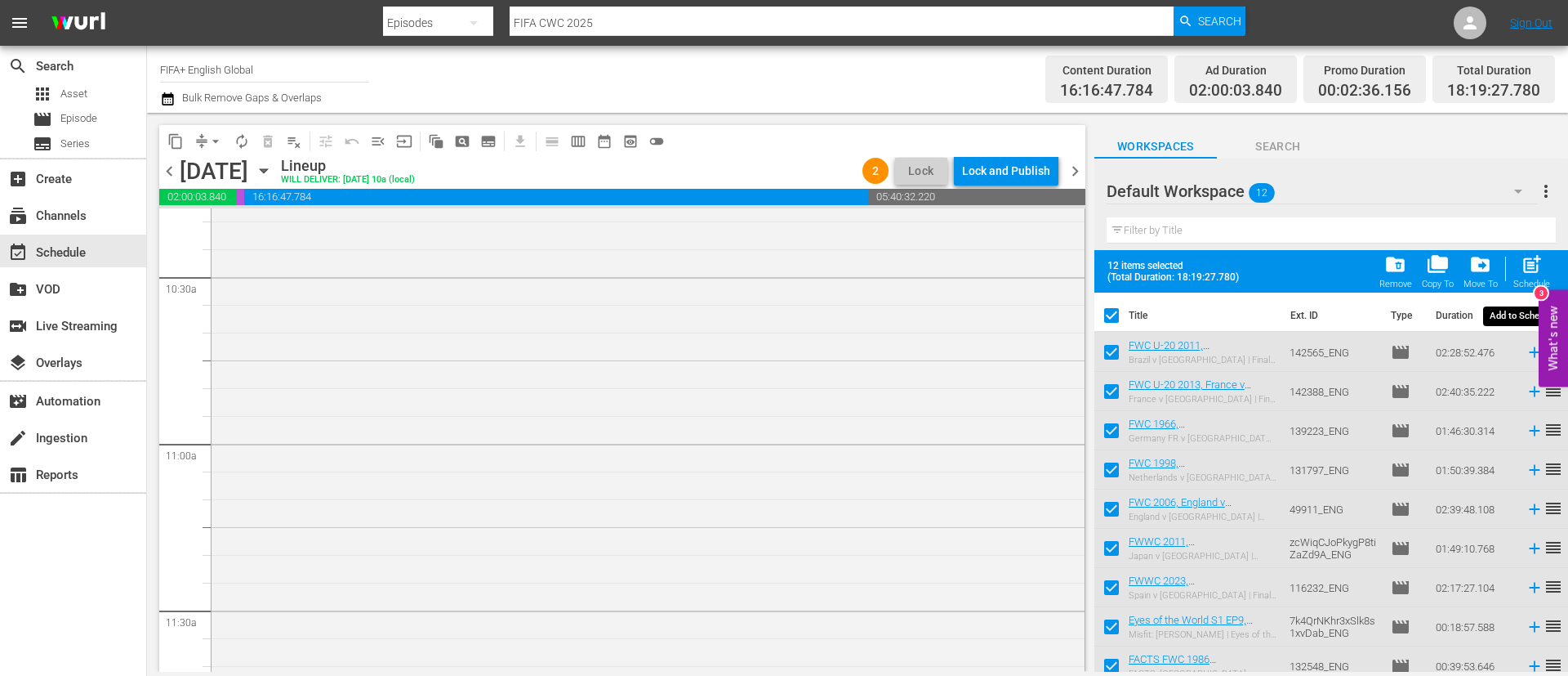
checkbox input "false"
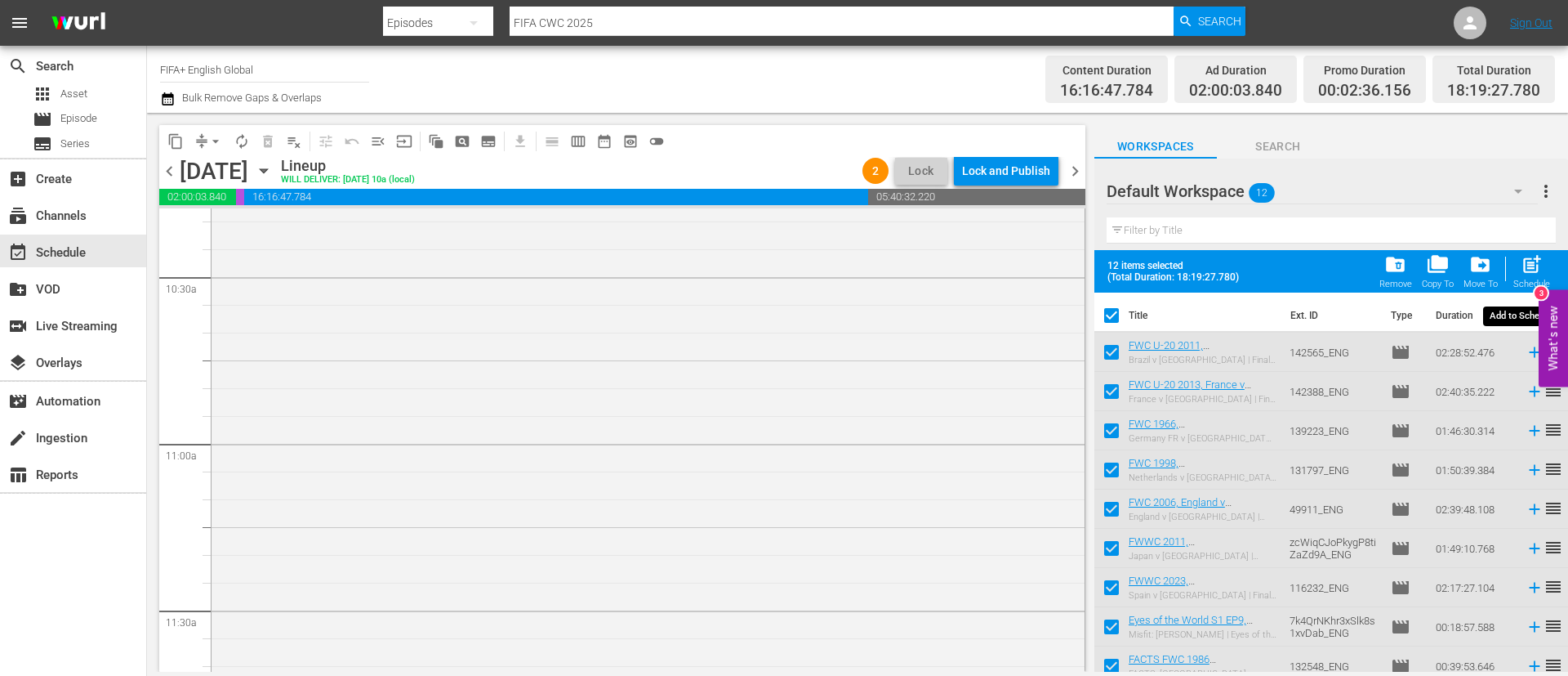
checkbox input "false"
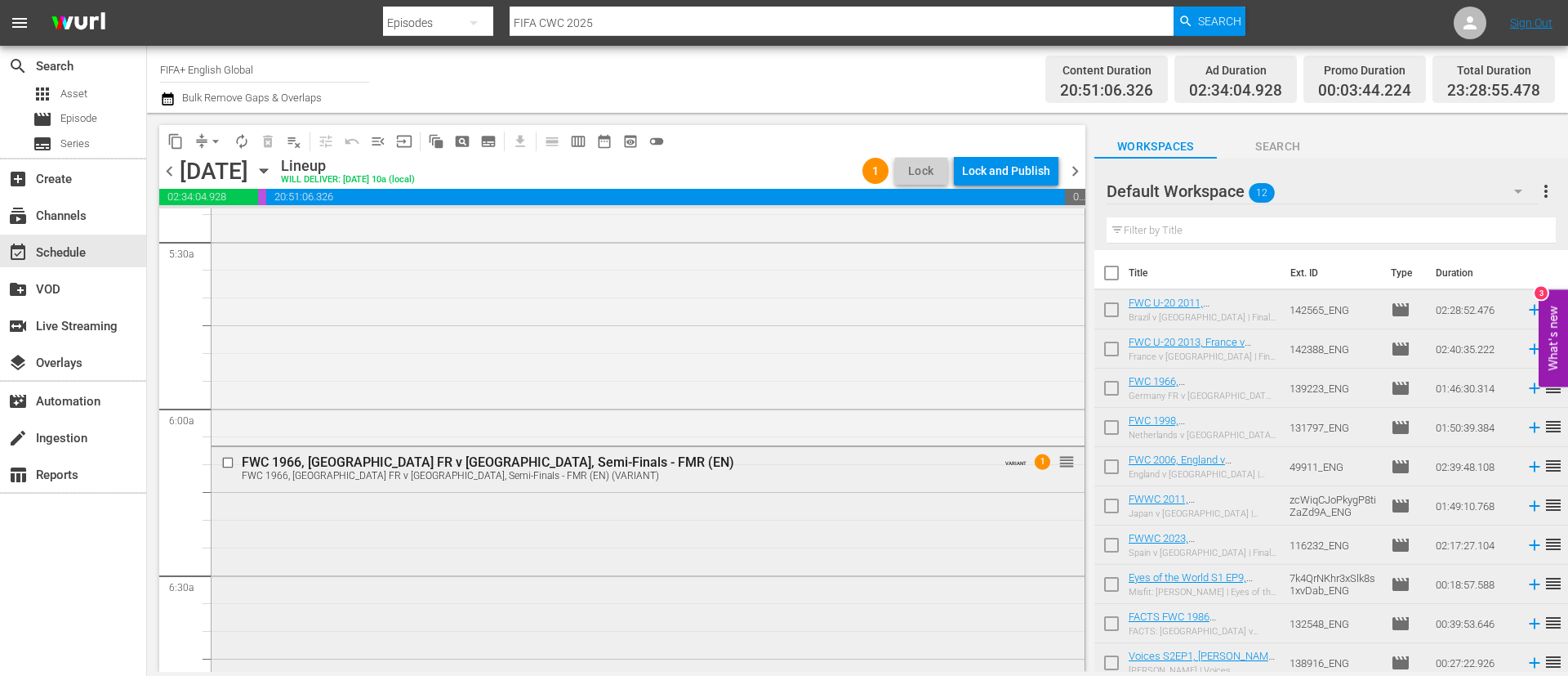
scroll to position [1839, 0]
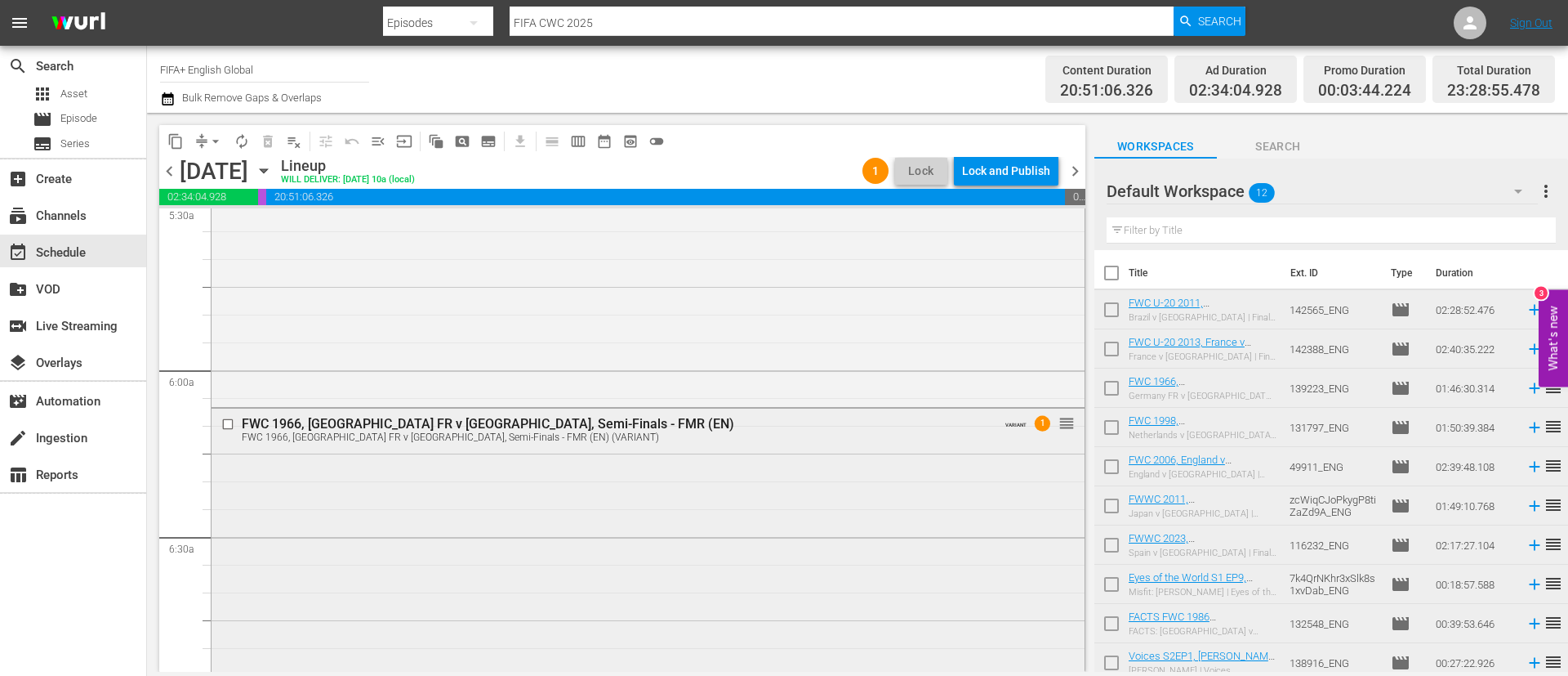
click at [231, 424] on input "checkbox" at bounding box center [230, 423] width 18 height 14
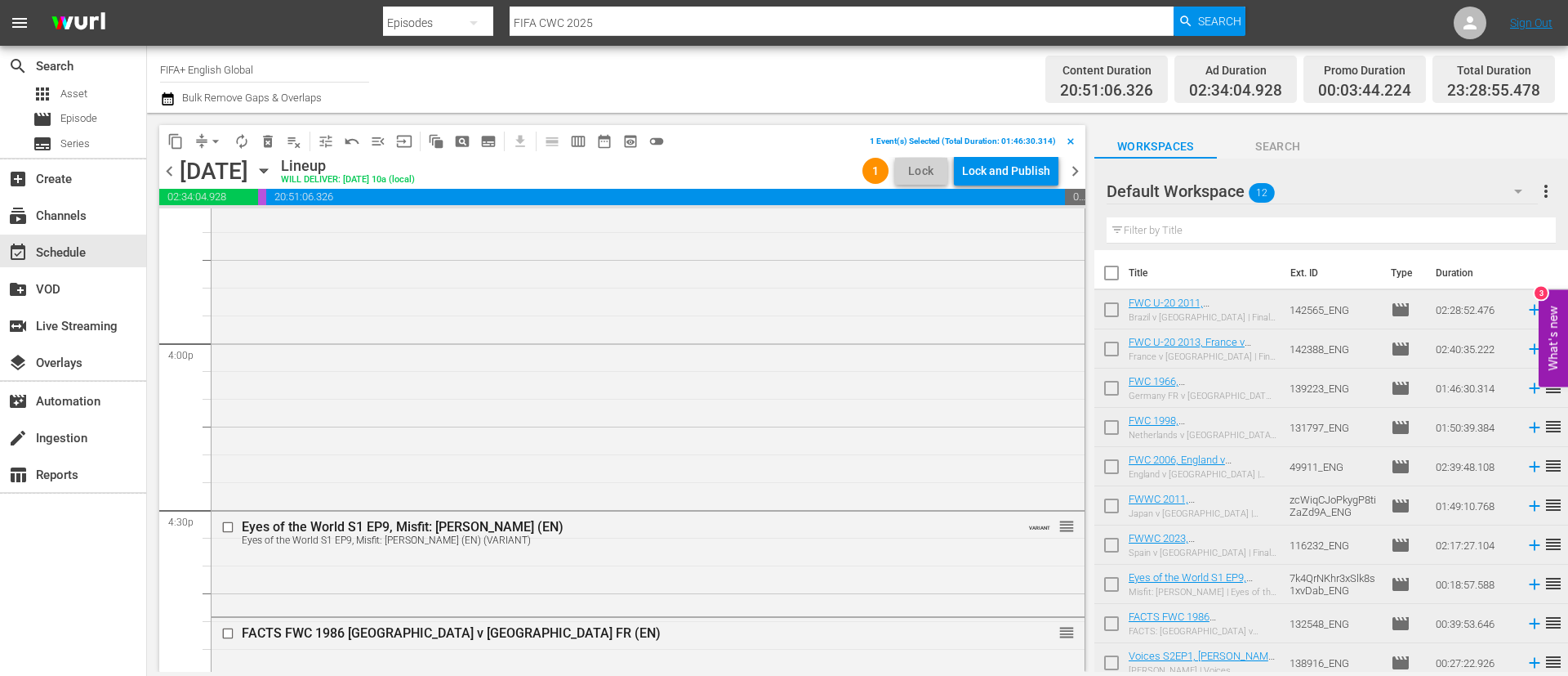
scroll to position [5272, 0]
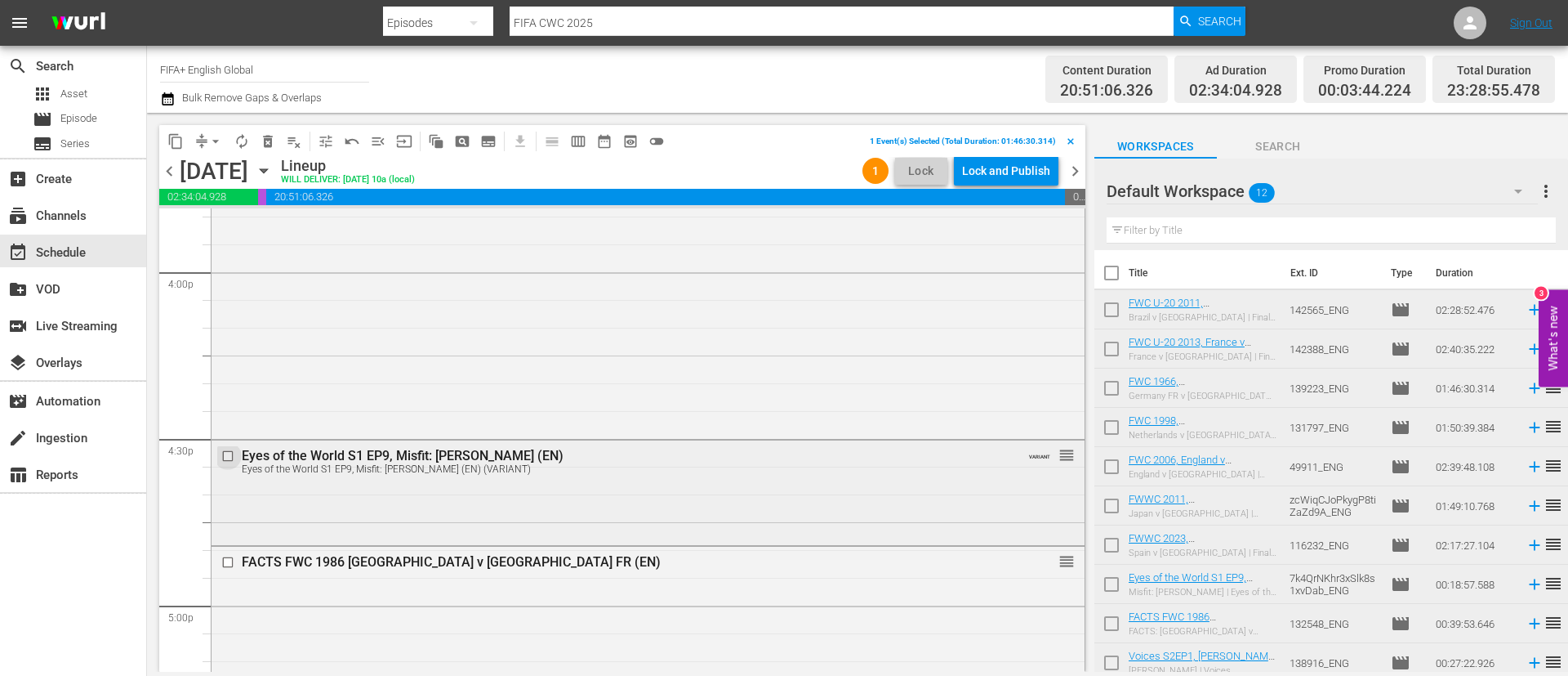
click at [233, 458] on input "checkbox" at bounding box center [230, 456] width 18 height 14
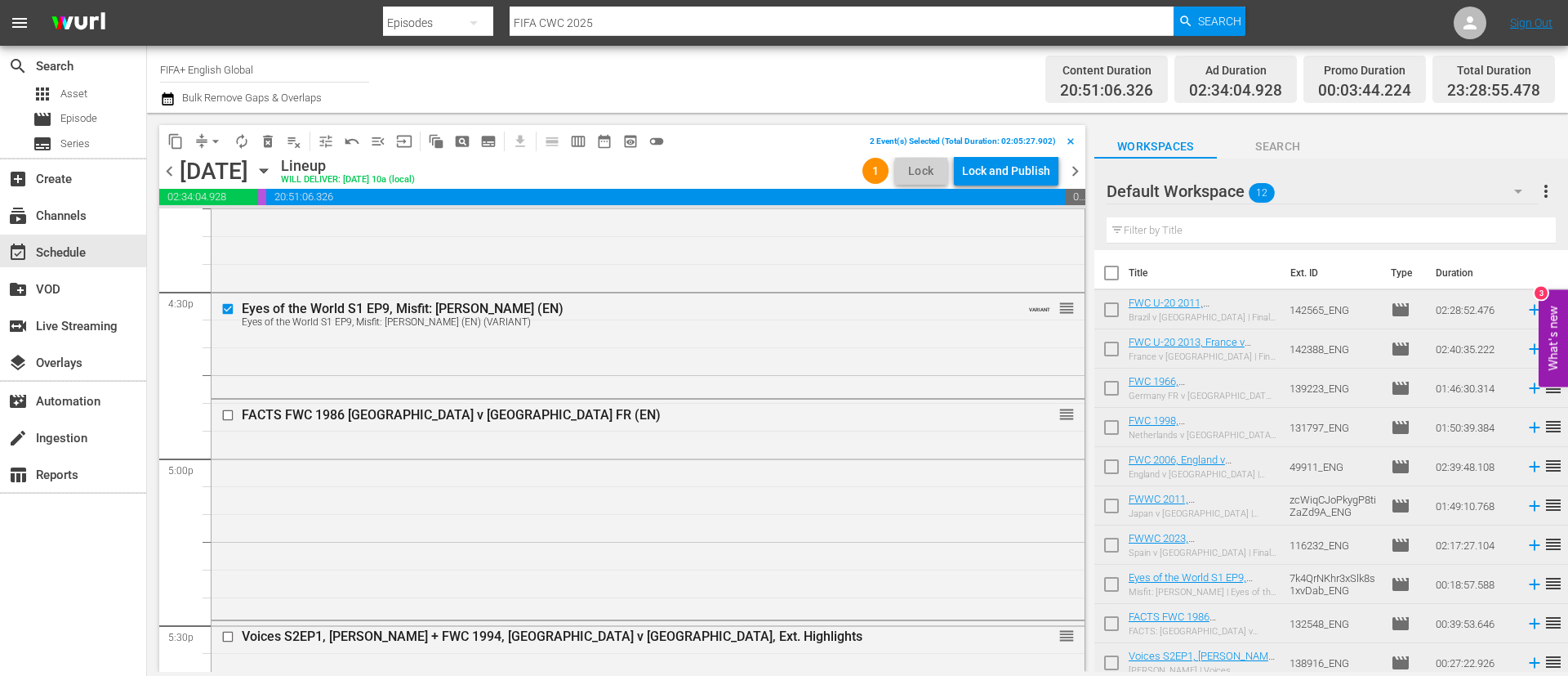
scroll to position [5639, 0]
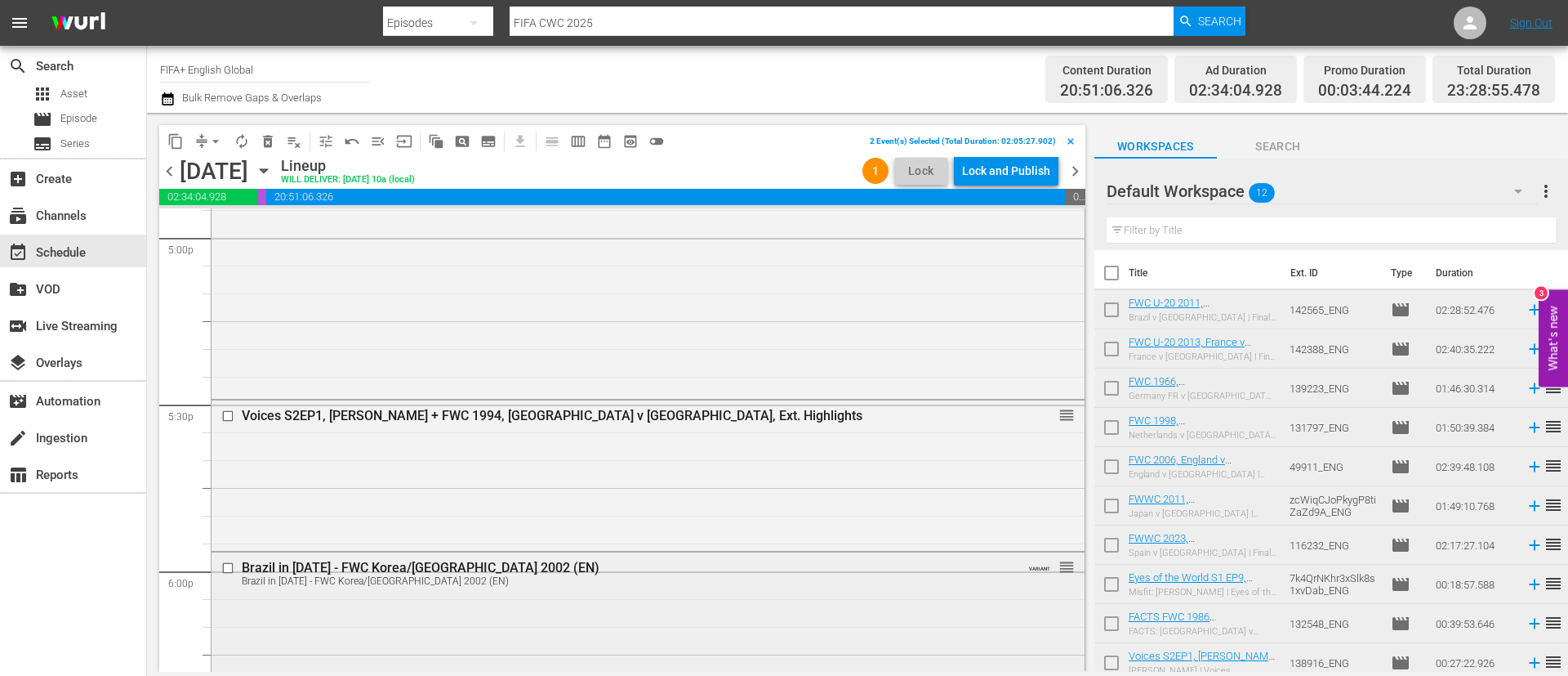
click at [223, 565] on input "checkbox" at bounding box center [230, 568] width 18 height 14
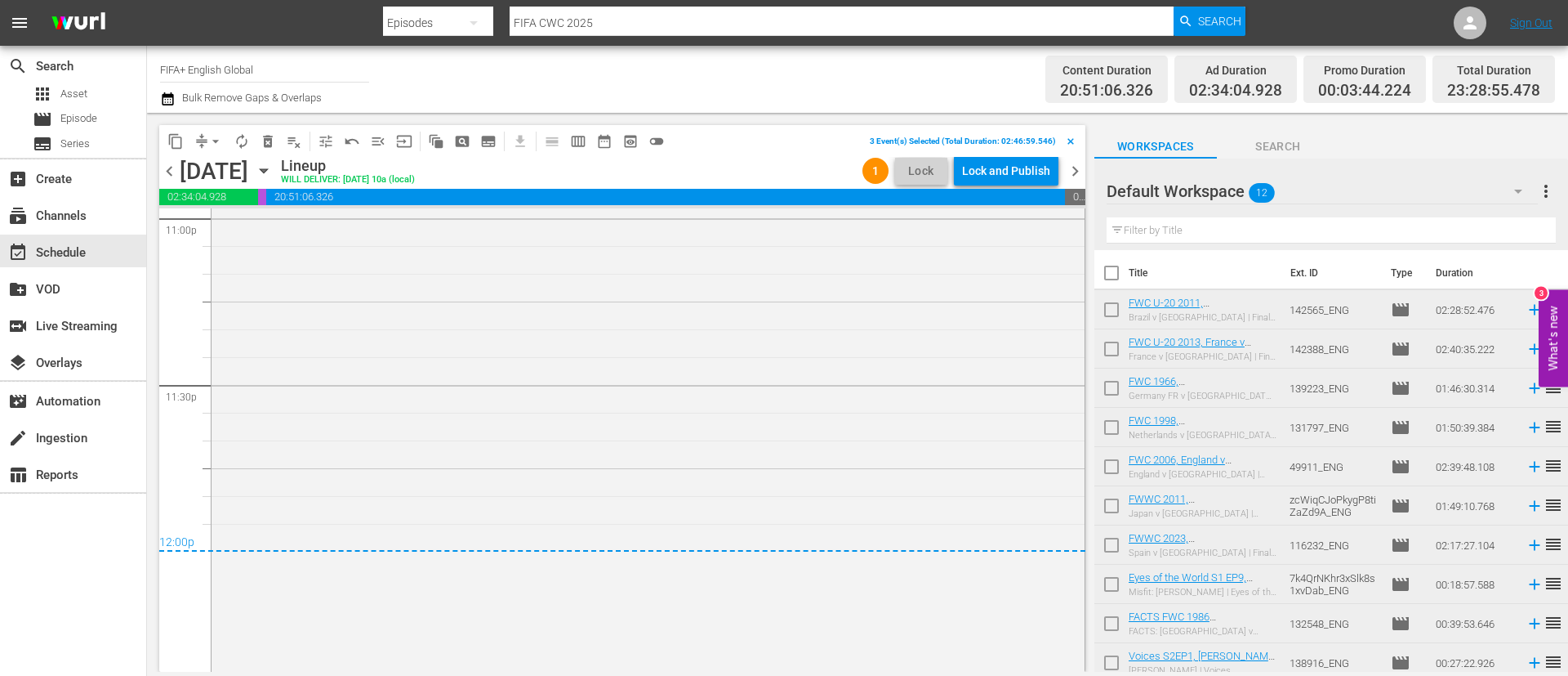
scroll to position [7685, 0]
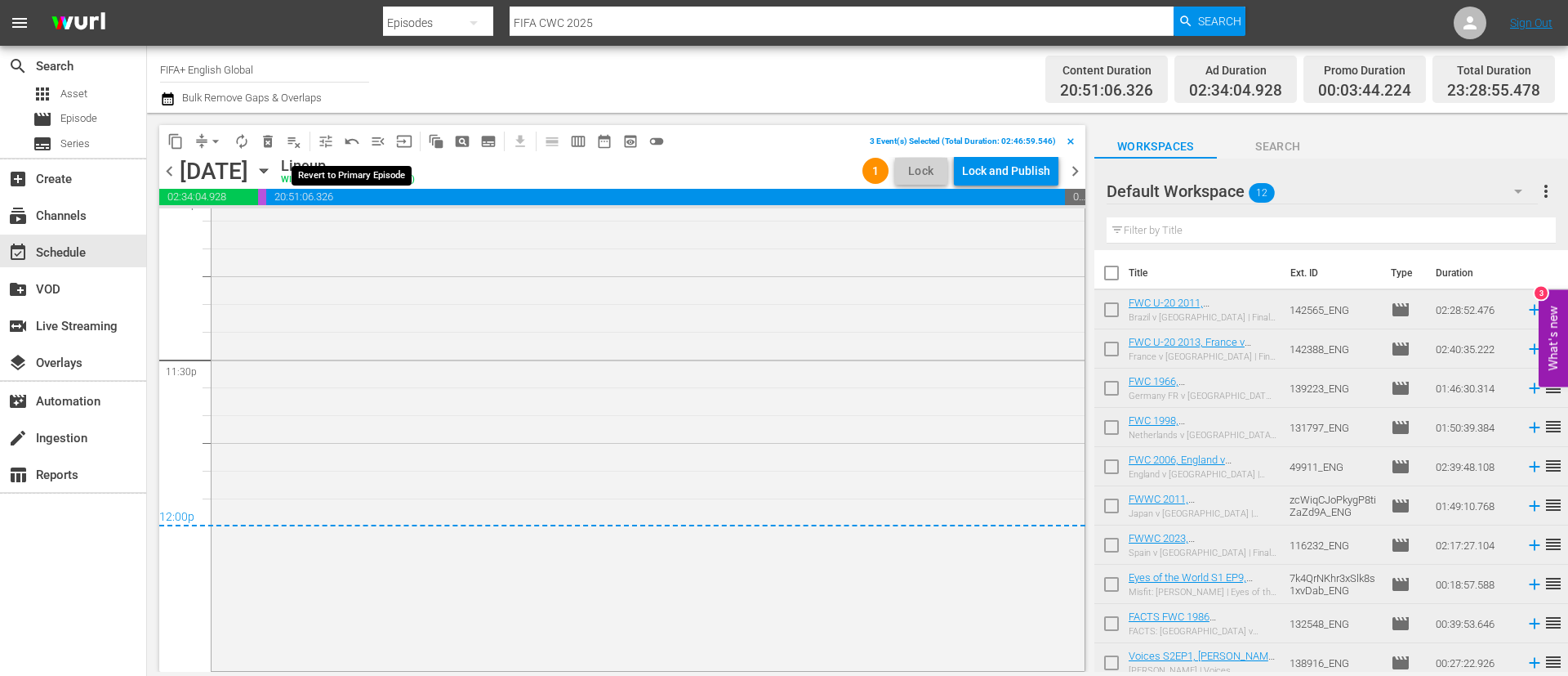
click at [349, 144] on span "undo_outined" at bounding box center [352, 142] width 17 height 17
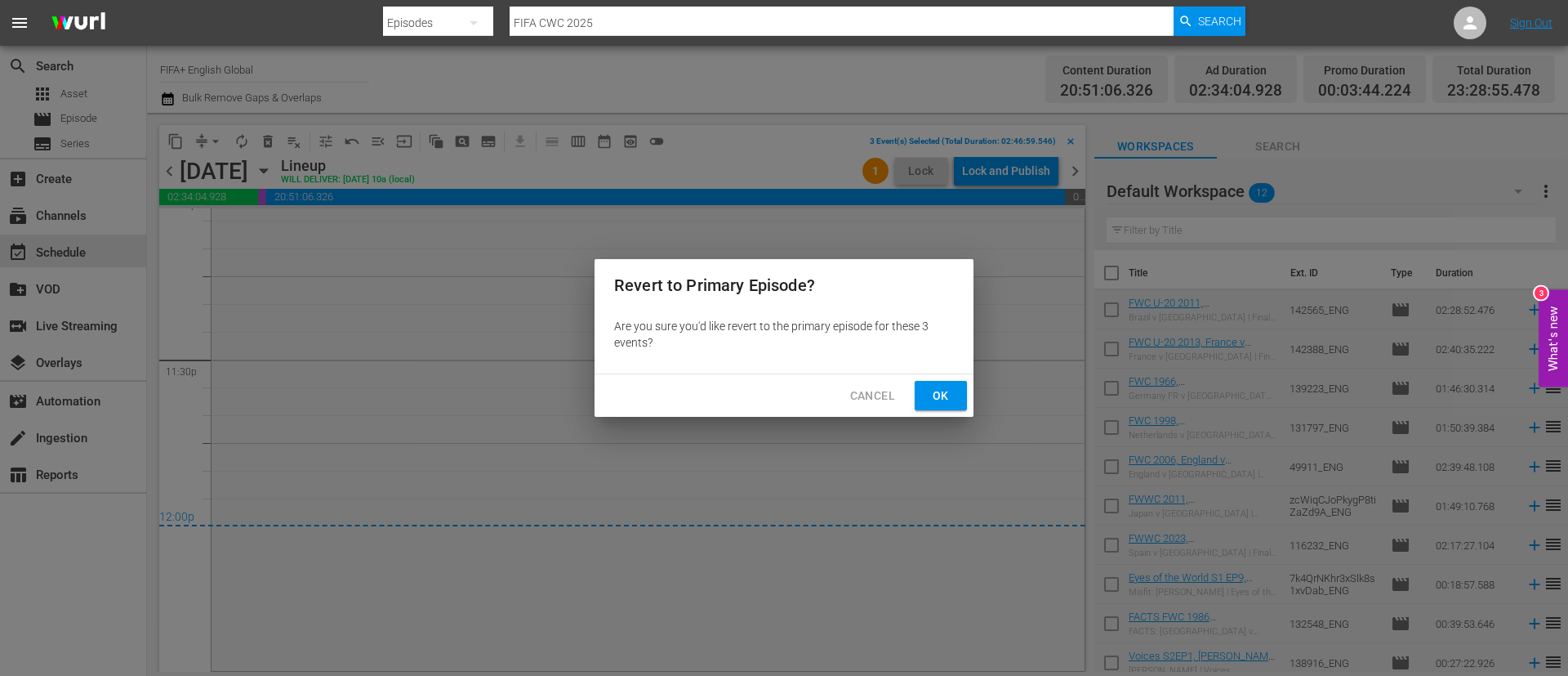
click at [951, 403] on span "Ok" at bounding box center [941, 396] width 26 height 20
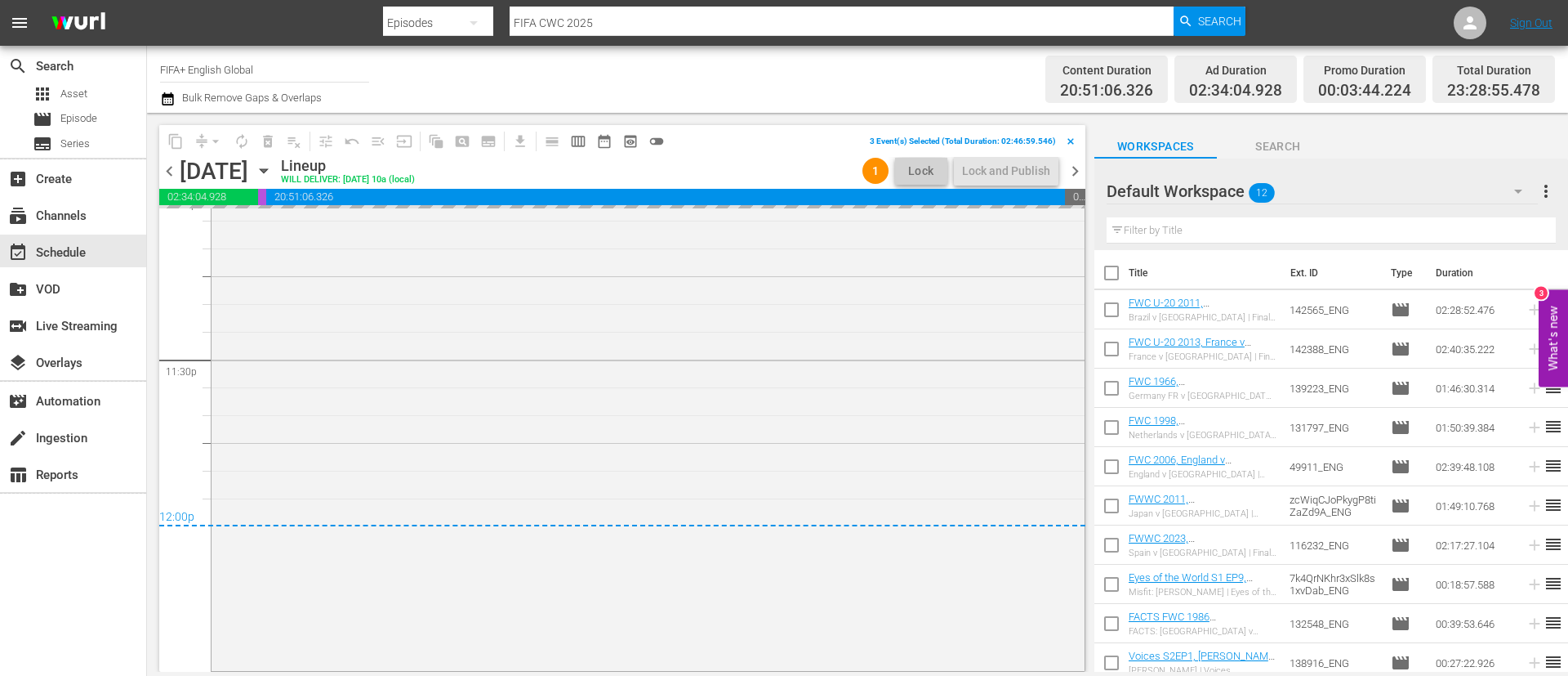
drag, startPoint x: 1552, startPoint y: 193, endPoint x: 1452, endPoint y: 209, distance: 101.3
click at [1552, 193] on span "more_vert" at bounding box center [1546, 191] width 19 height 19
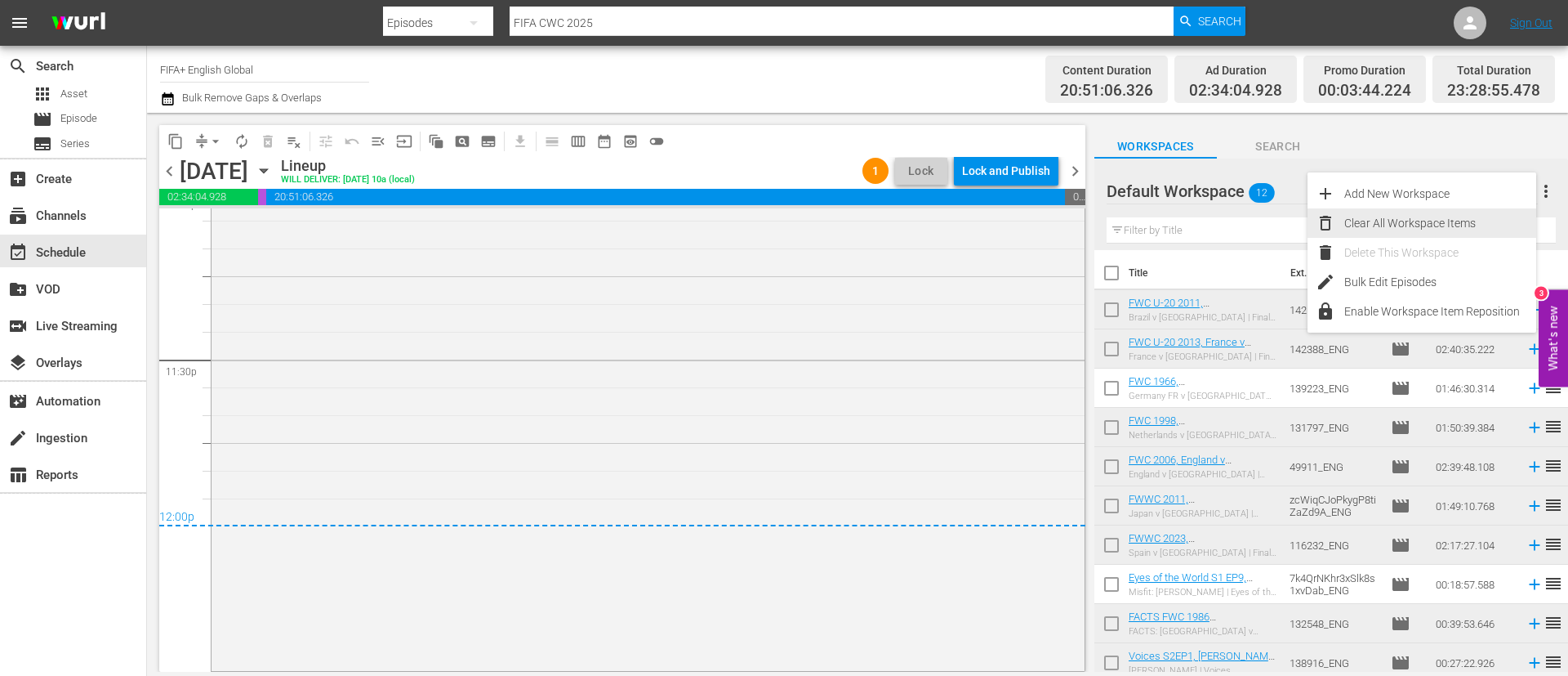
click at [1406, 217] on div "Clear All Workspace Items" at bounding box center [1440, 223] width 192 height 30
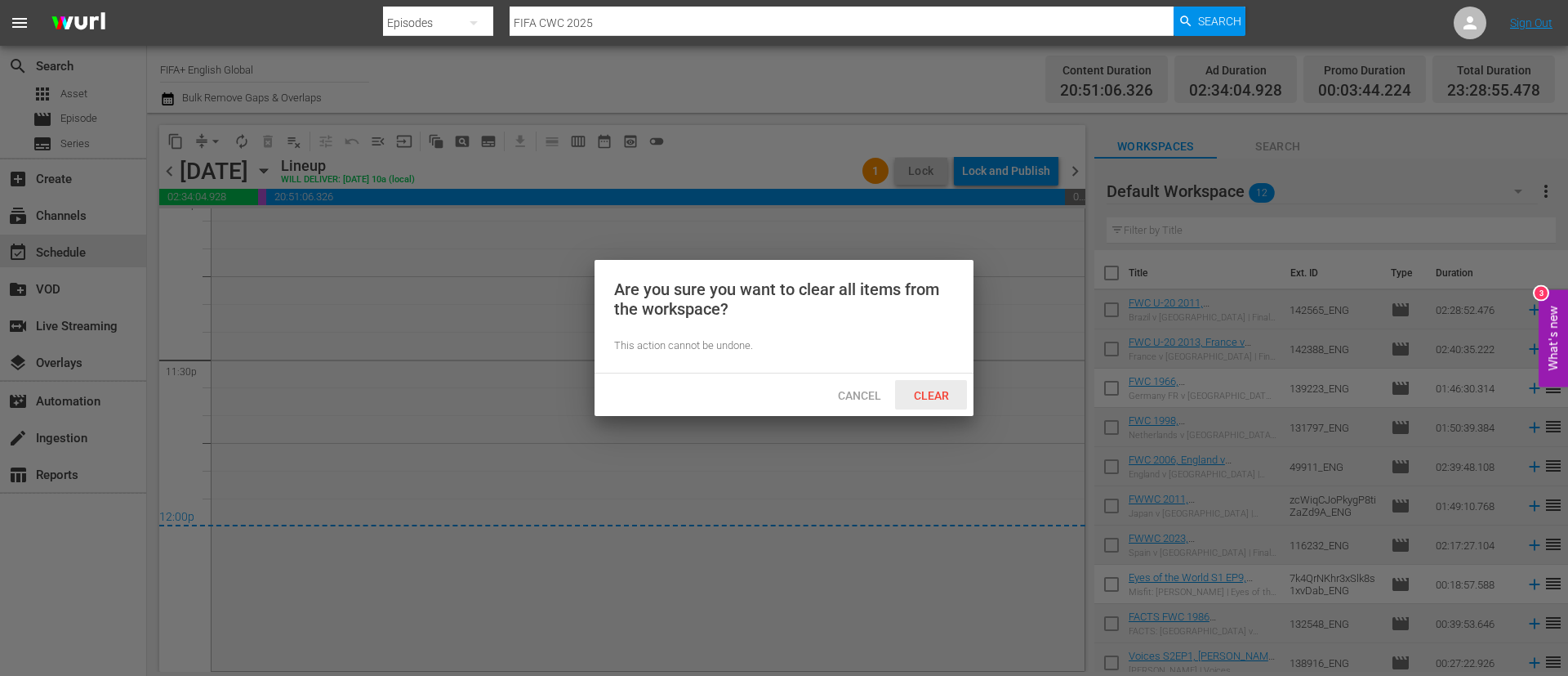
click at [940, 386] on div "Clear" at bounding box center [931, 395] width 72 height 31
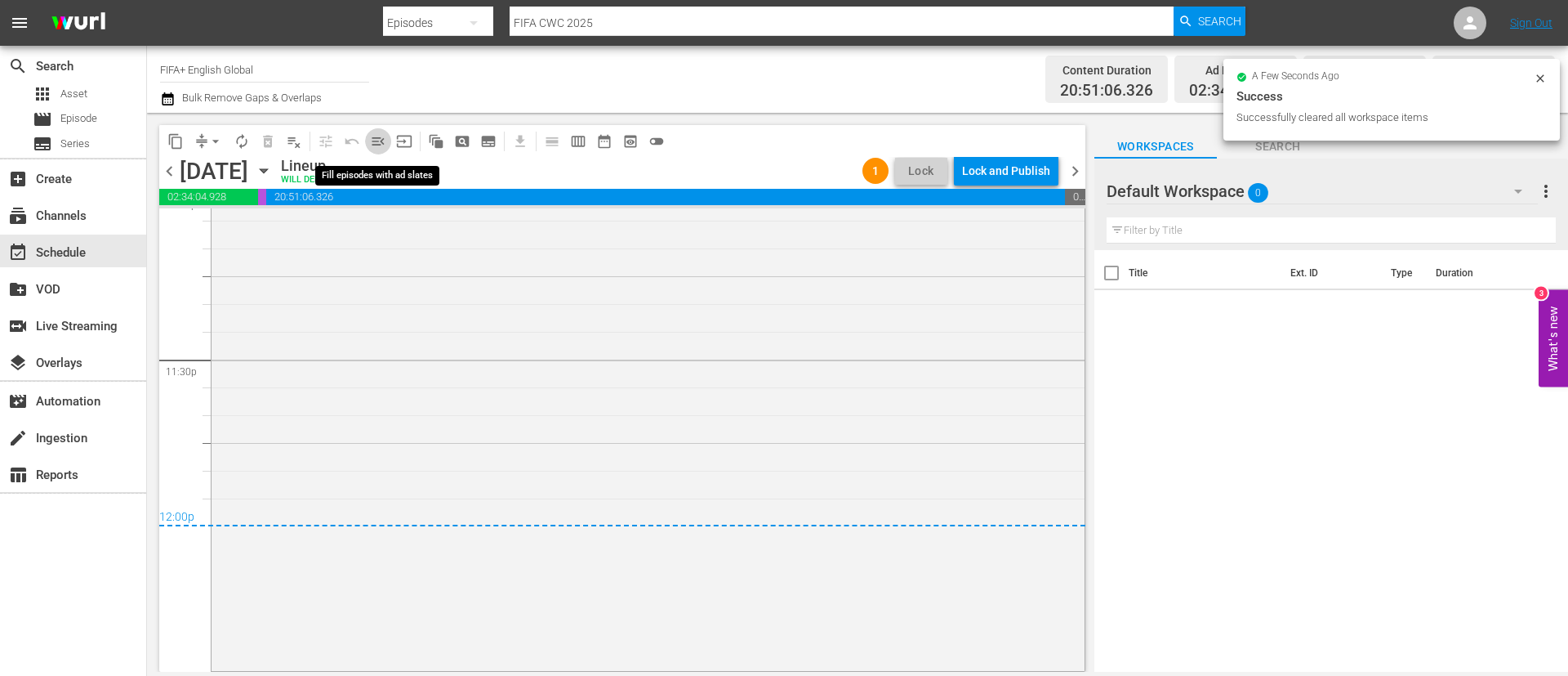
click at [381, 138] on span "menu_open" at bounding box center [378, 142] width 17 height 17
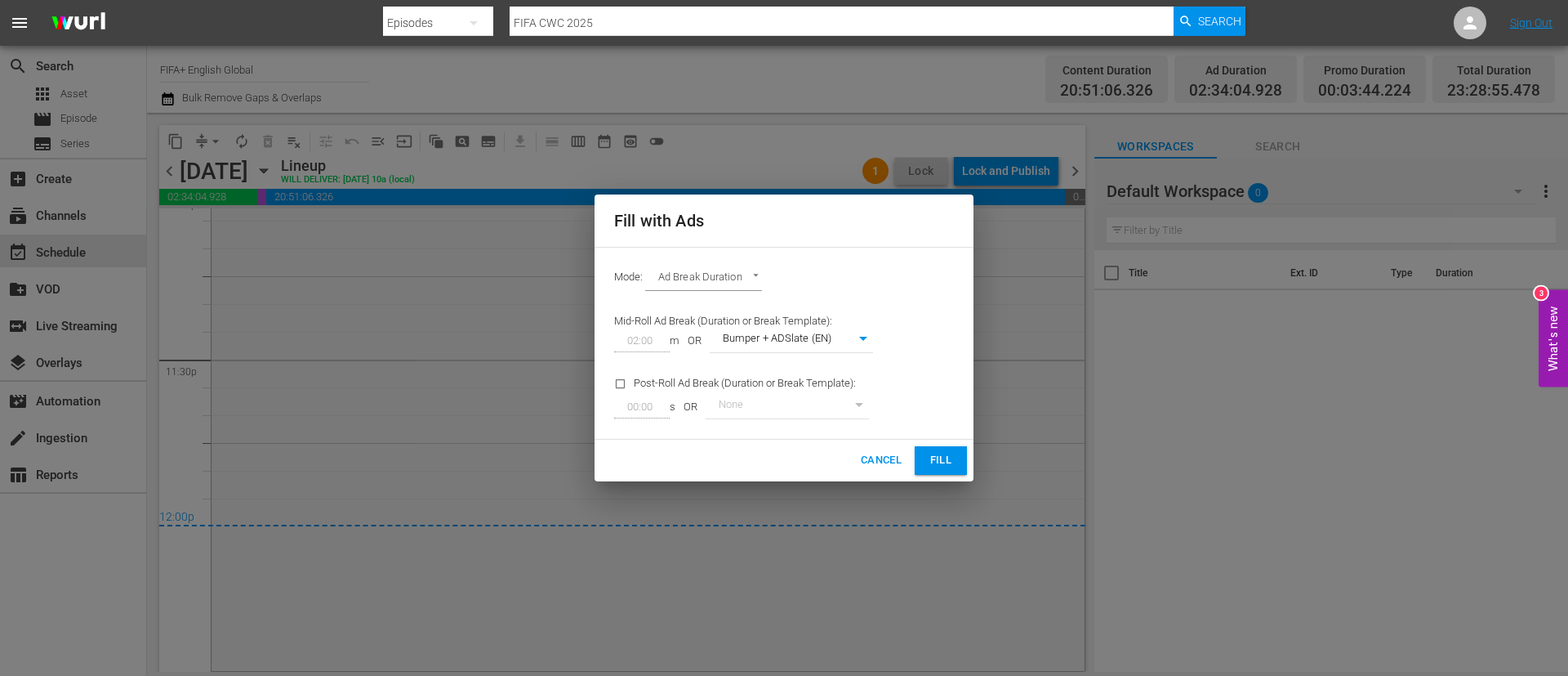
click at [922, 454] on button "Fill" at bounding box center [941, 460] width 52 height 29
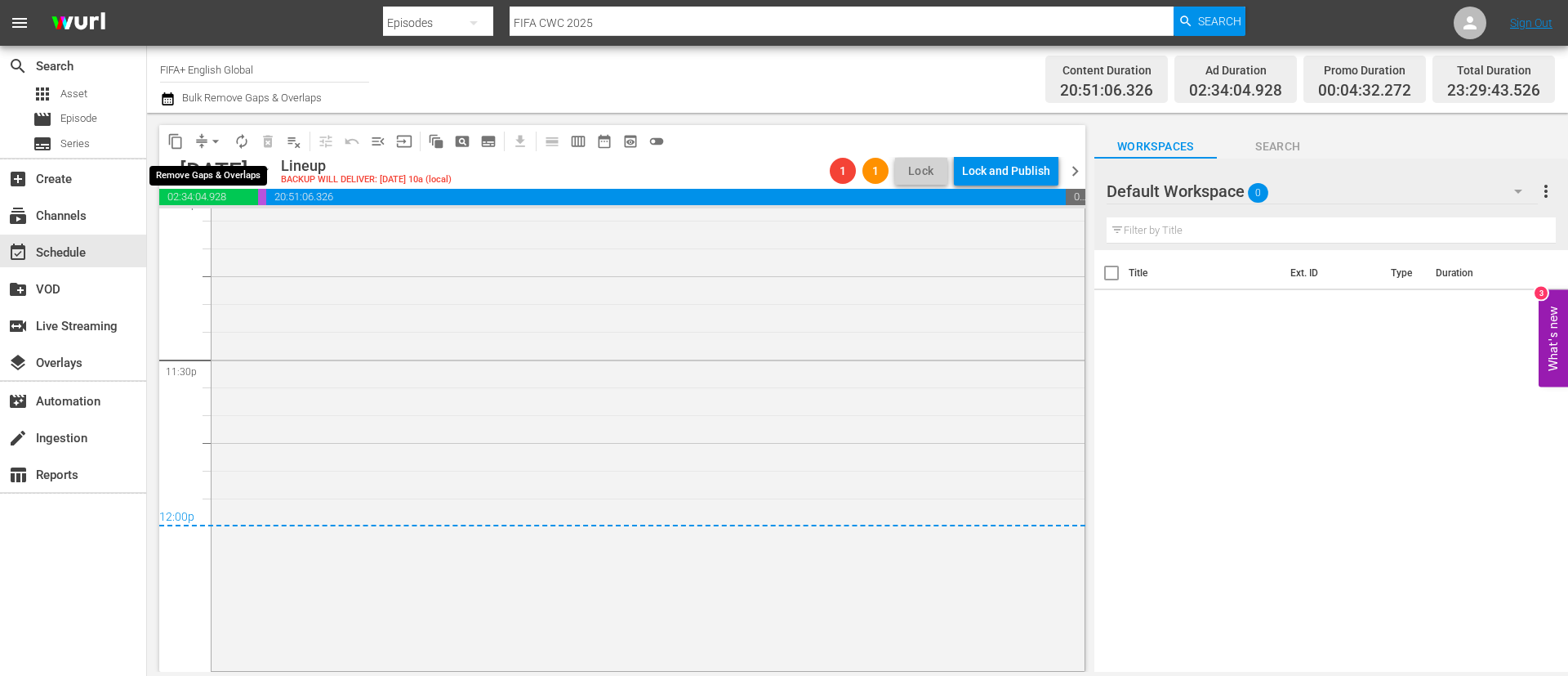
click at [212, 141] on span "arrow_drop_down" at bounding box center [216, 142] width 17 height 17
click at [263, 238] on li "Align to End of Previous Day" at bounding box center [216, 228] width 171 height 27
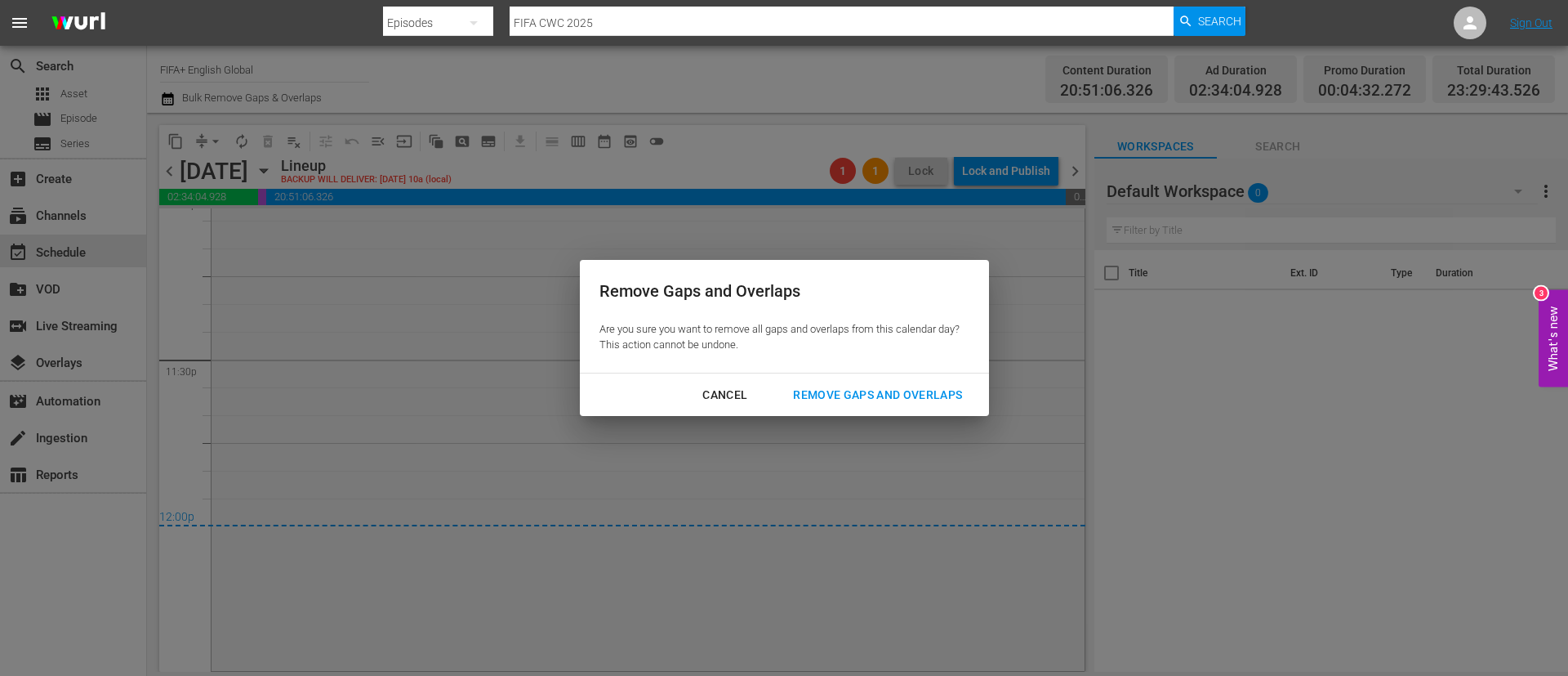
click at [942, 393] on div "Remove Gaps and Overlaps" at bounding box center [878, 395] width 196 height 20
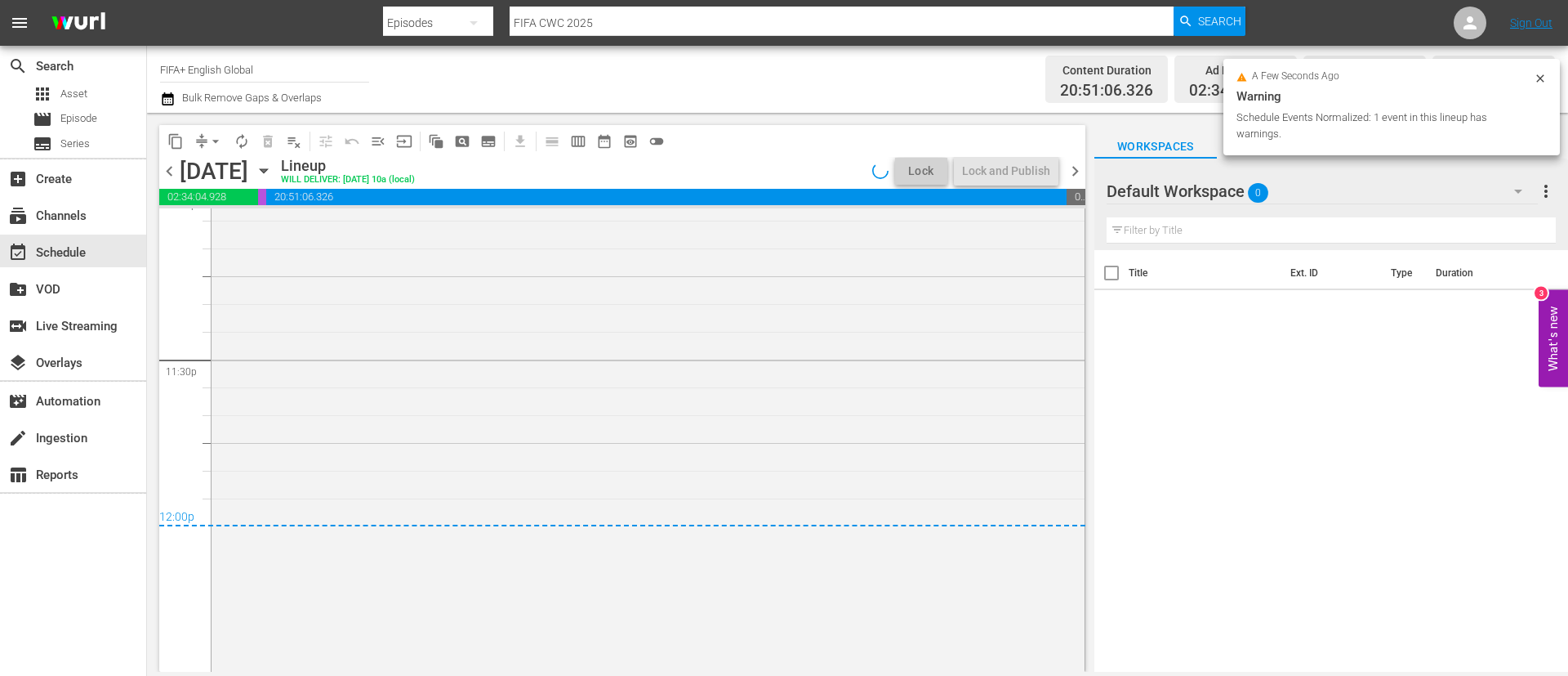
scroll to position [7693, 0]
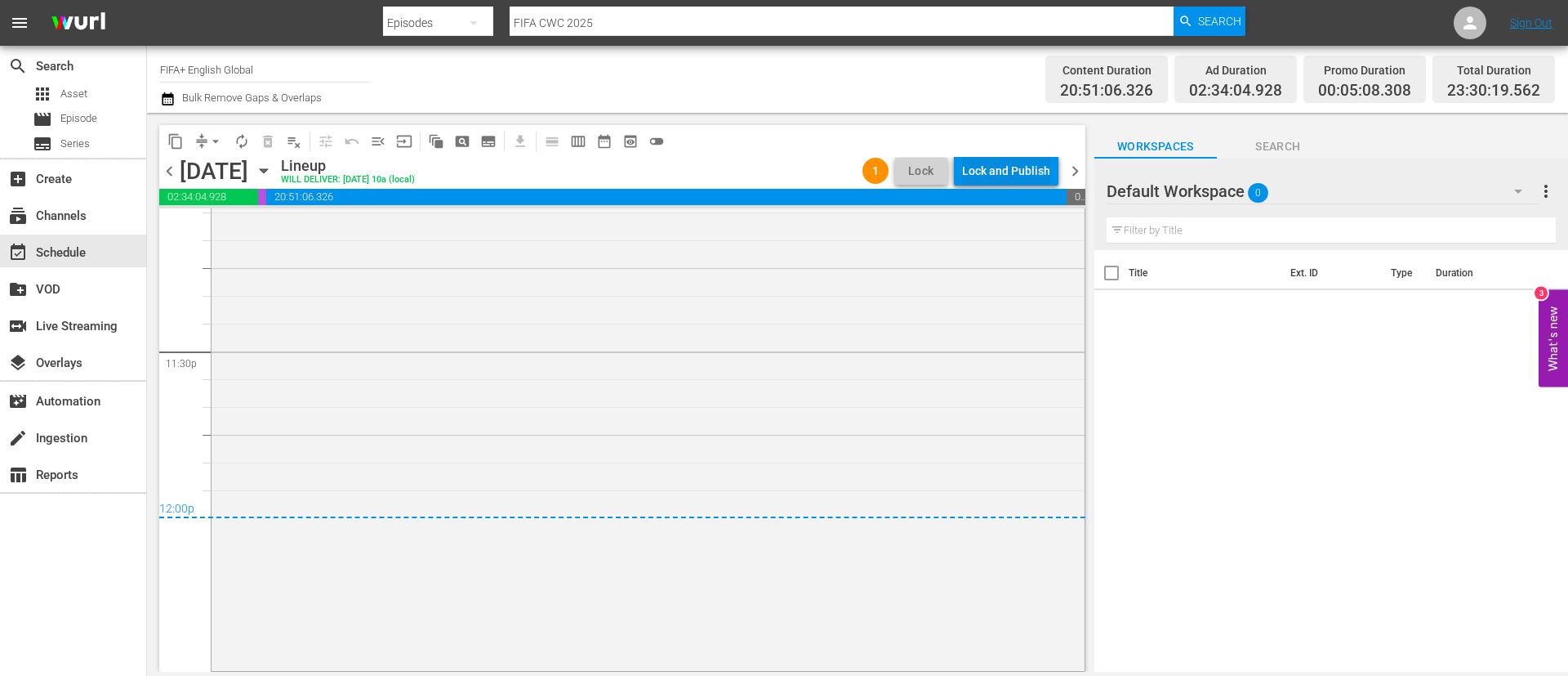
click at [1039, 175] on div "Lock and Publish" at bounding box center [1005, 171] width 88 height 30
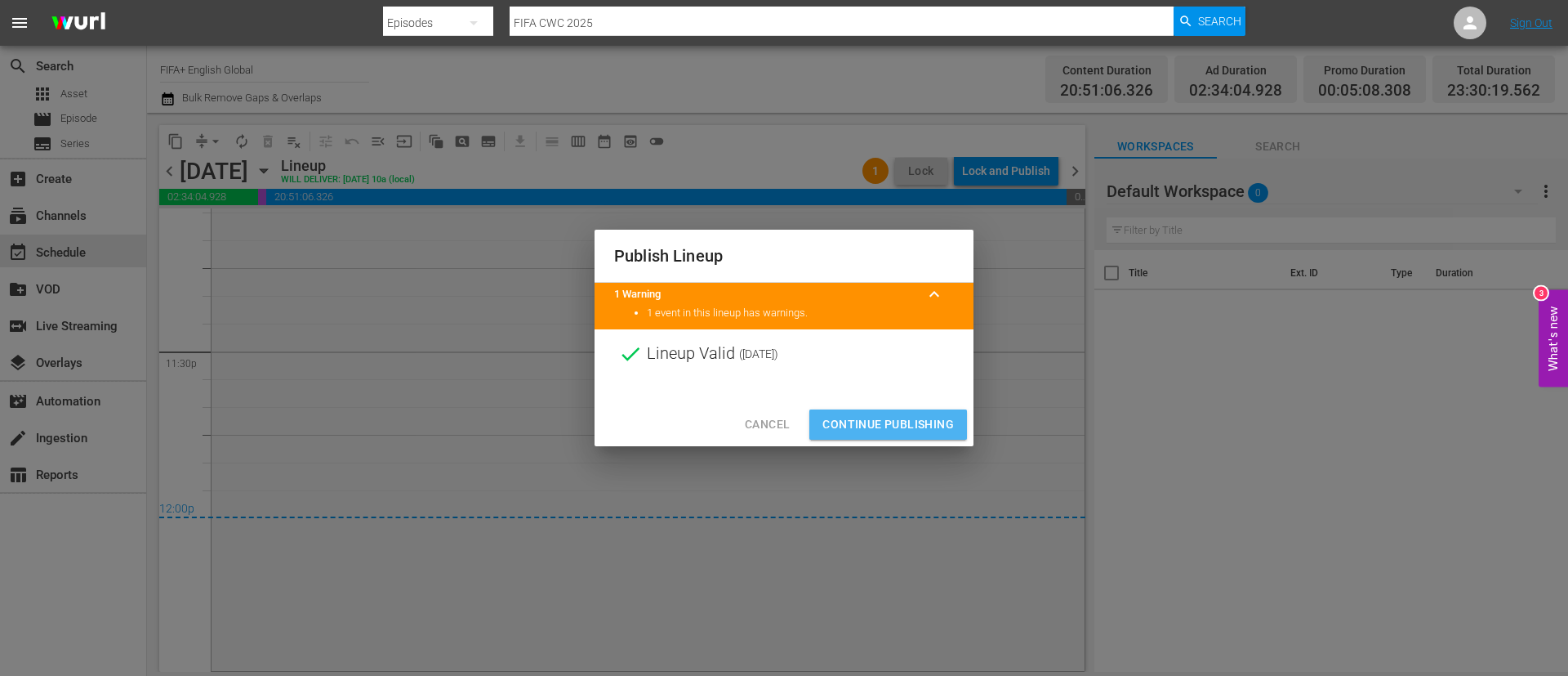
click at [956, 433] on button "Continue Publishing" at bounding box center [888, 425] width 158 height 31
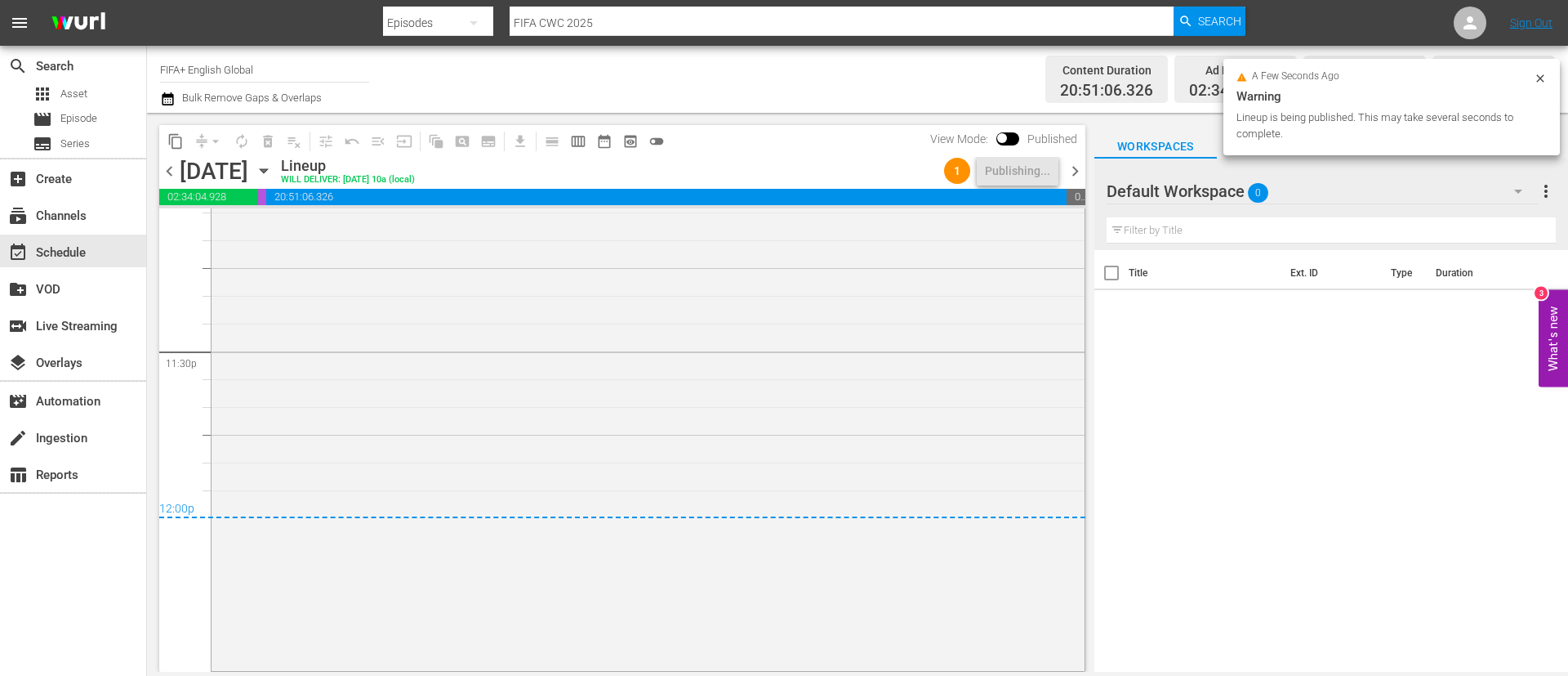
click at [272, 175] on icon "button" at bounding box center [263, 171] width 18 height 18
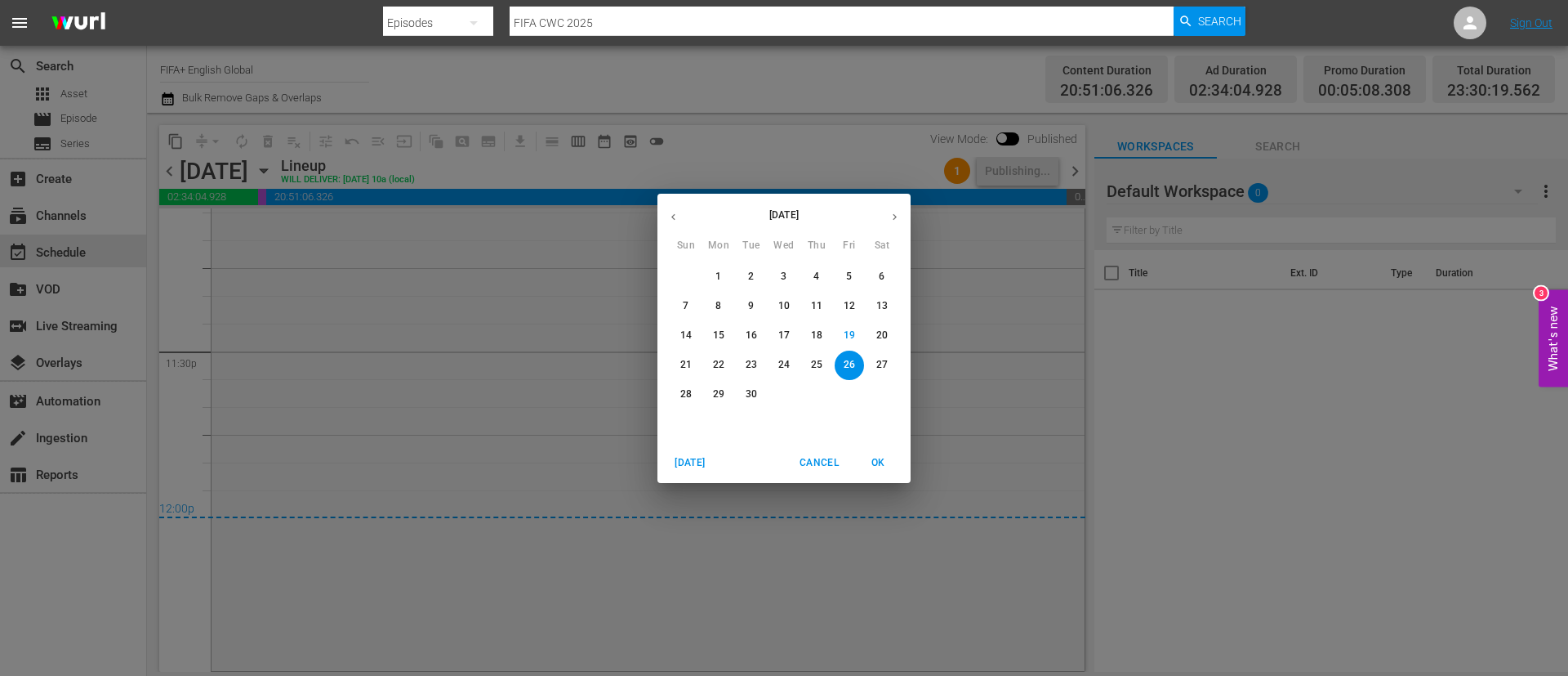
click at [728, 370] on span "22" at bounding box center [719, 364] width 30 height 14
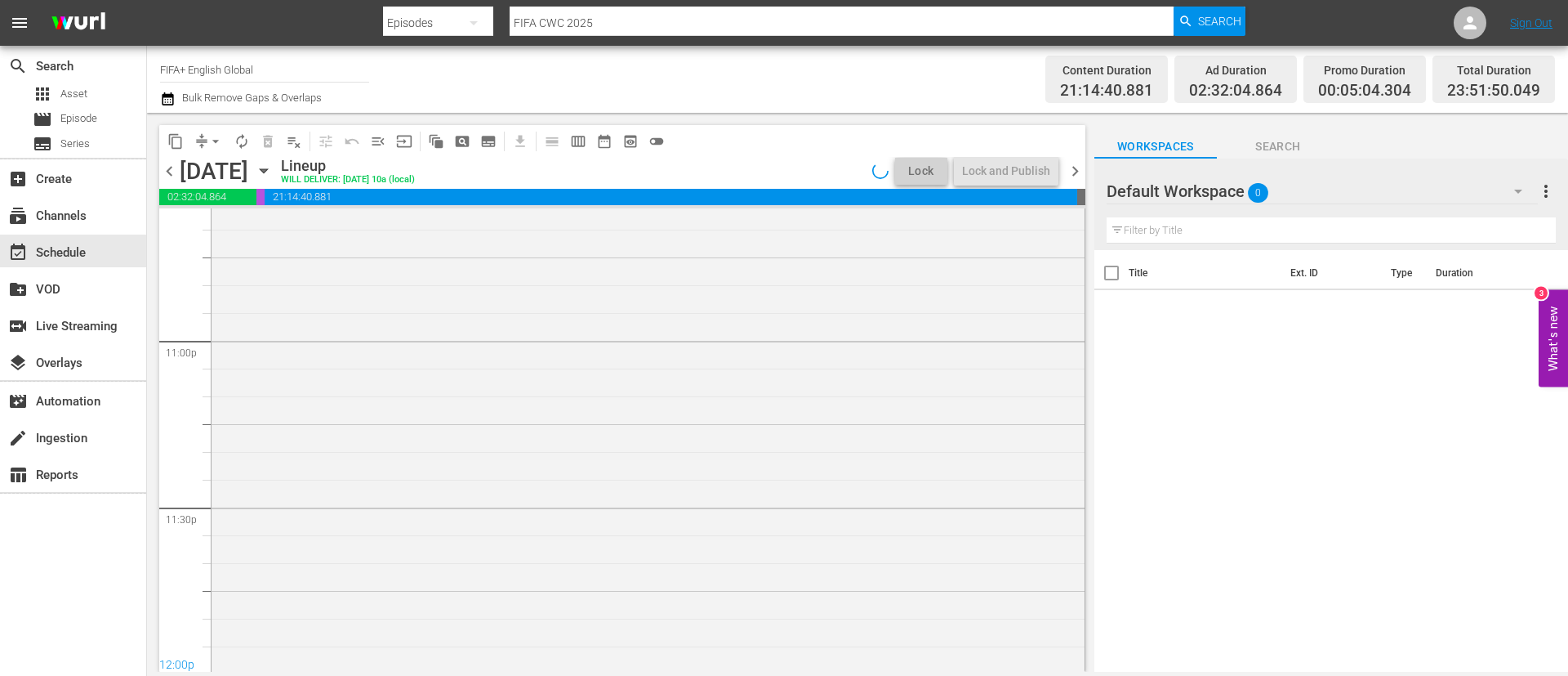
scroll to position [7619, 0]
click at [1028, 166] on div "Lock and Publish" at bounding box center [1005, 171] width 88 height 30
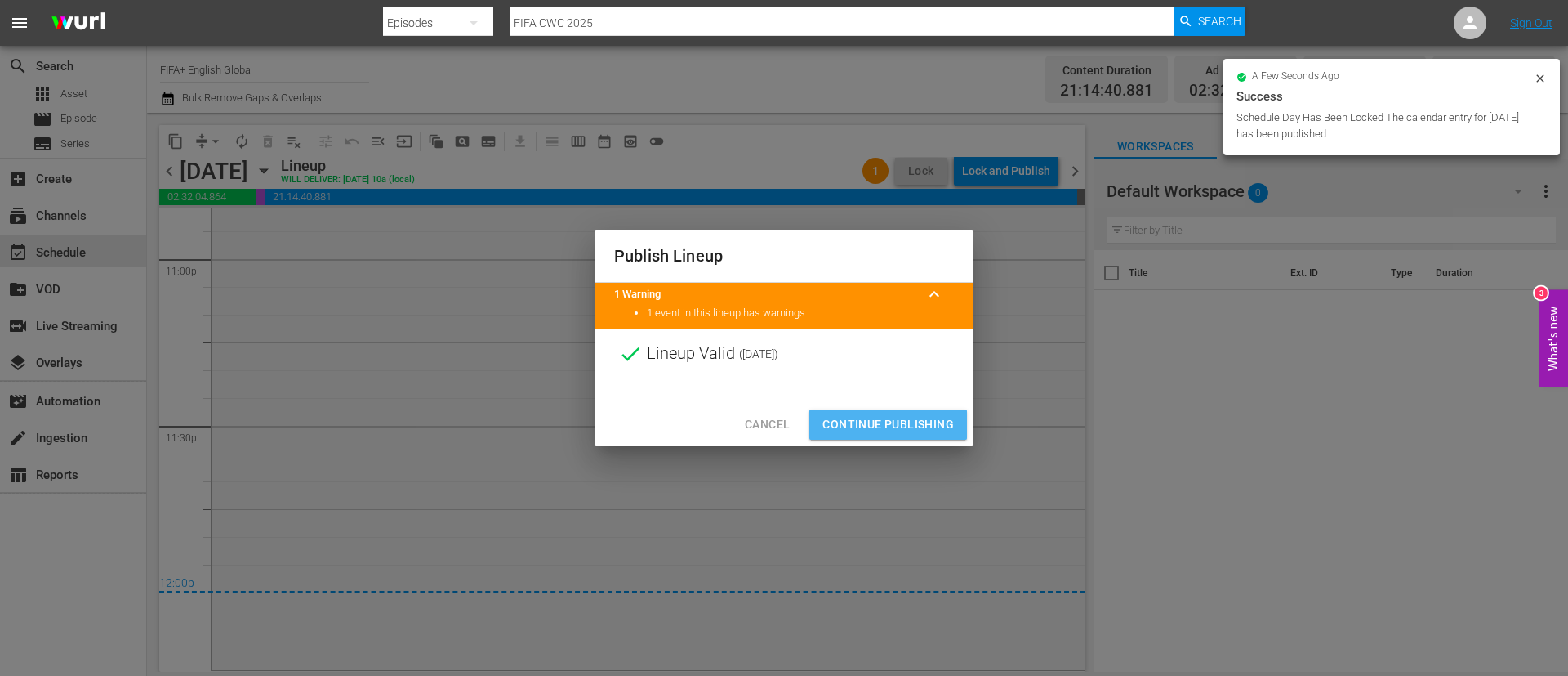
click at [905, 430] on span "Continue Publishing" at bounding box center [889, 425] width 132 height 20
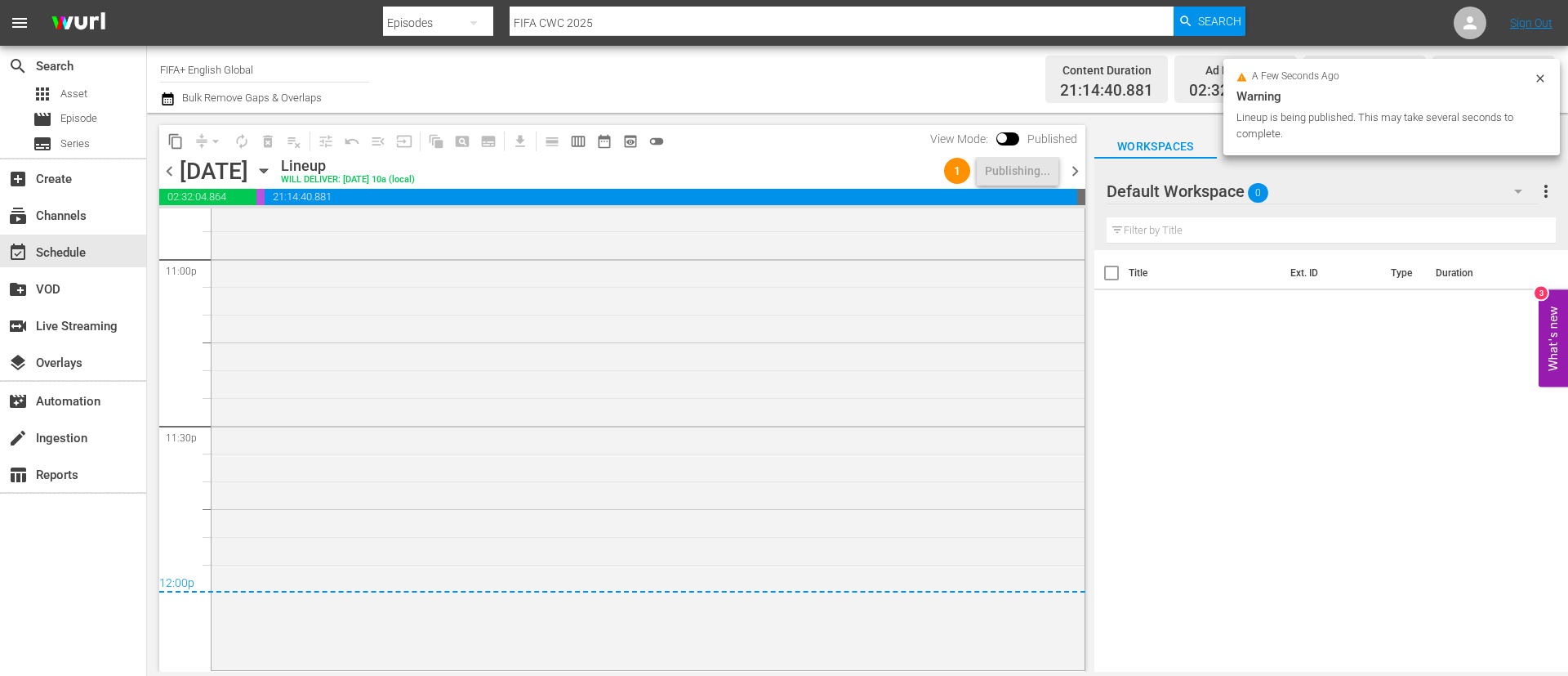
click at [1083, 175] on span "chevron_right" at bounding box center [1075, 172] width 20 height 20
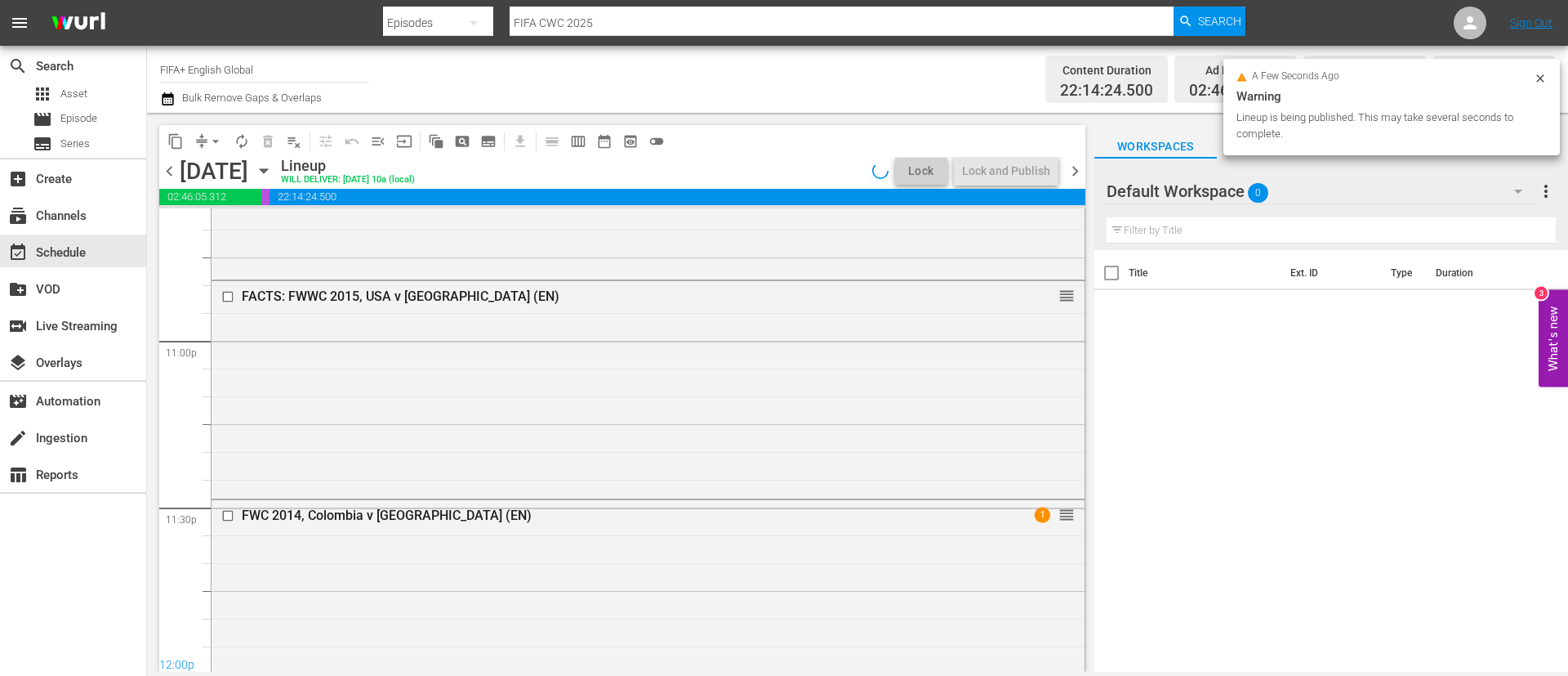
scroll to position [7740, 0]
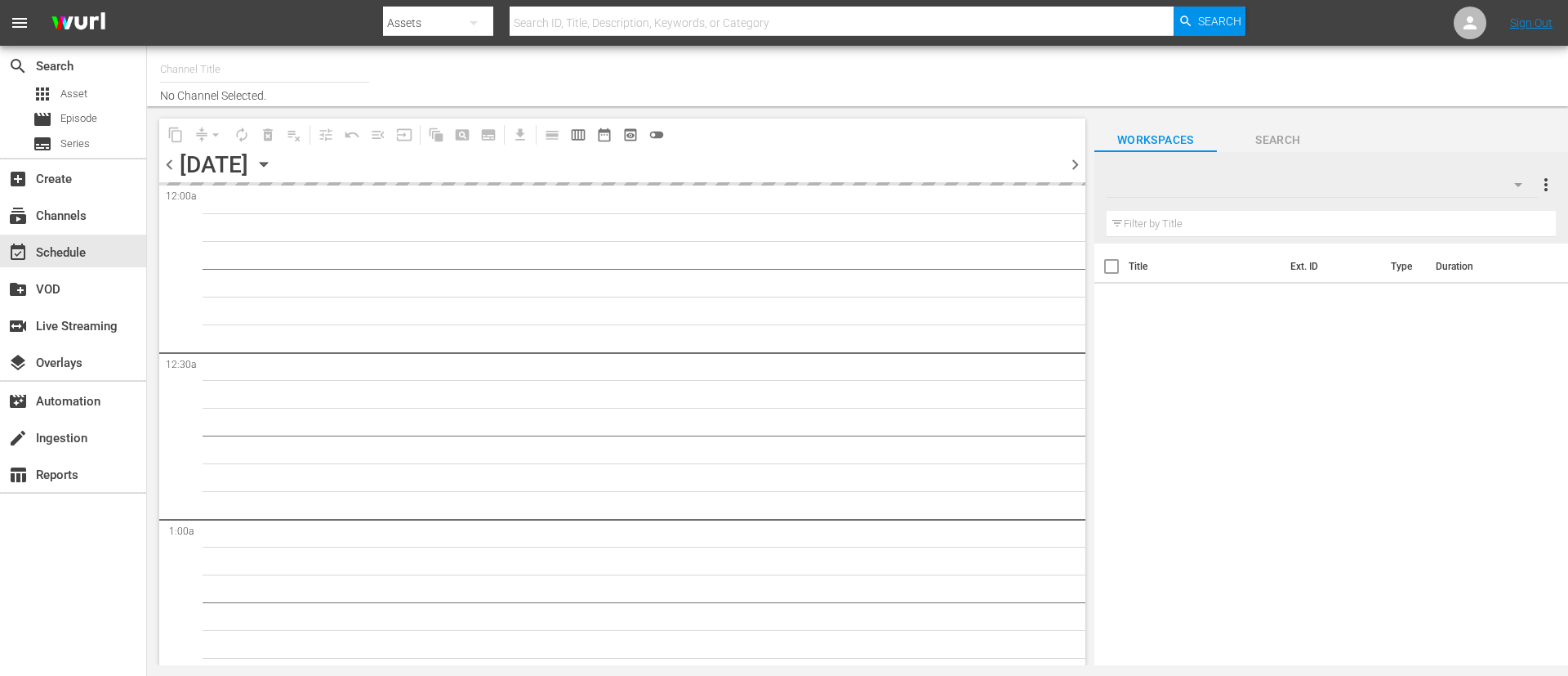
type input "FIFA+ English Global (1781)"
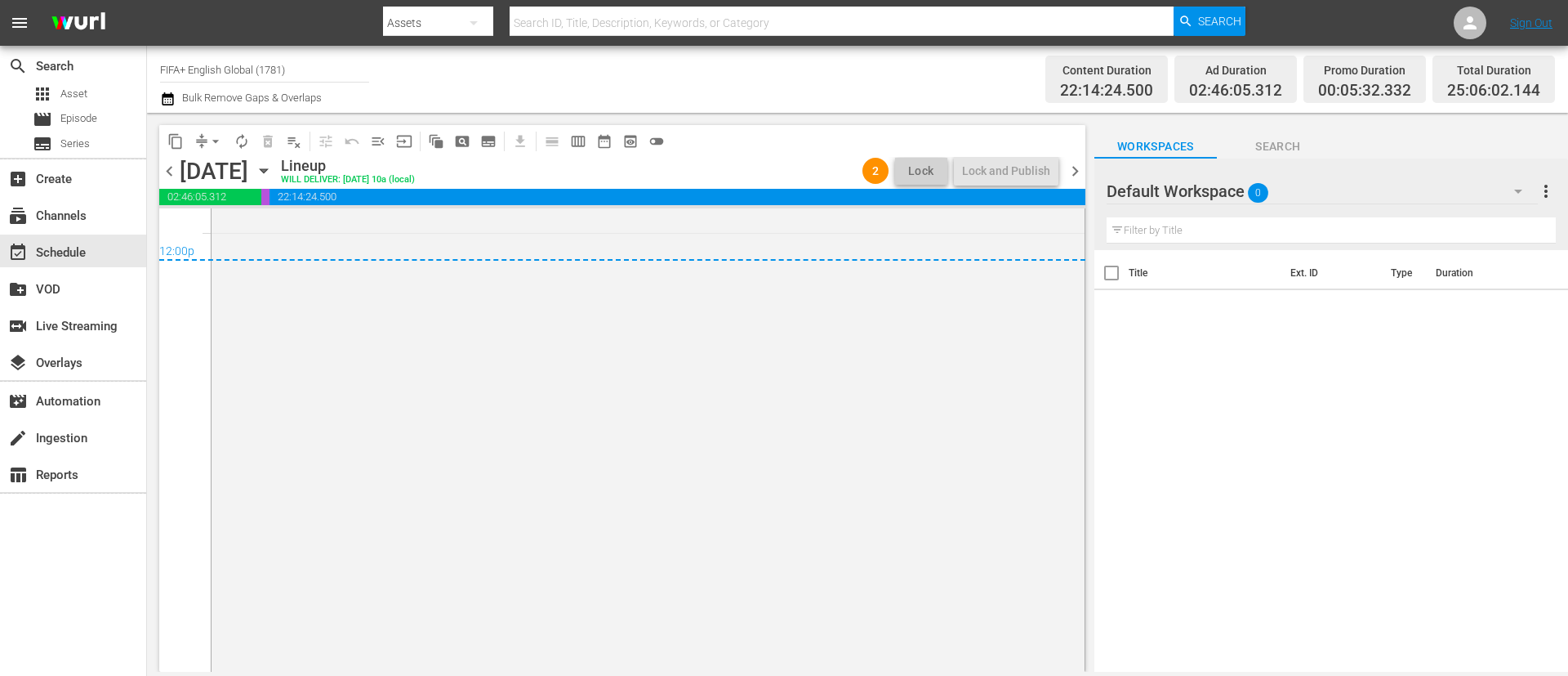
scroll to position [7986, 0]
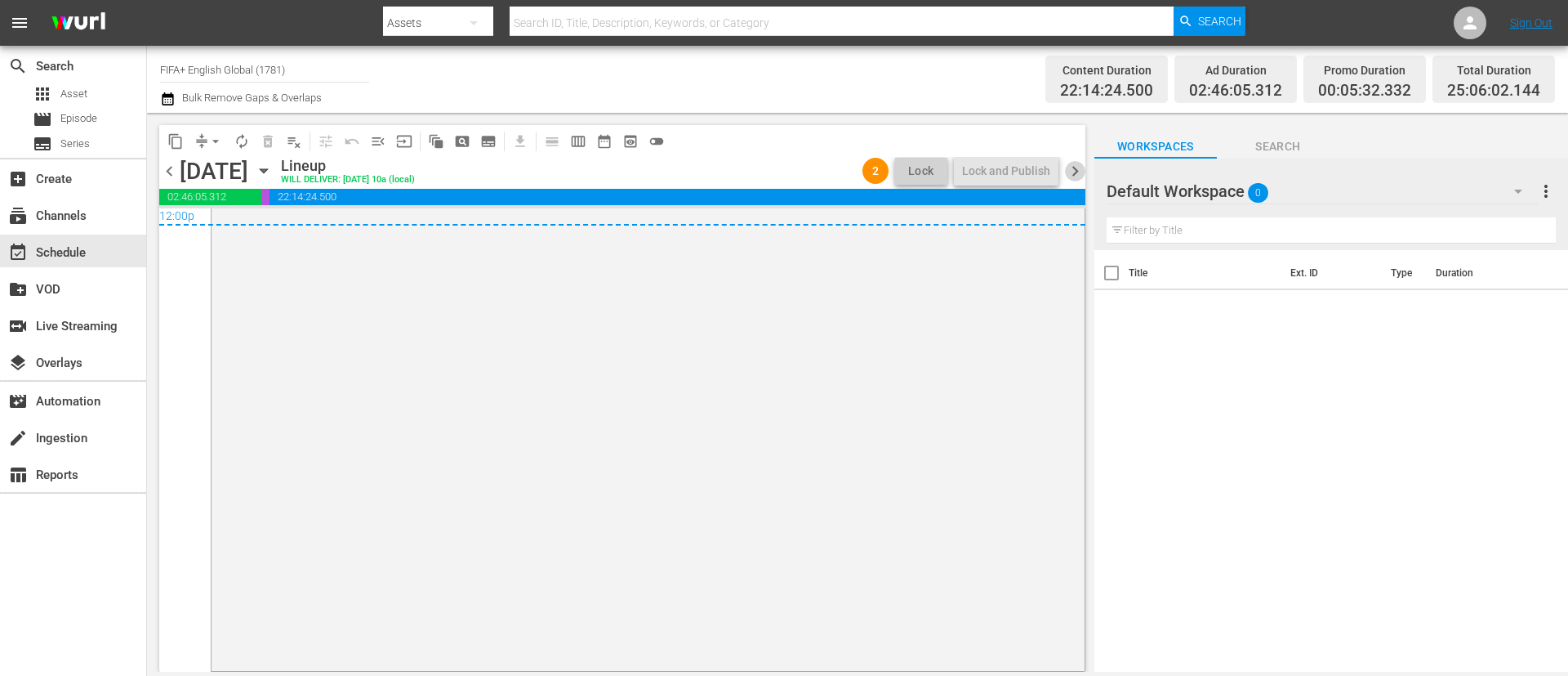
click at [1076, 164] on span "chevron_right" at bounding box center [1075, 172] width 20 height 20
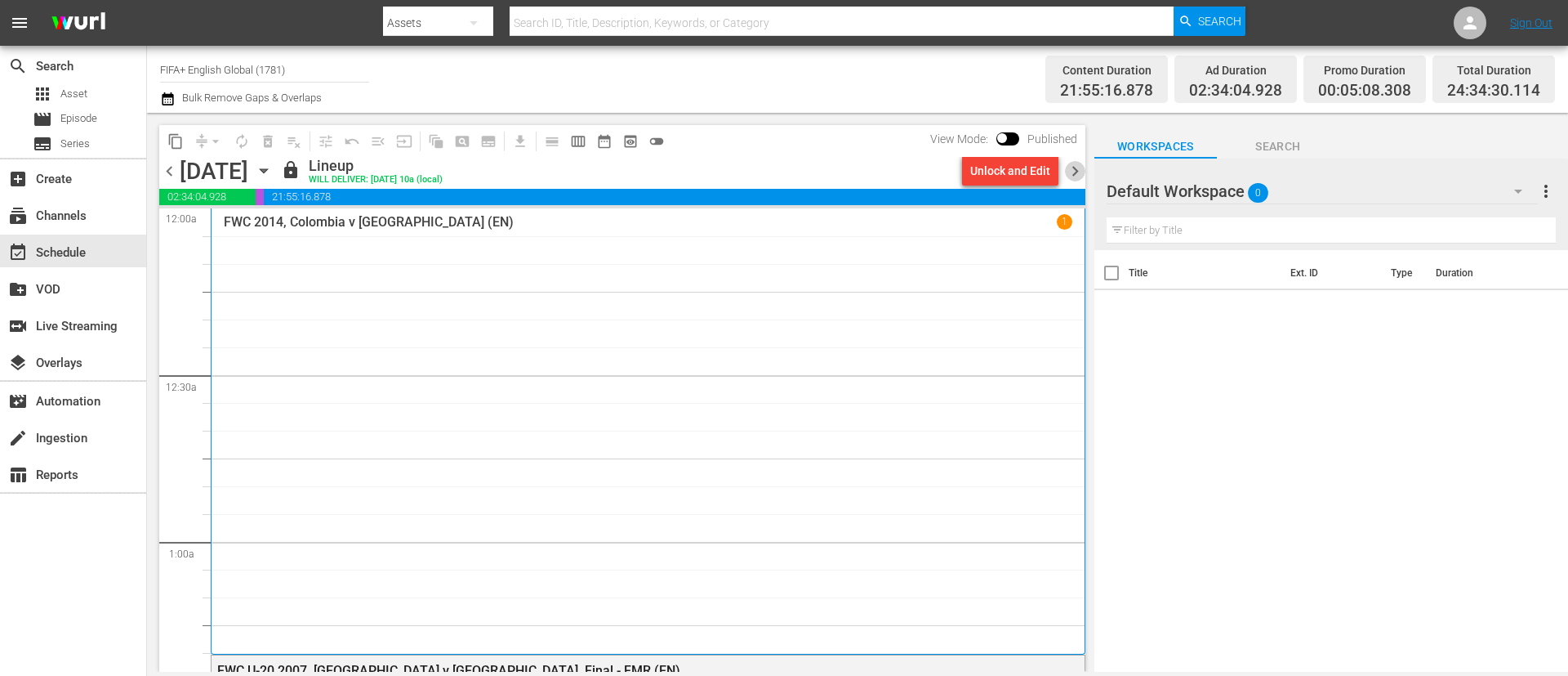
click at [1078, 171] on span "chevron_right" at bounding box center [1075, 172] width 20 height 20
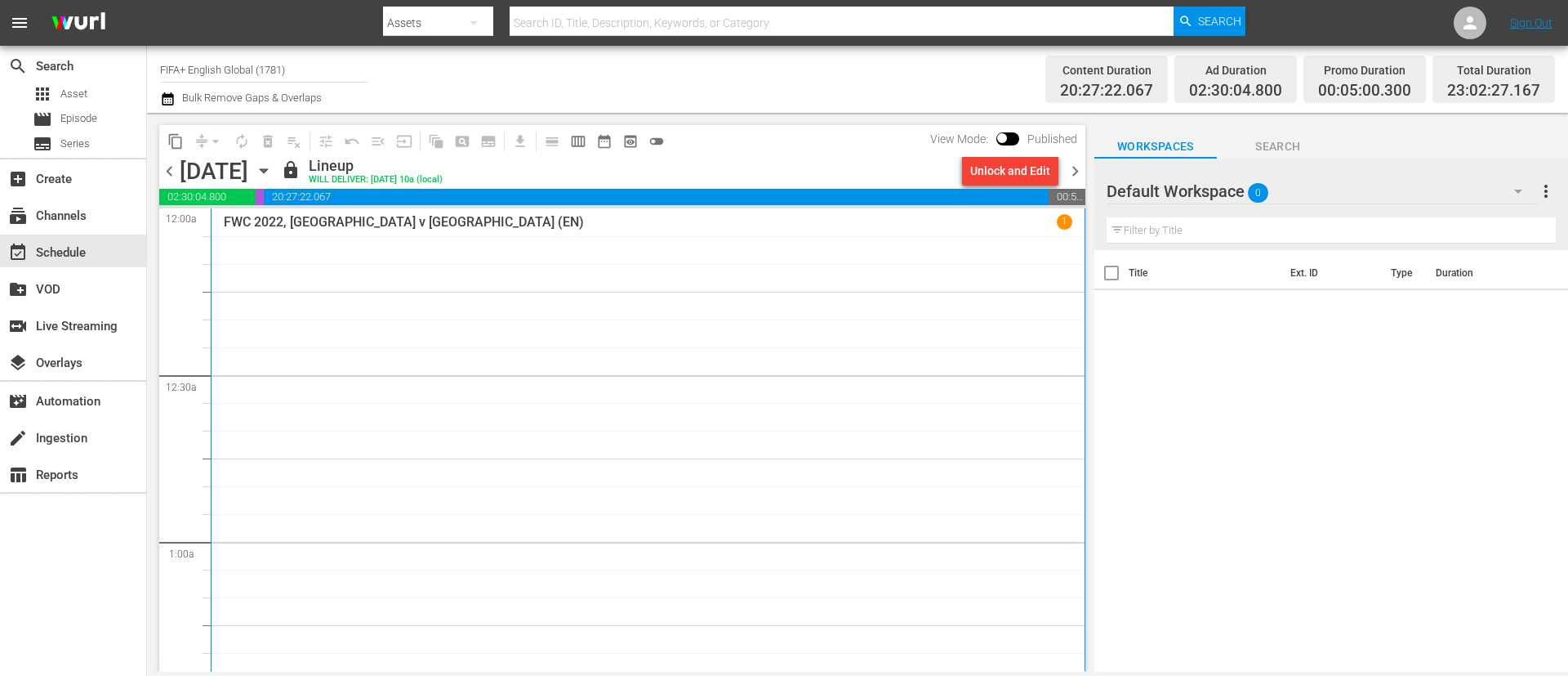
click at [1077, 170] on span "chevron_right" at bounding box center [1075, 172] width 20 height 20
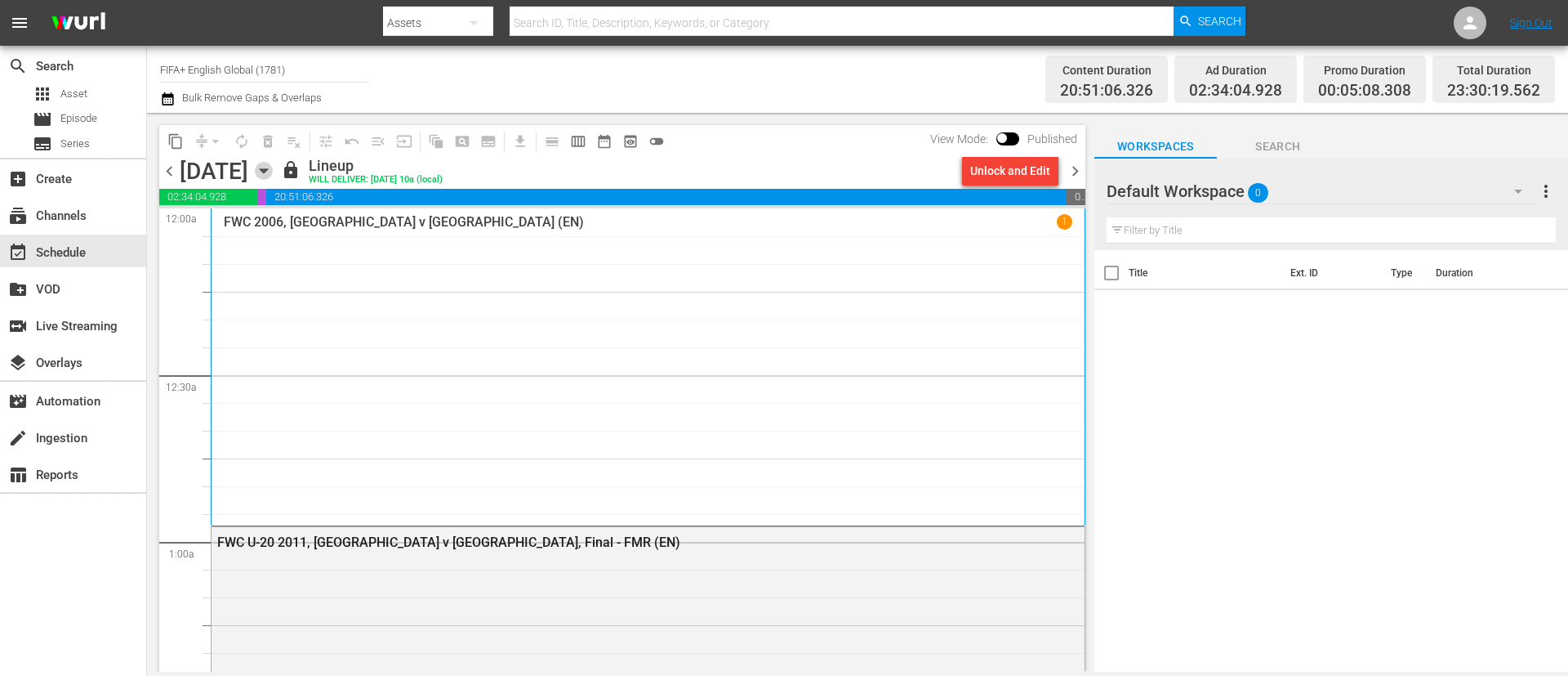
click at [272, 172] on icon "button" at bounding box center [263, 171] width 18 height 18
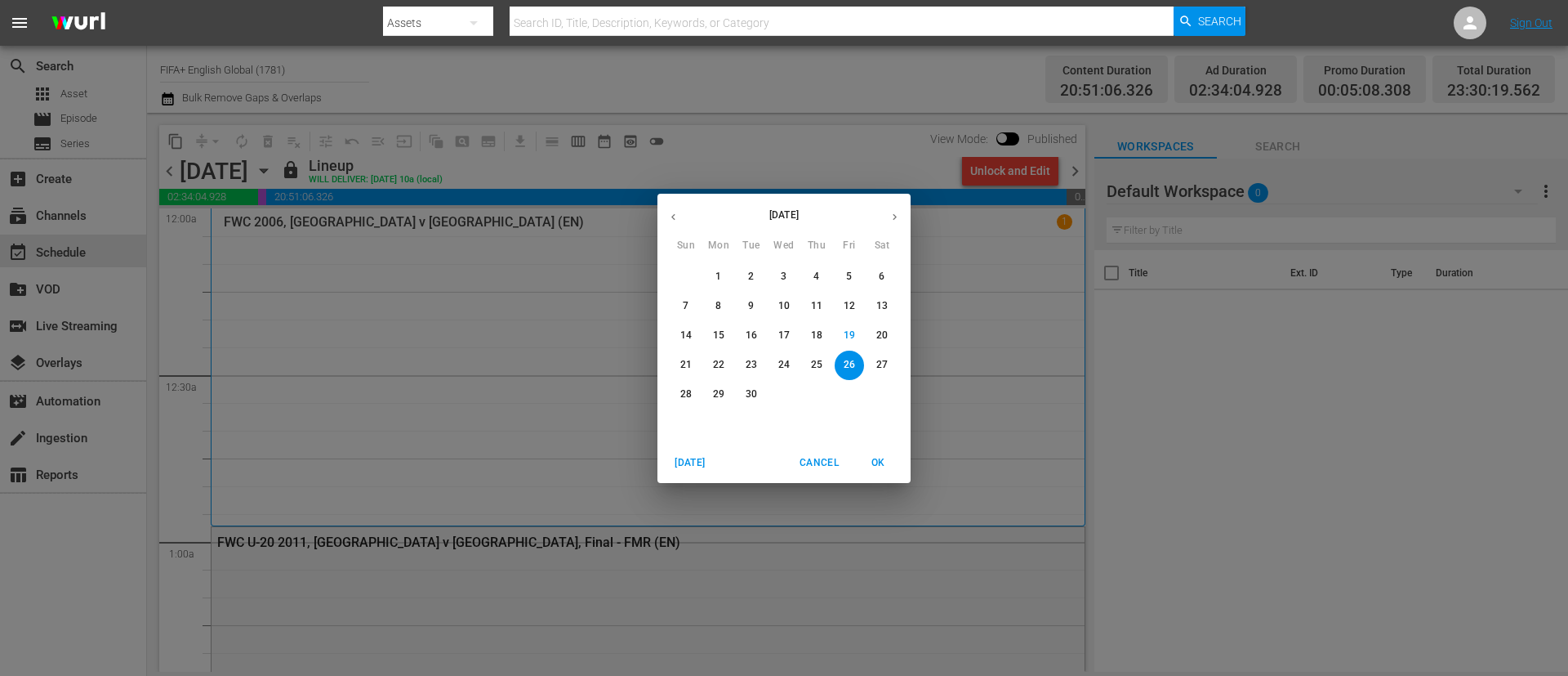
click at [360, 149] on div "September 2025 Sun Mon Tue Wed Thu Fri Sat 31 1 2 3 4 5 6 7 8 9 10 11 12 13 14 …" at bounding box center [784, 338] width 1568 height 676
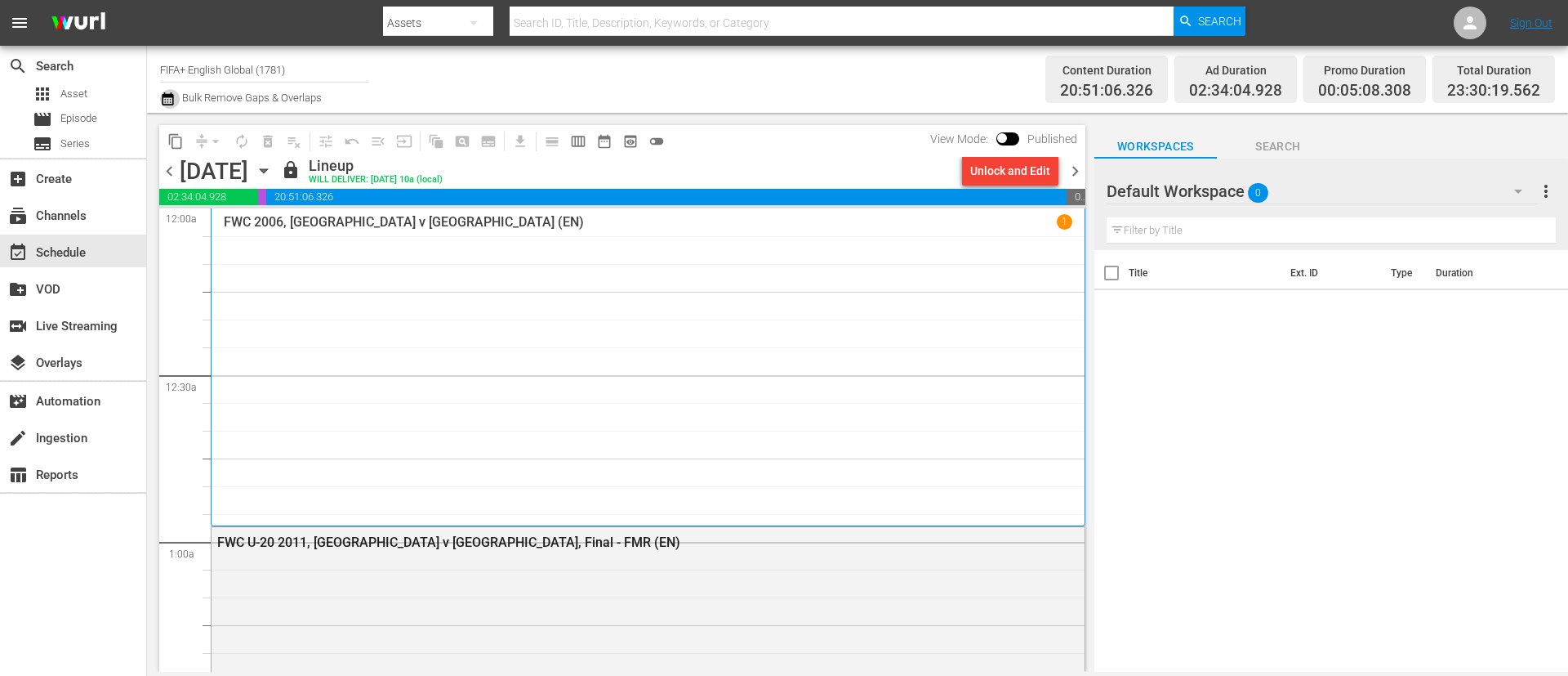
click at [178, 97] on button "button" at bounding box center [170, 98] width 19 height 19
click at [267, 170] on icon "button" at bounding box center [263, 171] width 7 height 4
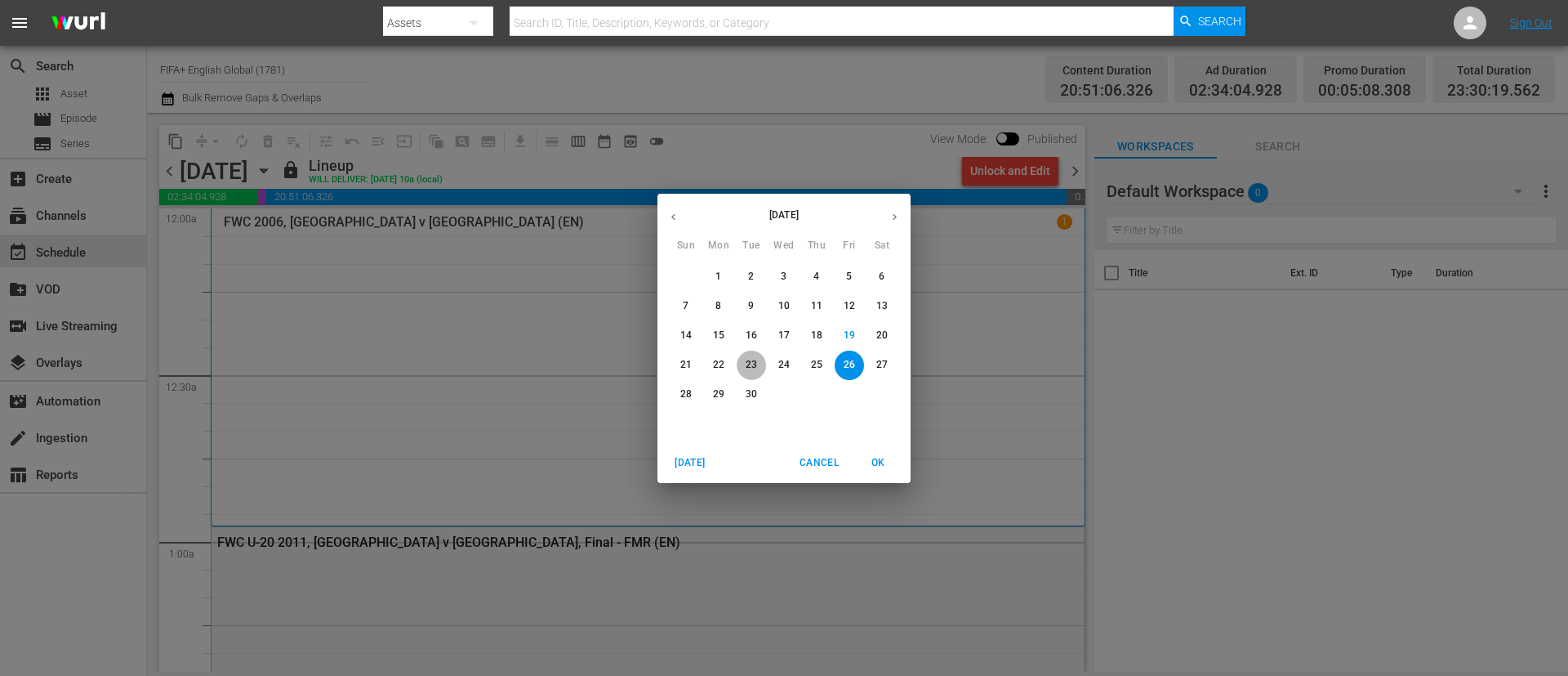
click at [755, 356] on button "23" at bounding box center [752, 365] width 30 height 30
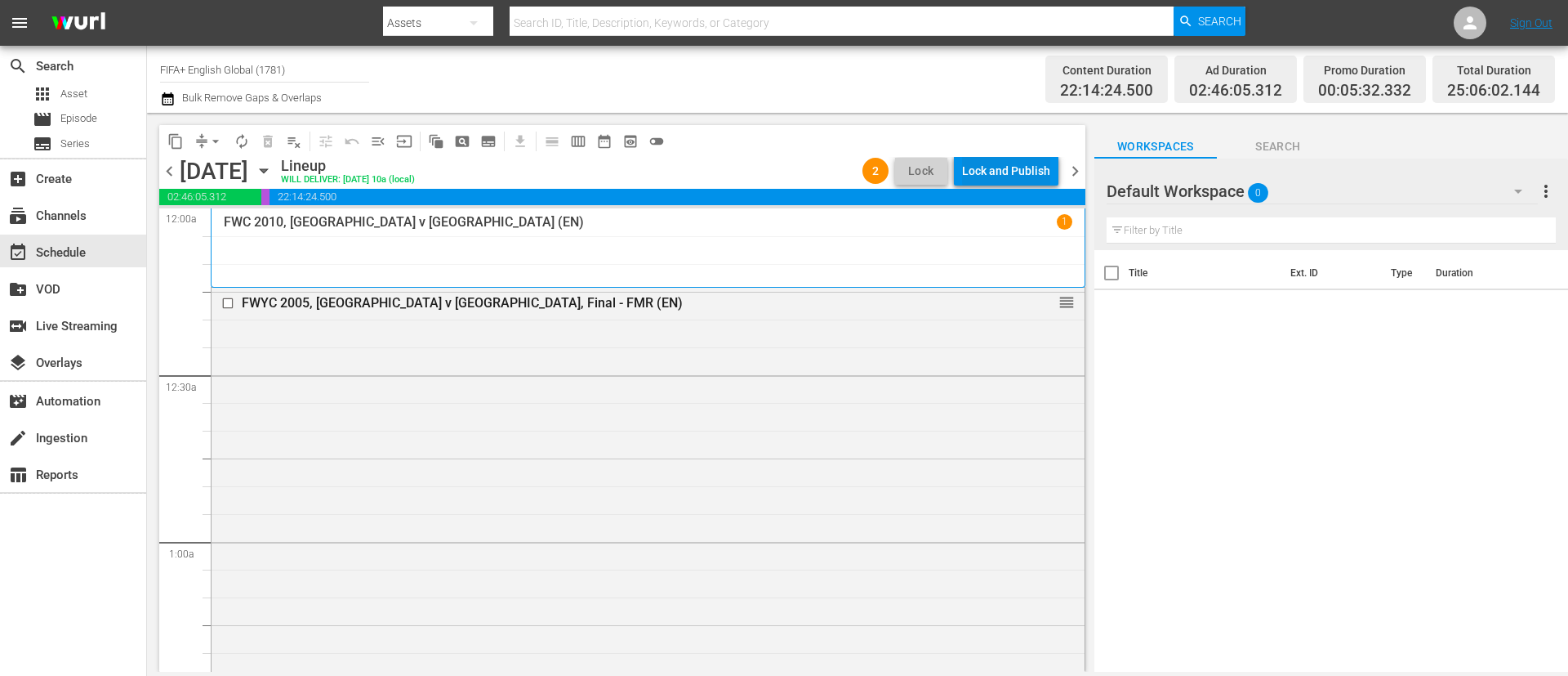
click at [1016, 169] on div "Lock and Publish" at bounding box center [1005, 171] width 88 height 30
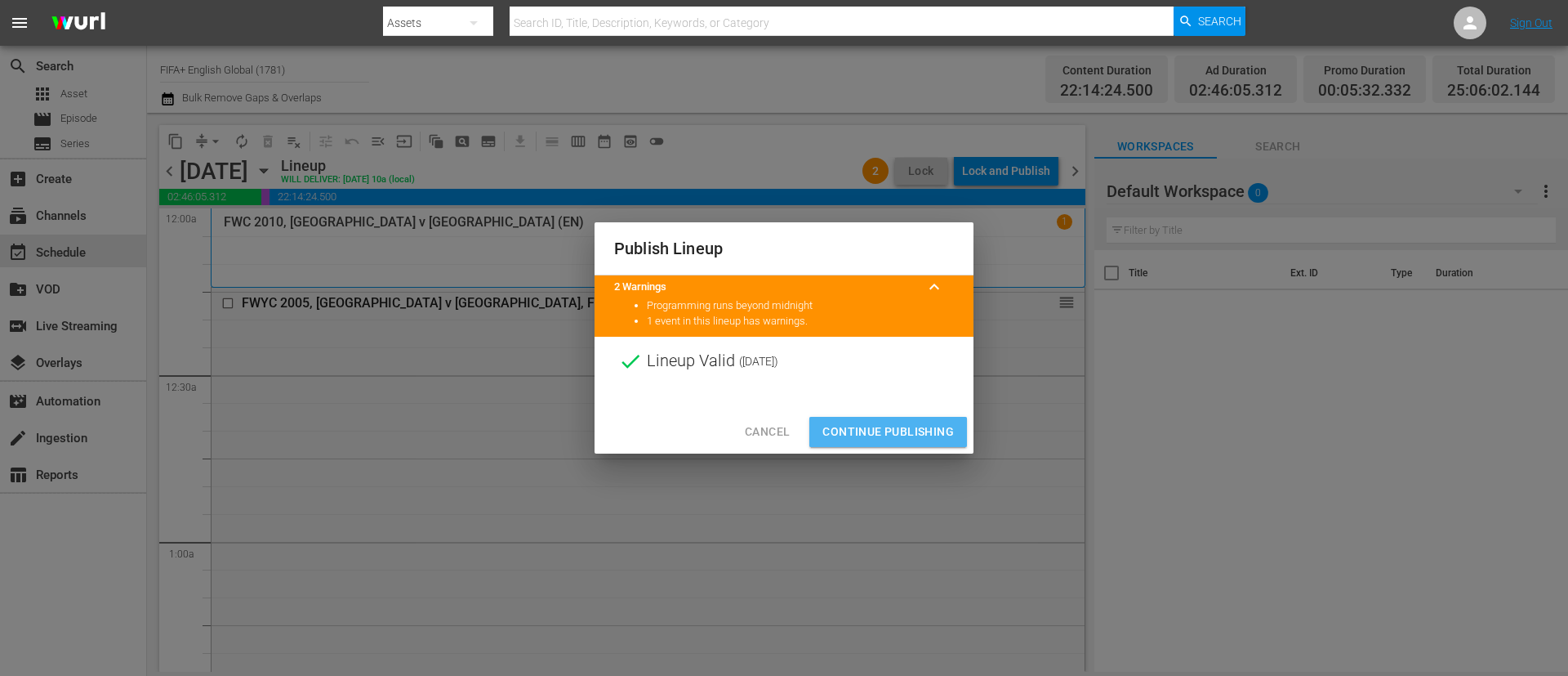
click at [879, 419] on button "Continue Publishing" at bounding box center [888, 431] width 158 height 31
